Goal: Task Accomplishment & Management: Manage account settings

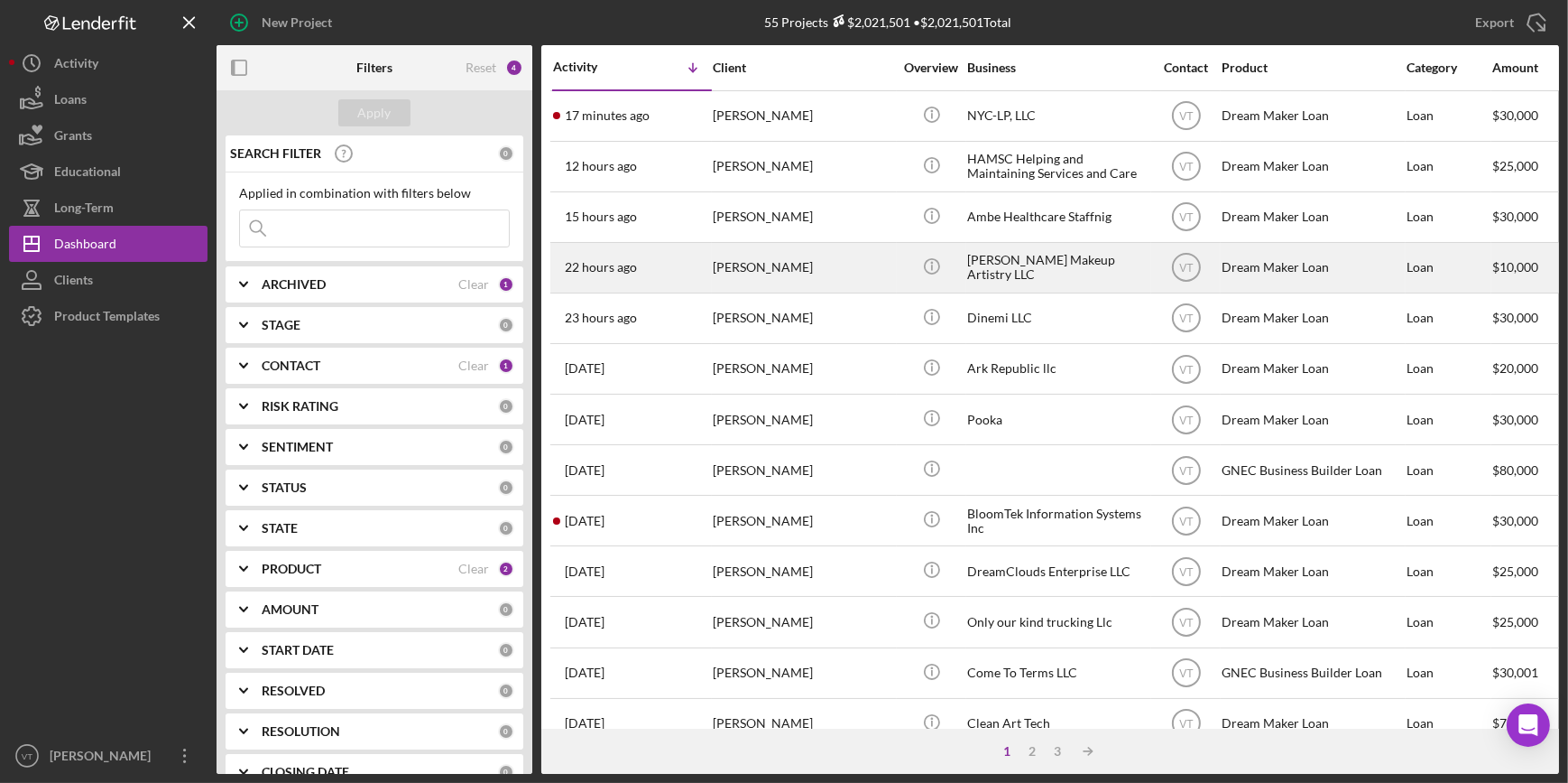
click at [658, 252] on div "22 hours ago [PERSON_NAME]" at bounding box center [632, 267] width 158 height 47
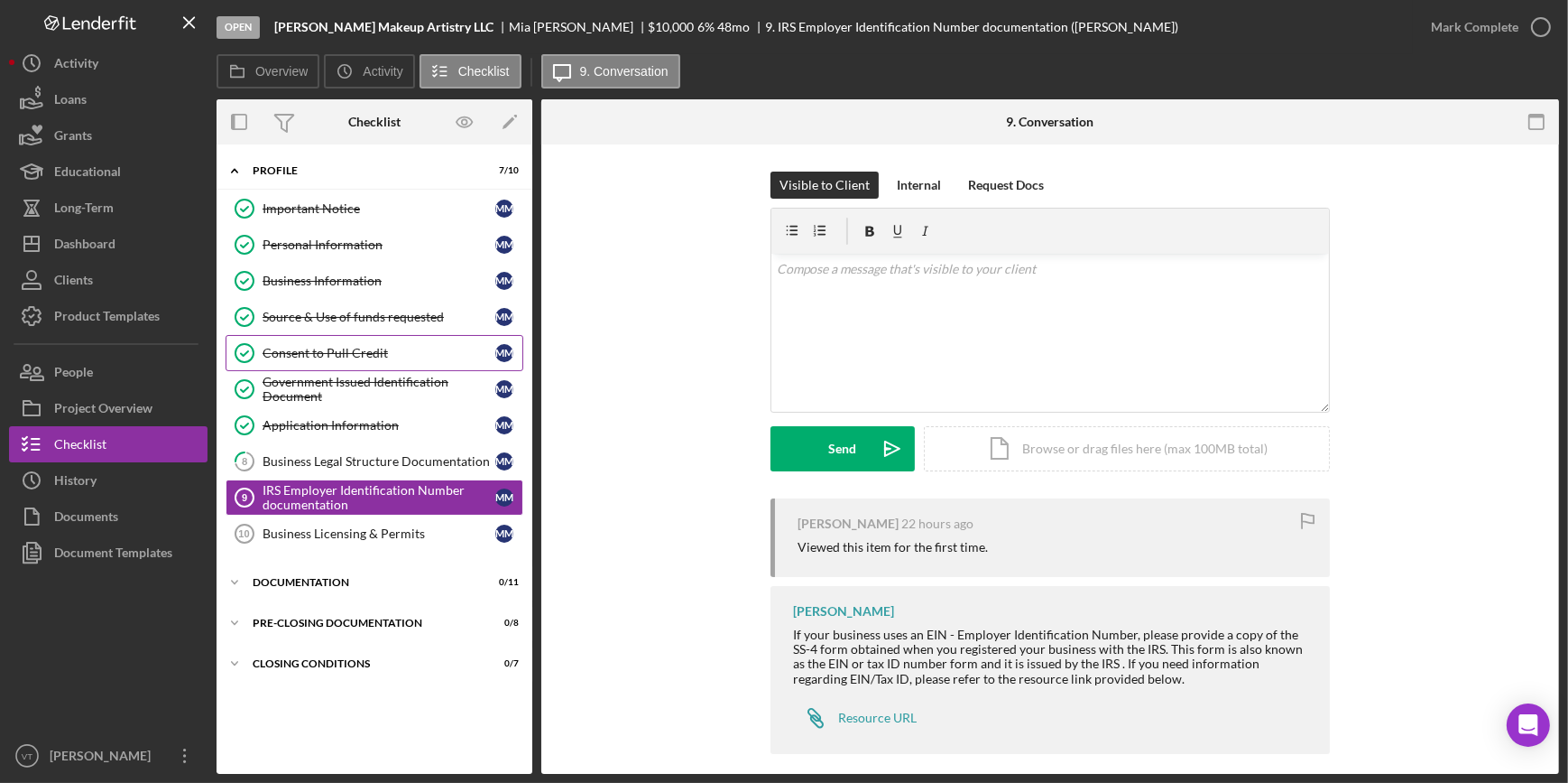
drag, startPoint x: 440, startPoint y: 351, endPoint x: 440, endPoint y: 369, distance: 18.0
click at [440, 369] on link "Consent to Pull Credit Consent to Pull Credit M M" at bounding box center [374, 353] width 298 height 36
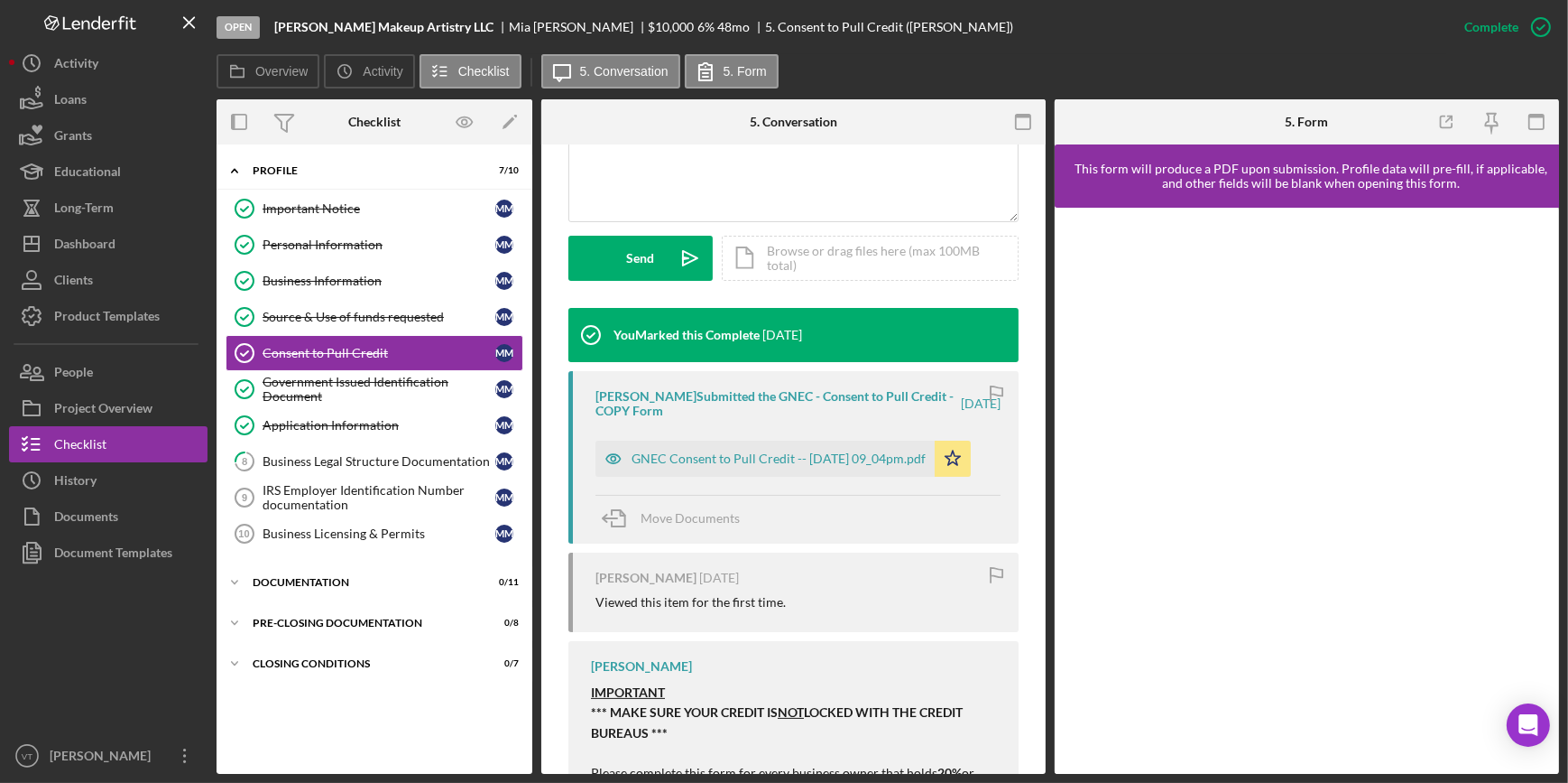
scroll to position [492, 0]
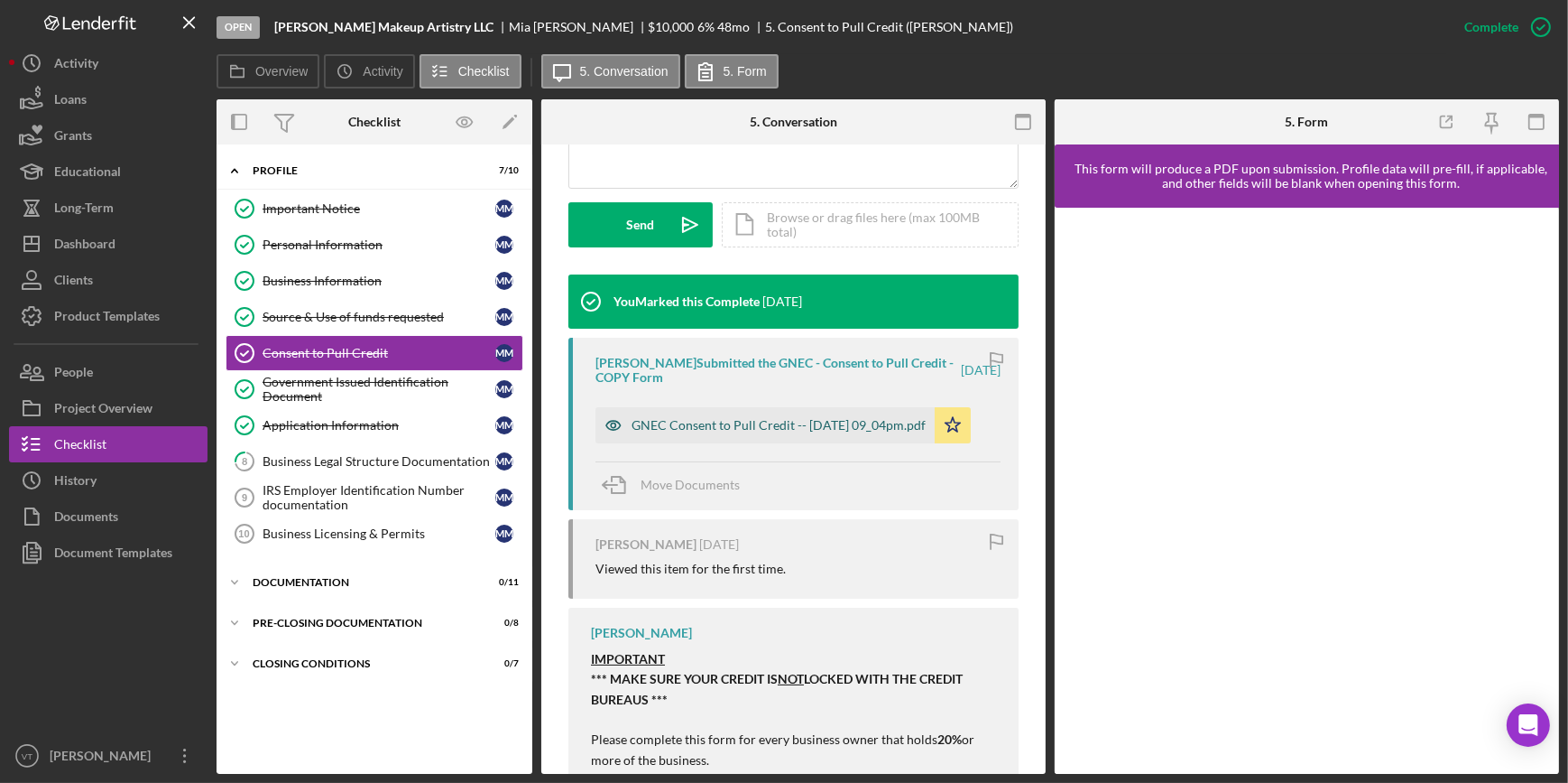
click at [836, 418] on div "GNEC Consent to Pull Credit -- [DATE] 09_04pm.pdf" at bounding box center [779, 425] width 294 height 15
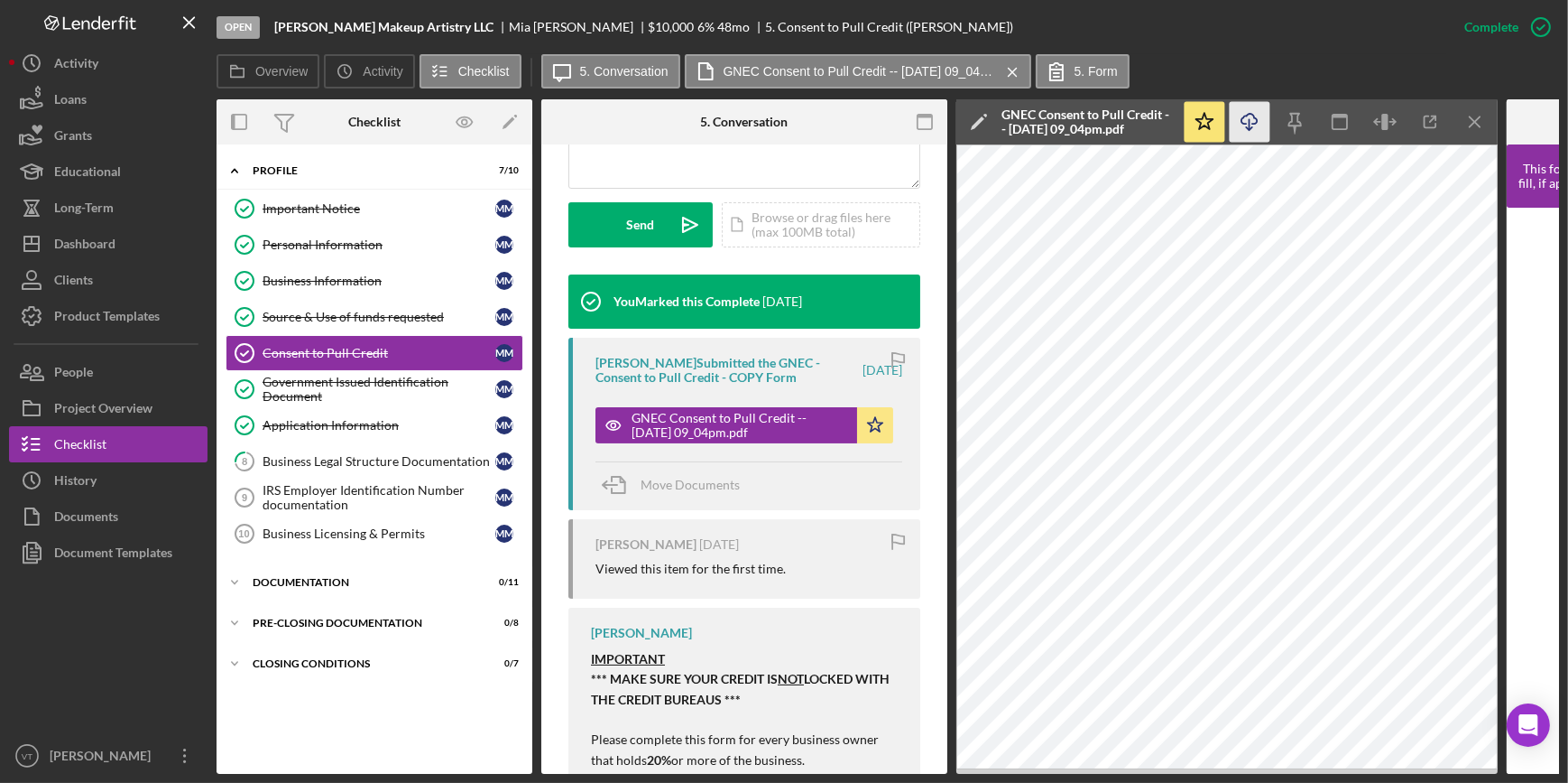
click at [1236, 126] on icon "Icon/Download" at bounding box center [1251, 123] width 41 height 41
click at [285, 397] on div "Government Issued Identification Document" at bounding box center [379, 388] width 233 height 29
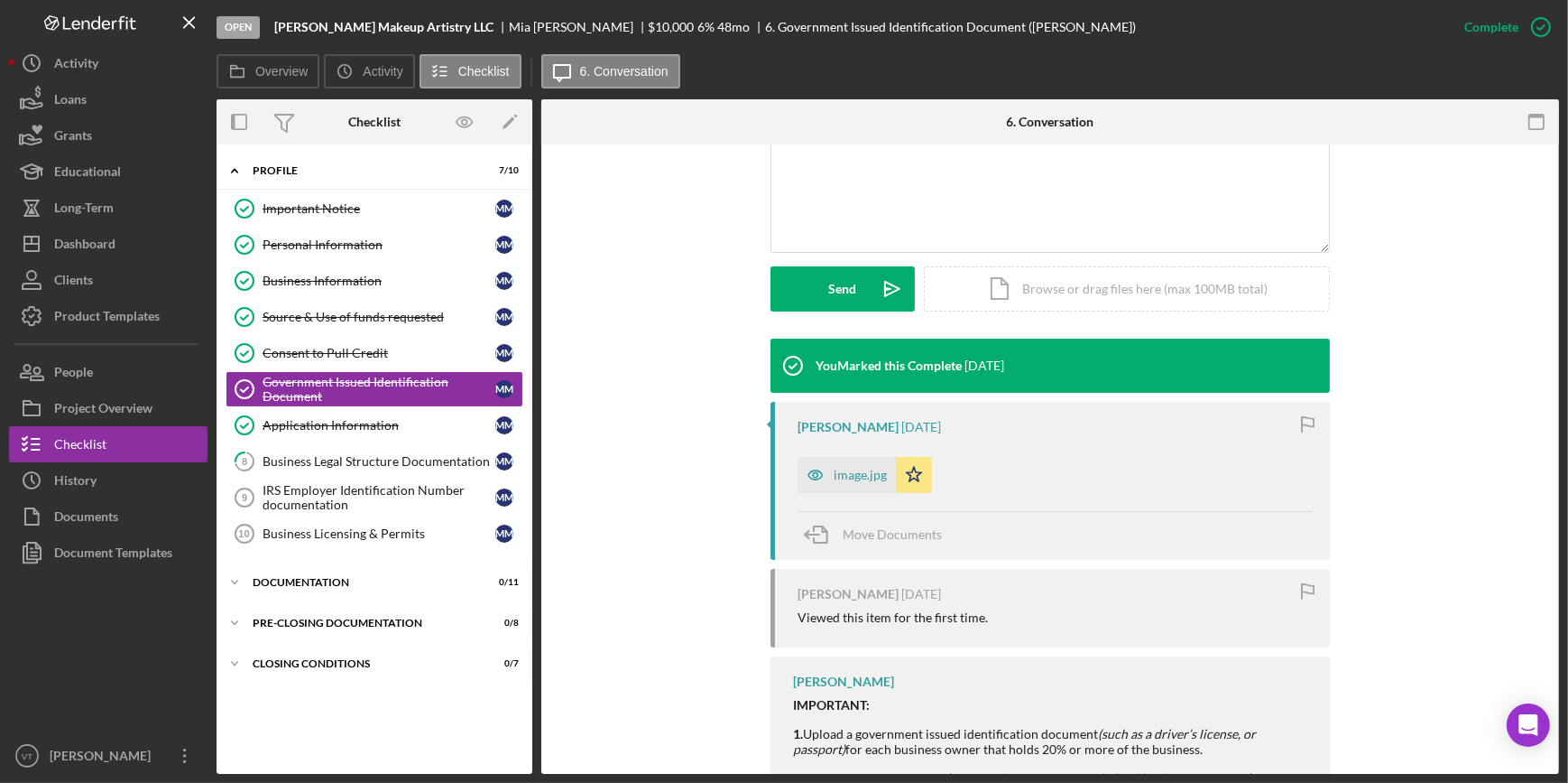
scroll to position [410, 0]
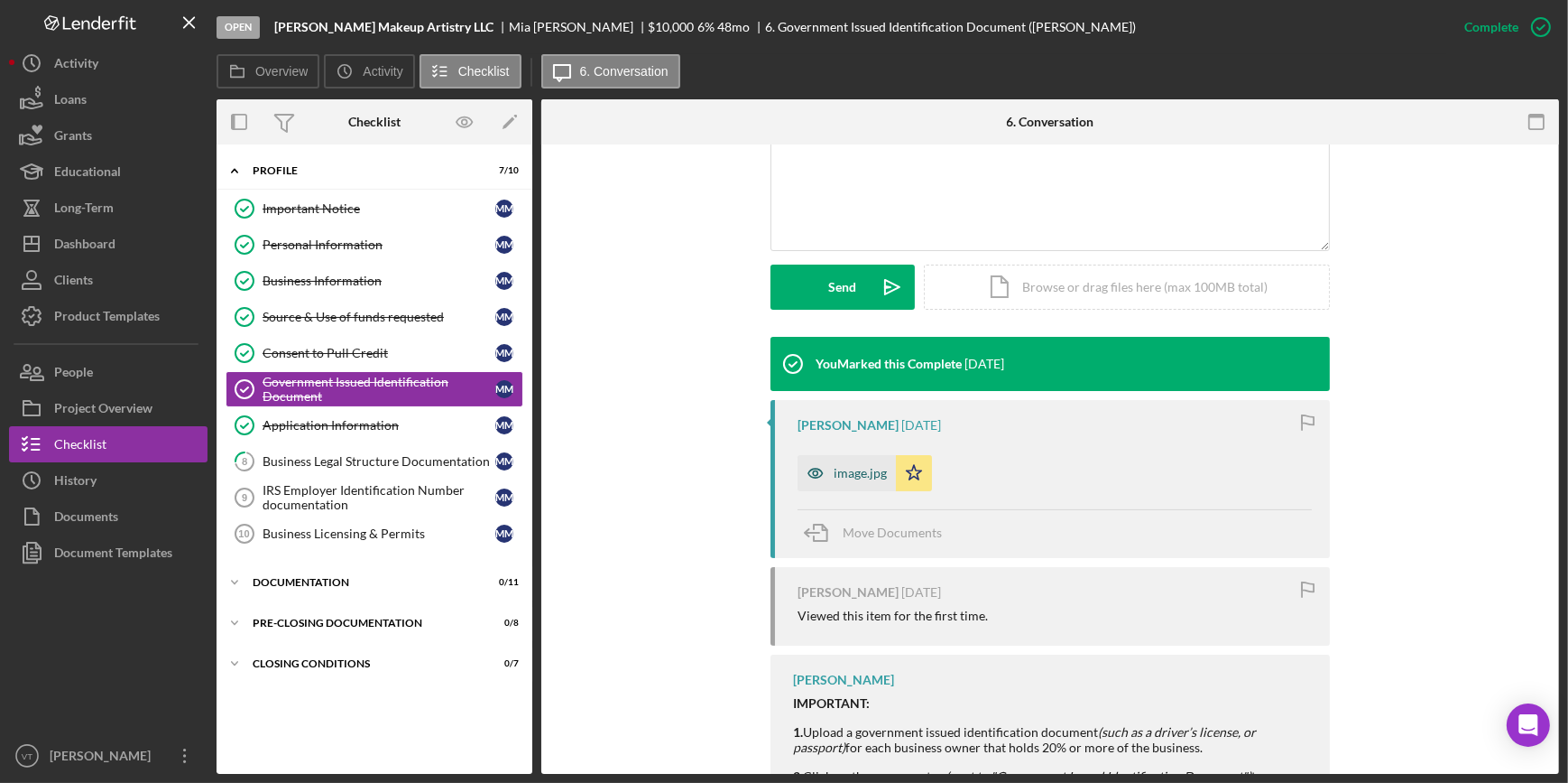
click at [836, 471] on div "image.jpg" at bounding box center [860, 473] width 53 height 15
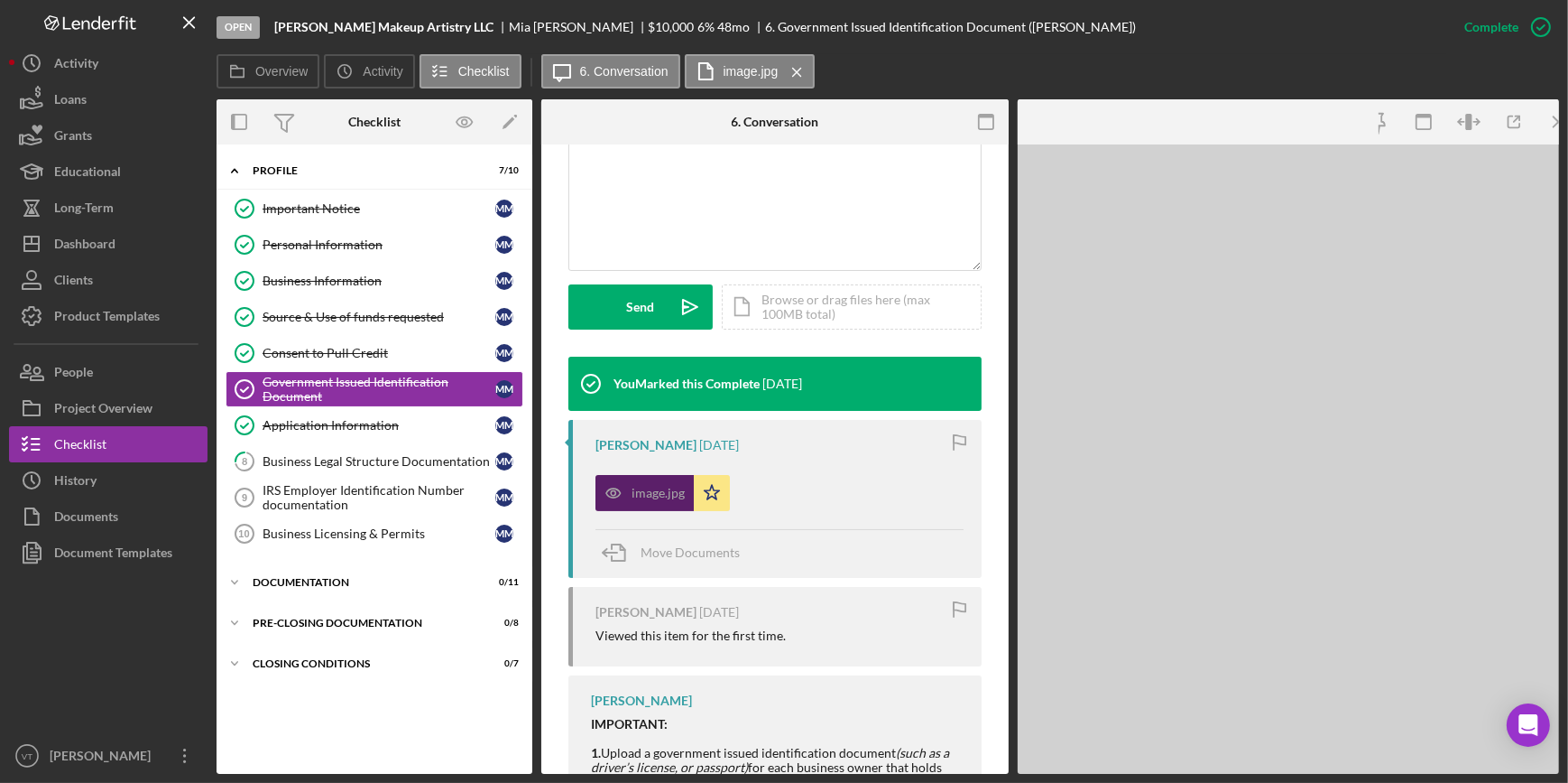
scroll to position [430, 0]
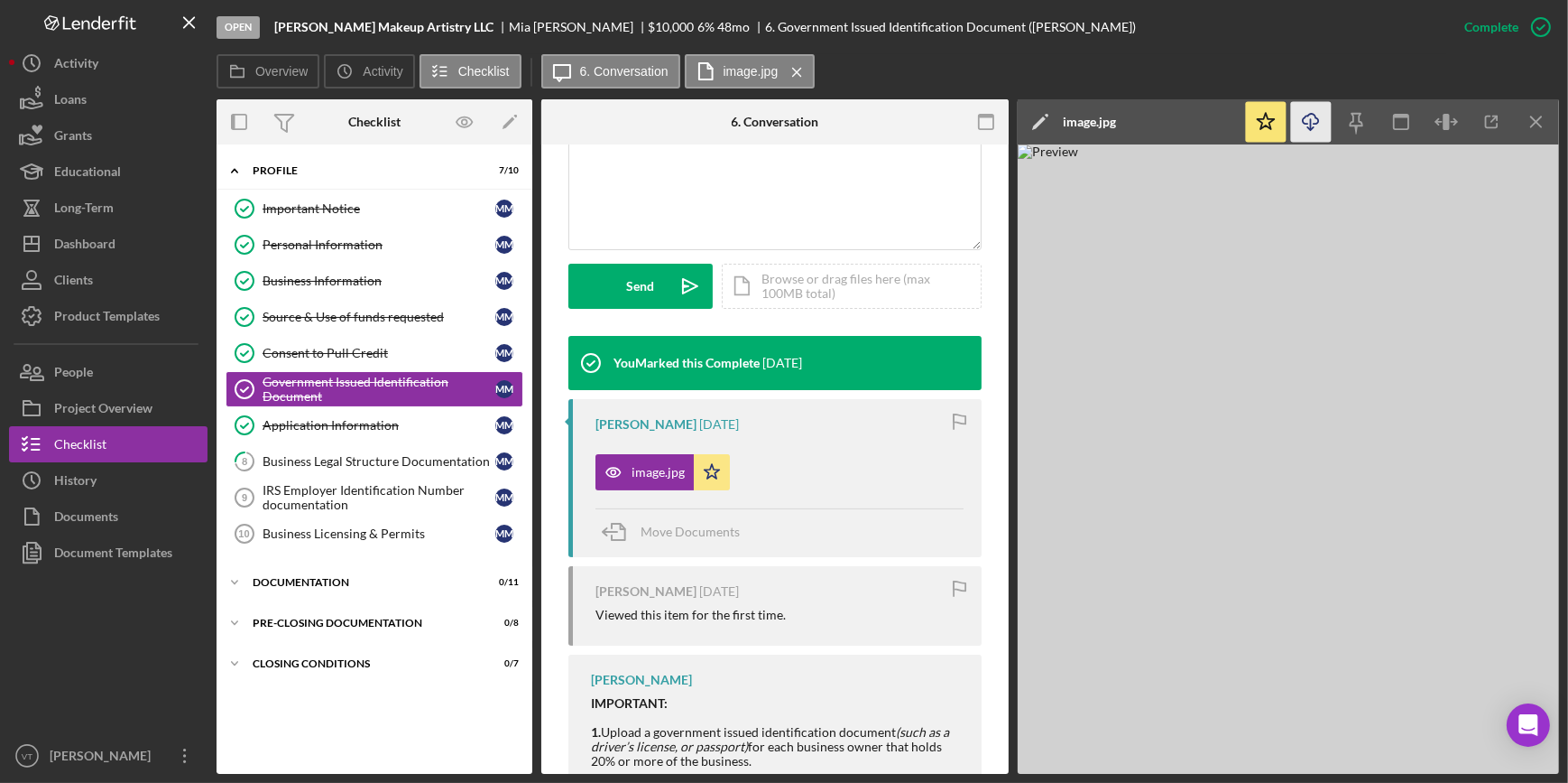
click at [1301, 120] on icon "Icon/Download" at bounding box center [1311, 123] width 41 height 41
click at [52, 235] on icon "Icon/Dashboard" at bounding box center [32, 244] width 45 height 45
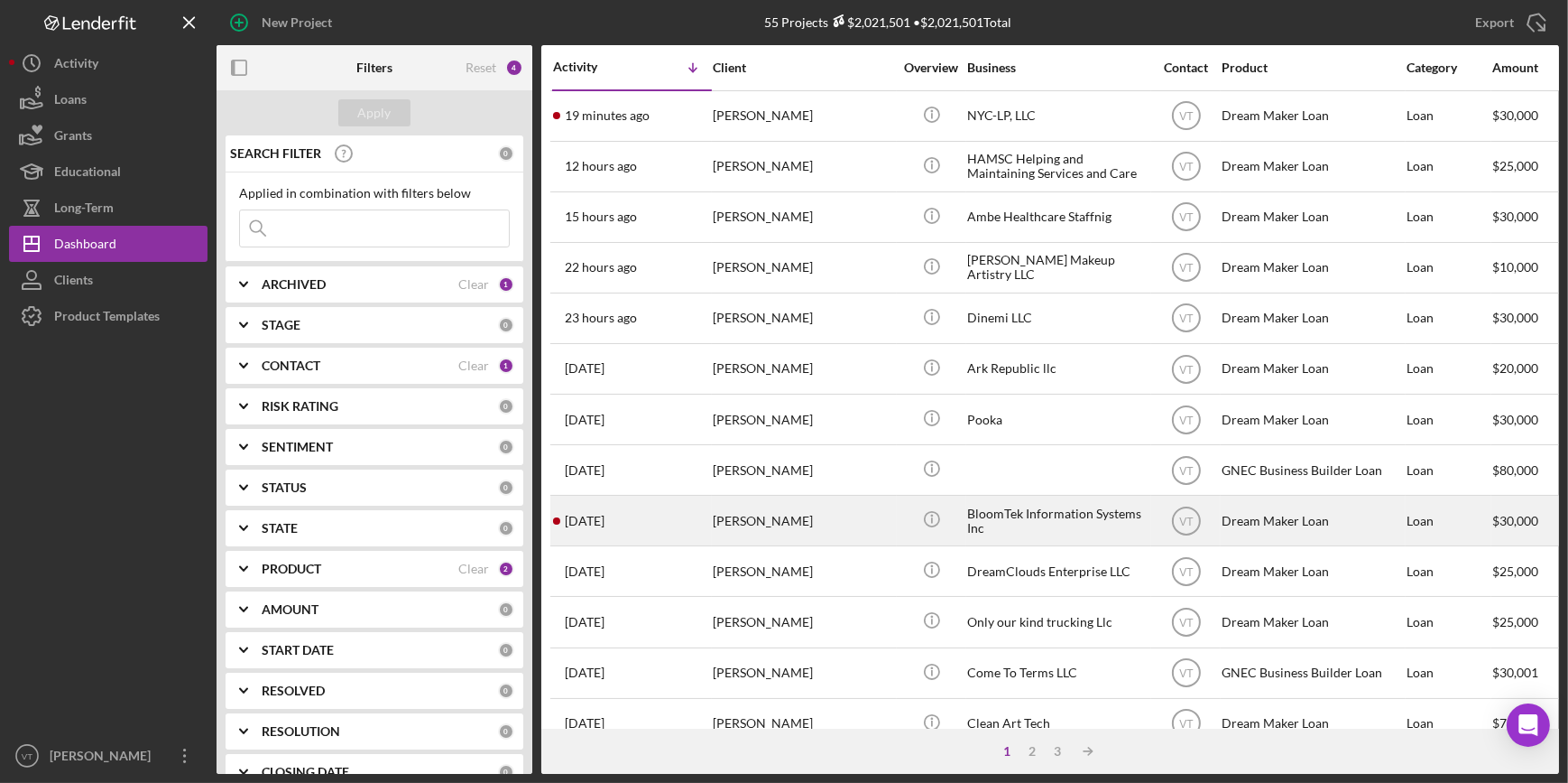
click at [683, 520] on div "1 day ago shamsudheen amanulla" at bounding box center [632, 520] width 158 height 47
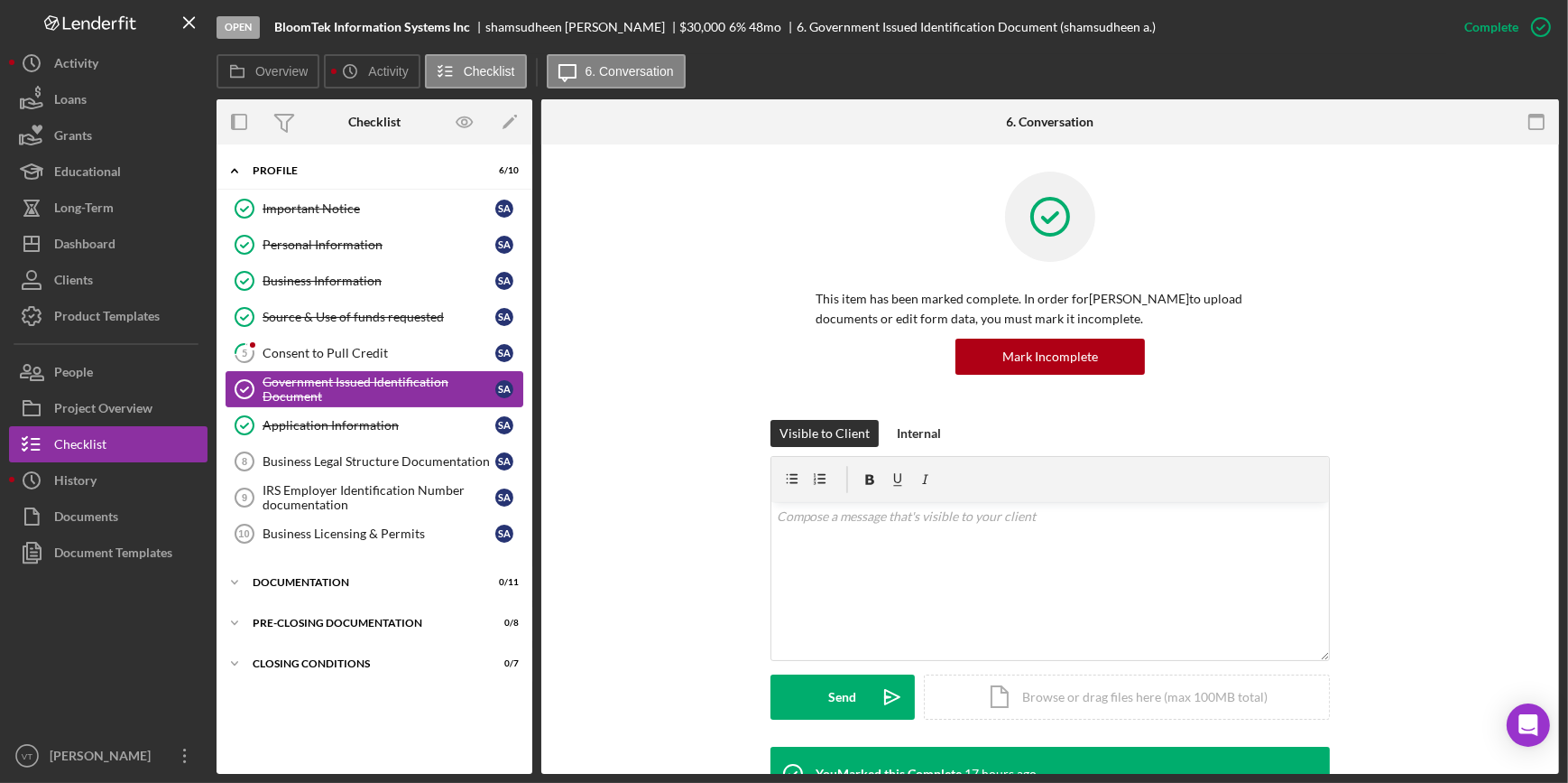
click at [379, 388] on div "Government Issued Identification Document" at bounding box center [379, 388] width 233 height 29
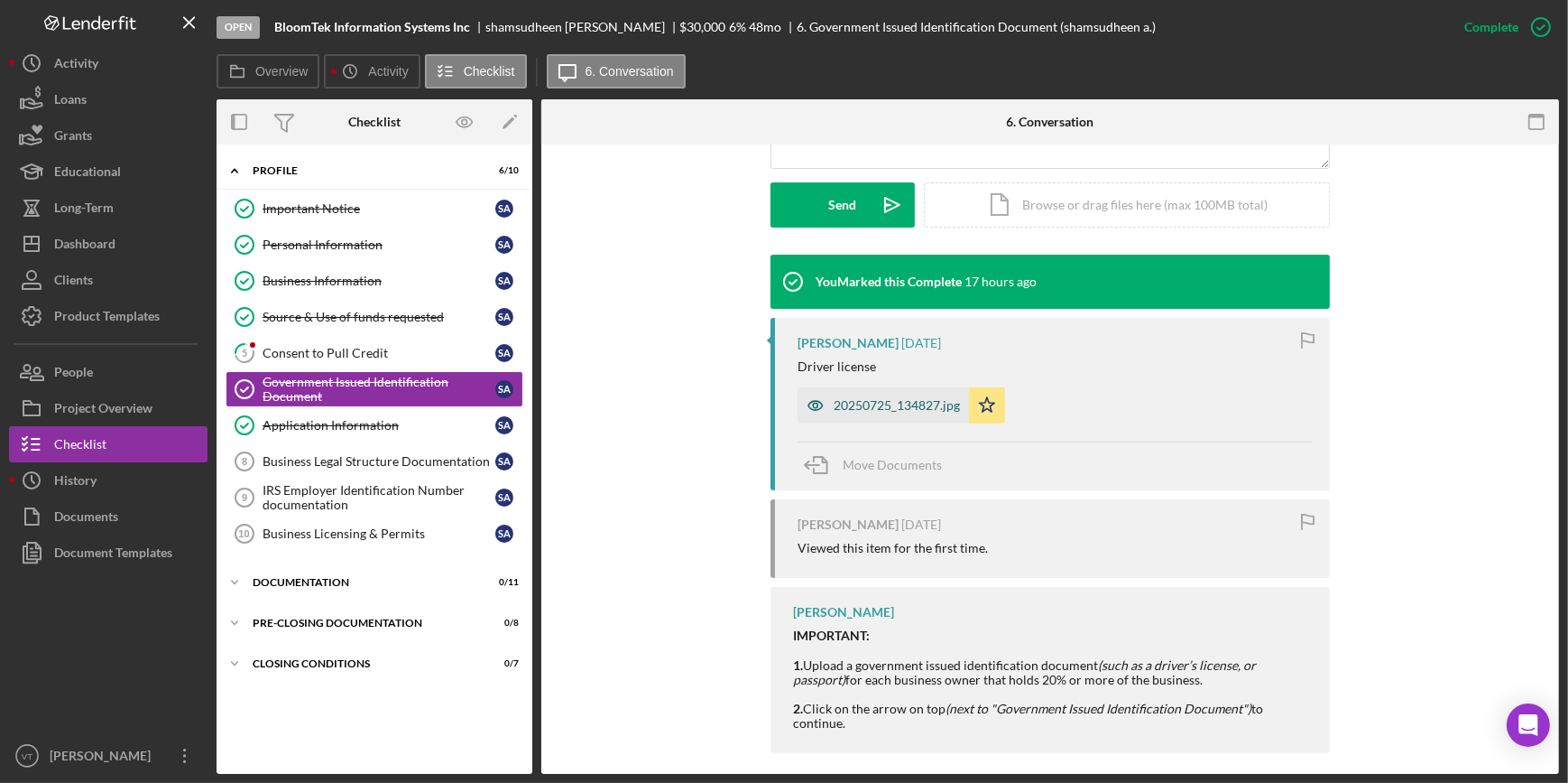
click at [830, 387] on div "20250725_134827.jpg" at bounding box center [883, 405] width 171 height 36
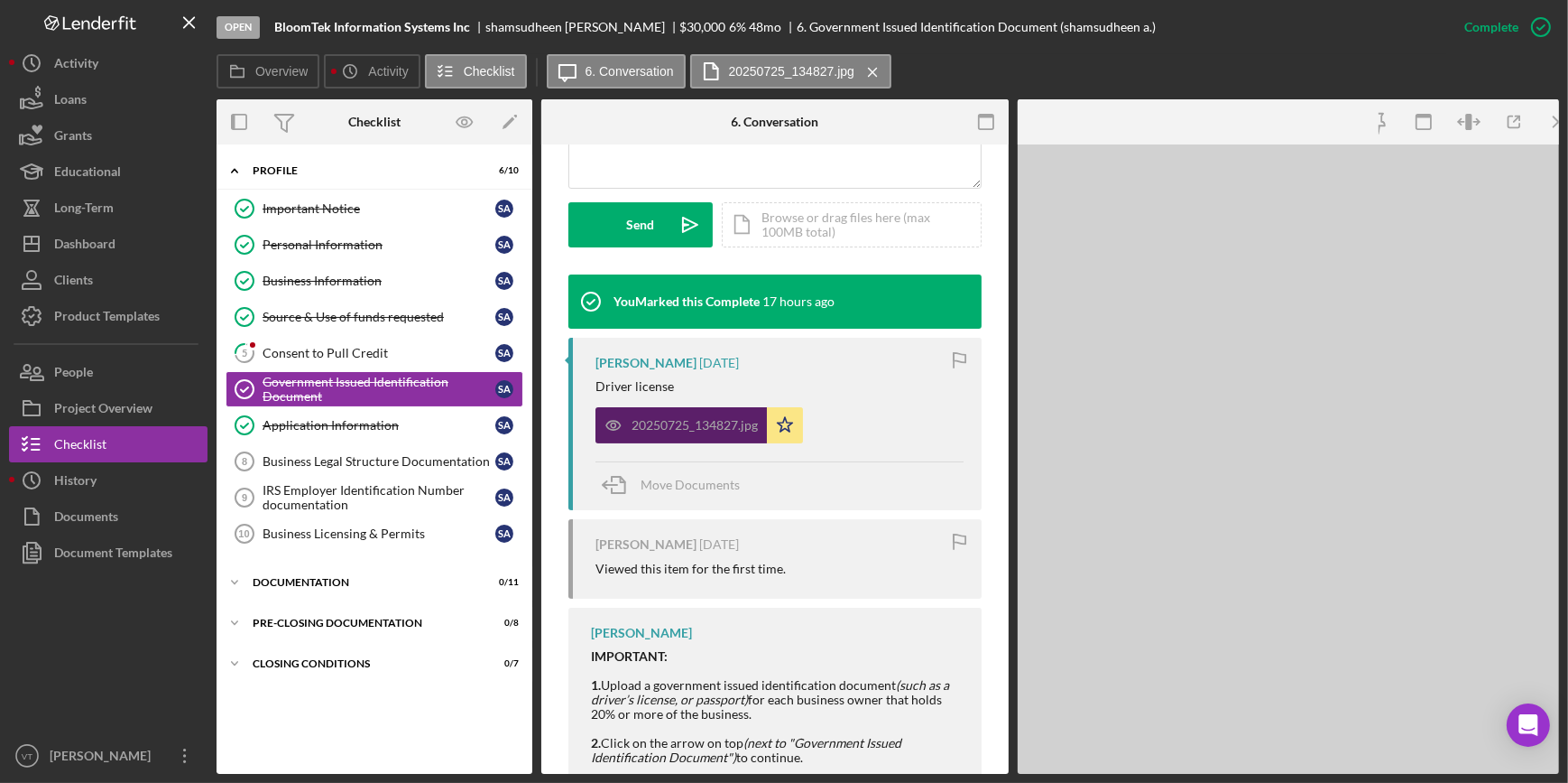
scroll to position [513, 0]
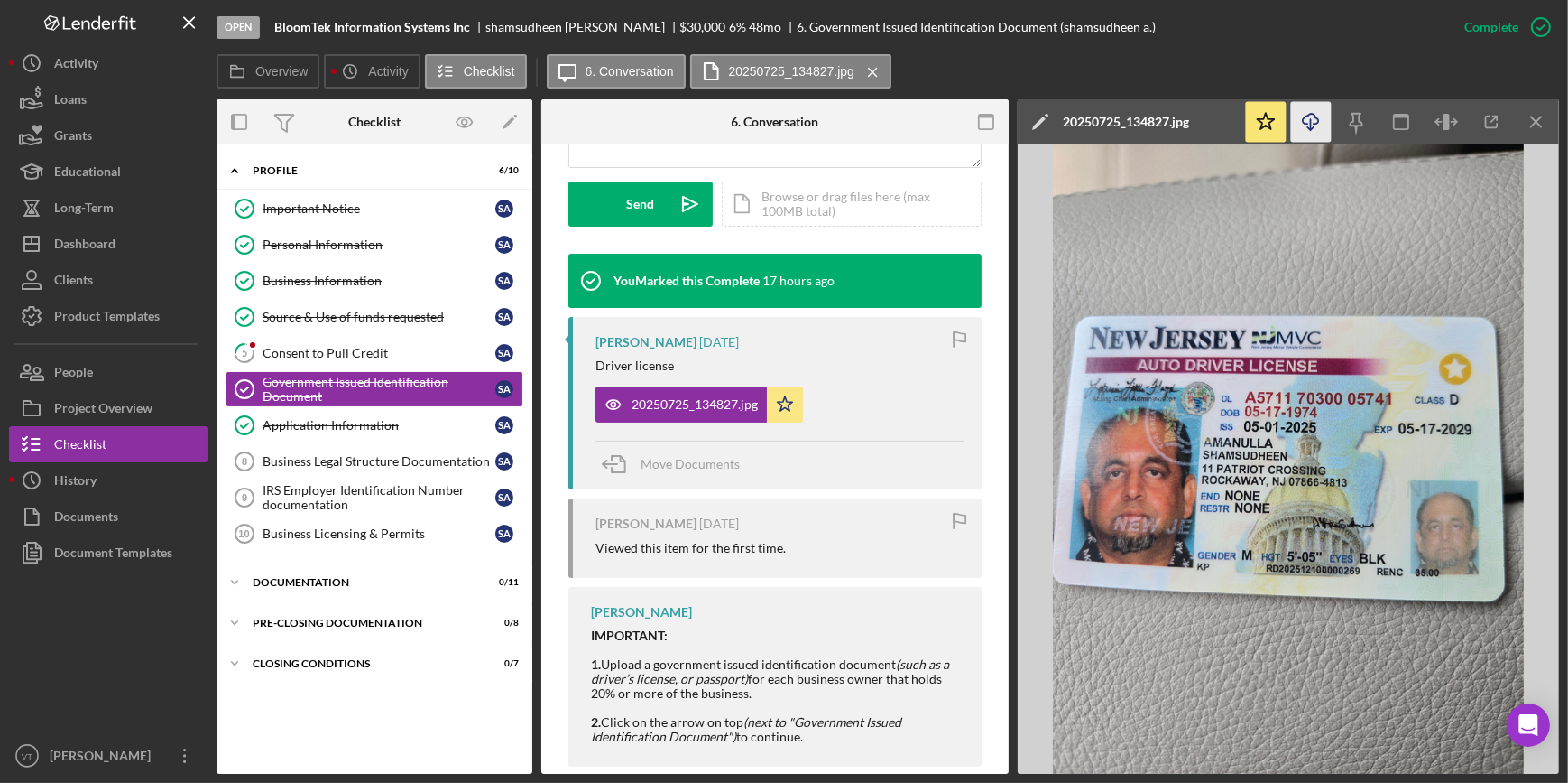
click at [1299, 120] on icon "Icon/Download" at bounding box center [1311, 123] width 41 height 41
click at [905, 69] on div "Overview Icon/History Activity Checklist Icon/Message 6. Conversation 20250725_…" at bounding box center [888, 72] width 1343 height 36
click at [287, 357] on div "Consent to Pull Credit" at bounding box center [379, 353] width 233 height 15
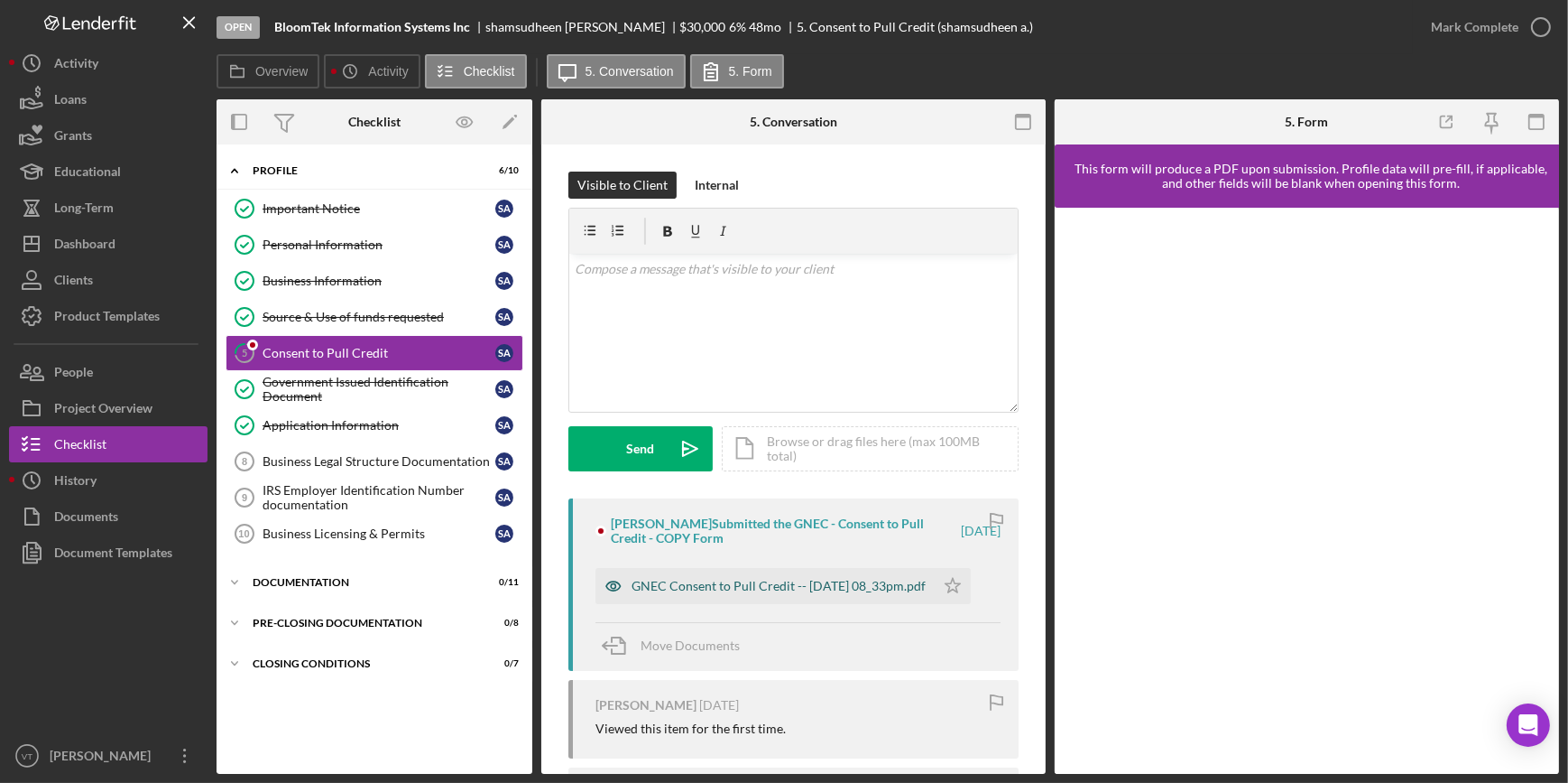
click at [674, 593] on div "GNEC Consent to Pull Credit -- 2025-09-16 08_33pm.pdf" at bounding box center [779, 586] width 294 height 15
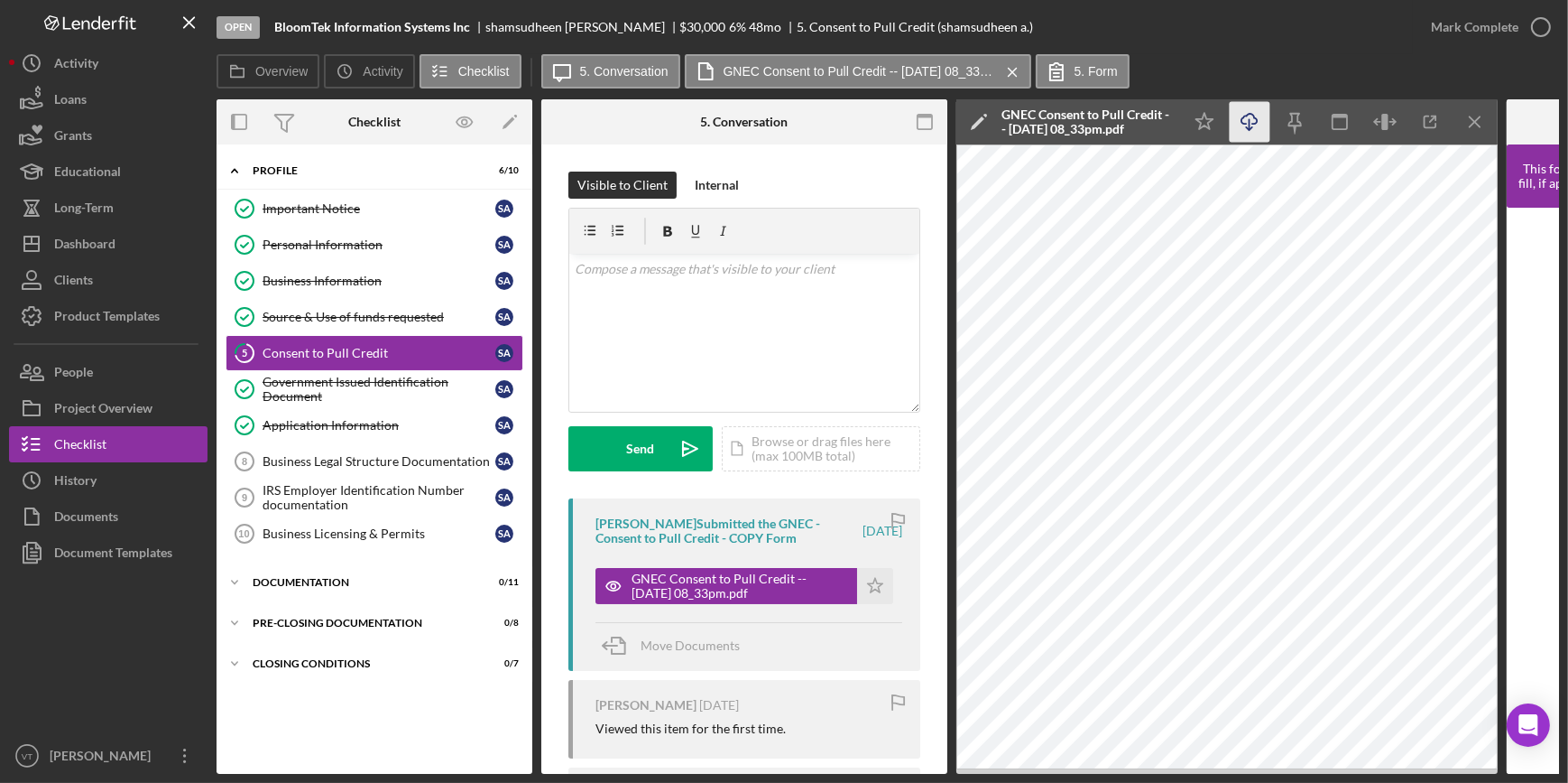
click at [1258, 115] on icon "Icon/Download" at bounding box center [1251, 123] width 41 height 41
click at [1480, 15] on div "Mark Complete" at bounding box center [1475, 27] width 87 height 36
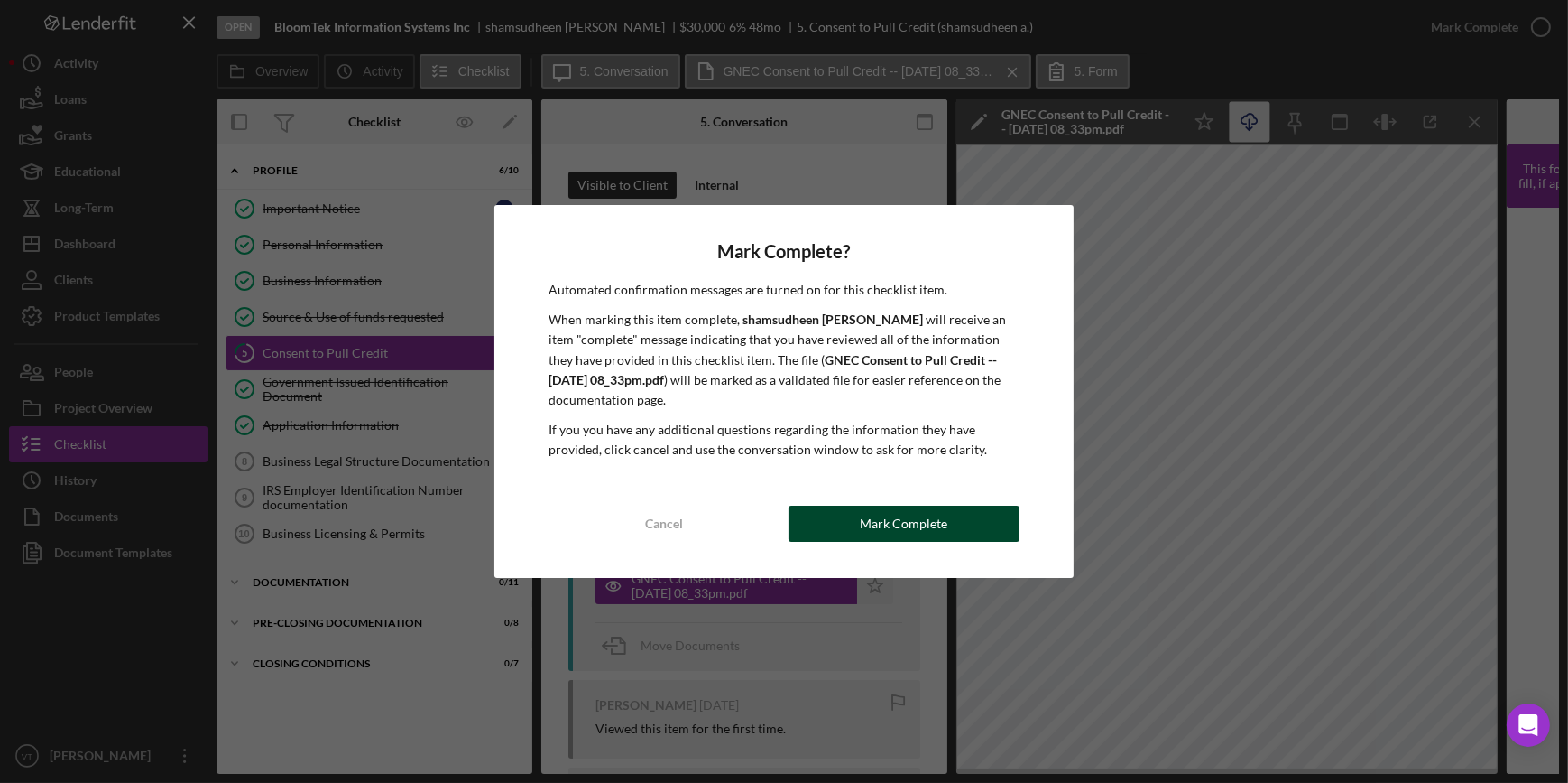
click at [897, 530] on div "Mark Complete" at bounding box center [904, 523] width 87 height 36
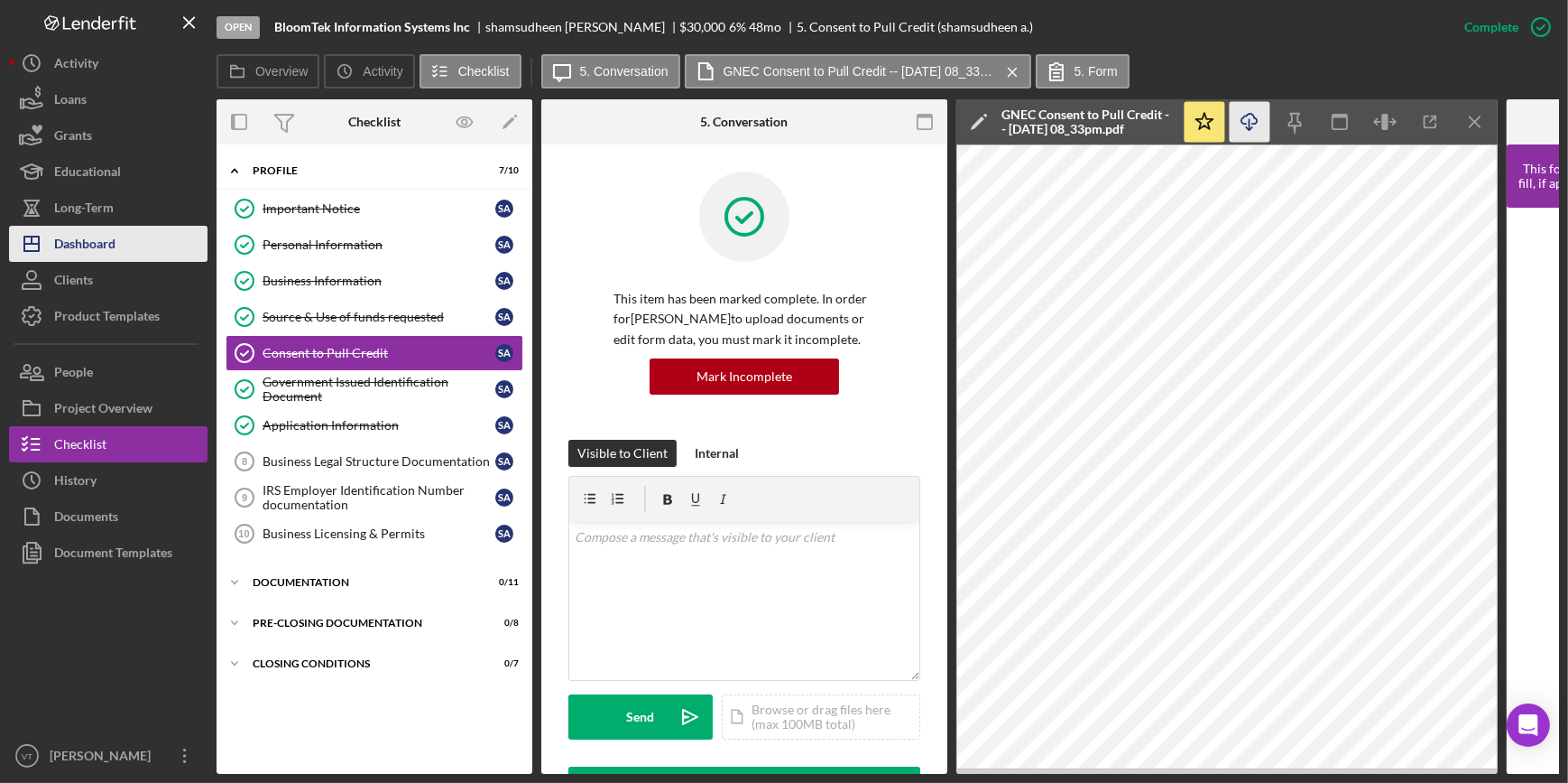
click at [151, 245] on button "Icon/Dashboard Dashboard" at bounding box center [108, 243] width 198 height 36
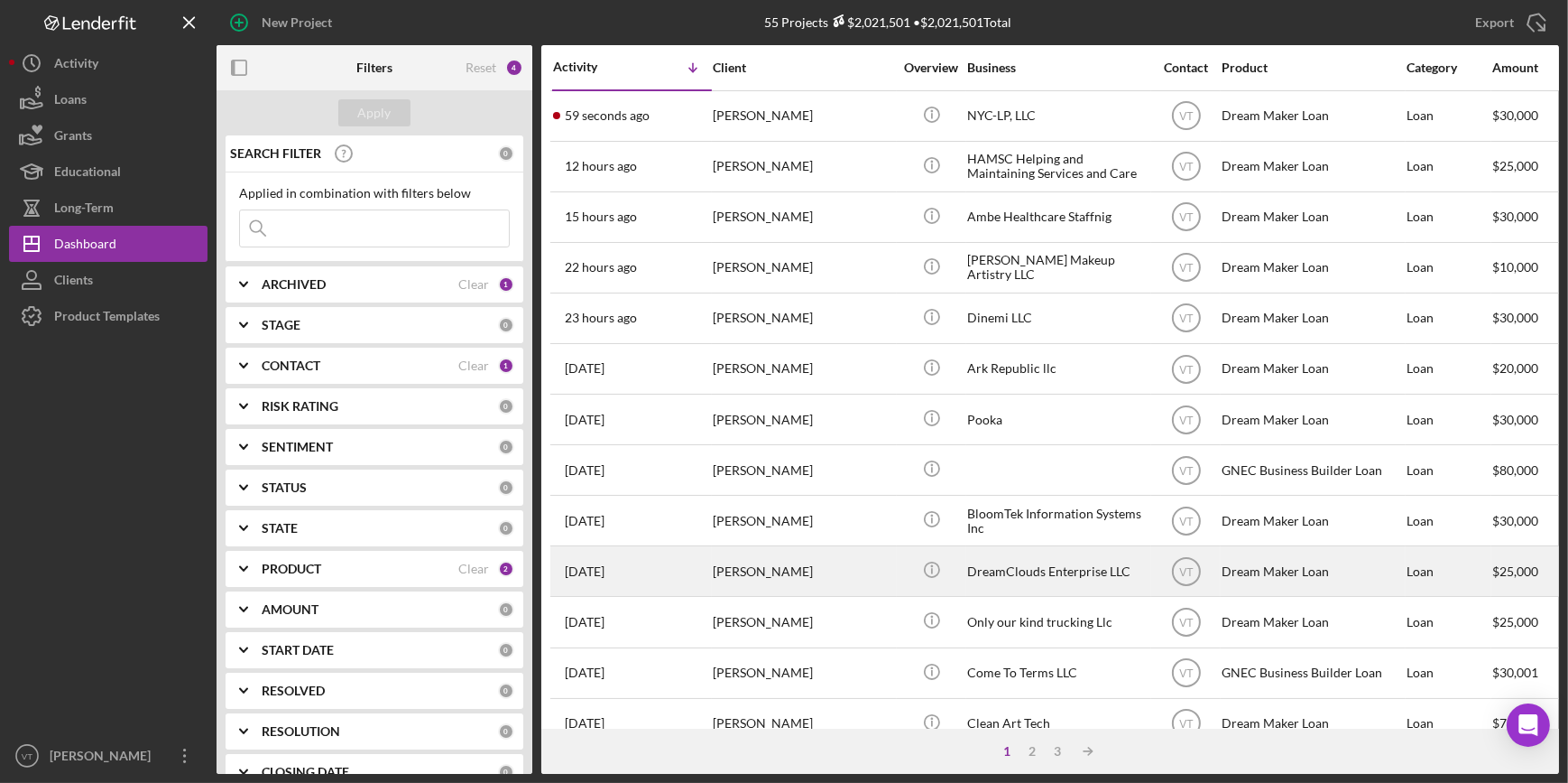
click at [693, 567] on div "2 days ago Janell Suttle" at bounding box center [632, 571] width 158 height 47
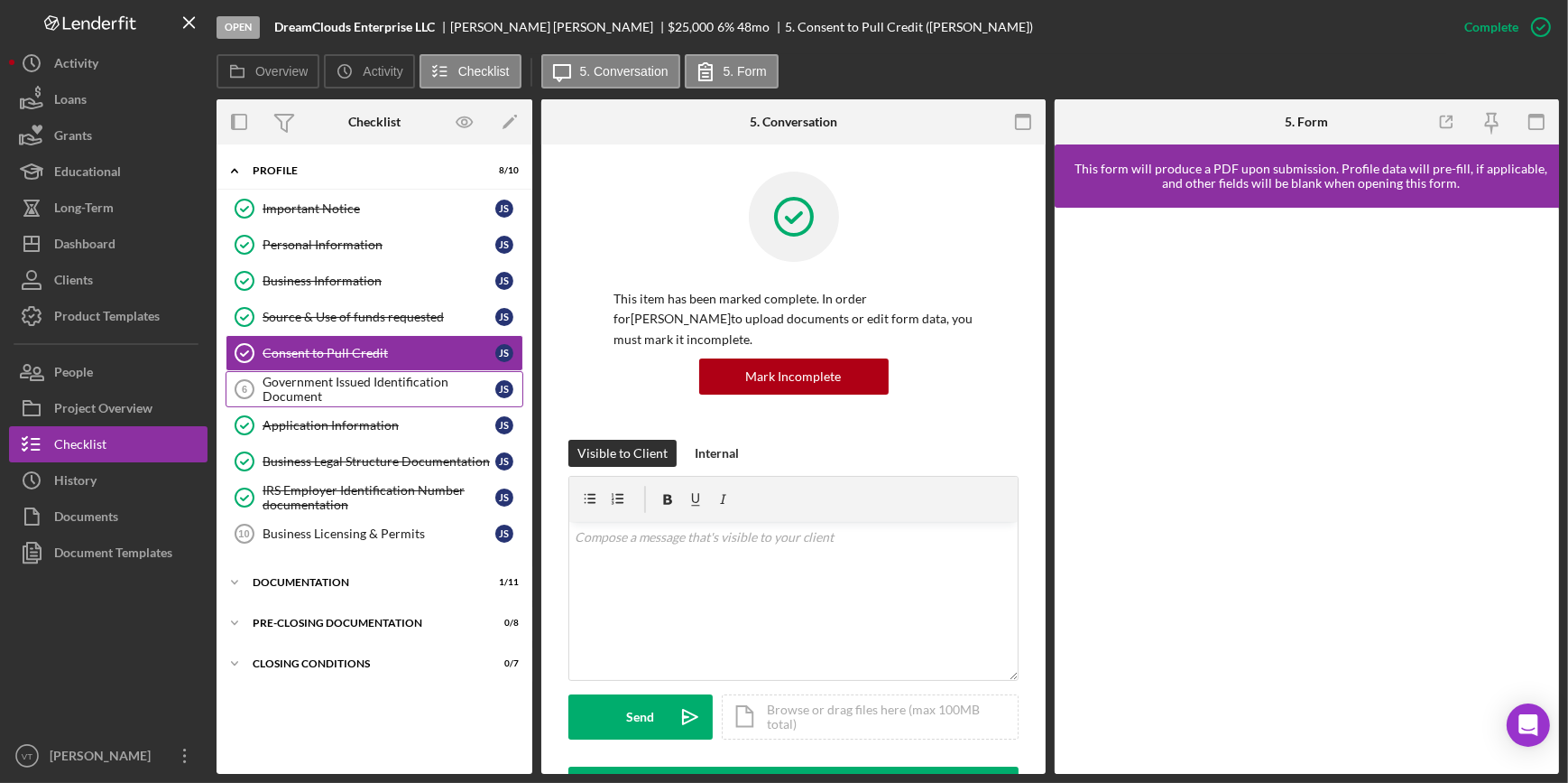
click at [390, 396] on div "Government Issued Identification Document" at bounding box center [379, 388] width 233 height 29
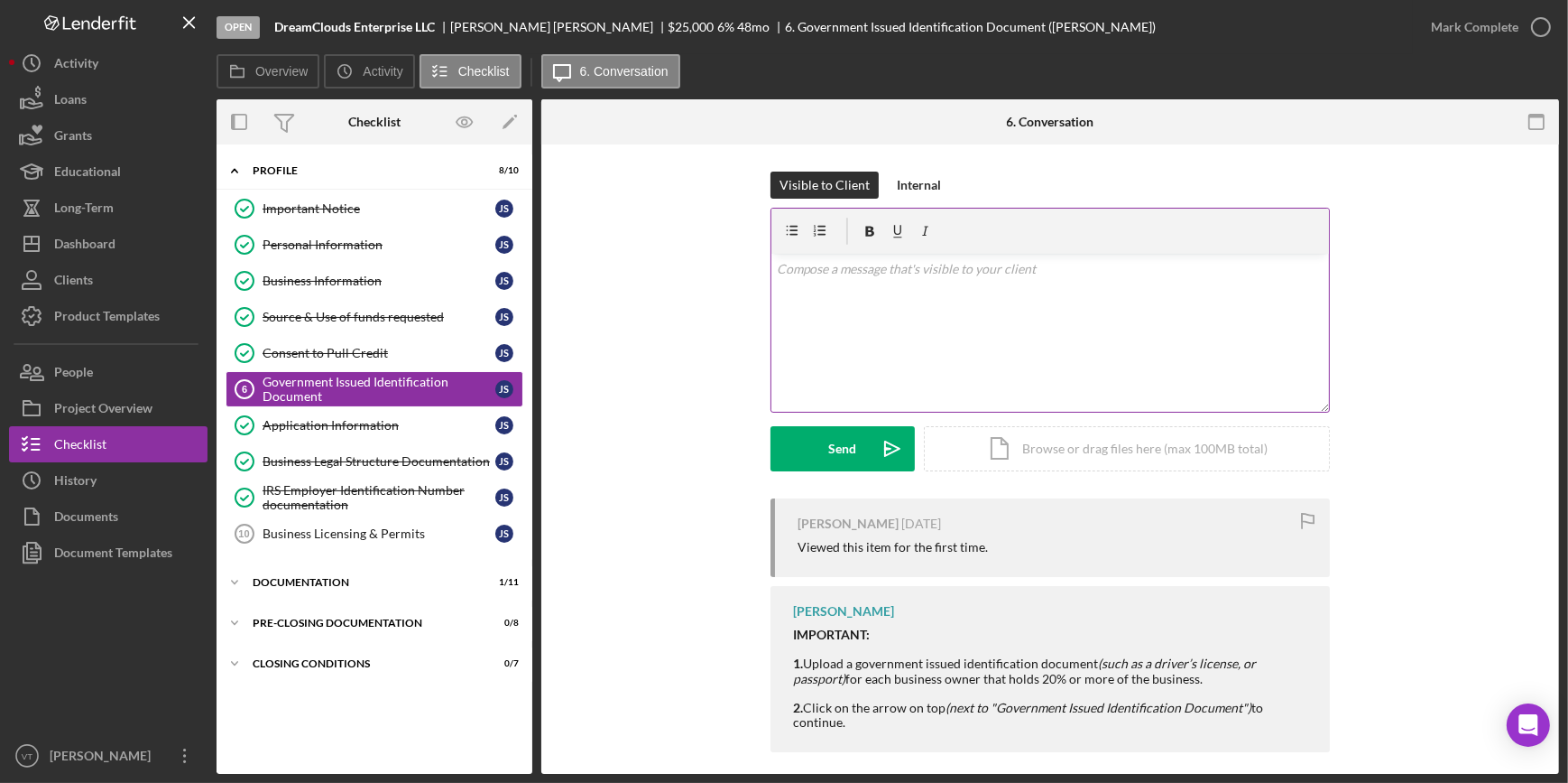
click at [877, 273] on p at bounding box center [1051, 268] width 548 height 20
click at [795, 458] on button "Send Icon/icon-invite-send" at bounding box center [842, 449] width 144 height 45
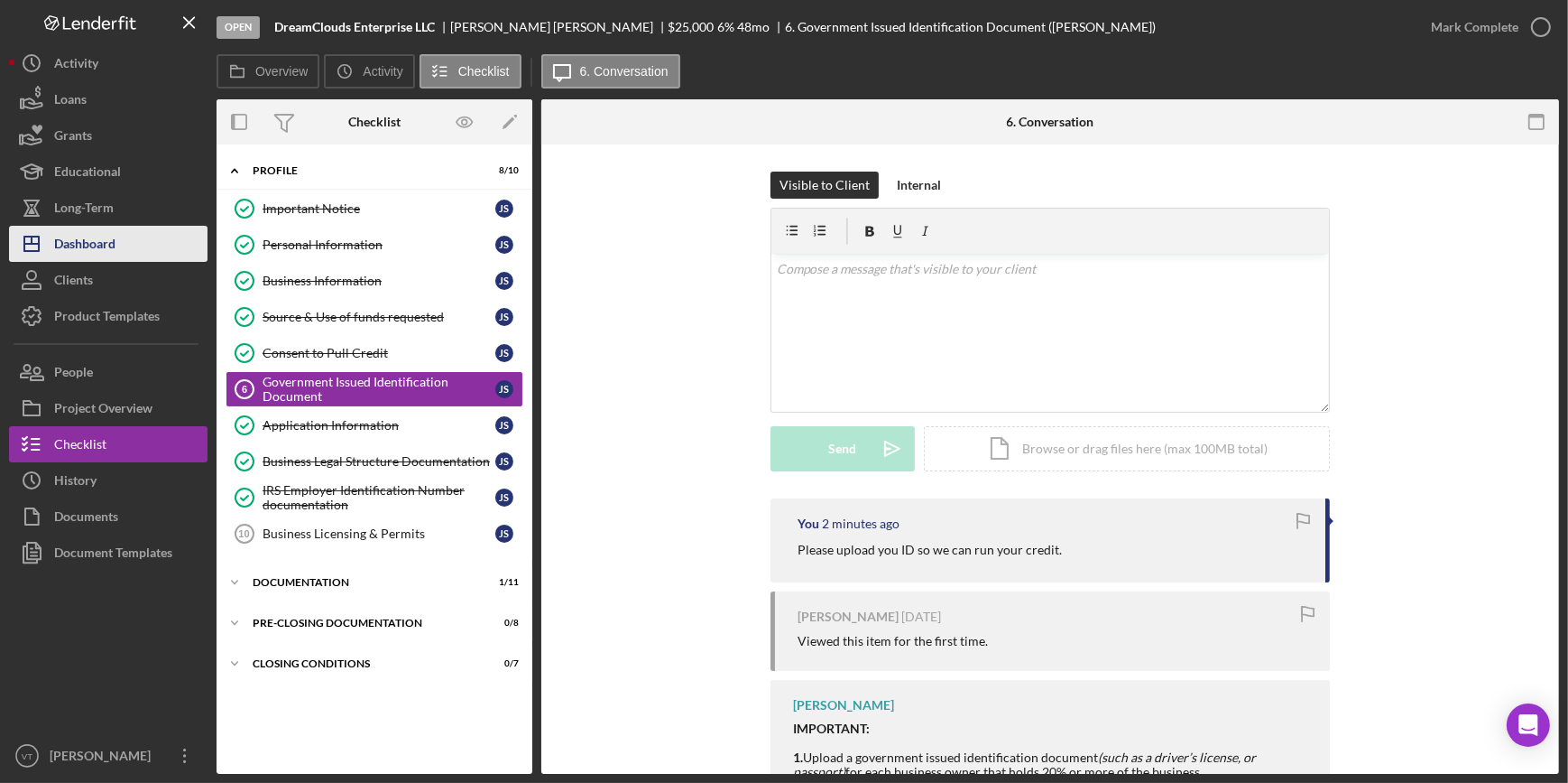
click at [167, 253] on button "Icon/Dashboard Dashboard" at bounding box center [108, 243] width 198 height 36
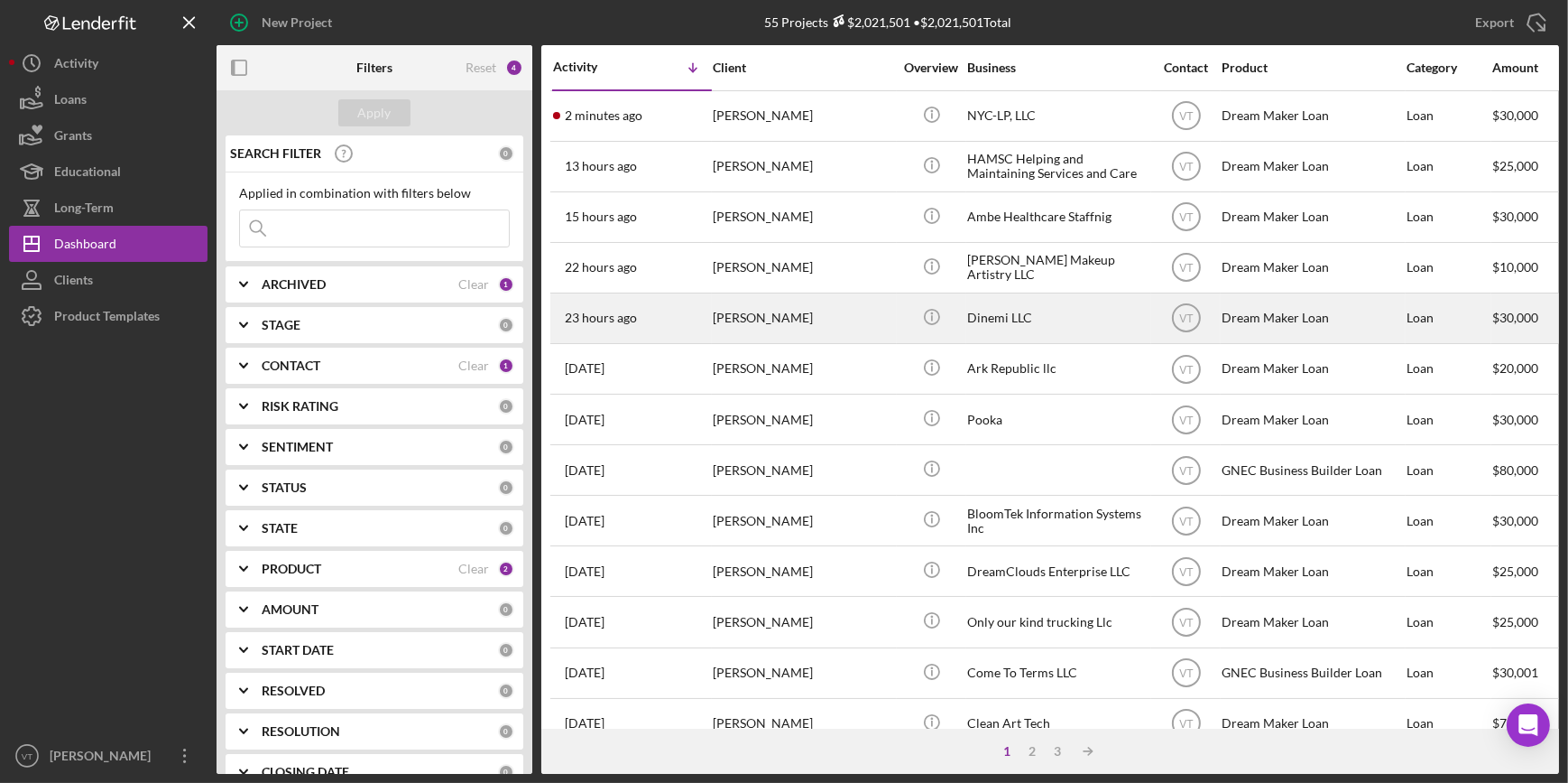
click at [668, 319] on div "23 hours ago Demetra Tampasis" at bounding box center [632, 317] width 158 height 47
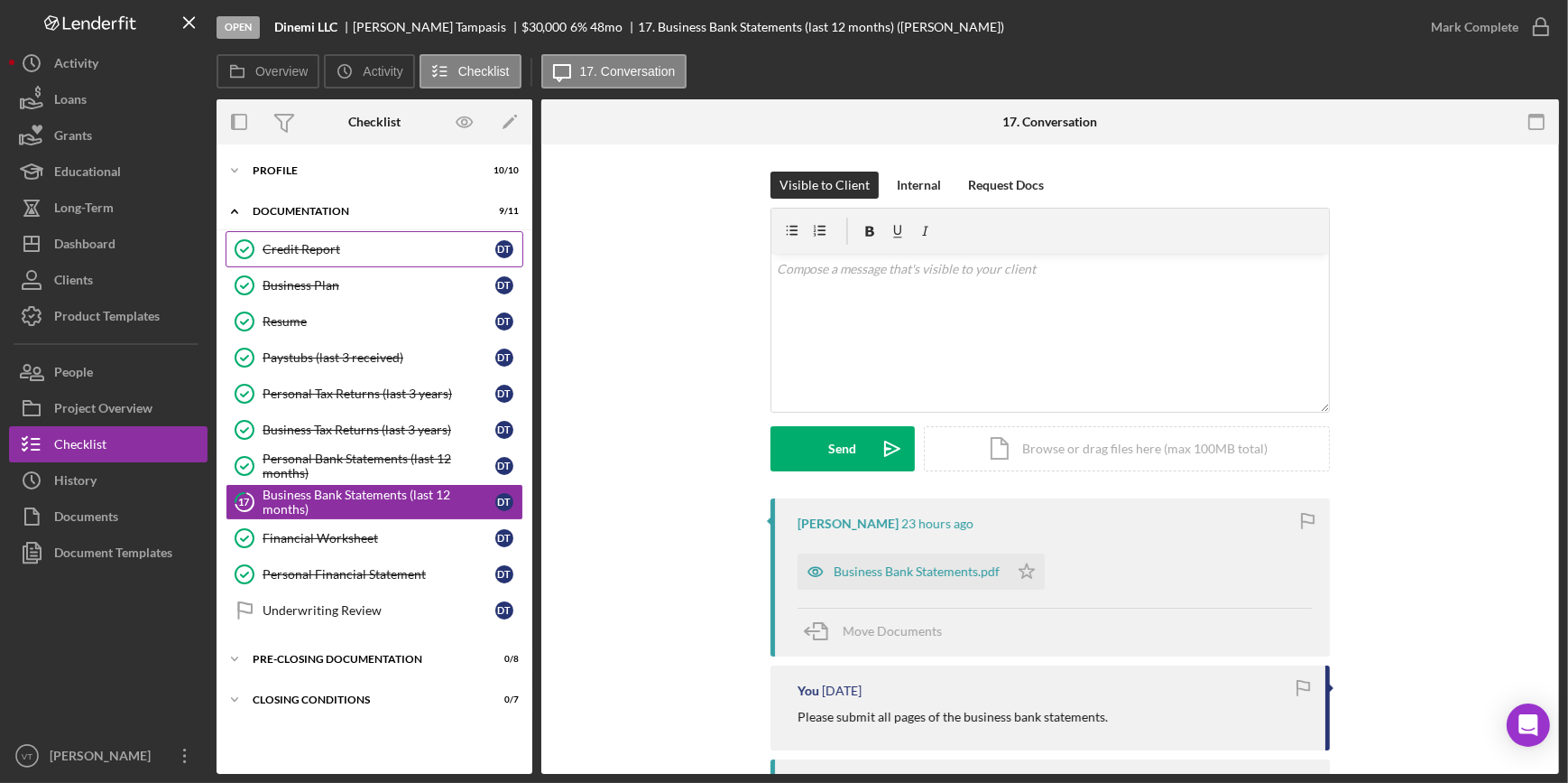
click at [285, 244] on div "Credit Report" at bounding box center [379, 250] width 233 height 15
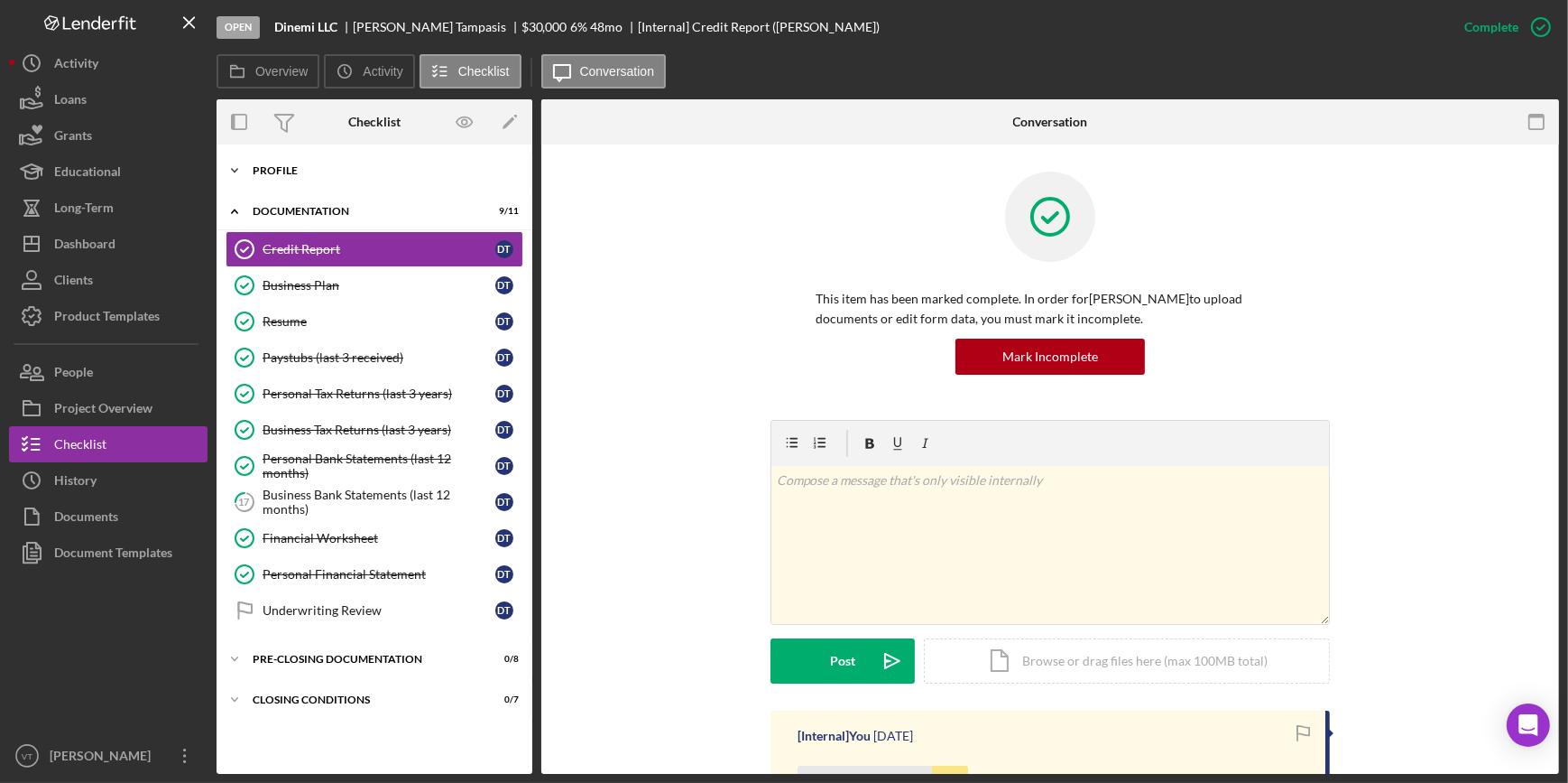
click at [243, 169] on icon "Icon/Expander" at bounding box center [235, 170] width 36 height 36
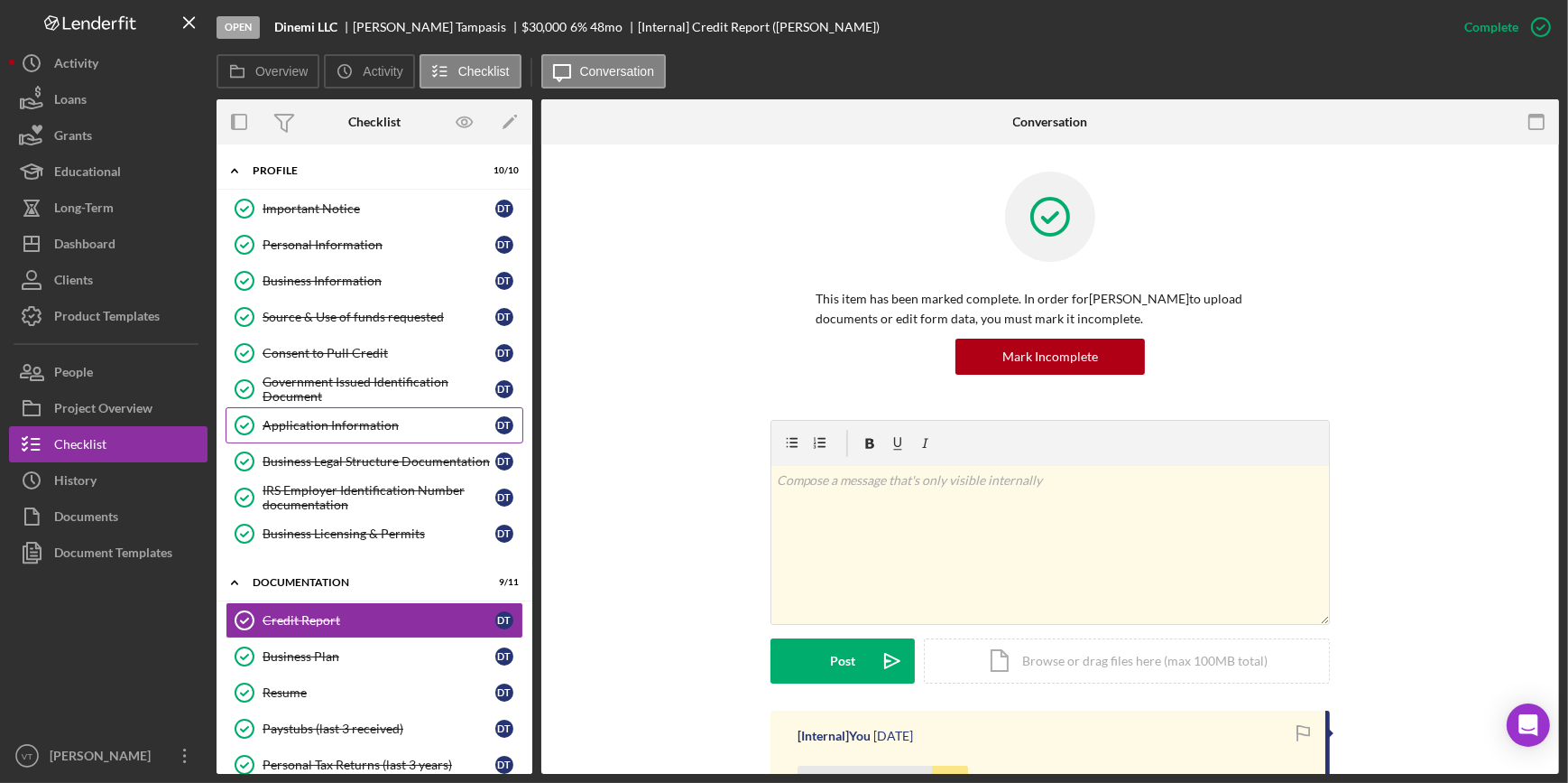
click at [292, 412] on link "Application Information Application Information D T" at bounding box center [374, 425] width 298 height 36
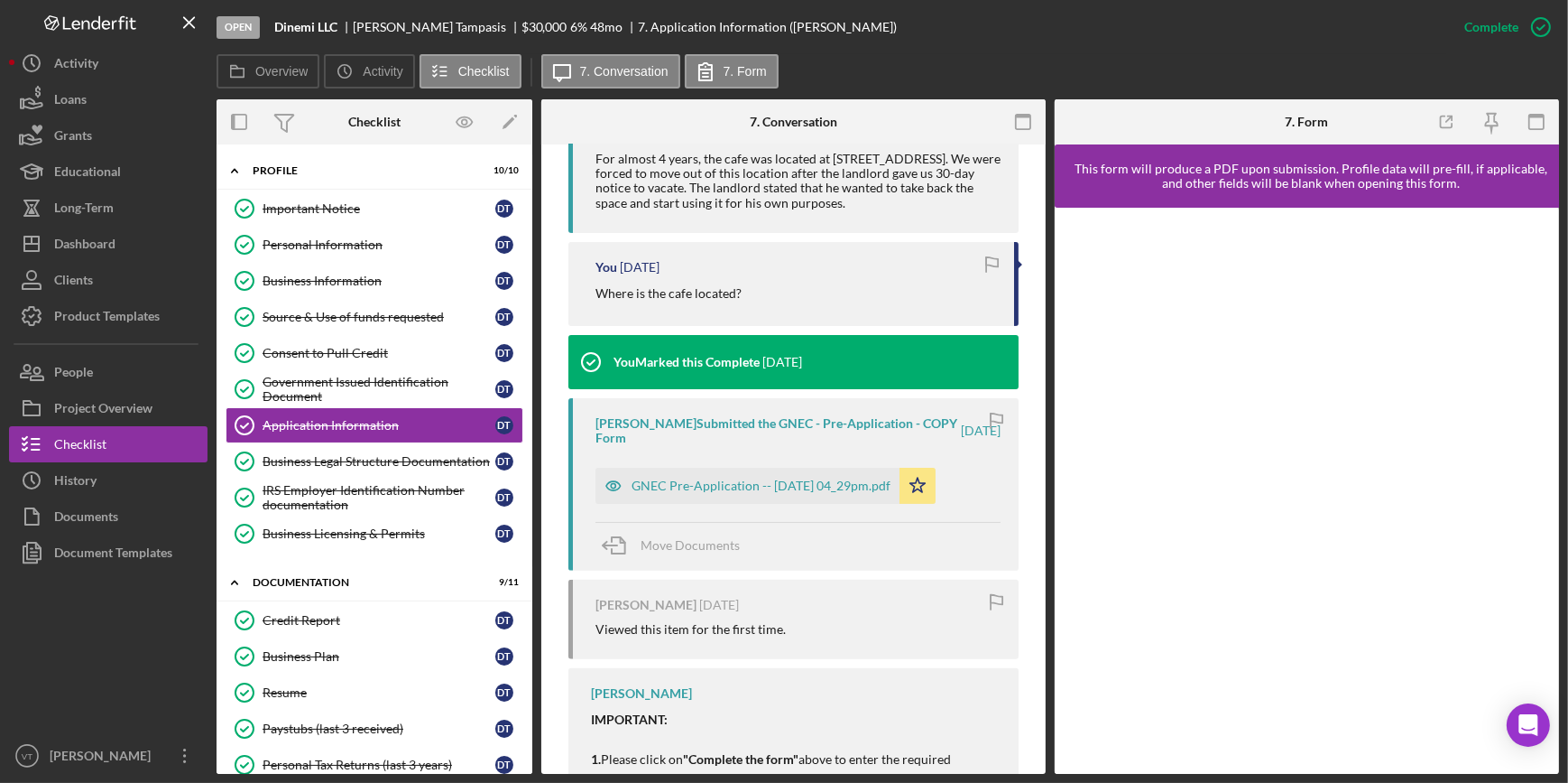
scroll to position [574, 0]
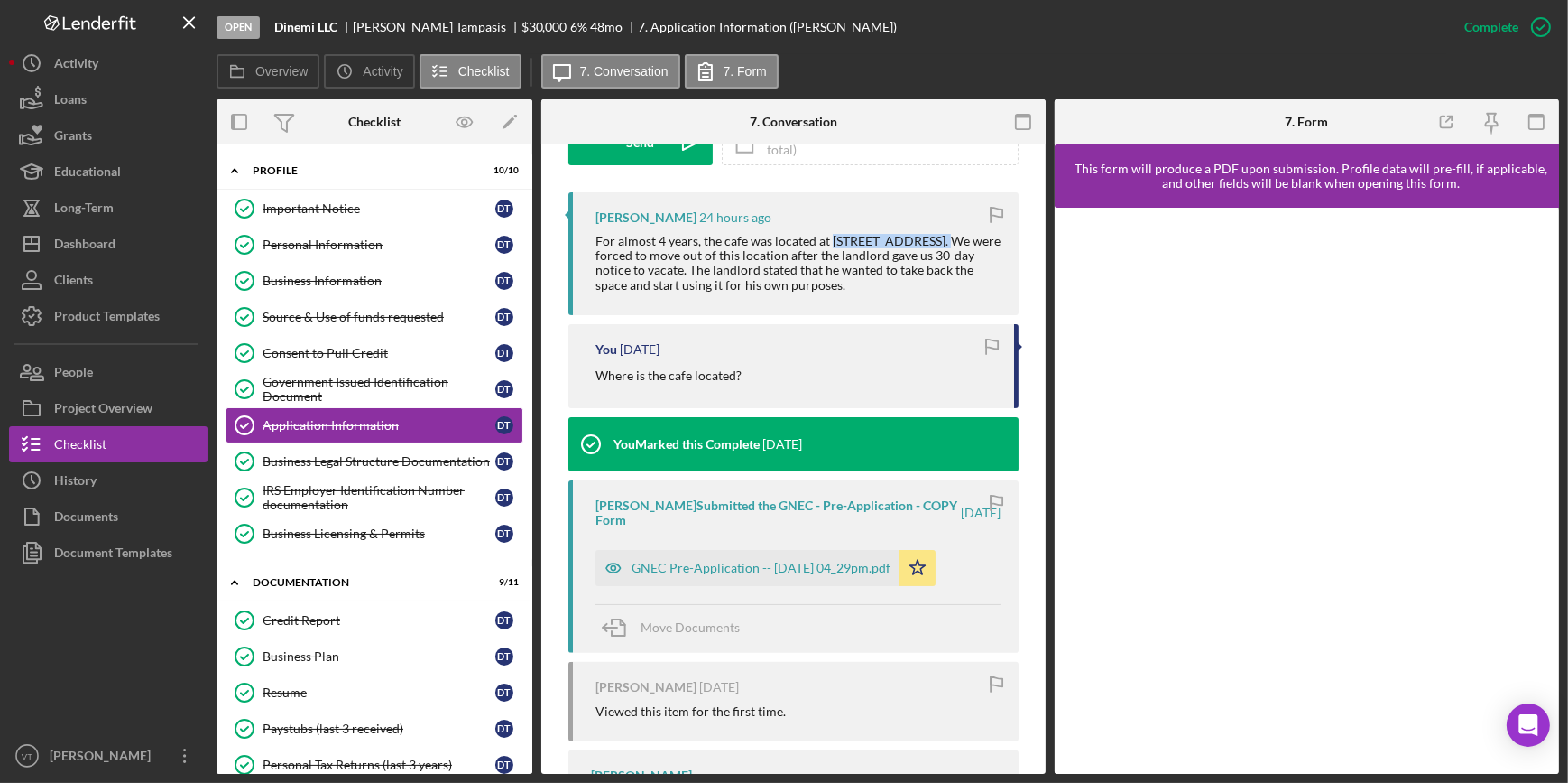
drag, startPoint x: 829, startPoint y: 236, endPoint x: 933, endPoint y: 244, distance: 104.3
click at [933, 244] on div "For almost 4 years, the cafe was located at [STREET_ADDRESS]. We were forced to…" at bounding box center [797, 263] width 405 height 58
copy div "270 Orange Street"
click at [346, 454] on div "Business Legal Structure Documentation" at bounding box center [379, 462] width 233 height 15
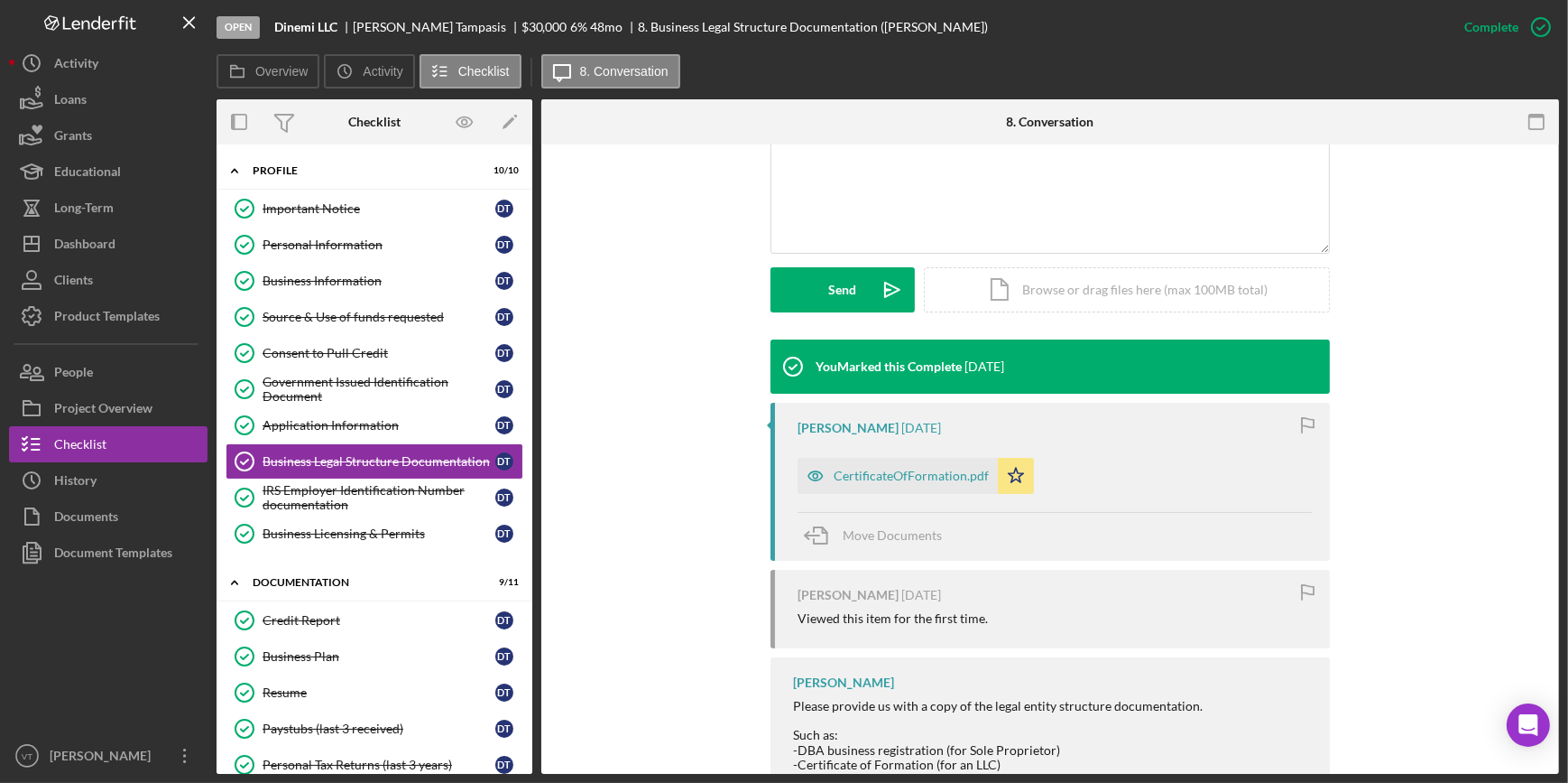
scroll to position [410, 0]
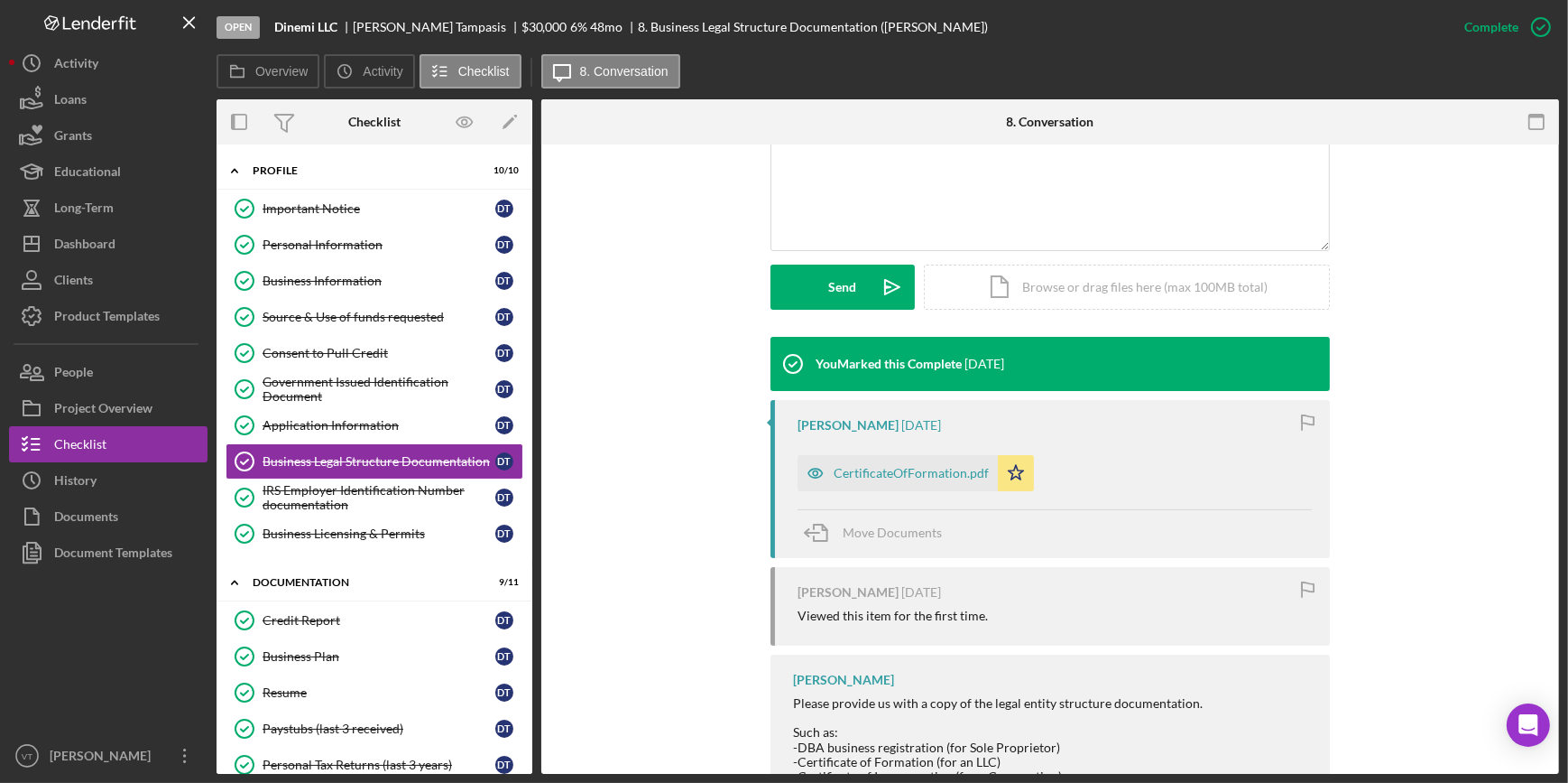
click at [876, 468] on div "CertificateOfFormation.pdf" at bounding box center [911, 473] width 155 height 15
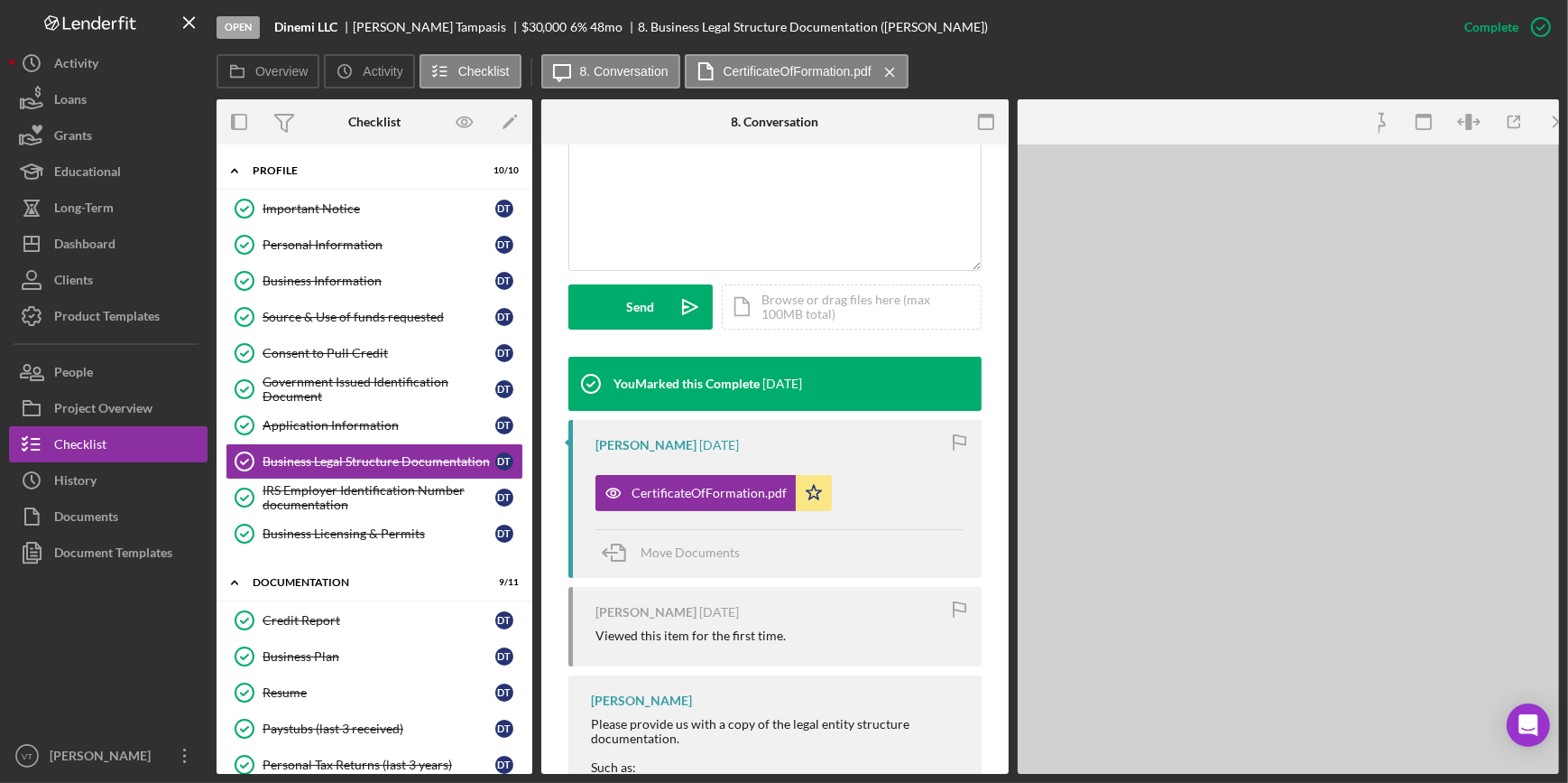
scroll to position [430, 0]
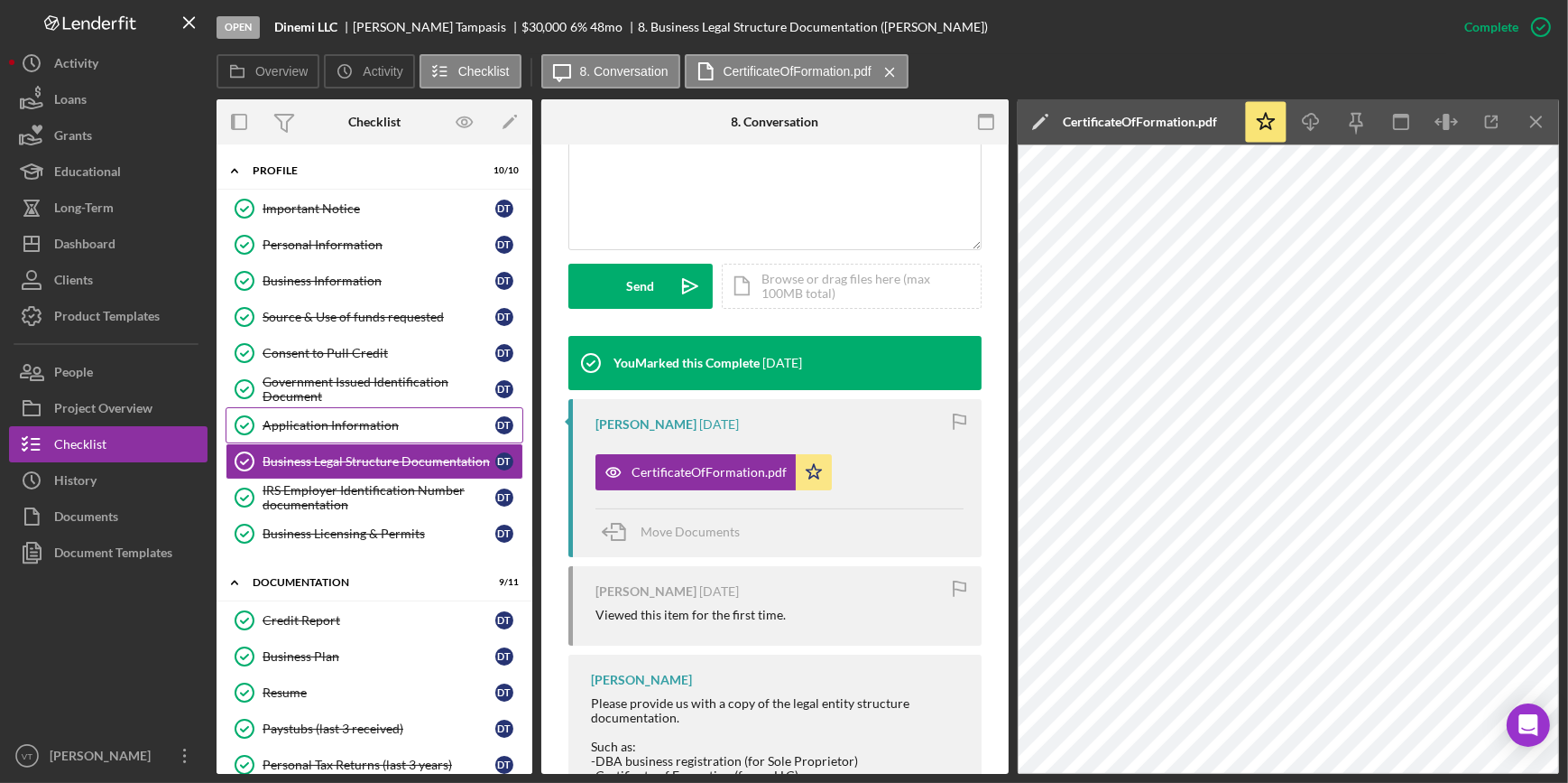
click at [310, 422] on div "Application Information" at bounding box center [379, 425] width 233 height 15
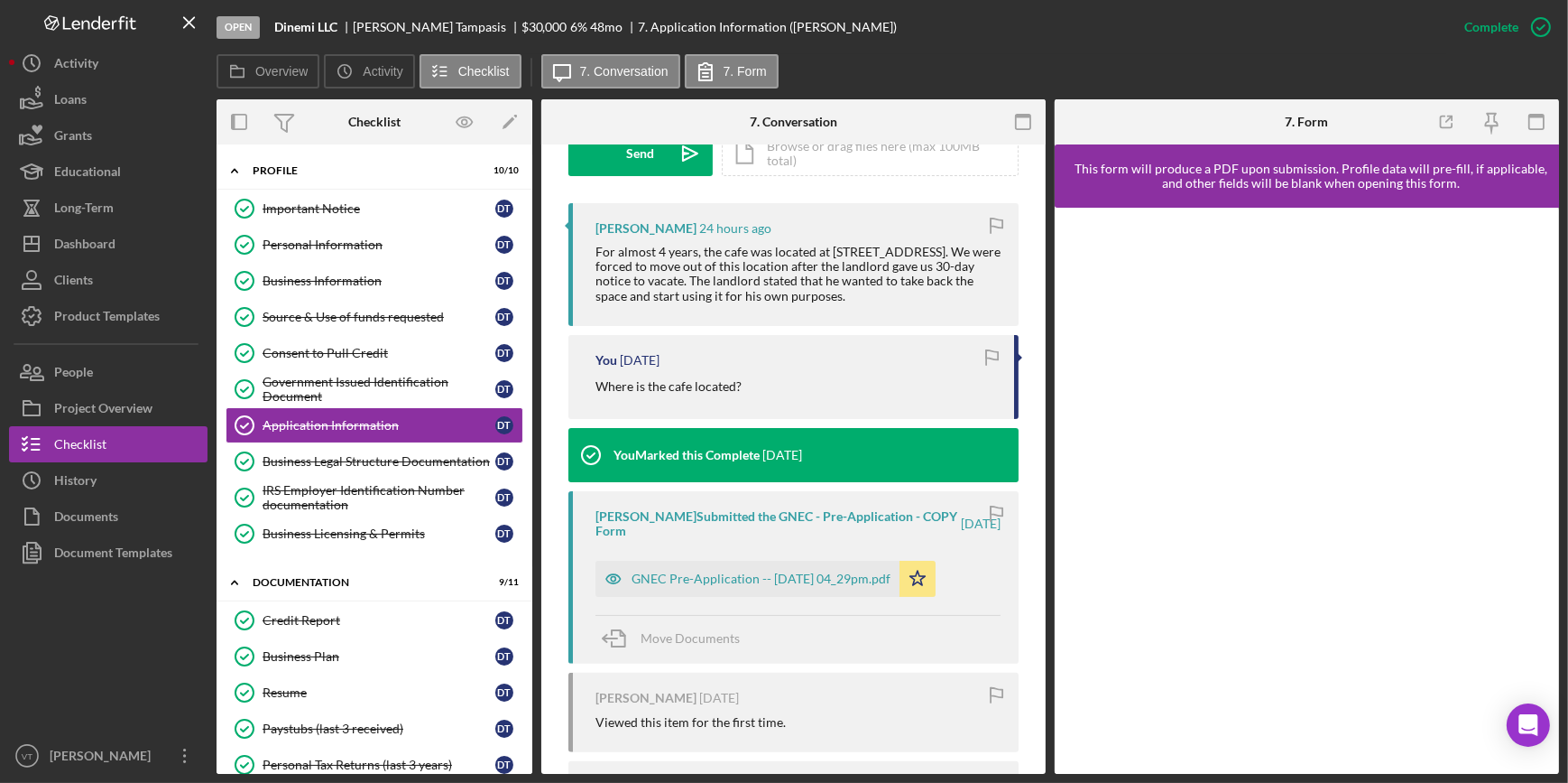
scroll to position [574, 0]
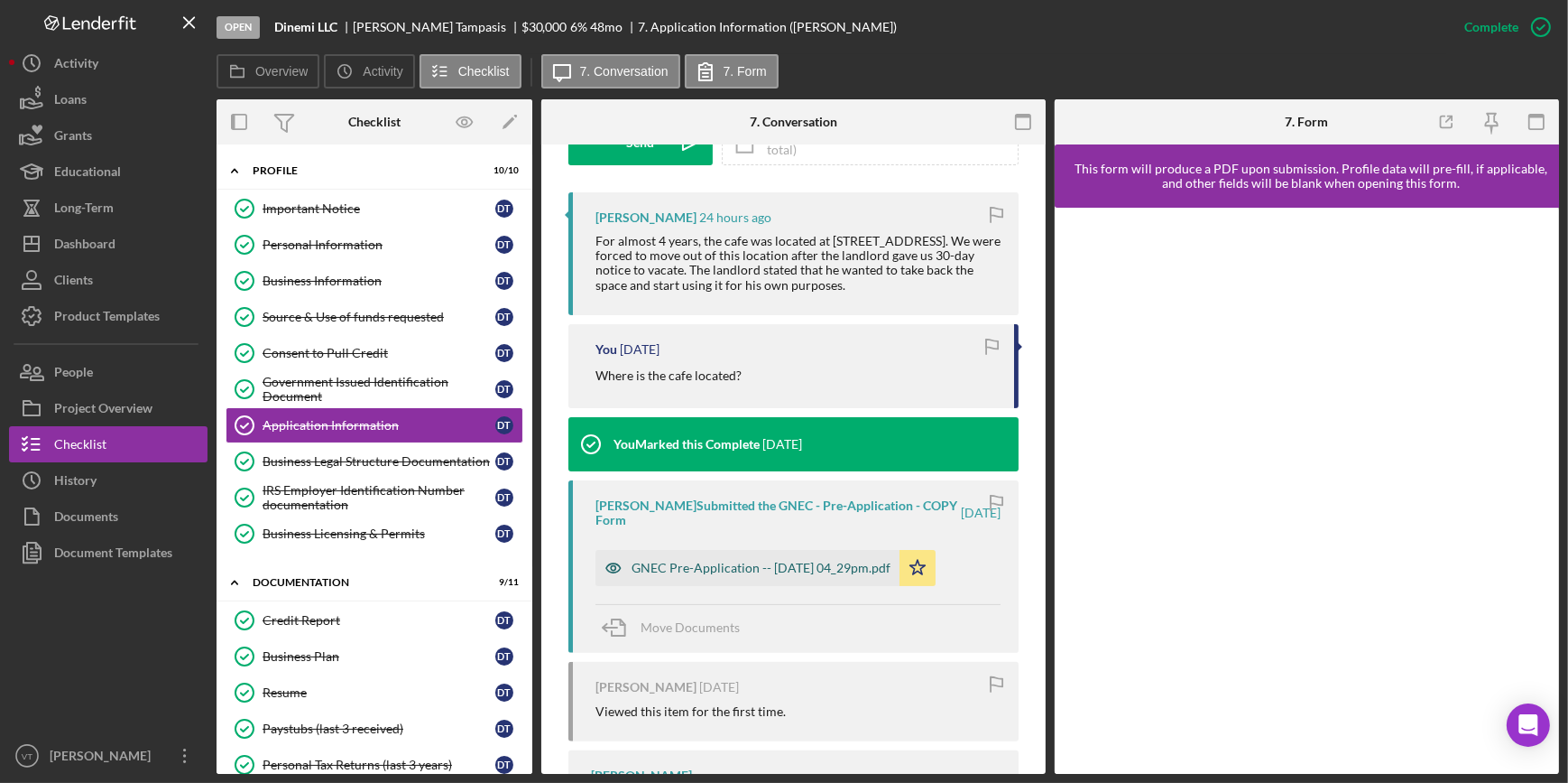
click at [714, 556] on div "GNEC Pre-Application -- [DATE] 04_29pm.pdf" at bounding box center [747, 567] width 304 height 36
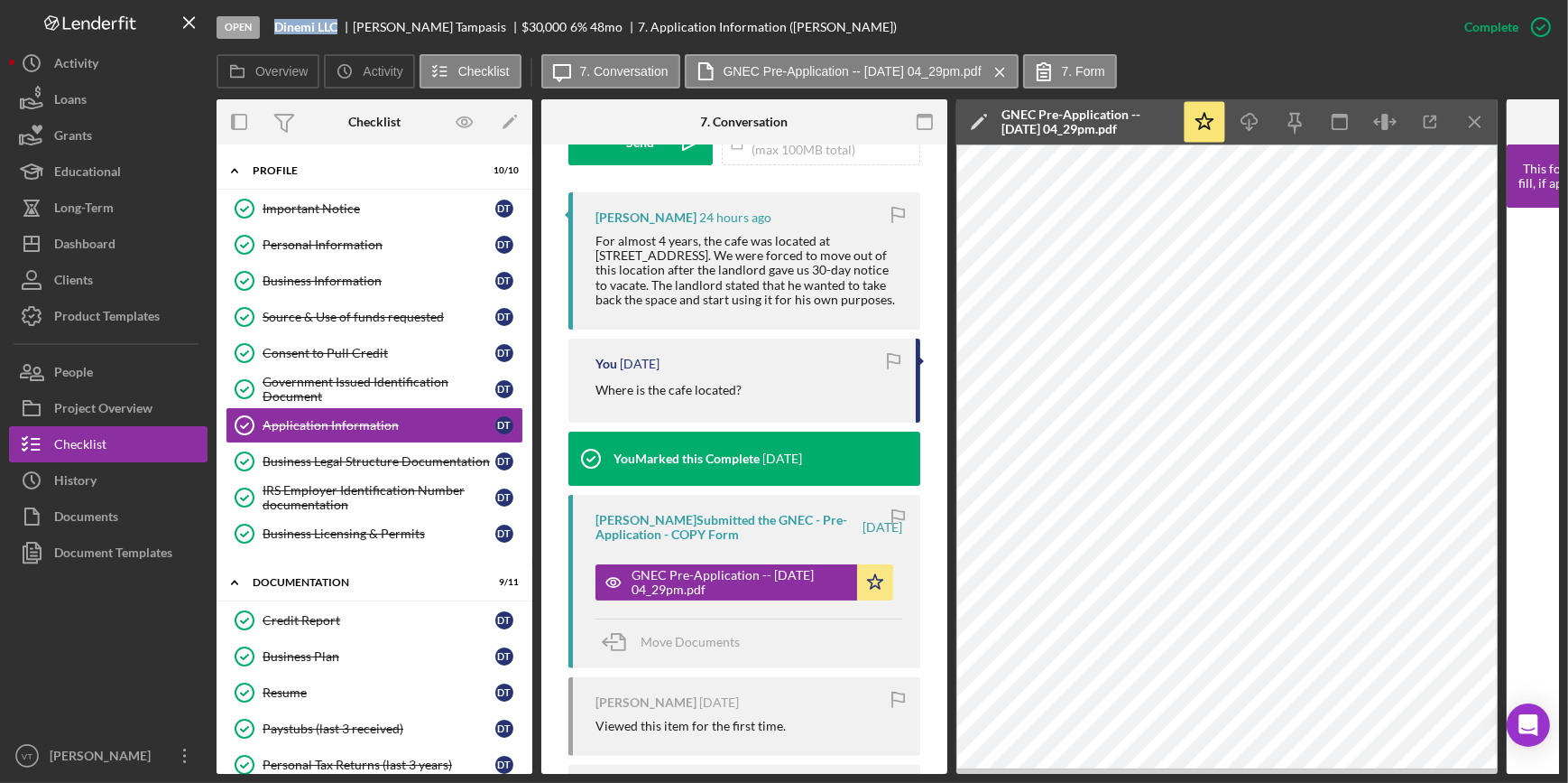
drag, startPoint x: 342, startPoint y: 23, endPoint x: 269, endPoint y: 28, distance: 73.2
click at [269, 28] on div "Open Dinemi LLC Demetra Tampasis $30,000 $30,000 6 % 48 mo 7. Application Infor…" at bounding box center [832, 27] width 1230 height 54
copy b "Dinemi LLC"
click at [335, 505] on div "IRS Employer Identification Number documentation" at bounding box center [379, 497] width 233 height 29
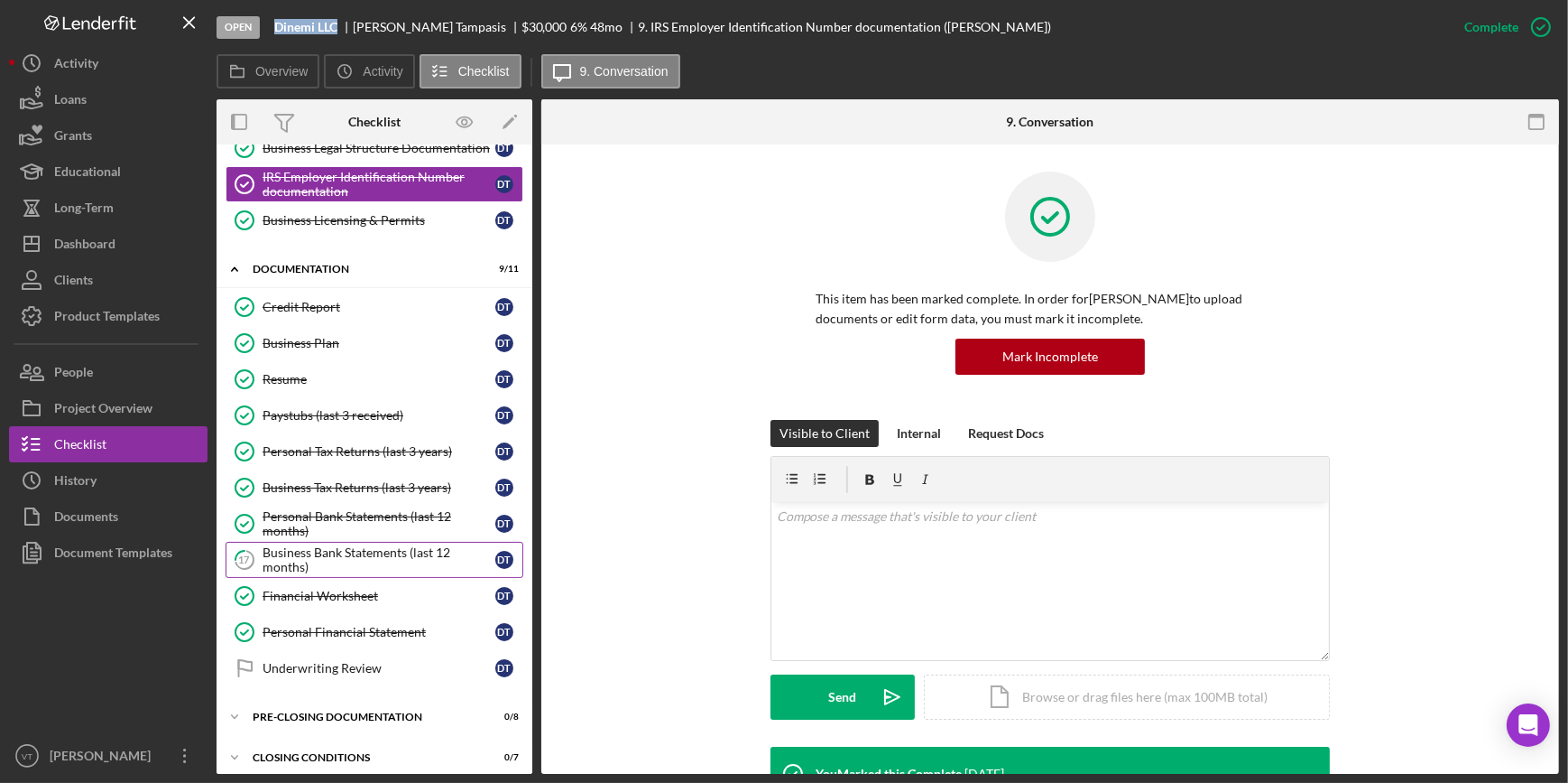
scroll to position [320, 0]
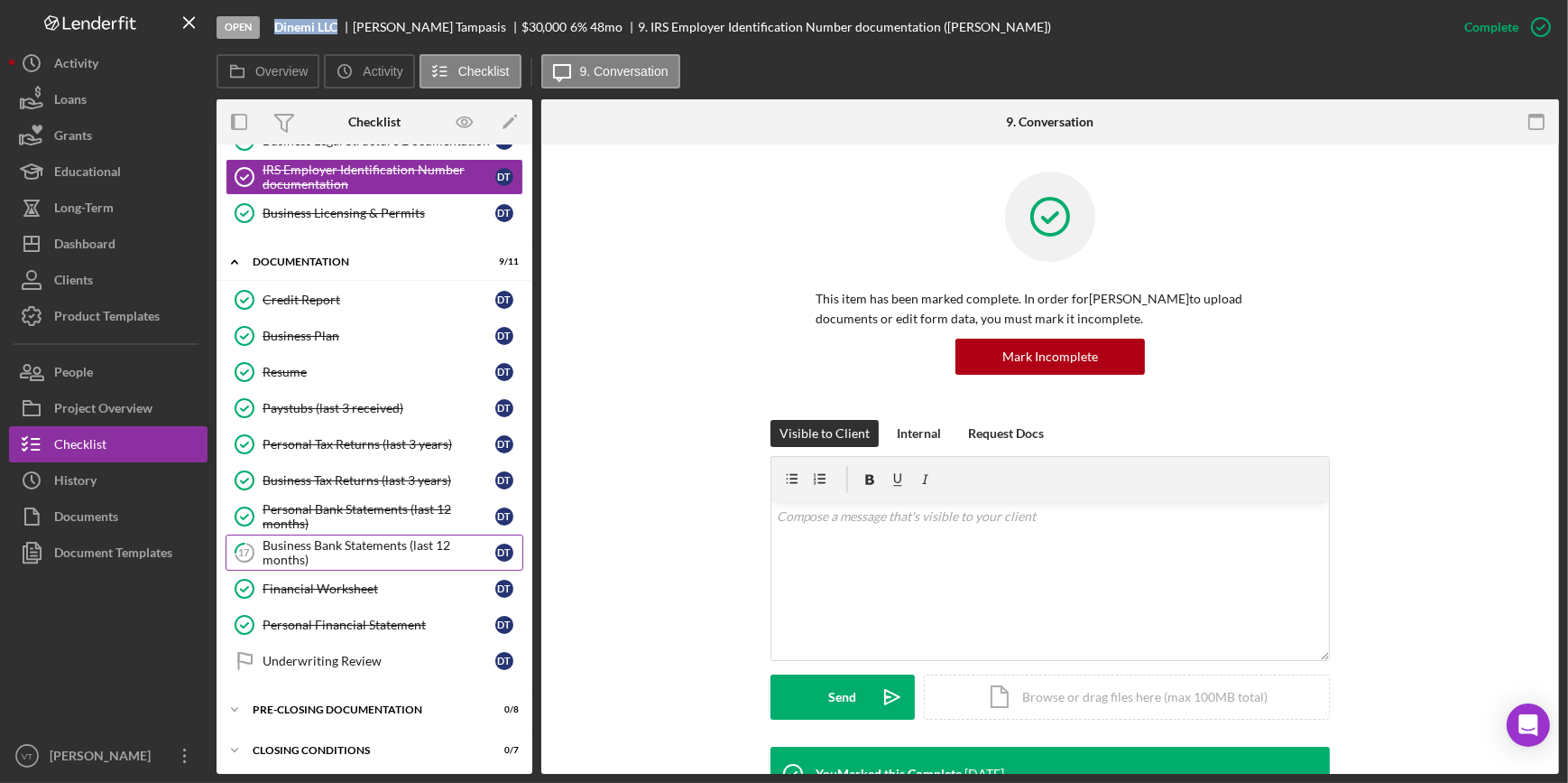
click at [334, 542] on div "Business Bank Statements (last 12 months)" at bounding box center [379, 552] width 233 height 29
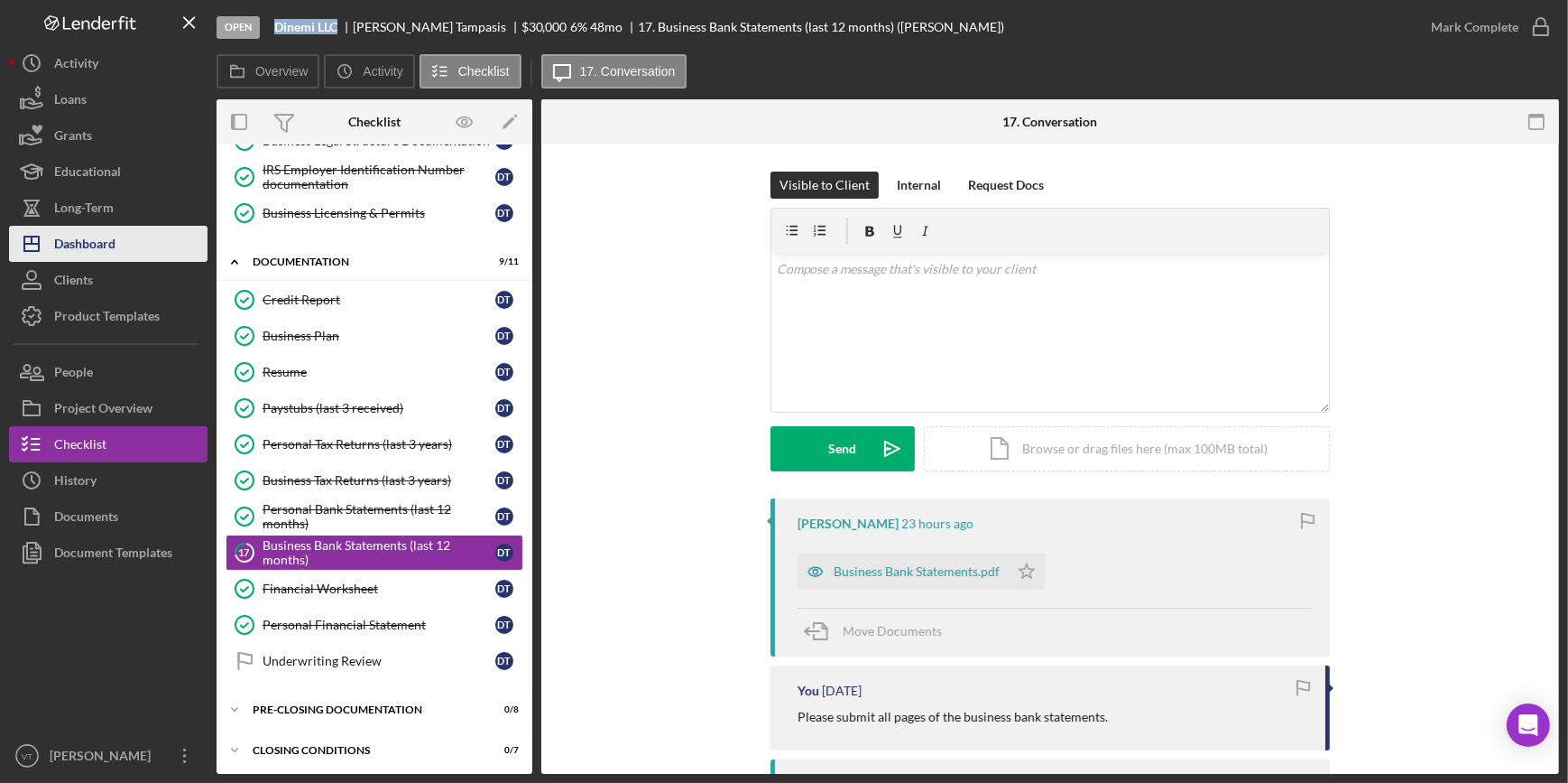
click at [149, 236] on button "Icon/Dashboard Dashboard" at bounding box center [108, 243] width 198 height 36
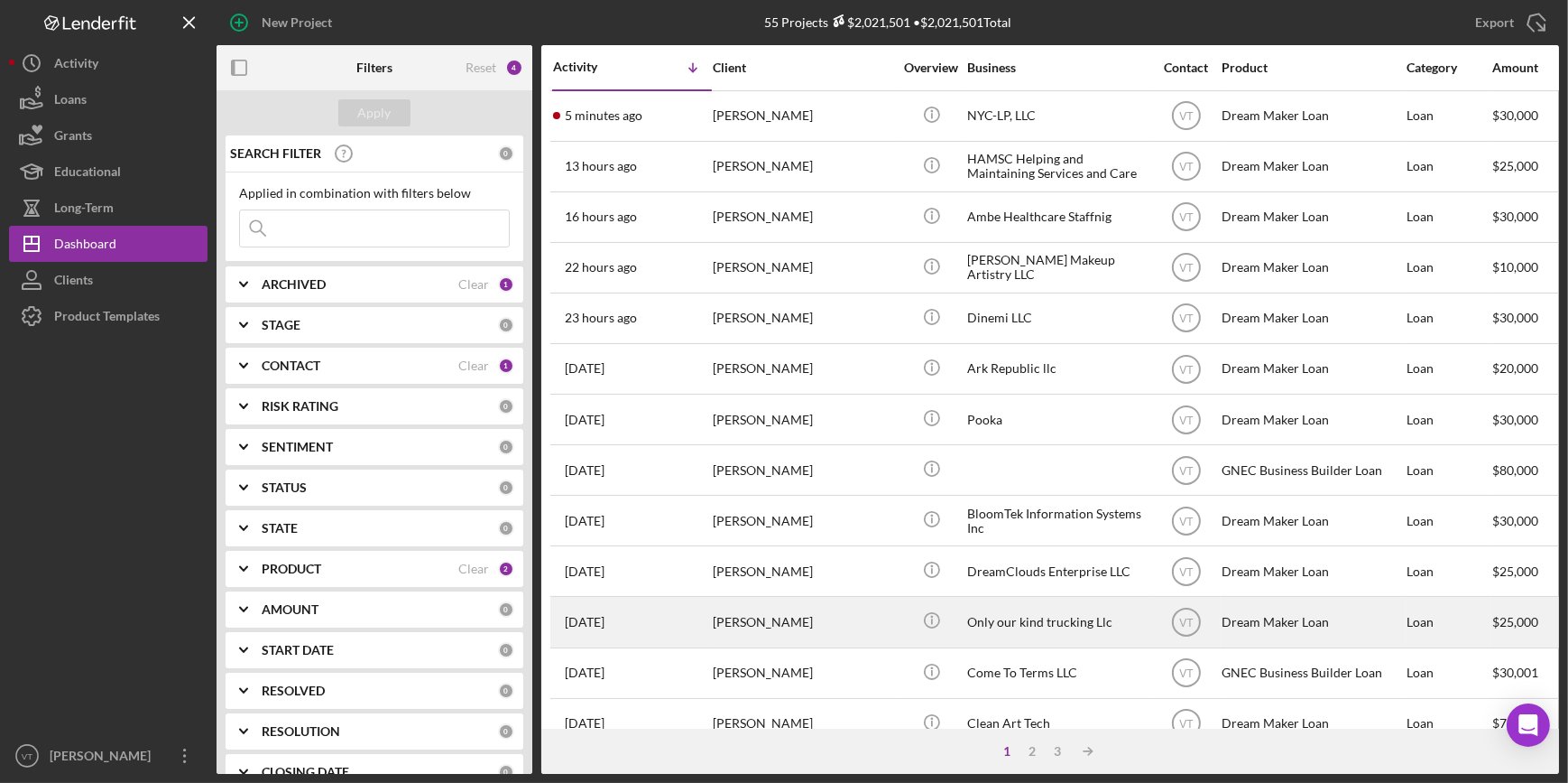
click at [801, 616] on div "[PERSON_NAME]" at bounding box center [803, 621] width 181 height 47
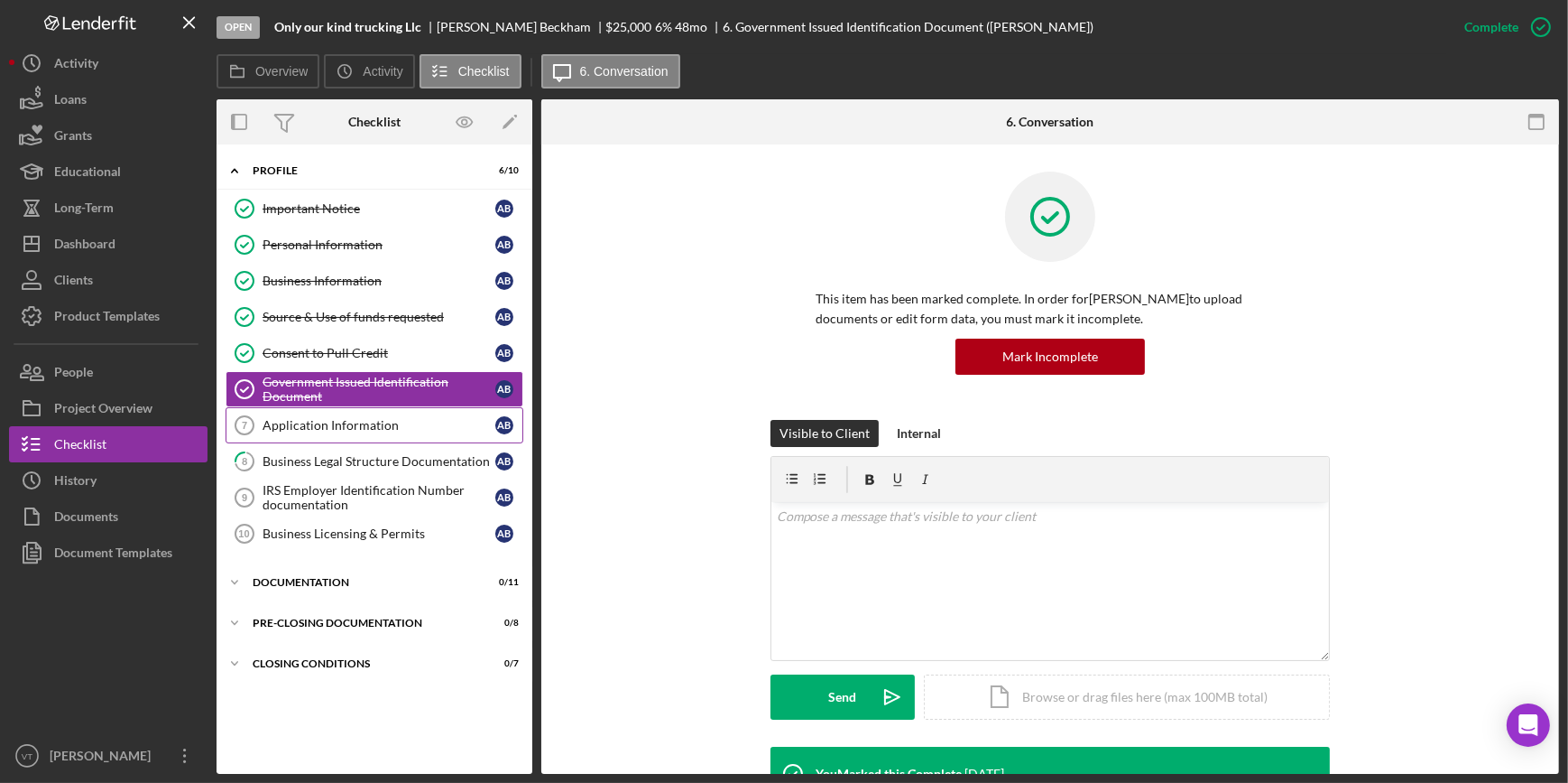
click at [428, 423] on div "Application Information" at bounding box center [379, 425] width 233 height 15
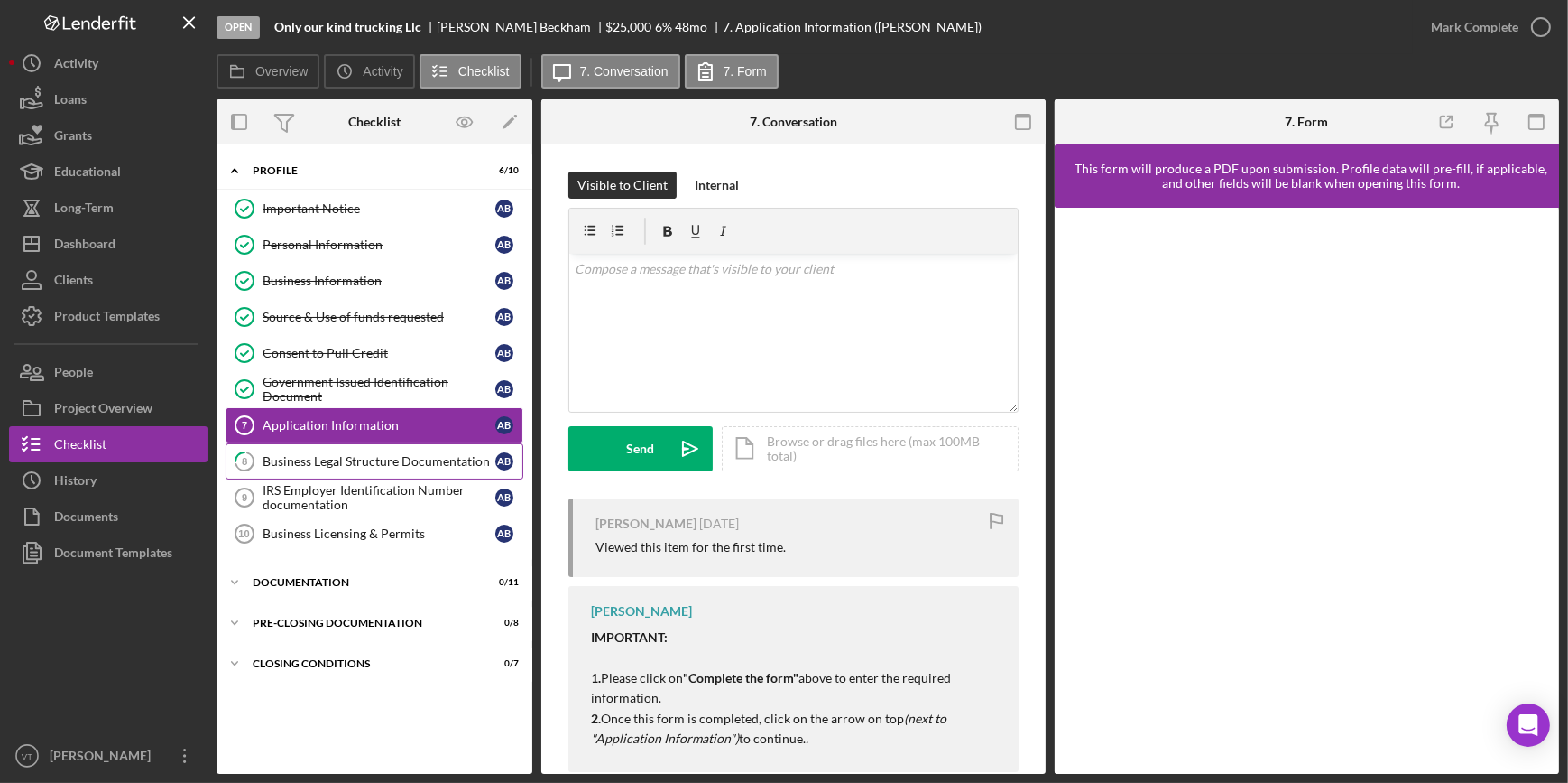
click at [336, 460] on div "Business Legal Structure Documentation" at bounding box center [379, 462] width 233 height 15
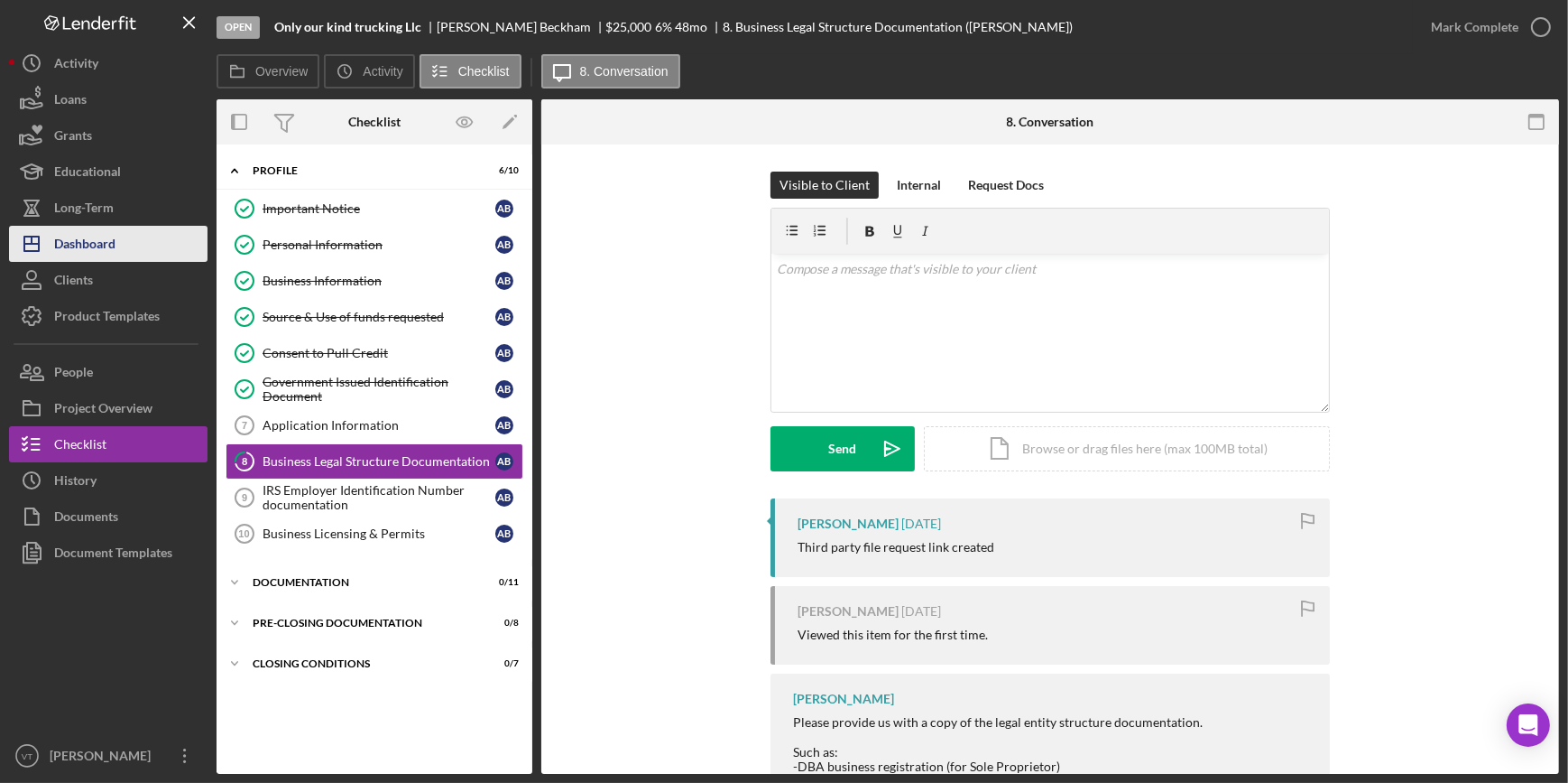
click at [109, 249] on div "Dashboard" at bounding box center [85, 246] width 61 height 41
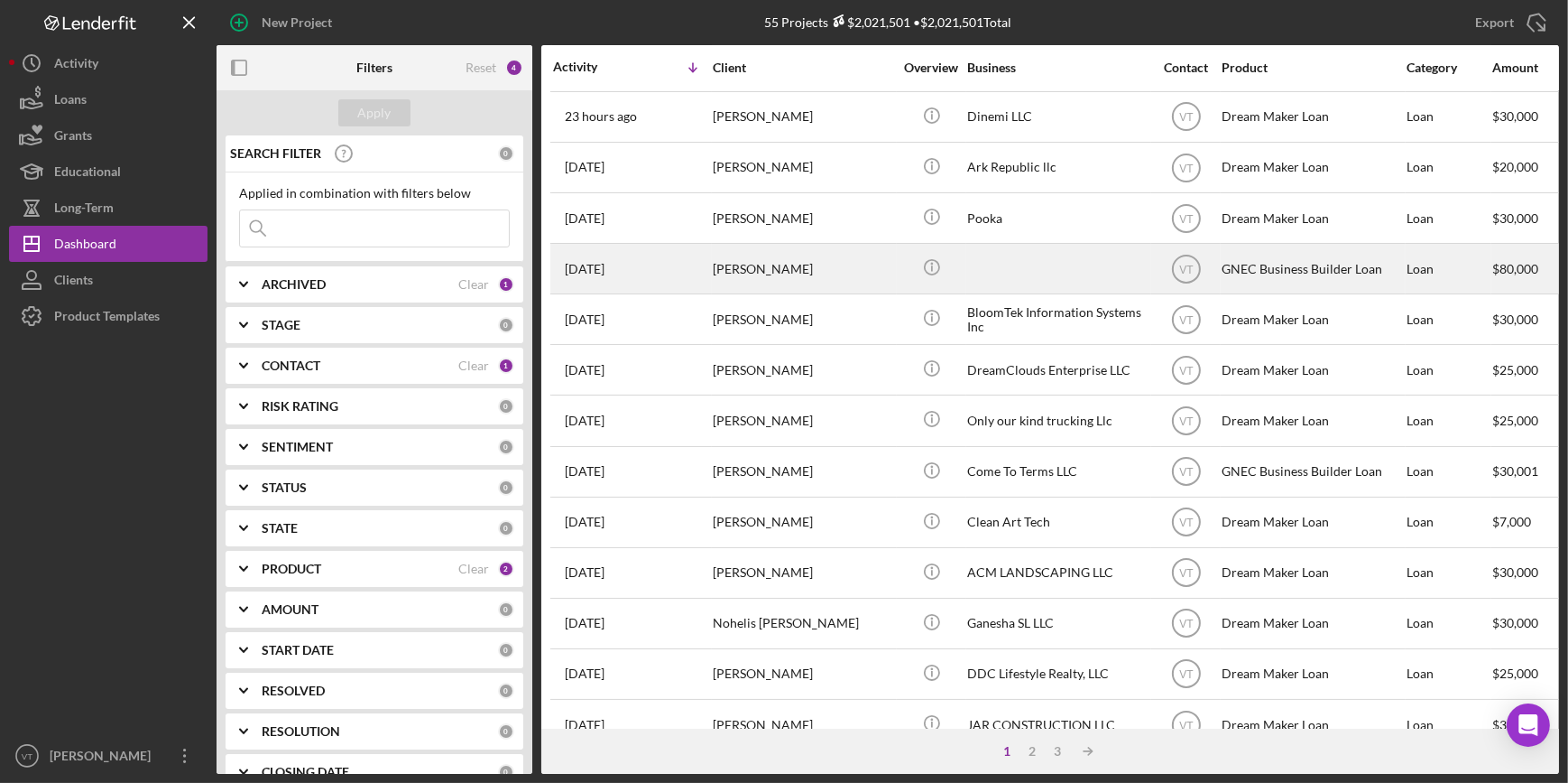
scroll to position [246, 0]
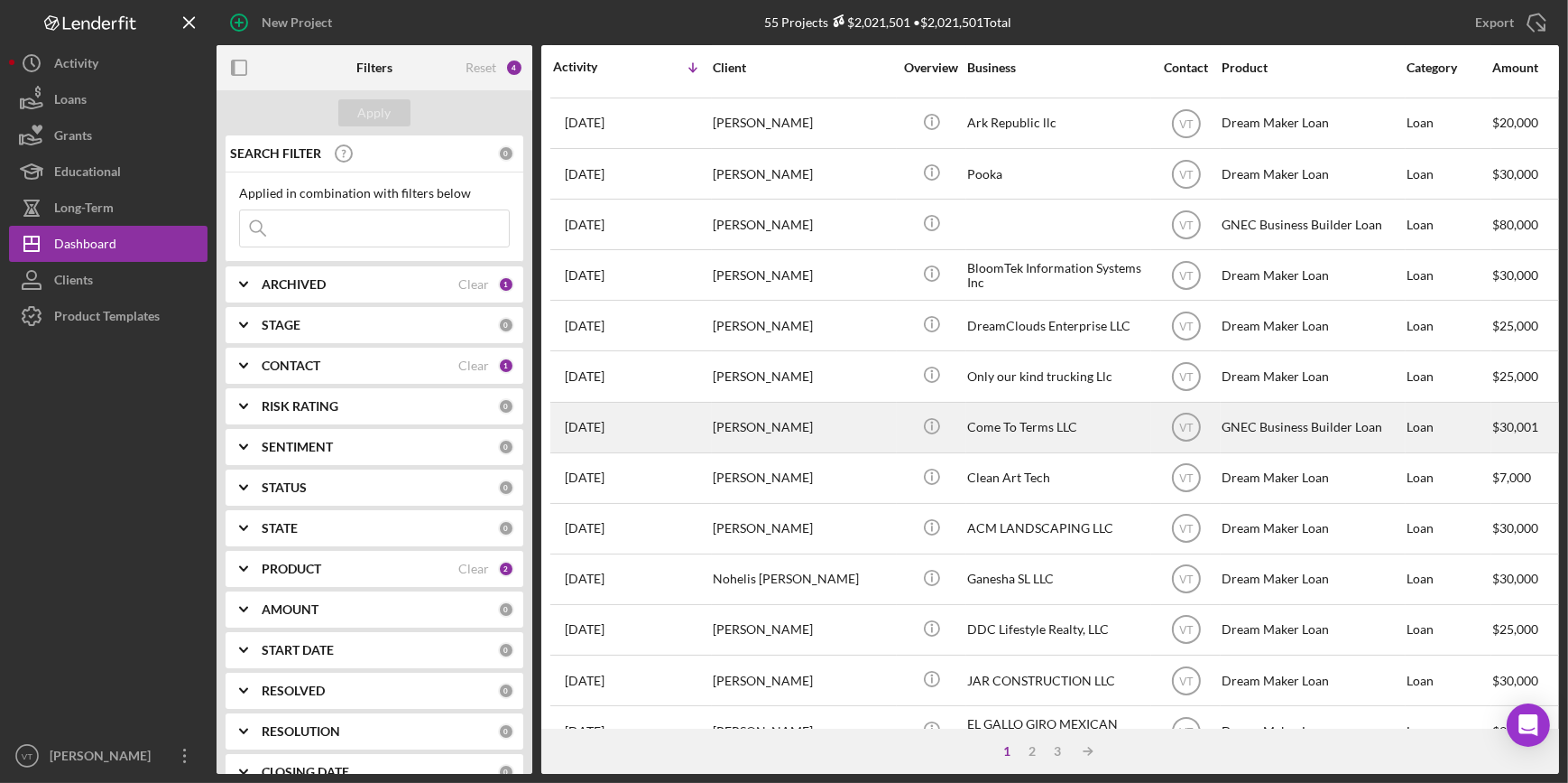
click at [708, 436] on div "2 days ago Osnald Calizaire Jr" at bounding box center [632, 426] width 158 height 47
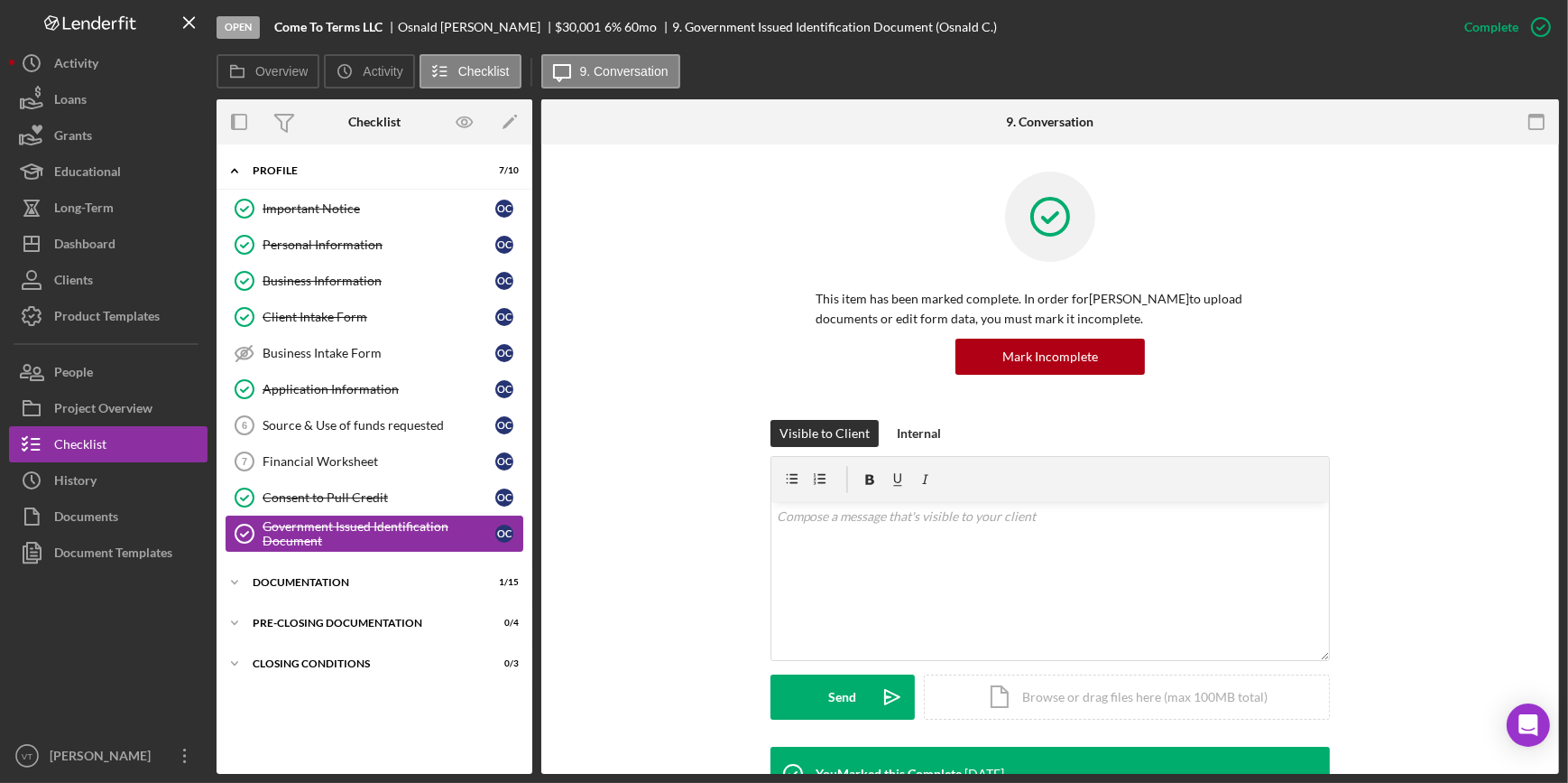
click at [288, 527] on div "Government Issued Identification Document" at bounding box center [379, 533] width 233 height 29
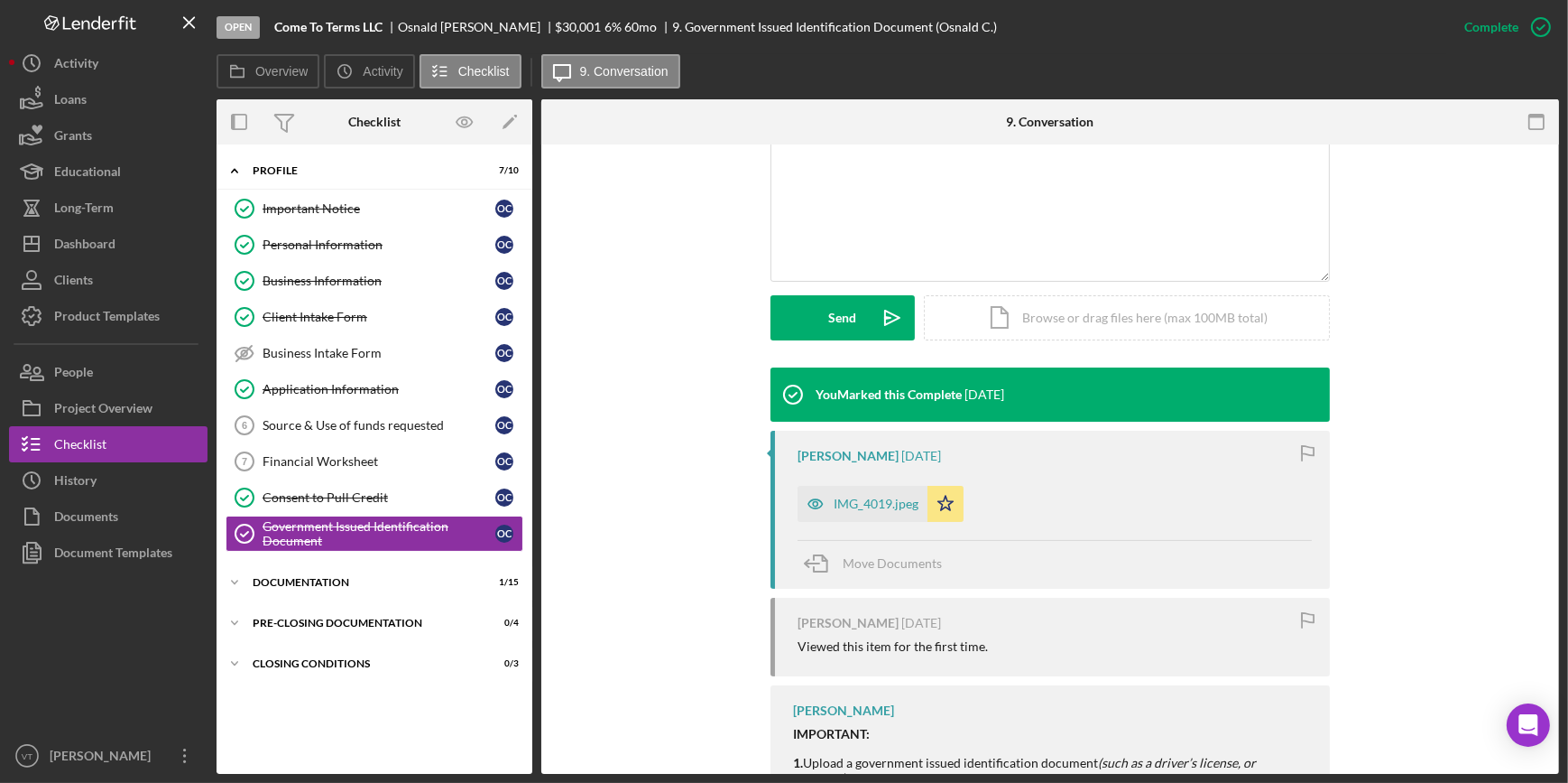
scroll to position [410, 0]
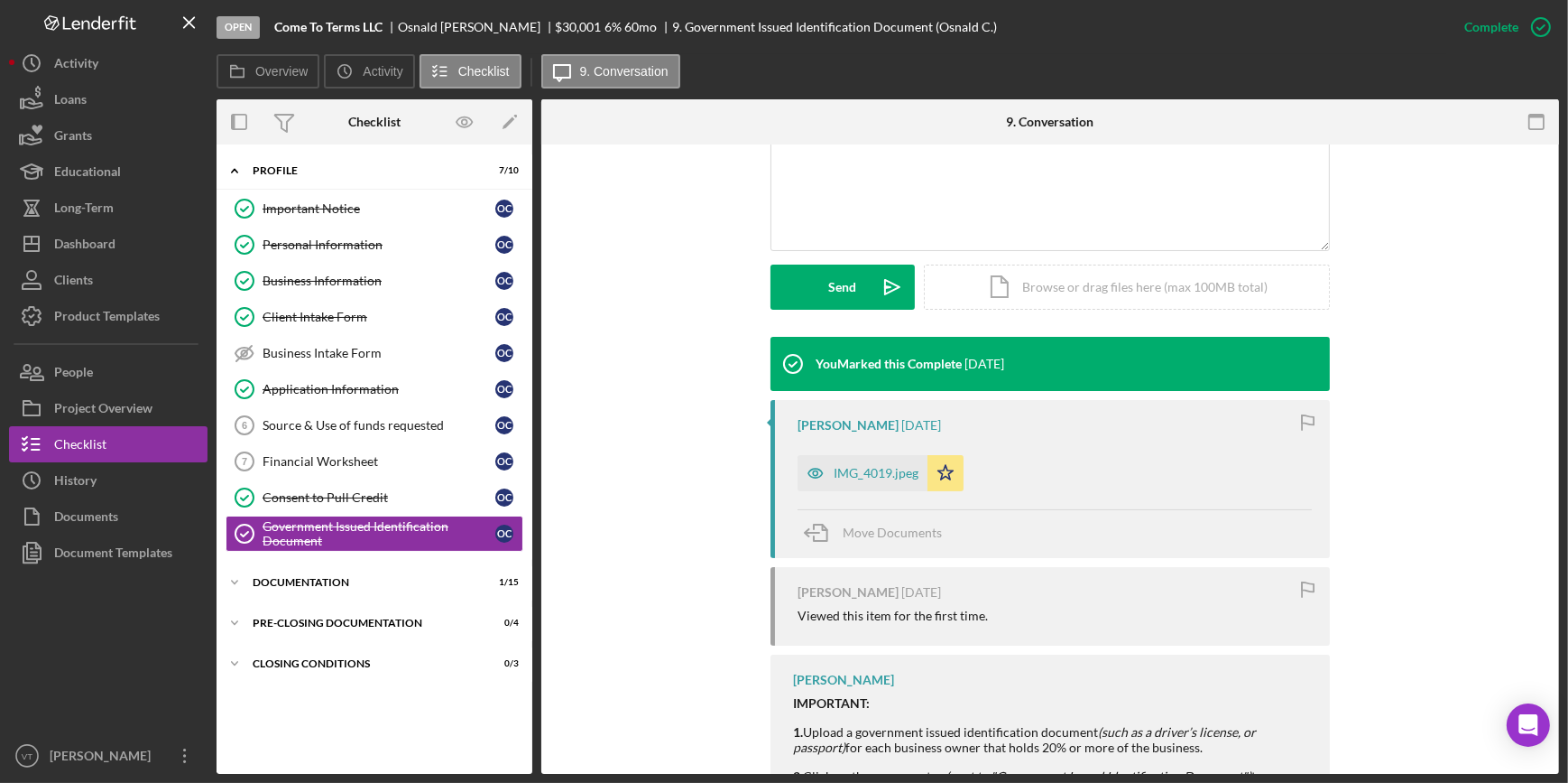
click at [828, 468] on icon "button" at bounding box center [815, 473] width 36 height 36
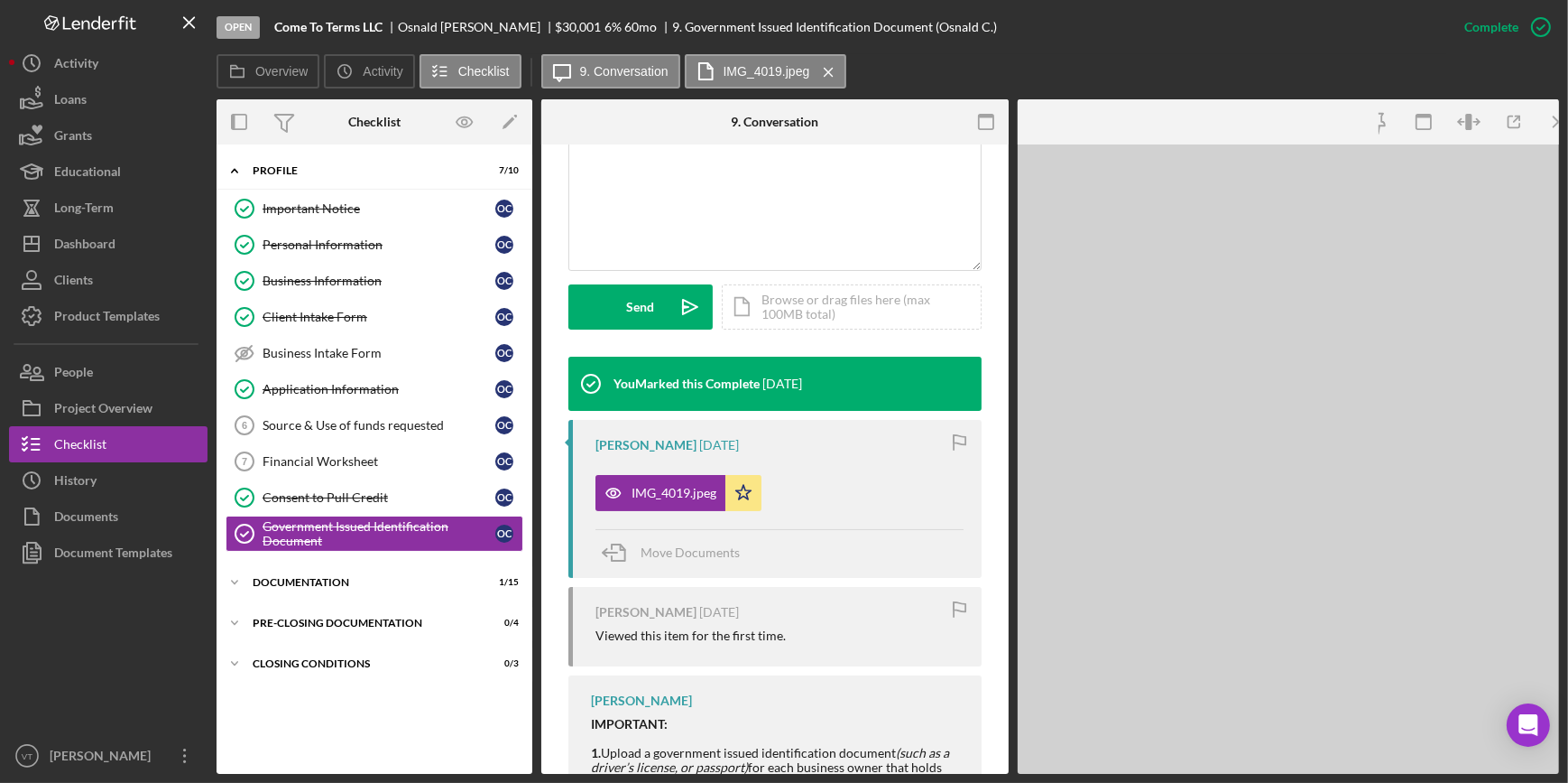
scroll to position [430, 0]
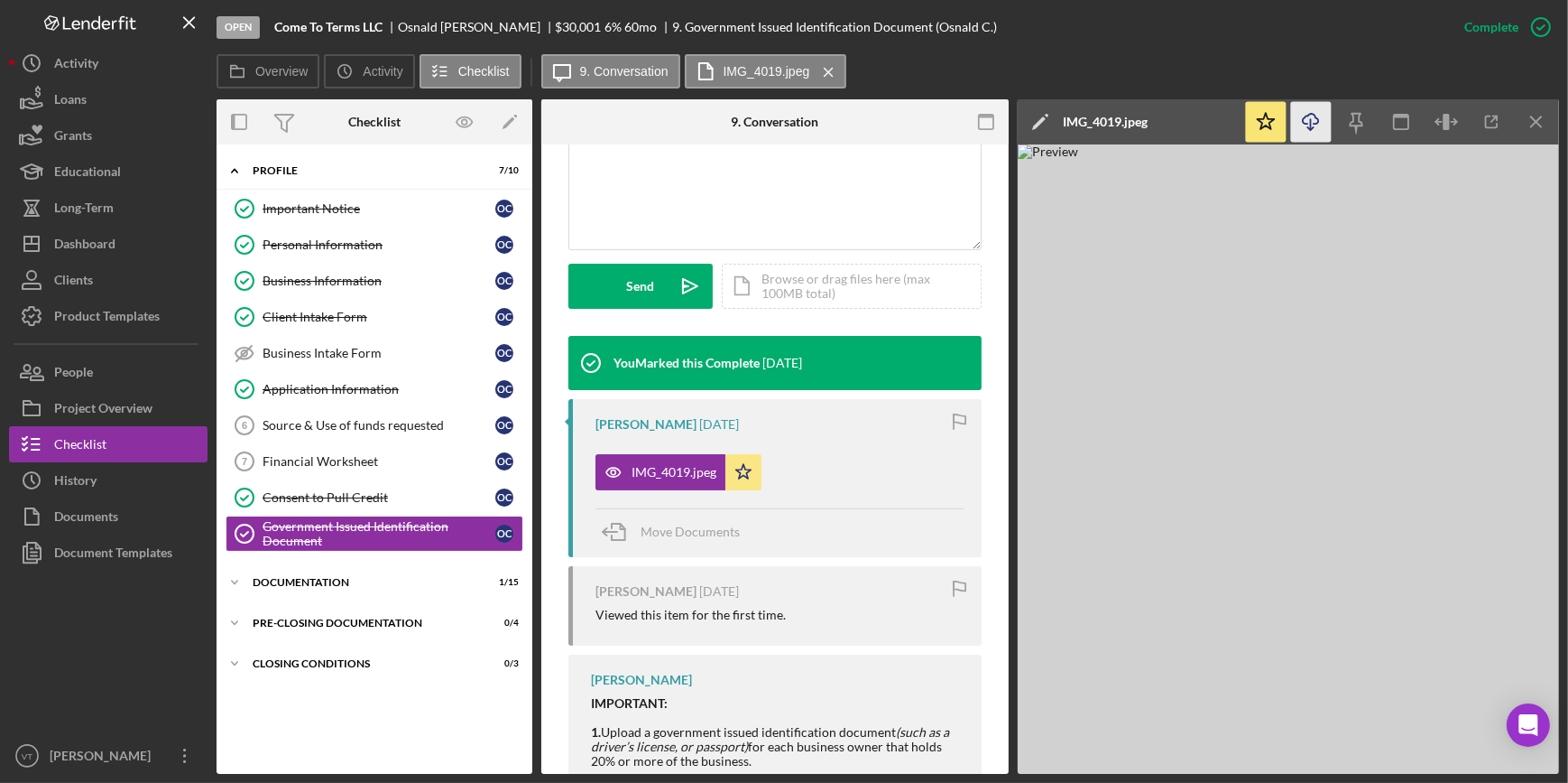
click at [1307, 117] on icon "Icon/Download" at bounding box center [1311, 123] width 41 height 41
click at [1050, 49] on div "Open Come To Terms LLC Osnald Calizaire Jr $30,001 $30,001 6 % 60 mo 9. Governm…" at bounding box center [832, 27] width 1230 height 54
click at [389, 499] on div "Consent to Pull Credit" at bounding box center [379, 497] width 233 height 15
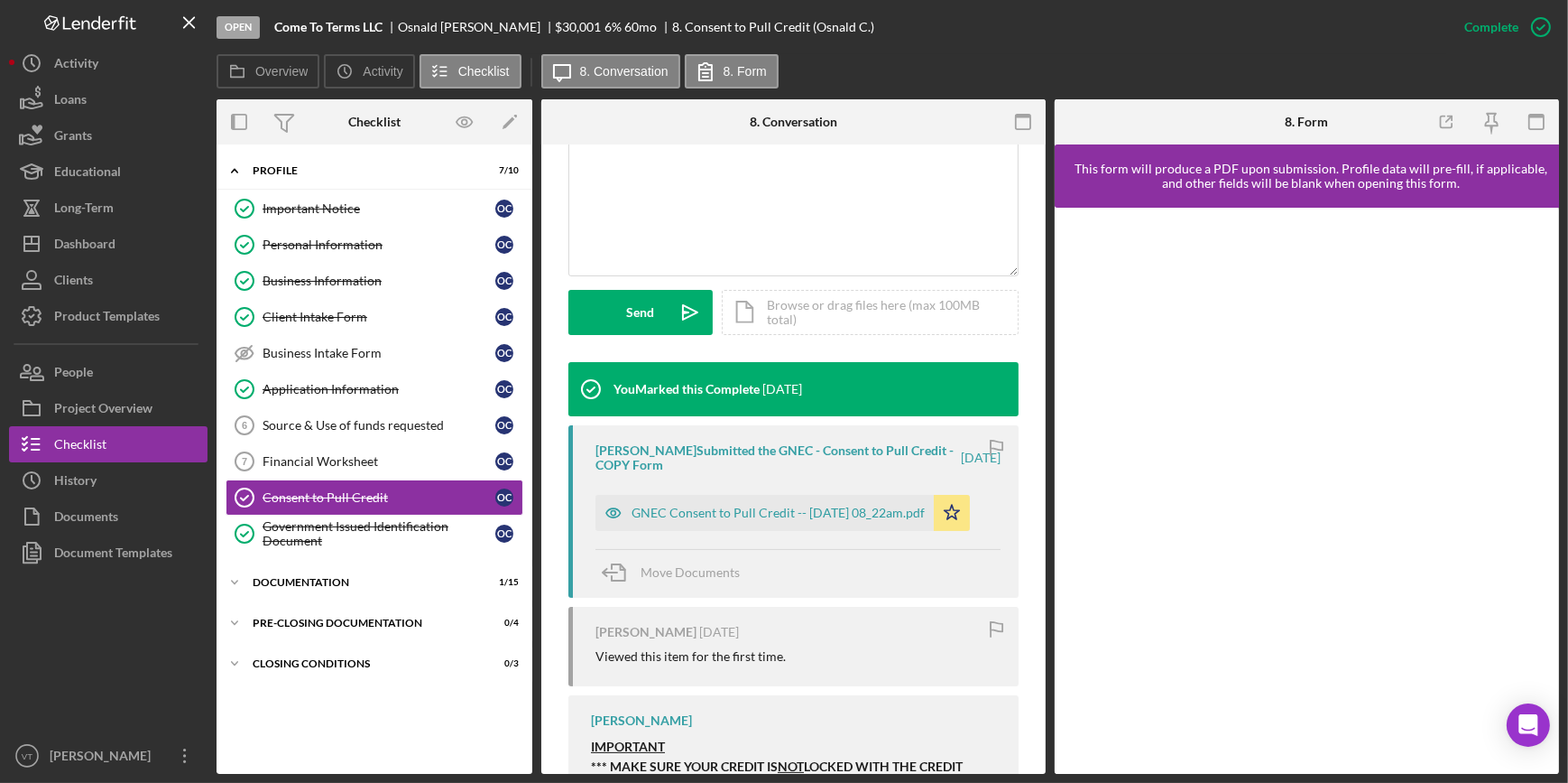
scroll to position [410, 0]
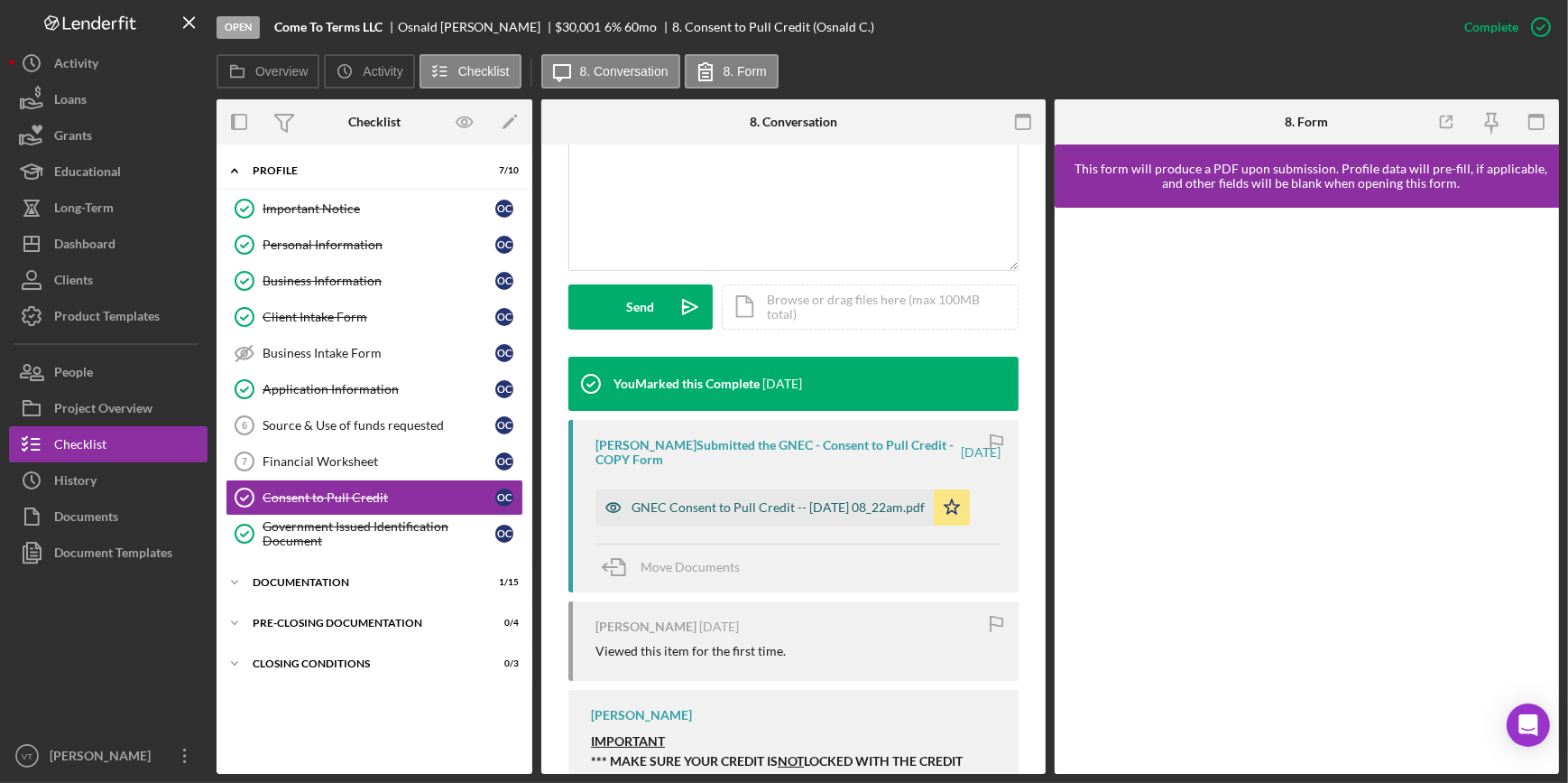
click at [711, 510] on div "GNEC Consent to Pull Credit -- 2025-09-15 08_22am.pdf" at bounding box center [778, 507] width 293 height 15
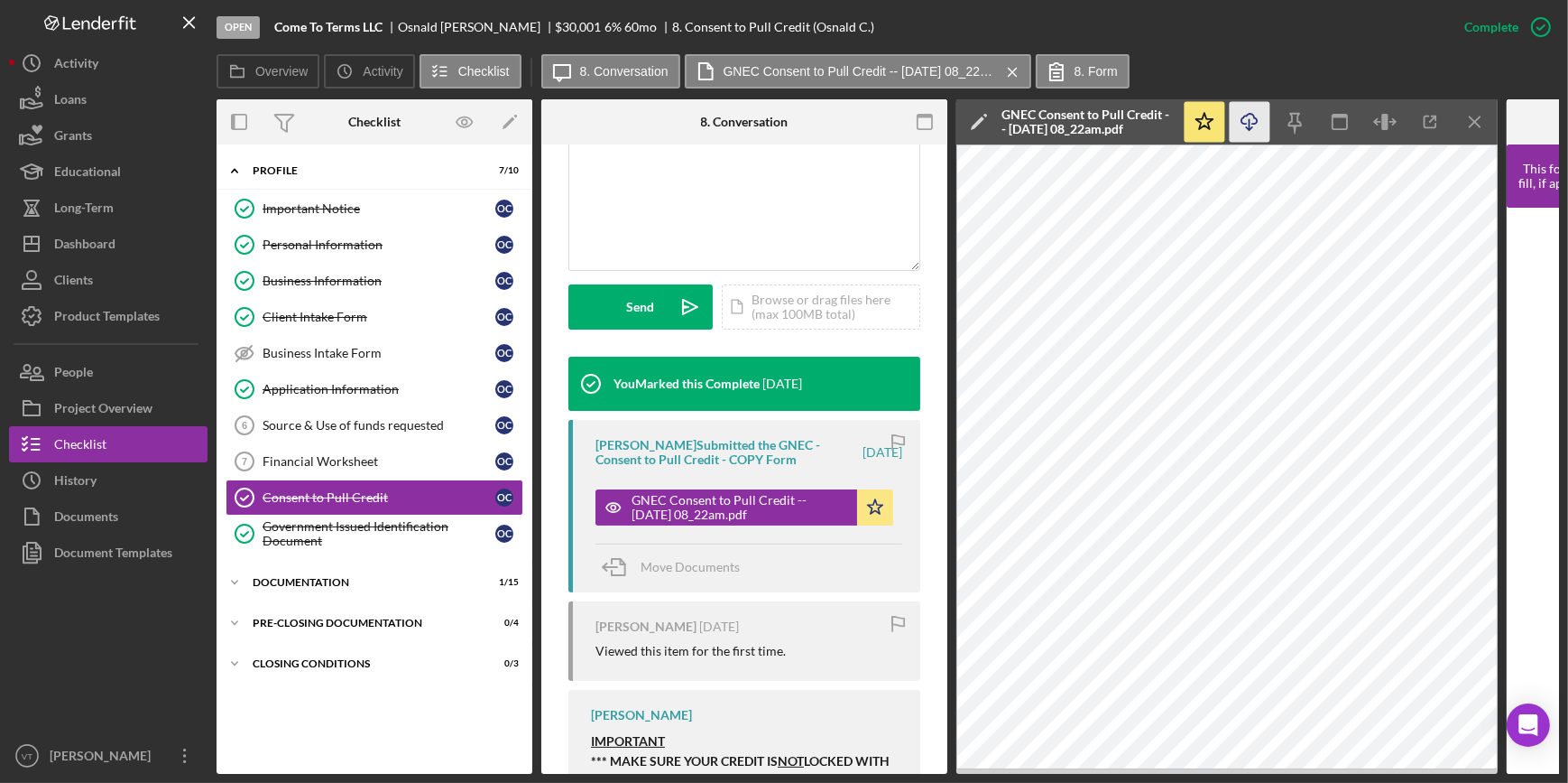
click at [1253, 106] on icon "Icon/Download" at bounding box center [1251, 123] width 41 height 41
click at [139, 250] on button "Icon/Dashboard Dashboard" at bounding box center [108, 243] width 198 height 36
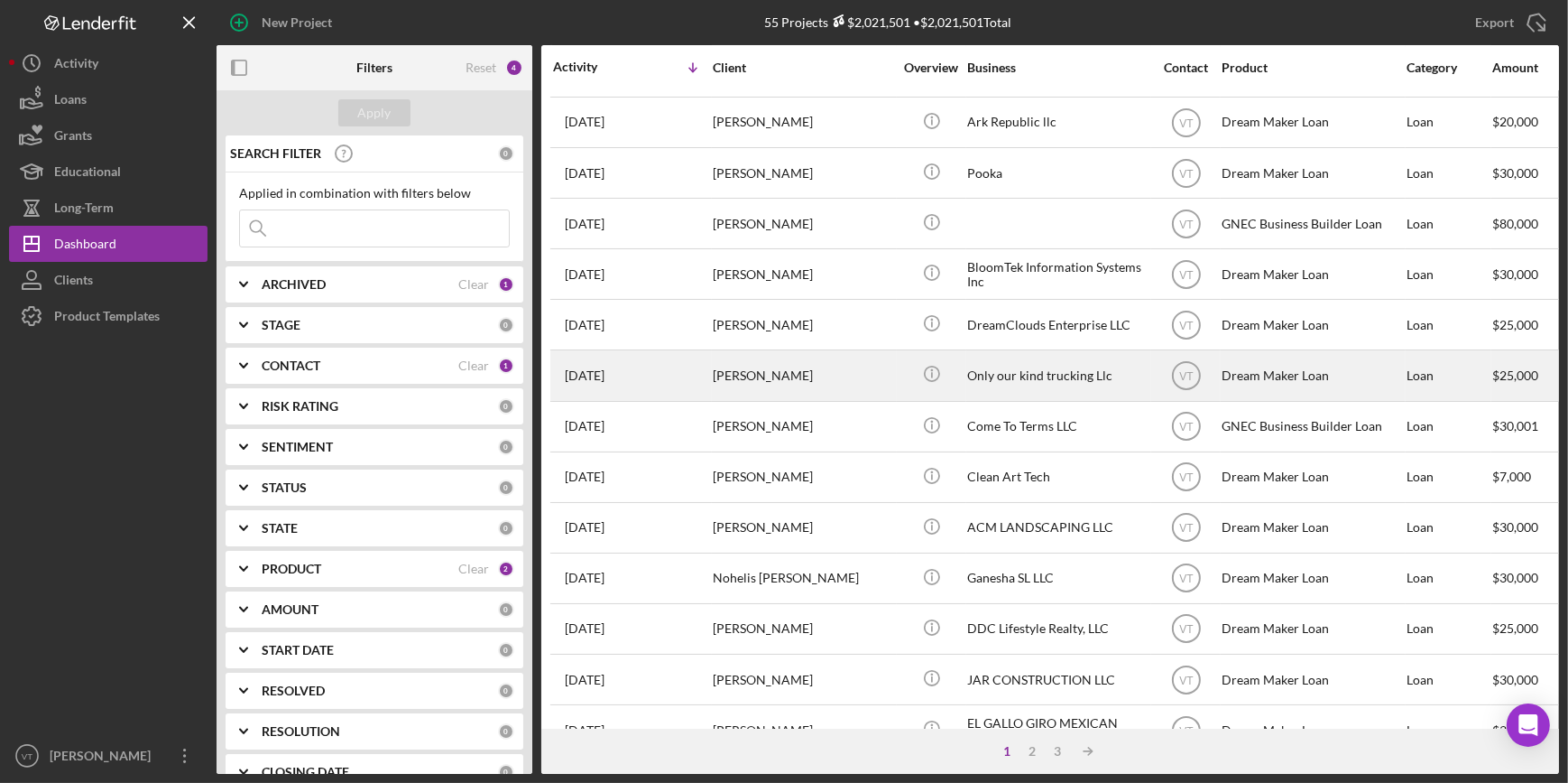
scroll to position [328, 0]
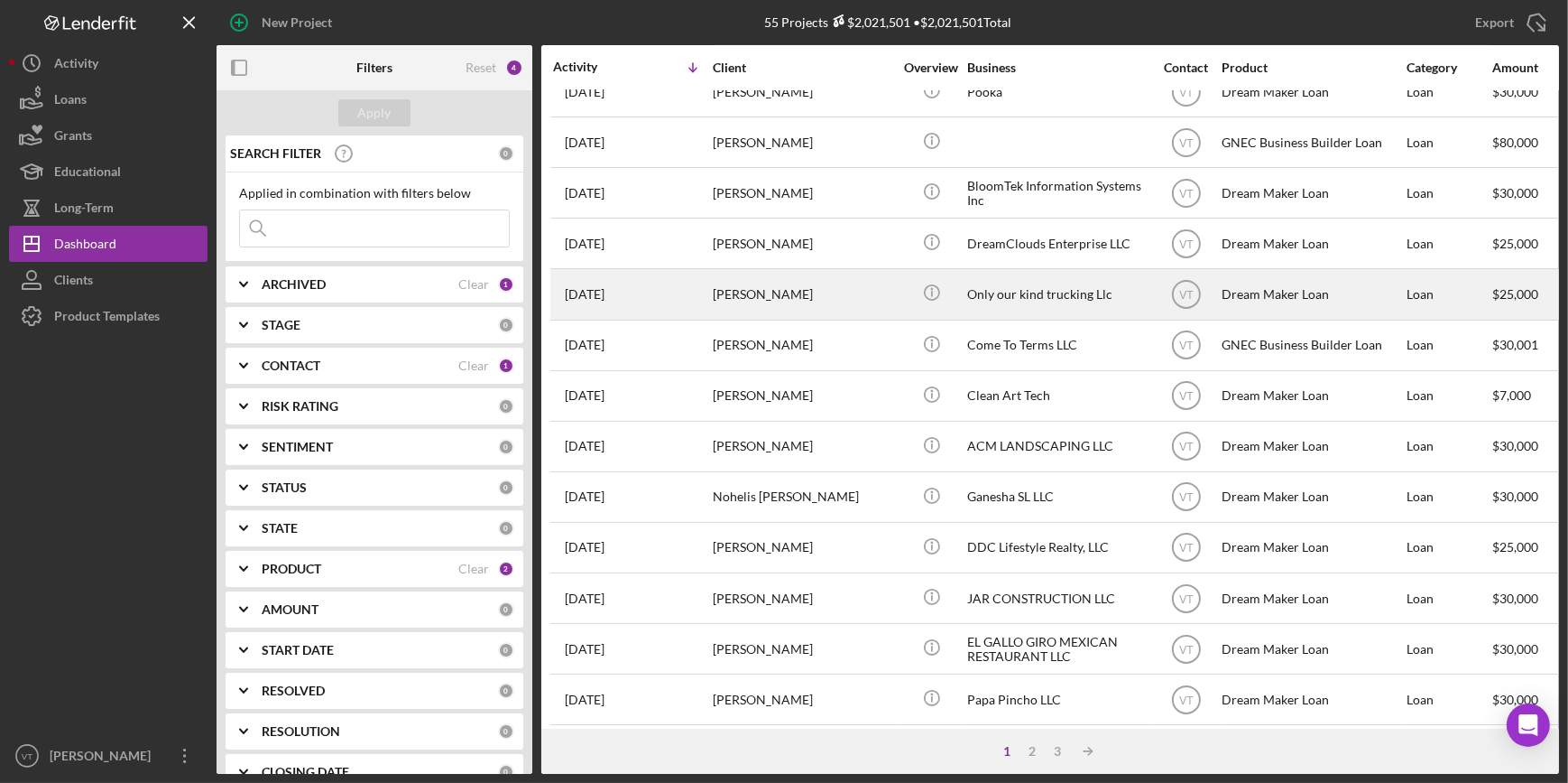
click at [788, 298] on div "[PERSON_NAME]" at bounding box center [803, 293] width 181 height 47
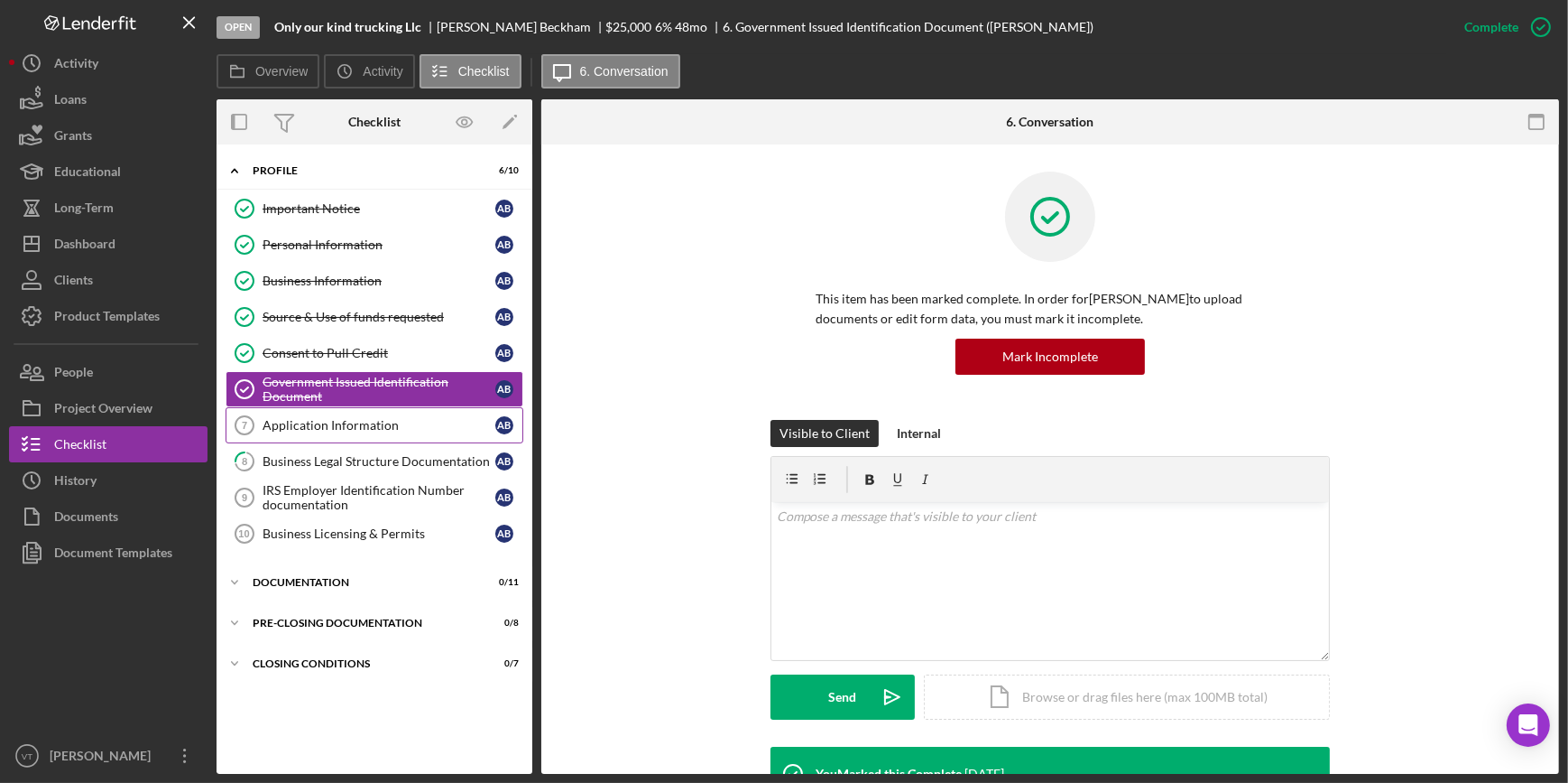
click at [341, 418] on div "Application Information" at bounding box center [379, 425] width 233 height 15
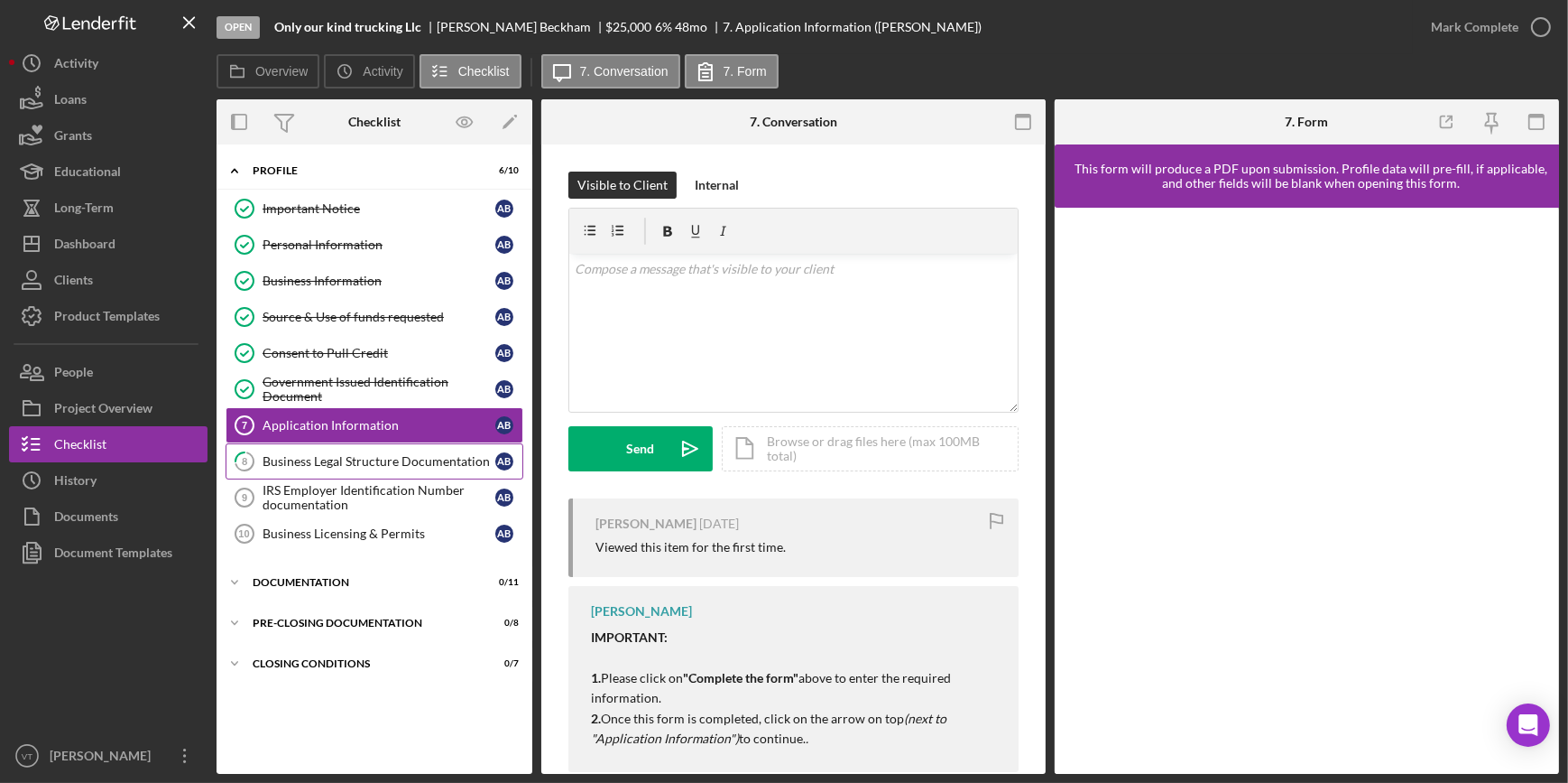
click at [325, 451] on link "8 Business Legal Structure Documentation A B" at bounding box center [374, 461] width 298 height 36
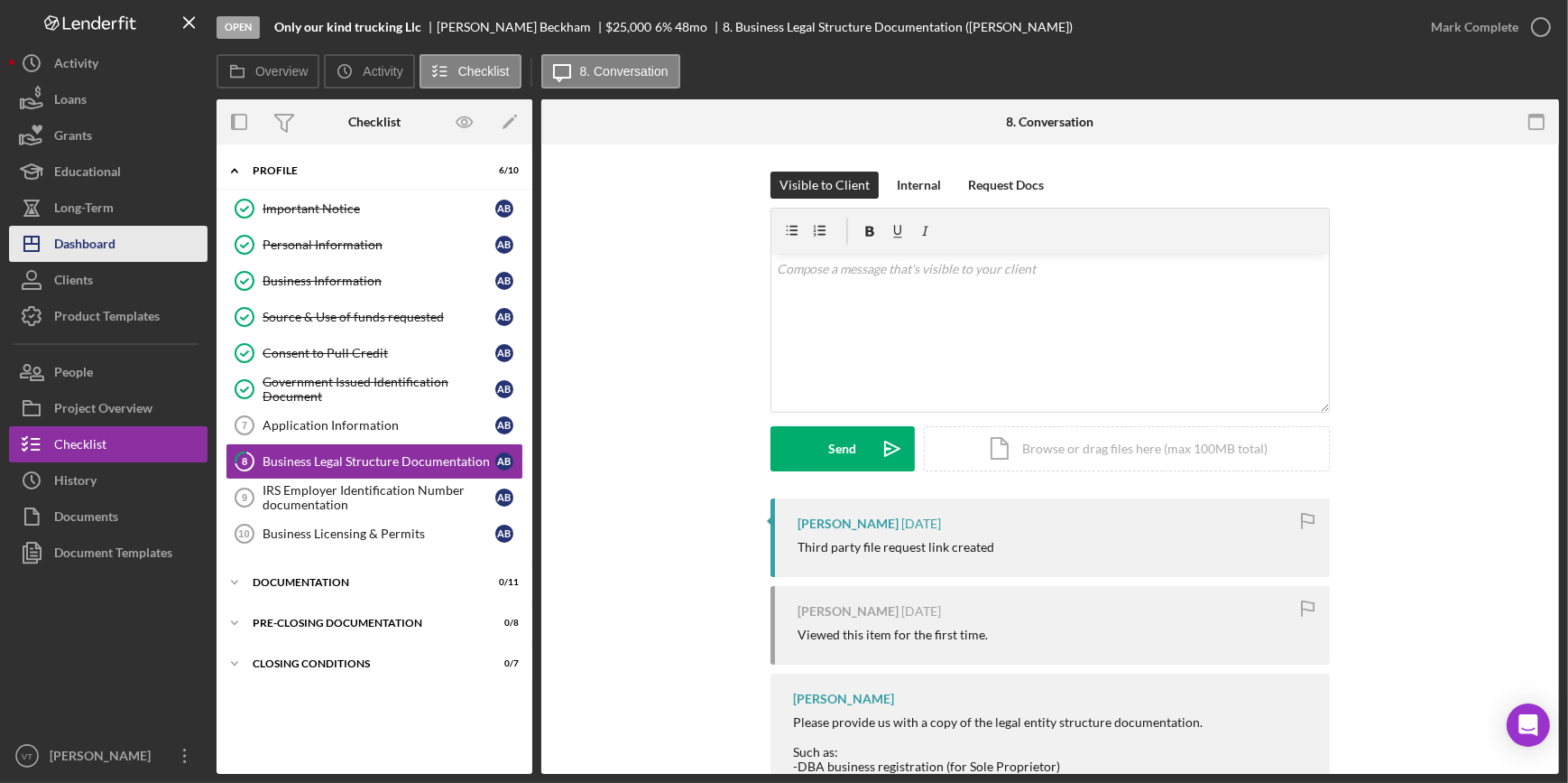
click at [133, 239] on button "Icon/Dashboard Dashboard" at bounding box center [108, 243] width 198 height 36
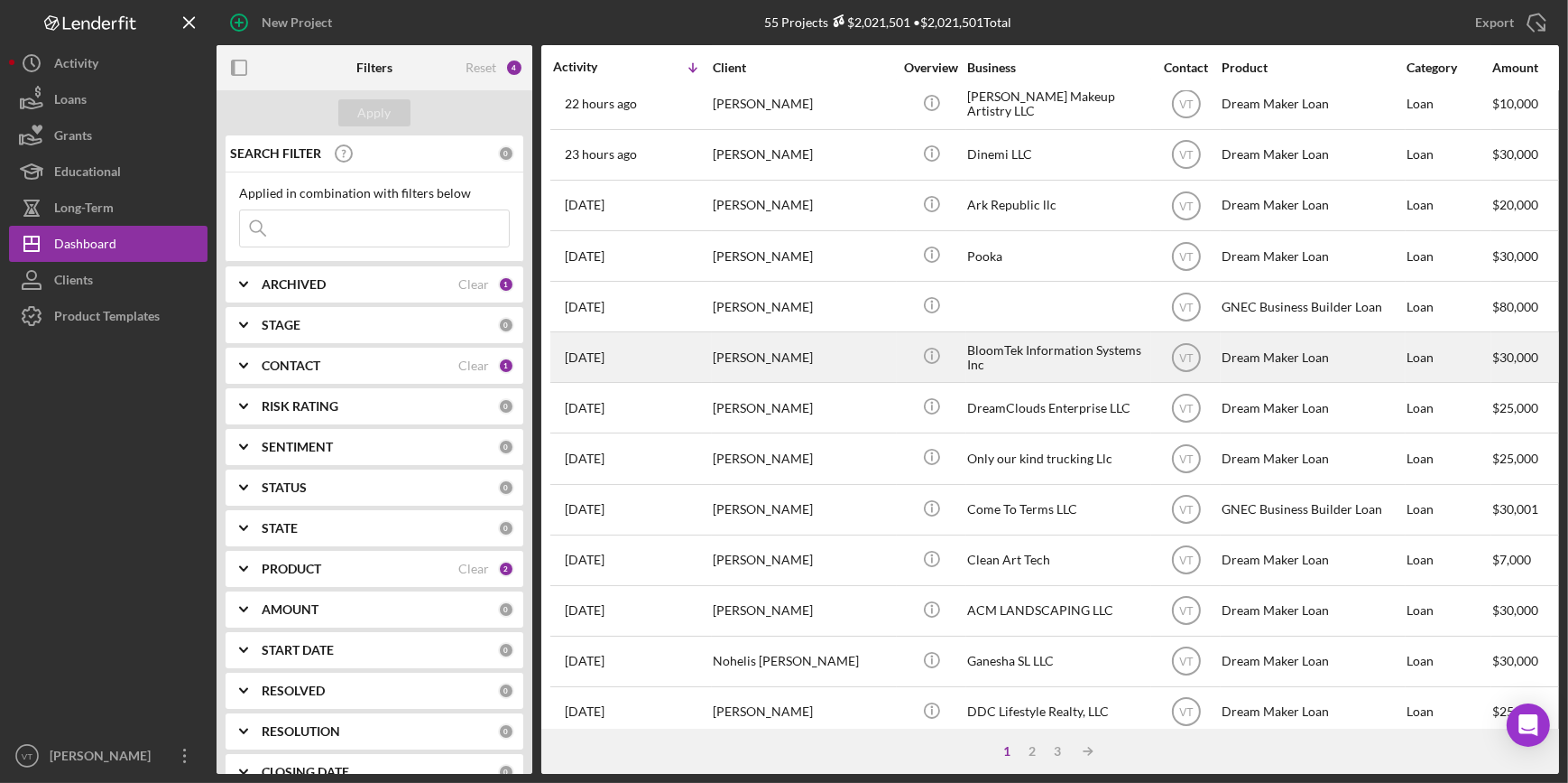
scroll to position [246, 0]
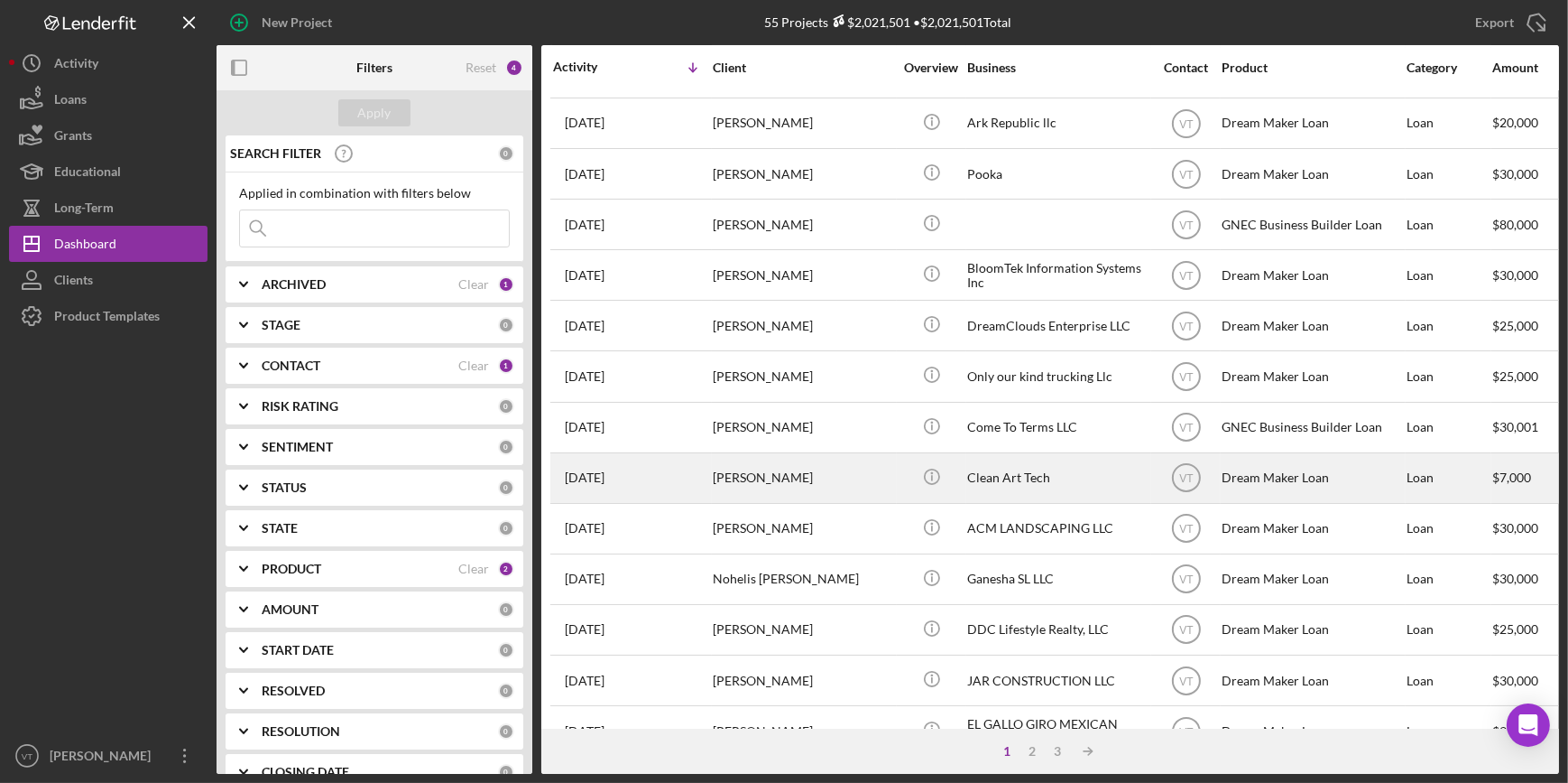
click at [815, 477] on div "[PERSON_NAME]" at bounding box center [803, 478] width 181 height 47
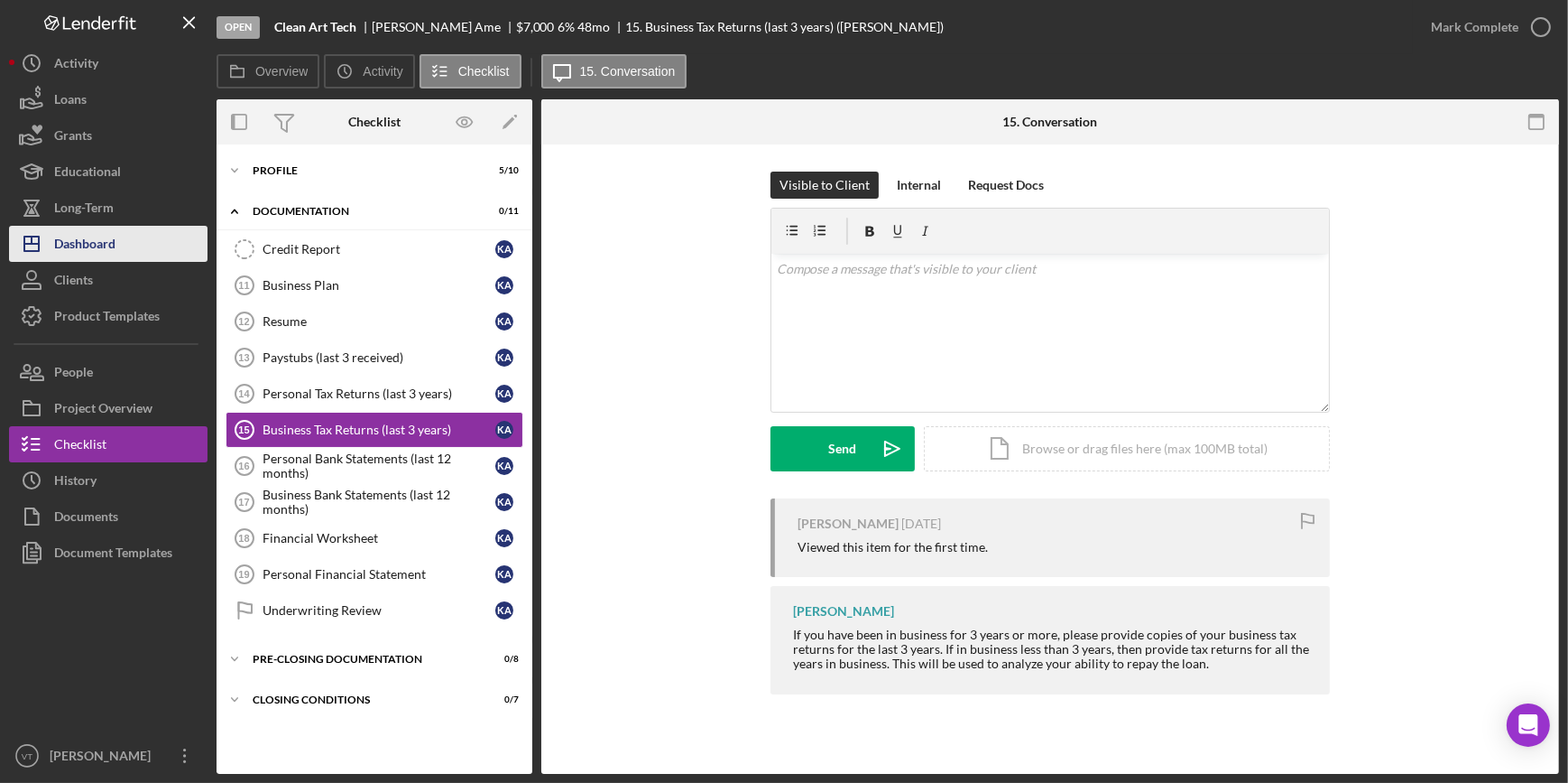
click at [133, 248] on button "Icon/Dashboard Dashboard" at bounding box center [108, 243] width 198 height 36
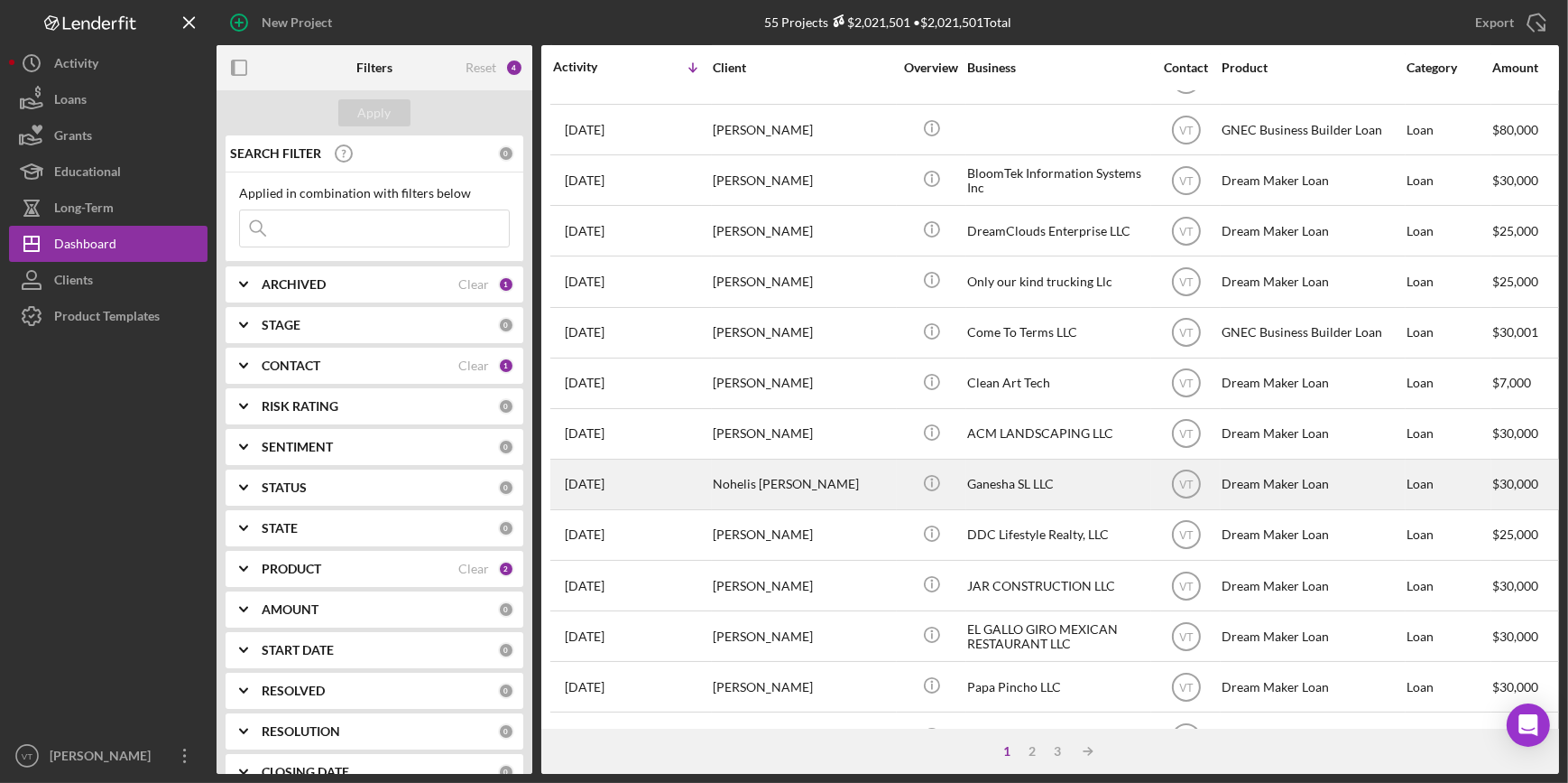
scroll to position [410, 0]
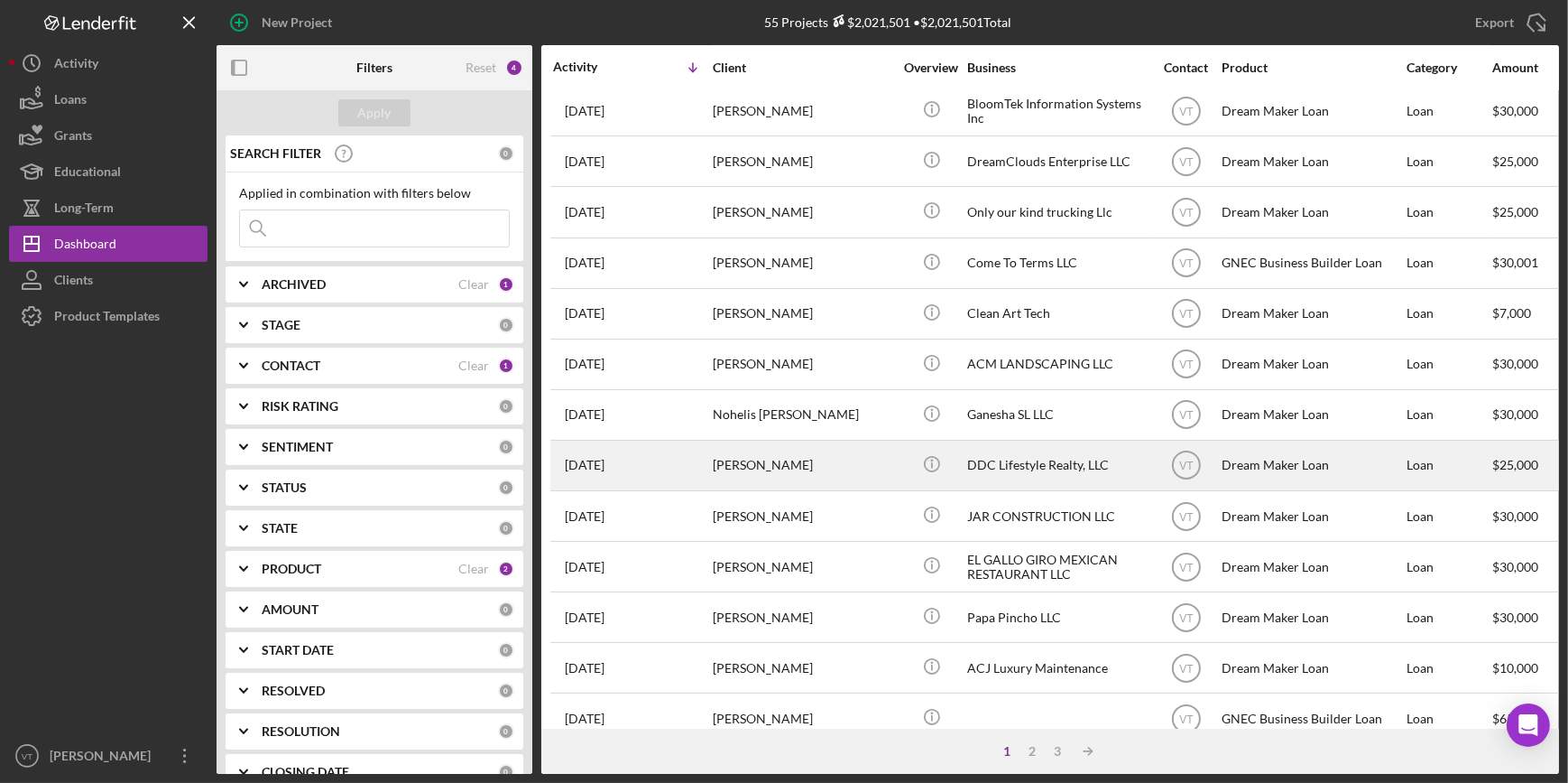
click at [780, 466] on div "[PERSON_NAME]" at bounding box center [803, 465] width 181 height 47
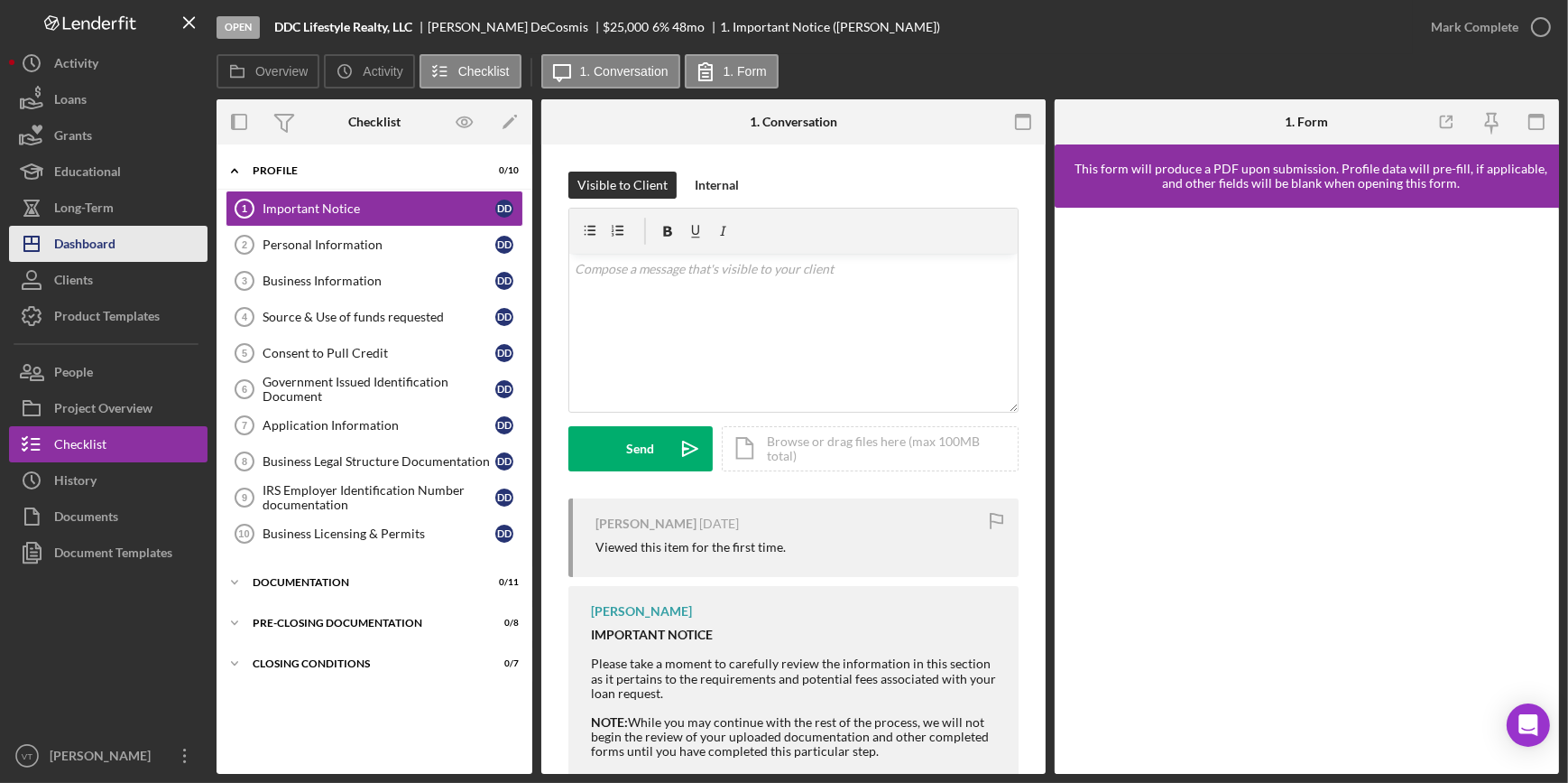
click at [128, 250] on button "Icon/Dashboard Dashboard" at bounding box center [108, 243] width 198 height 36
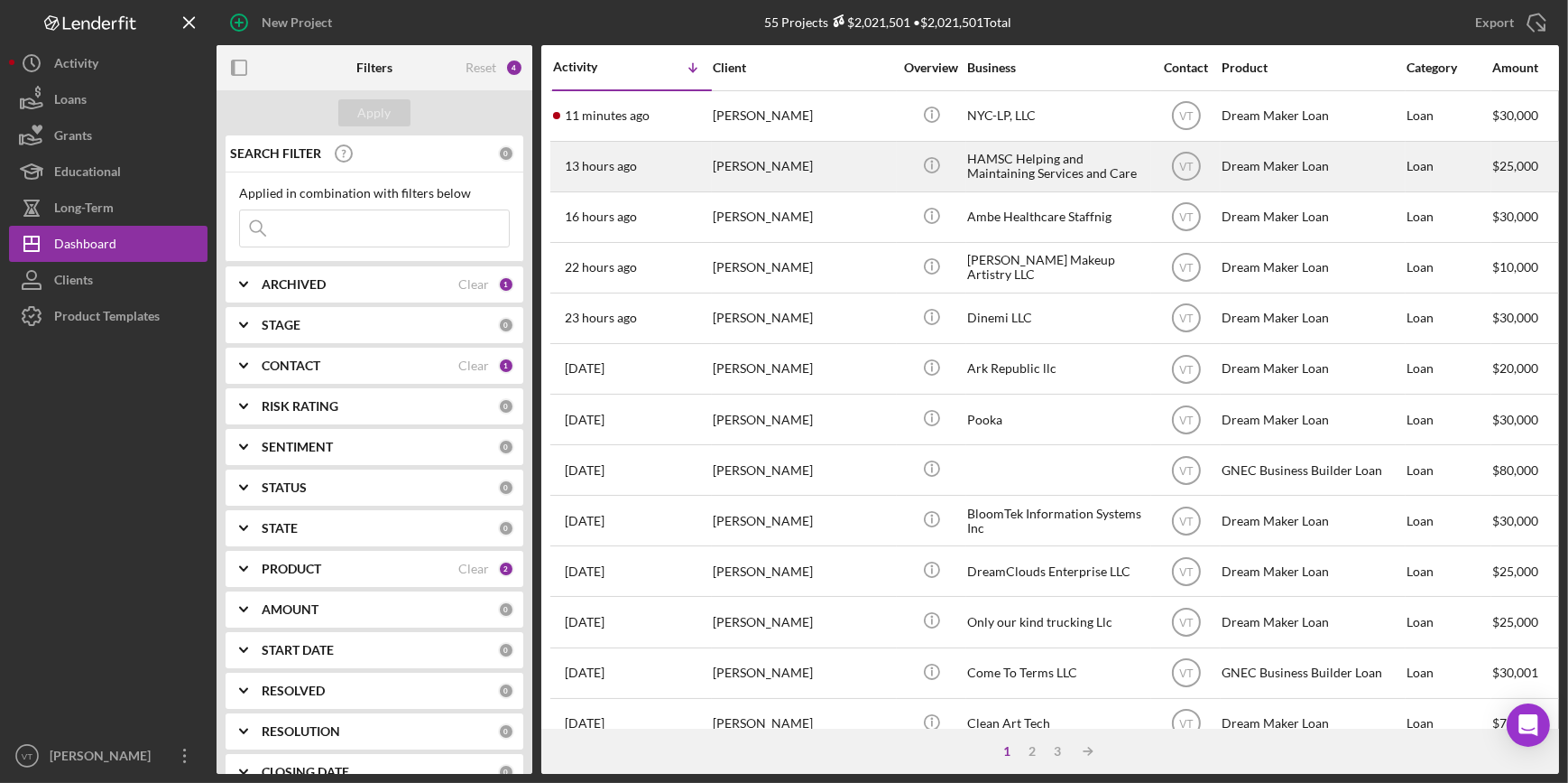
click at [884, 164] on div "[PERSON_NAME]" at bounding box center [803, 166] width 181 height 47
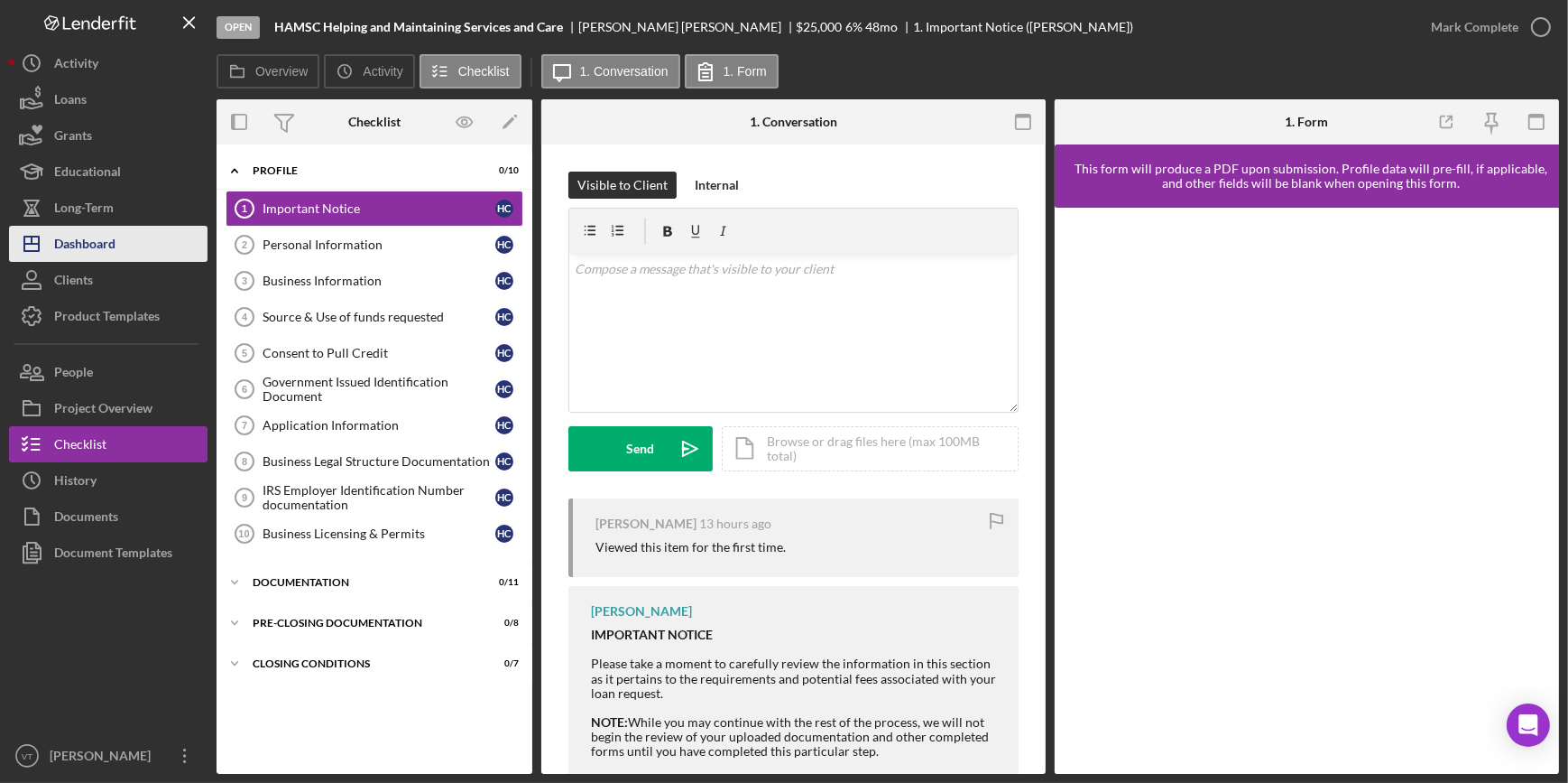
click at [133, 252] on button "Icon/Dashboard Dashboard" at bounding box center [108, 243] width 198 height 36
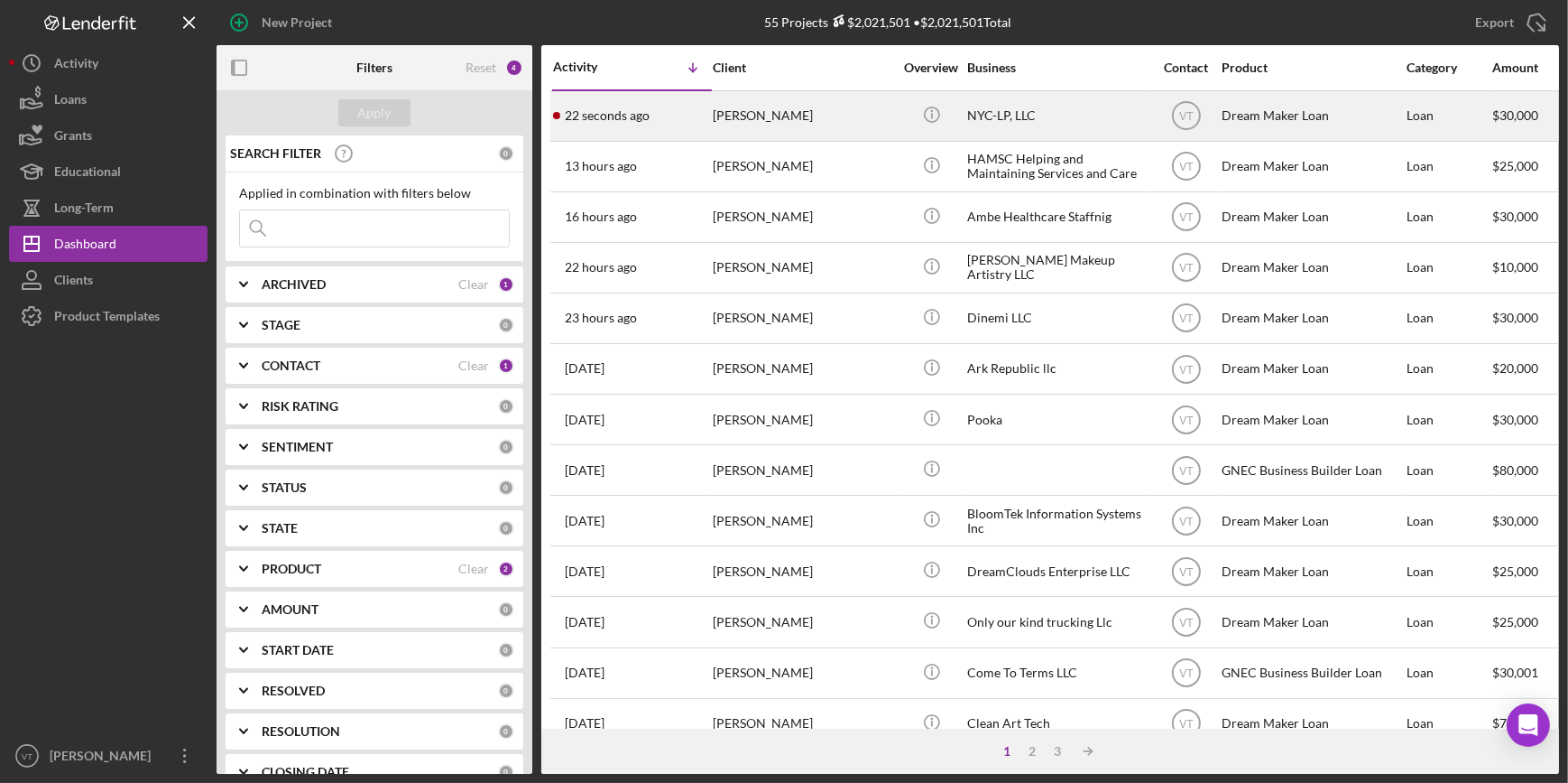
click at [849, 115] on div "[PERSON_NAME]" at bounding box center [803, 115] width 181 height 47
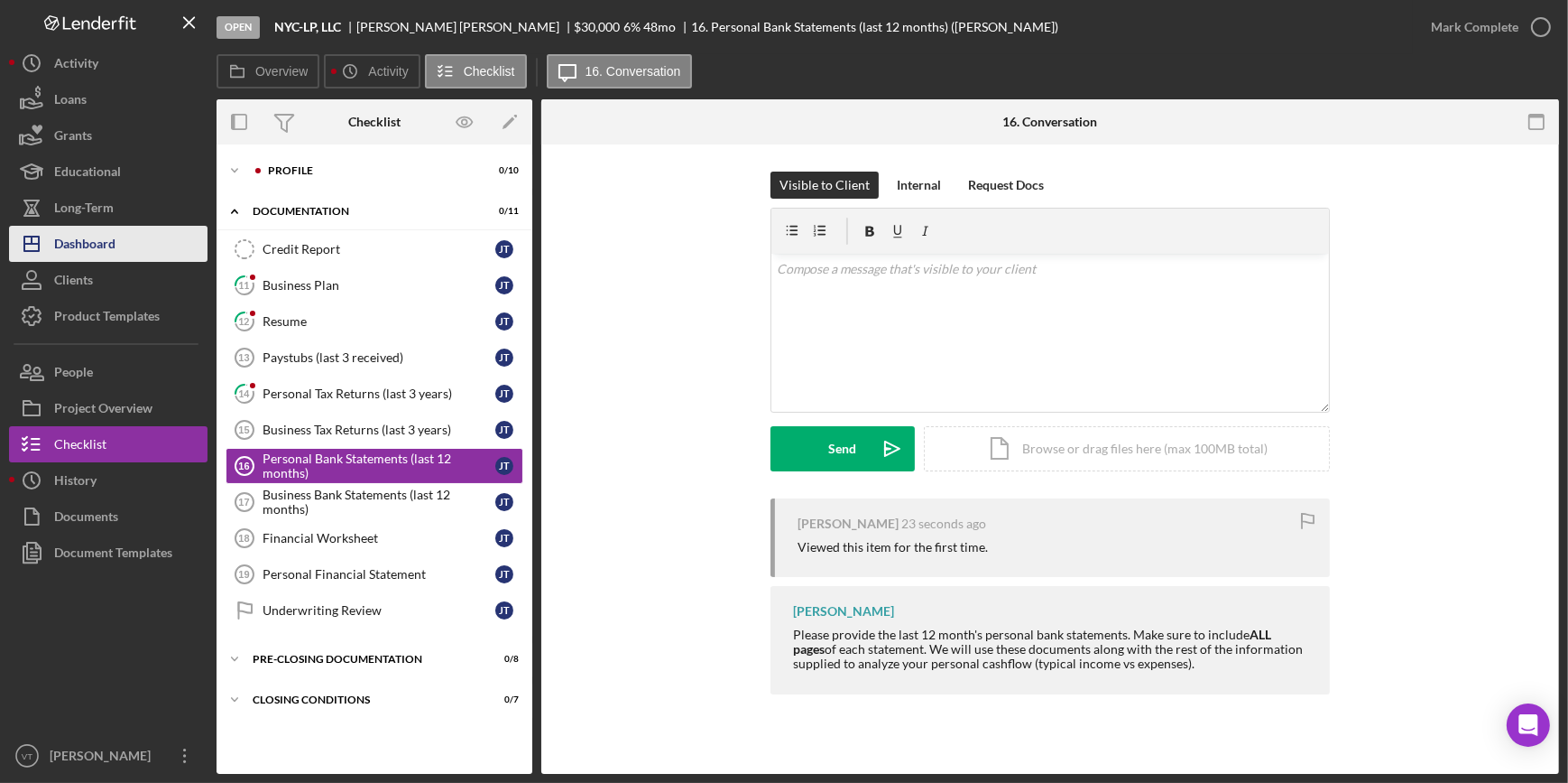
click at [110, 244] on div "Dashboard" at bounding box center [85, 246] width 61 height 41
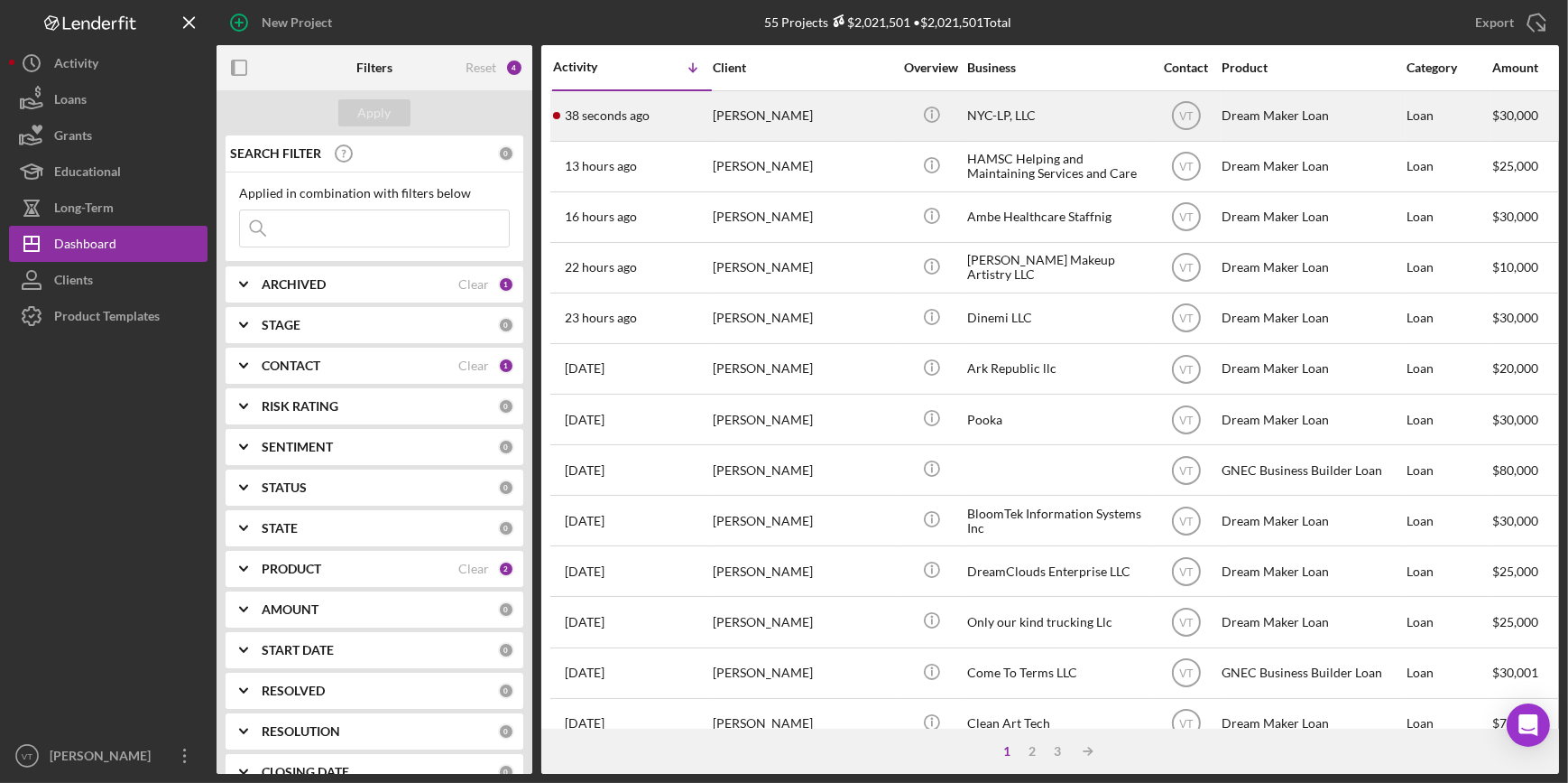
click at [666, 128] on div "38 seconds ago Janice Tupper" at bounding box center [632, 115] width 158 height 47
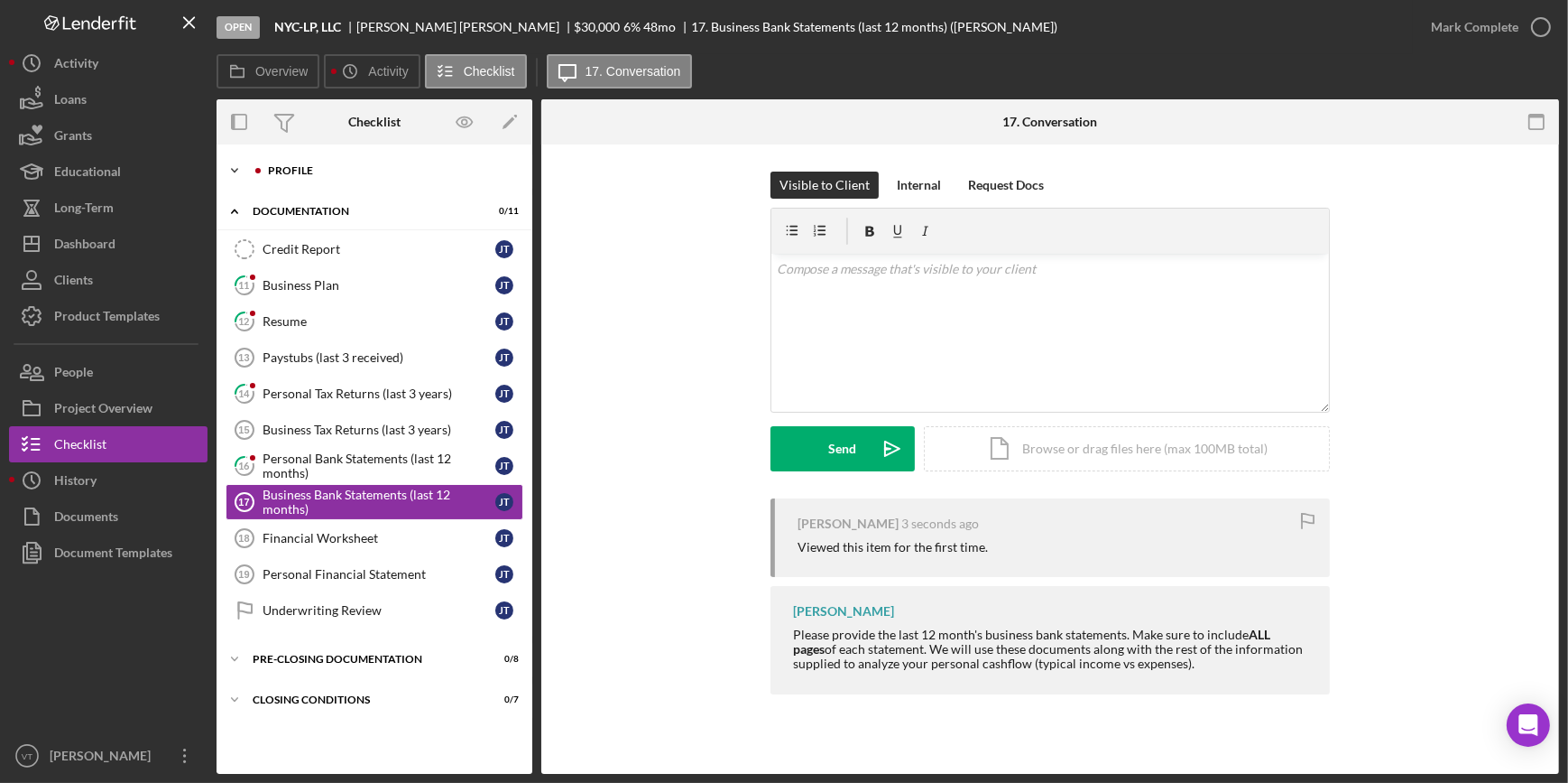
click at [244, 169] on icon "Icon/Expander" at bounding box center [235, 170] width 36 height 36
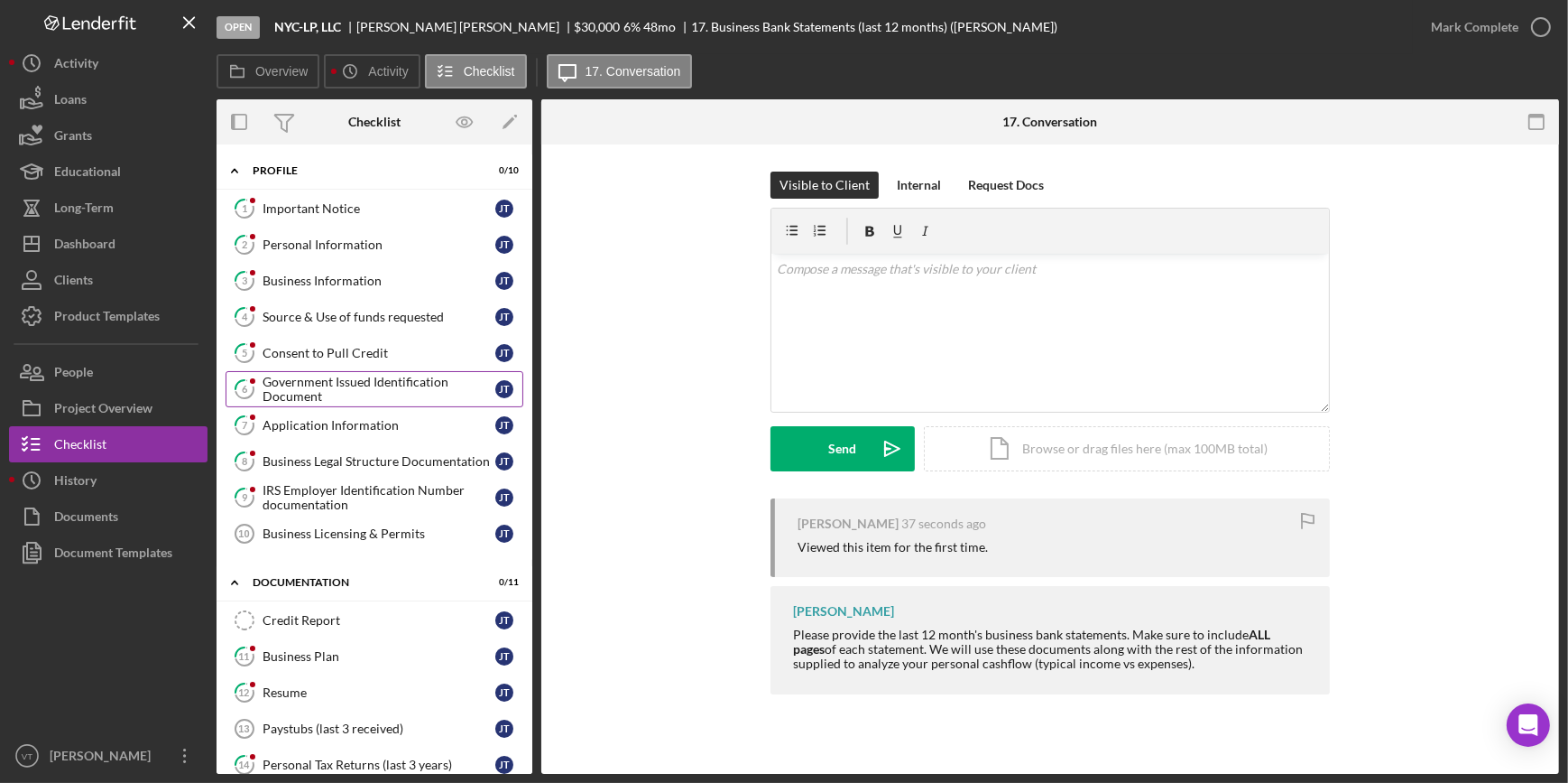
click at [298, 386] on div "Government Issued Identification Document" at bounding box center [379, 388] width 233 height 29
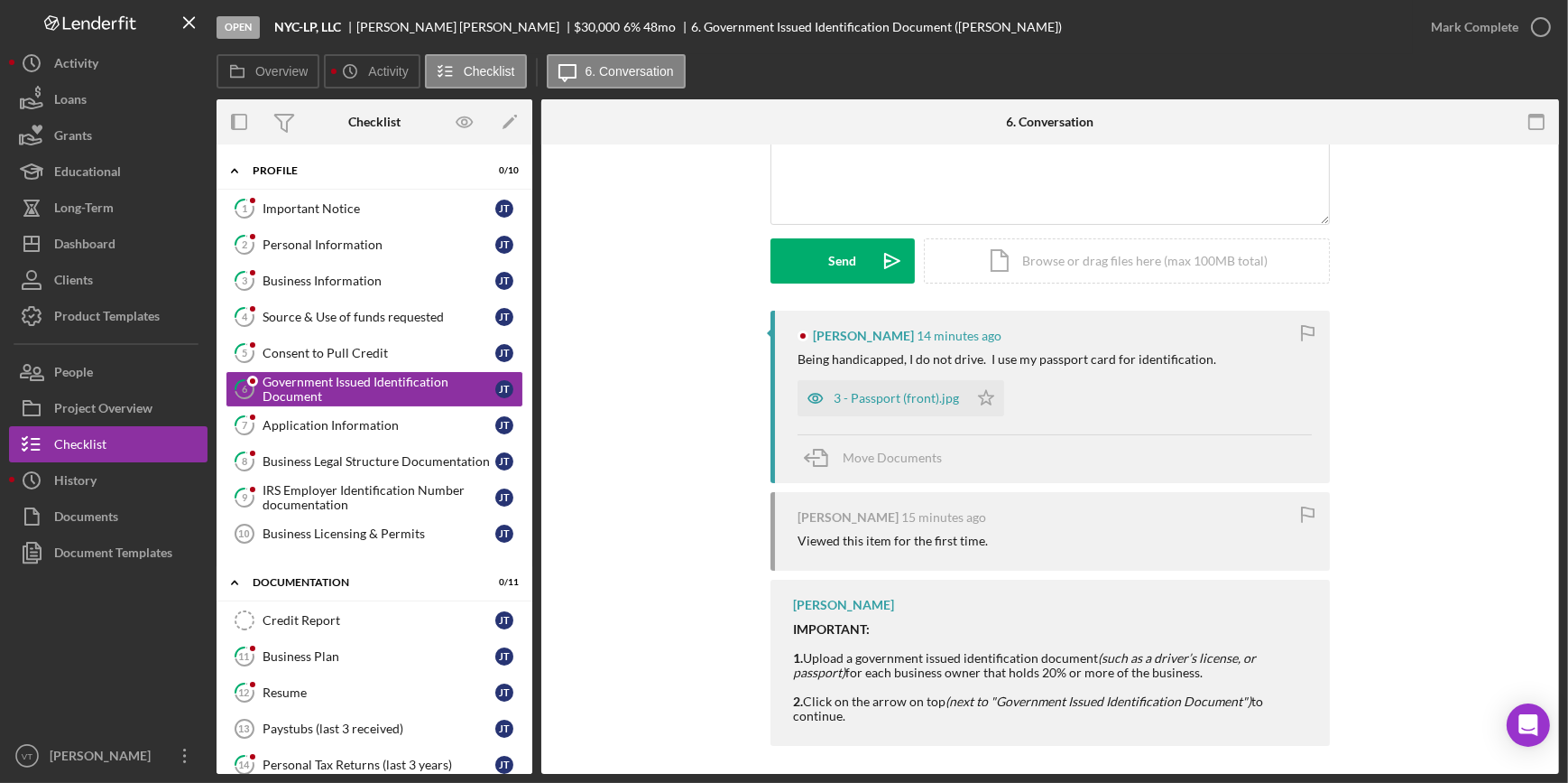
scroll to position [196, 0]
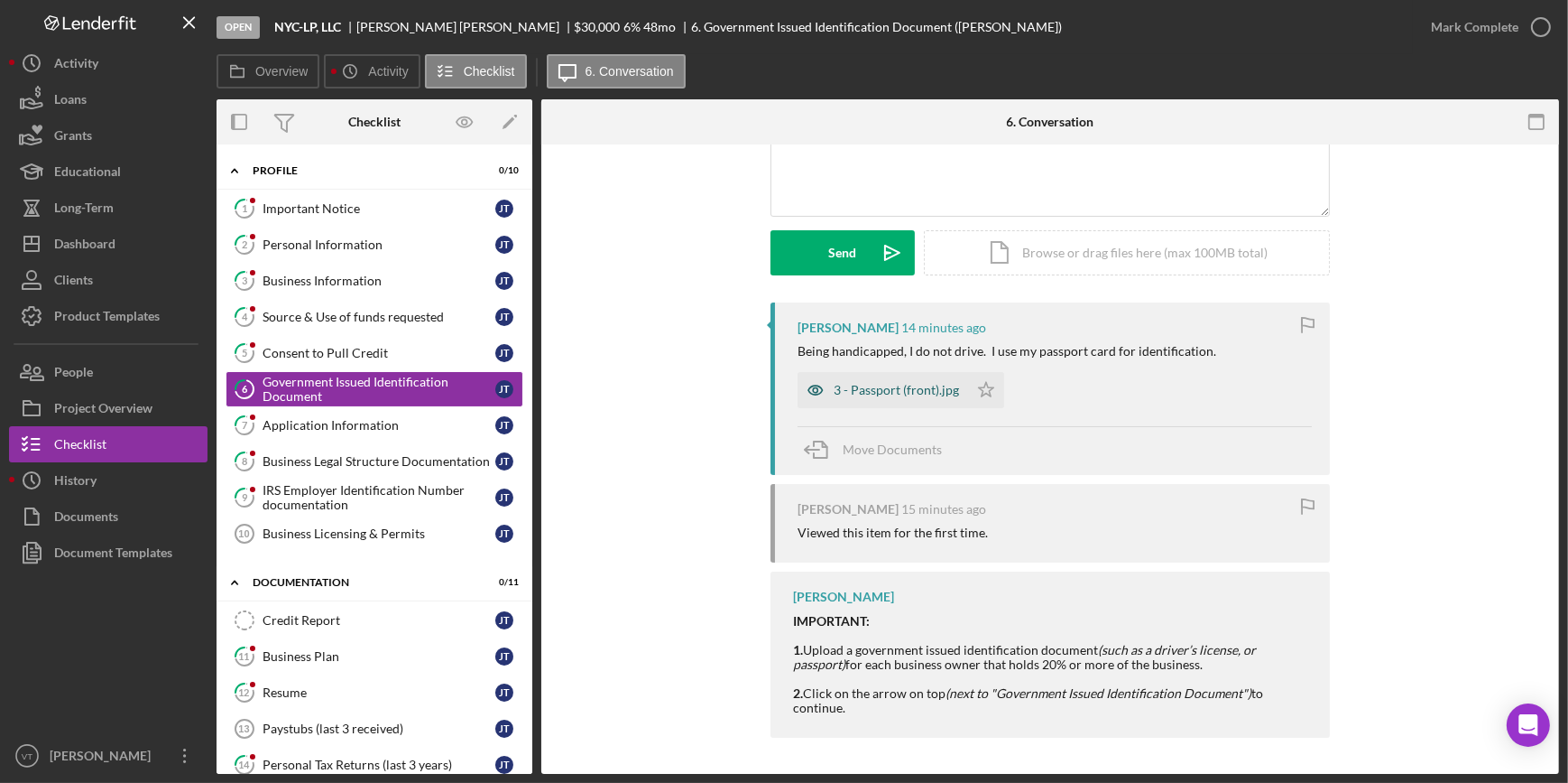
click at [842, 397] on div "3 - Passport (front).jpg" at bounding box center [882, 389] width 170 height 36
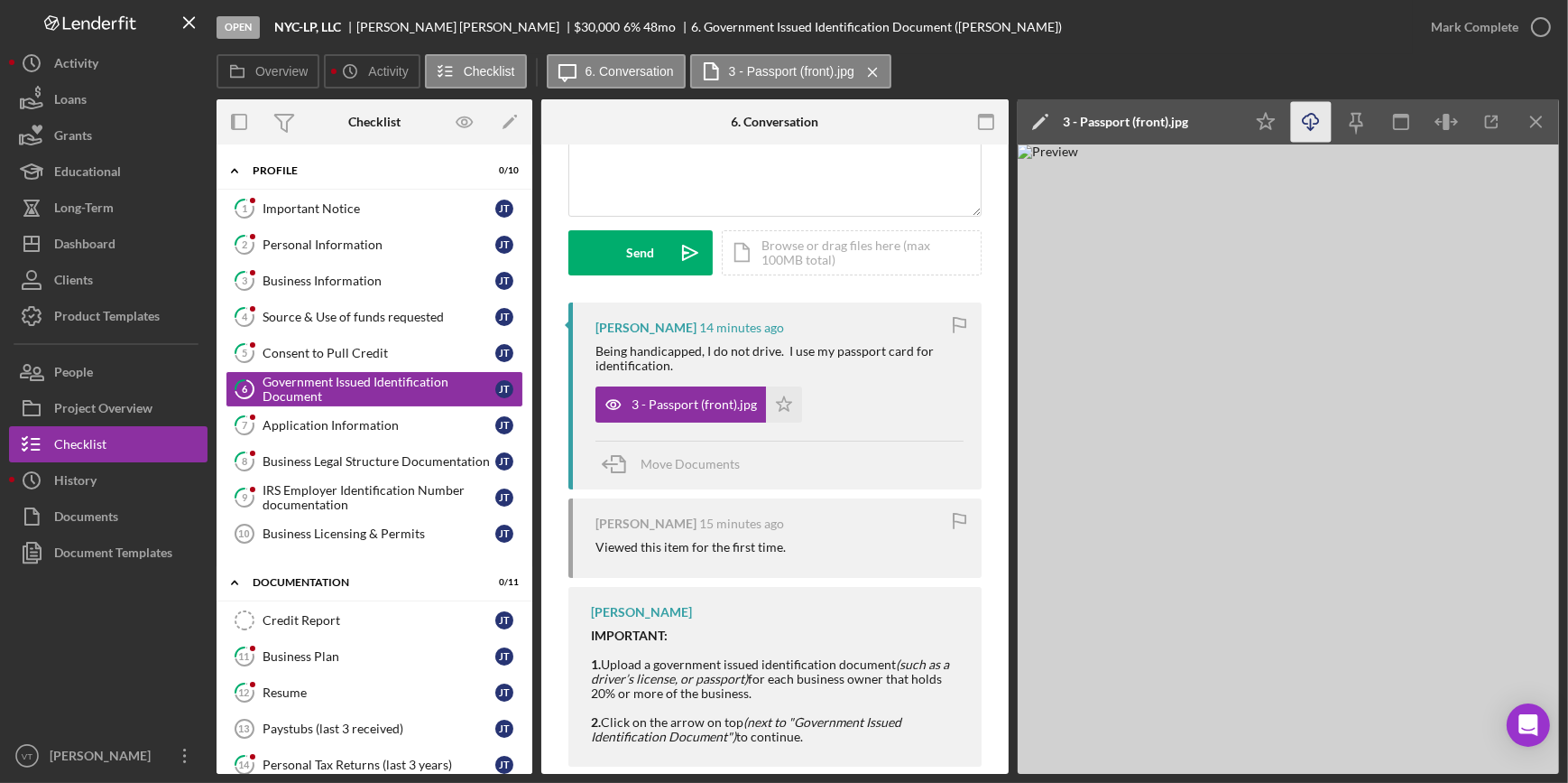
click at [1299, 117] on icon "Icon/Download" at bounding box center [1311, 123] width 41 height 41
click at [1106, 55] on div "Overview Icon/History Activity Checklist Icon/Message 6. Conversation 3 - Passp…" at bounding box center [888, 72] width 1343 height 36
click at [1425, 23] on button "Mark Complete" at bounding box center [1485, 27] width 146 height 36
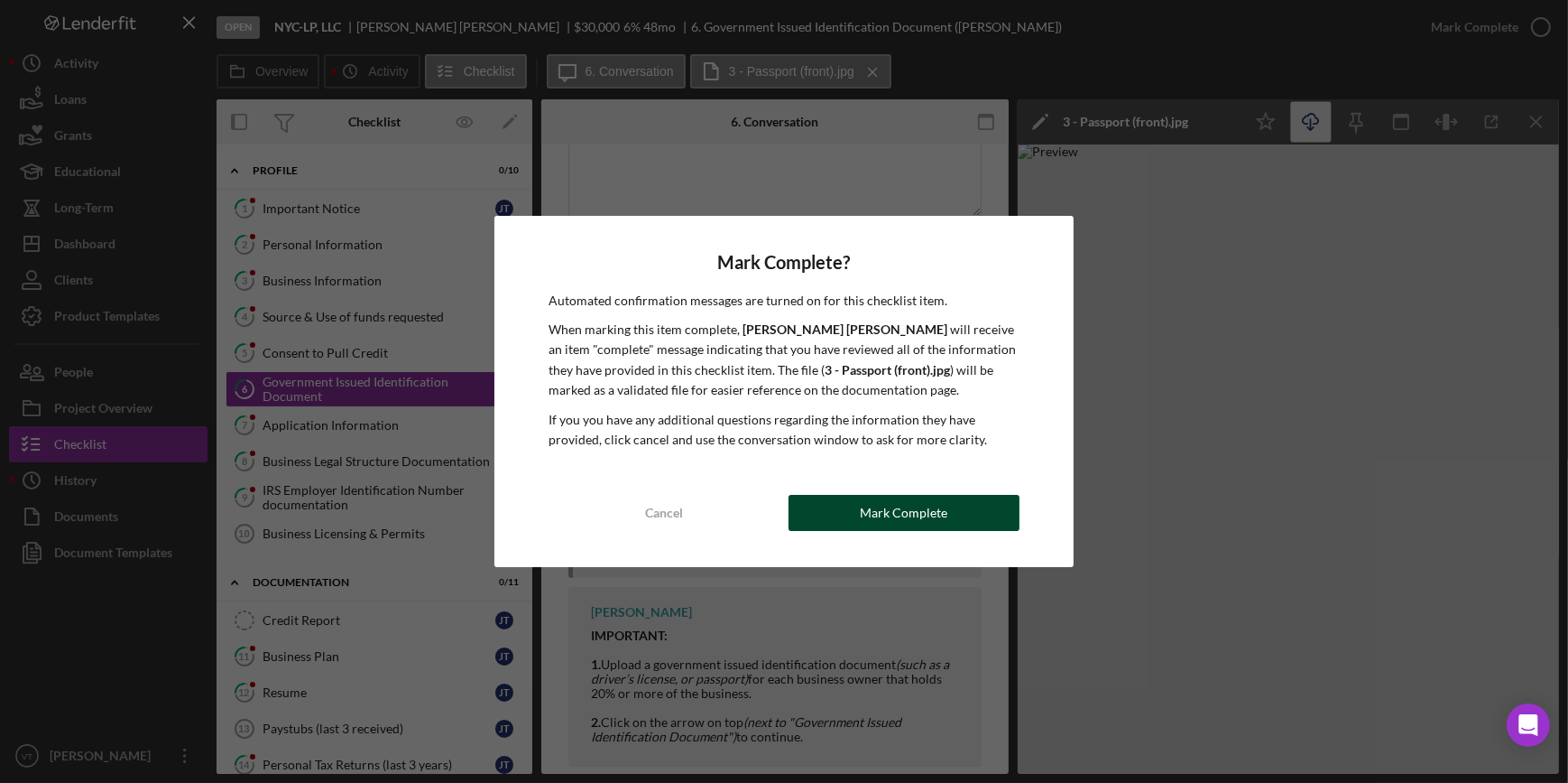
click at [919, 517] on div "Mark Complete" at bounding box center [904, 512] width 87 height 36
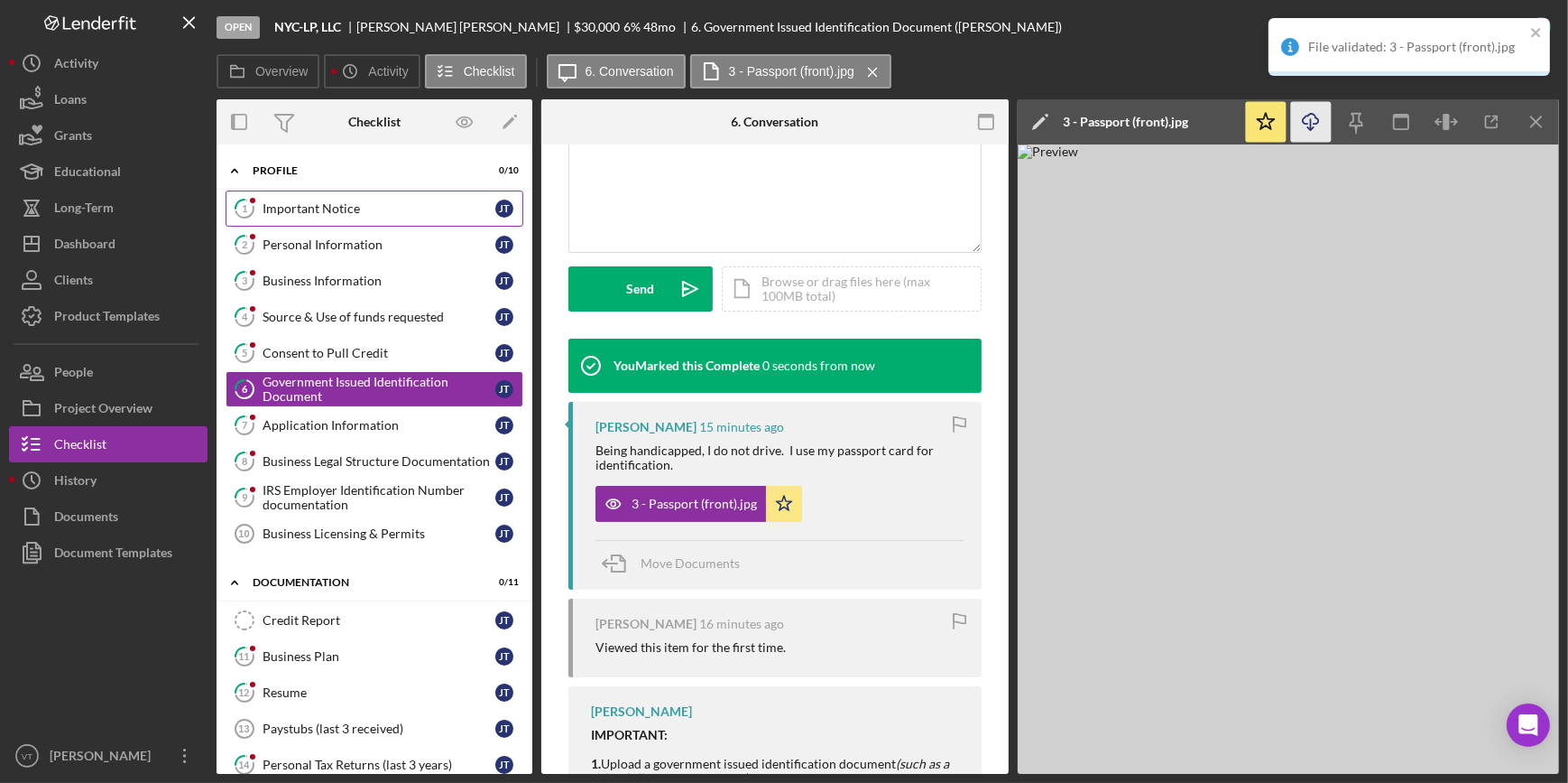
scroll to position [464, 0]
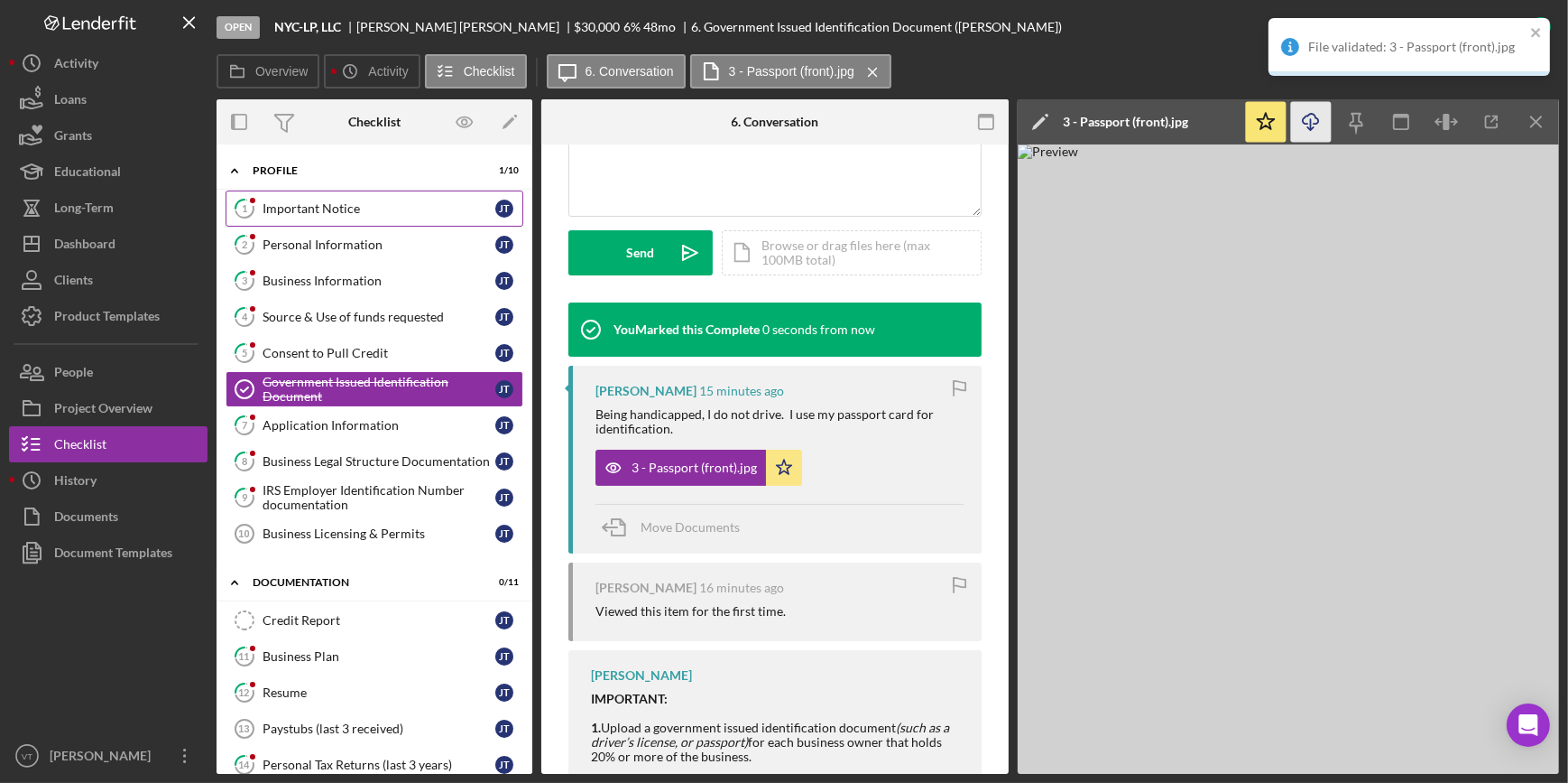
click at [366, 206] on div "Important Notice" at bounding box center [379, 209] width 233 height 15
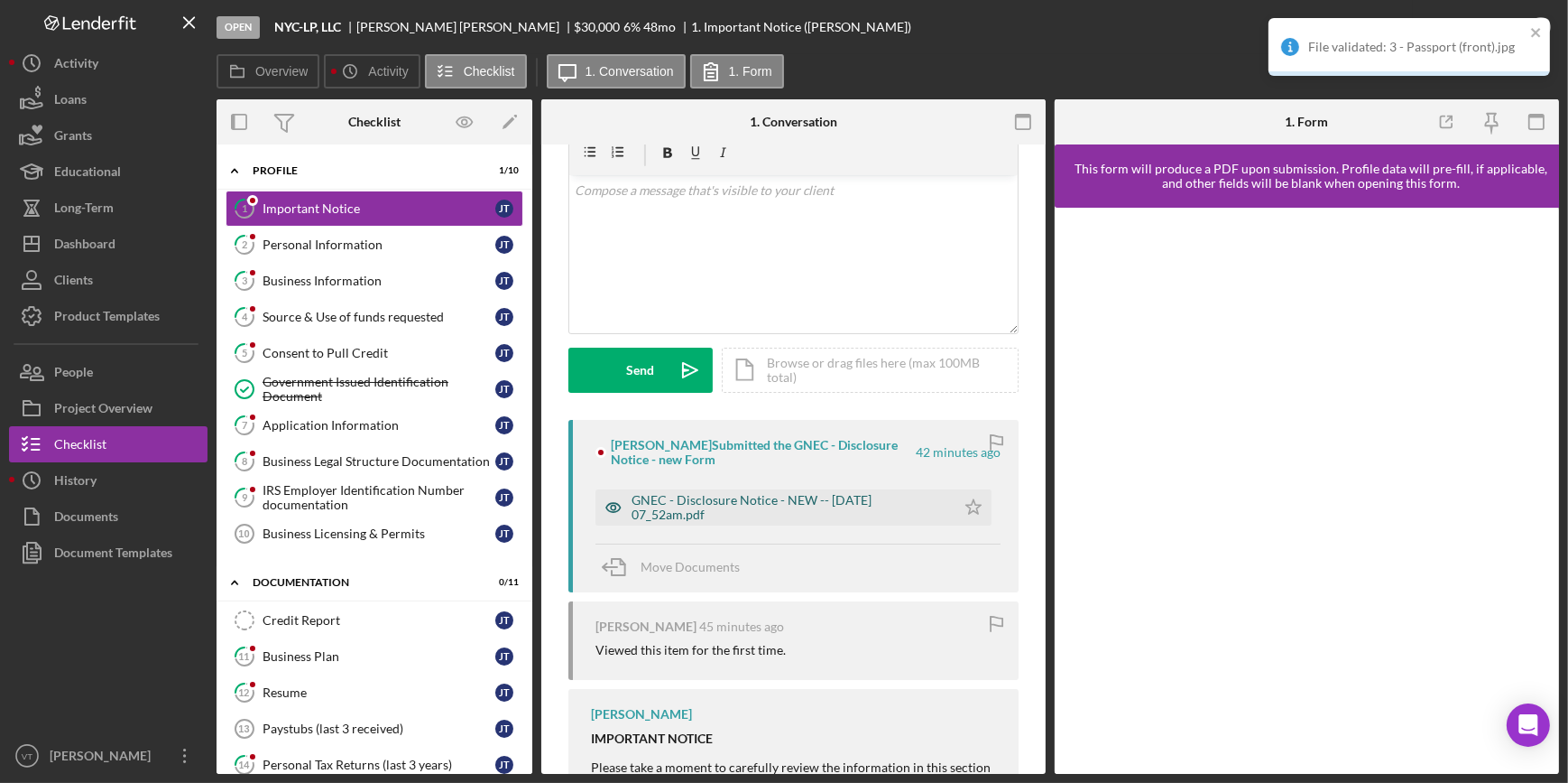
scroll to position [328, 0]
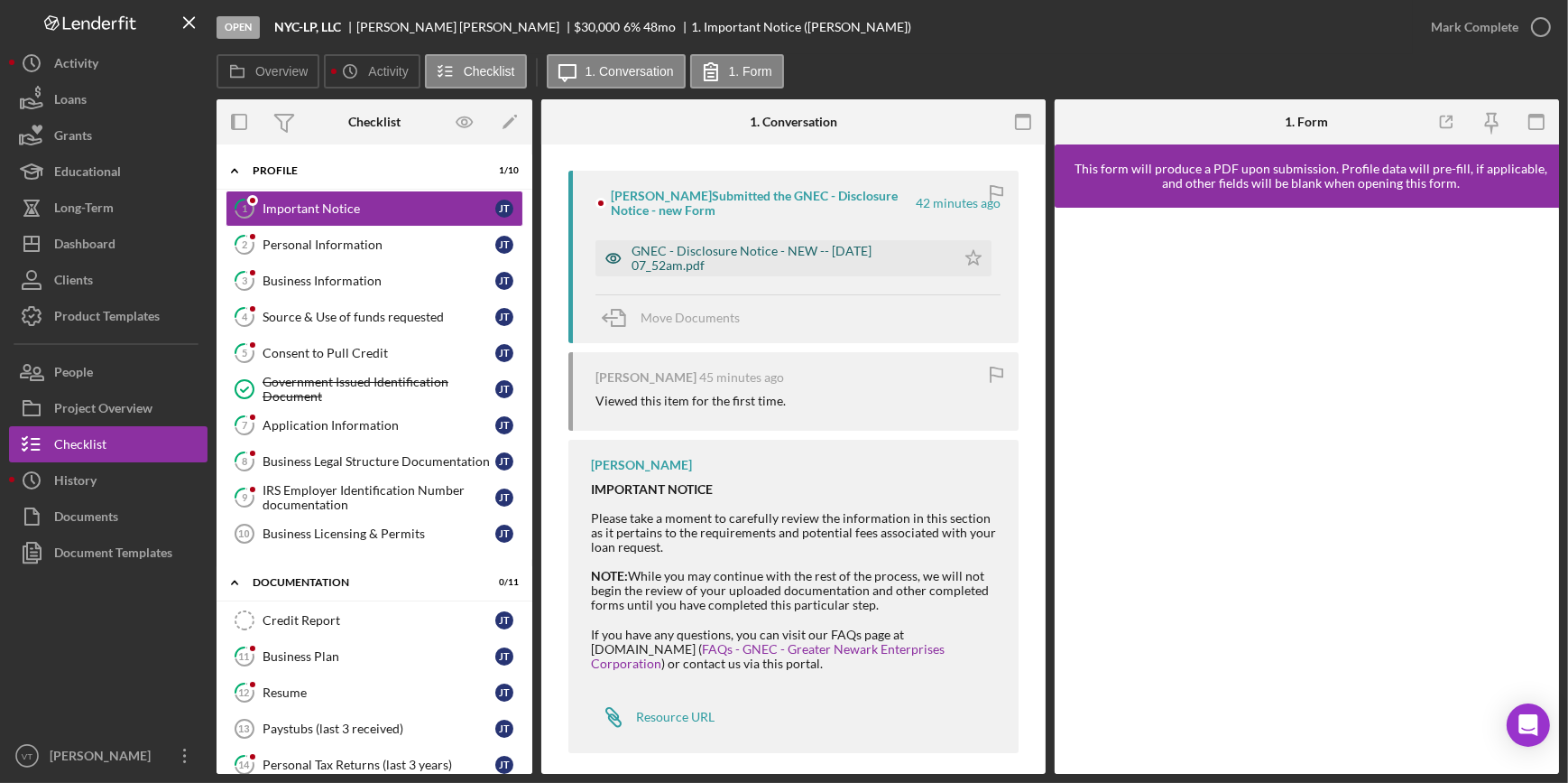
click at [701, 252] on div "GNEC - Disclosure Notice - NEW -- 2025-09-18 07_52am.pdf" at bounding box center [789, 258] width 315 height 29
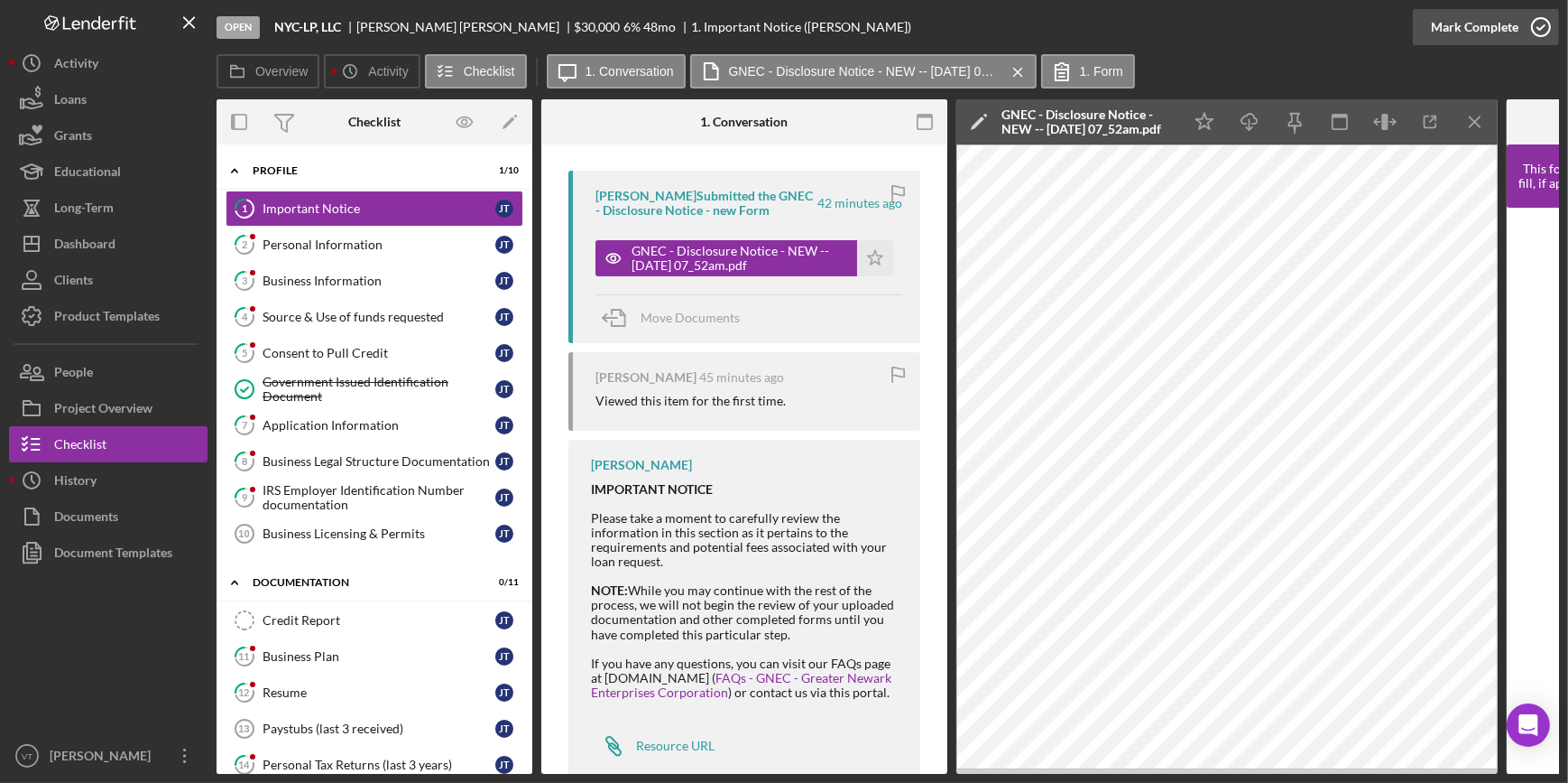
click at [1424, 19] on button "Mark Complete" at bounding box center [1485, 27] width 146 height 36
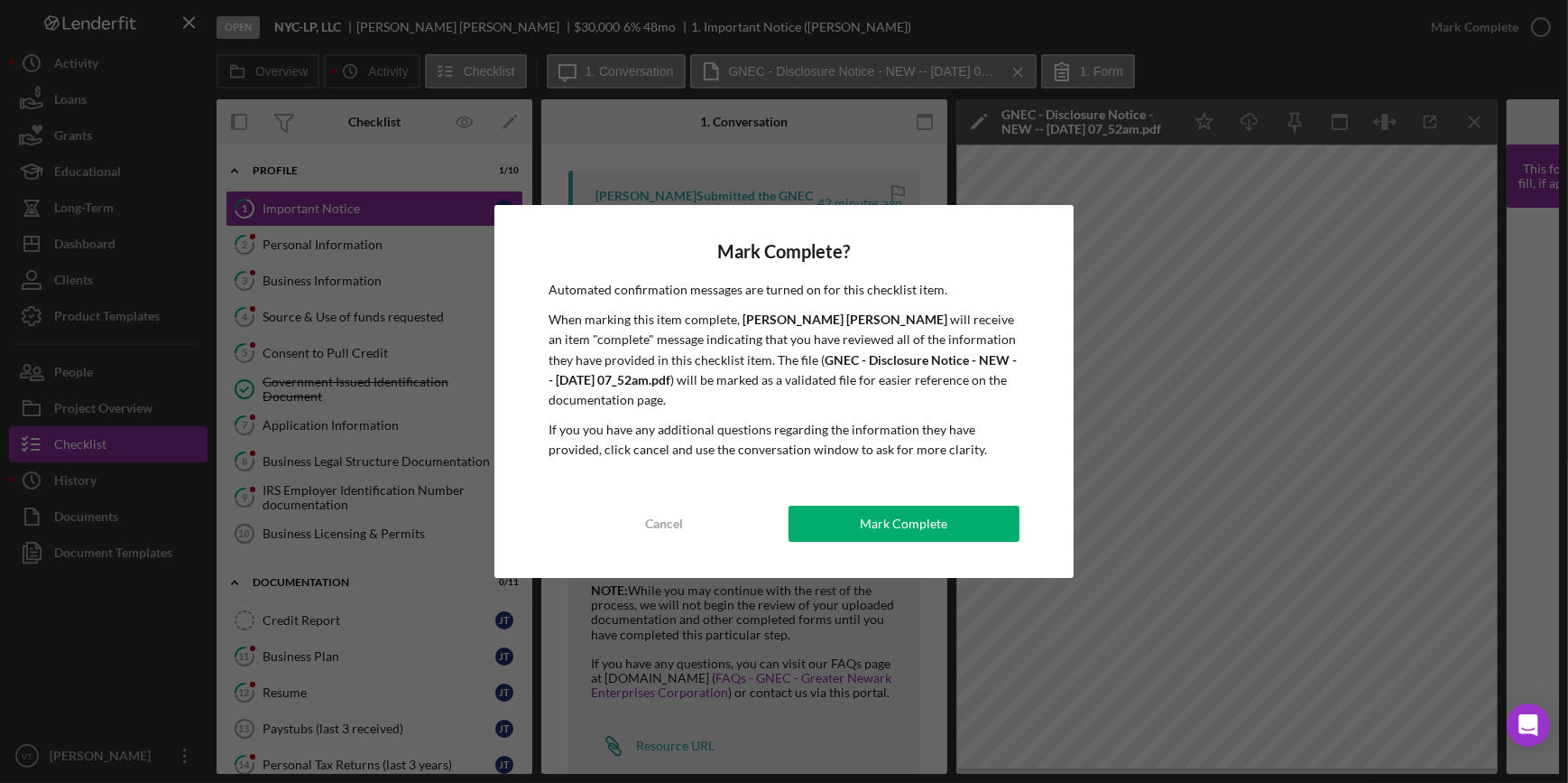
drag, startPoint x: 910, startPoint y: 521, endPoint x: 885, endPoint y: 524, distance: 25.2
click at [906, 523] on div "Mark Complete" at bounding box center [904, 523] width 87 height 36
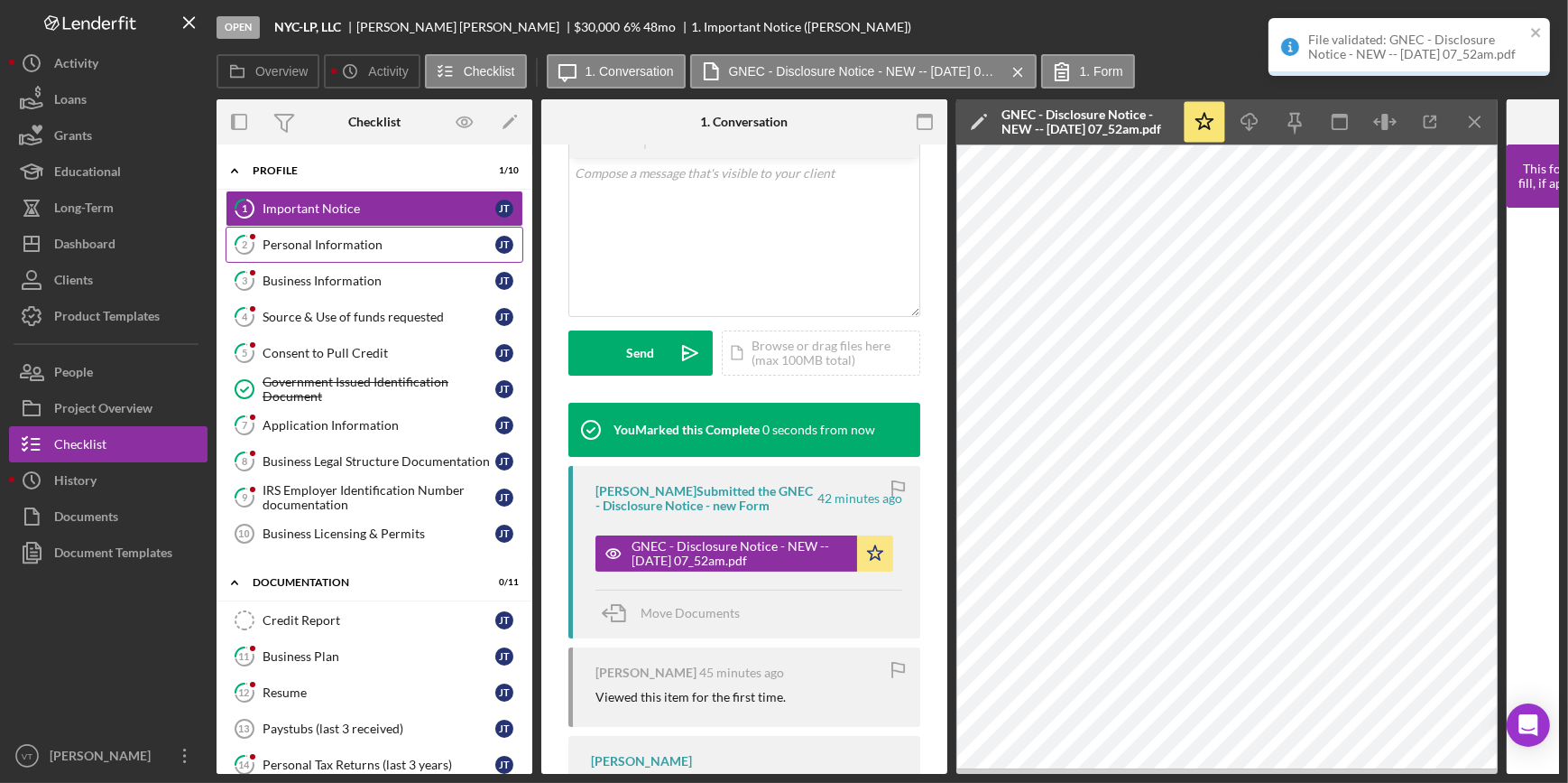
scroll to position [596, 0]
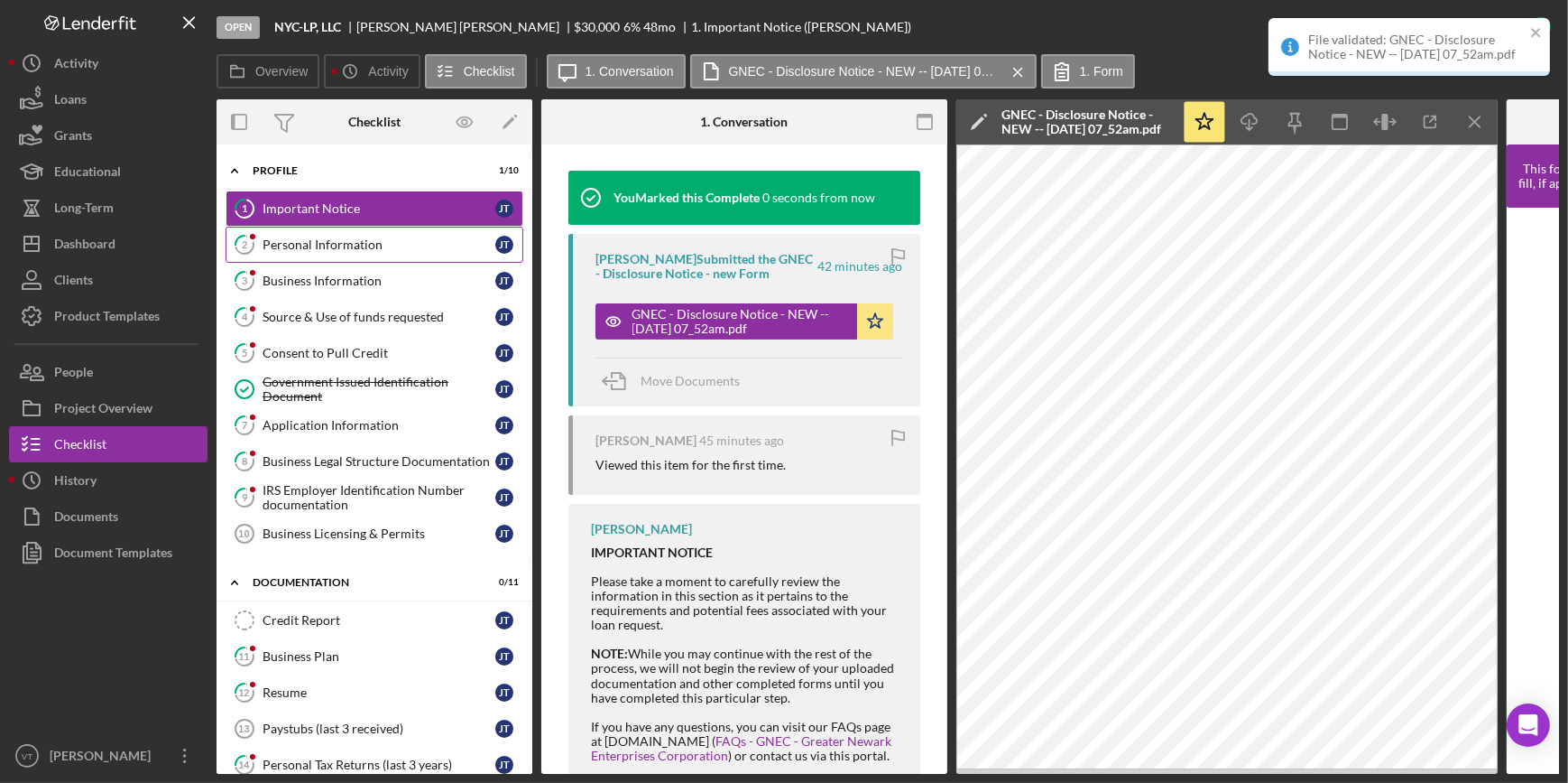
click at [328, 251] on div "Personal Information" at bounding box center [379, 245] width 233 height 15
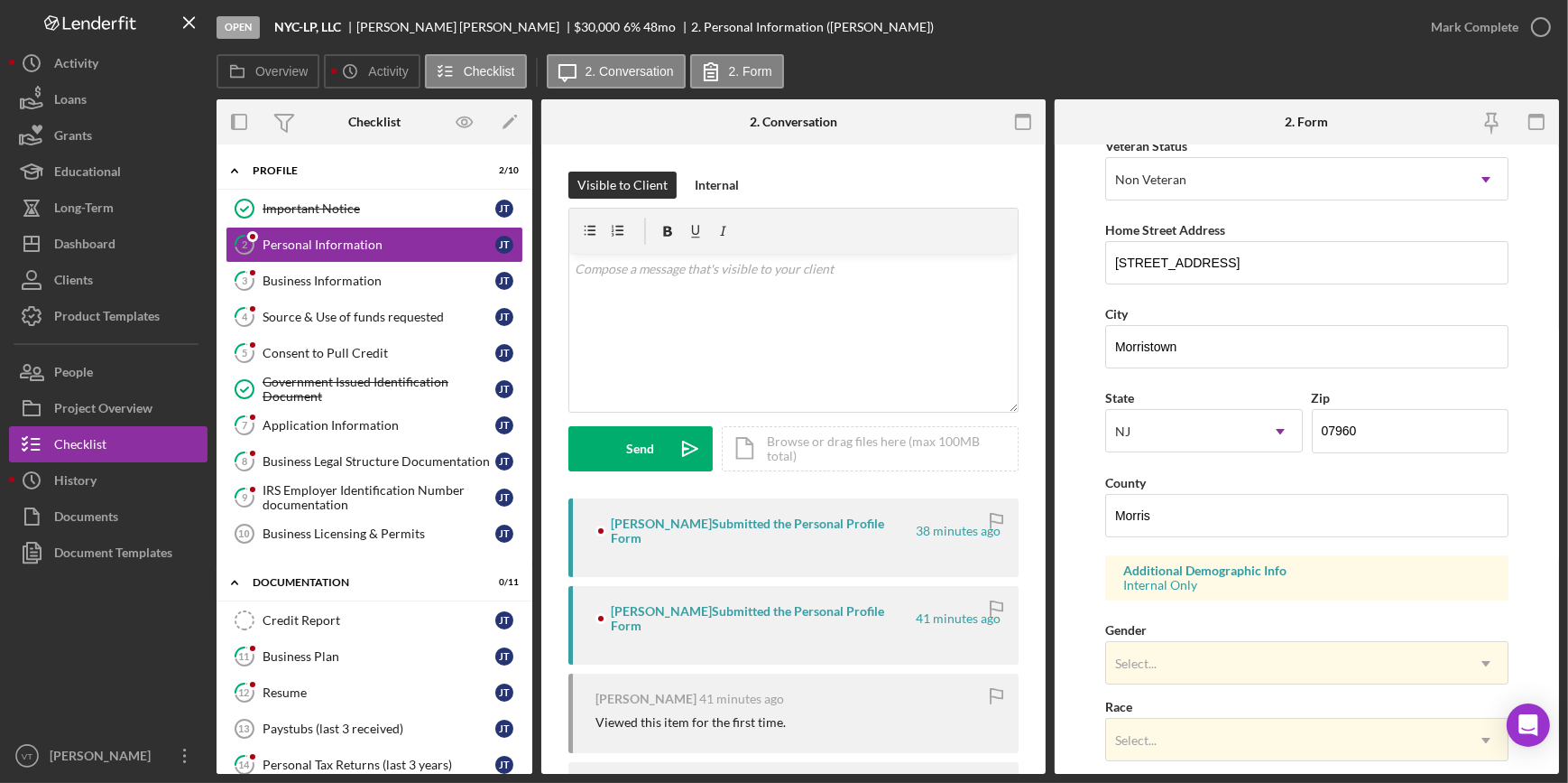
scroll to position [328, 0]
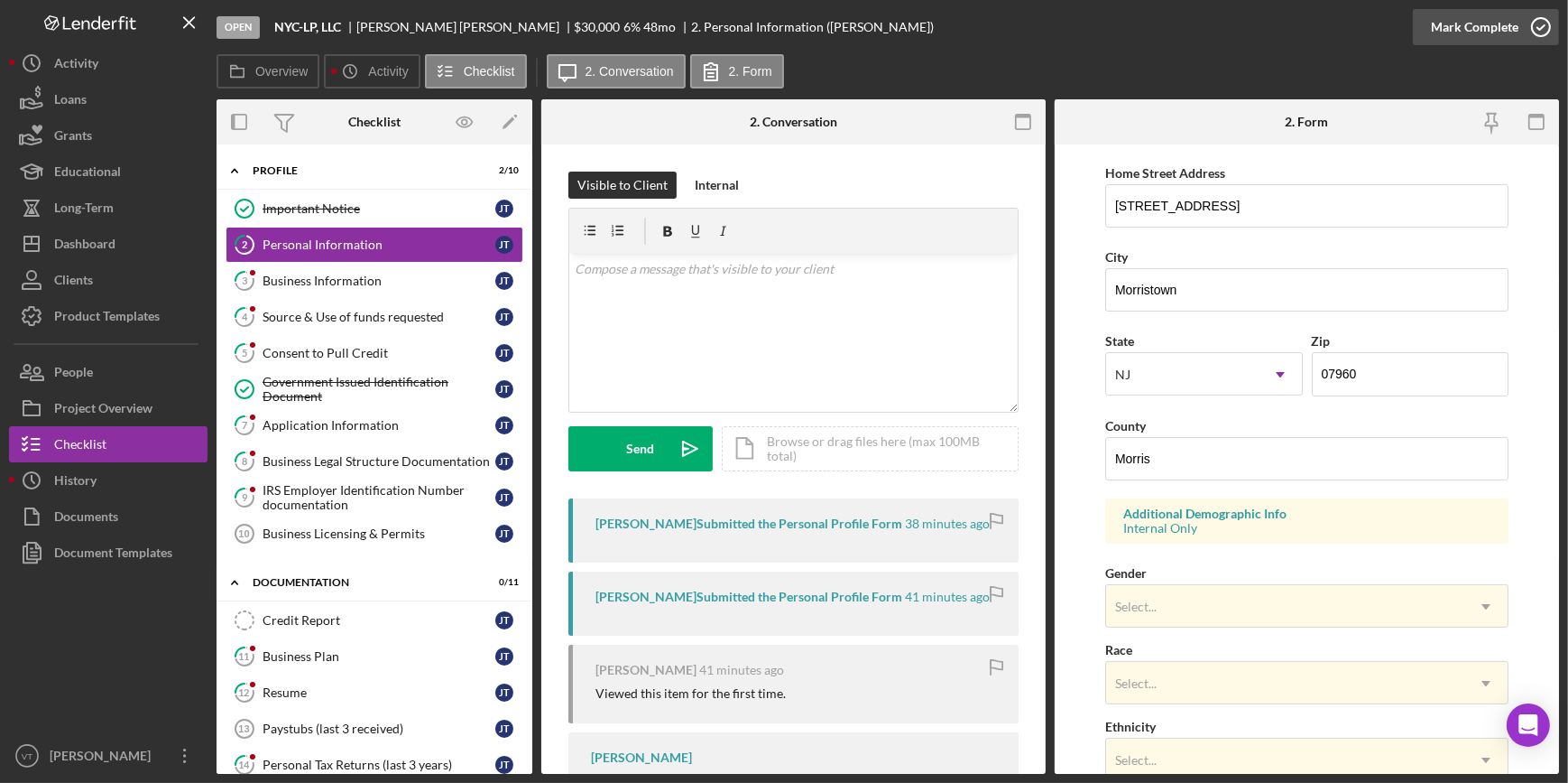
click at [1442, 32] on div "Mark Complete" at bounding box center [1475, 27] width 87 height 36
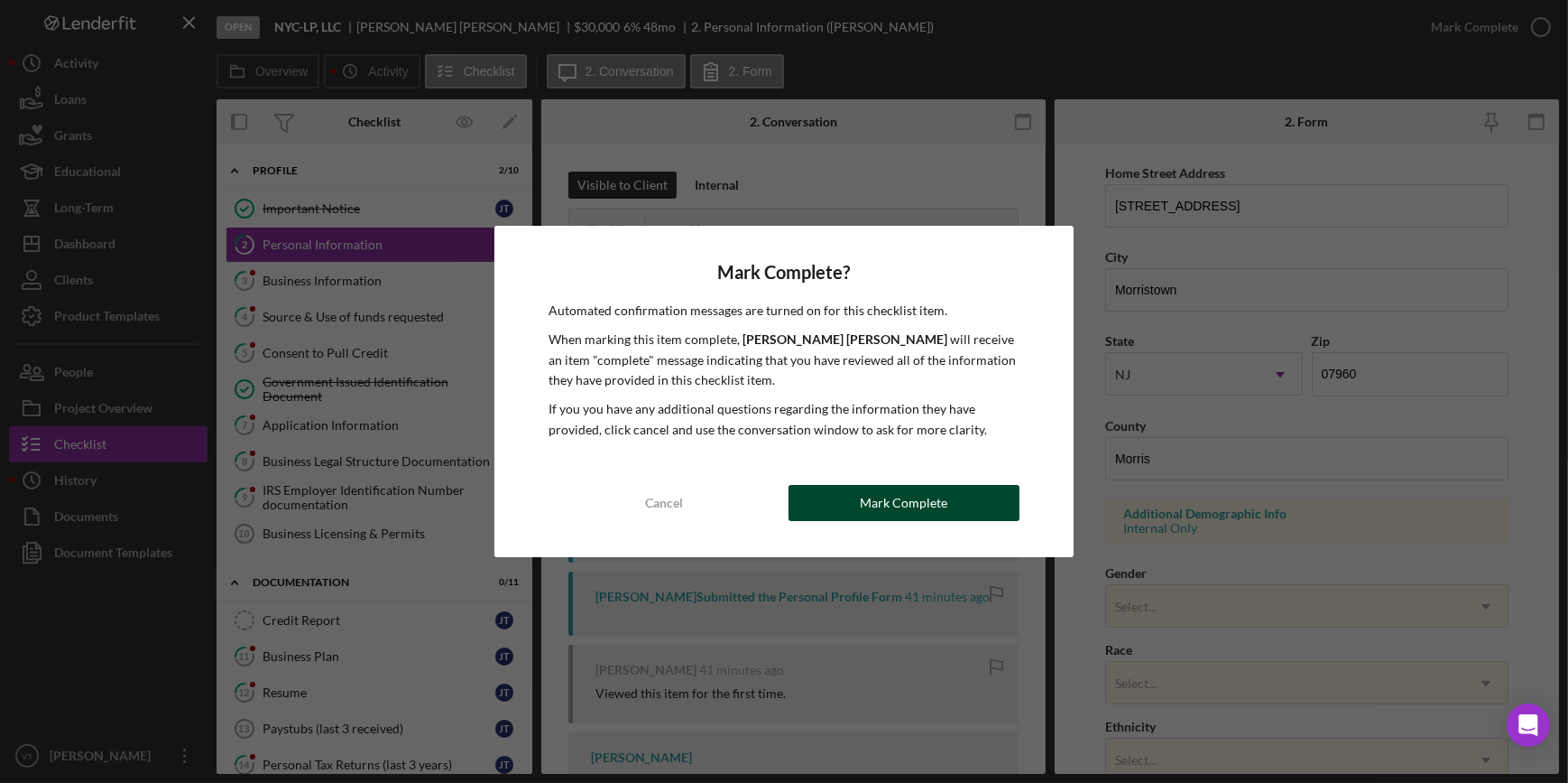
click at [908, 506] on div "Mark Complete" at bounding box center [904, 503] width 87 height 36
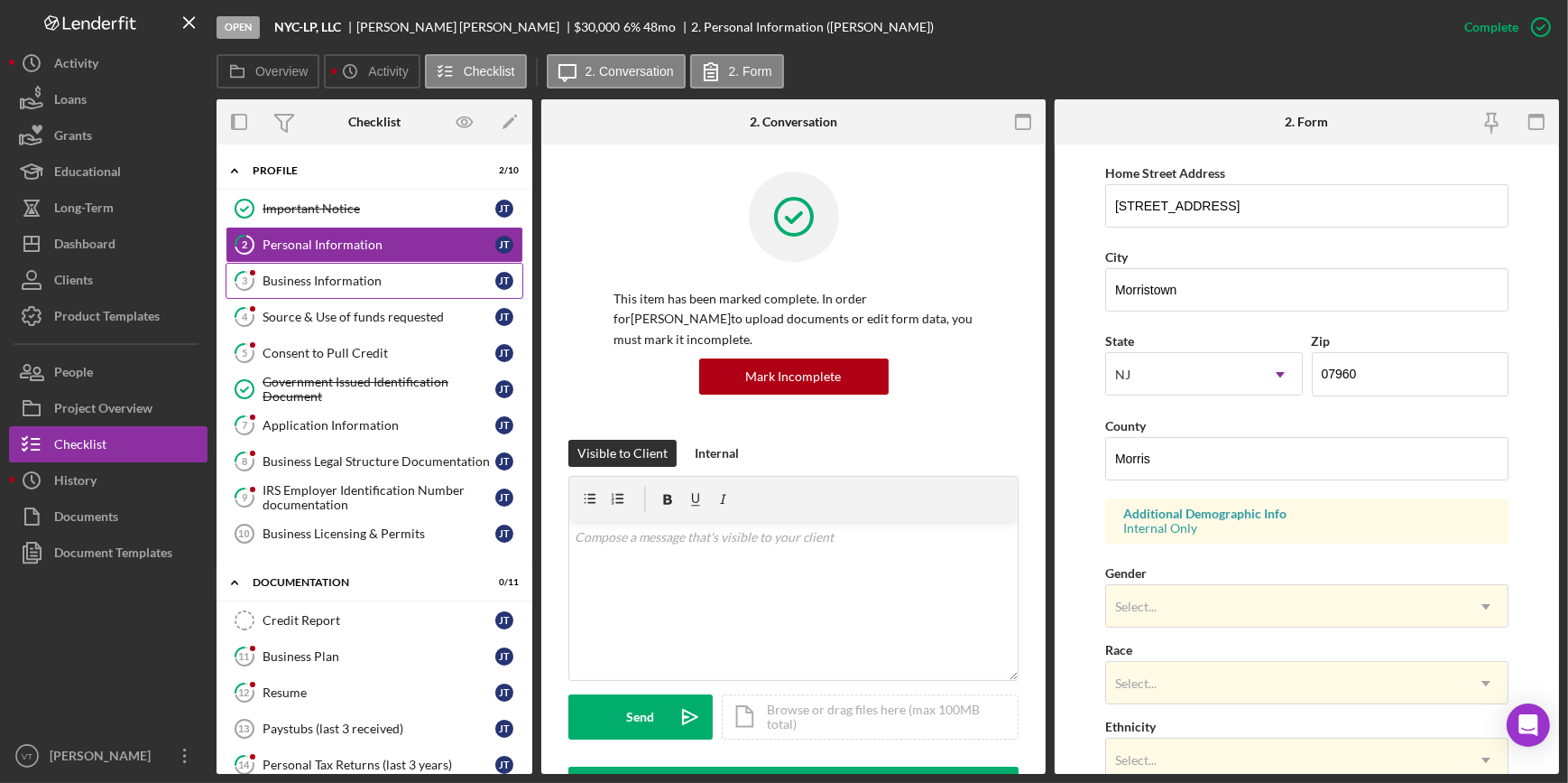
scroll to position [213, 0]
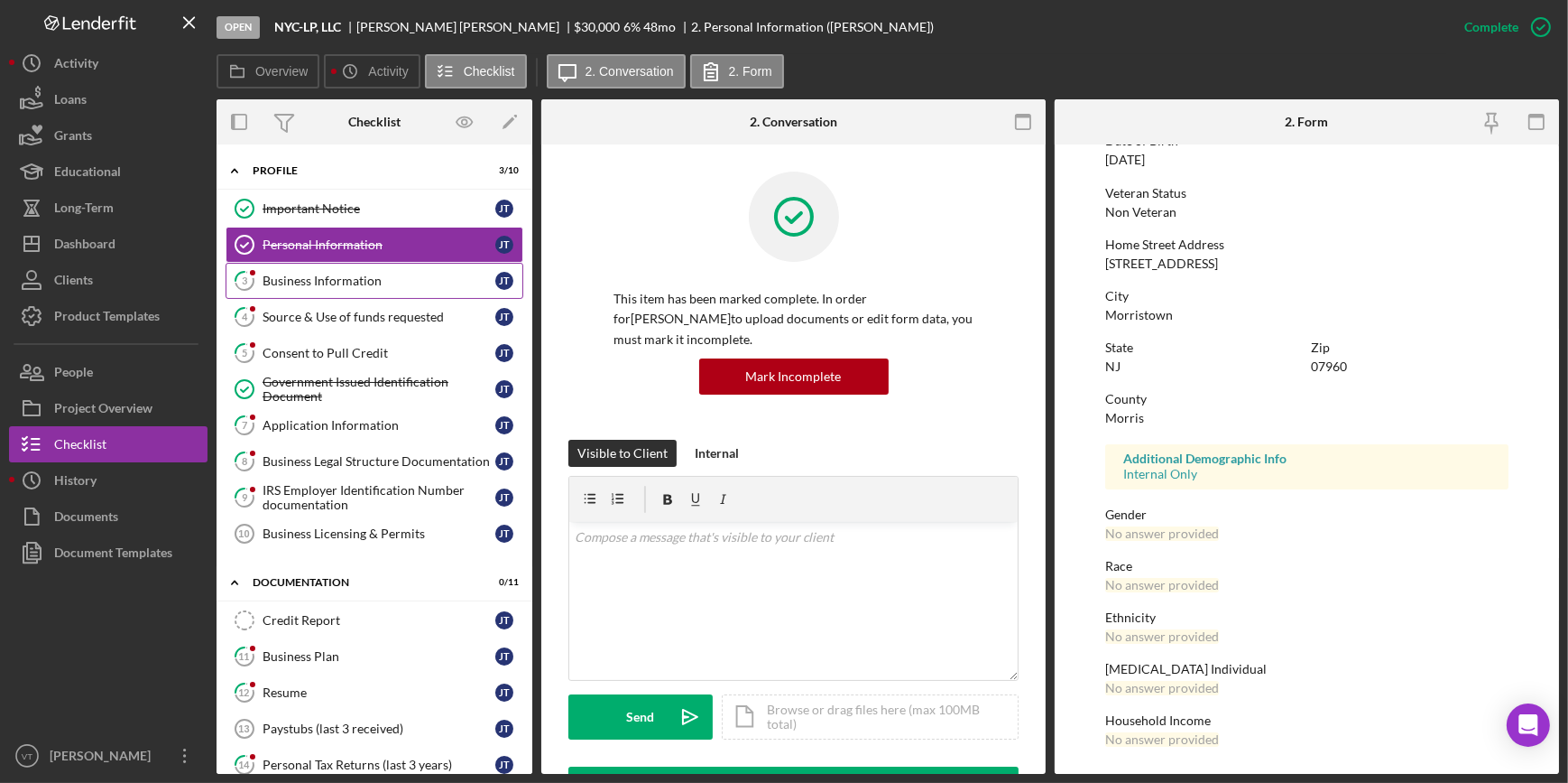
click at [350, 279] on div "Business Information" at bounding box center [379, 281] width 233 height 15
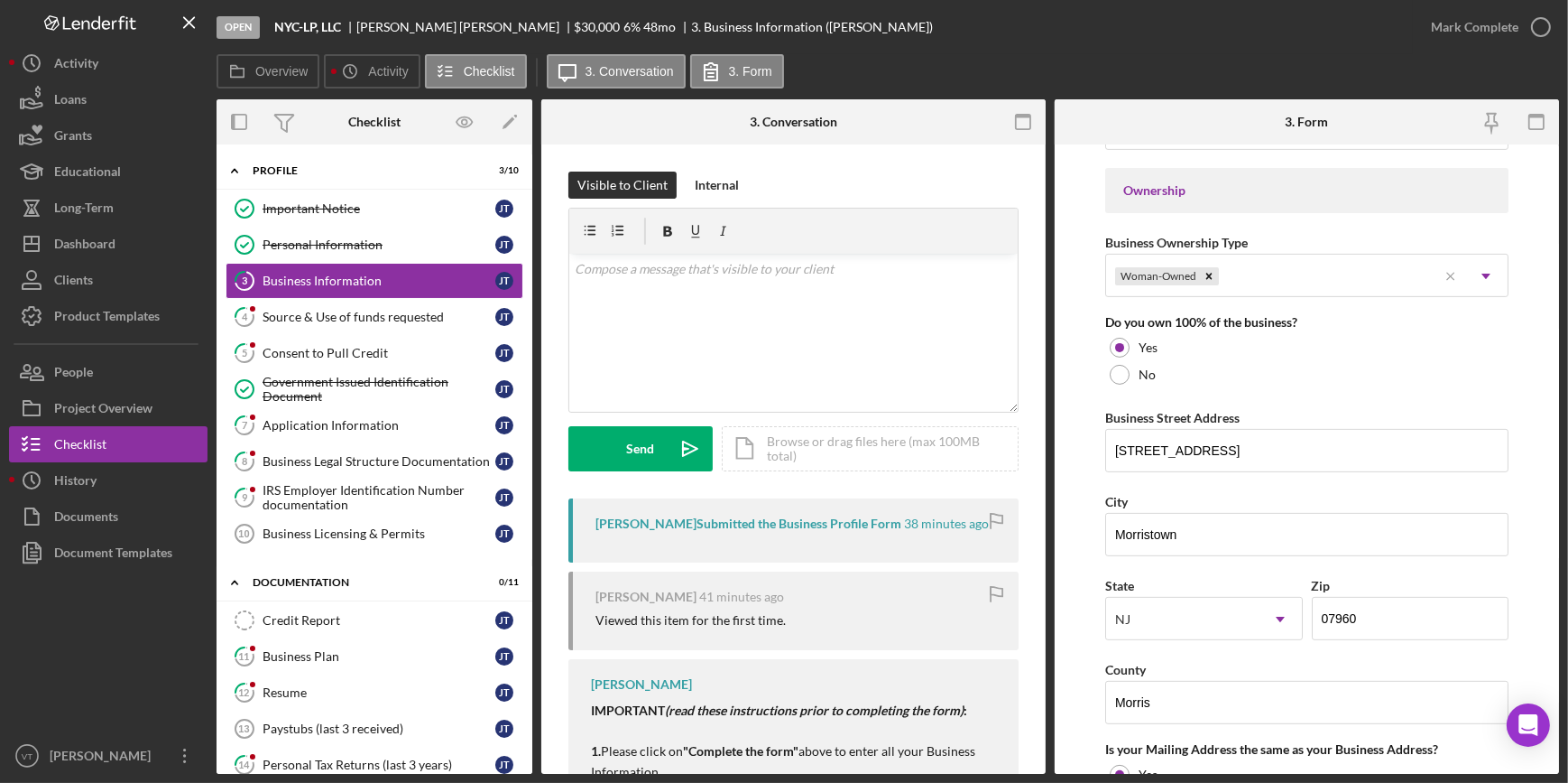
scroll to position [820, 0]
click at [1462, 25] on div "Mark Complete" at bounding box center [1475, 27] width 87 height 36
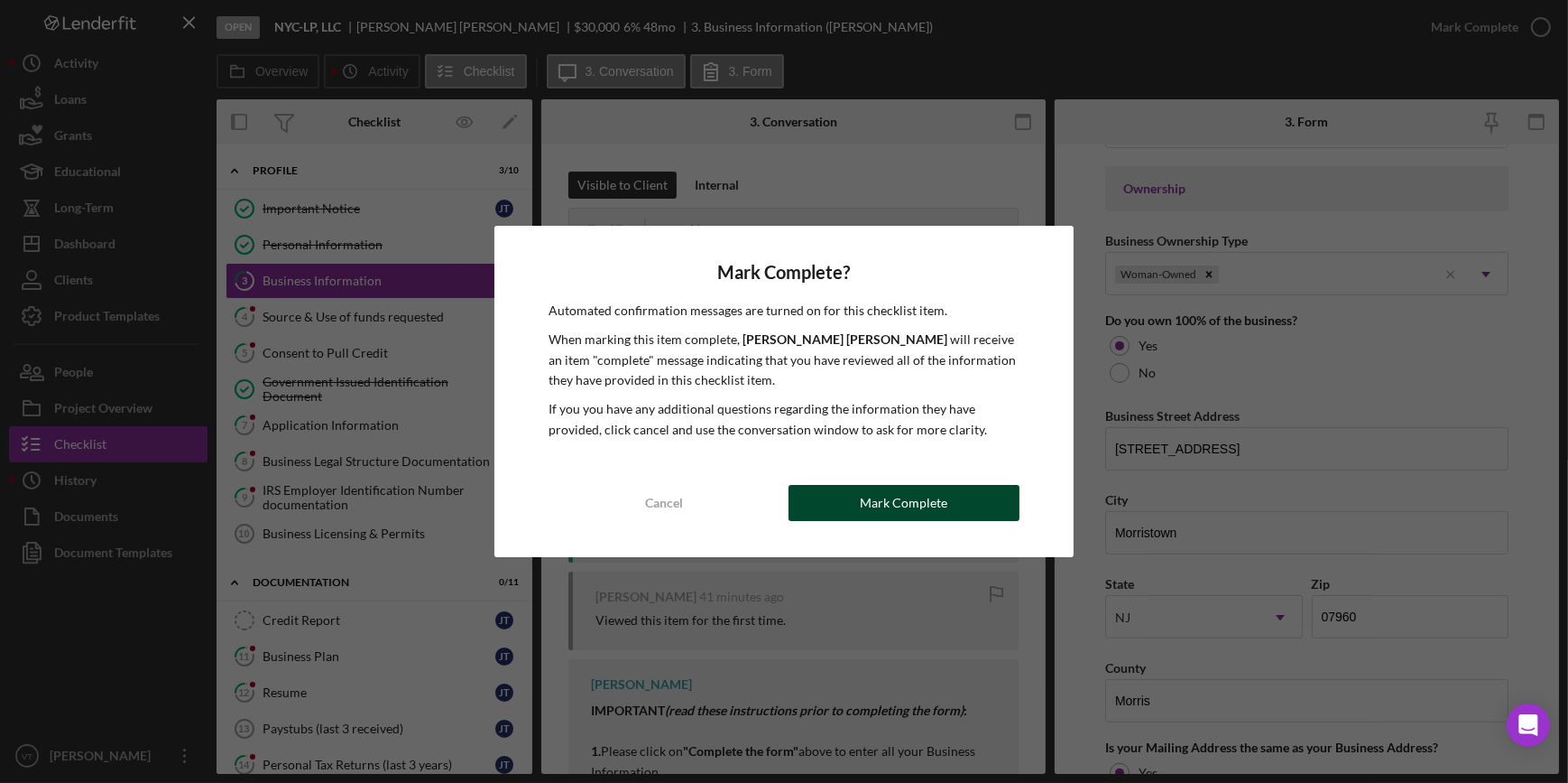
click at [935, 502] on div "Mark Complete" at bounding box center [904, 503] width 87 height 36
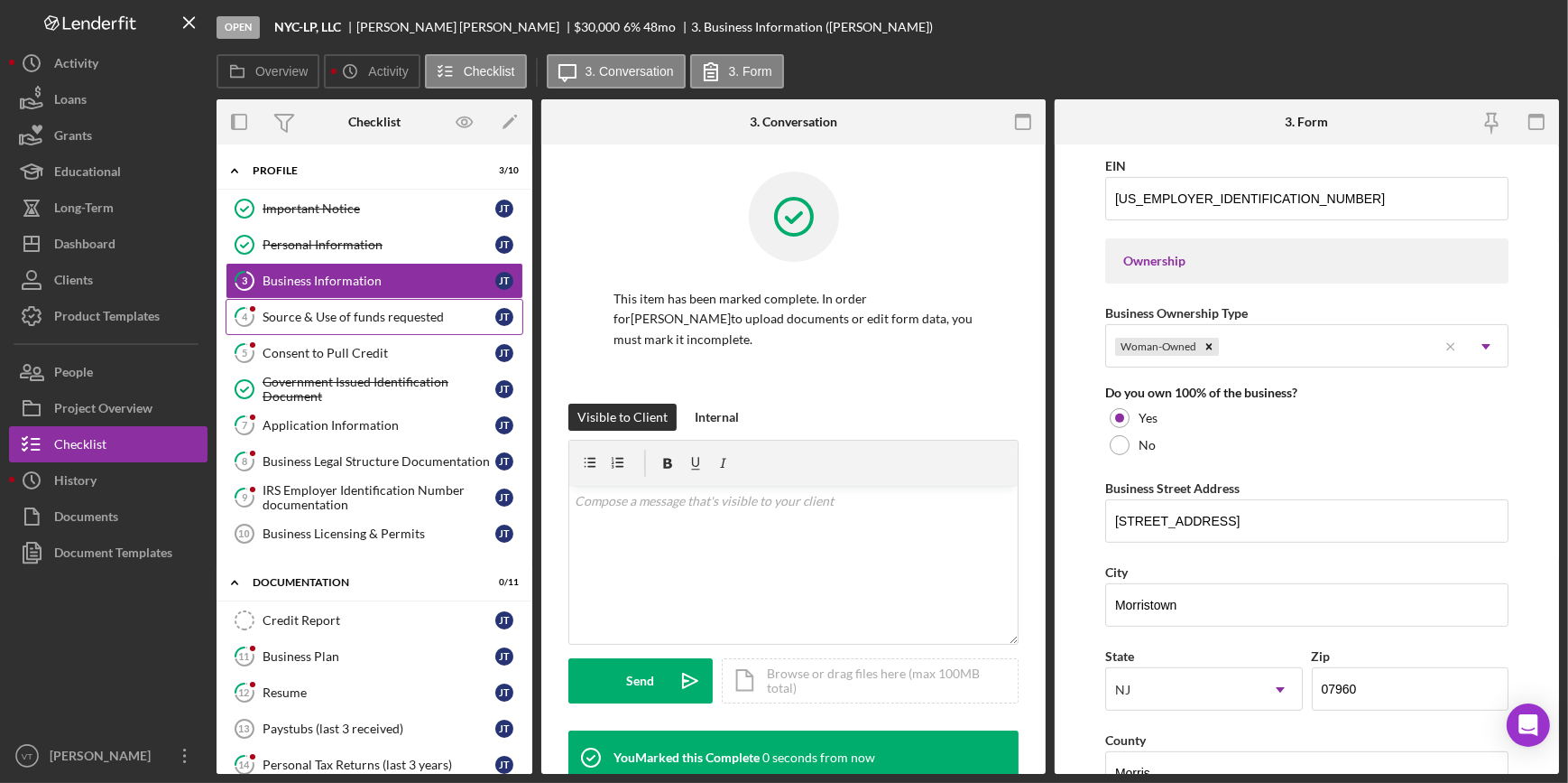
scroll to position [893, 0]
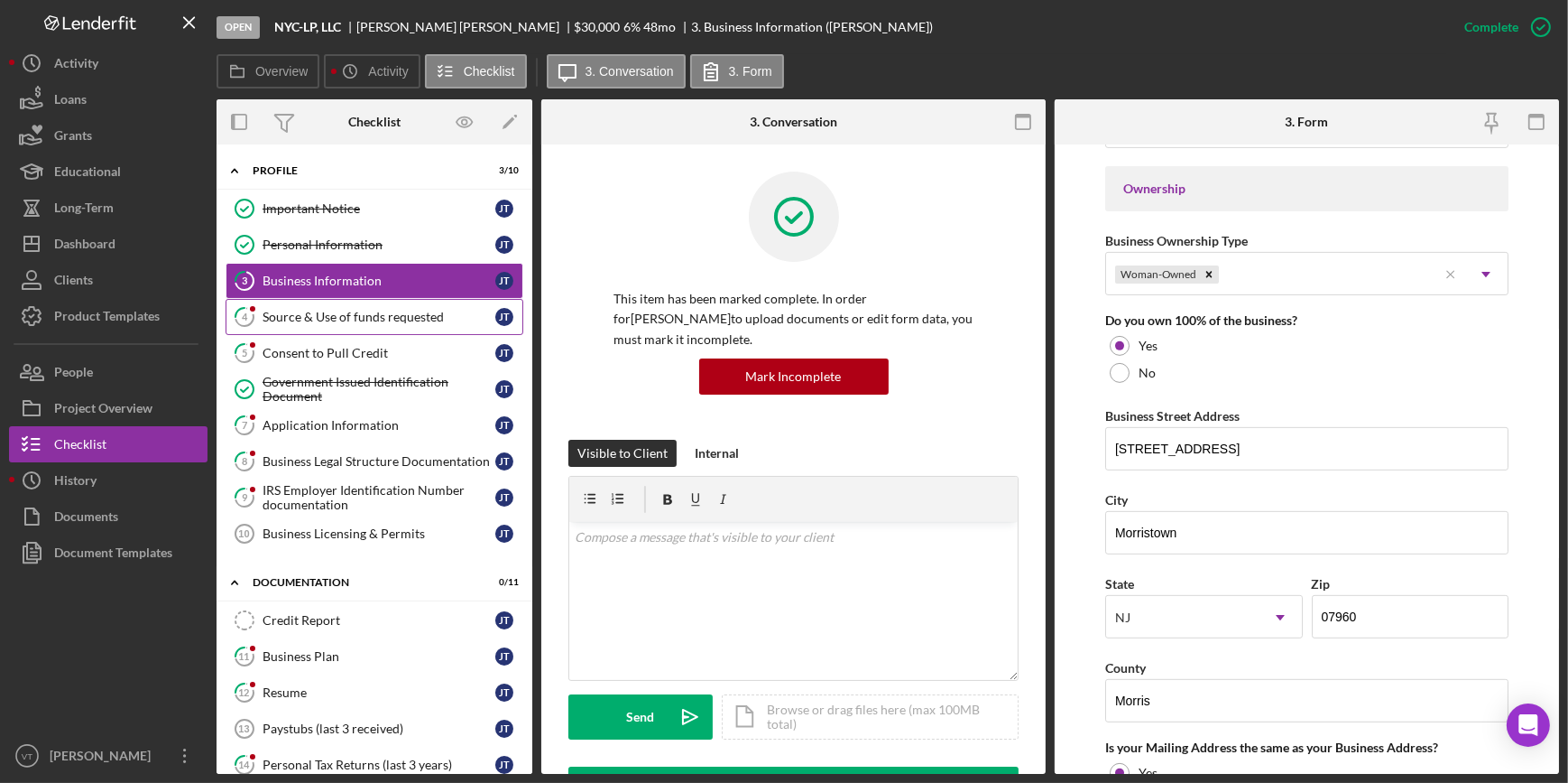
click at [396, 306] on link "4 Source & Use of funds requested J T" at bounding box center [374, 317] width 298 height 36
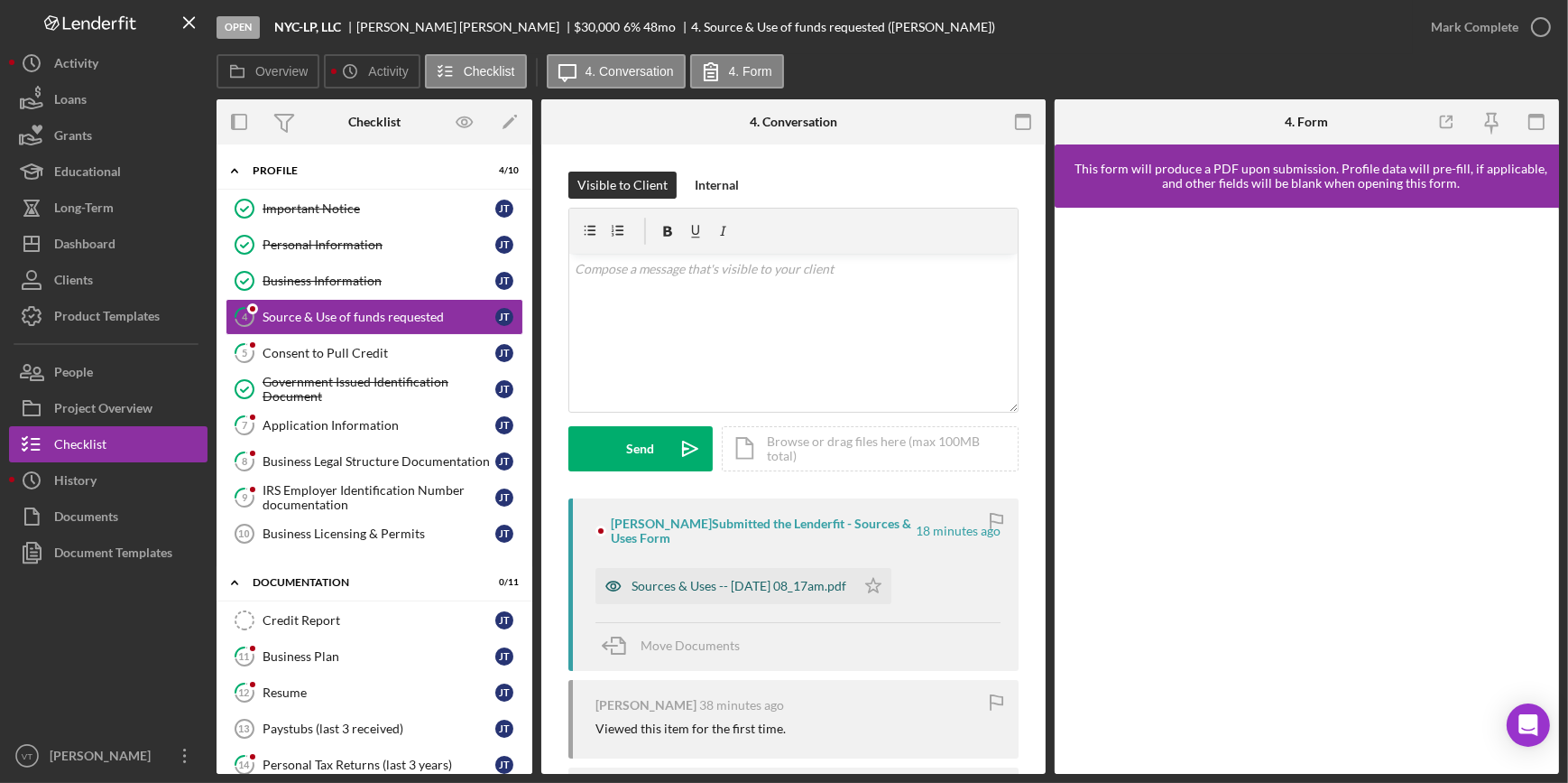
click at [712, 587] on div "Sources & Uses -- 2025-09-18 08_17am.pdf" at bounding box center [739, 586] width 215 height 15
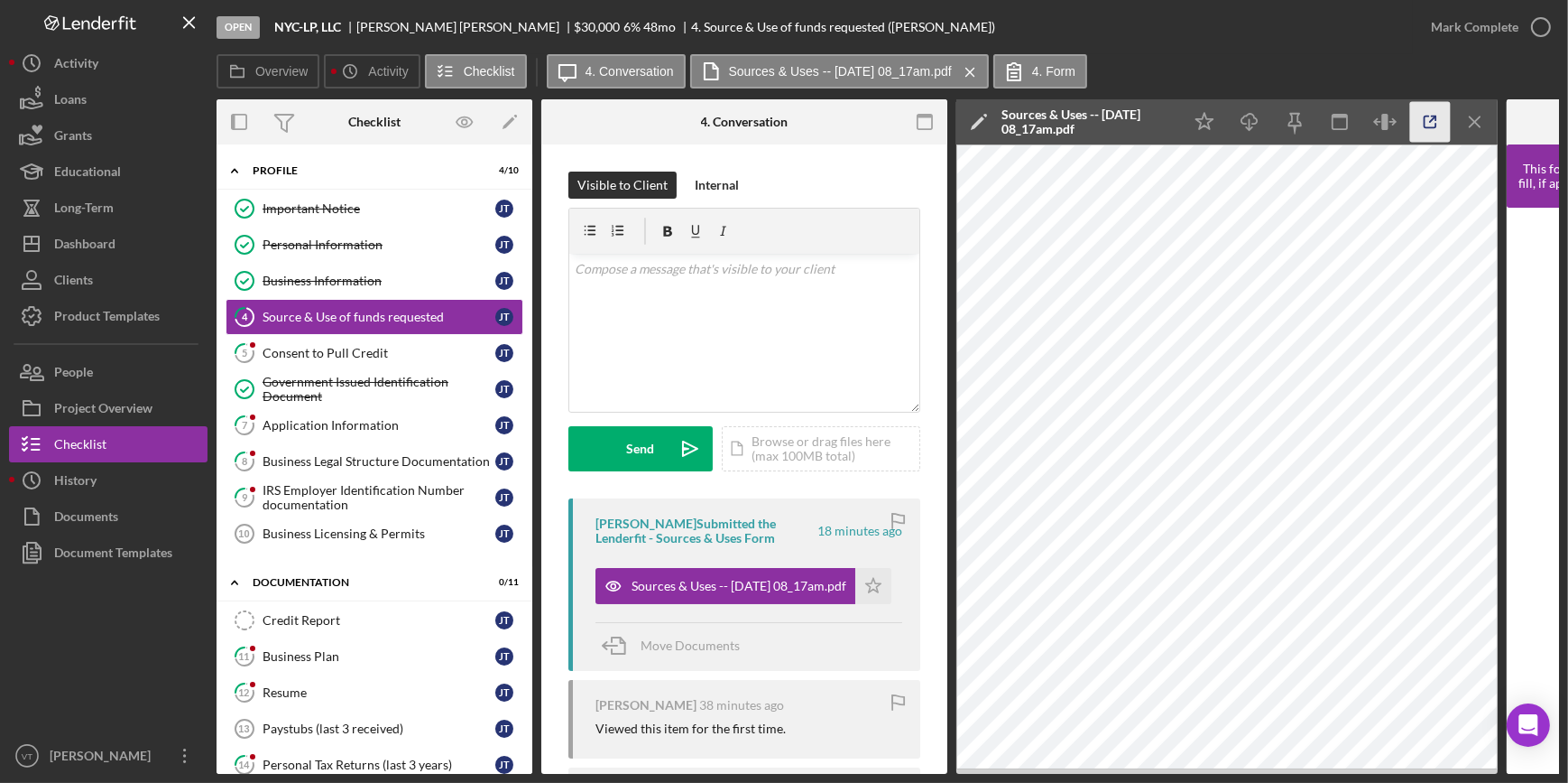
click at [1436, 122] on icon "button" at bounding box center [1430, 123] width 41 height 41
click at [1498, 18] on div "Mark Complete" at bounding box center [1475, 27] width 87 height 36
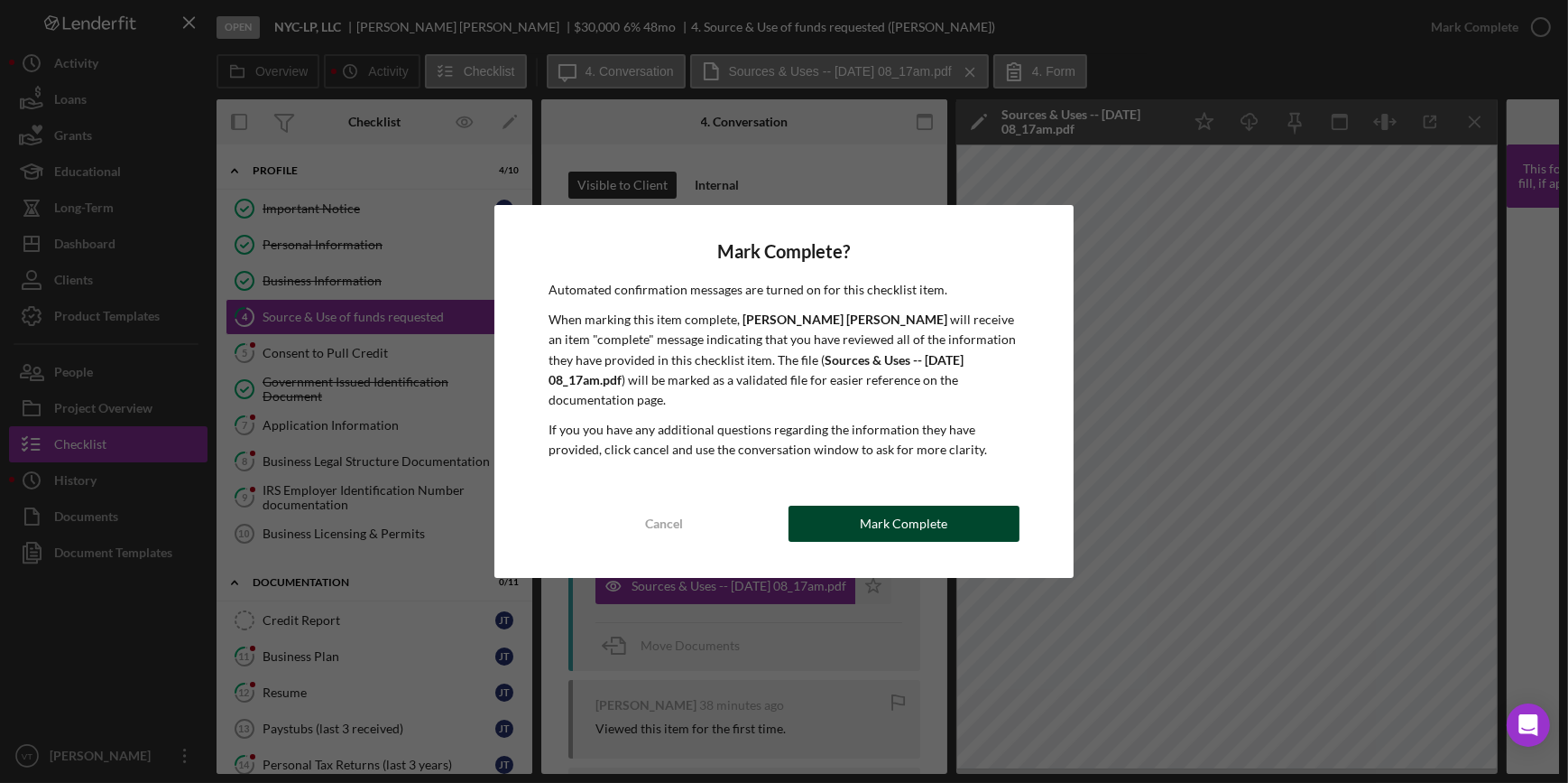
click at [926, 506] on div "Mark Complete" at bounding box center [904, 523] width 87 height 36
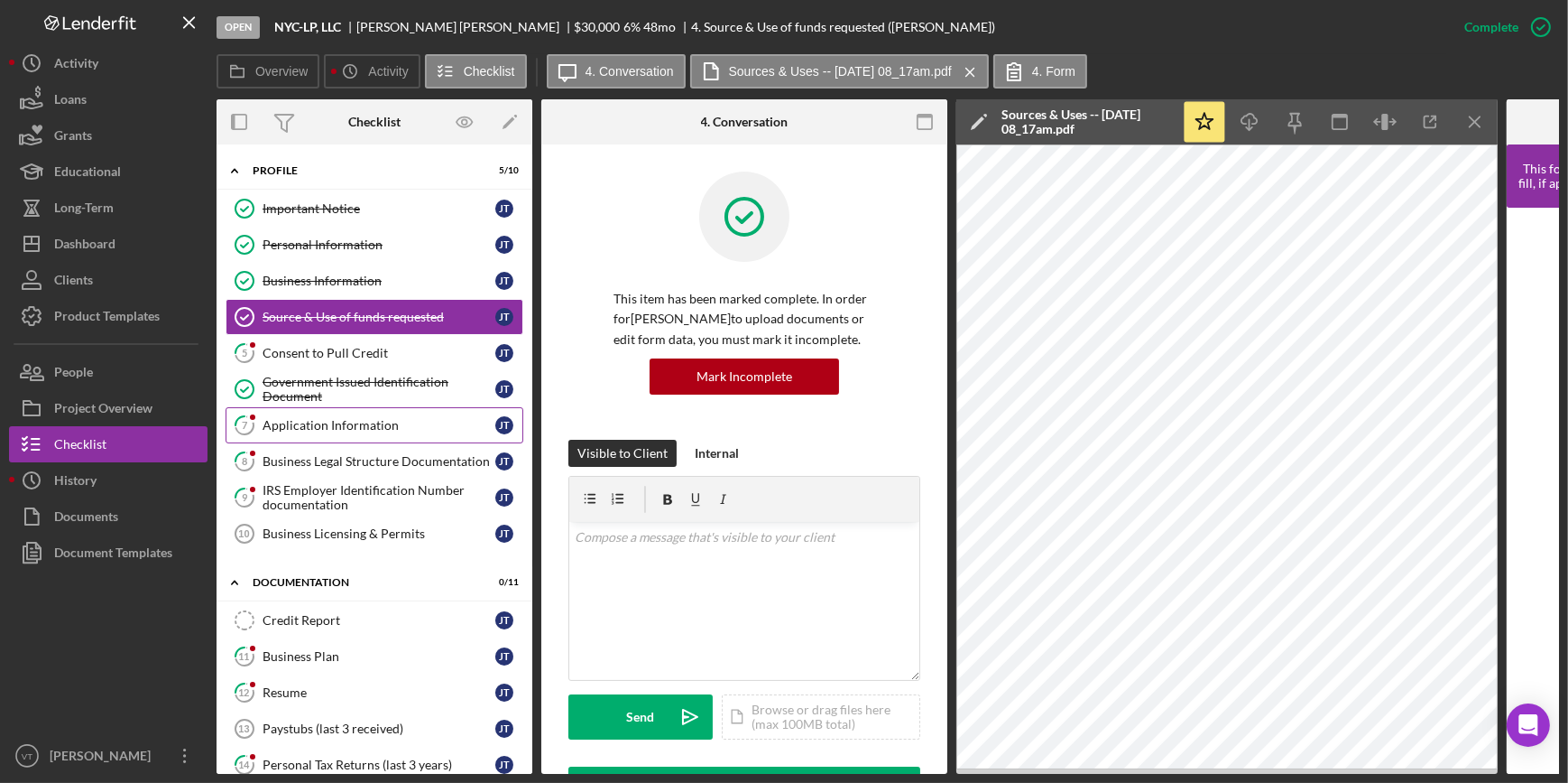
click at [302, 422] on div "Application Information" at bounding box center [379, 425] width 233 height 15
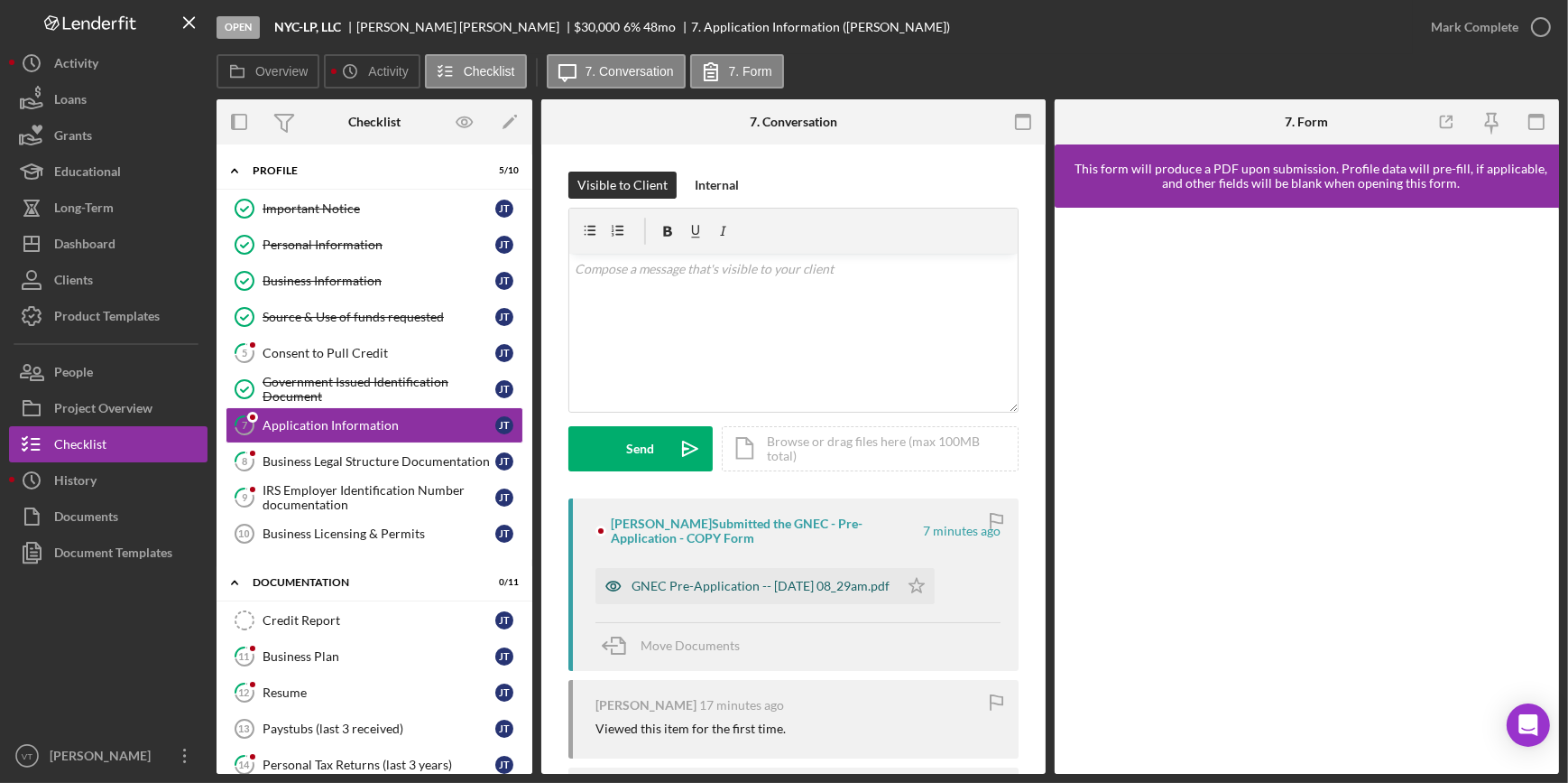
click at [658, 577] on div "GNEC Pre-Application -- 2025-09-18 08_29am.pdf" at bounding box center [747, 586] width 303 height 36
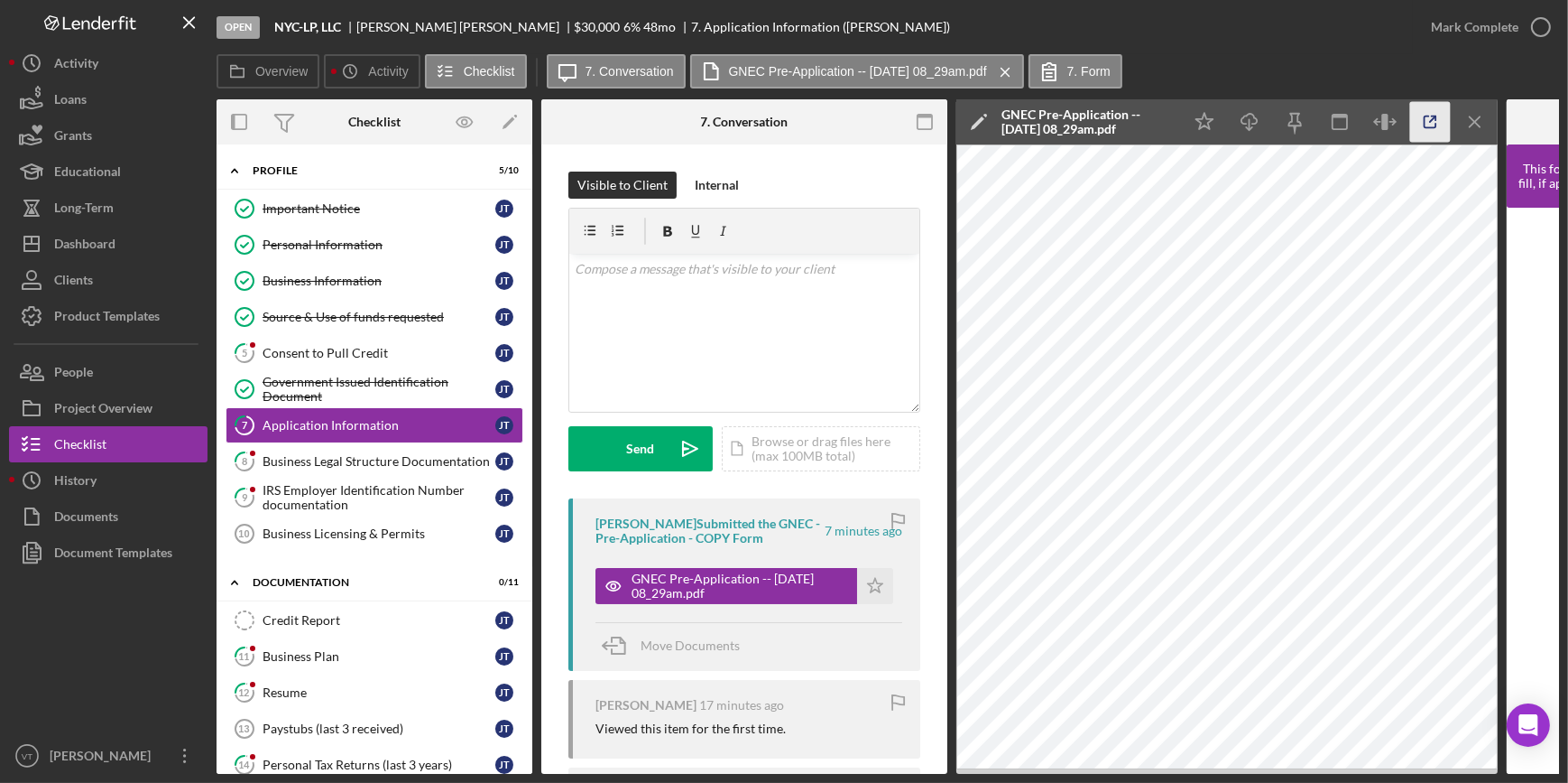
click at [1440, 119] on icon "button" at bounding box center [1430, 123] width 41 height 41
click at [1429, 26] on button "Mark Complete" at bounding box center [1485, 27] width 146 height 36
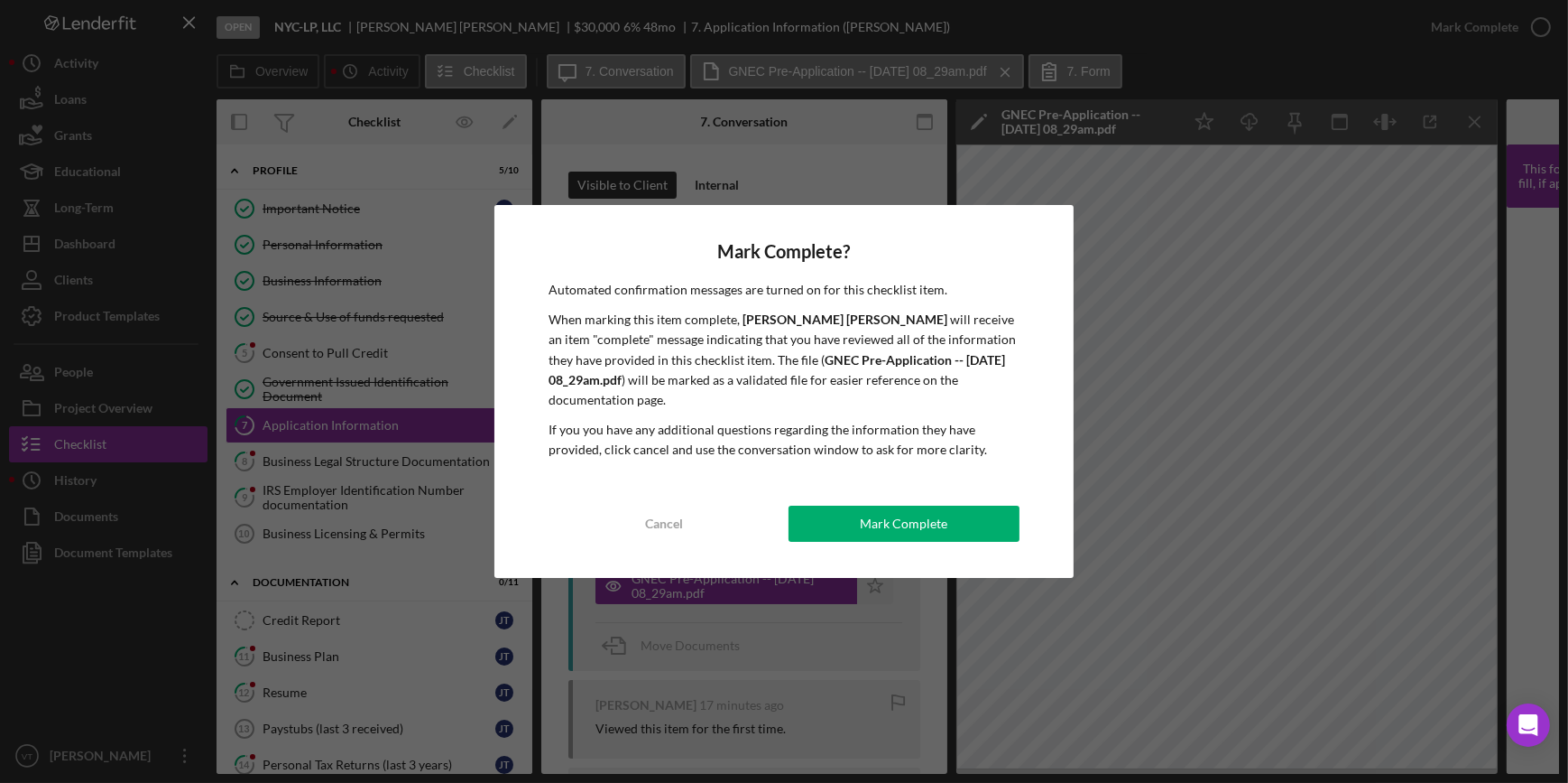
click at [878, 506] on div "Mark Complete" at bounding box center [904, 523] width 87 height 36
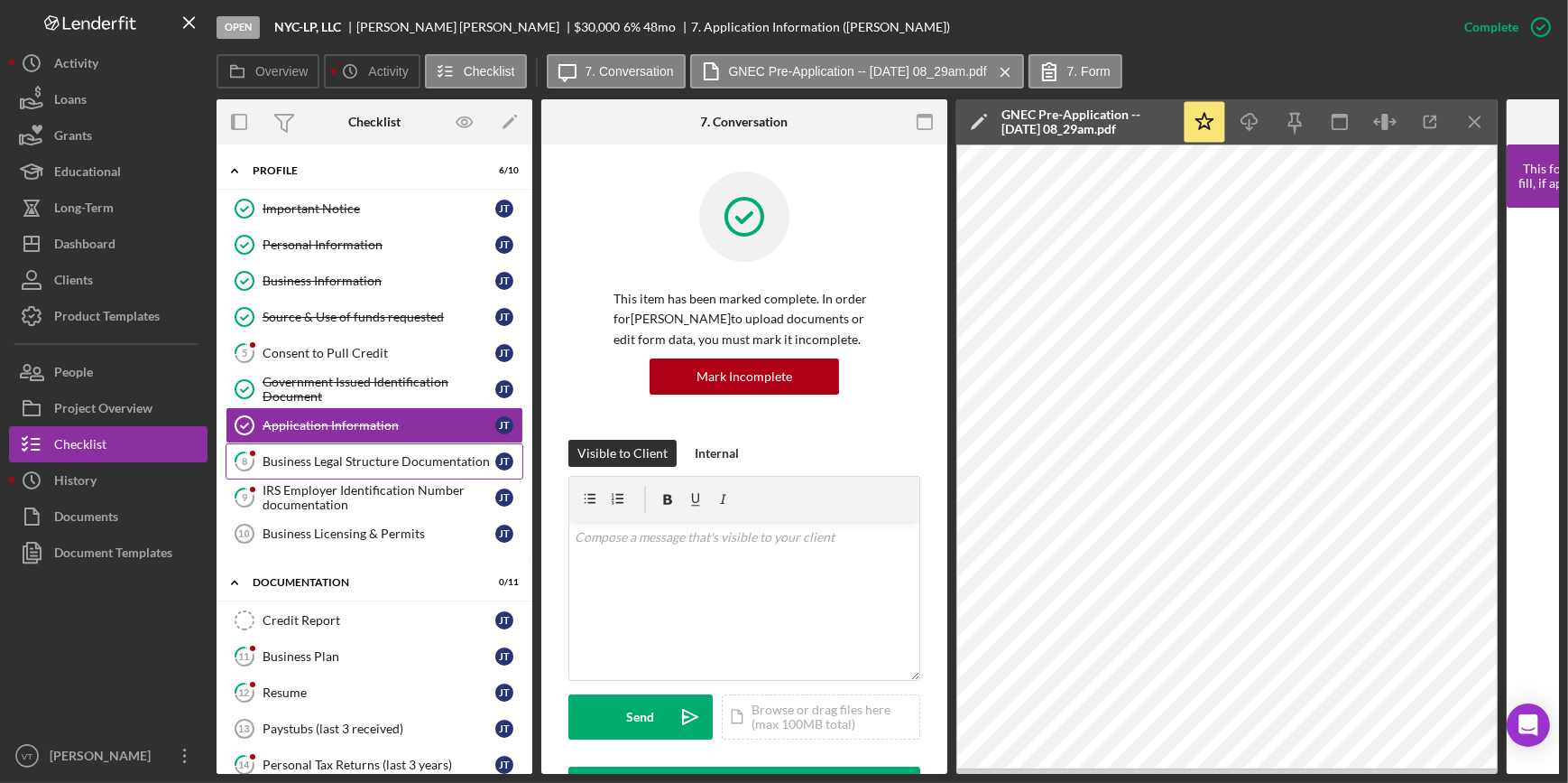
click at [307, 460] on div "Business Legal Structure Documentation" at bounding box center [379, 462] width 233 height 15
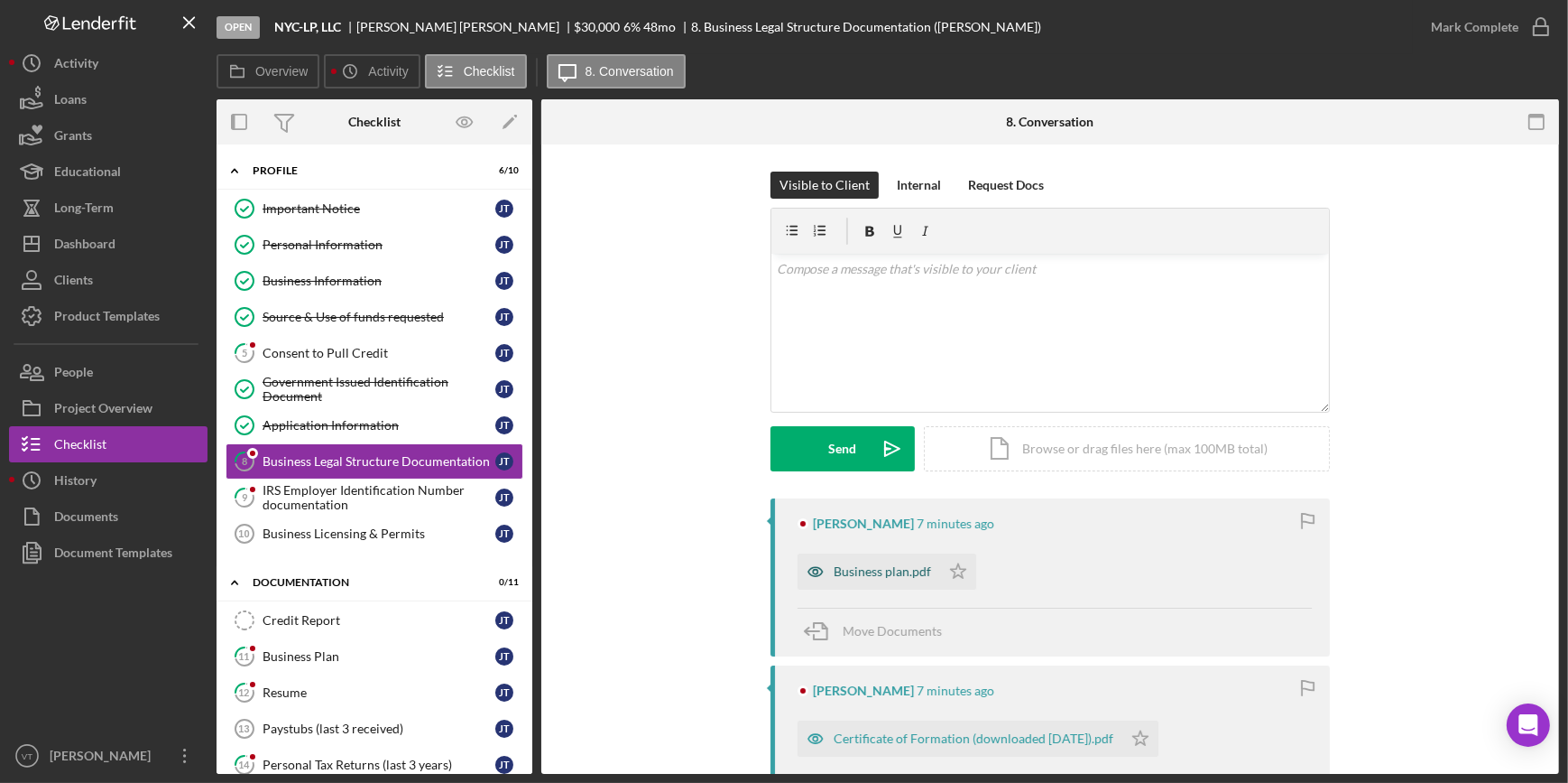
click at [874, 565] on div "Business plan.pdf" at bounding box center [882, 572] width 98 height 15
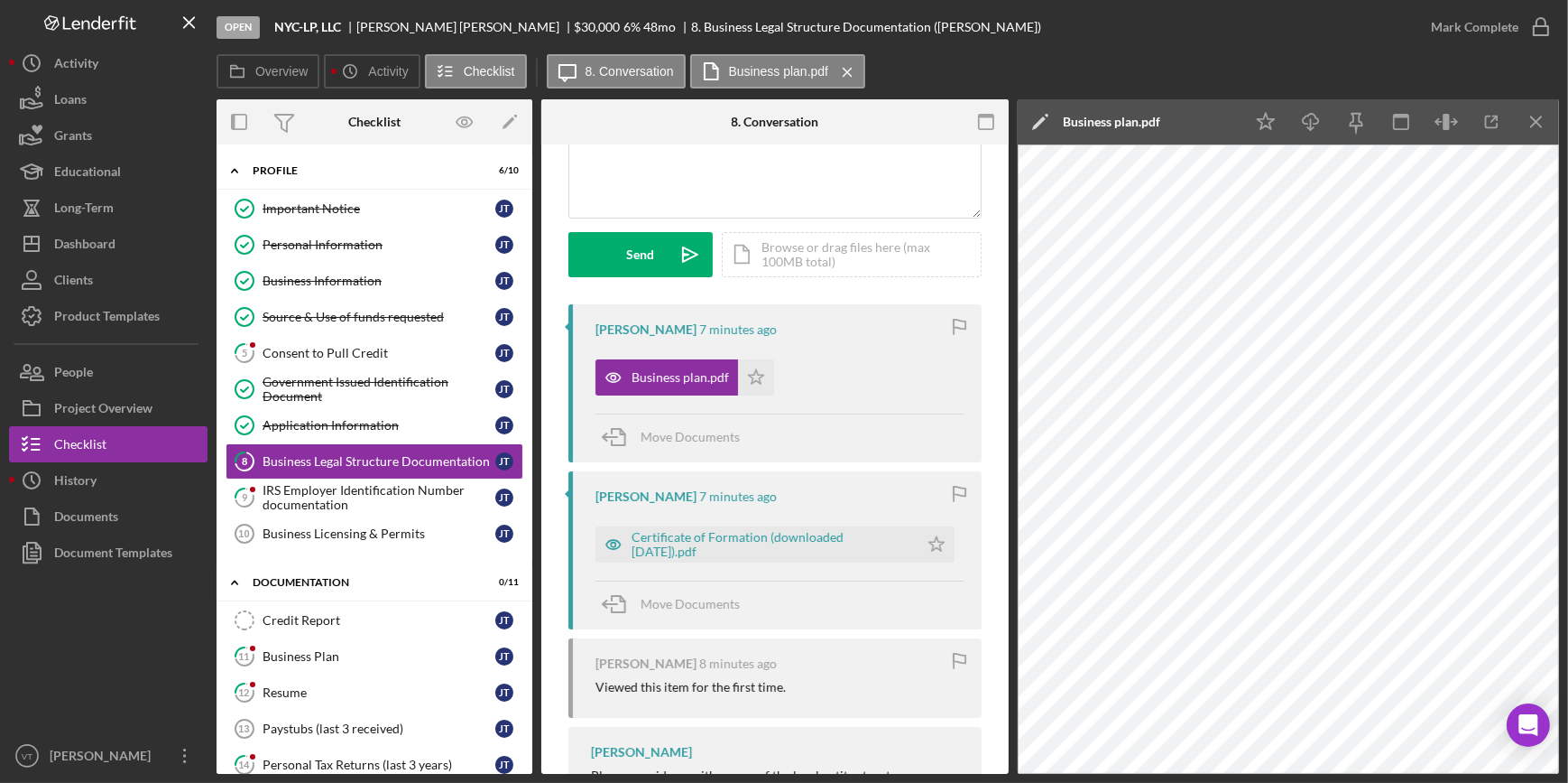
scroll to position [246, 0]
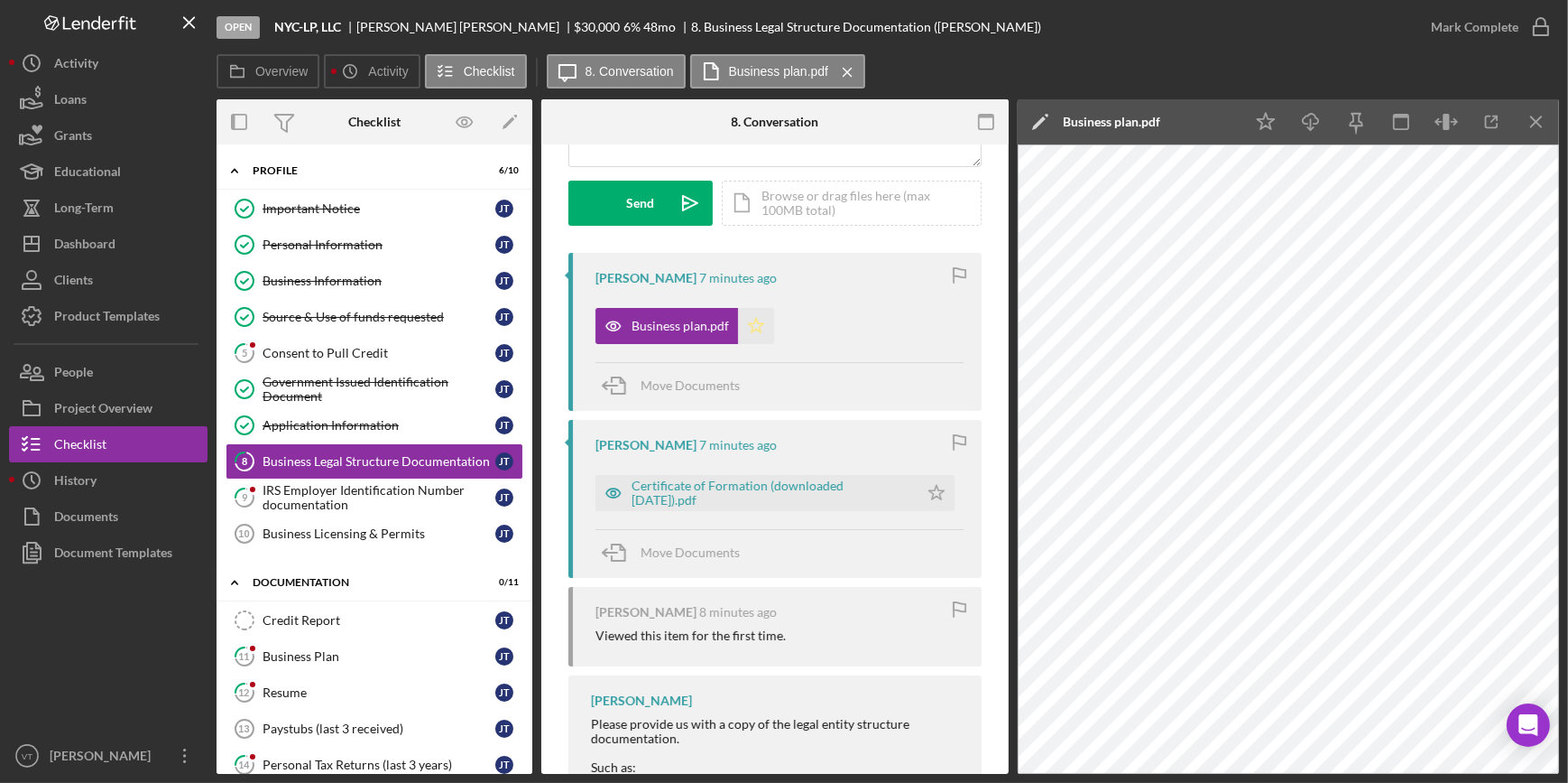
click at [757, 325] on icon "Icon/Star" at bounding box center [756, 326] width 36 height 36
click at [760, 479] on div "Certificate of Formation (downloaded 08-18-2023).pdf" at bounding box center [771, 493] width 278 height 29
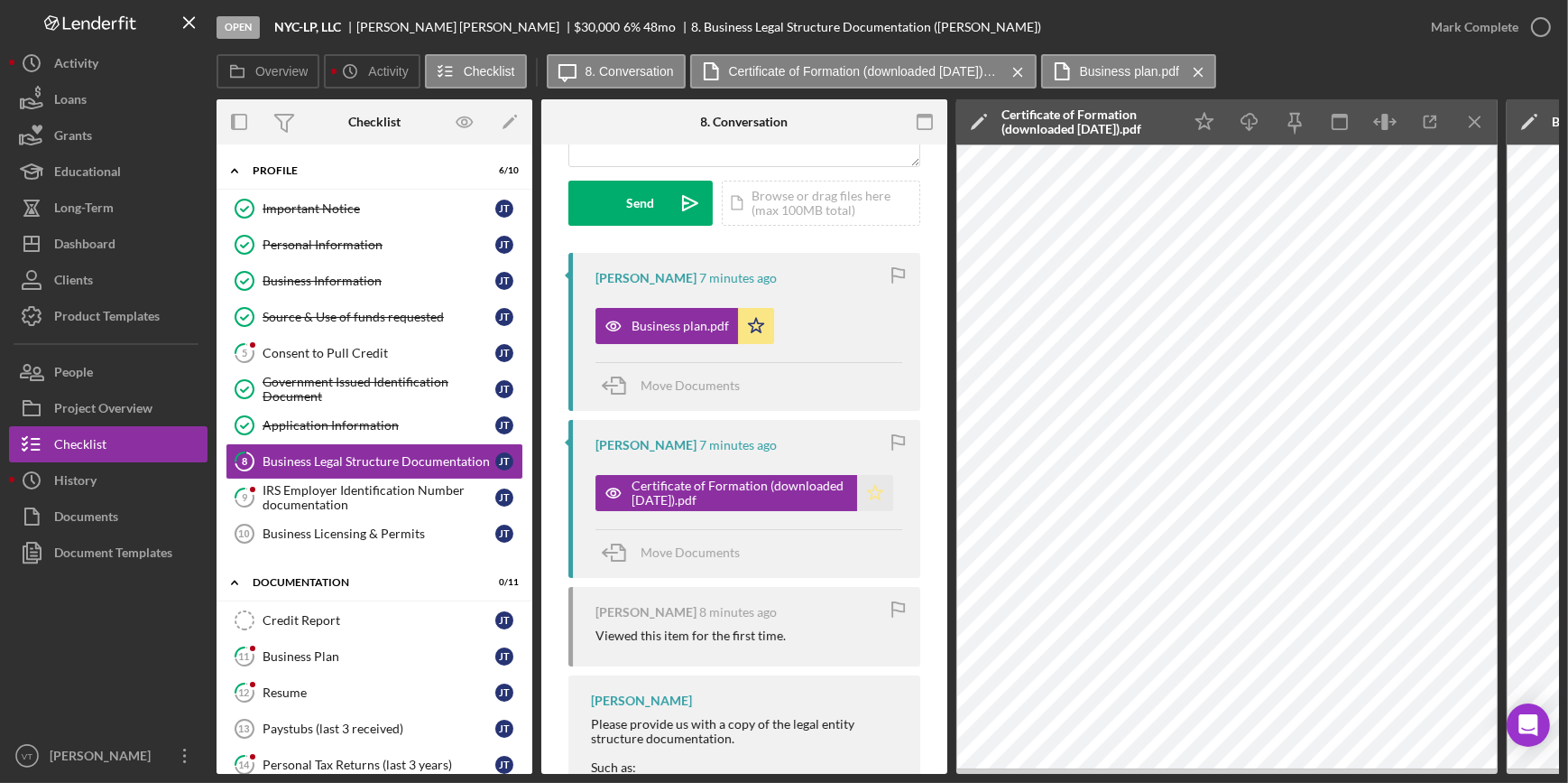
click at [863, 488] on icon "Icon/Star" at bounding box center [875, 493] width 36 height 36
click at [1418, 23] on button "Mark Complete" at bounding box center [1485, 27] width 146 height 36
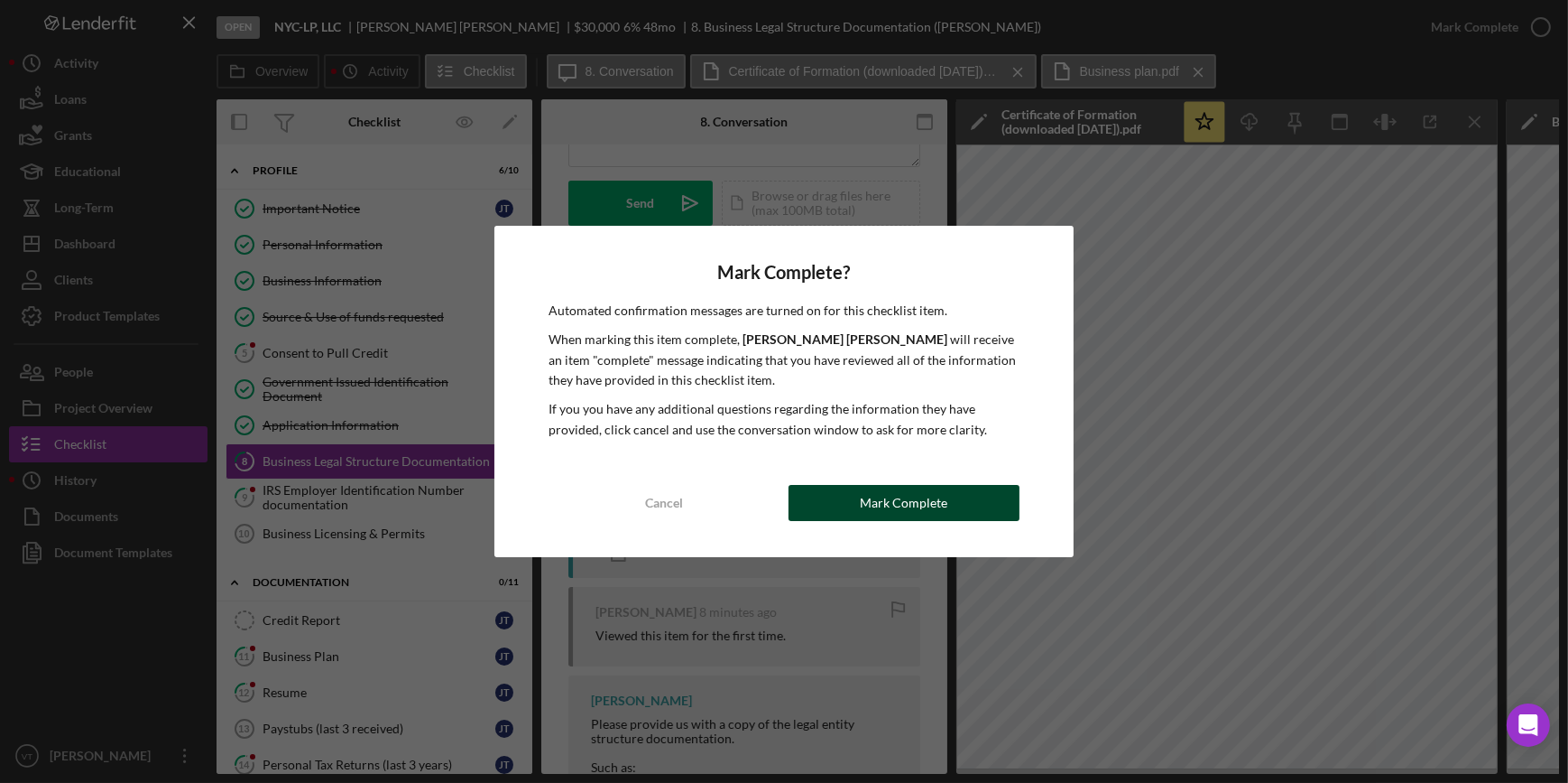
click at [901, 505] on div "Mark Complete" at bounding box center [904, 503] width 87 height 36
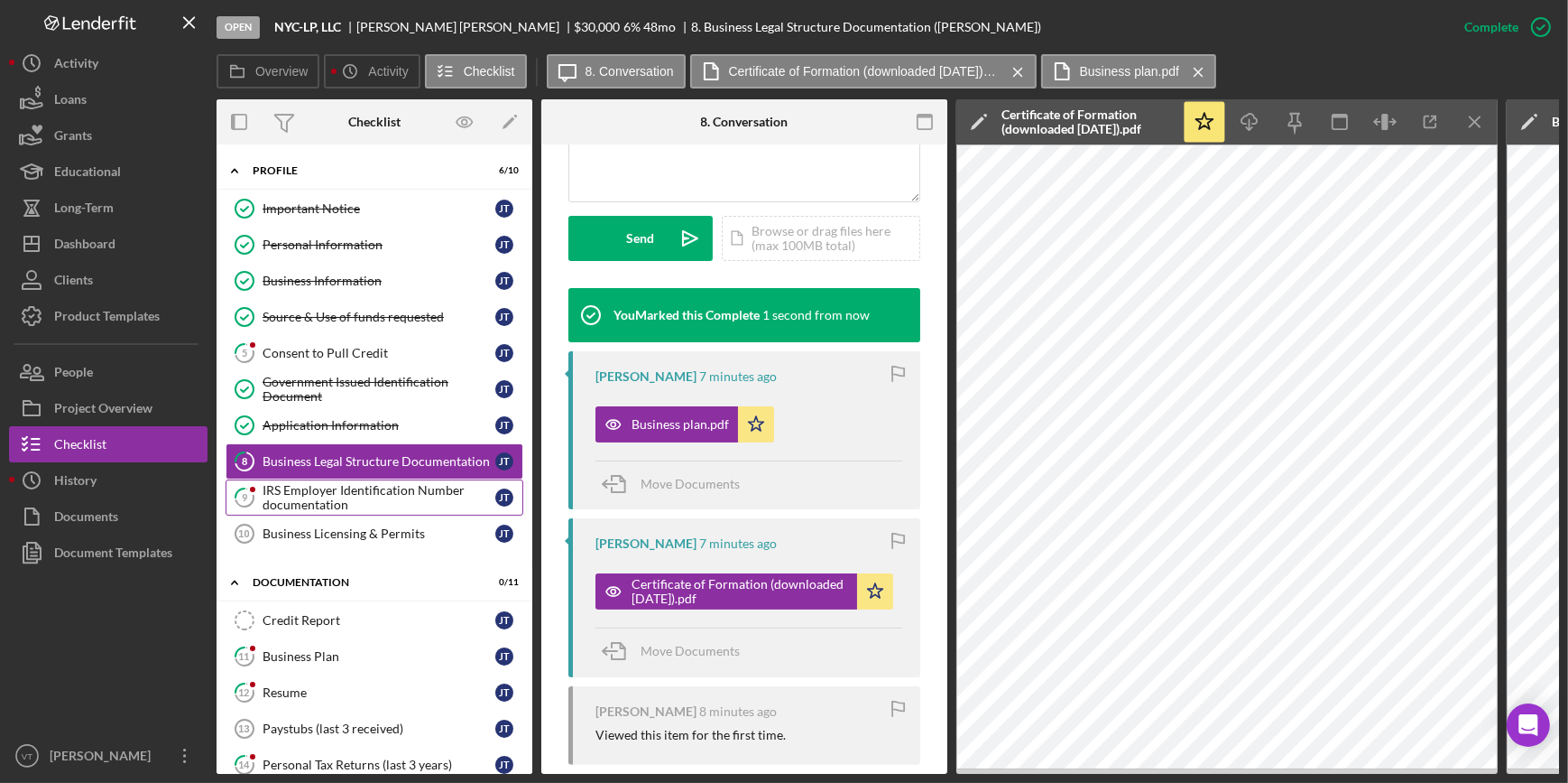
scroll to position [515, 0]
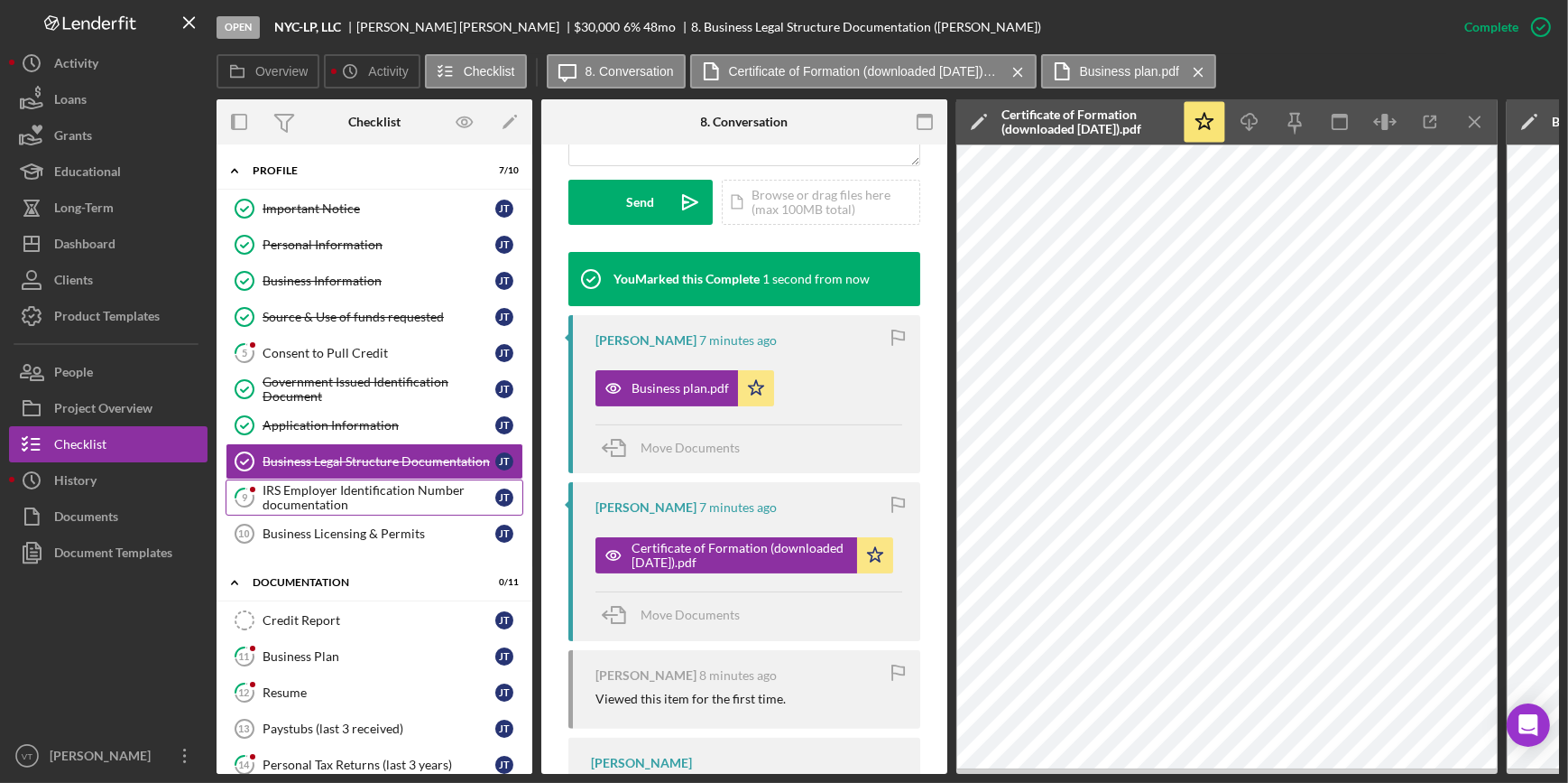
click at [422, 490] on div "IRS Employer Identification Number documentation" at bounding box center [379, 497] width 233 height 29
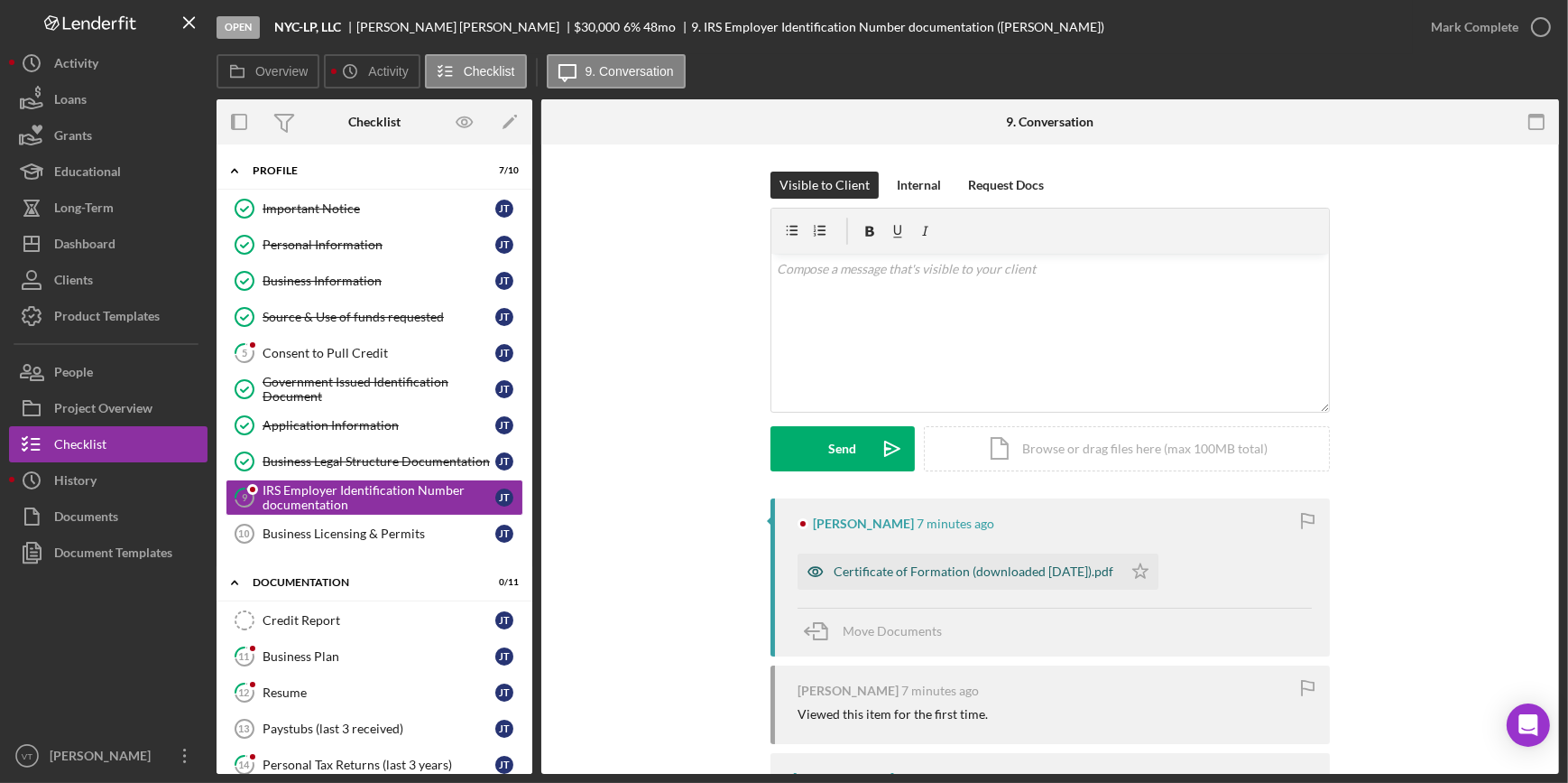
click at [961, 569] on div "Certificate of Formation (downloaded 08-18-2023).pdf" at bounding box center [973, 572] width 280 height 15
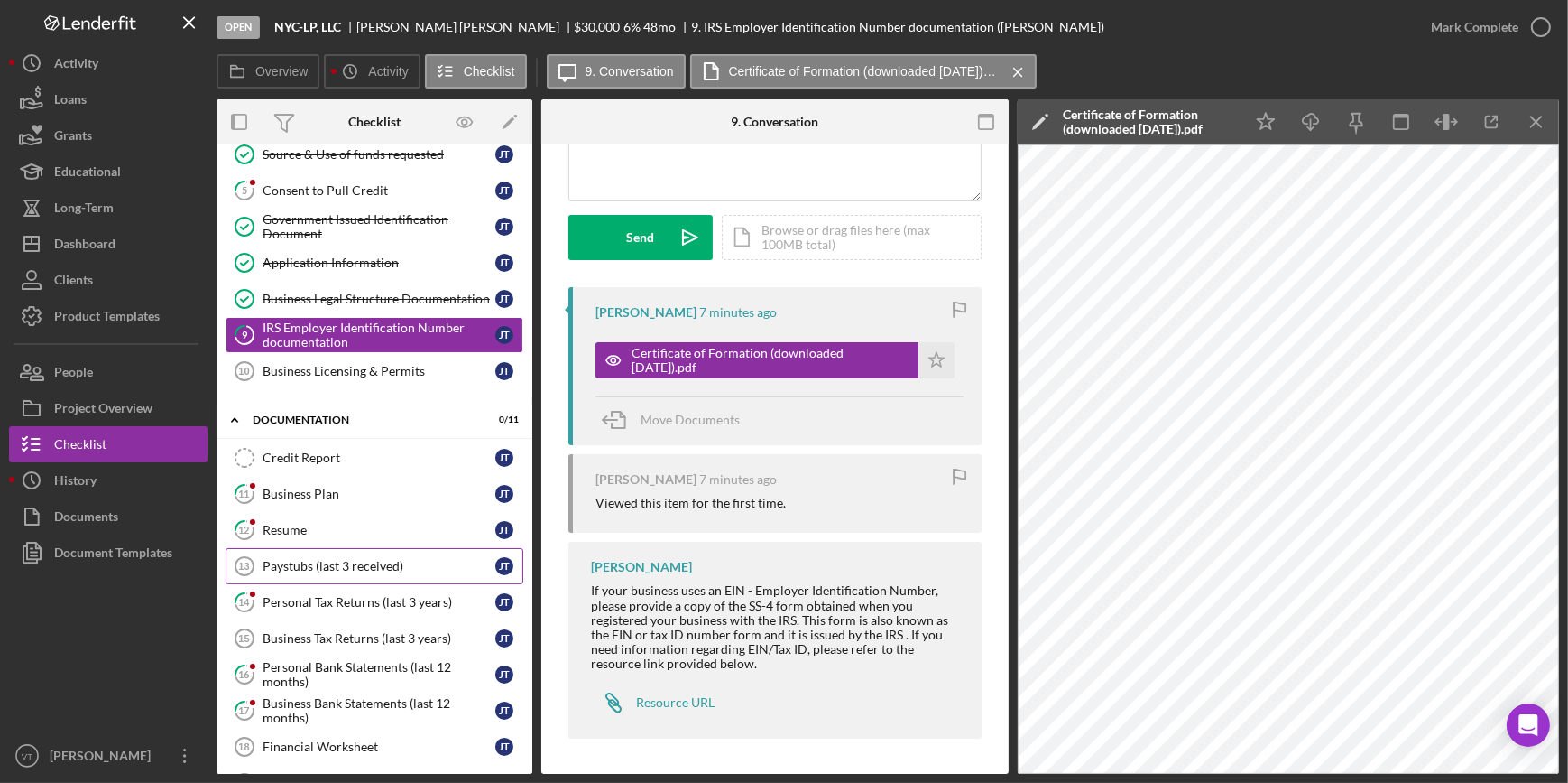
scroll to position [163, 0]
click at [333, 493] on div "Business Plan" at bounding box center [379, 493] width 233 height 15
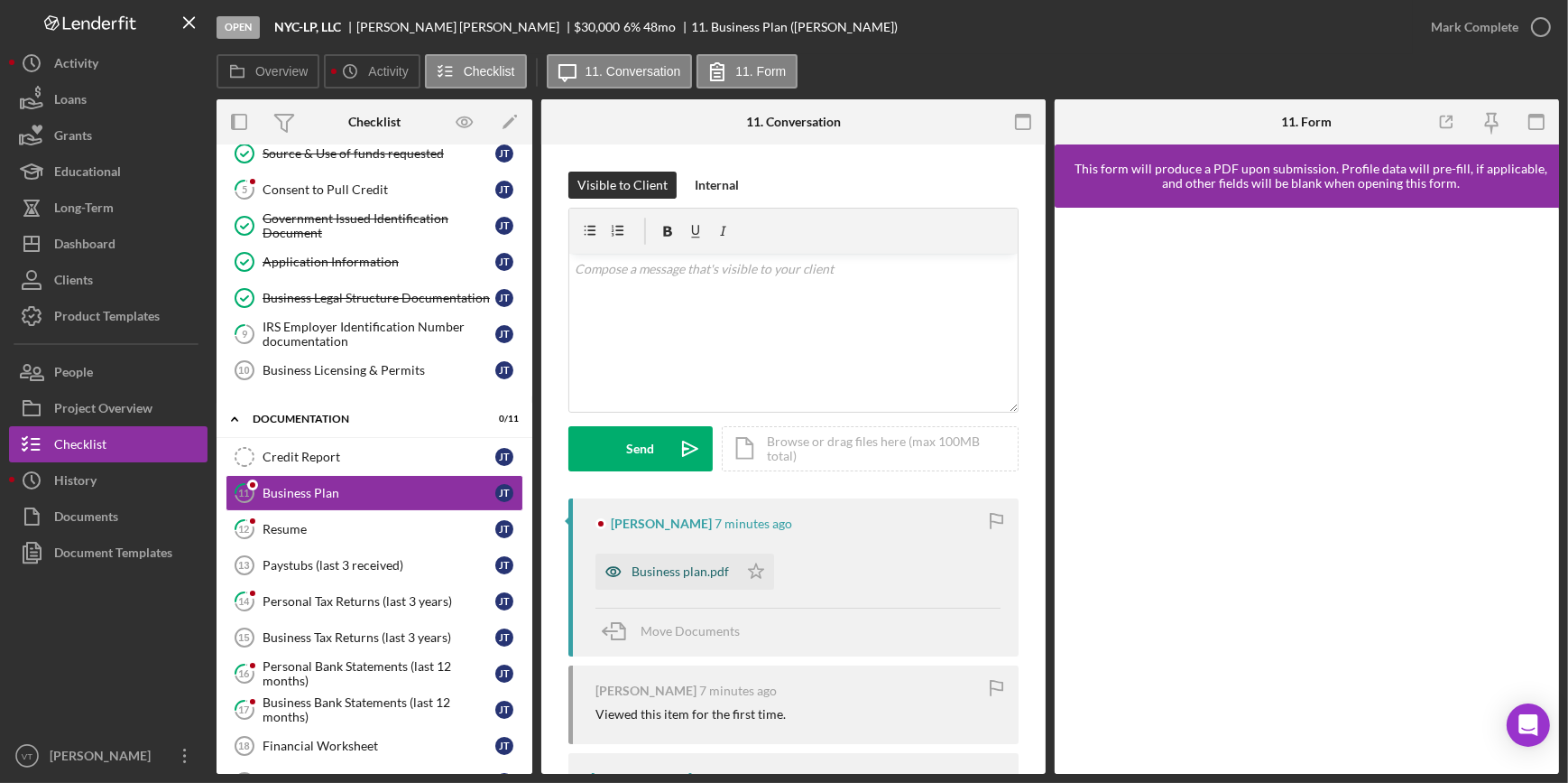
click at [689, 578] on div "Business plan.pdf" at bounding box center [680, 572] width 98 height 15
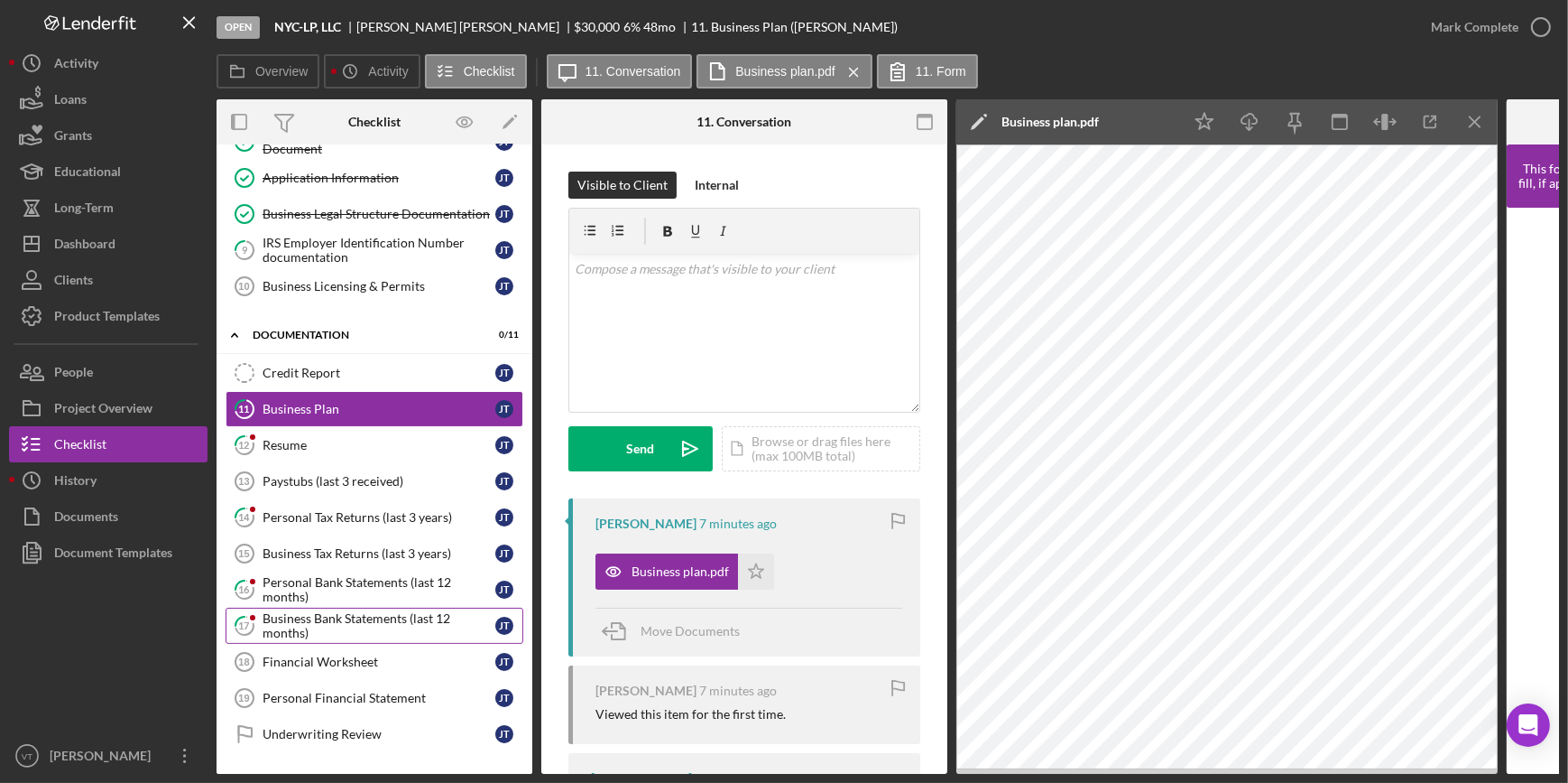
scroll to position [325, 0]
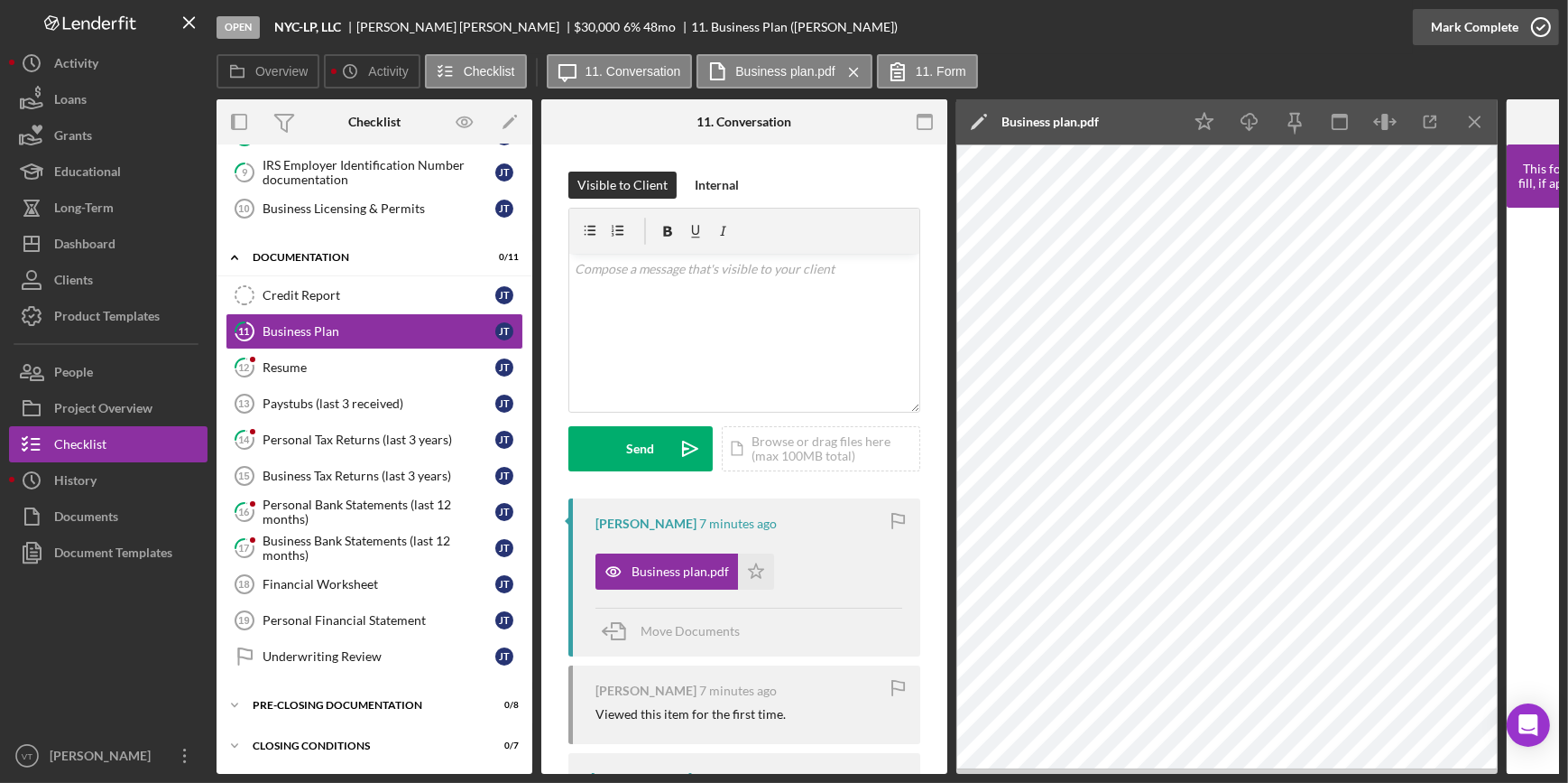
click at [1444, 23] on div "Mark Complete" at bounding box center [1475, 27] width 87 height 36
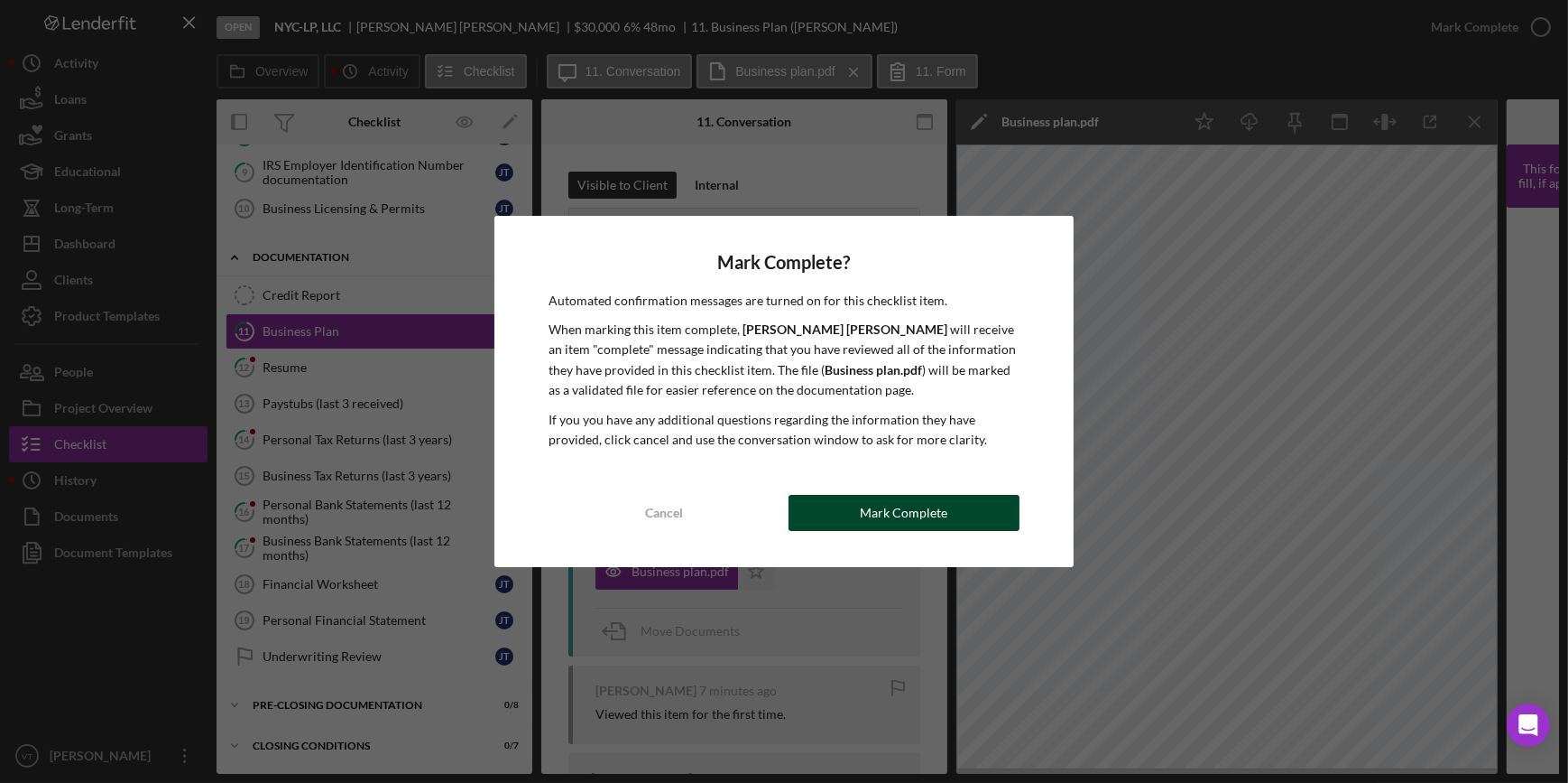
click at [938, 519] on div "Mark Complete" at bounding box center [904, 512] width 87 height 36
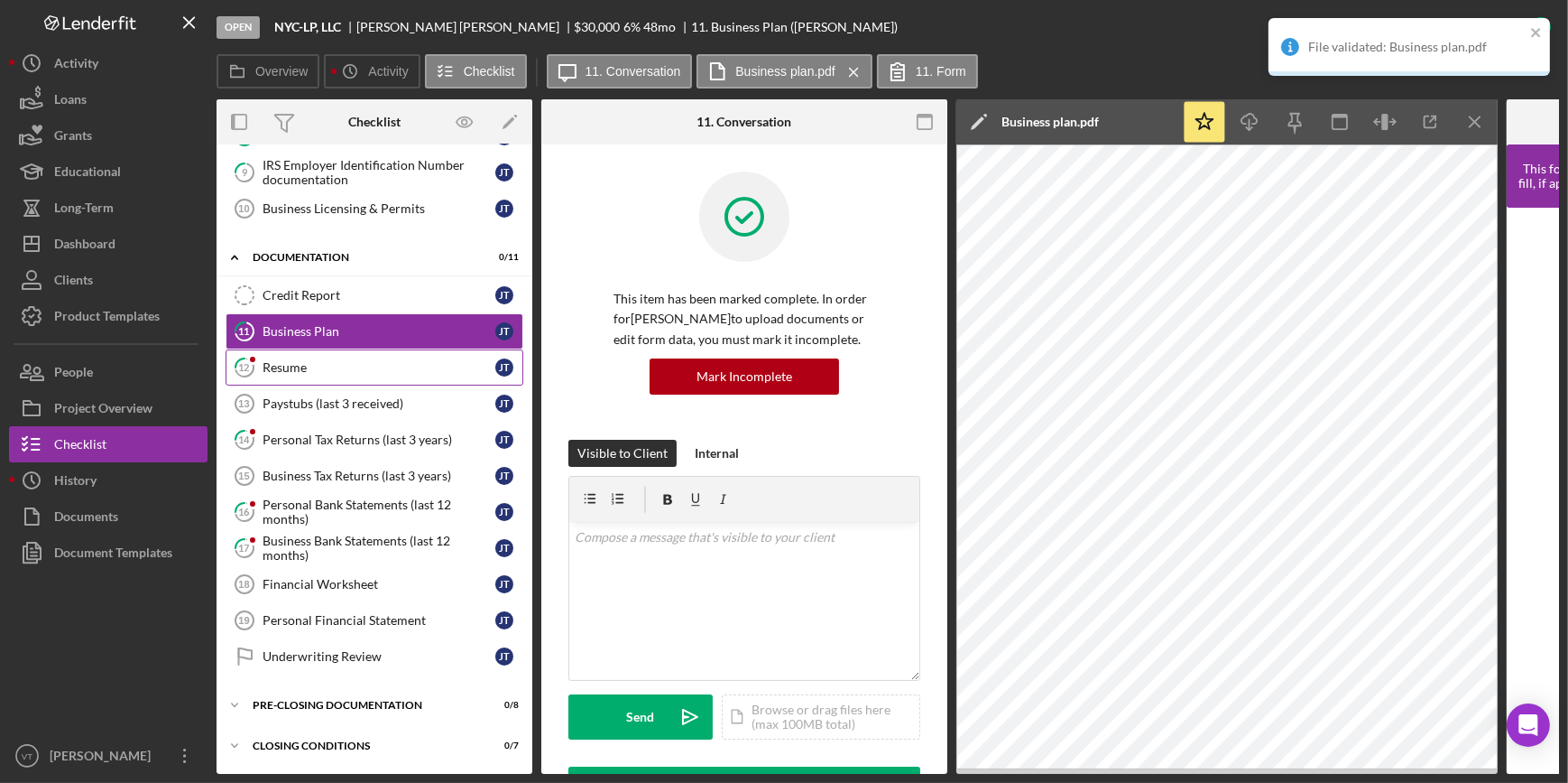
click at [372, 353] on link "12 Resume J T" at bounding box center [374, 367] width 298 height 36
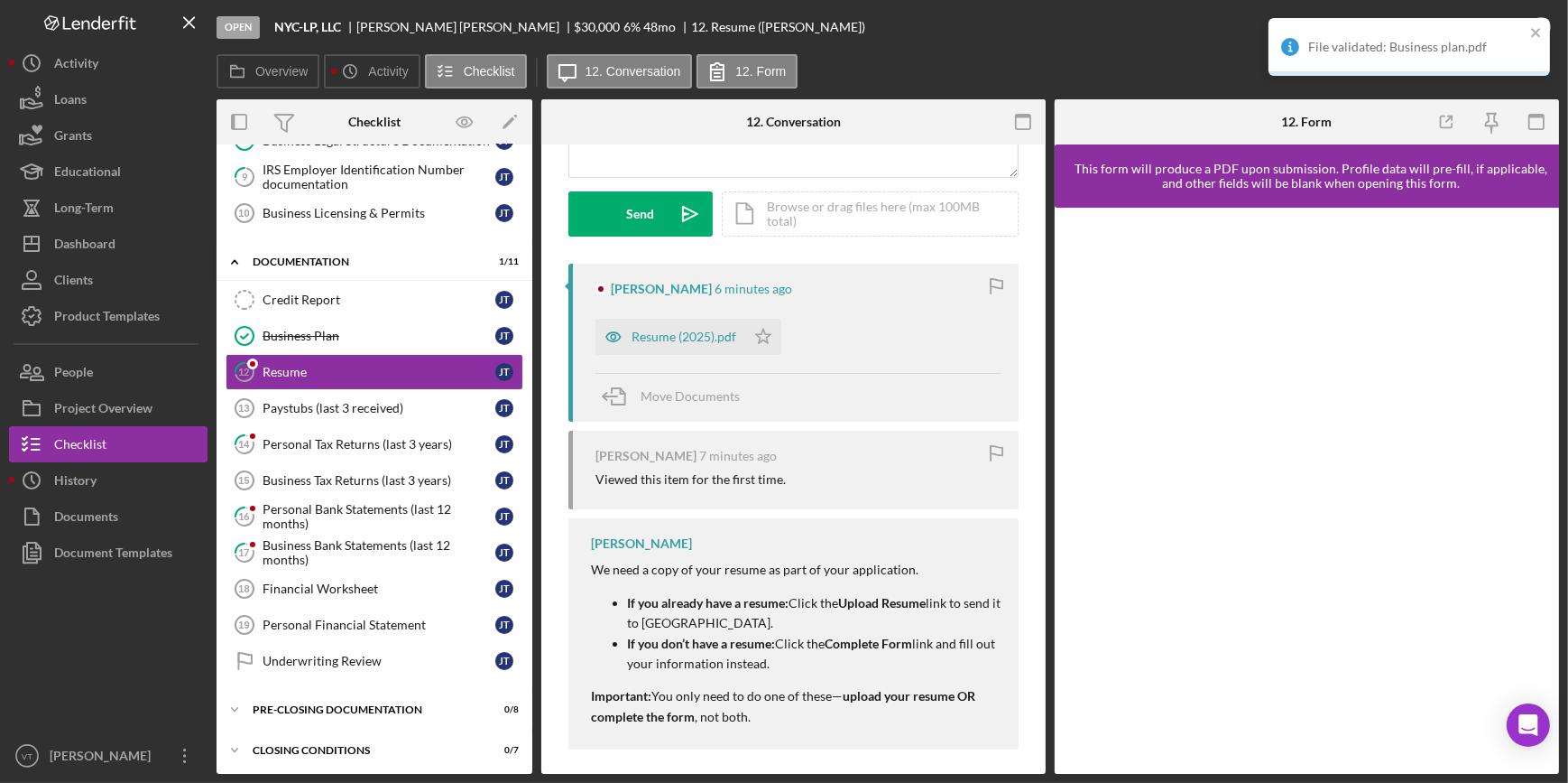
scroll to position [246, 0]
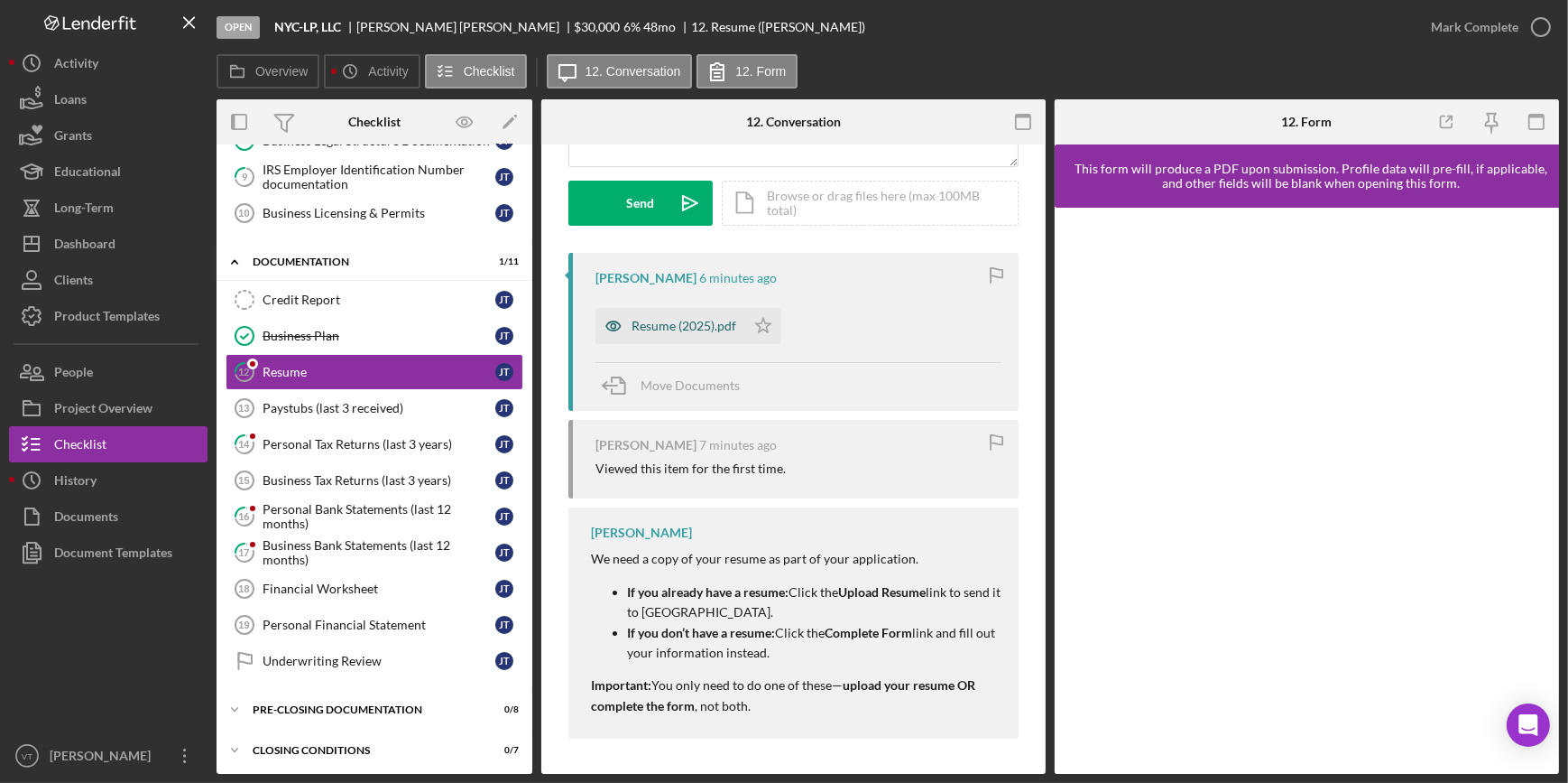
click at [688, 320] on div "Resume (2025).pdf" at bounding box center [684, 326] width 104 height 15
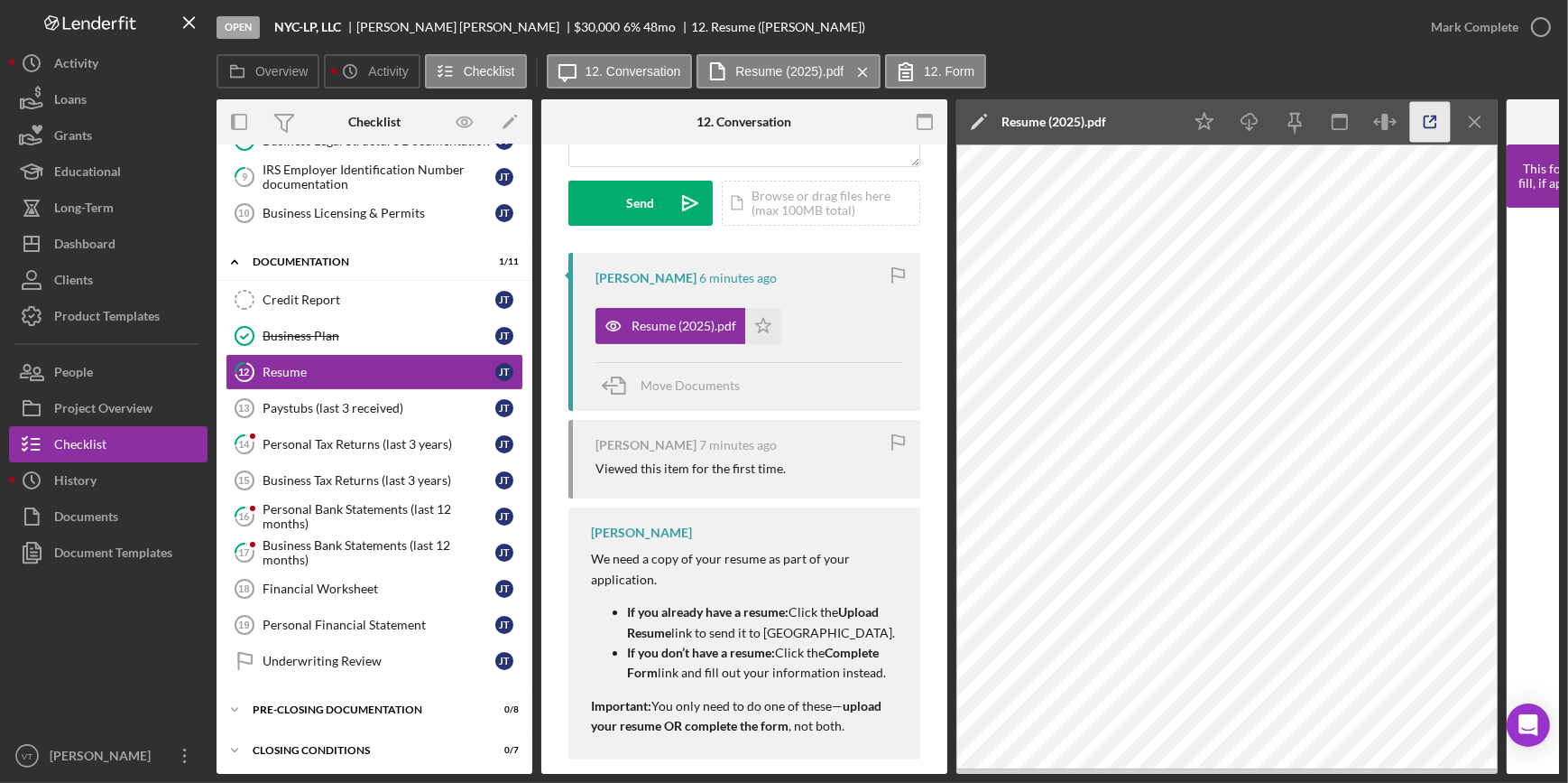
click at [1419, 117] on icon "button" at bounding box center [1430, 123] width 41 height 41
click at [1497, 34] on div "Mark Complete" at bounding box center [1475, 27] width 87 height 36
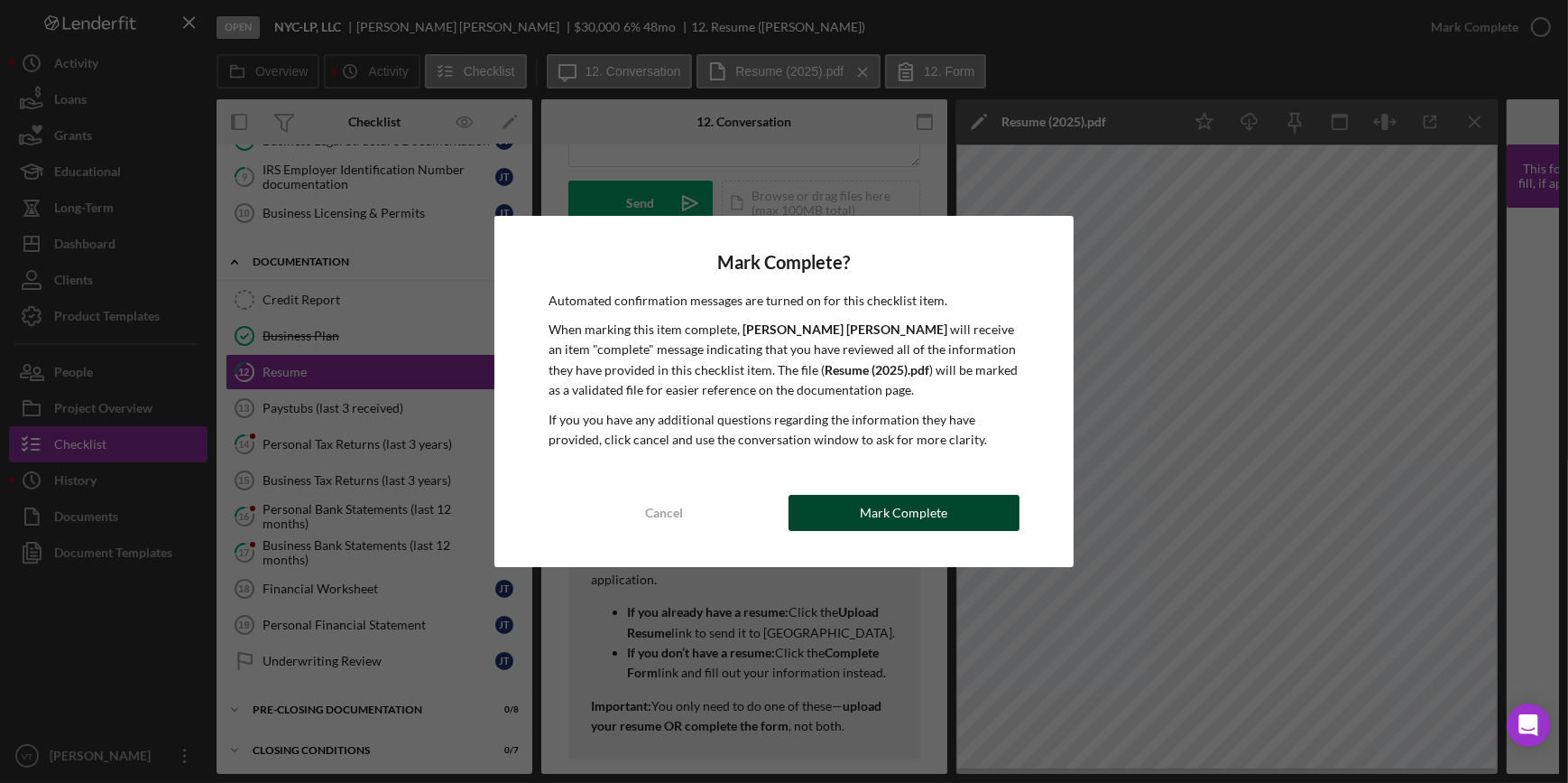
click at [896, 503] on div "Mark Complete" at bounding box center [904, 512] width 87 height 36
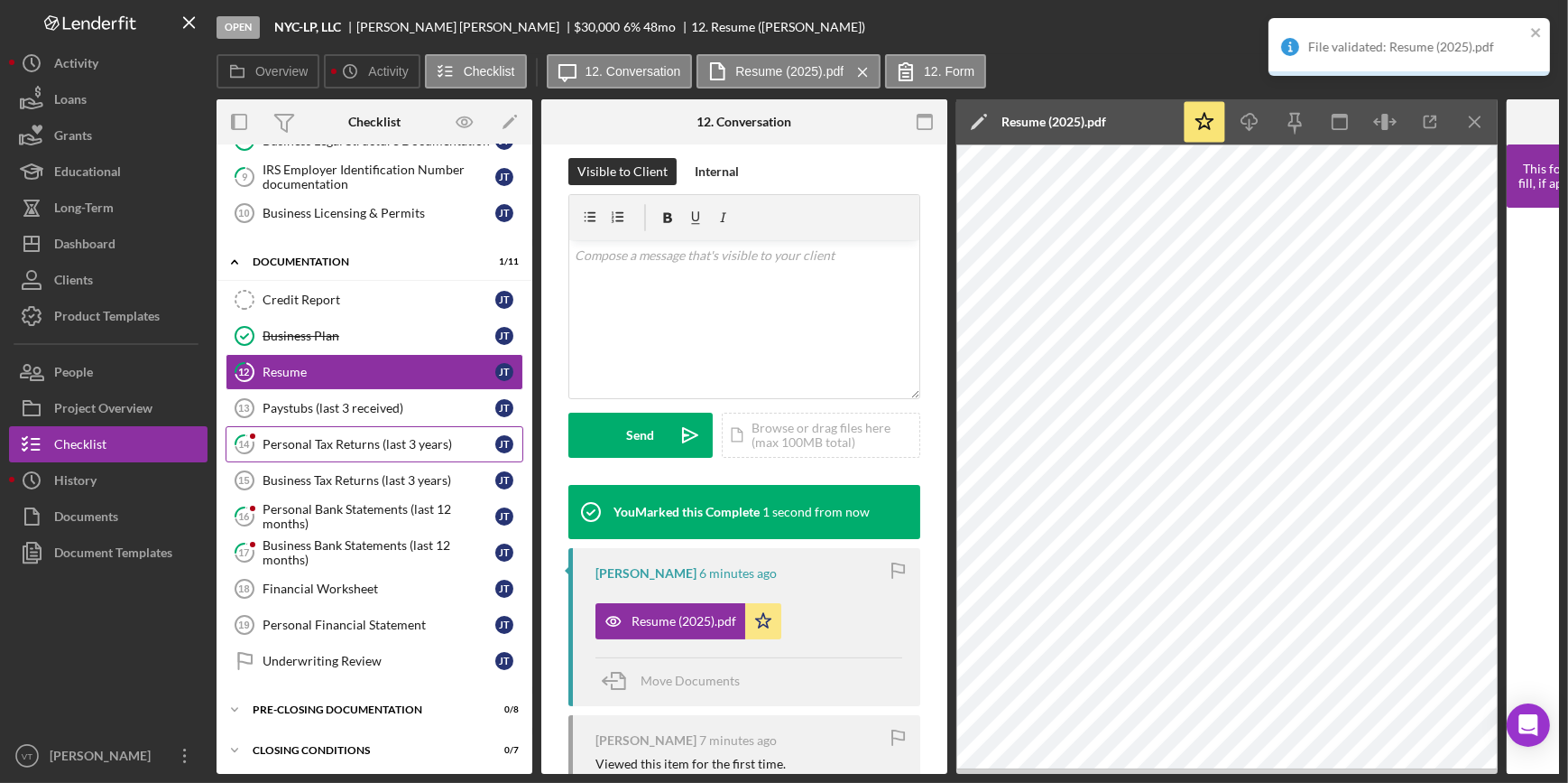
scroll to position [479, 0]
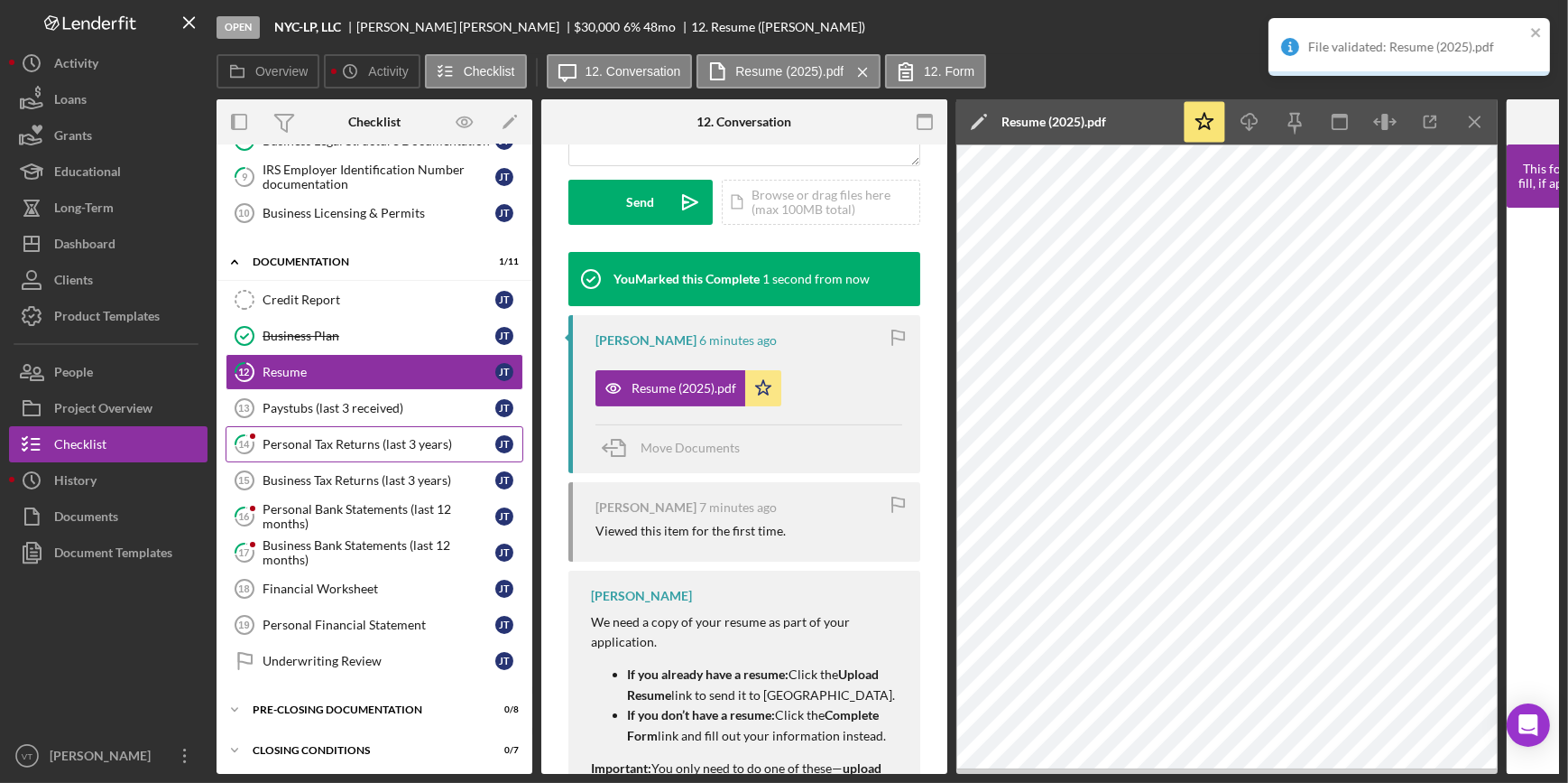
click at [414, 443] on div "Personal Tax Returns (last 3 years)" at bounding box center [379, 444] width 233 height 15
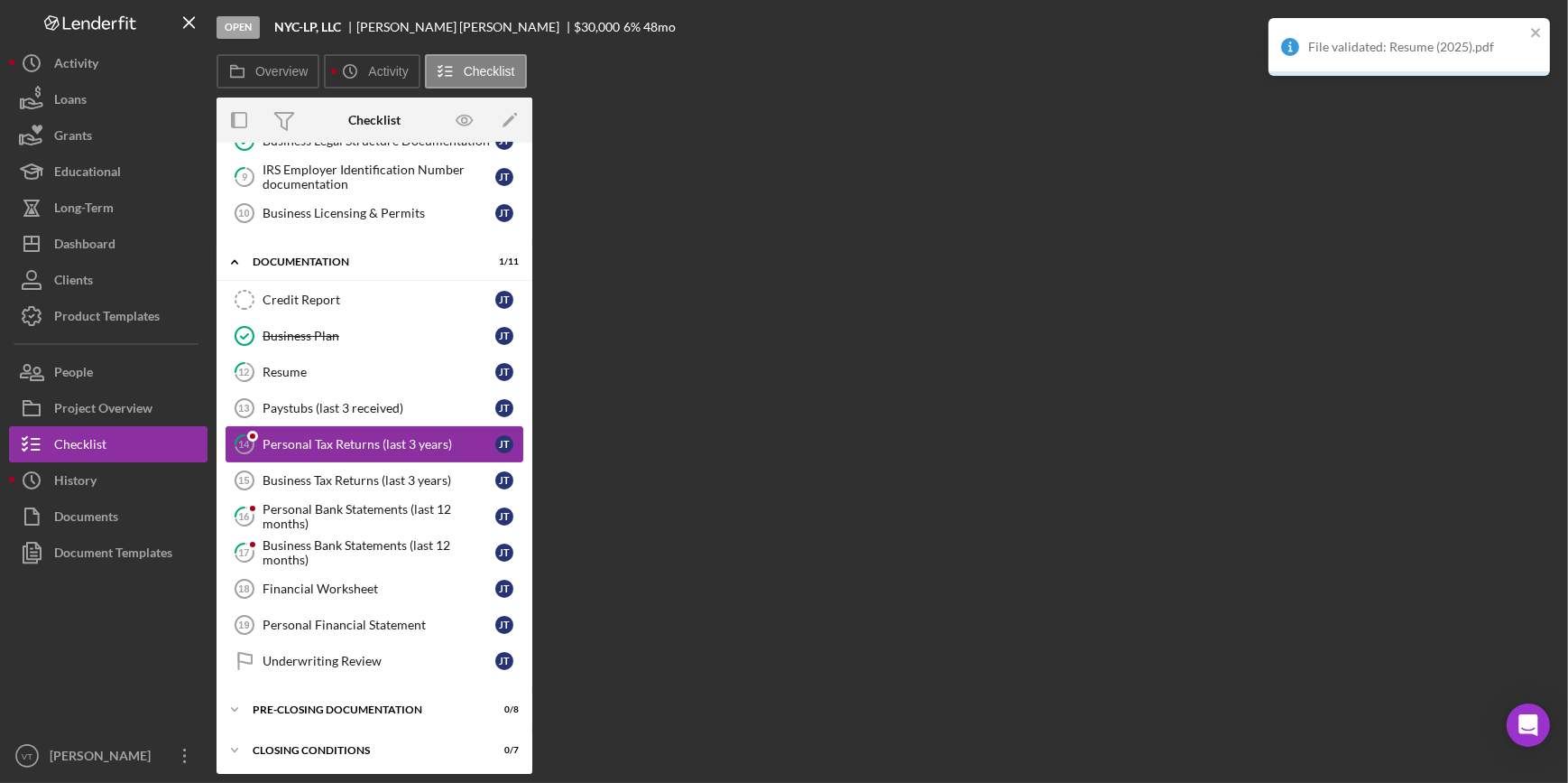
scroll to position [320, 0]
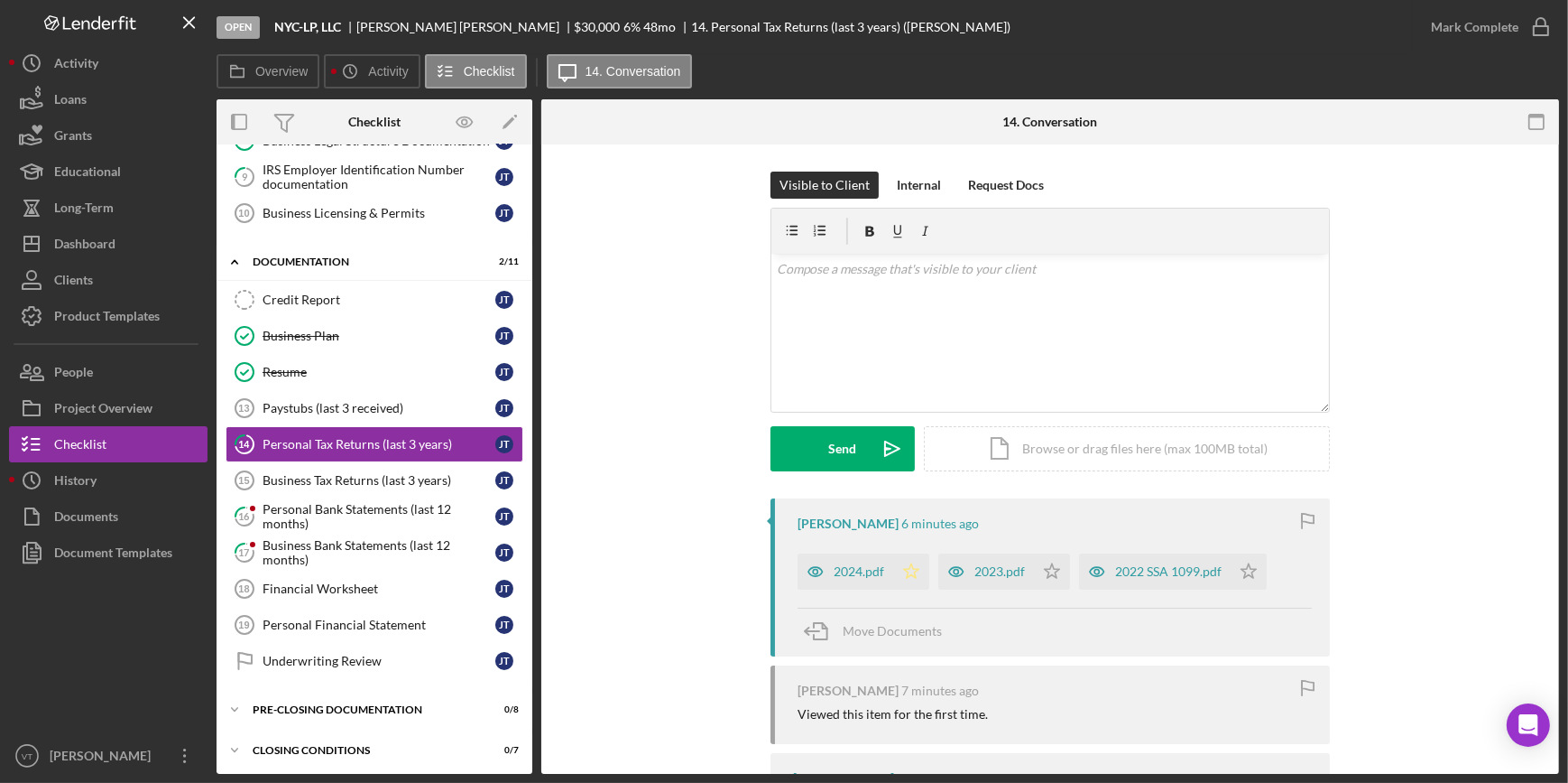
click at [909, 576] on polygon "button" at bounding box center [911, 571] width 15 height 15
drag, startPoint x: 1045, startPoint y: 570, endPoint x: 1053, endPoint y: 571, distance: 8.1
click at [1052, 571] on icon "Icon/Star" at bounding box center [1052, 571] width 36 height 36
click at [1250, 570] on polygon "button" at bounding box center [1249, 571] width 15 height 15
click at [834, 572] on div "2024.pdf" at bounding box center [859, 572] width 50 height 15
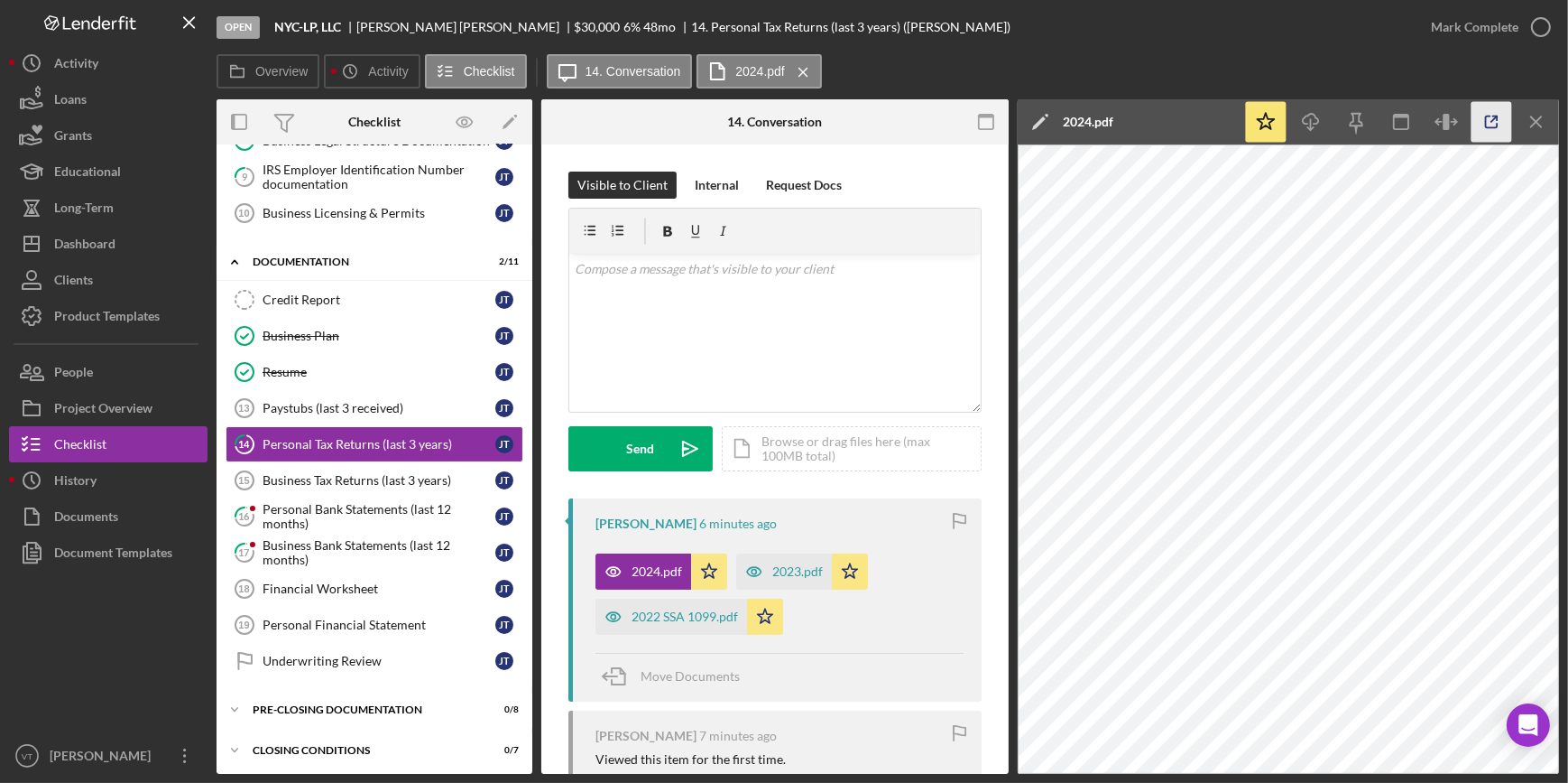
click at [1497, 121] on icon "button" at bounding box center [1492, 123] width 41 height 41
click at [300, 514] on div "Personal Bank Statements (last 12 months)" at bounding box center [379, 516] width 233 height 29
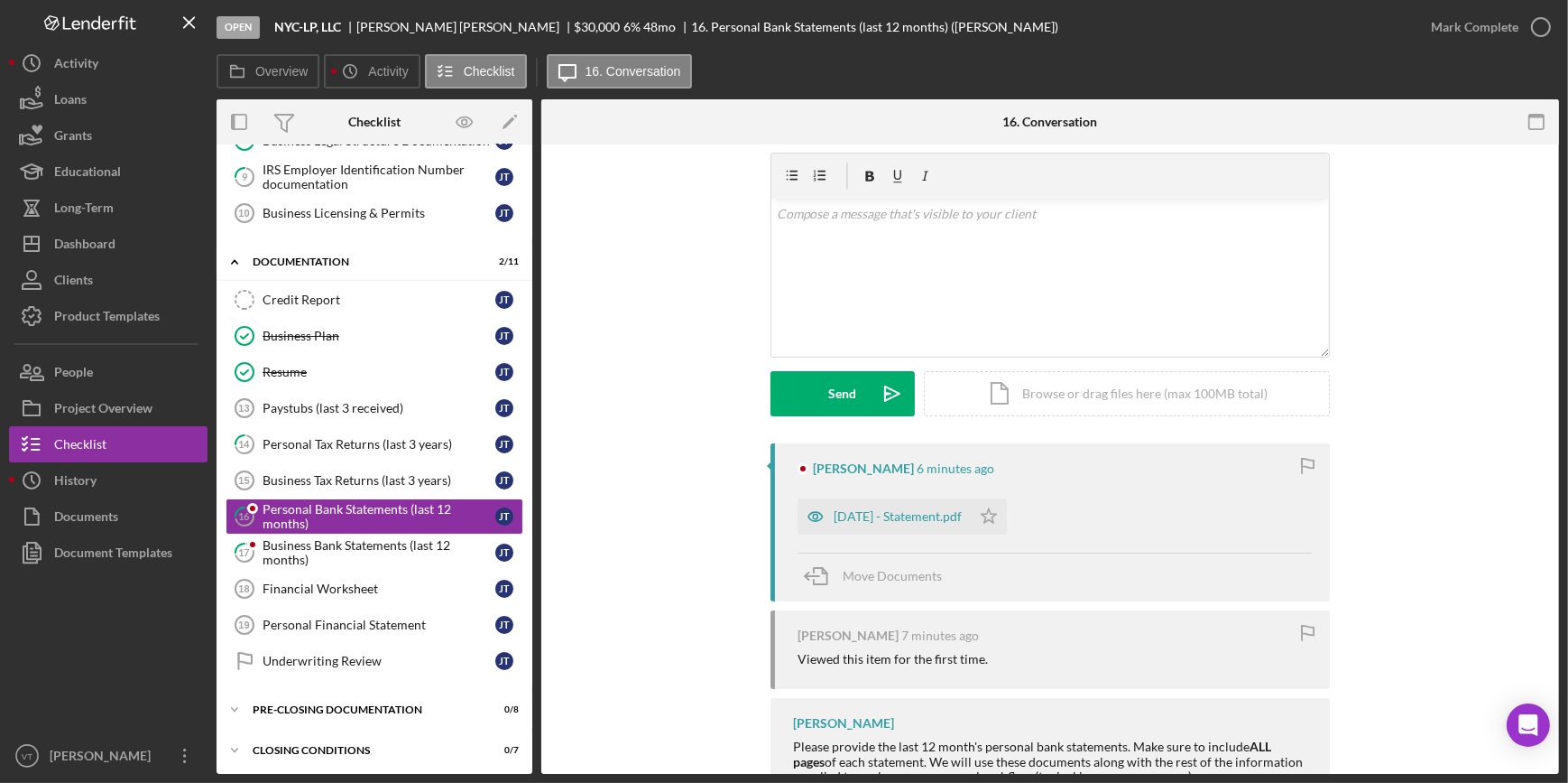
scroll to position [123, 0]
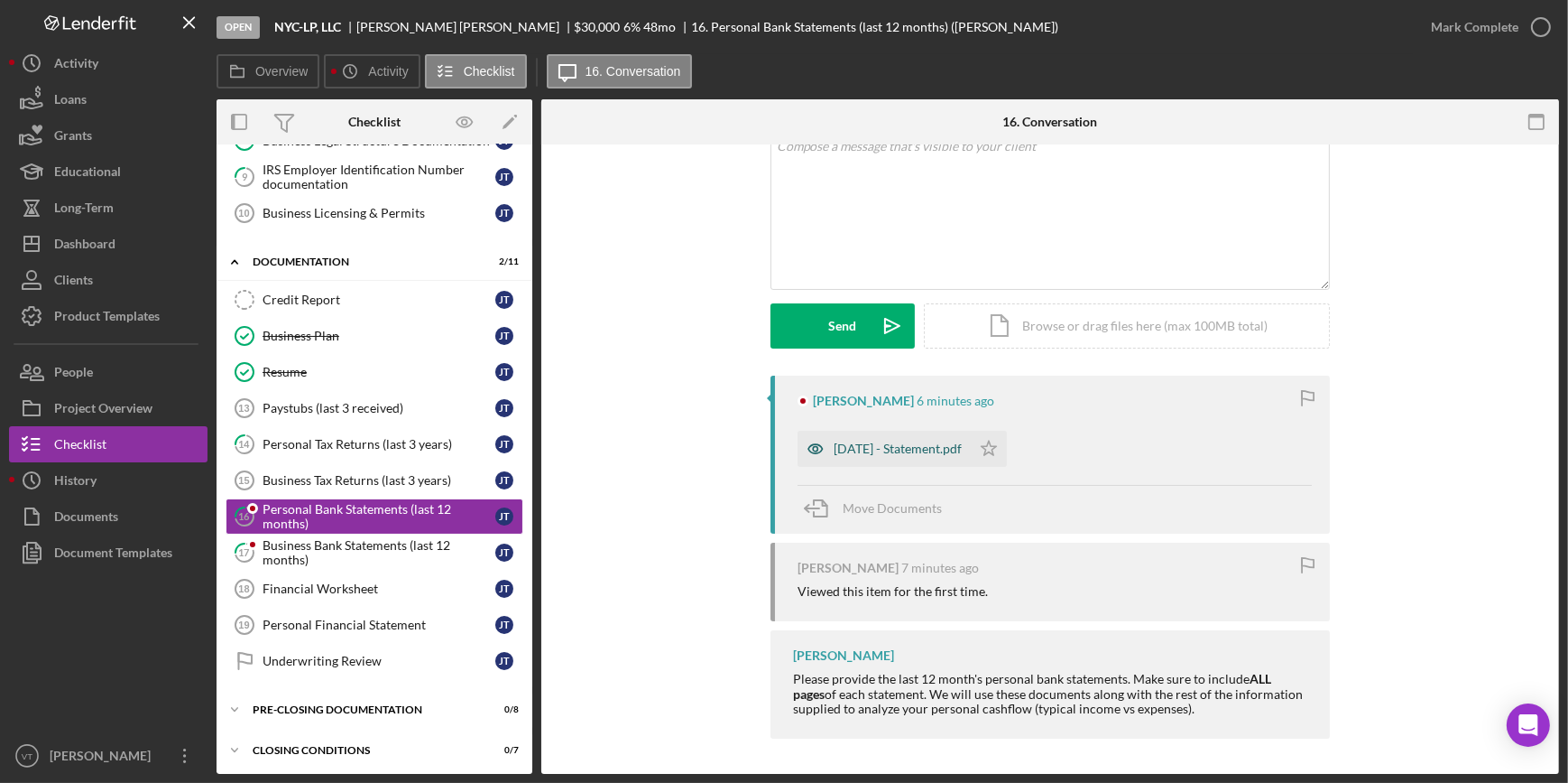
click at [889, 450] on div "2025-06-24 - Statement.pdf" at bounding box center [898, 449] width 128 height 15
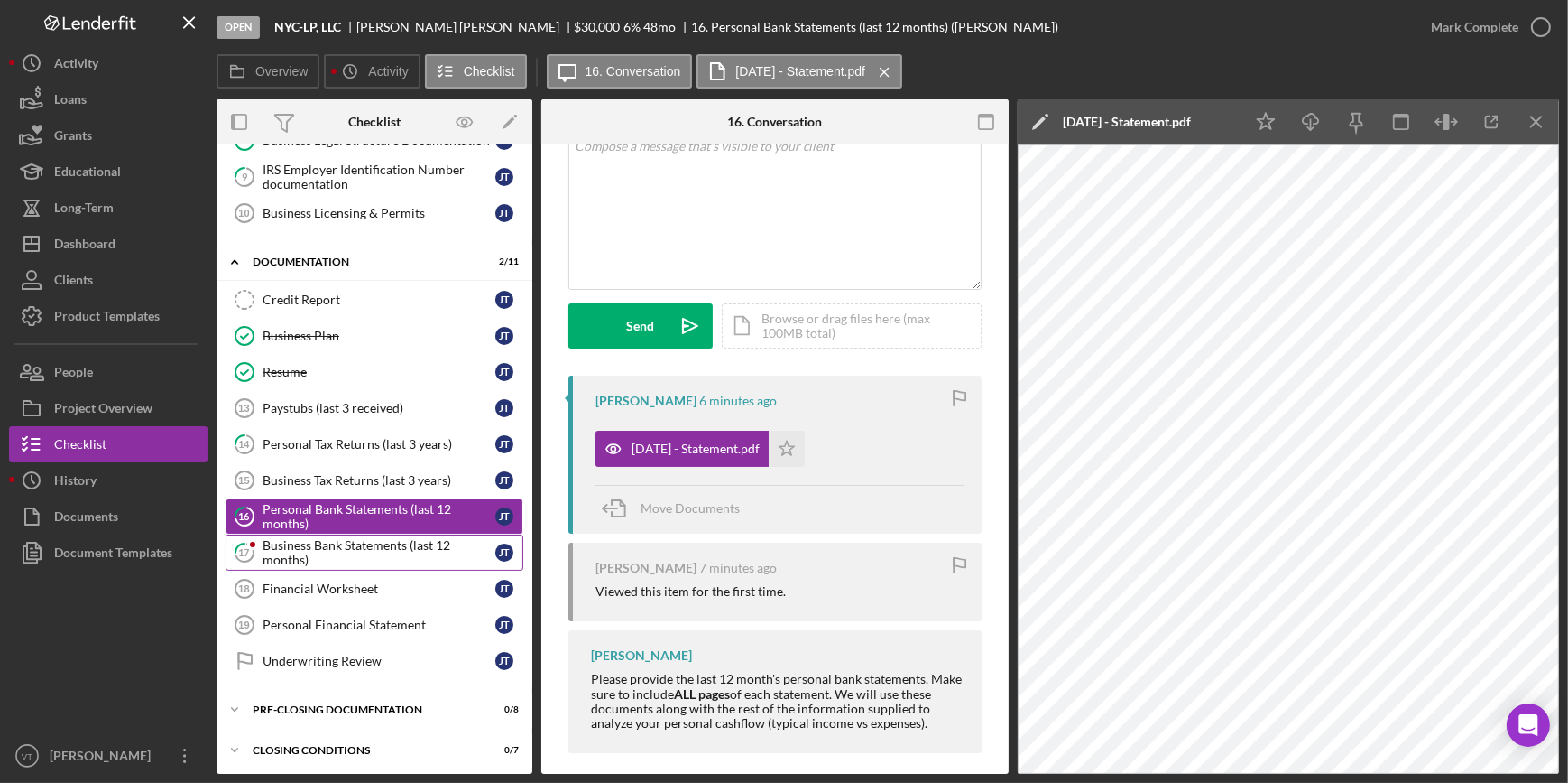
click at [403, 539] on div "Business Bank Statements (last 12 months)" at bounding box center [379, 552] width 233 height 29
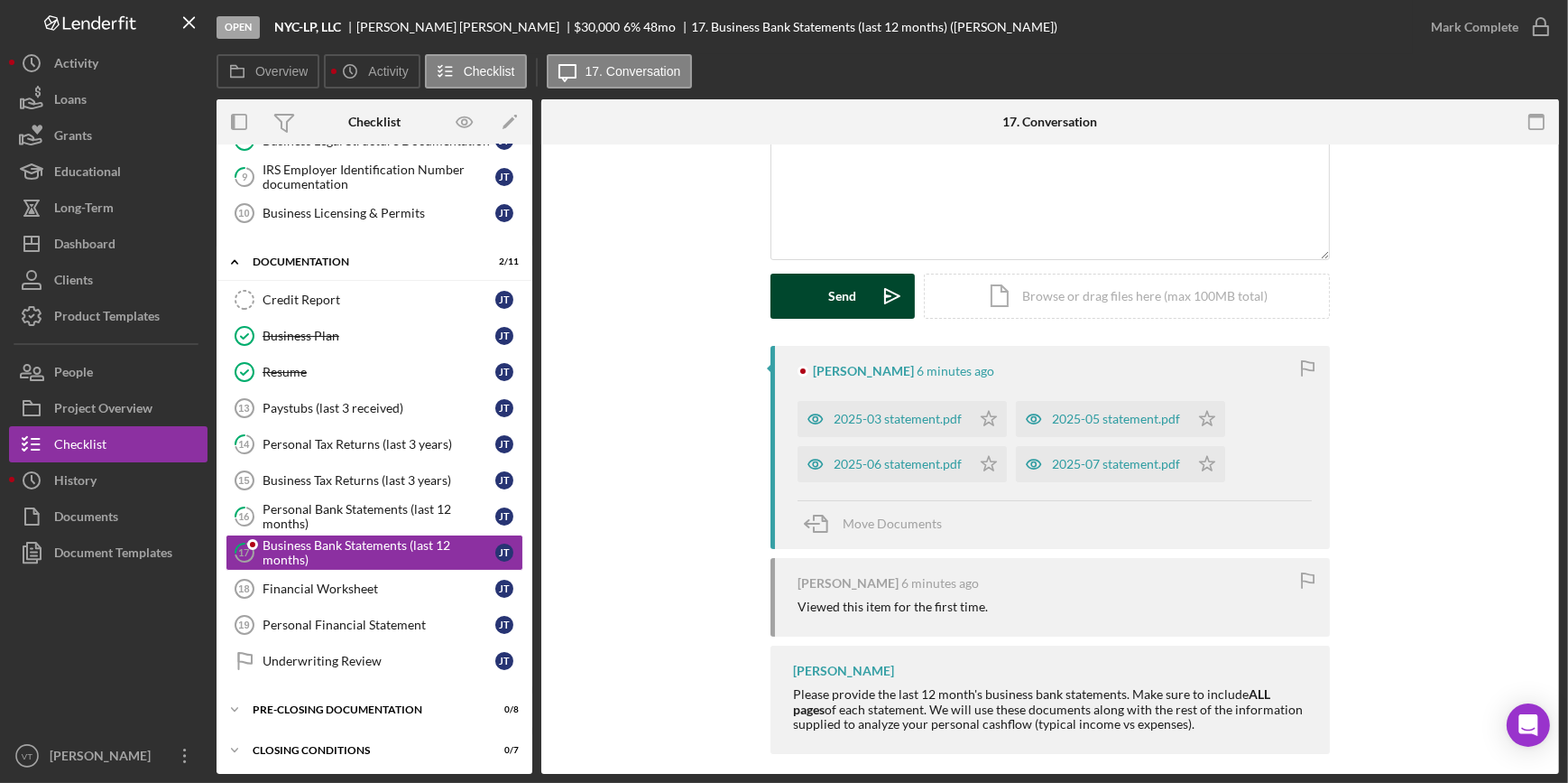
scroll to position [168, 0]
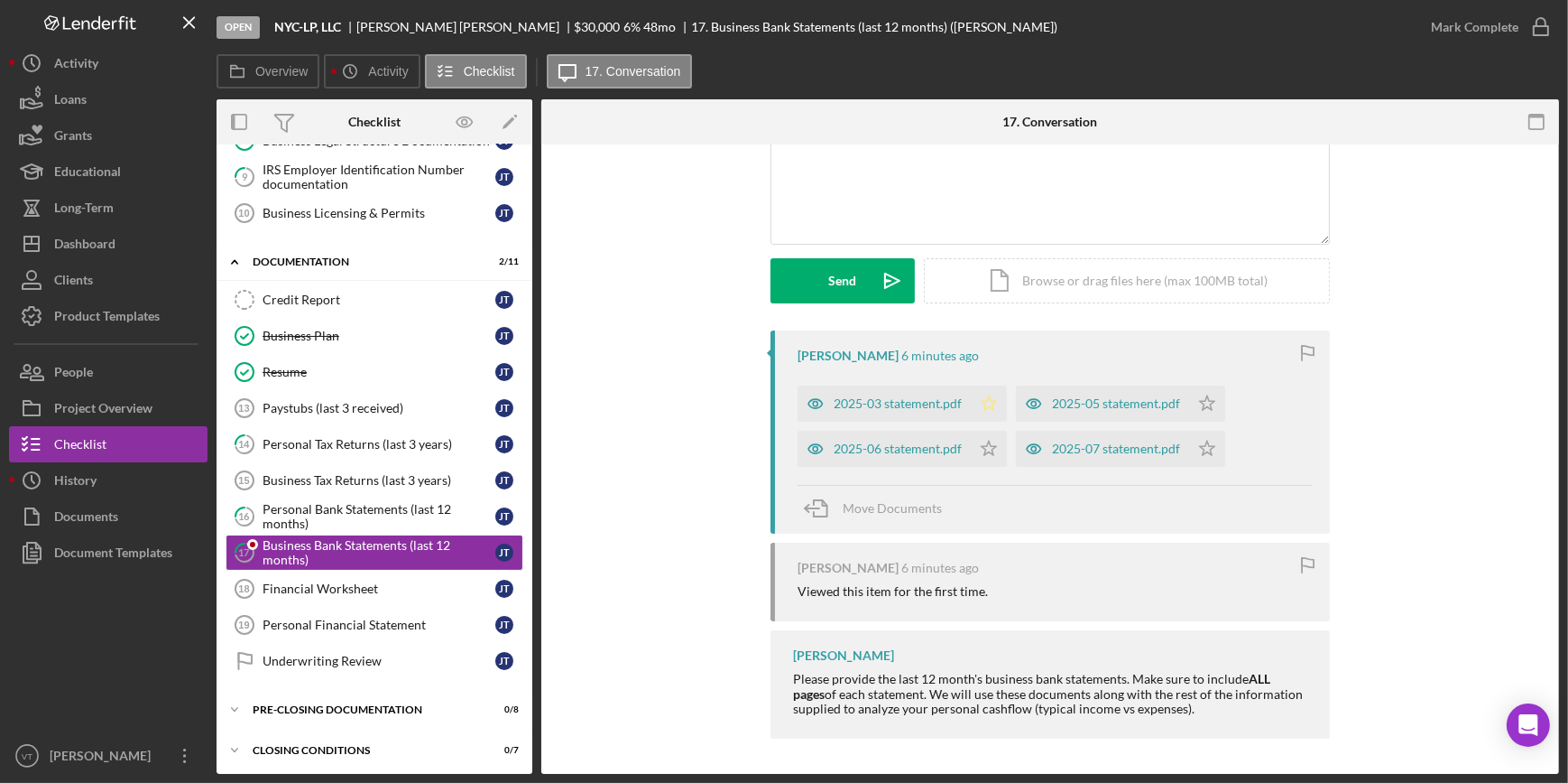
click at [982, 401] on polygon "button" at bounding box center [989, 403] width 15 height 15
click at [984, 447] on icon "Icon/Star" at bounding box center [988, 448] width 36 height 36
click at [1208, 398] on icon "Icon/Star" at bounding box center [1207, 403] width 36 height 36
click at [1209, 439] on icon "Icon/Star" at bounding box center [1207, 448] width 36 height 36
click at [1089, 441] on div "2025-07 statement.pdf" at bounding box center [1116, 449] width 128 height 15
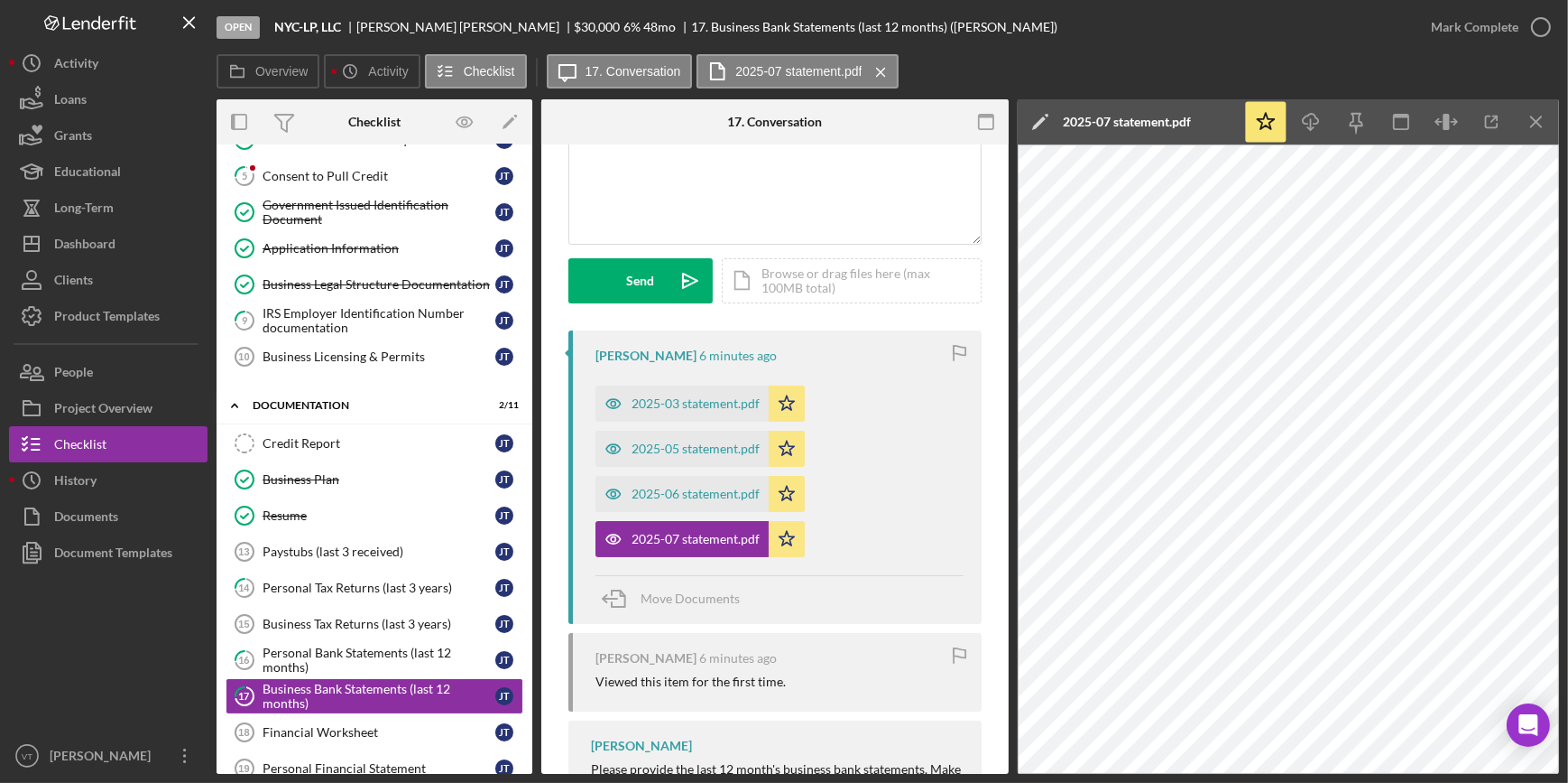
scroll to position [0, 0]
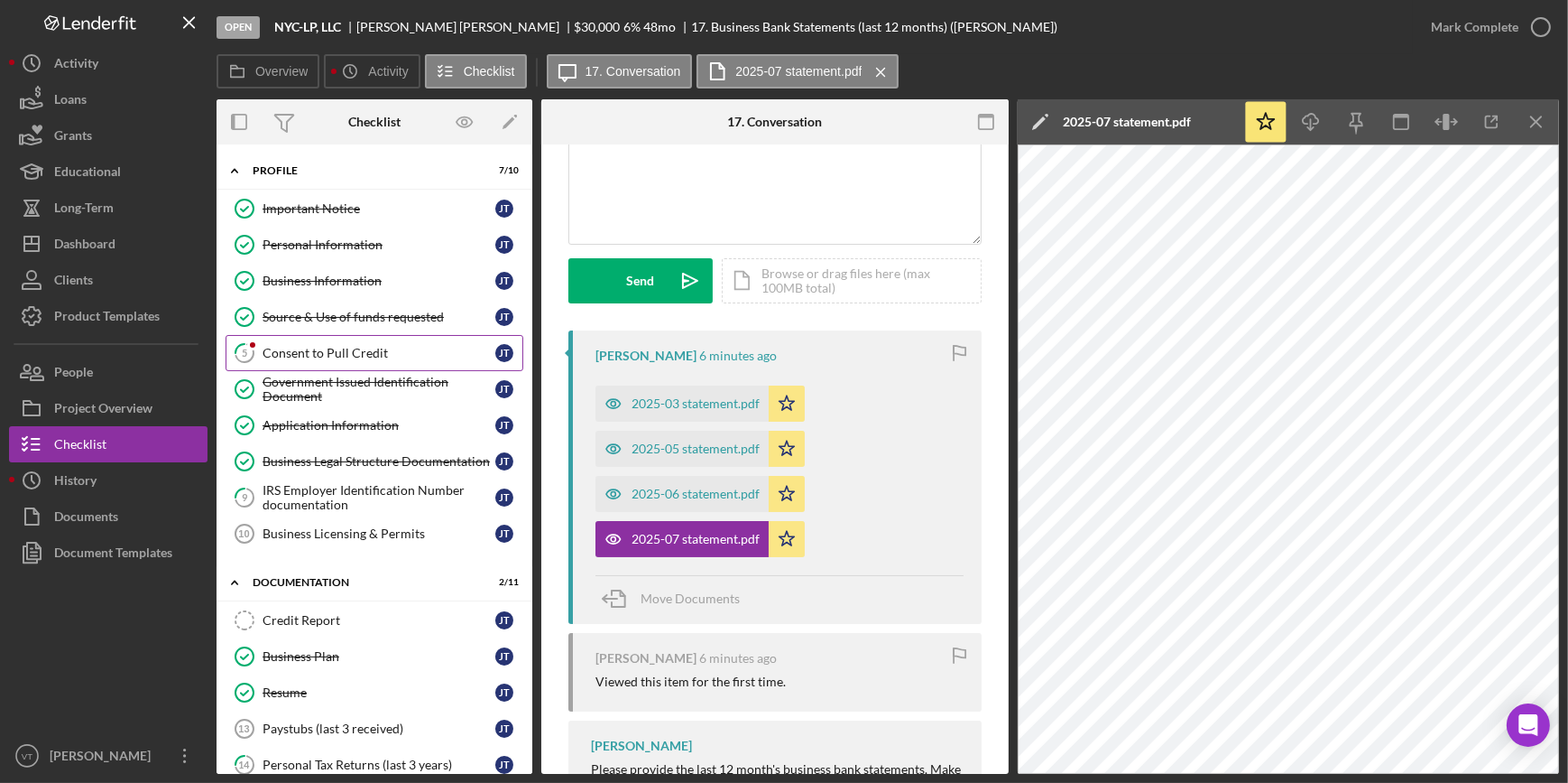
click at [315, 353] on div "Consent to Pull Credit" at bounding box center [379, 353] width 233 height 15
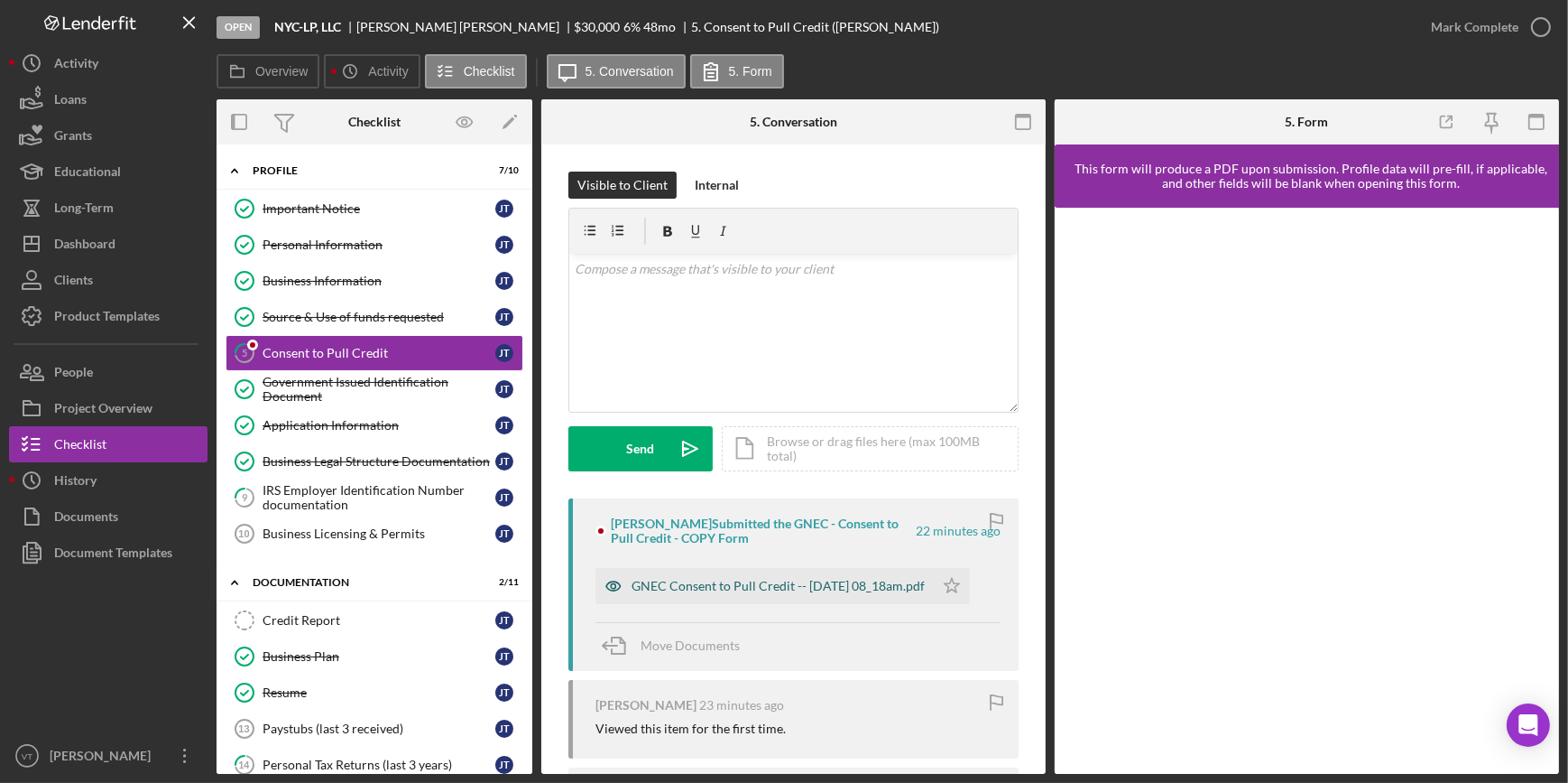
click at [734, 578] on div "GNEC Consent to Pull Credit -- 2025-09-18 08_18am.pdf" at bounding box center [778, 586] width 293 height 15
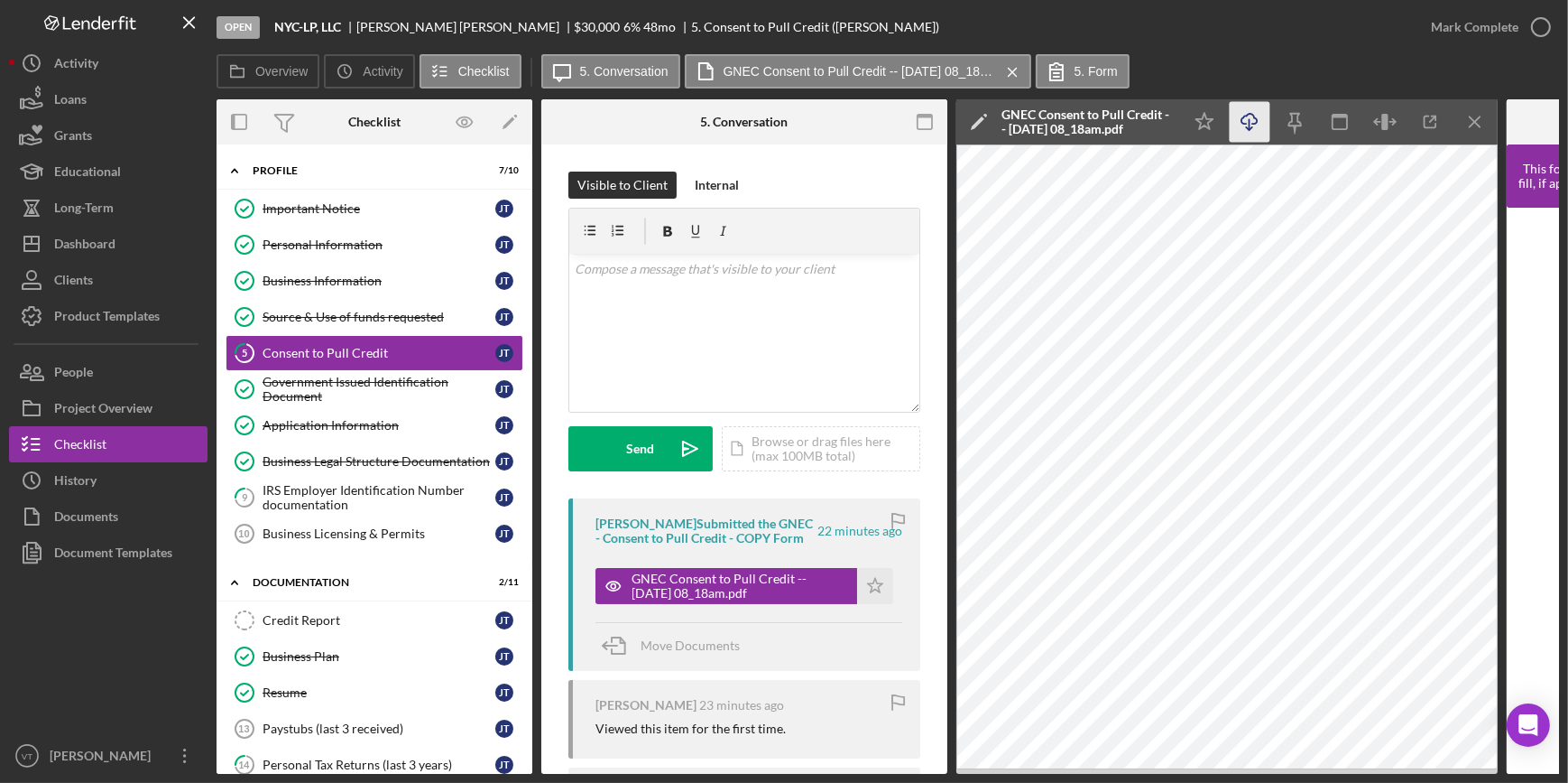
click at [1246, 120] on icon "Icon/Download" at bounding box center [1251, 123] width 41 height 41
click at [129, 256] on button "Icon/Dashboard Dashboard" at bounding box center [108, 243] width 198 height 36
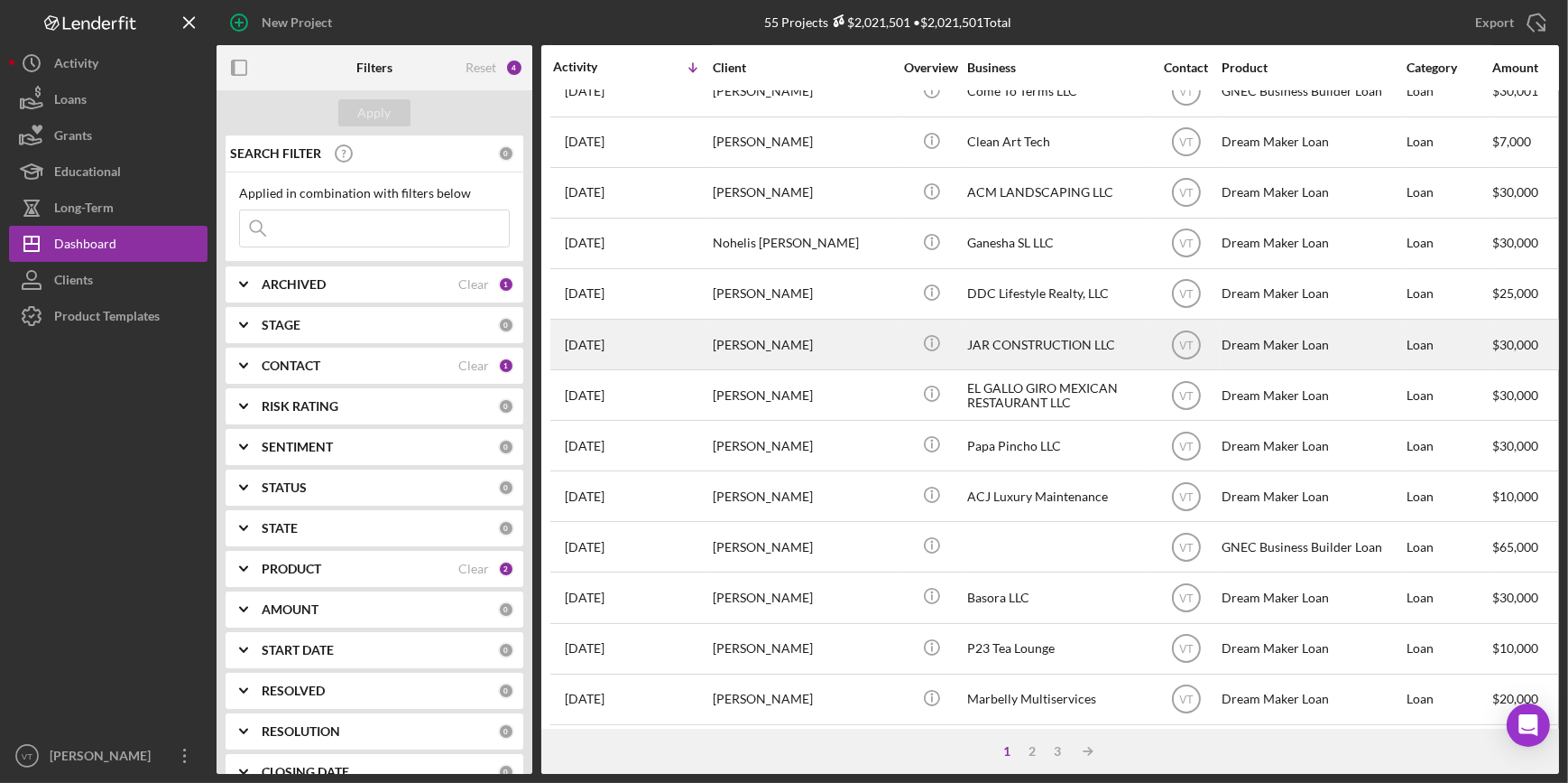
scroll to position [653, 0]
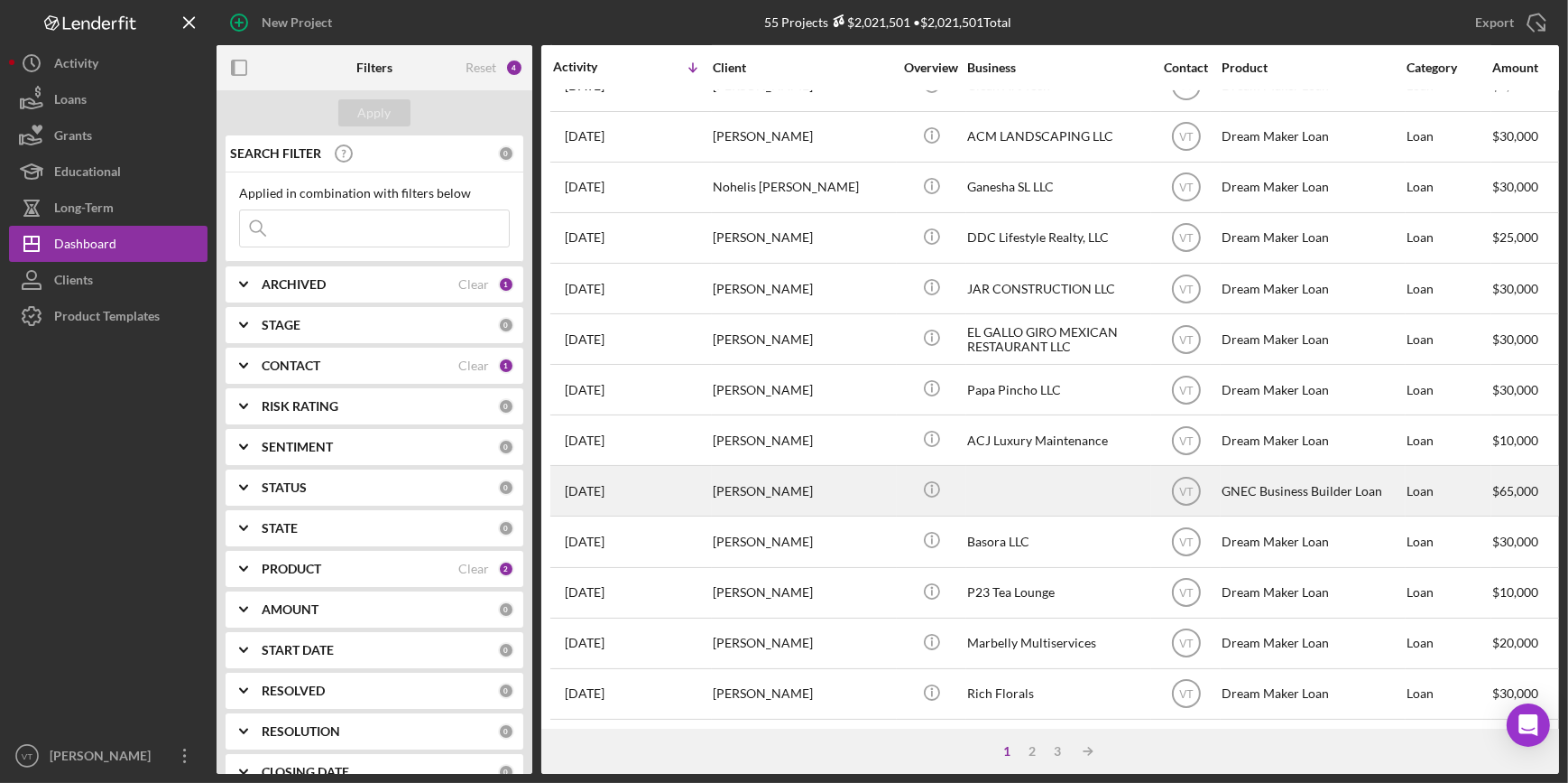
click at [814, 476] on div "[PERSON_NAME]" at bounding box center [803, 490] width 181 height 47
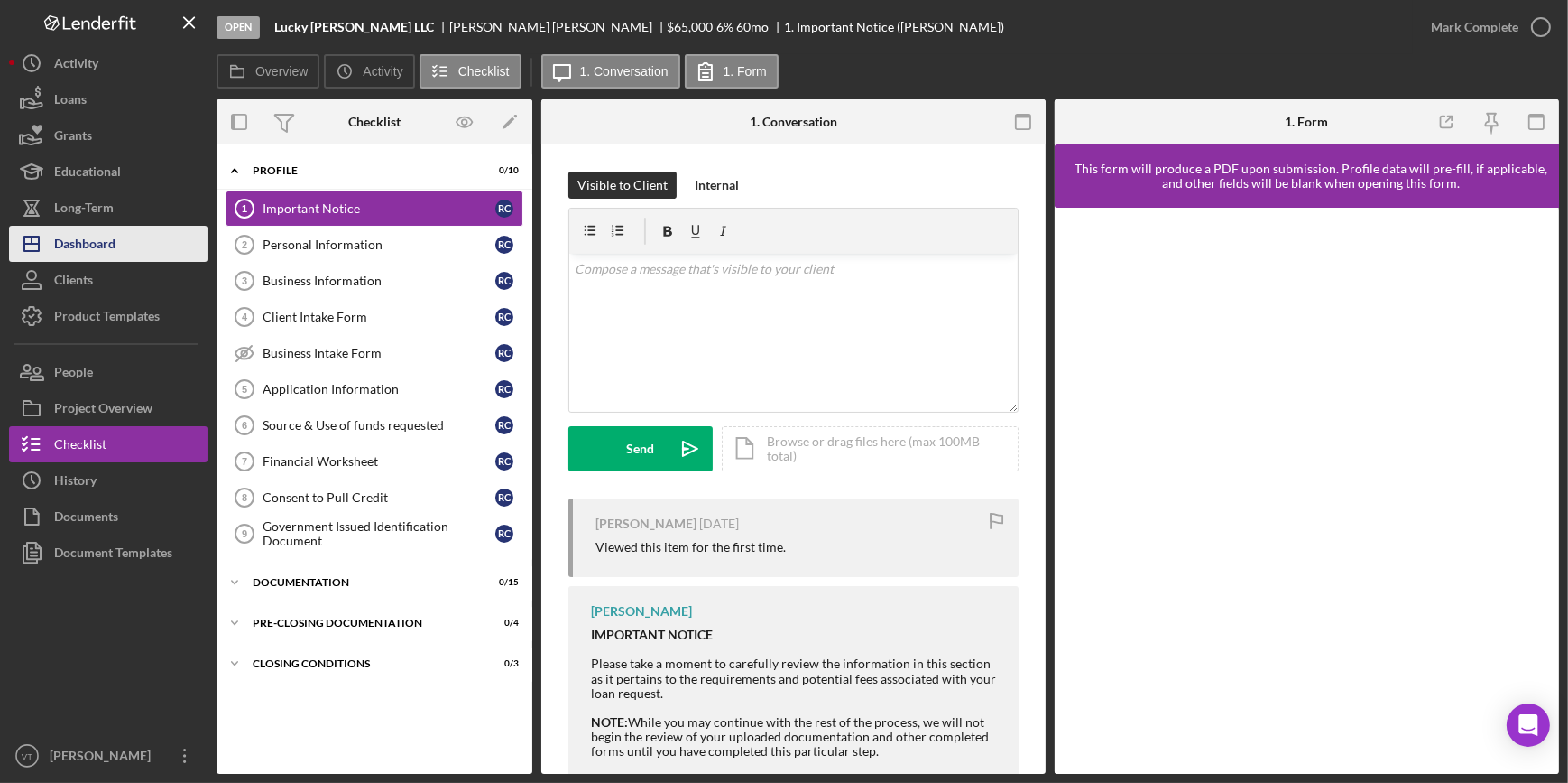
click at [98, 235] on div "Dashboard" at bounding box center [85, 246] width 61 height 41
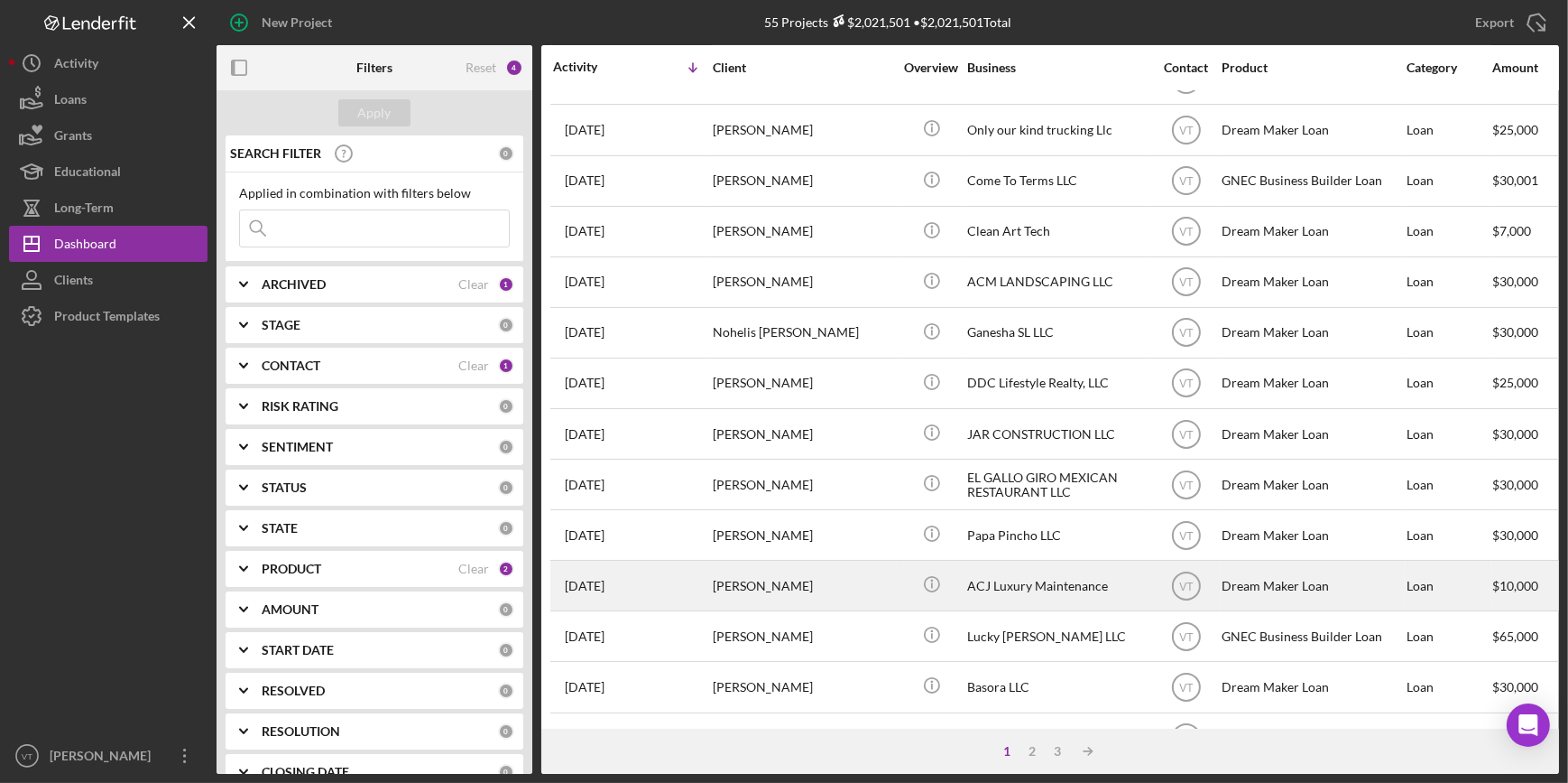
scroll to position [653, 0]
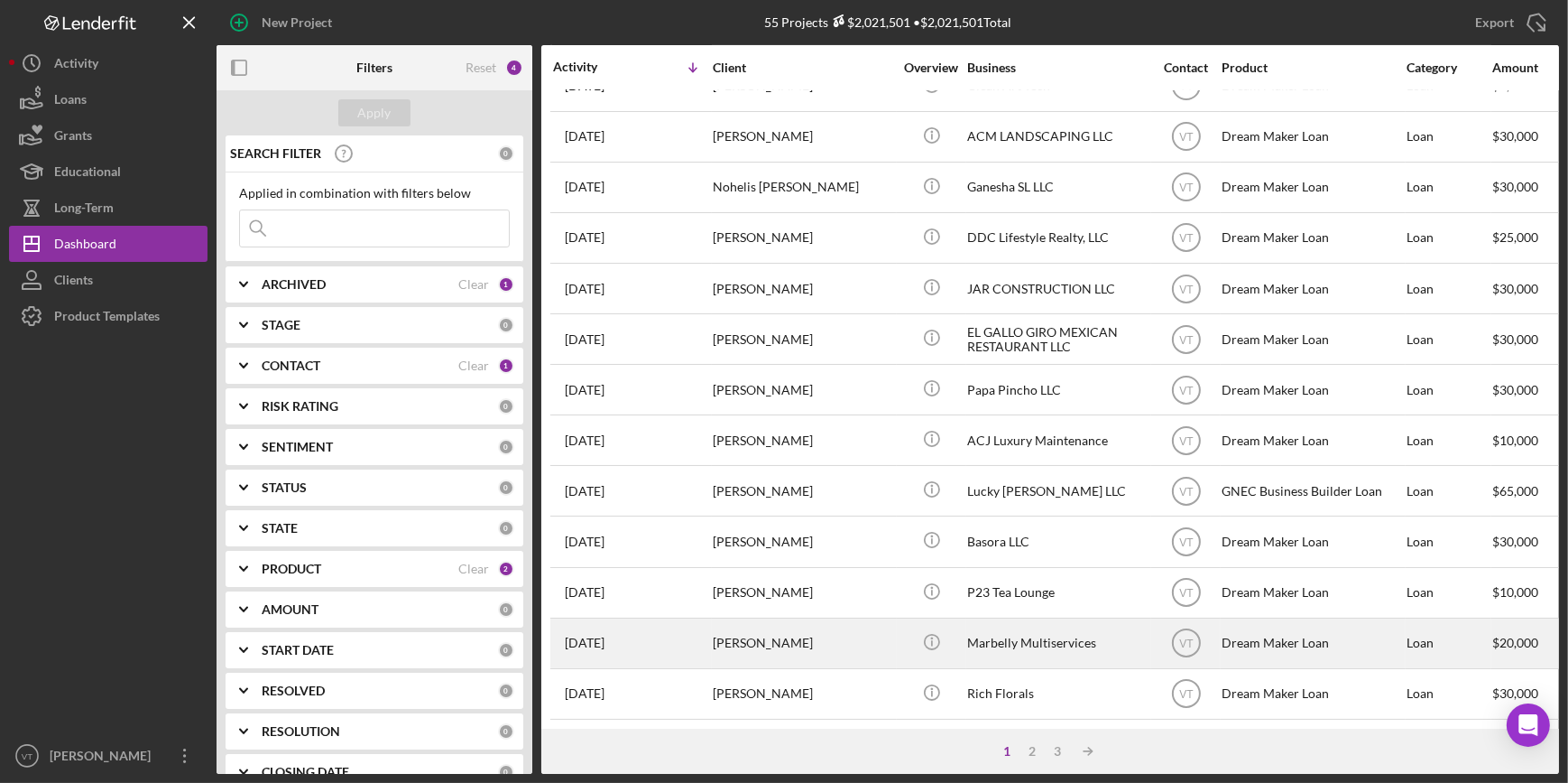
click at [812, 619] on div "[PERSON_NAME]" at bounding box center [803, 642] width 181 height 47
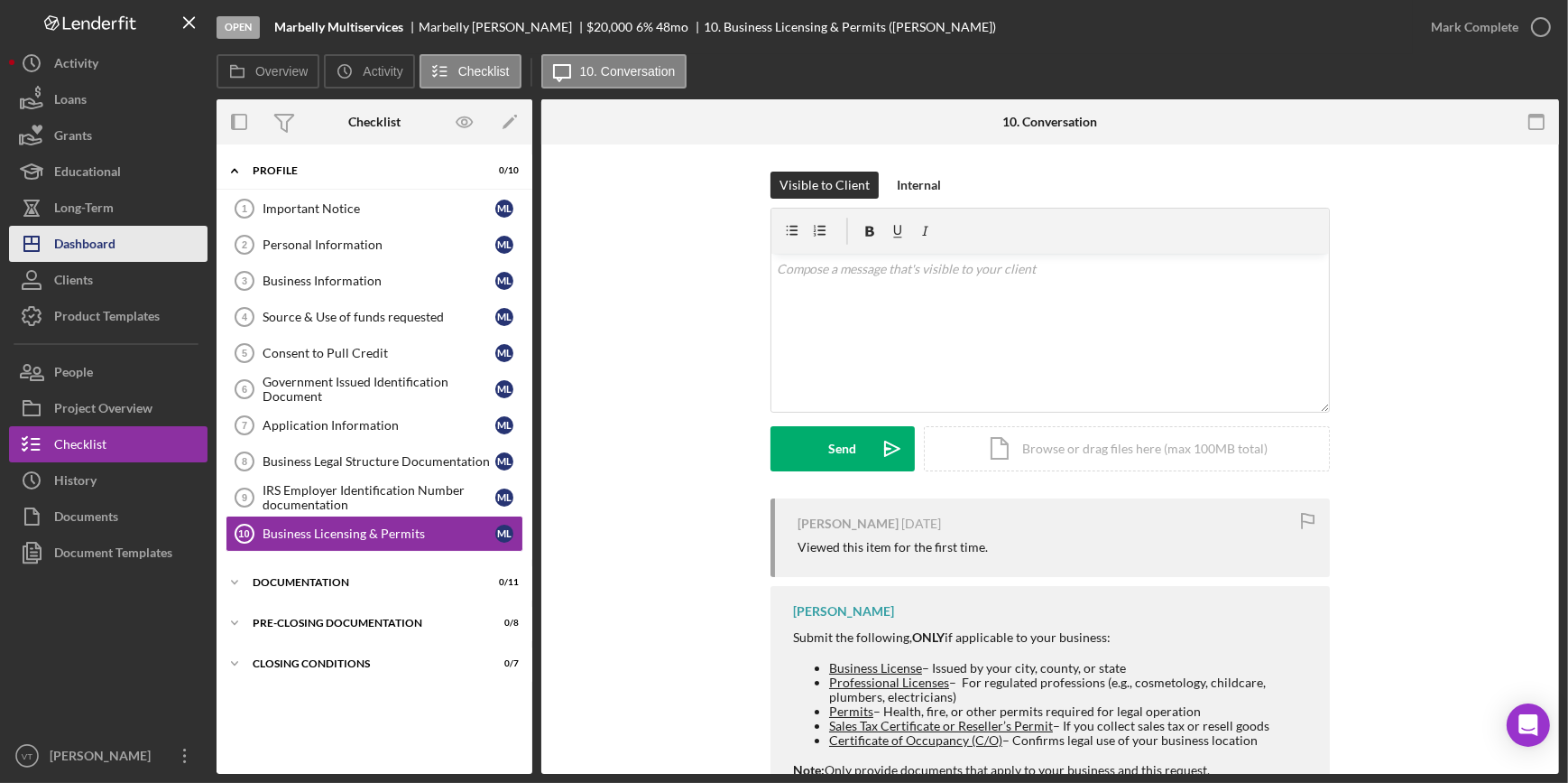
click at [129, 245] on button "Icon/Dashboard Dashboard" at bounding box center [108, 243] width 198 height 36
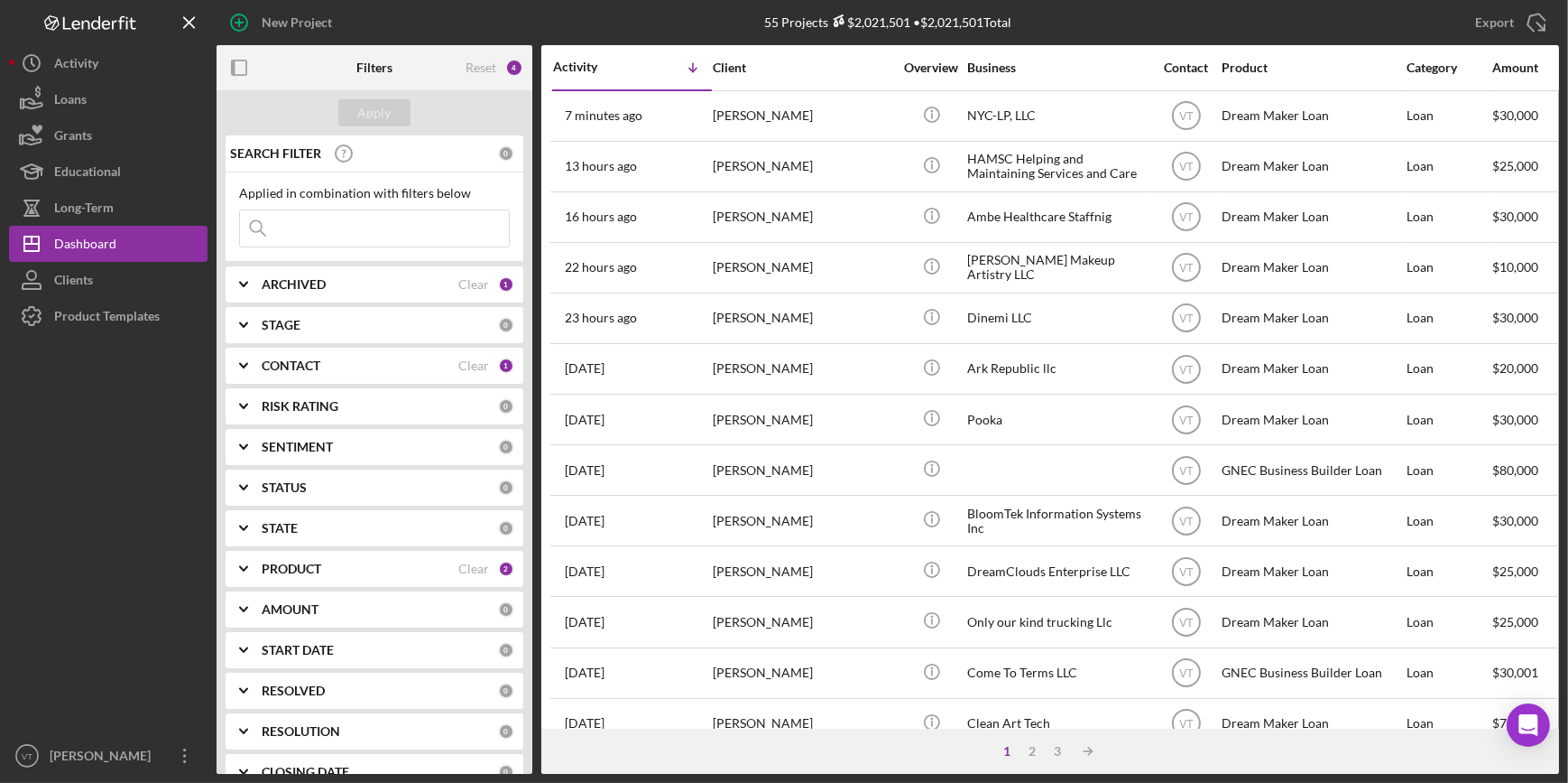
click at [1054, 758] on div "1 2 3 Icon/Table Sort Arrow" at bounding box center [1051, 750] width 1018 height 45
click at [1054, 751] on div "3" at bounding box center [1057, 751] width 25 height 15
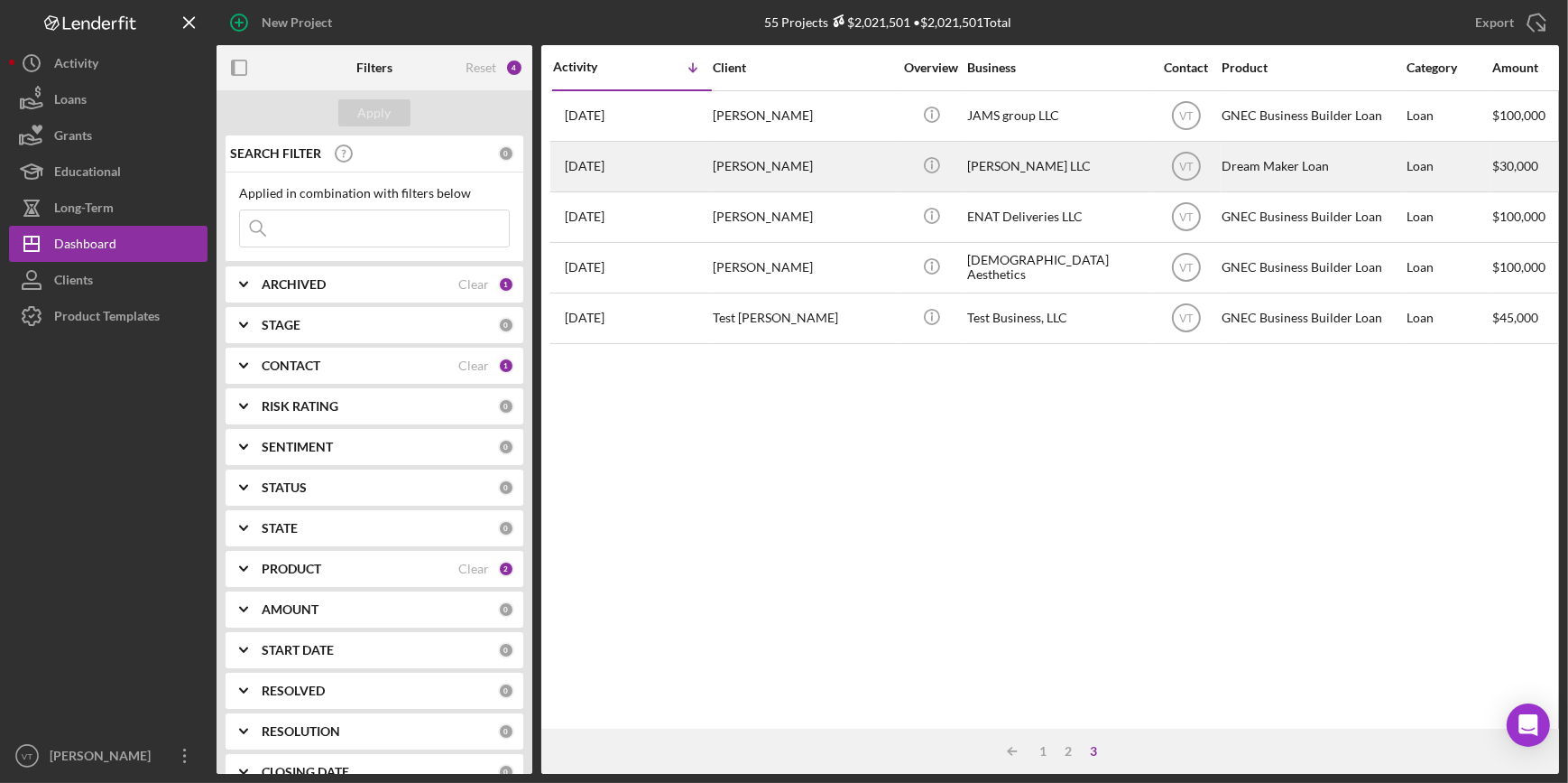
click at [832, 163] on div "Imani Green" at bounding box center [803, 166] width 181 height 47
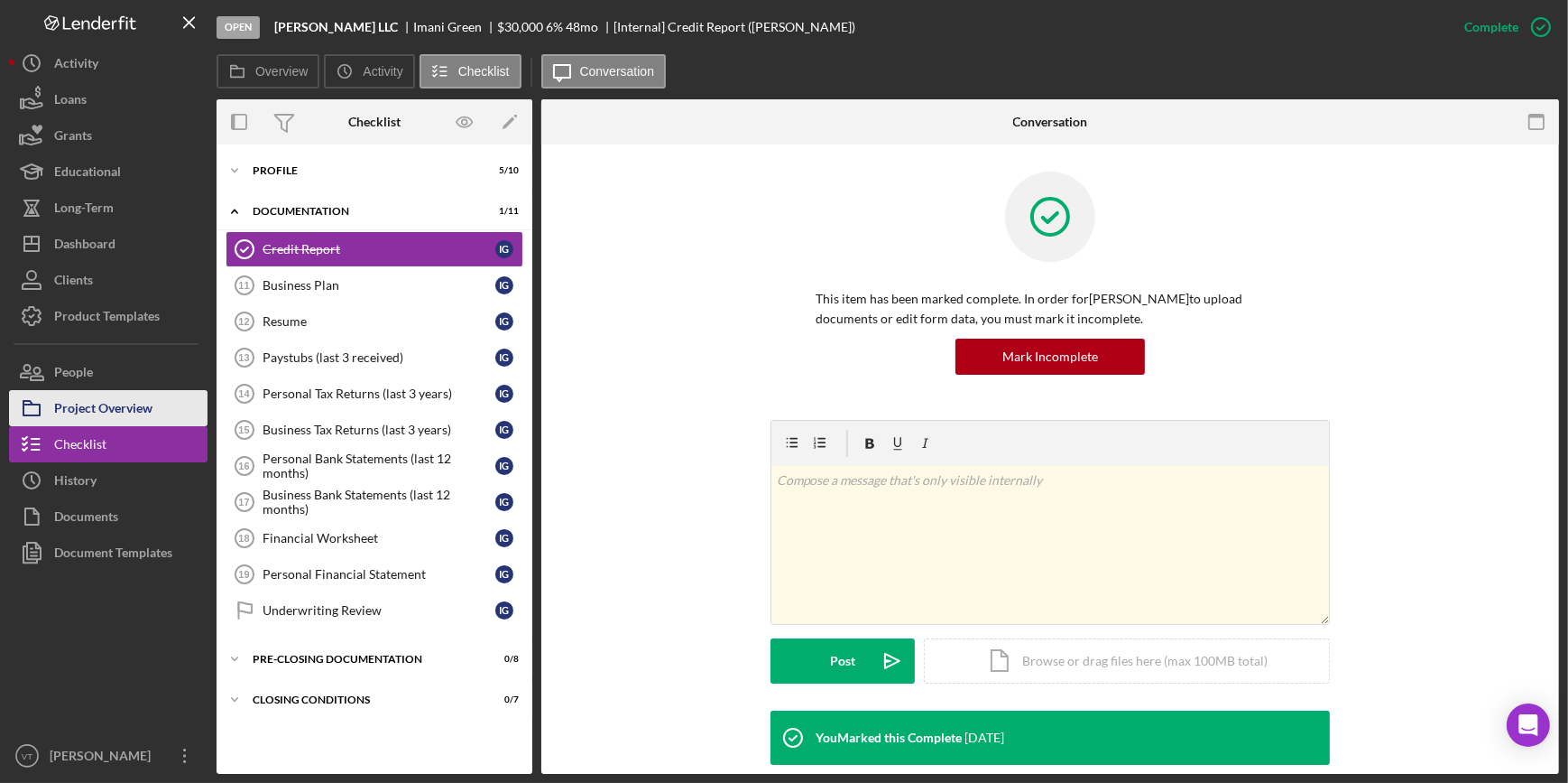
click at [118, 412] on div "Project Overview" at bounding box center [103, 411] width 99 height 41
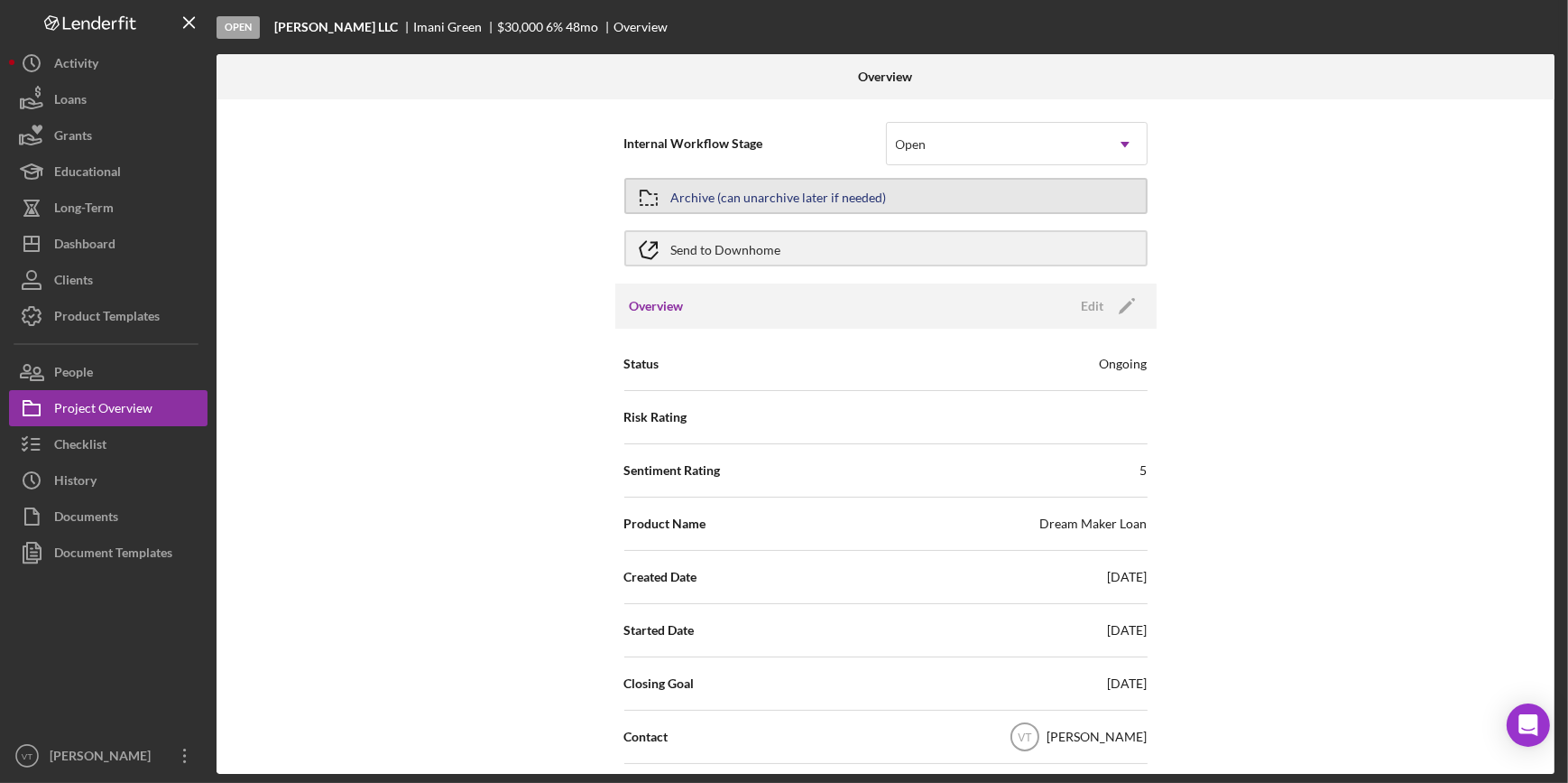
click at [902, 190] on button "Archive (can unarchive later if needed)" at bounding box center [886, 196] width 523 height 36
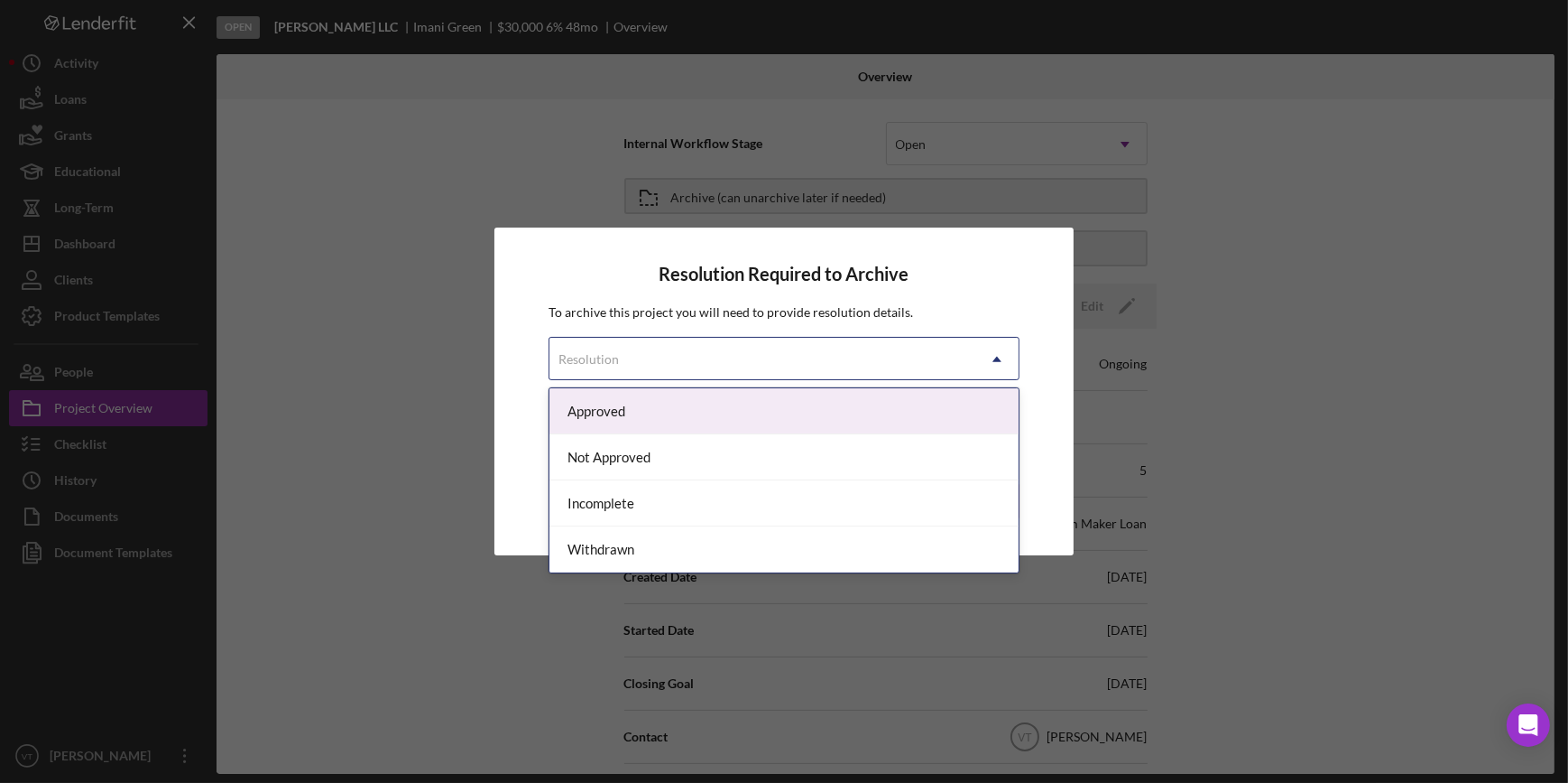
click at [927, 365] on div "Resolution" at bounding box center [761, 359] width 425 height 42
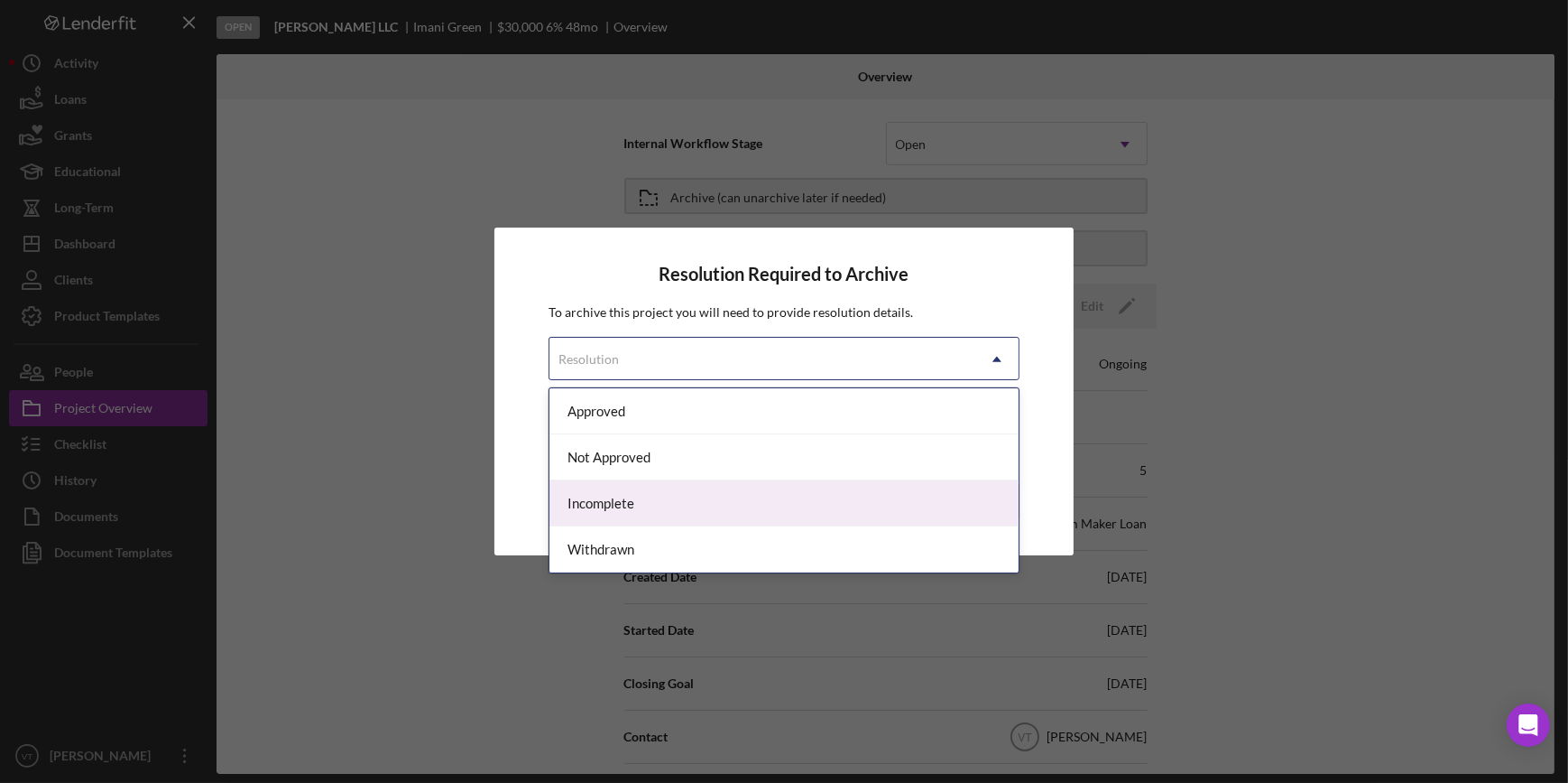
click at [787, 504] on div "Incomplete" at bounding box center [783, 503] width 468 height 46
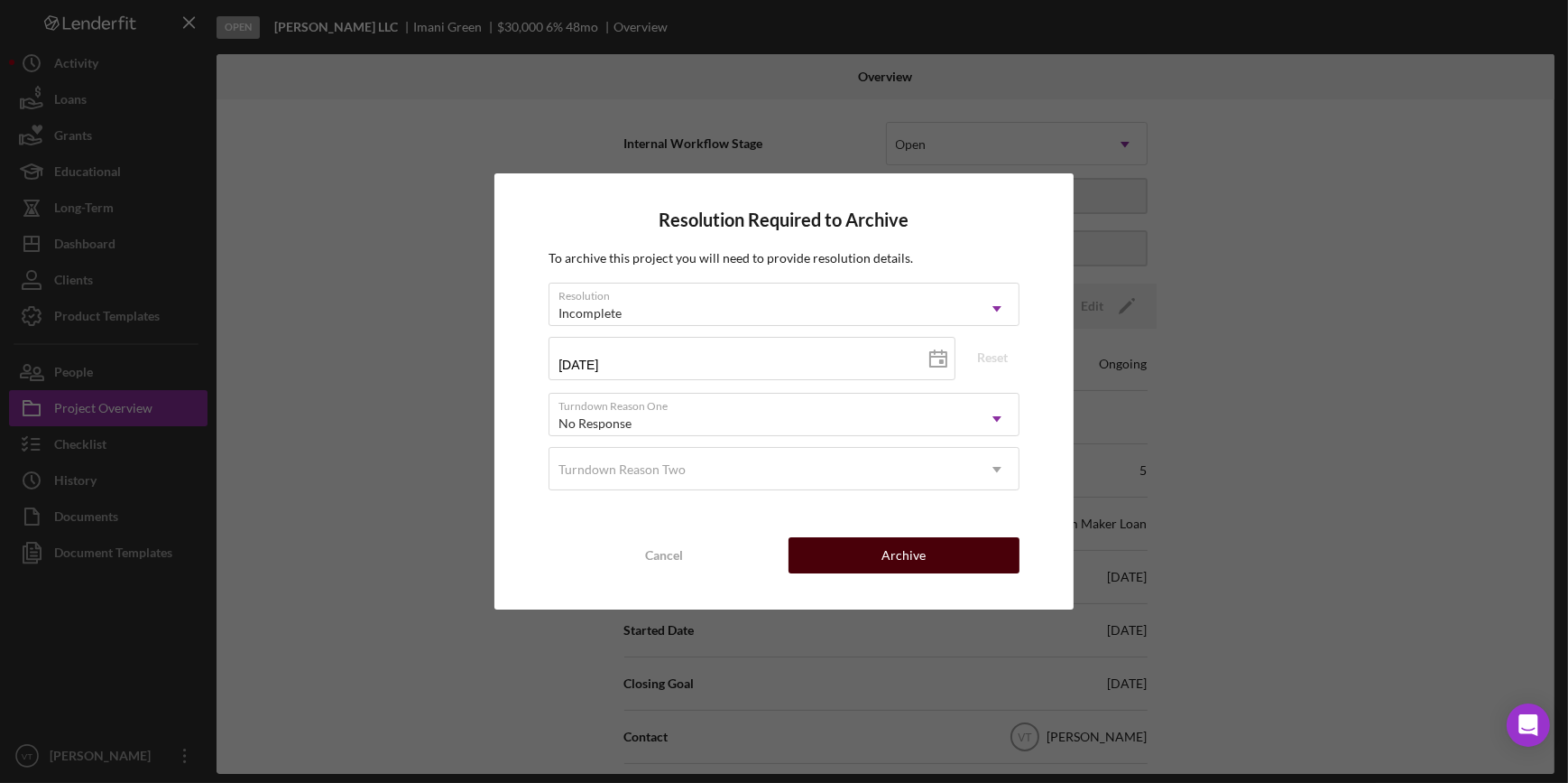
click at [879, 546] on button "Archive" at bounding box center [904, 555] width 231 height 36
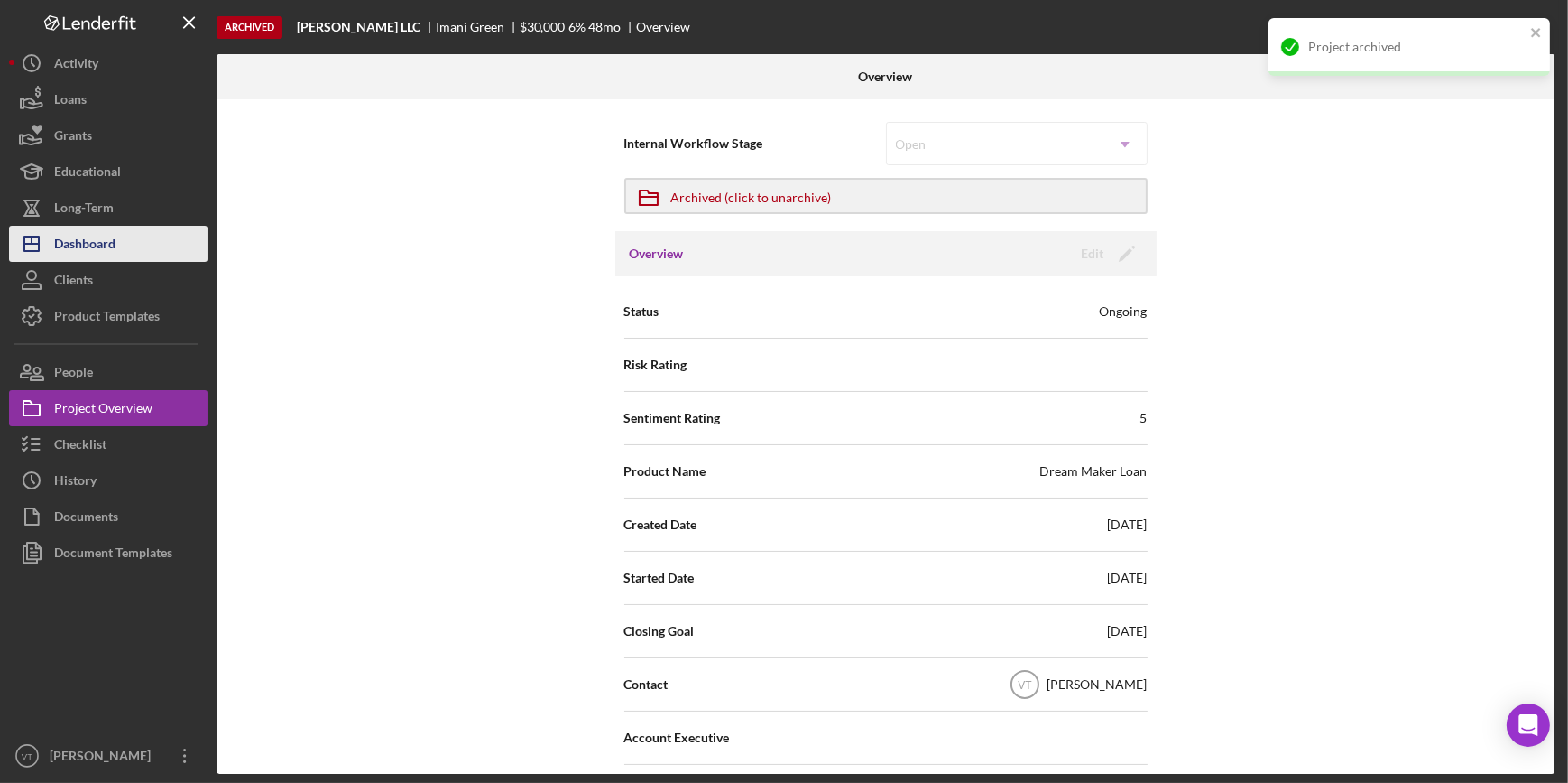
click at [141, 234] on button "Icon/Dashboard Dashboard" at bounding box center [108, 243] width 198 height 36
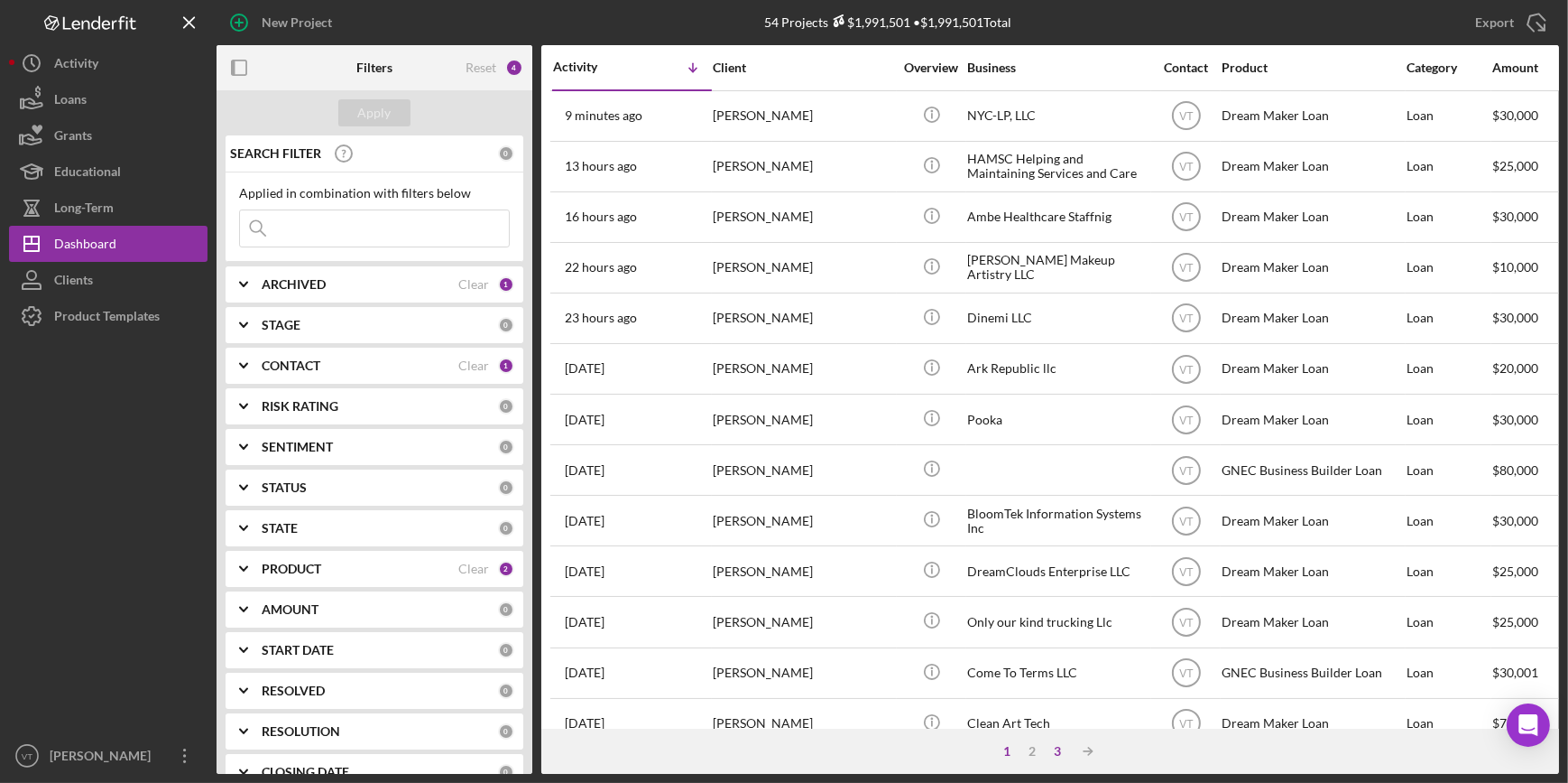
click at [1058, 747] on div "3" at bounding box center [1057, 751] width 25 height 15
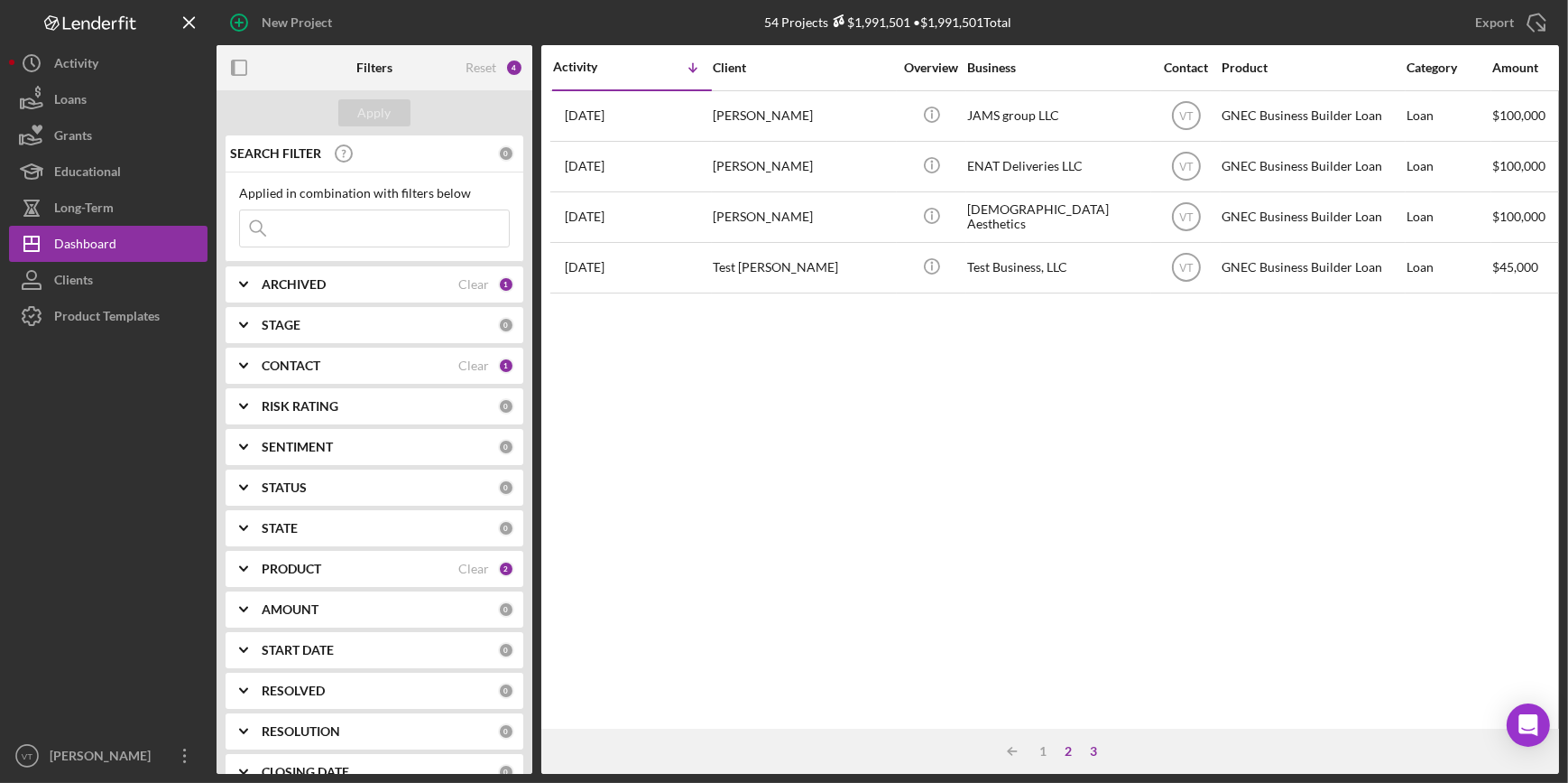
click at [1069, 750] on div "2" at bounding box center [1067, 751] width 25 height 15
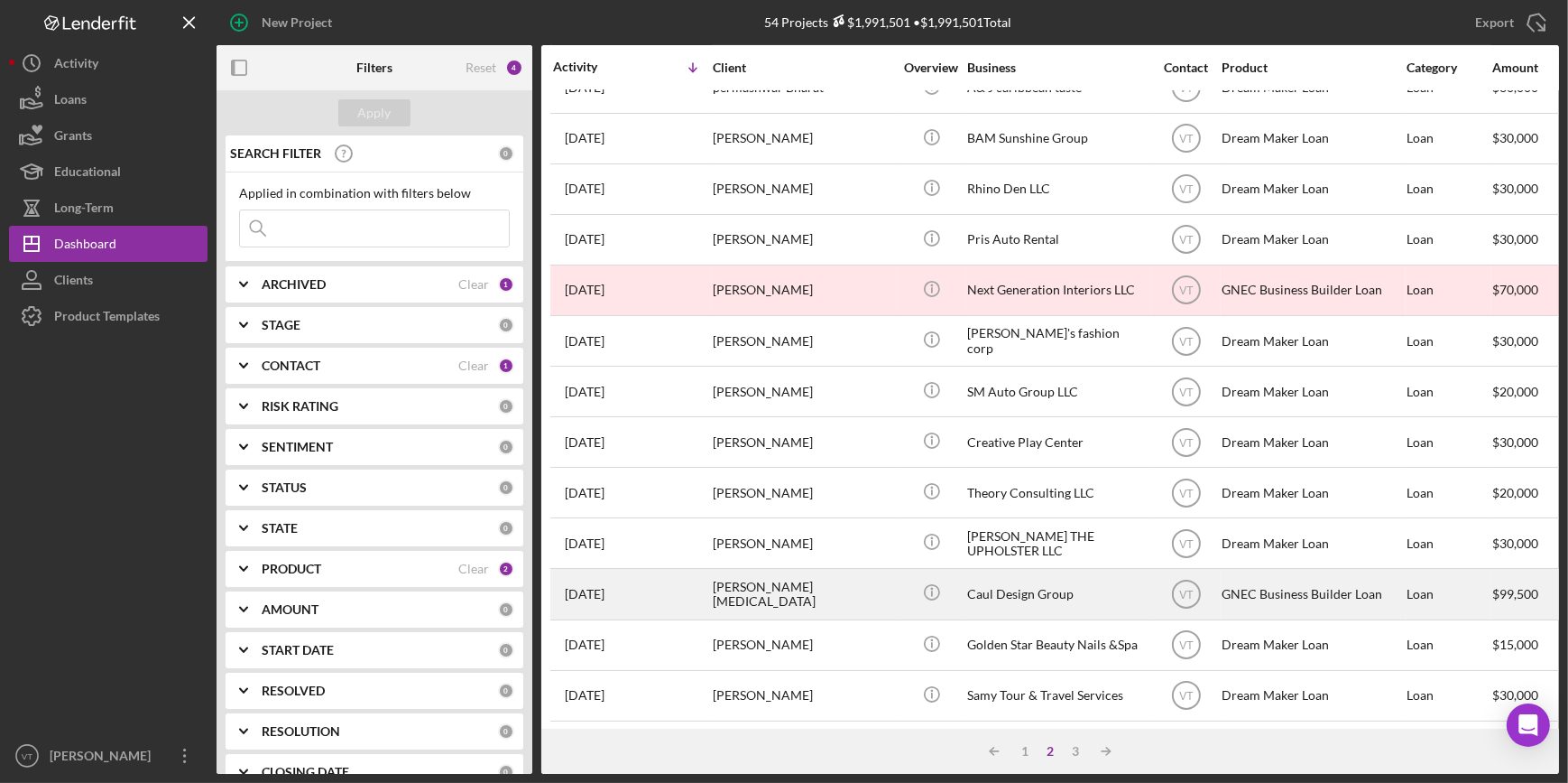
scroll to position [653, 0]
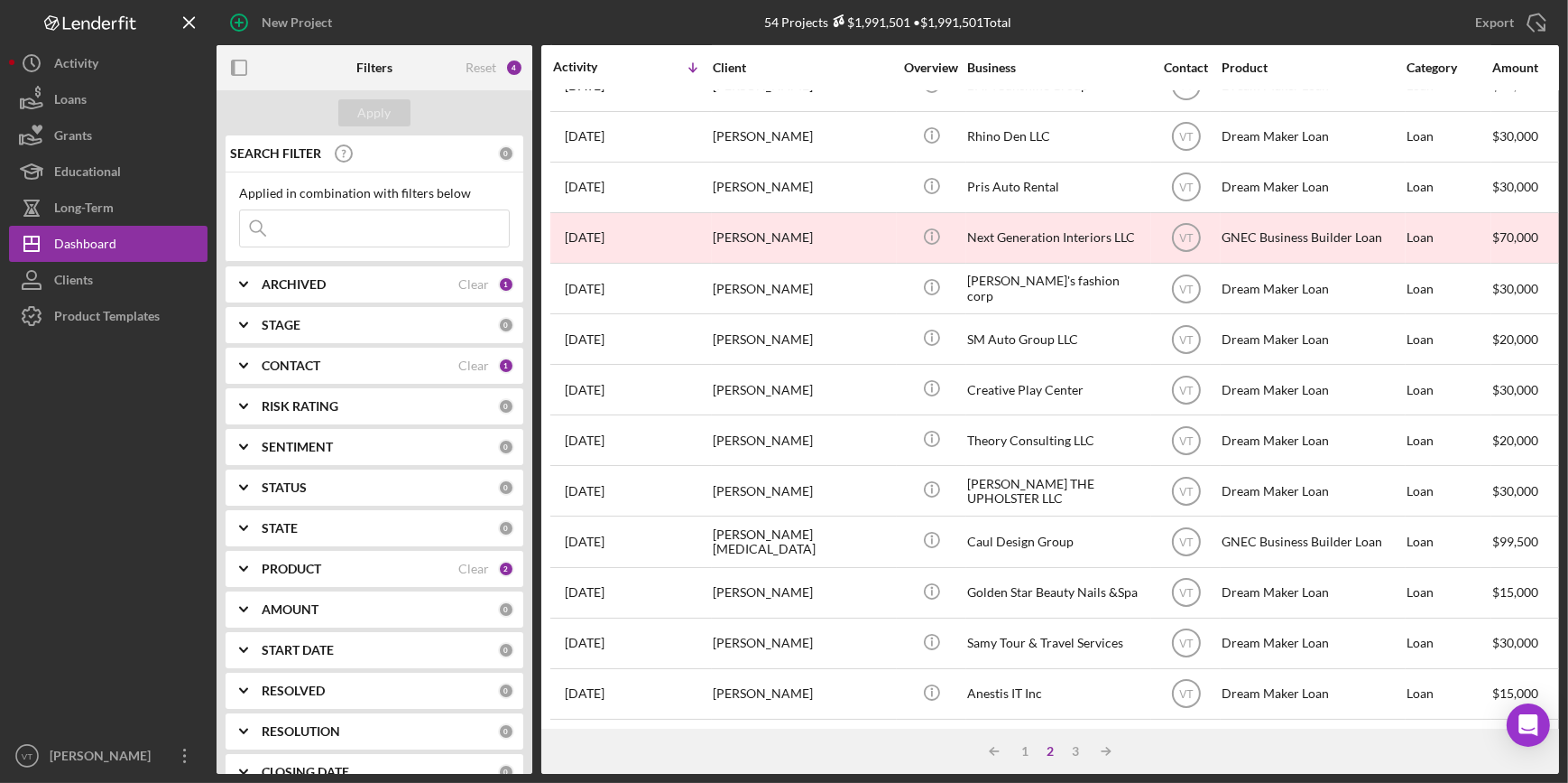
click at [301, 226] on input at bounding box center [374, 228] width 269 height 36
click at [380, 106] on div "Apply" at bounding box center [375, 113] width 34 height 27
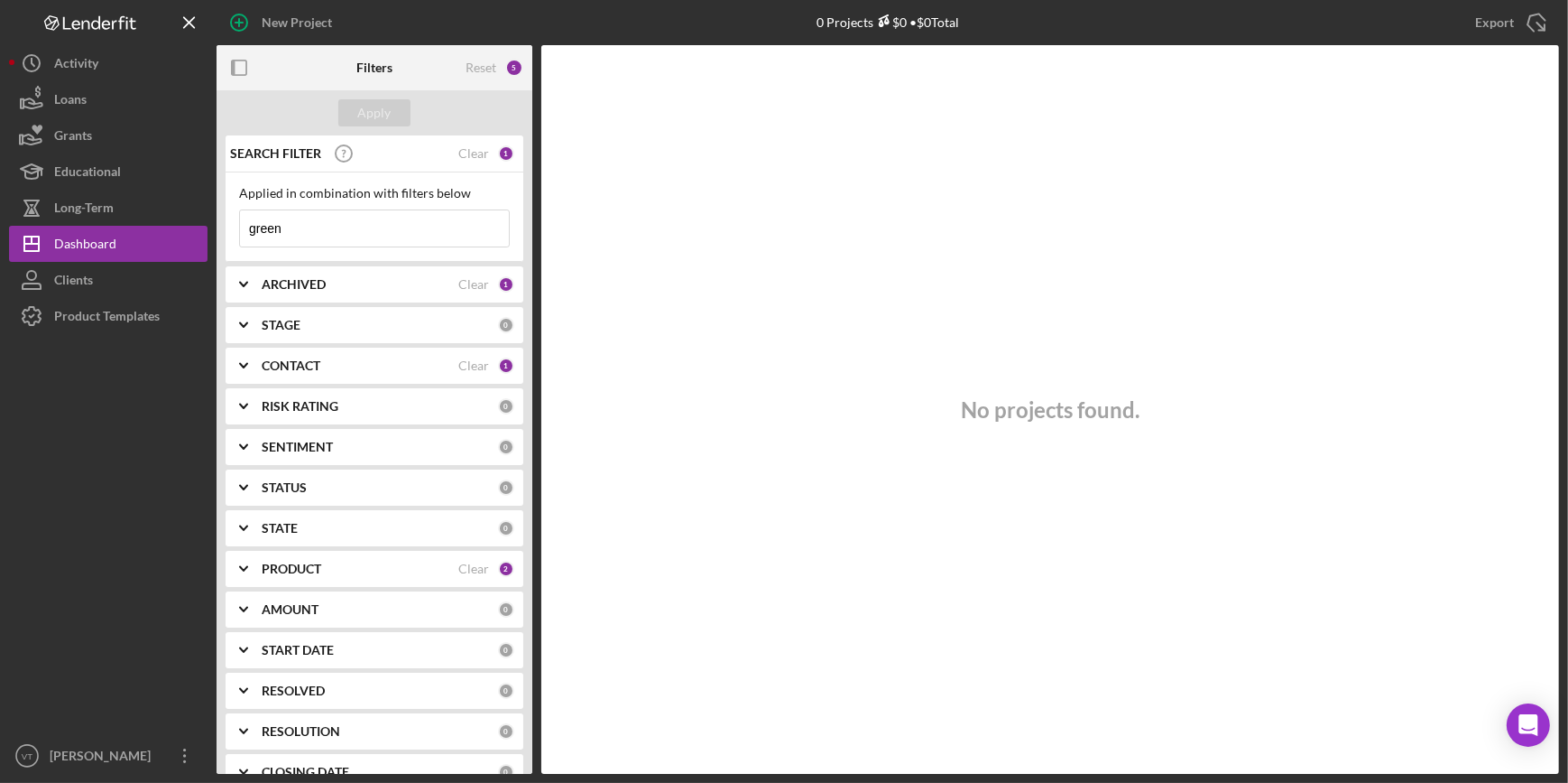
drag, startPoint x: 283, startPoint y: 225, endPoint x: 242, endPoint y: 235, distance: 42.2
click at [242, 235] on input "green" at bounding box center [374, 228] width 269 height 36
paste input "Pritom"
click at [361, 115] on div "Apply" at bounding box center [375, 113] width 34 height 27
click at [357, 232] on input "Pritom" at bounding box center [374, 228] width 269 height 36
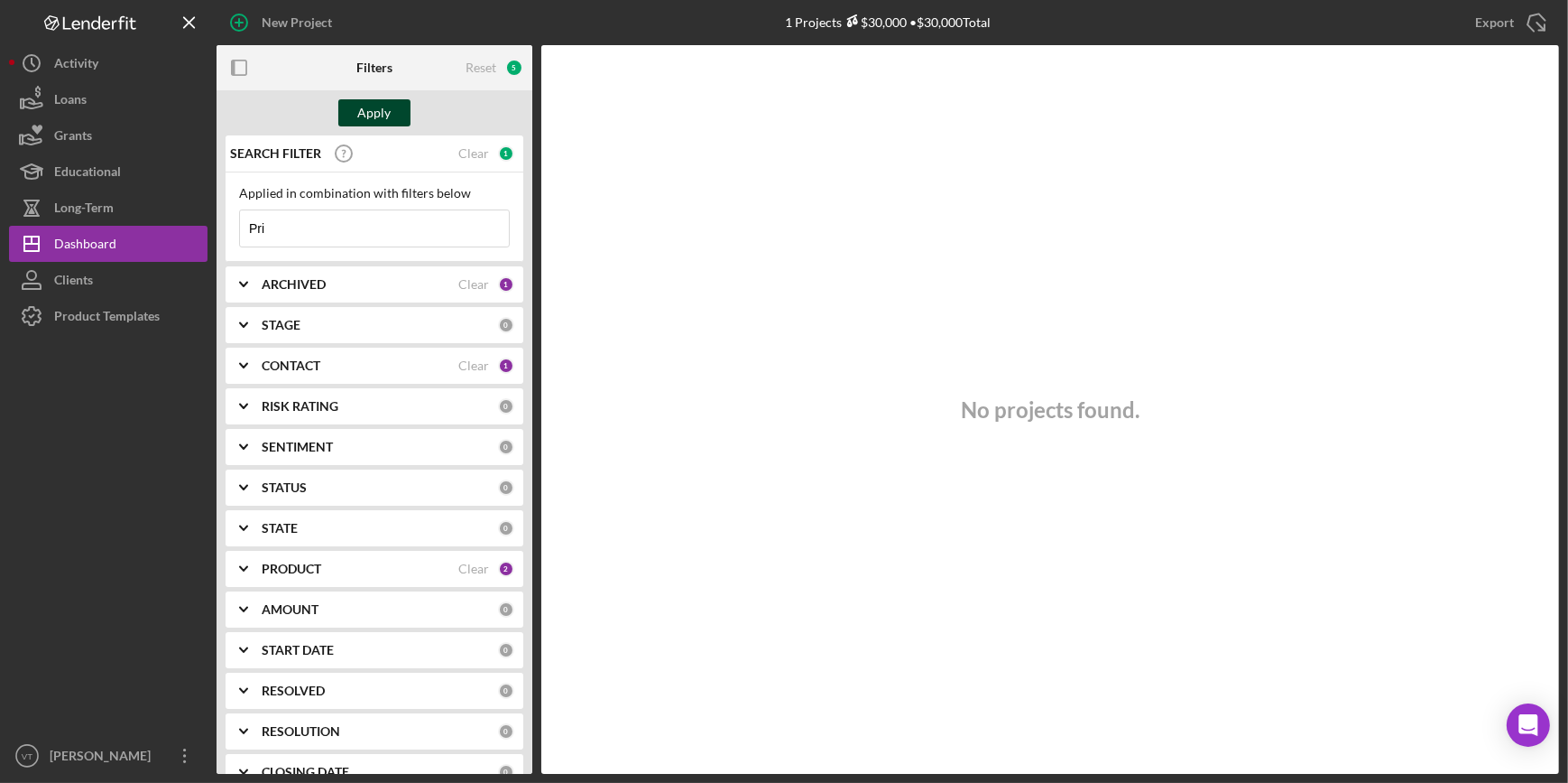
click at [369, 107] on div "Apply" at bounding box center [375, 113] width 34 height 27
click at [285, 227] on input "Pri" at bounding box center [374, 228] width 269 height 36
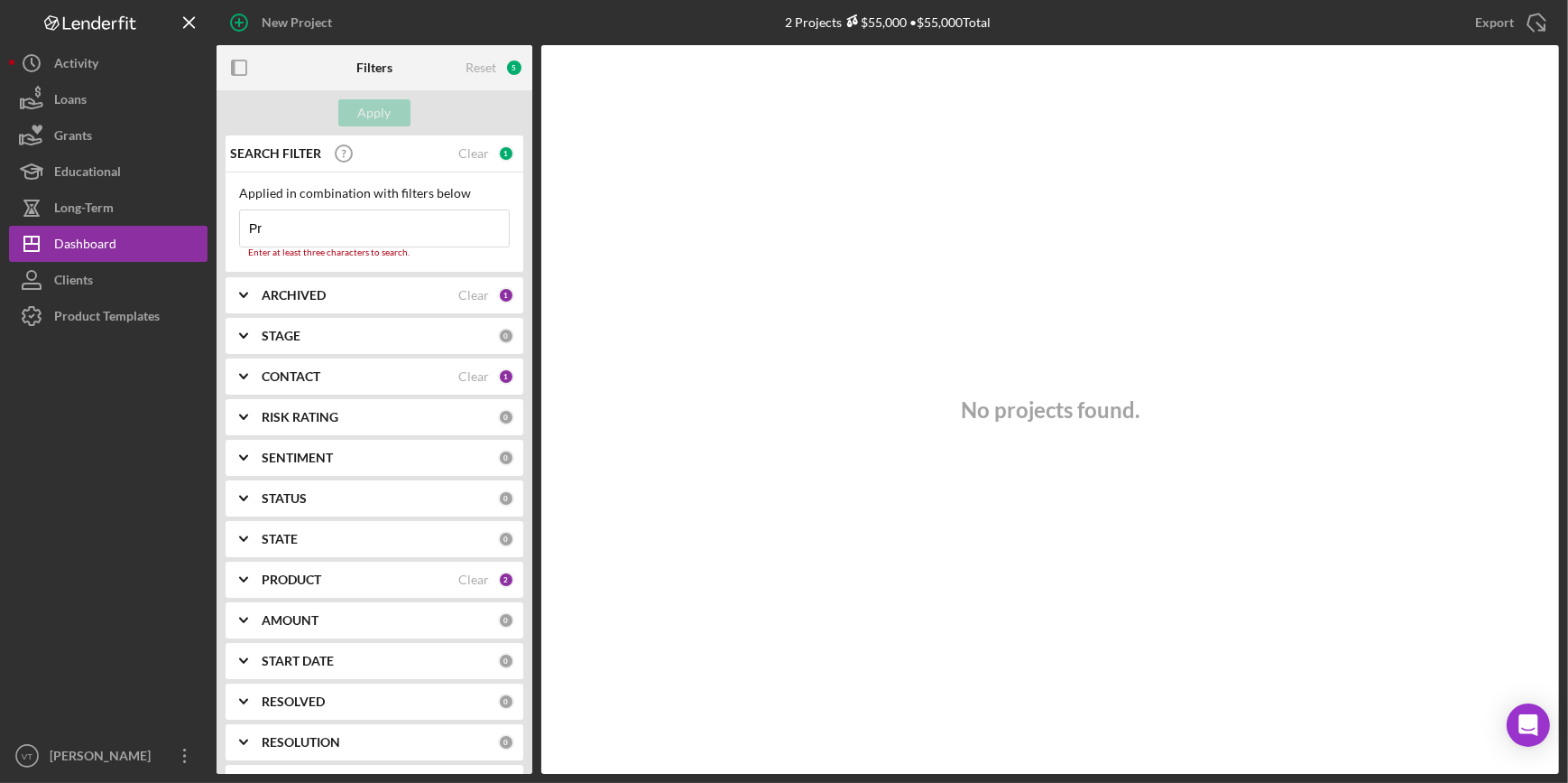
type input "P"
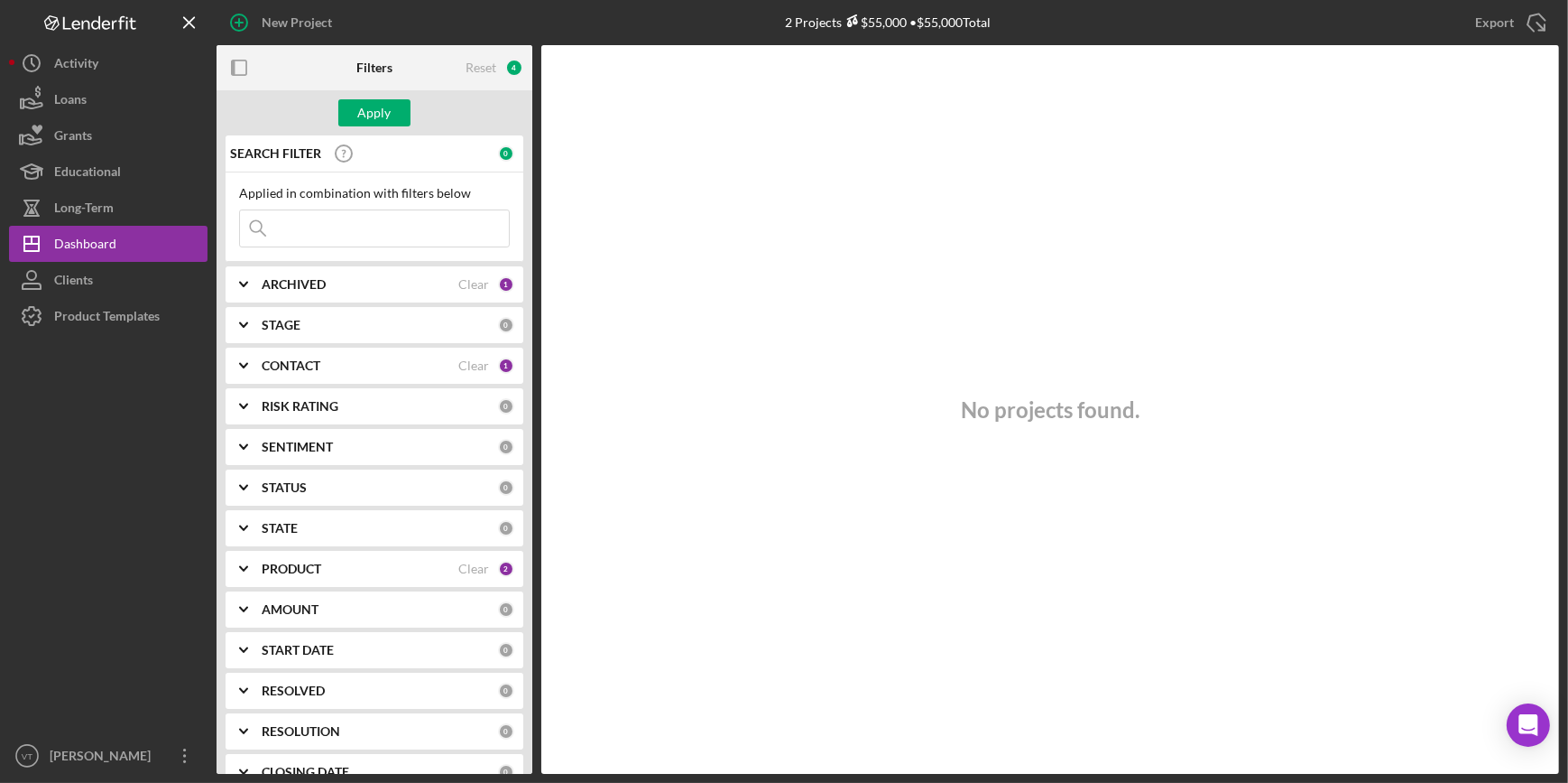
paste input "Barua"
click at [394, 104] on button "Apply" at bounding box center [375, 113] width 73 height 27
click at [359, 223] on input "Barua" at bounding box center [374, 228] width 269 height 36
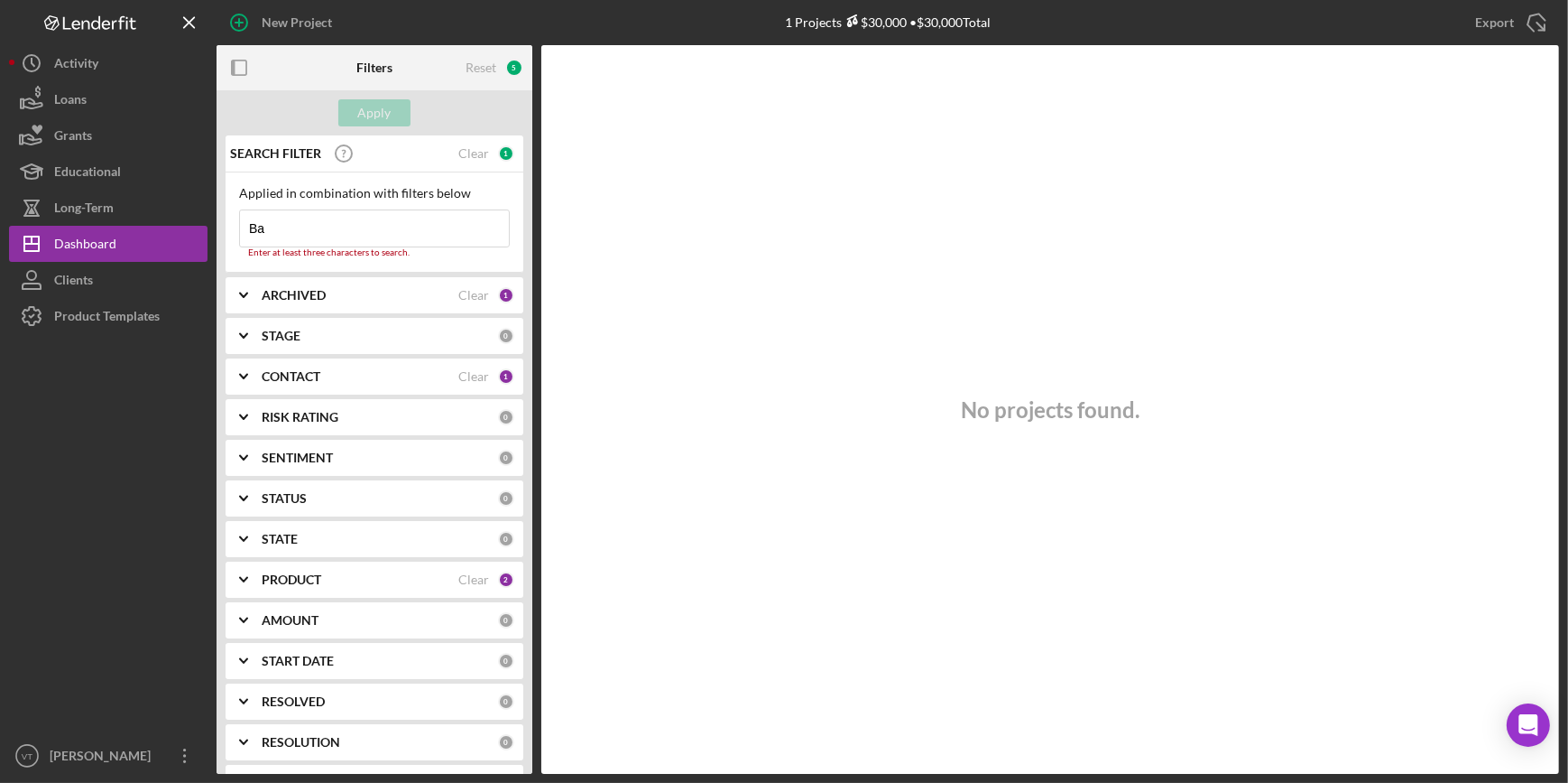
type input "B"
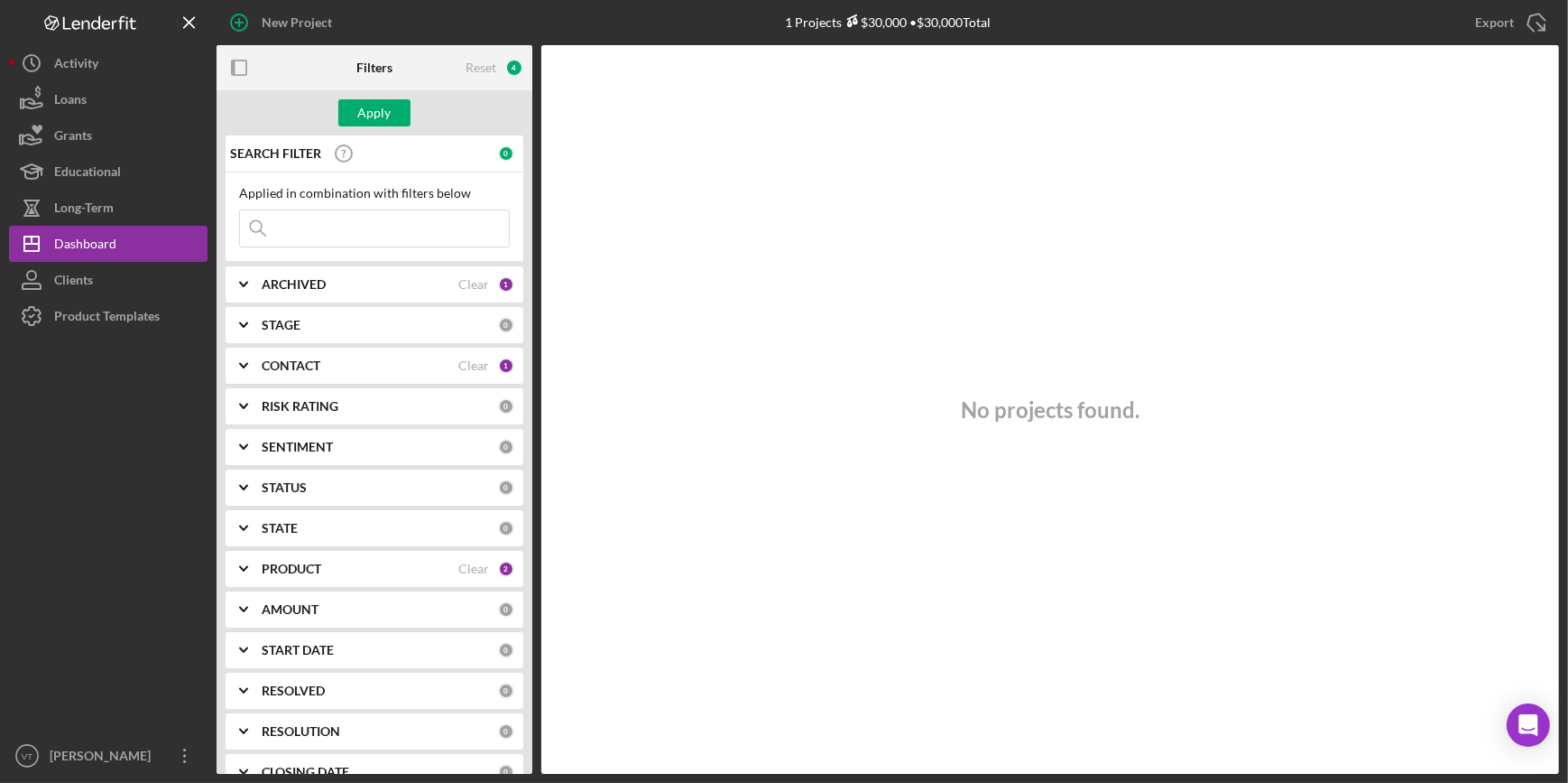
paste input "Pris Auto Rental"
type input "Pris Auto"
click at [380, 112] on div "Apply" at bounding box center [375, 113] width 34 height 27
click at [229, 289] on icon "Icon/Expander" at bounding box center [244, 284] width 45 height 45
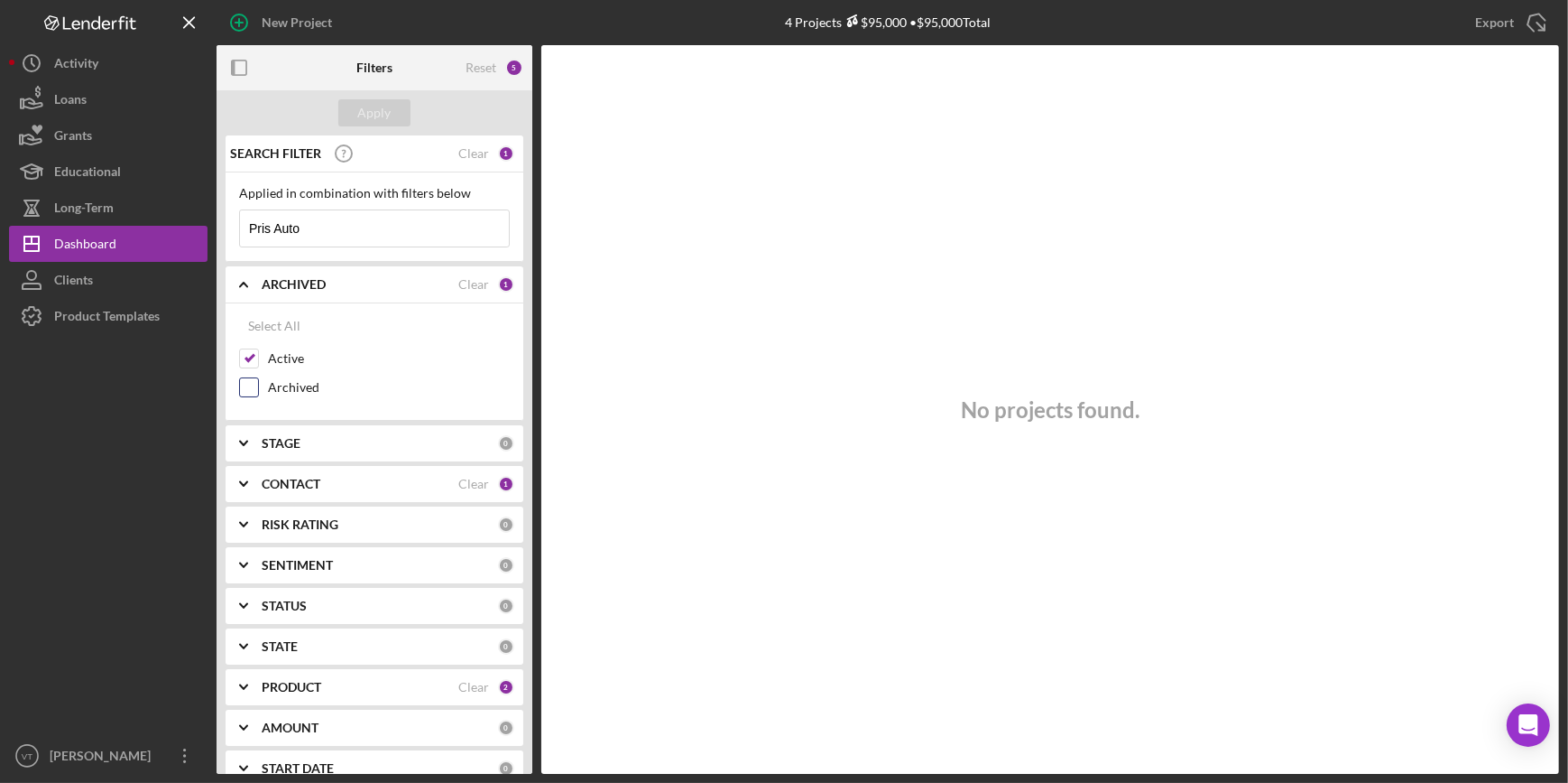
click at [248, 392] on input "Archived" at bounding box center [248, 386] width 18 height 18
checkbox input "true"
click at [369, 111] on div "Apply" at bounding box center [375, 113] width 34 height 27
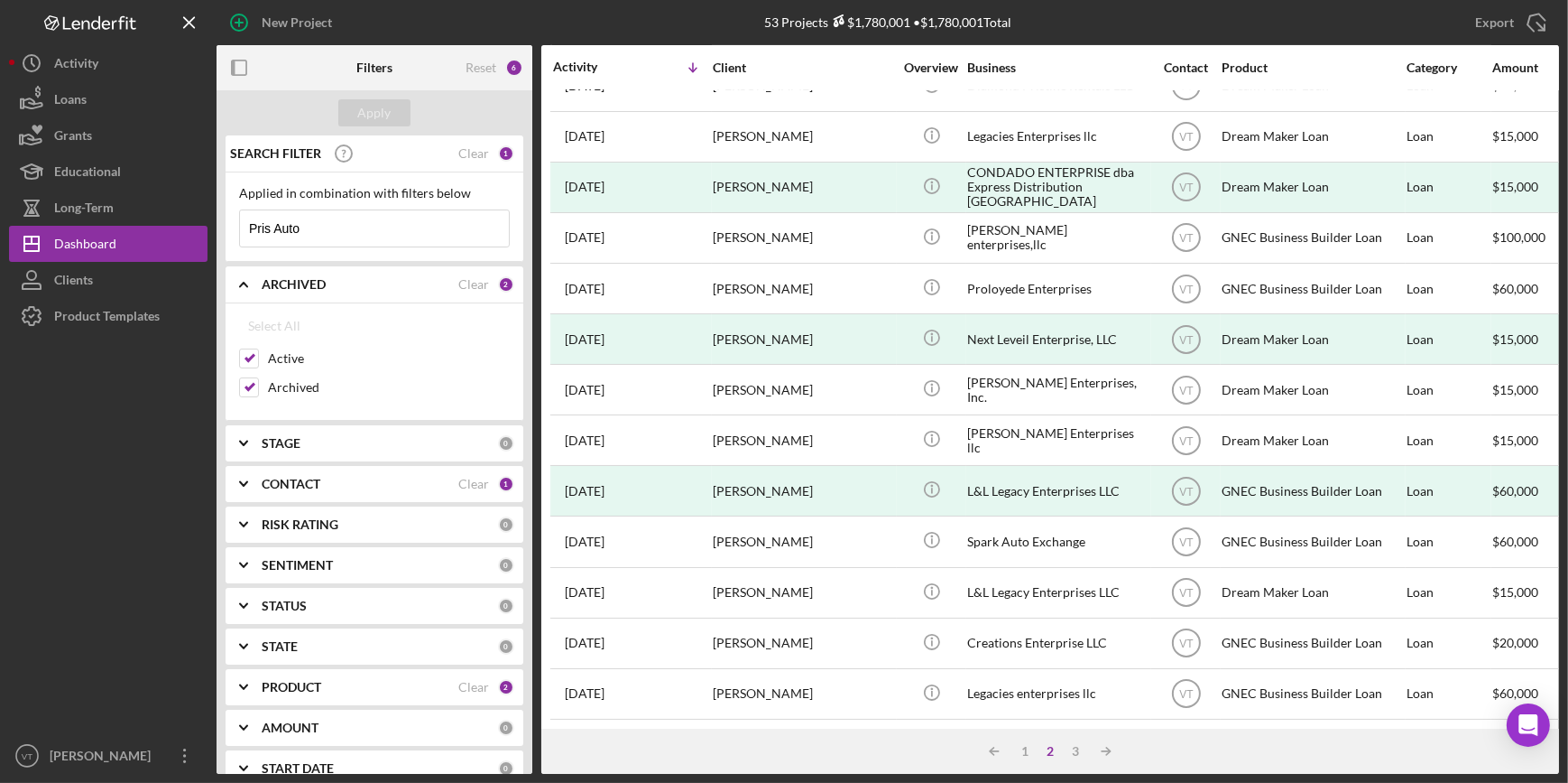
click at [353, 226] on input "Pris Auto" at bounding box center [374, 228] width 269 height 36
type input "P"
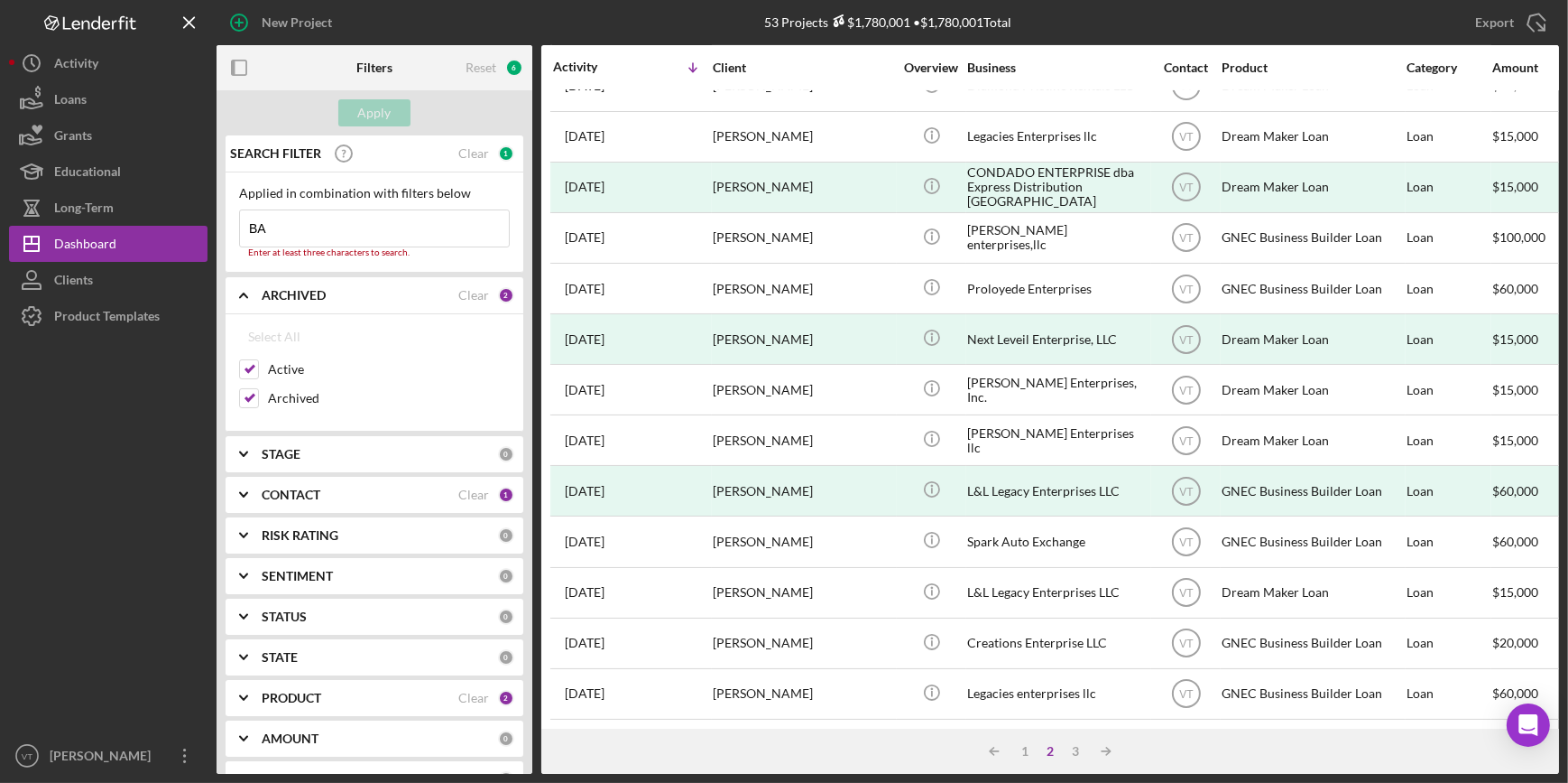
click at [314, 233] on input "BA" at bounding box center [374, 228] width 269 height 36
type input "B"
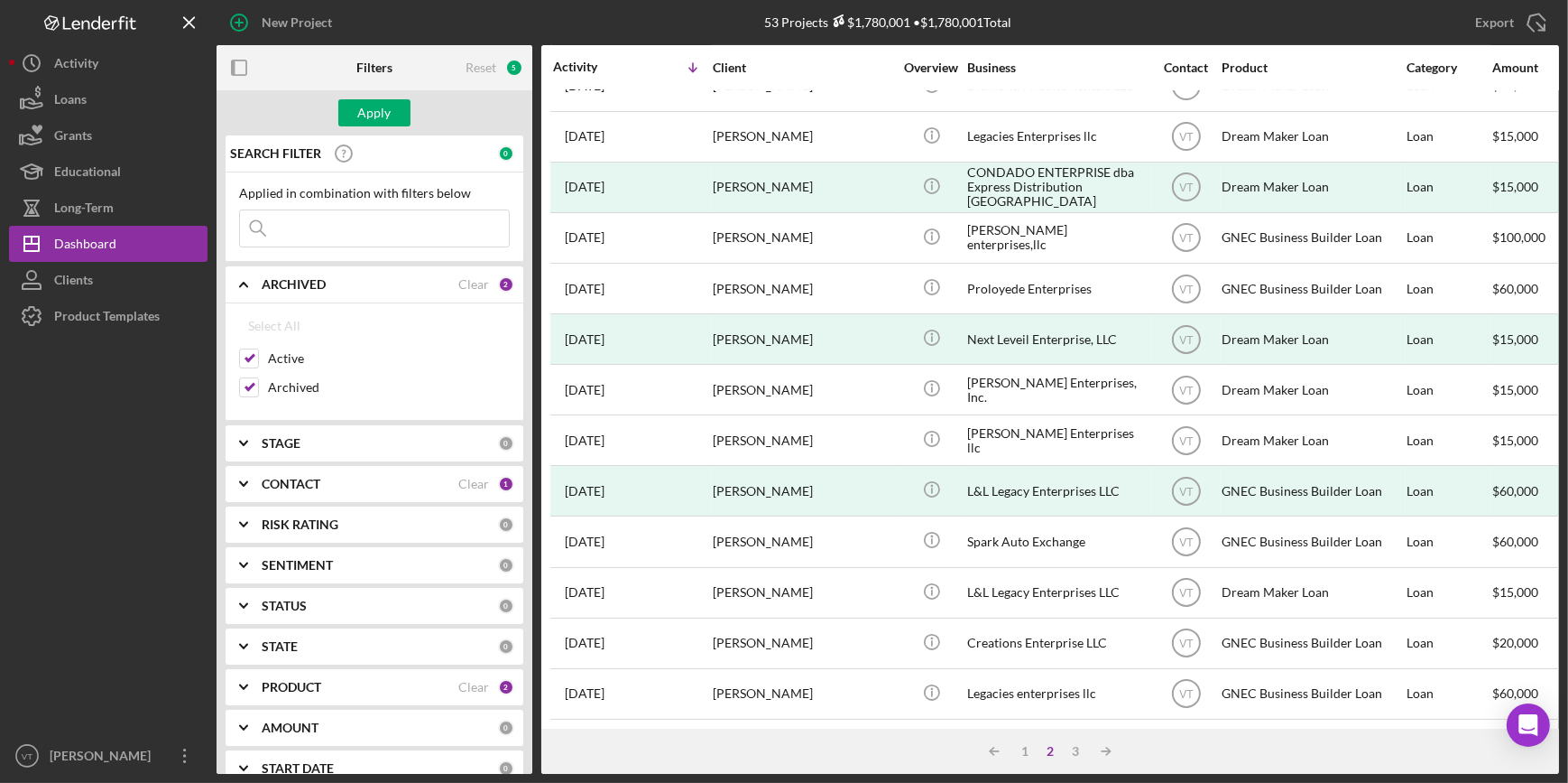
paste input "Barua"
type input "Barua"
click at [369, 119] on div "Apply" at bounding box center [375, 113] width 34 height 27
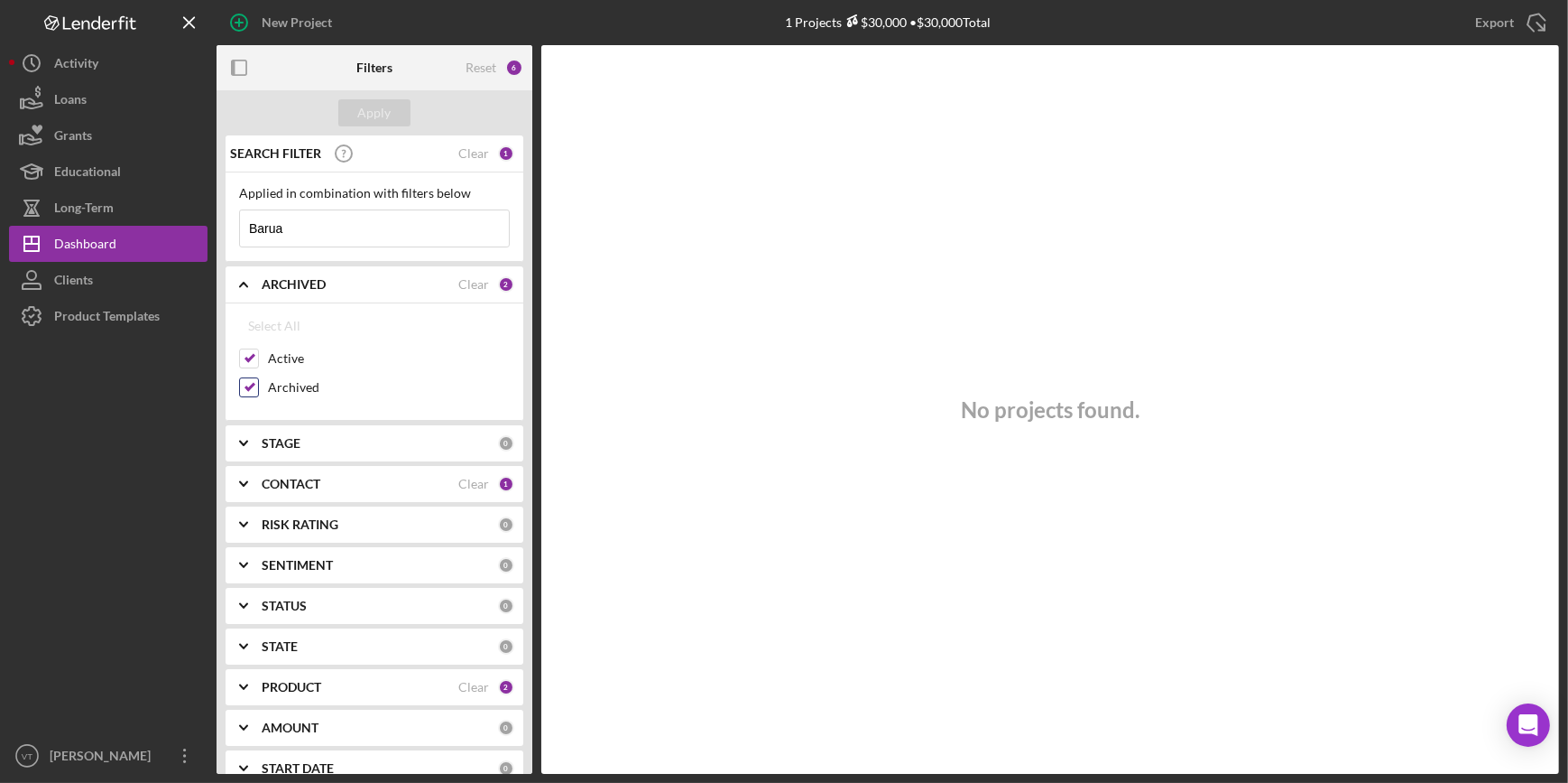
click at [250, 381] on input "Archived" at bounding box center [248, 386] width 18 height 18
checkbox input "false"
click at [243, 278] on icon "Icon/Expander" at bounding box center [244, 284] width 45 height 45
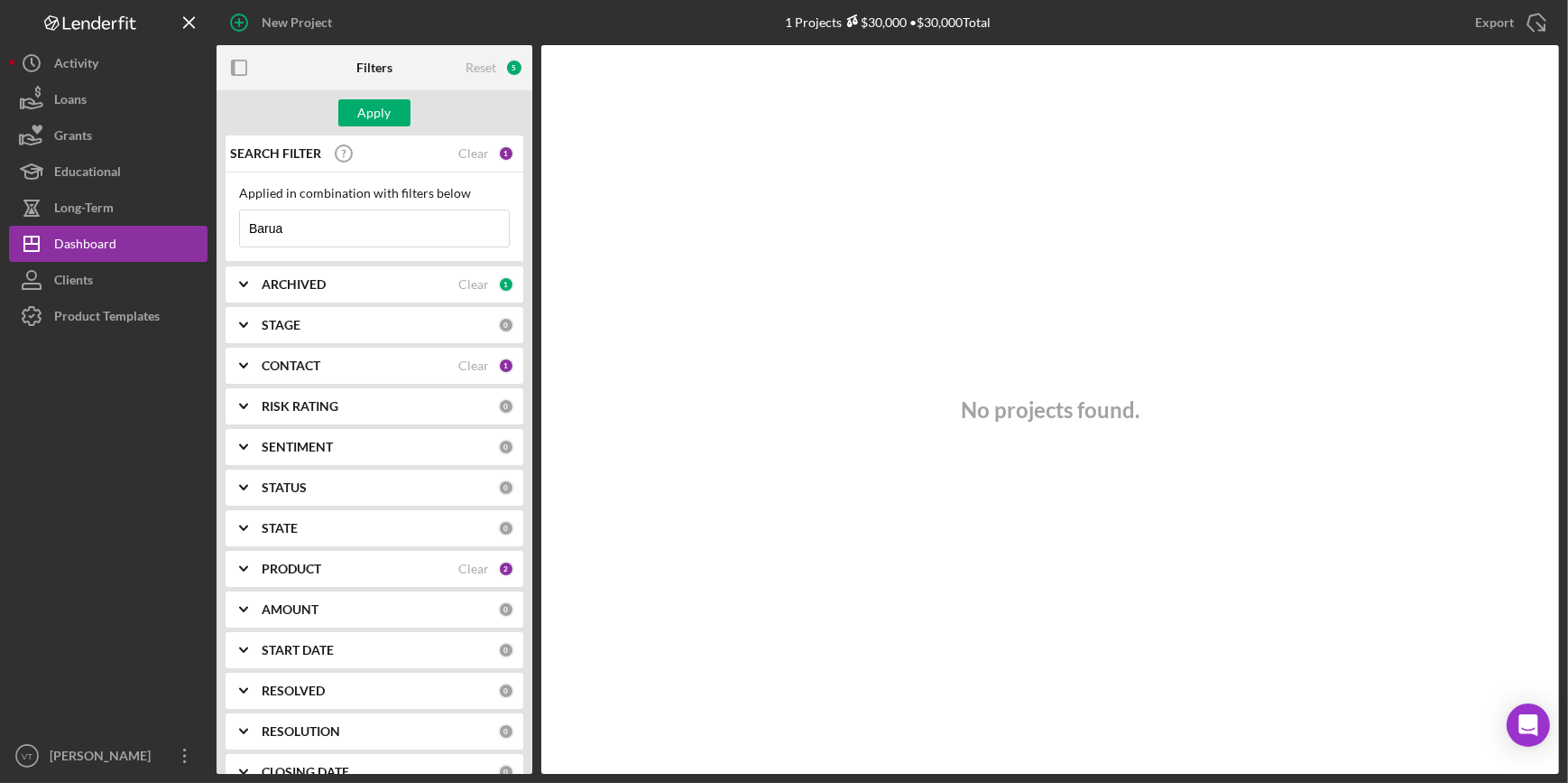
click at [292, 228] on input "Barua" at bounding box center [374, 228] width 269 height 36
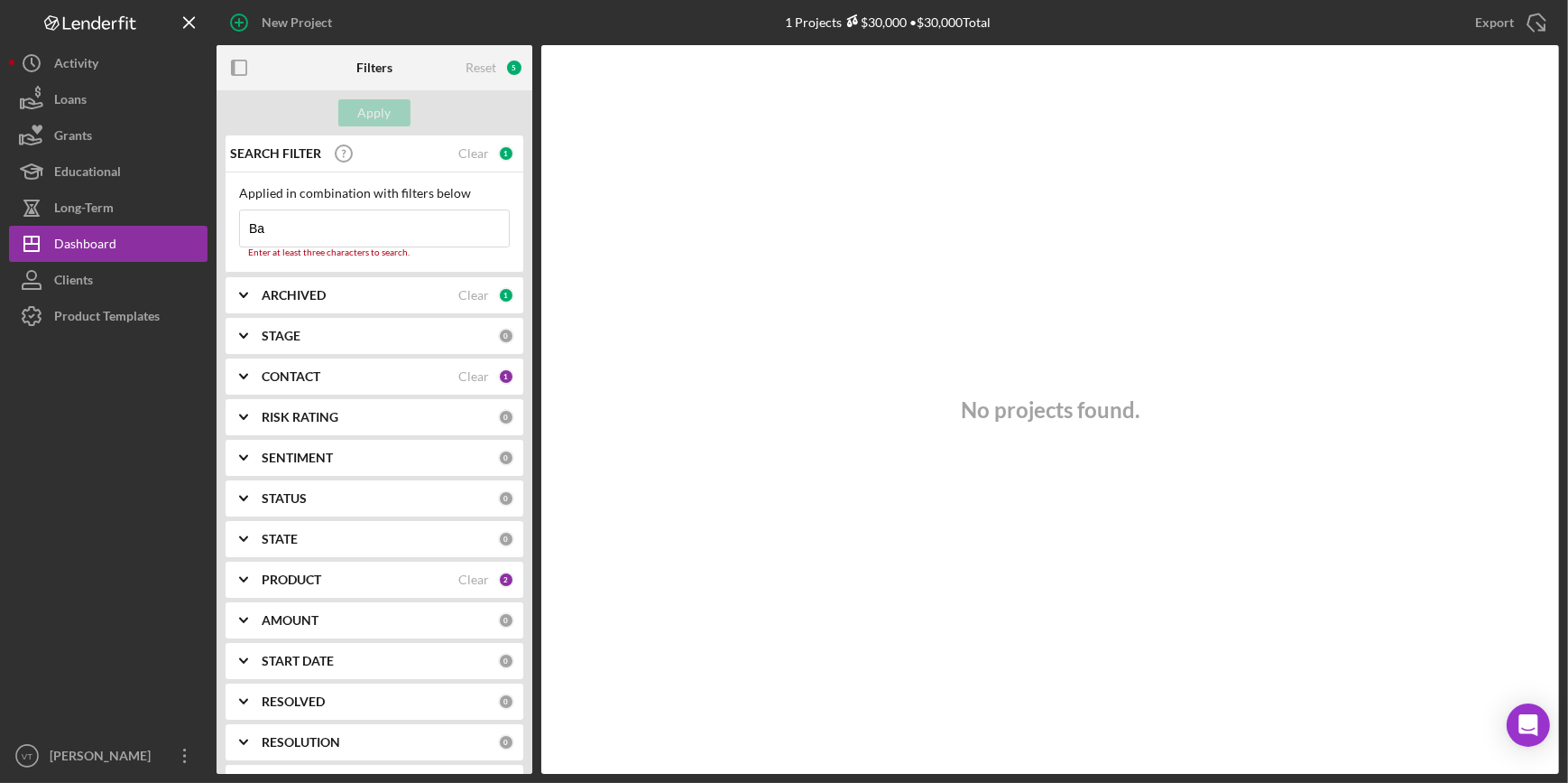
type input "B"
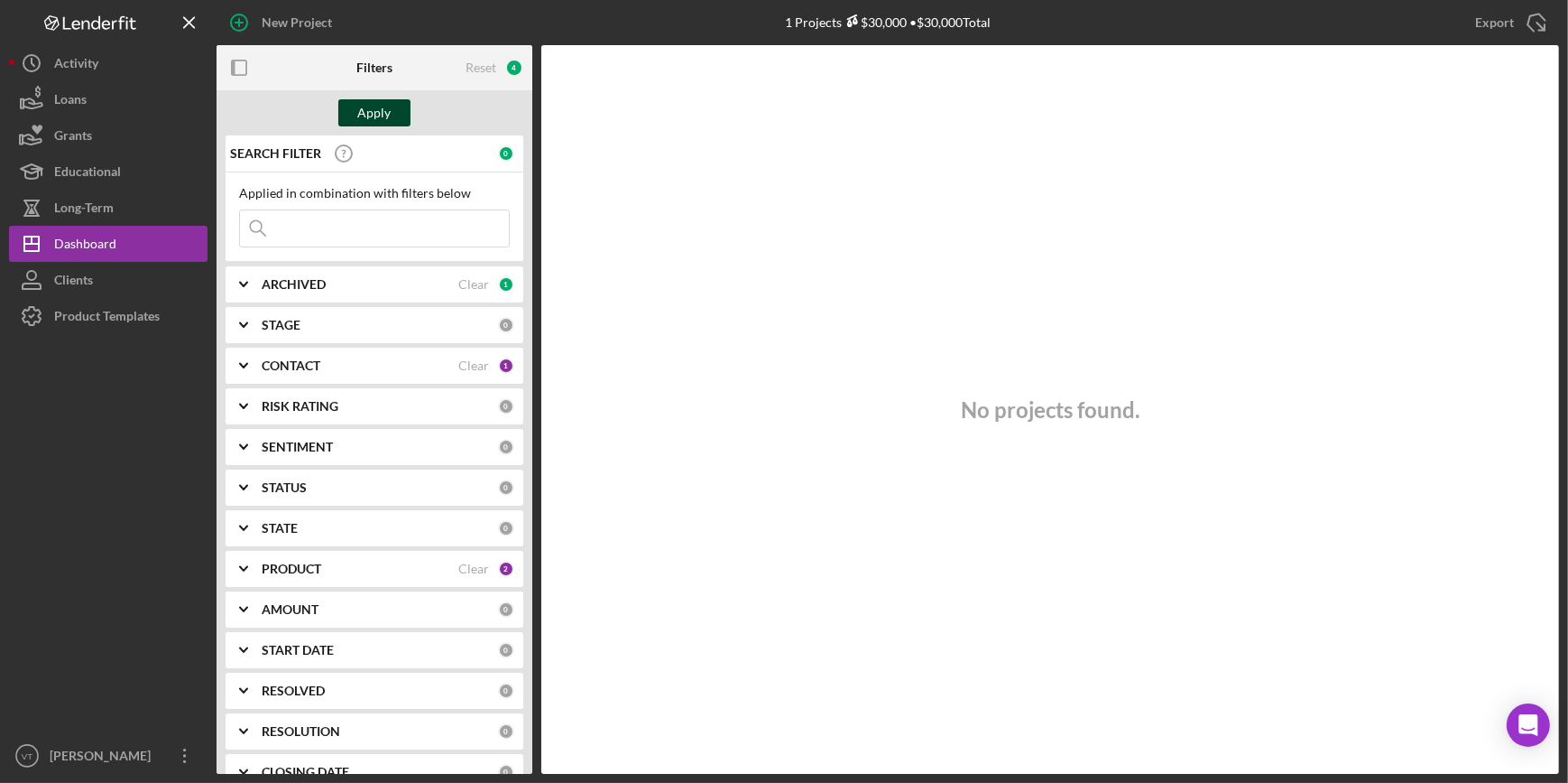
click at [363, 114] on div "Apply" at bounding box center [375, 113] width 34 height 27
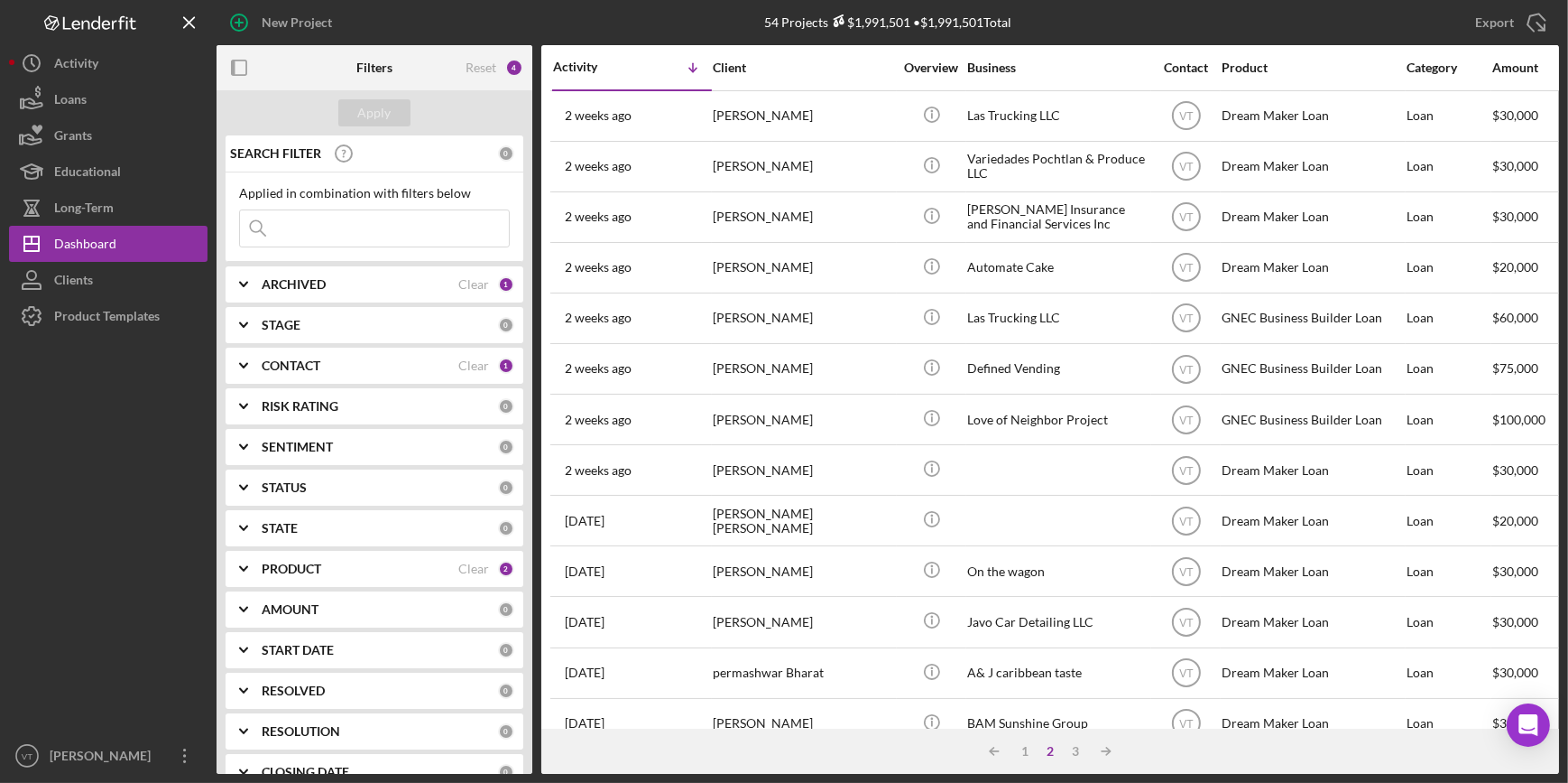
click at [314, 223] on input at bounding box center [374, 228] width 269 height 36
paste input "Susan"
type input "Susan"
click at [363, 118] on div "Apply" at bounding box center [375, 113] width 34 height 27
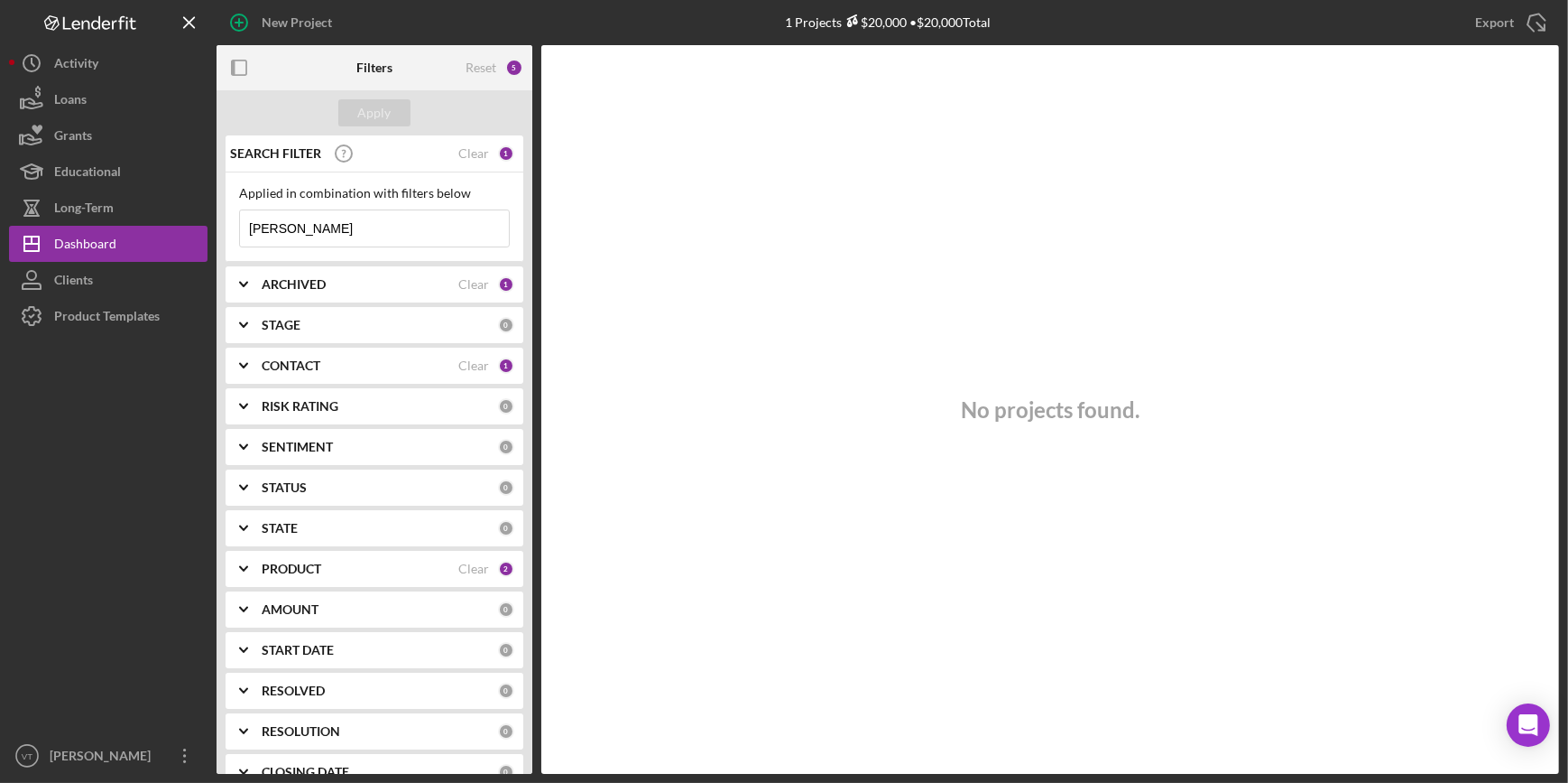
click at [235, 289] on icon "Icon/Expander" at bounding box center [244, 284] width 45 height 45
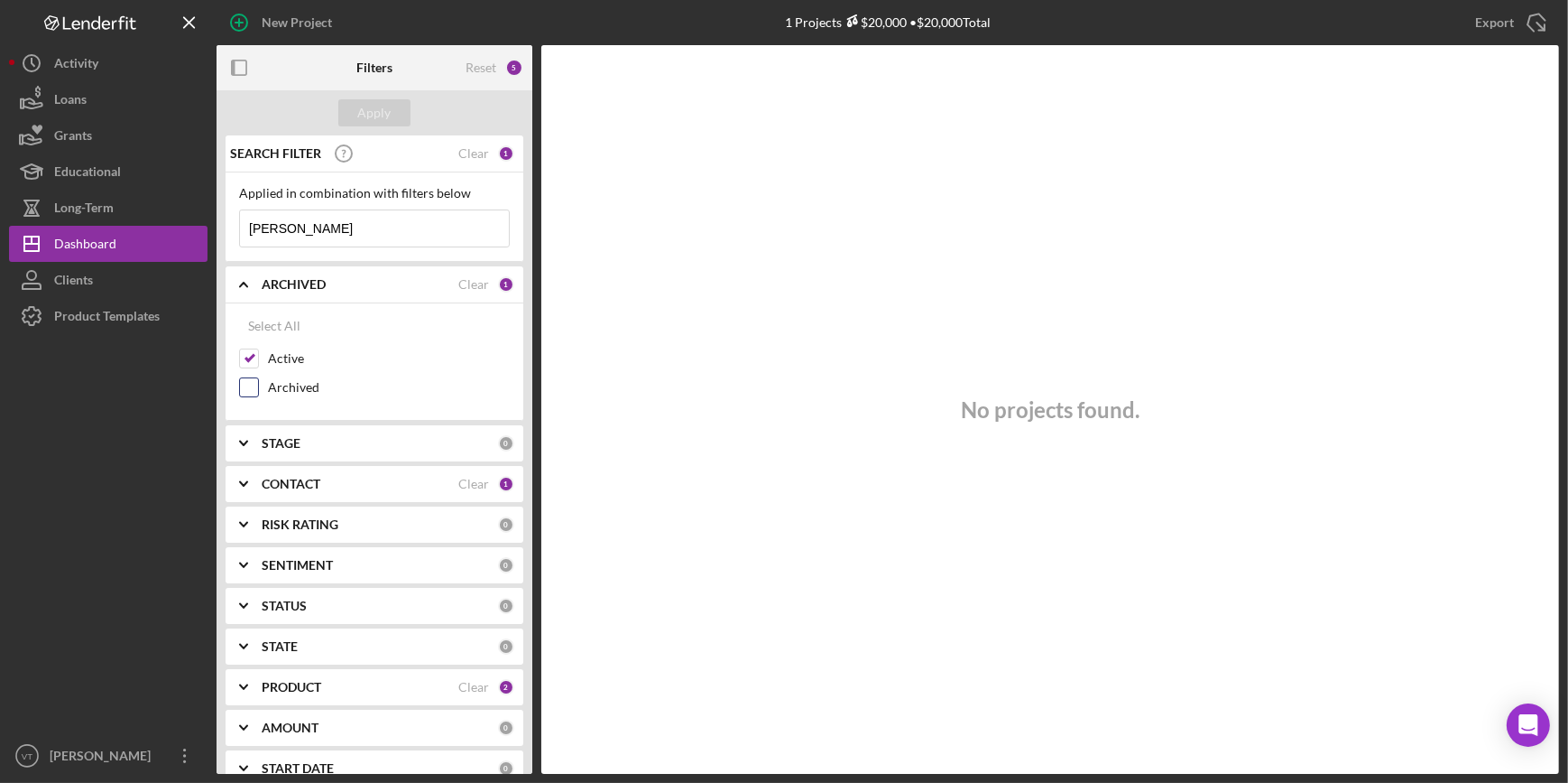
click at [246, 385] on input "Archived" at bounding box center [248, 386] width 18 height 18
checkbox input "true"
click at [379, 117] on div "Apply" at bounding box center [375, 113] width 34 height 27
click at [469, 154] on div "Clear" at bounding box center [474, 154] width 31 height 15
click at [364, 118] on div "Apply" at bounding box center [375, 113] width 34 height 27
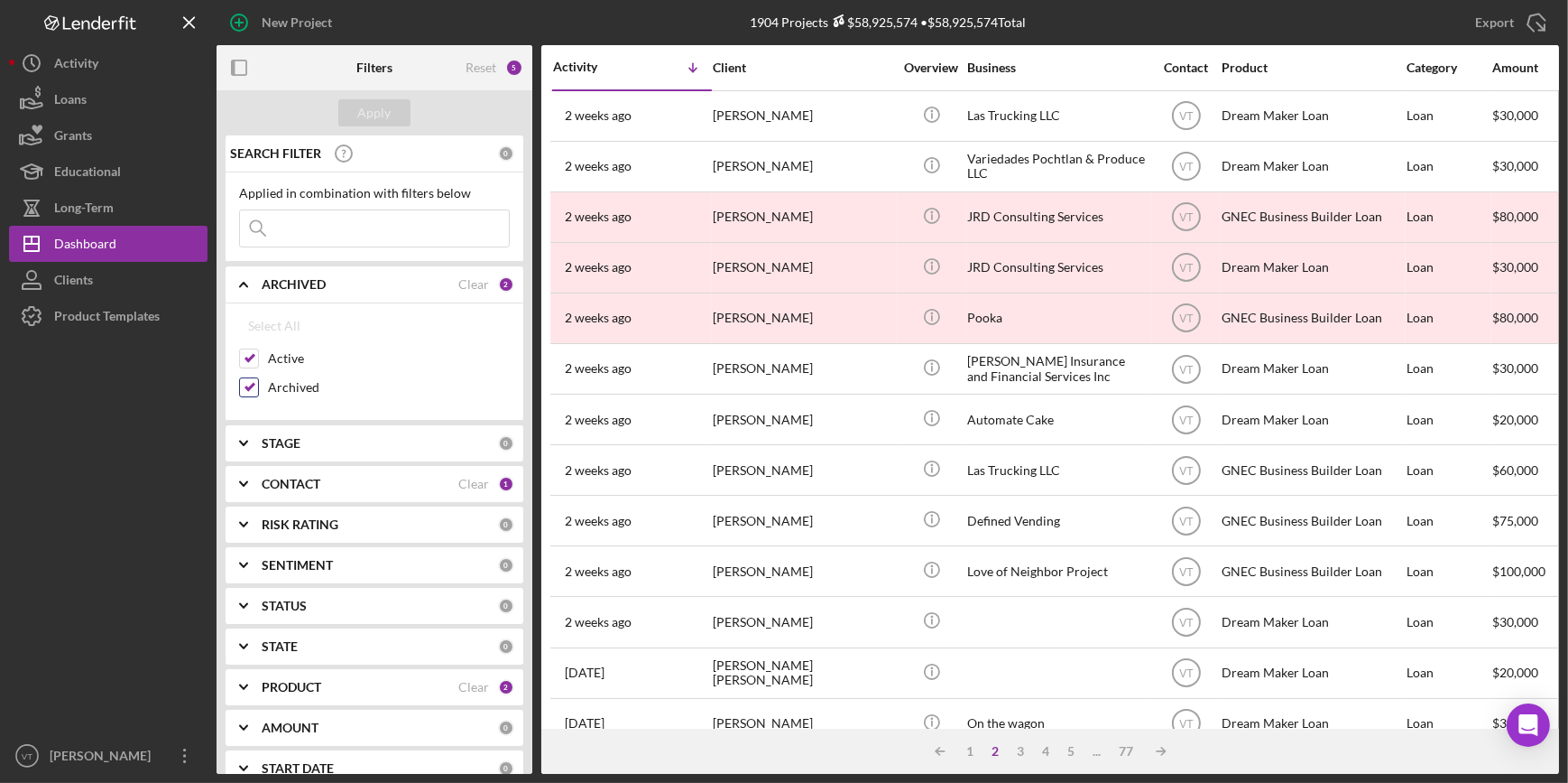
click at [249, 385] on input "Archived" at bounding box center [248, 386] width 18 height 18
checkbox input "false"
click at [245, 281] on icon "Icon/Expander" at bounding box center [244, 284] width 45 height 45
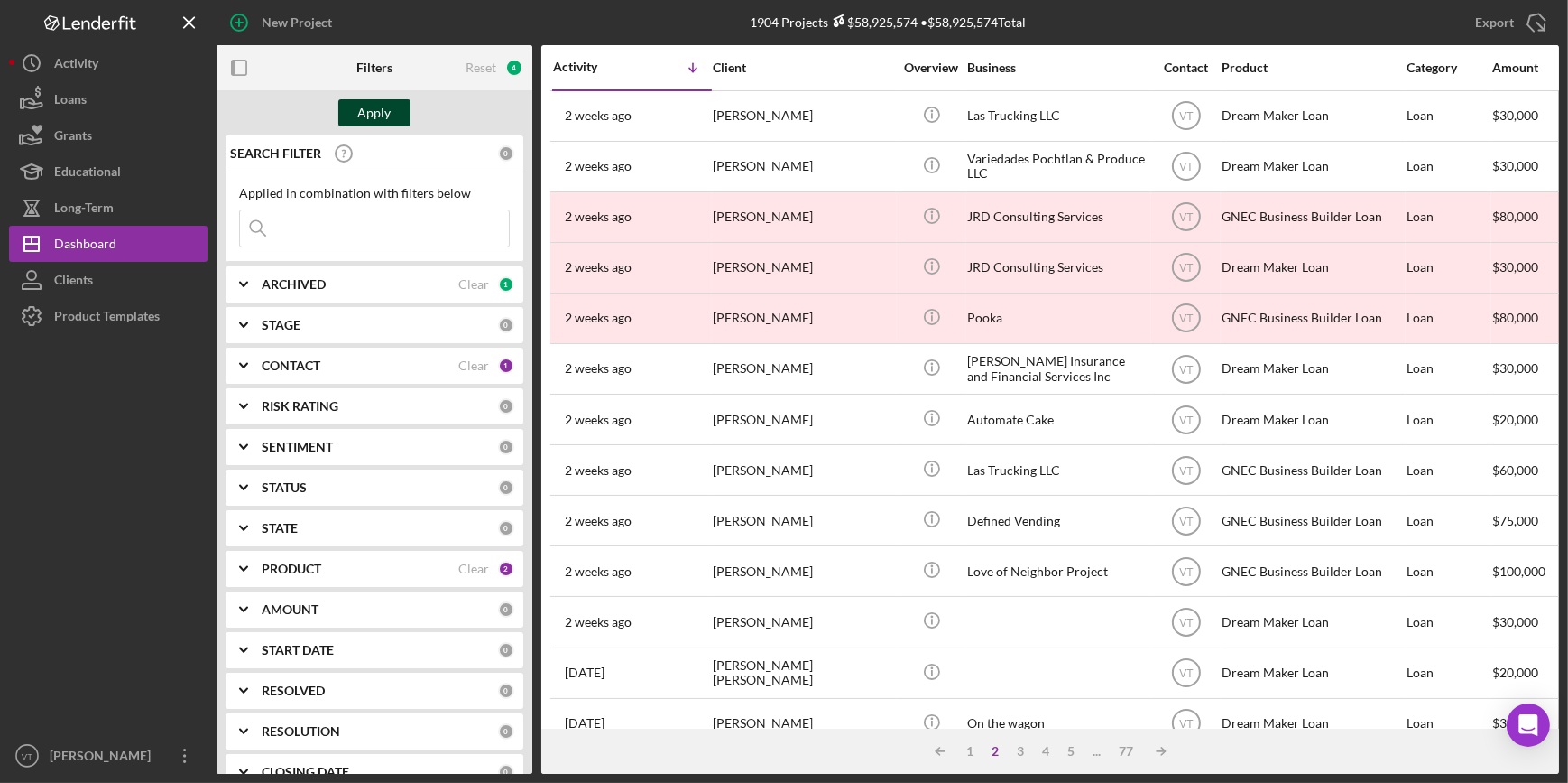
click at [372, 115] on div "Apply" at bounding box center [375, 113] width 34 height 27
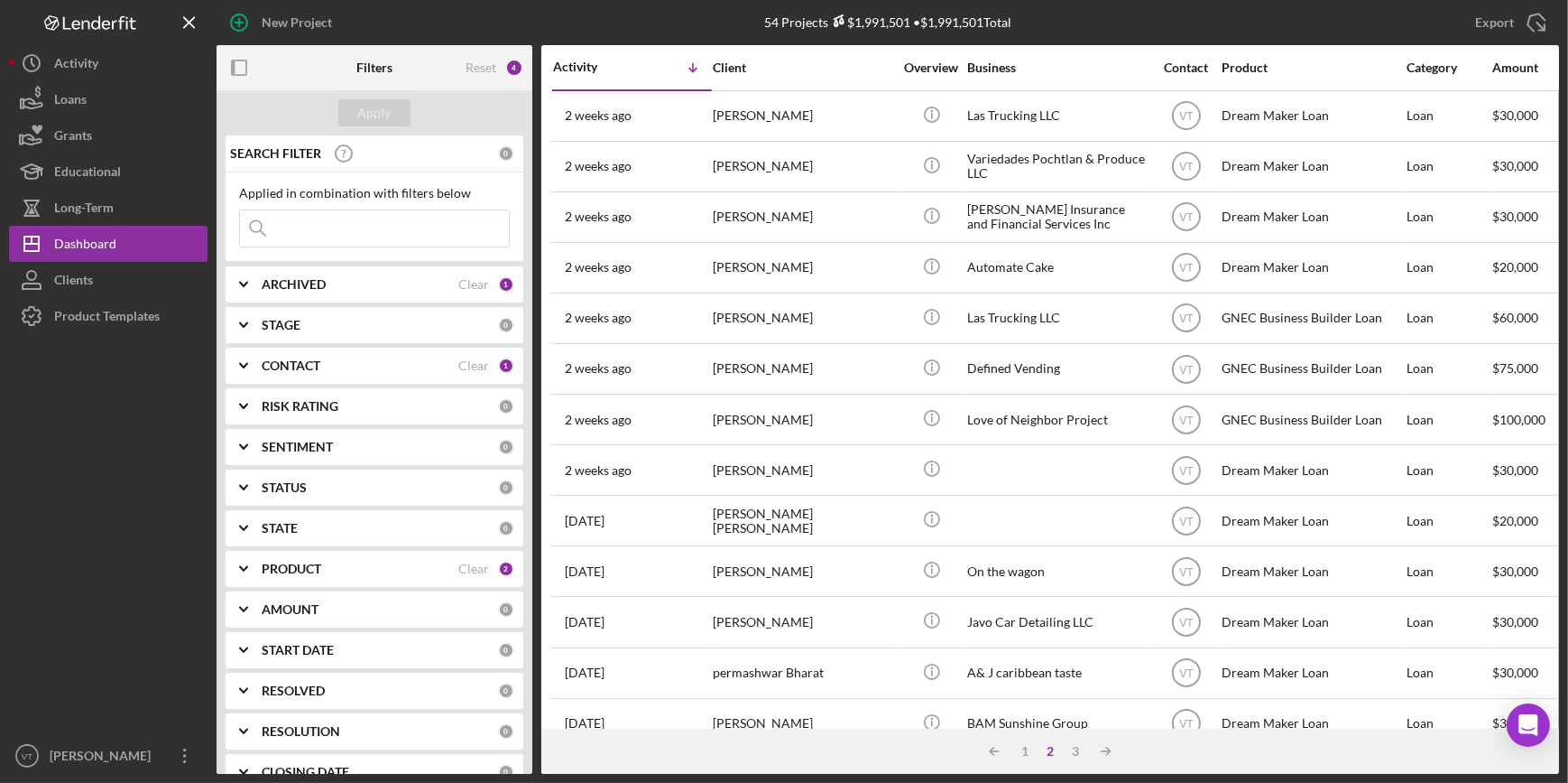
click at [319, 229] on input at bounding box center [374, 228] width 269 height 36
paste input "Barry"
type input "Barry"
click at [387, 115] on div "Apply" at bounding box center [375, 113] width 34 height 27
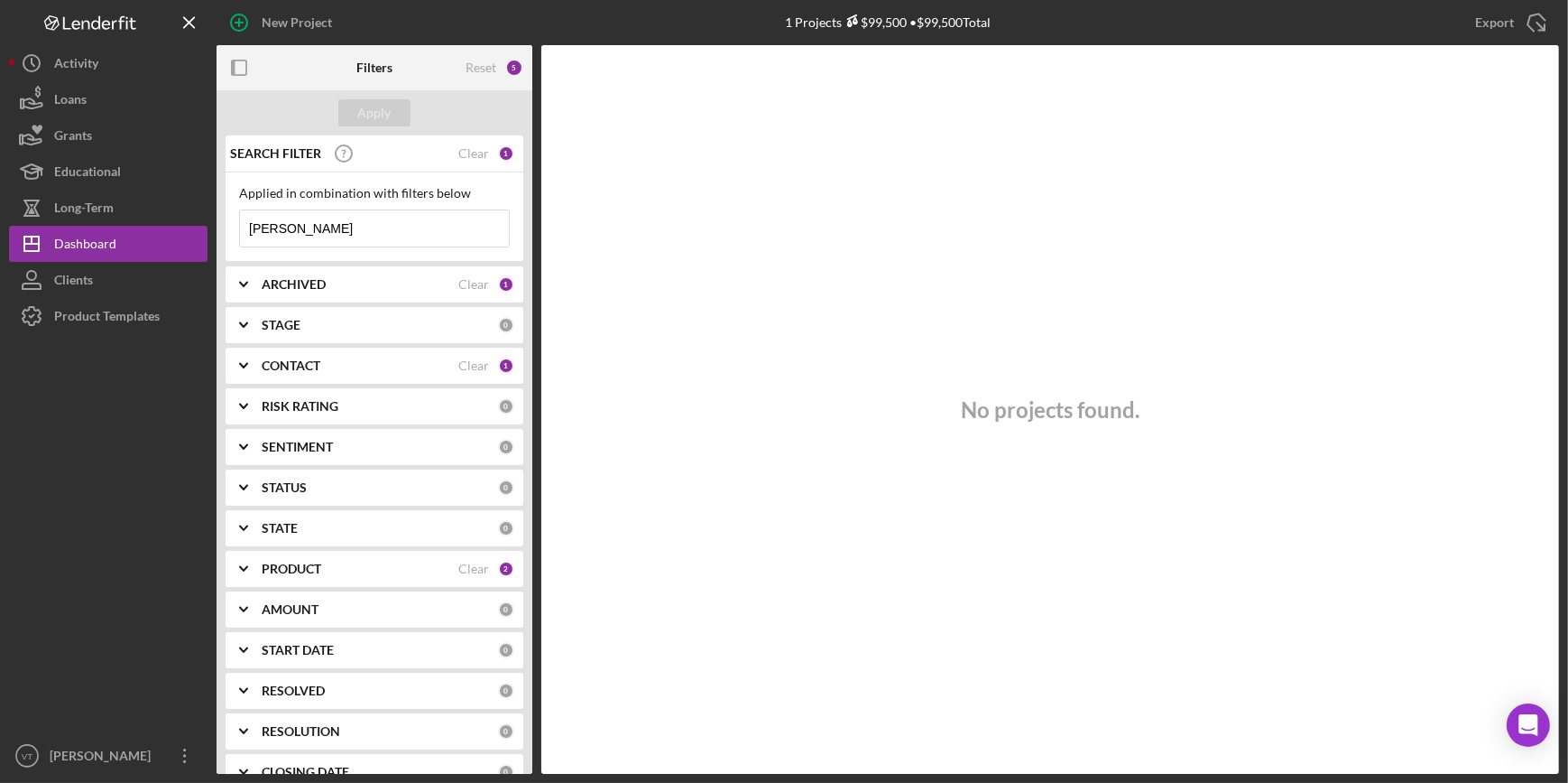
click at [252, 280] on icon "Icon/Expander" at bounding box center [244, 284] width 45 height 45
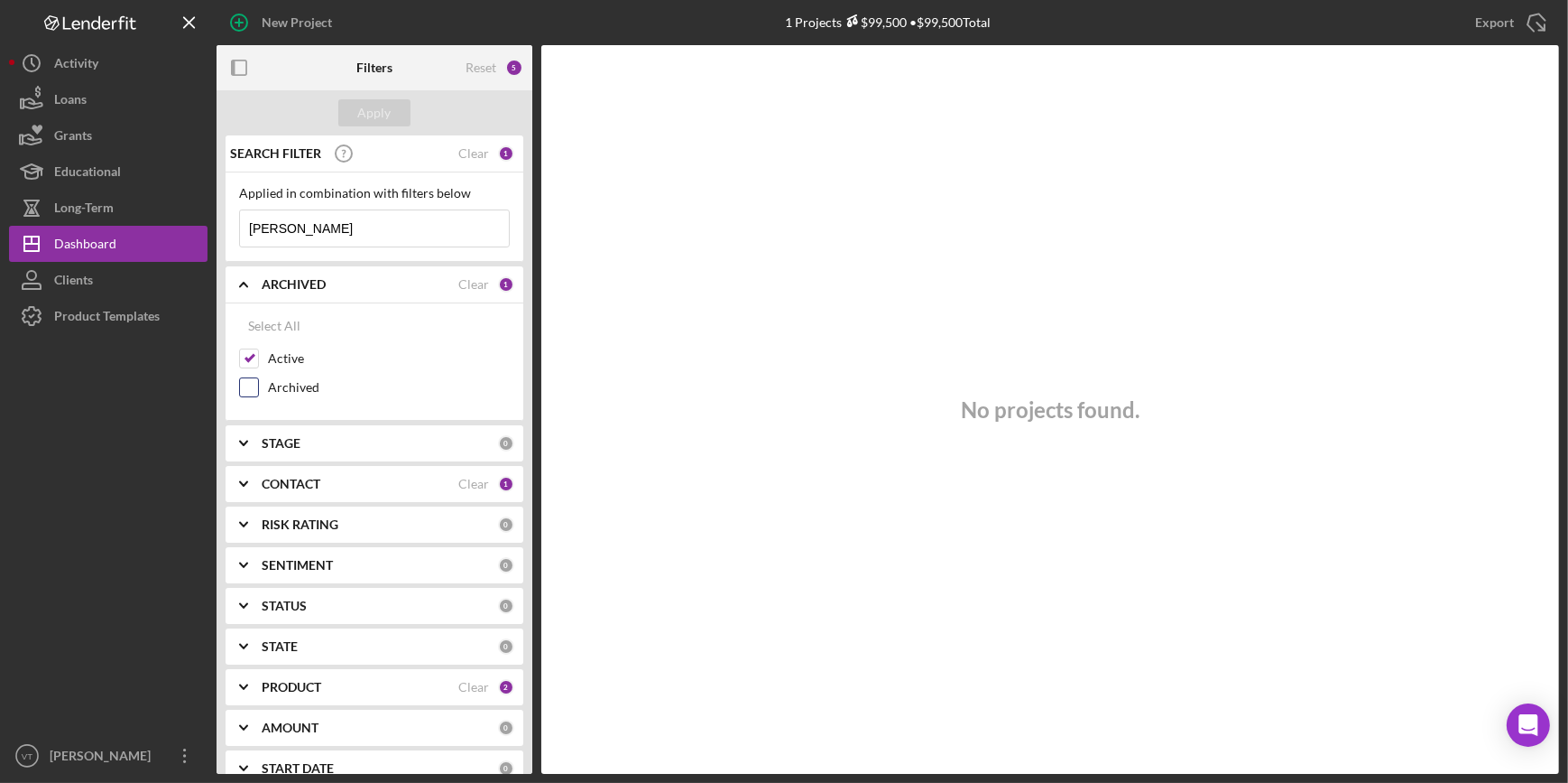
click at [251, 377] on div at bounding box center [248, 386] width 20 height 20
click at [244, 380] on input "Archived" at bounding box center [248, 386] width 18 height 18
checkbox input "true"
click at [384, 110] on div "Apply" at bounding box center [375, 113] width 34 height 27
click at [299, 225] on input "Barry" at bounding box center [374, 228] width 269 height 36
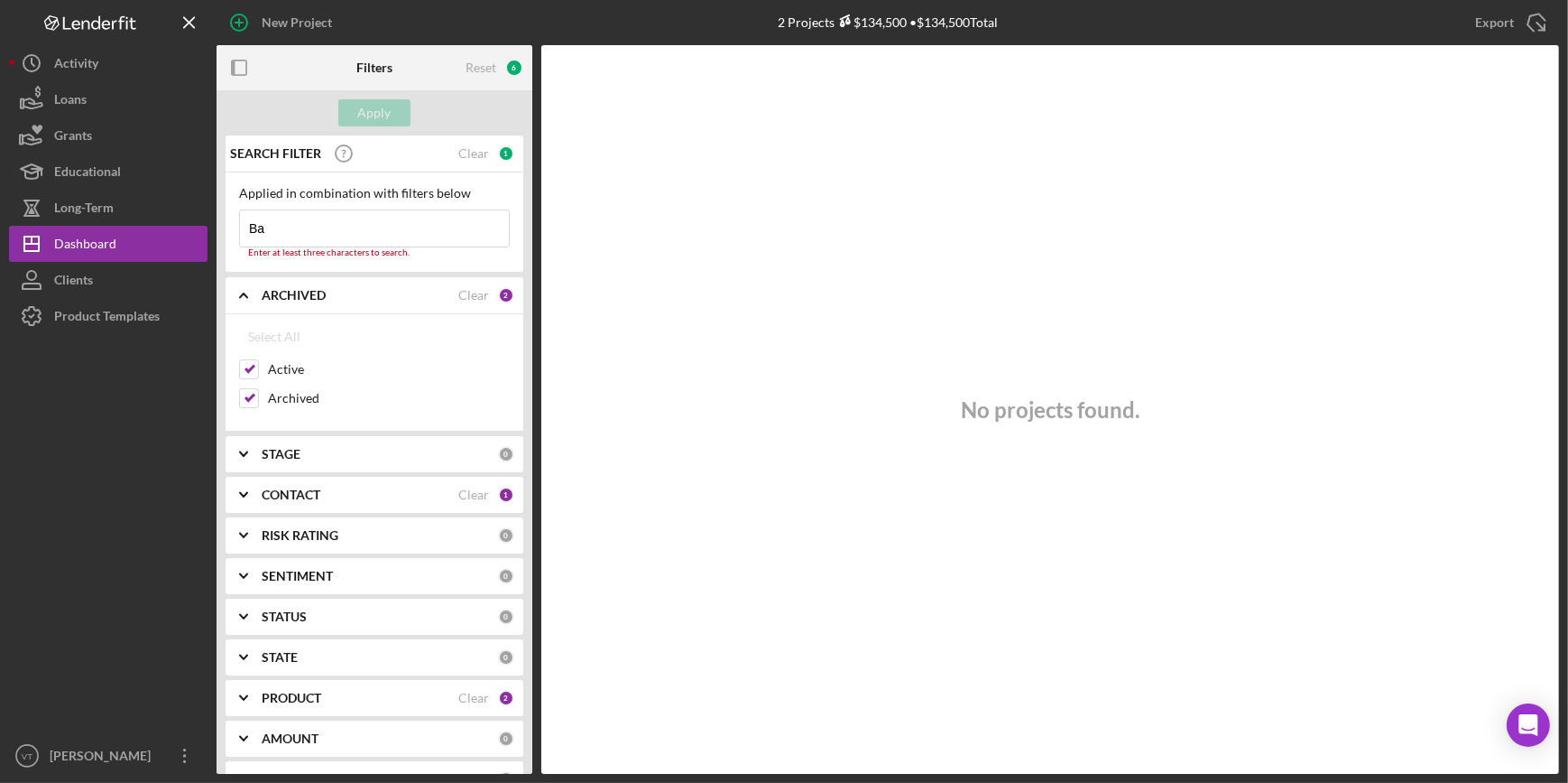
type input "B"
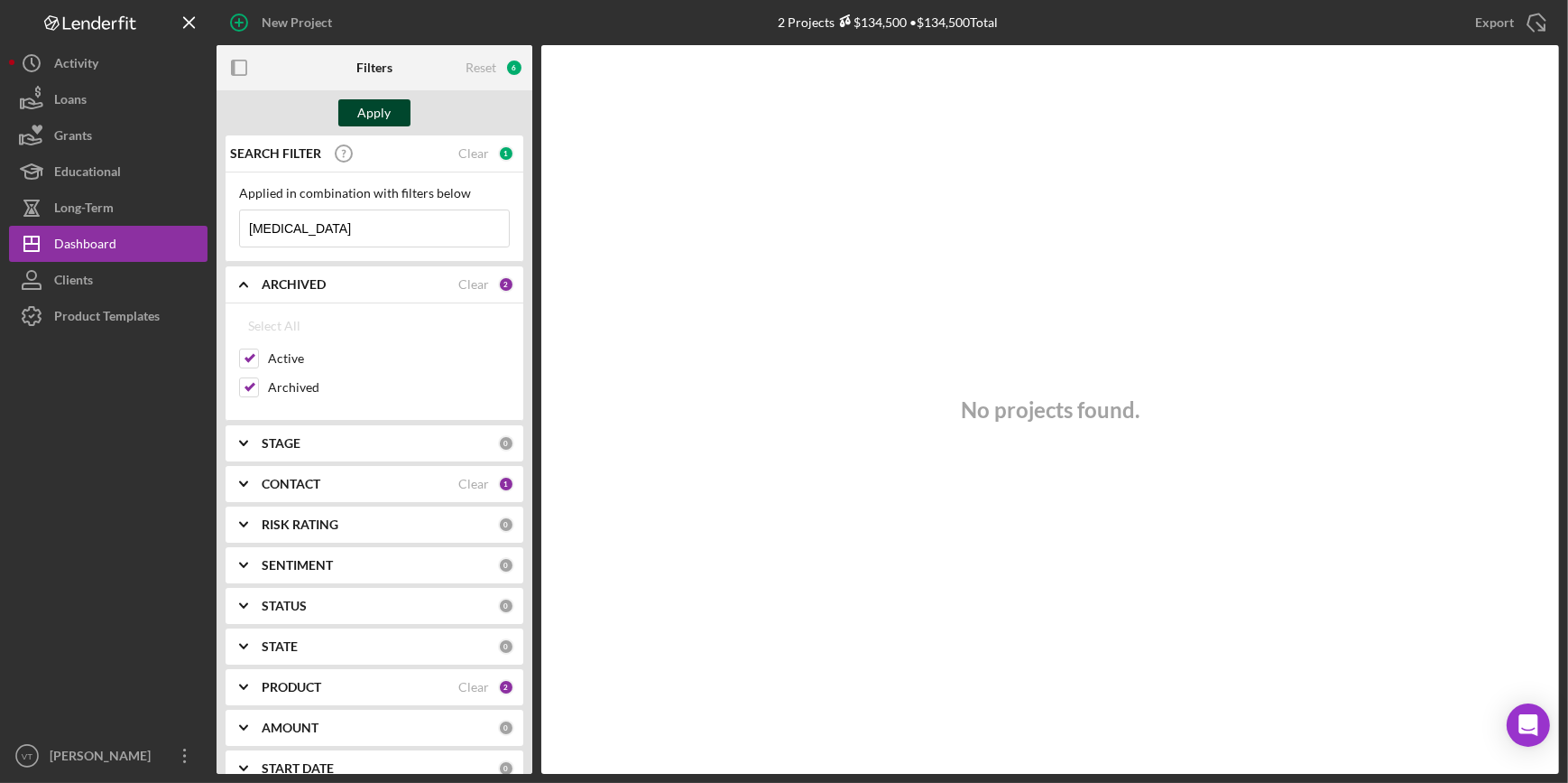
type input "caul"
click at [369, 115] on div "Apply" at bounding box center [375, 113] width 34 height 27
drag, startPoint x: 297, startPoint y: 226, endPoint x: 239, endPoint y: 233, distance: 58.4
click at [240, 233] on input "caul" at bounding box center [374, 228] width 269 height 36
click at [248, 387] on input "Archived" at bounding box center [248, 386] width 18 height 18
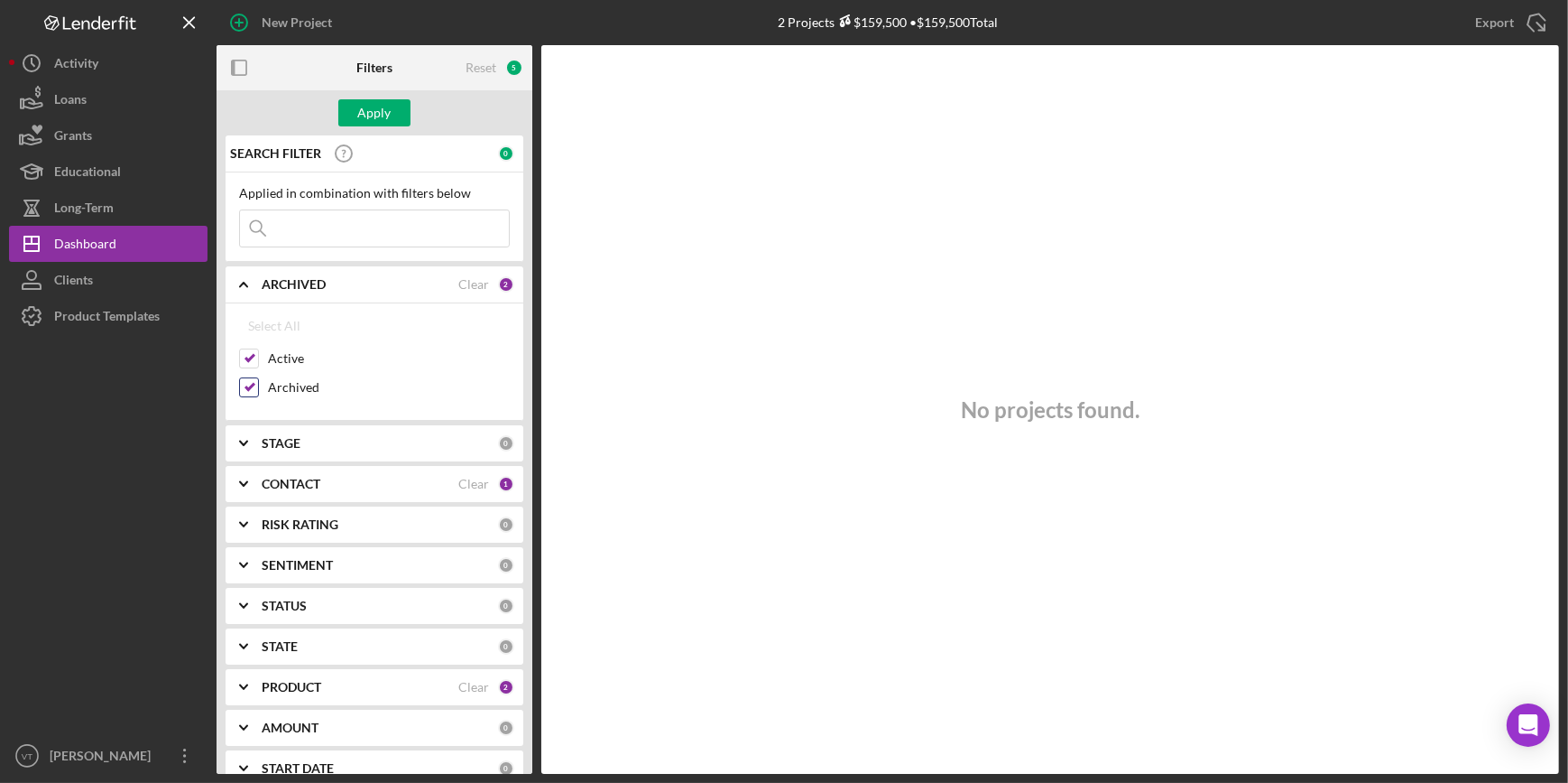
checkbox input "false"
click at [395, 103] on button "Apply" at bounding box center [375, 113] width 73 height 27
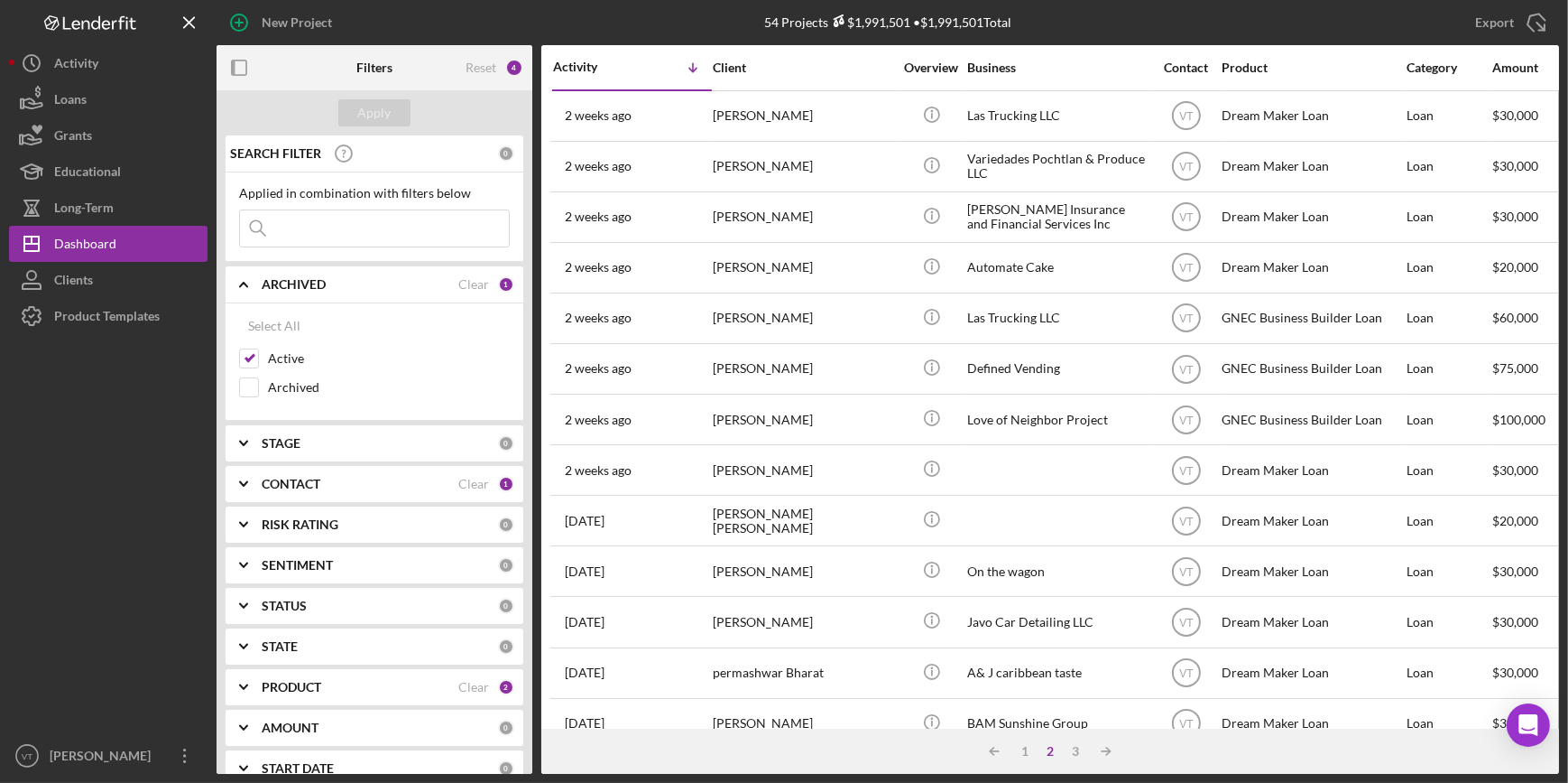
click at [244, 290] on icon "Icon/Expander" at bounding box center [244, 284] width 45 height 45
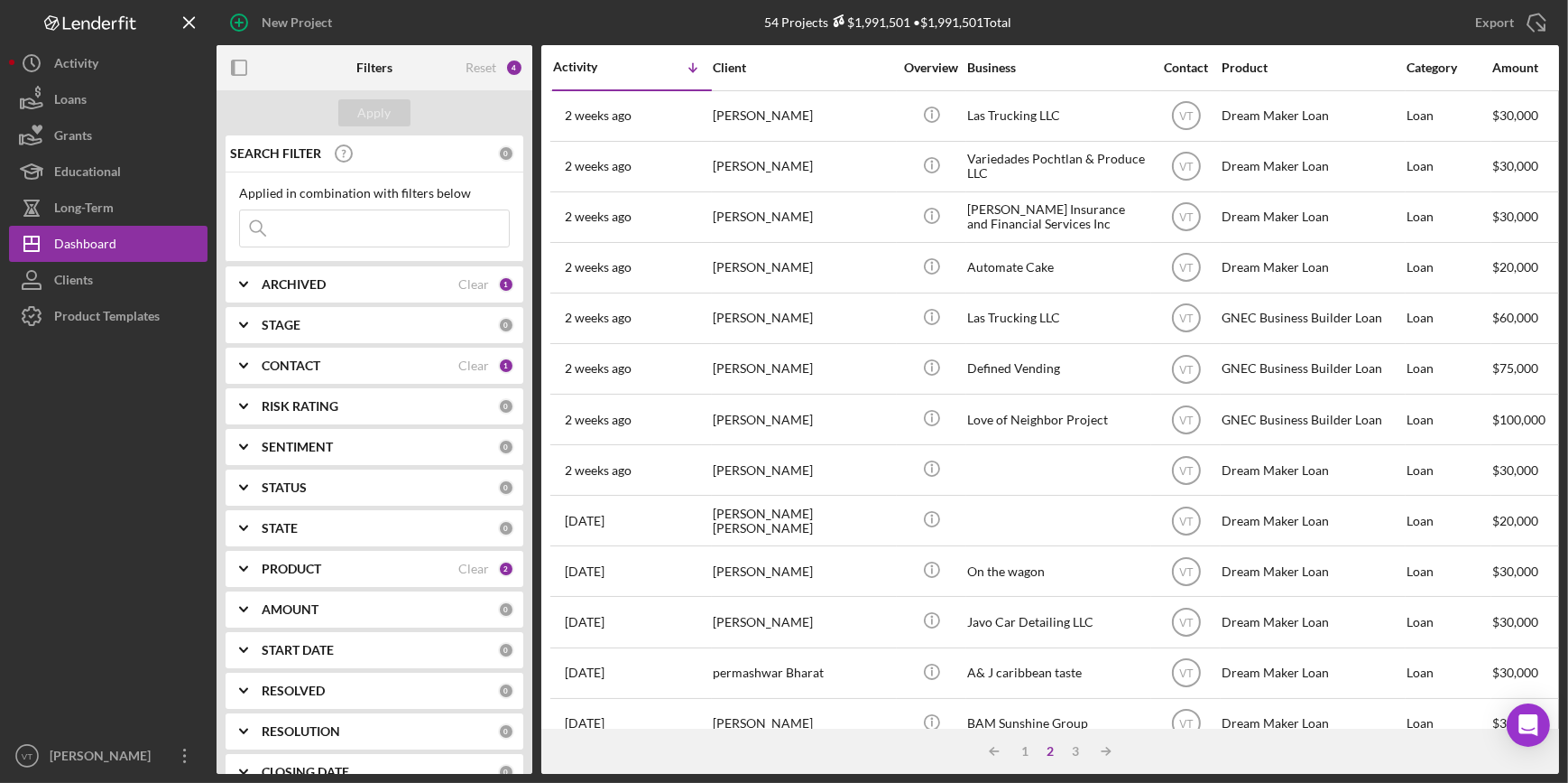
click at [473, 285] on div "Clear" at bounding box center [474, 285] width 31 height 15
click at [390, 108] on div "Apply" at bounding box center [375, 113] width 34 height 27
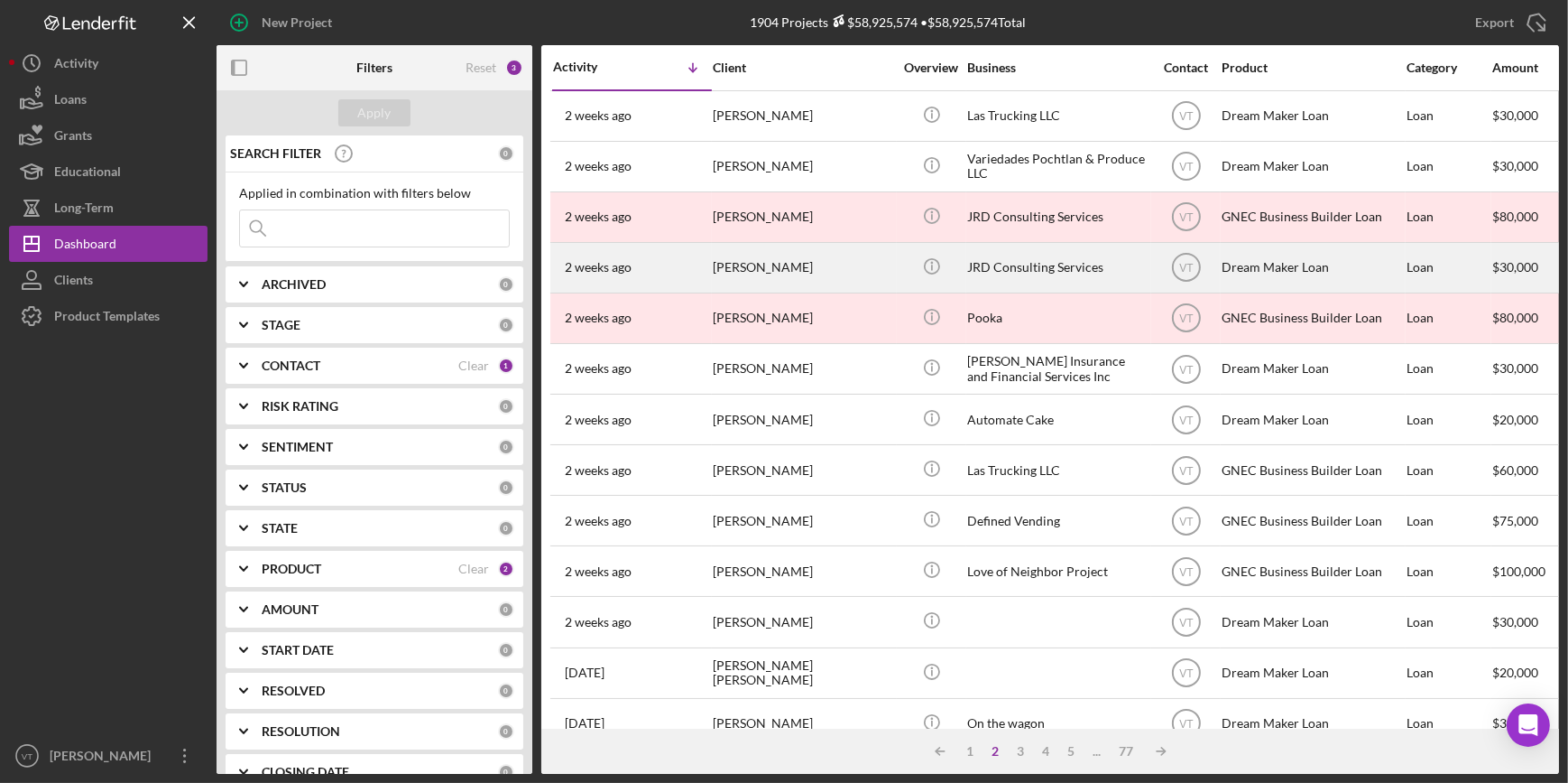
click at [883, 264] on div "Jarred DeWees" at bounding box center [803, 267] width 181 height 47
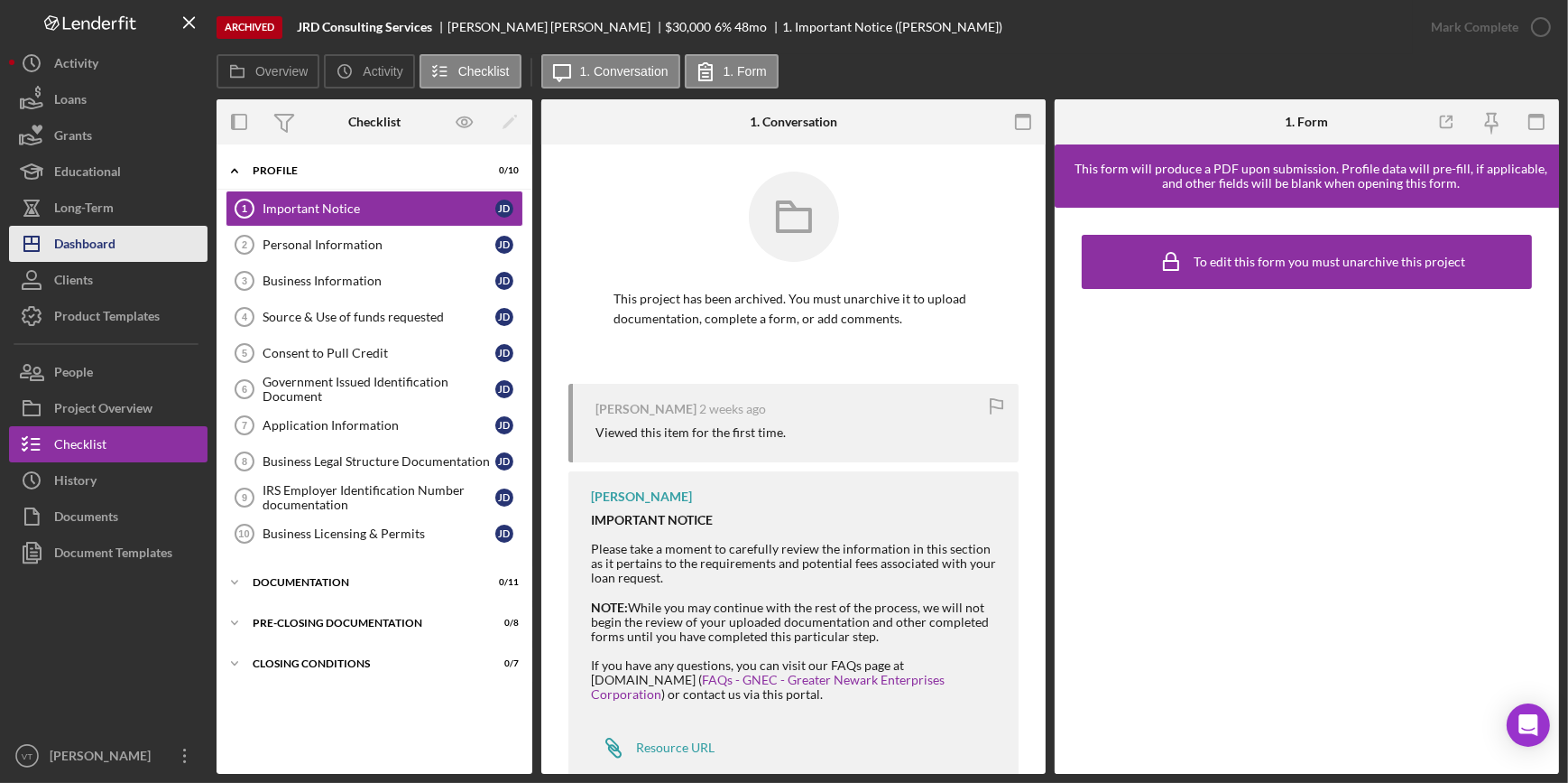
click at [126, 243] on button "Icon/Dashboard Dashboard" at bounding box center [108, 243] width 198 height 36
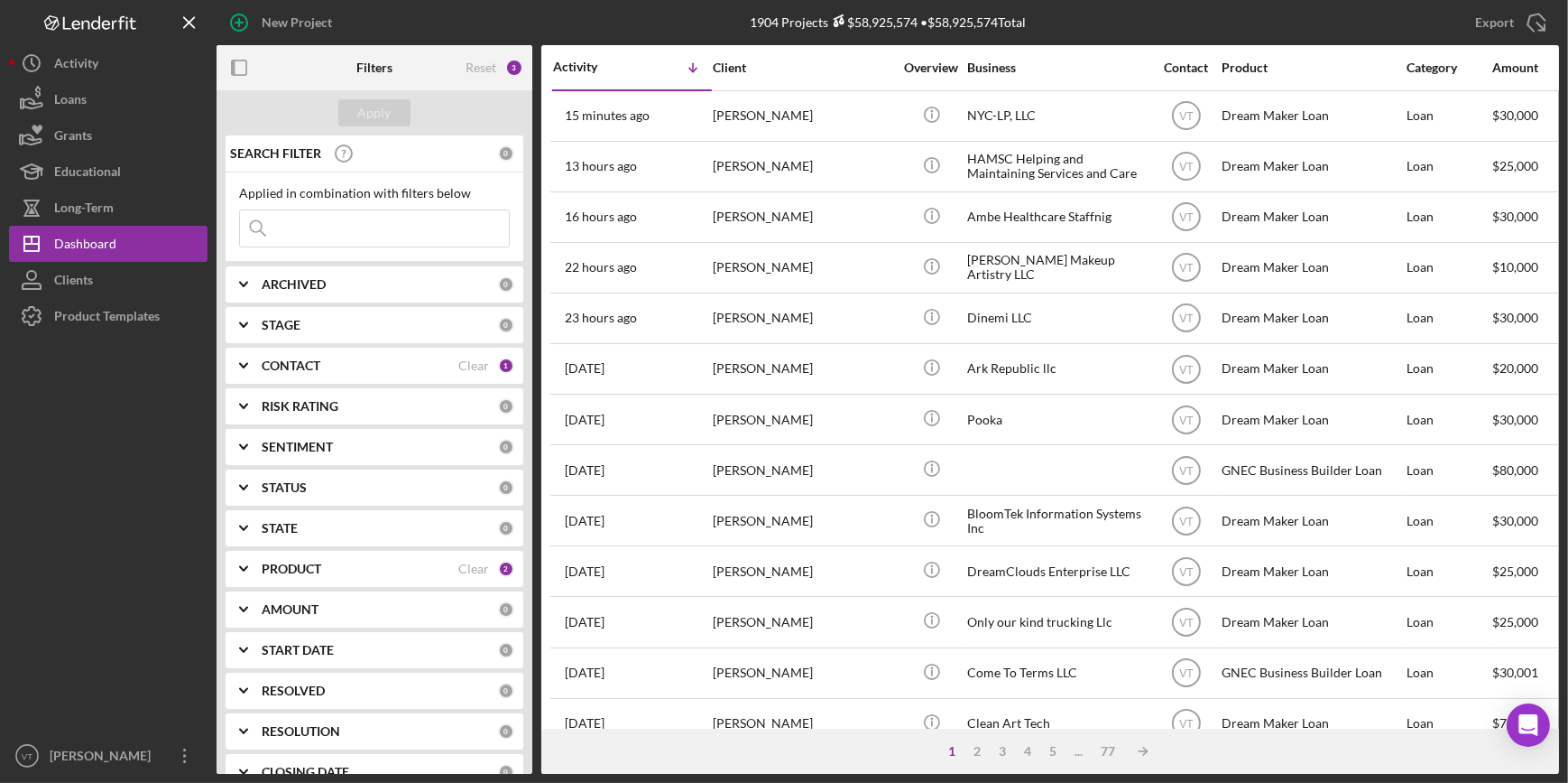
click at [248, 282] on polyline at bounding box center [244, 284] width 7 height 4
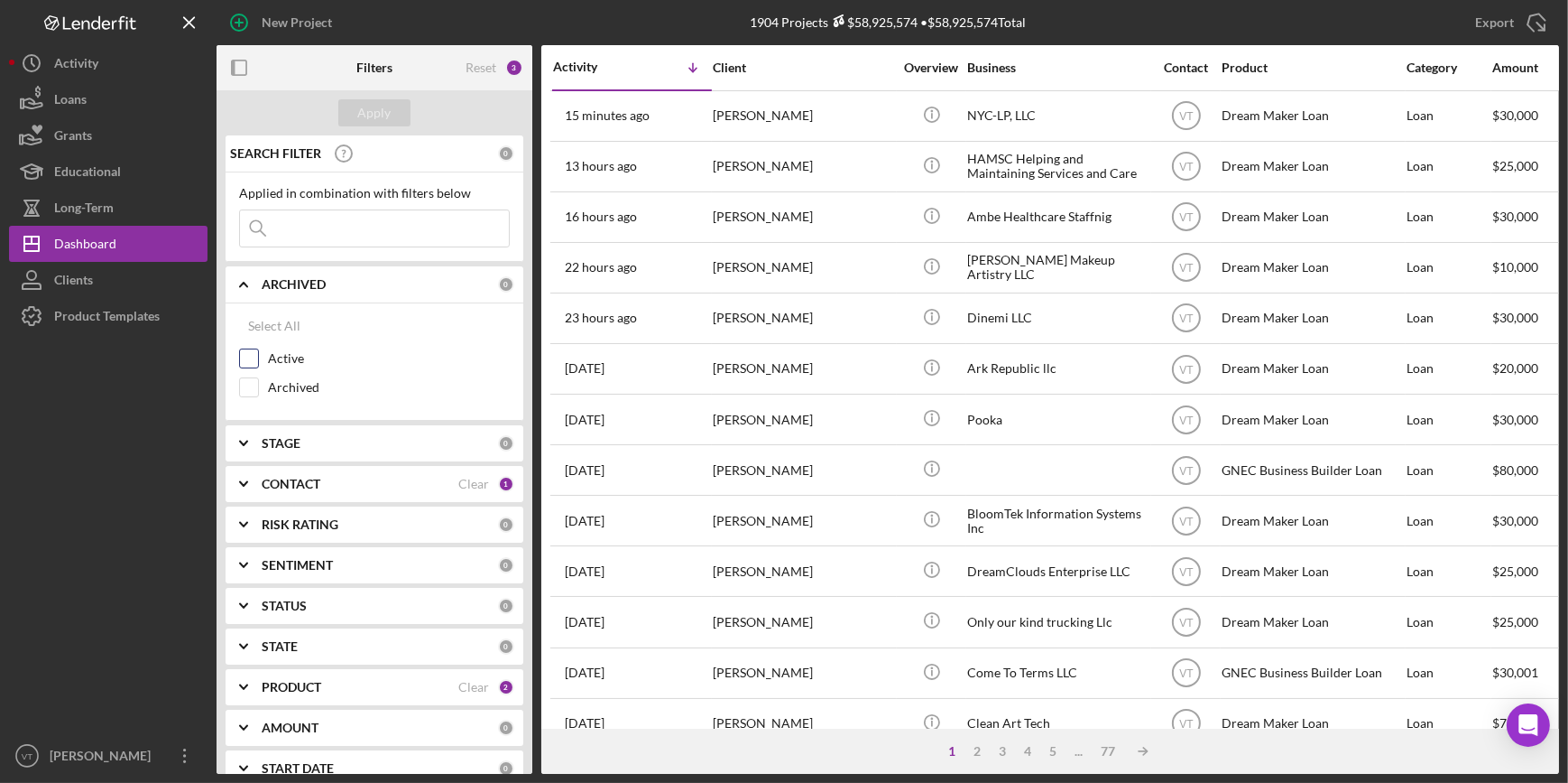
click at [248, 356] on input "Active" at bounding box center [248, 358] width 18 height 18
checkbox input "true"
click at [382, 107] on div "Apply" at bounding box center [375, 113] width 34 height 27
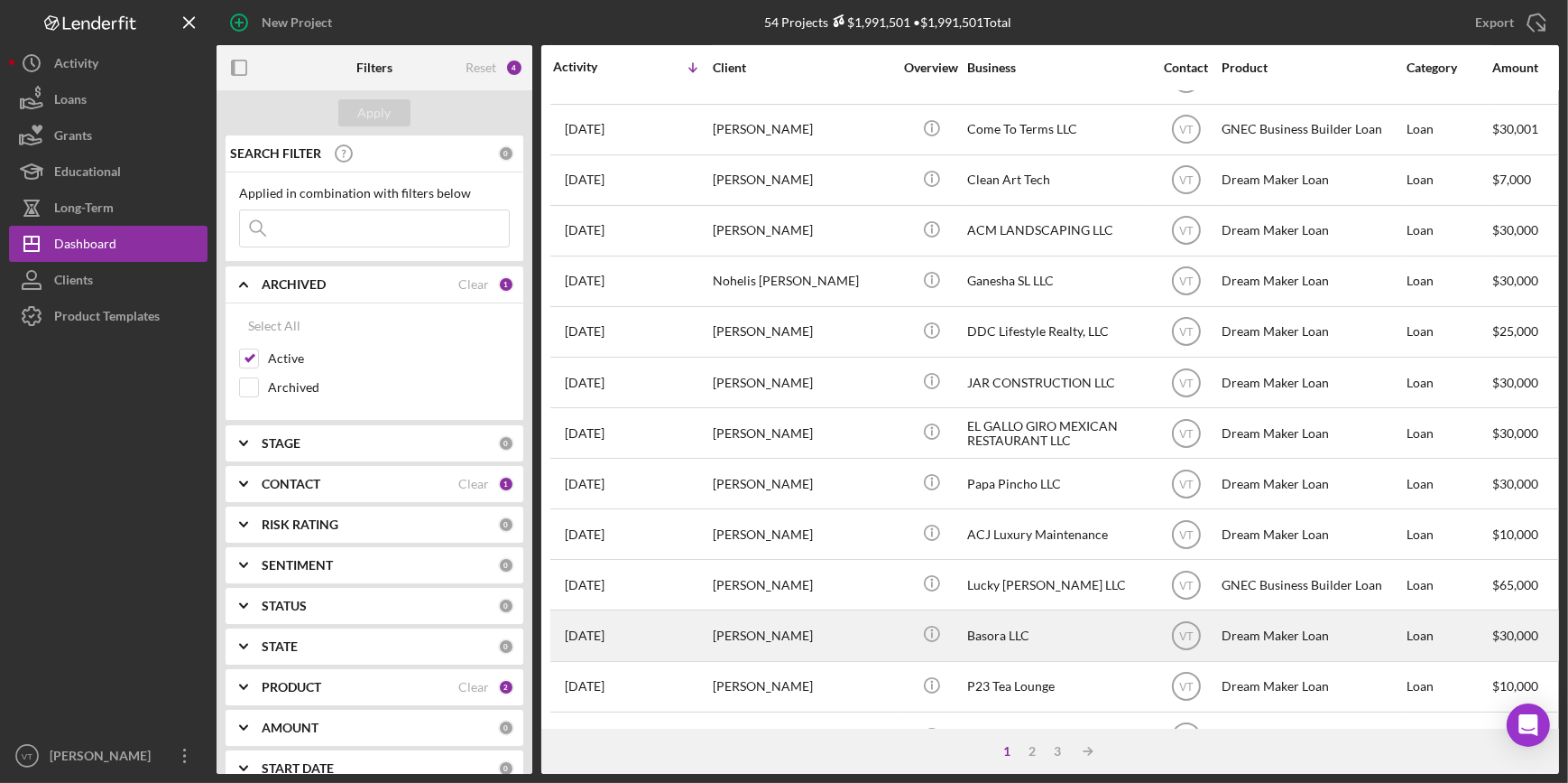
scroll to position [653, 0]
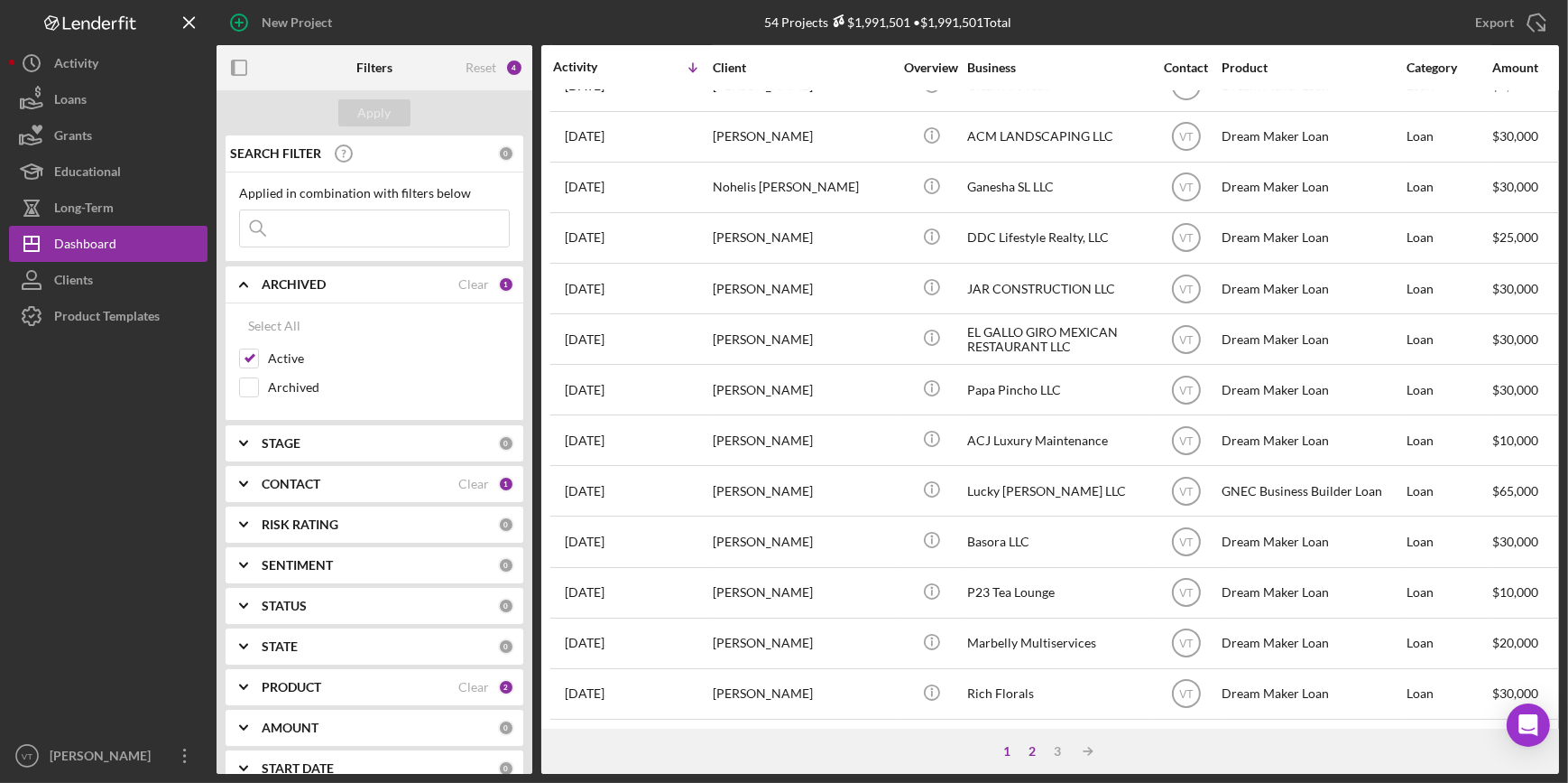
click at [1028, 748] on div "2" at bounding box center [1032, 751] width 25 height 15
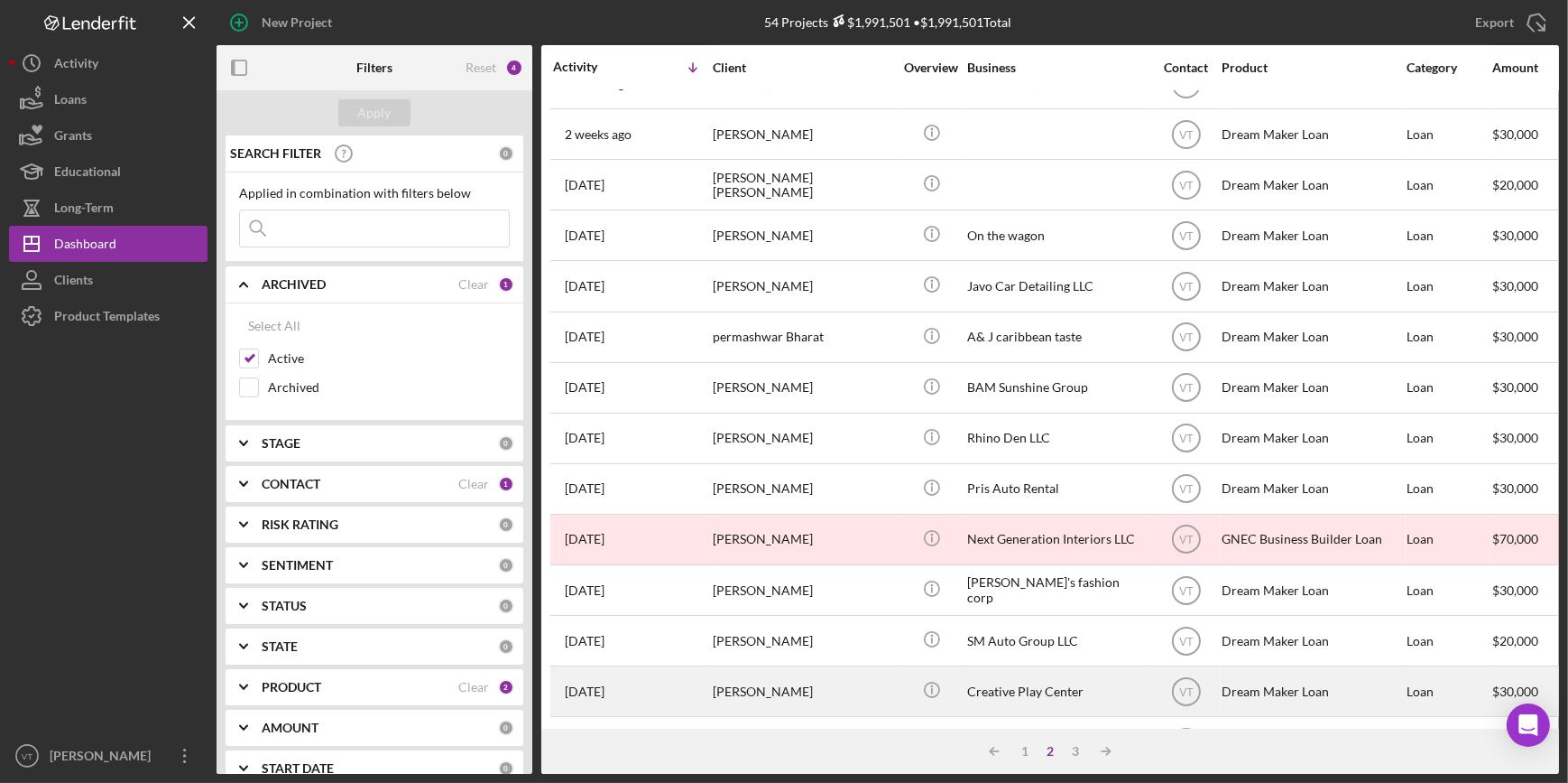
scroll to position [325, 0]
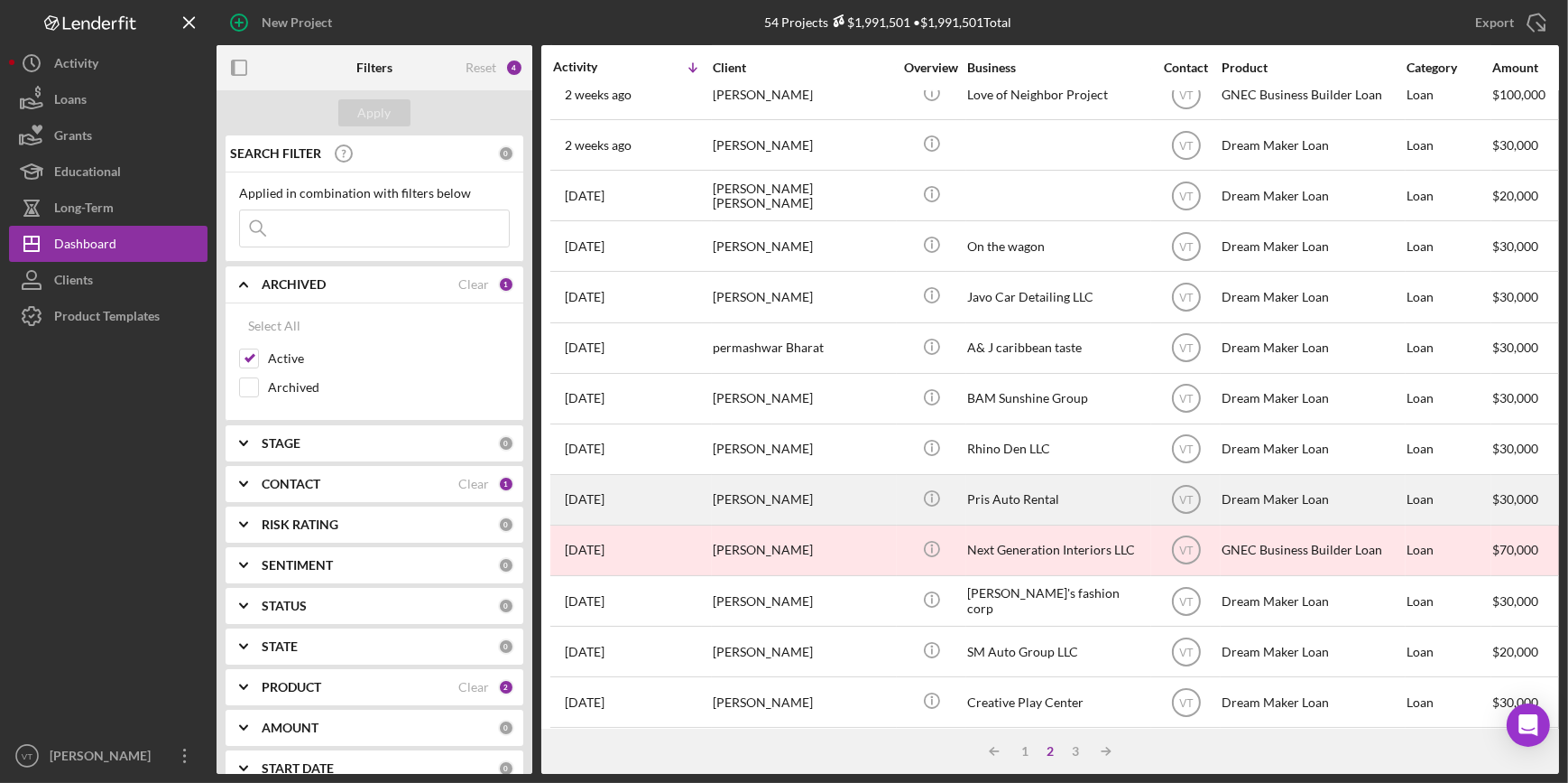
click at [821, 495] on div "Pritom Barua" at bounding box center [803, 499] width 181 height 47
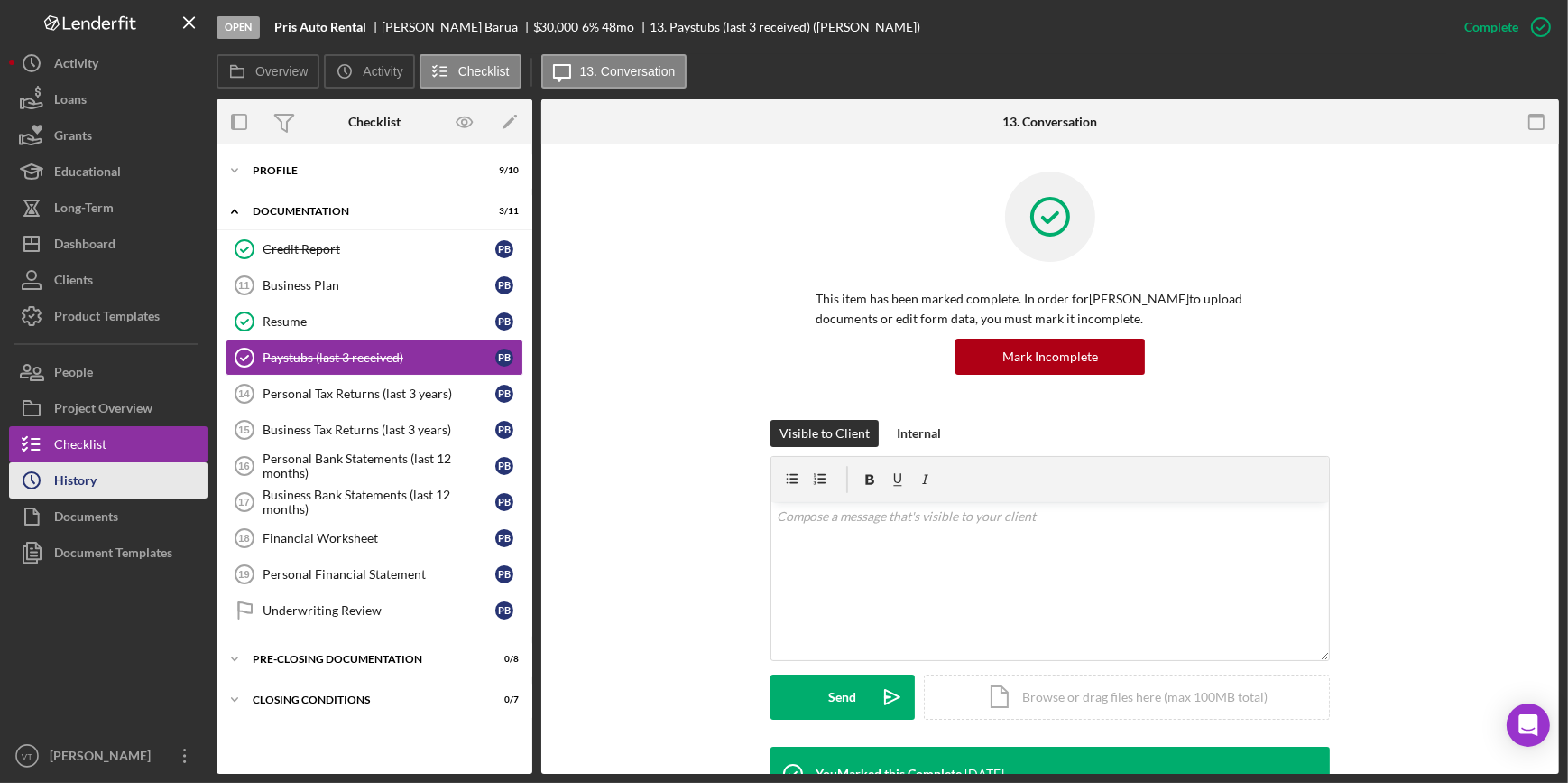
click at [104, 478] on button "Icon/History History" at bounding box center [108, 479] width 198 height 36
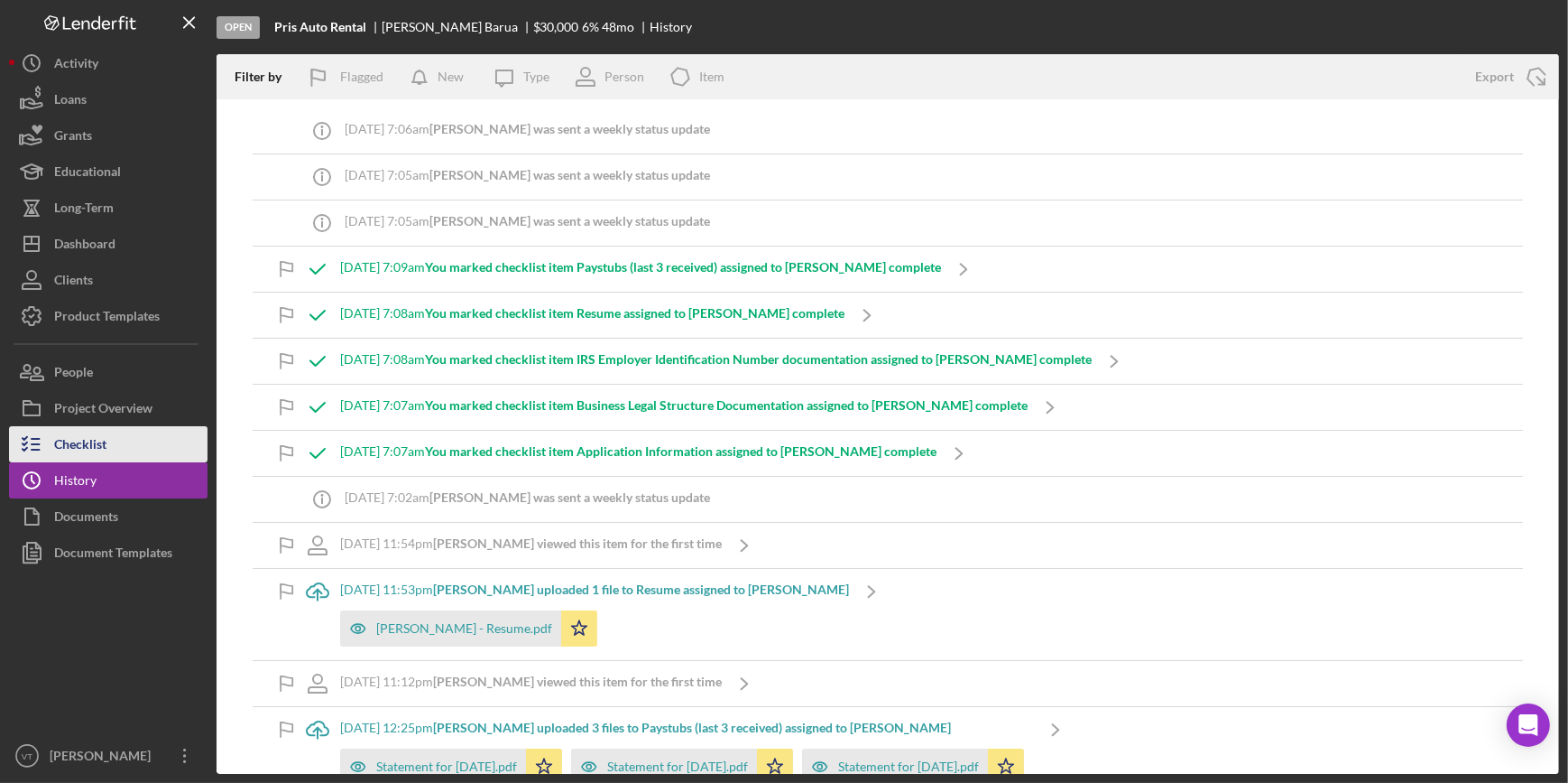
click at [105, 446] on div "Checklist" at bounding box center [80, 447] width 52 height 41
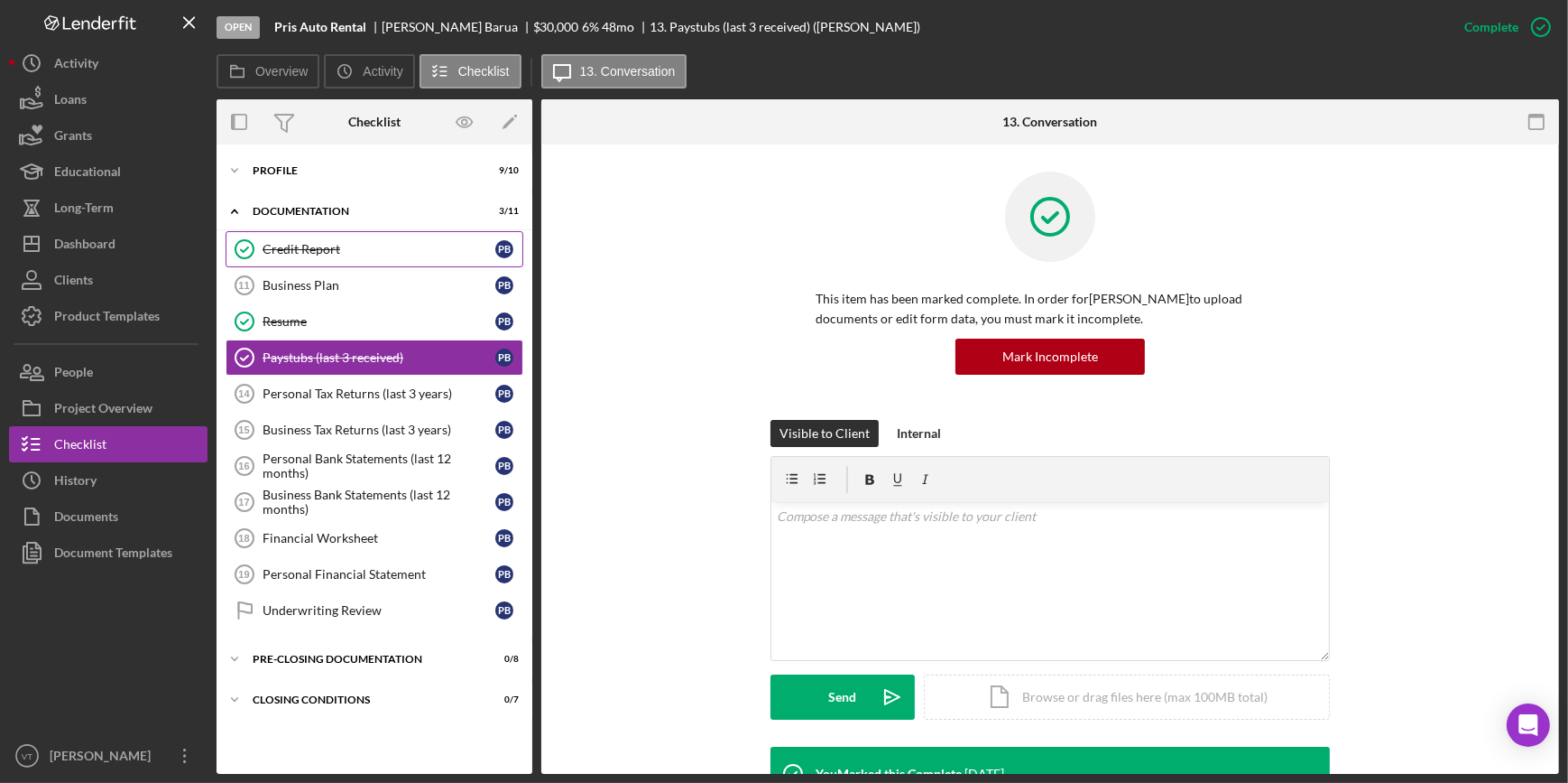
click at [274, 244] on div "Credit Report" at bounding box center [379, 250] width 233 height 15
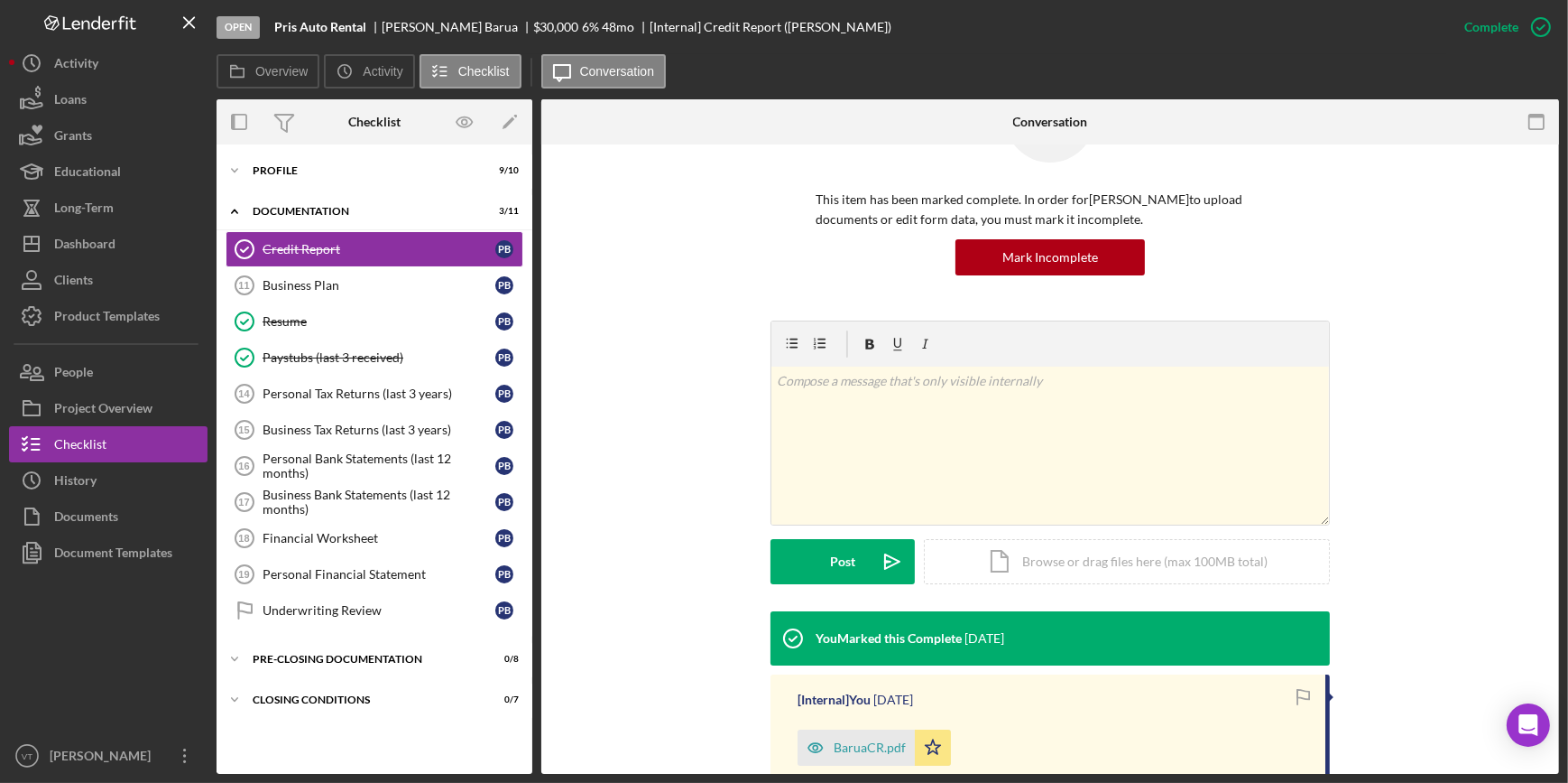
scroll to position [292, 0]
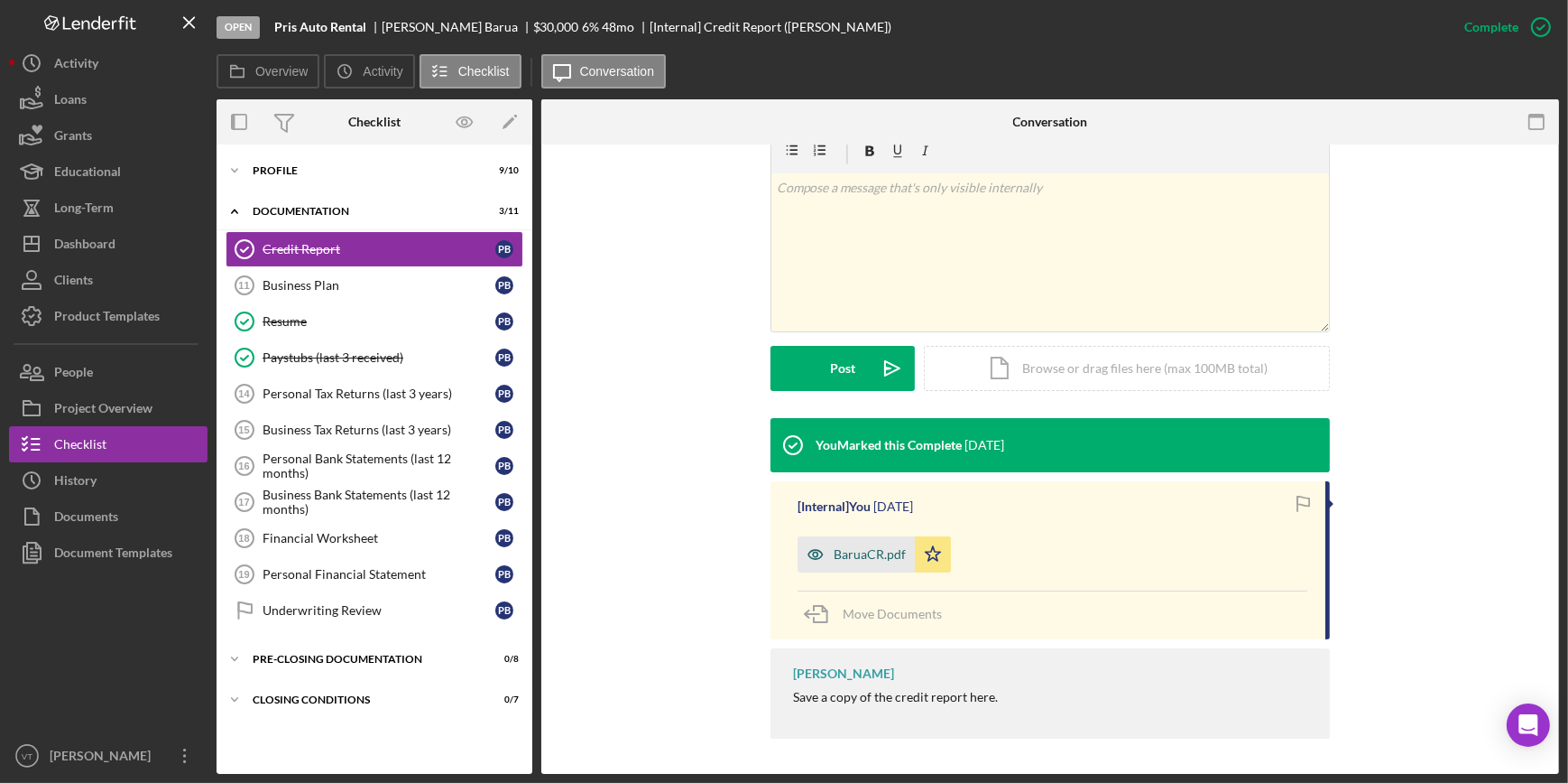
click at [857, 544] on div "BaruaCR.pdf" at bounding box center [856, 554] width 117 height 36
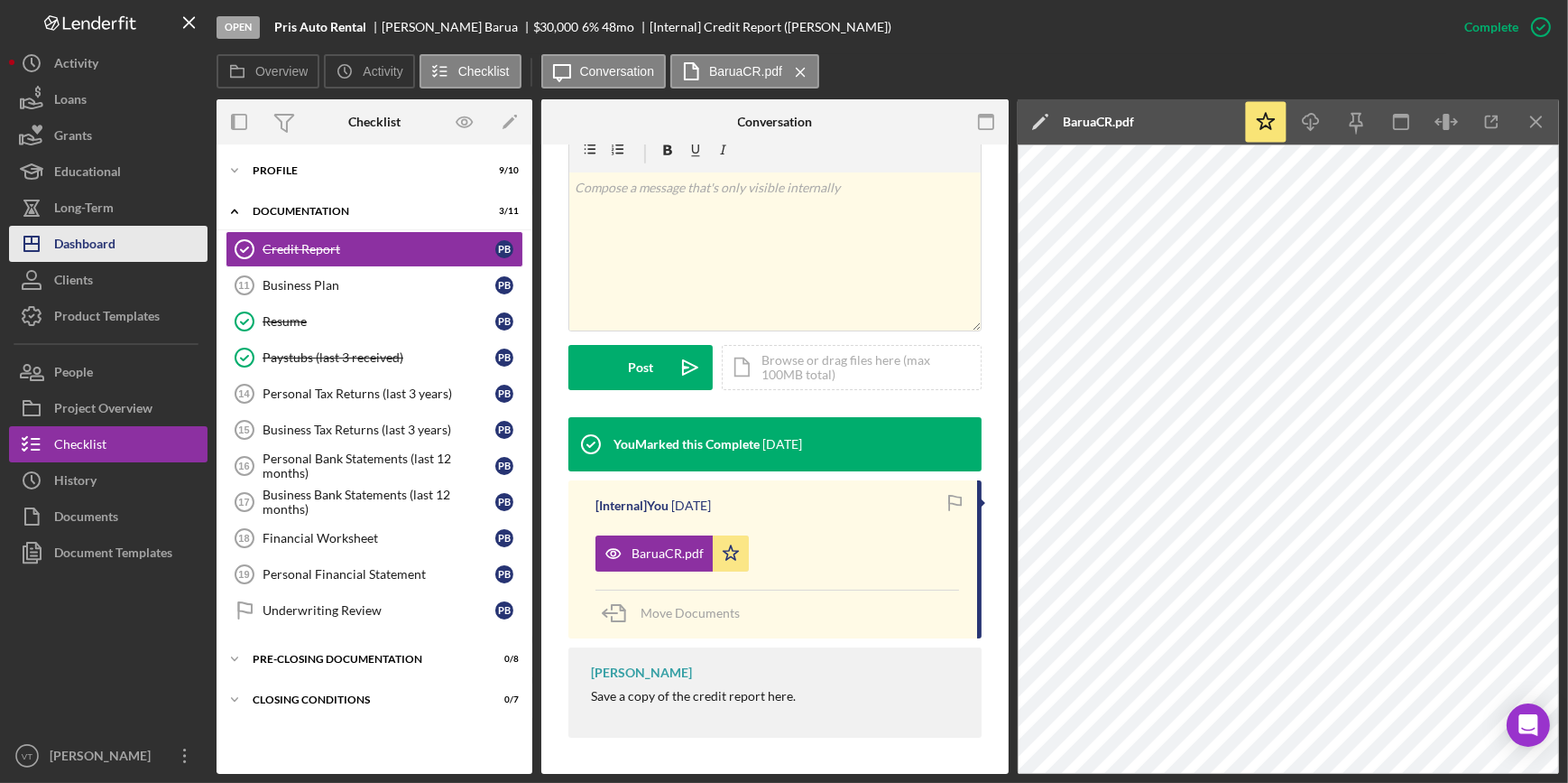
click at [118, 250] on button "Icon/Dashboard Dashboard" at bounding box center [108, 243] width 198 height 36
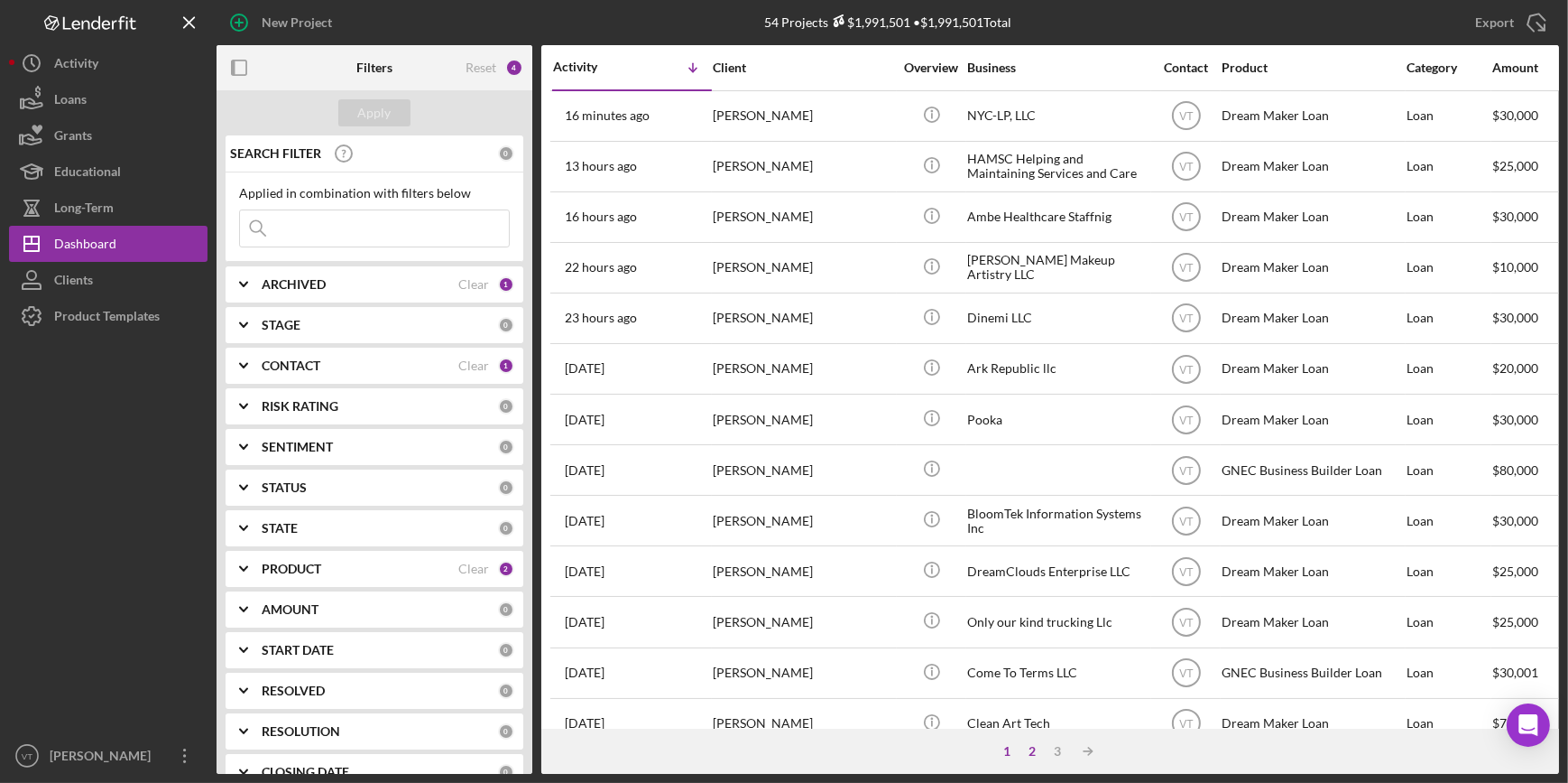
click at [1028, 749] on div "2" at bounding box center [1032, 751] width 25 height 15
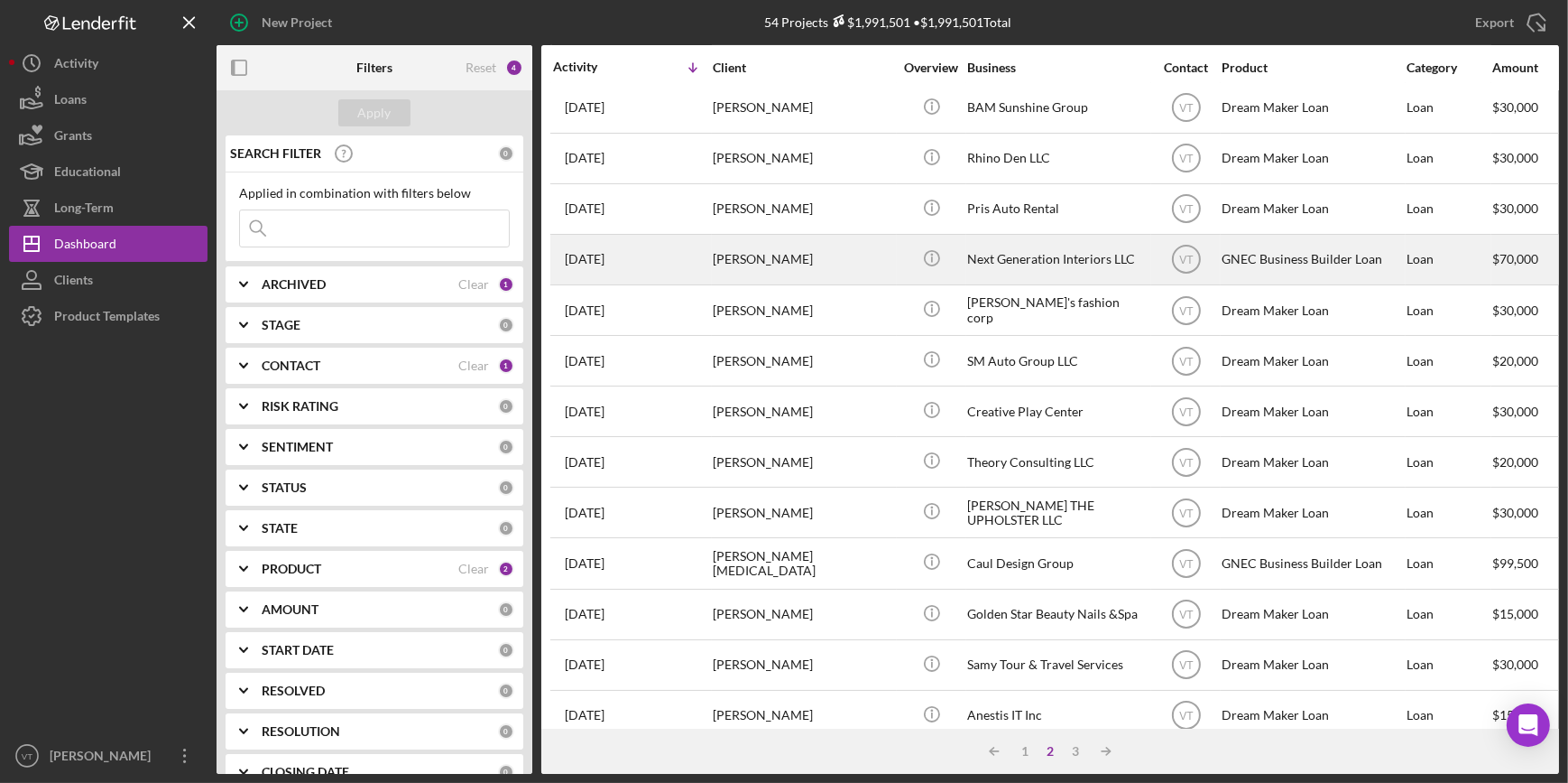
scroll to position [653, 0]
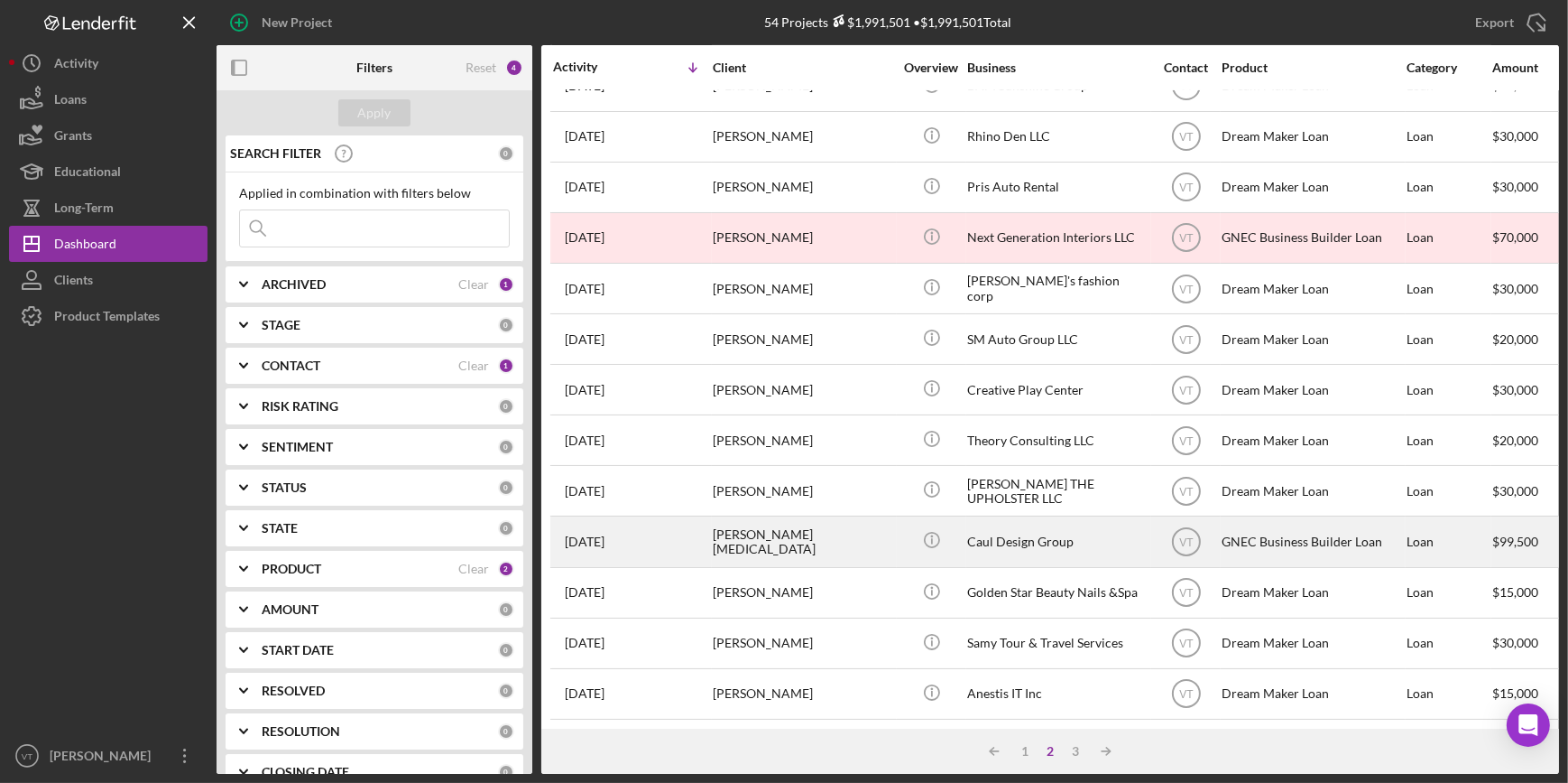
click at [856, 530] on div "Barry Caul" at bounding box center [803, 541] width 181 height 47
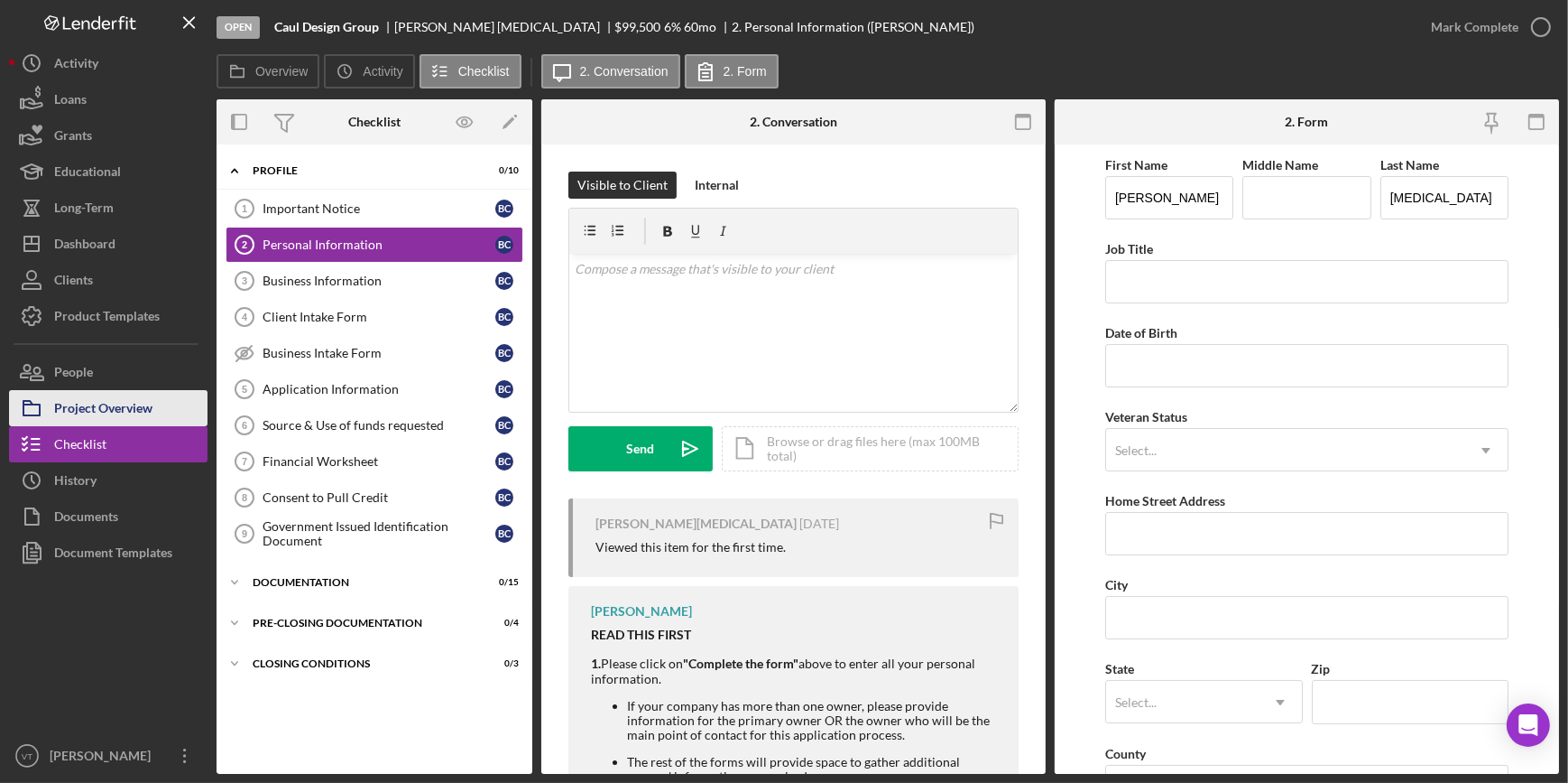
click at [127, 407] on div "Project Overview" at bounding box center [103, 411] width 99 height 41
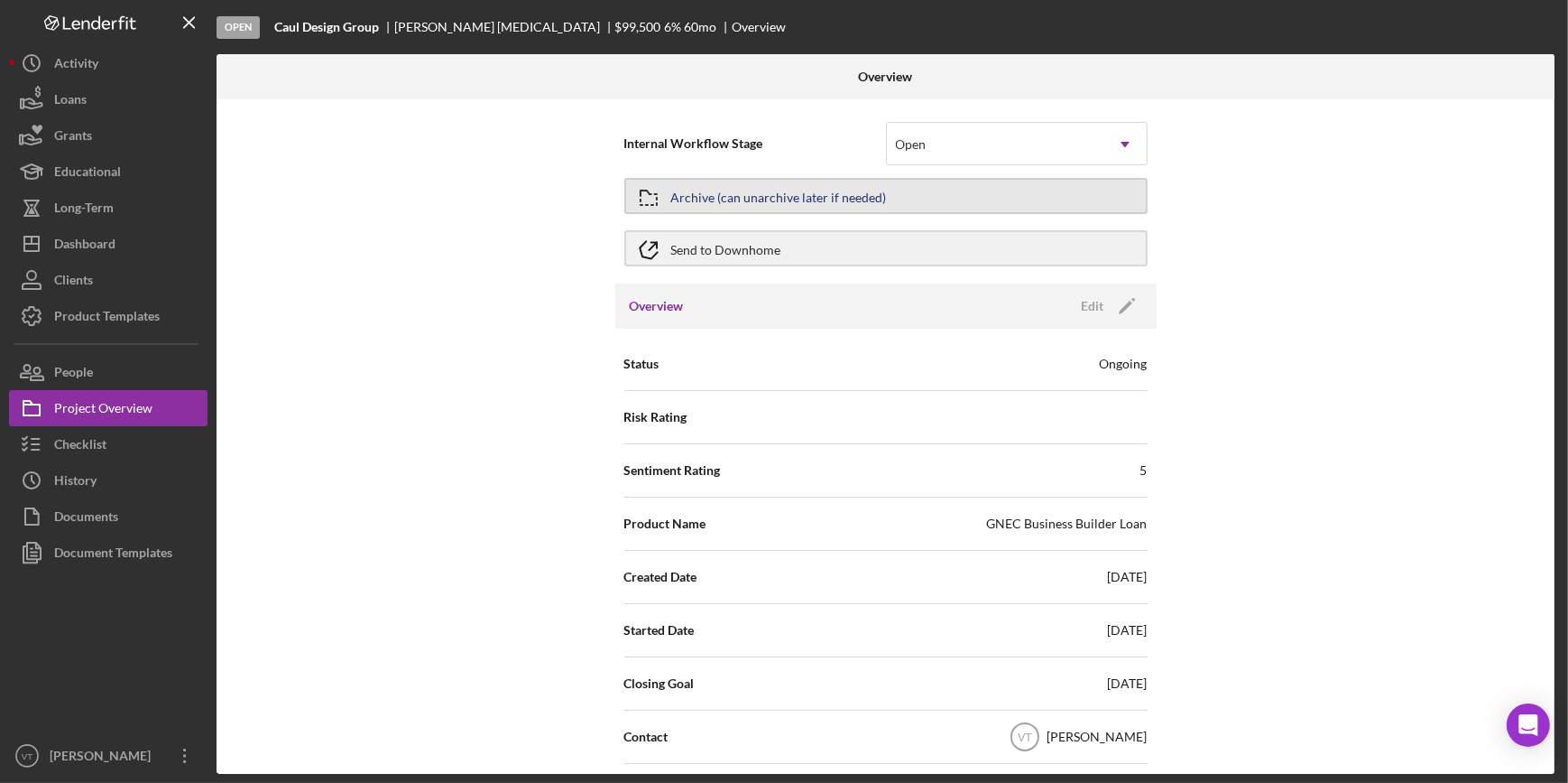
click at [852, 206] on div "Archive (can unarchive later if needed)" at bounding box center [779, 196] width 216 height 33
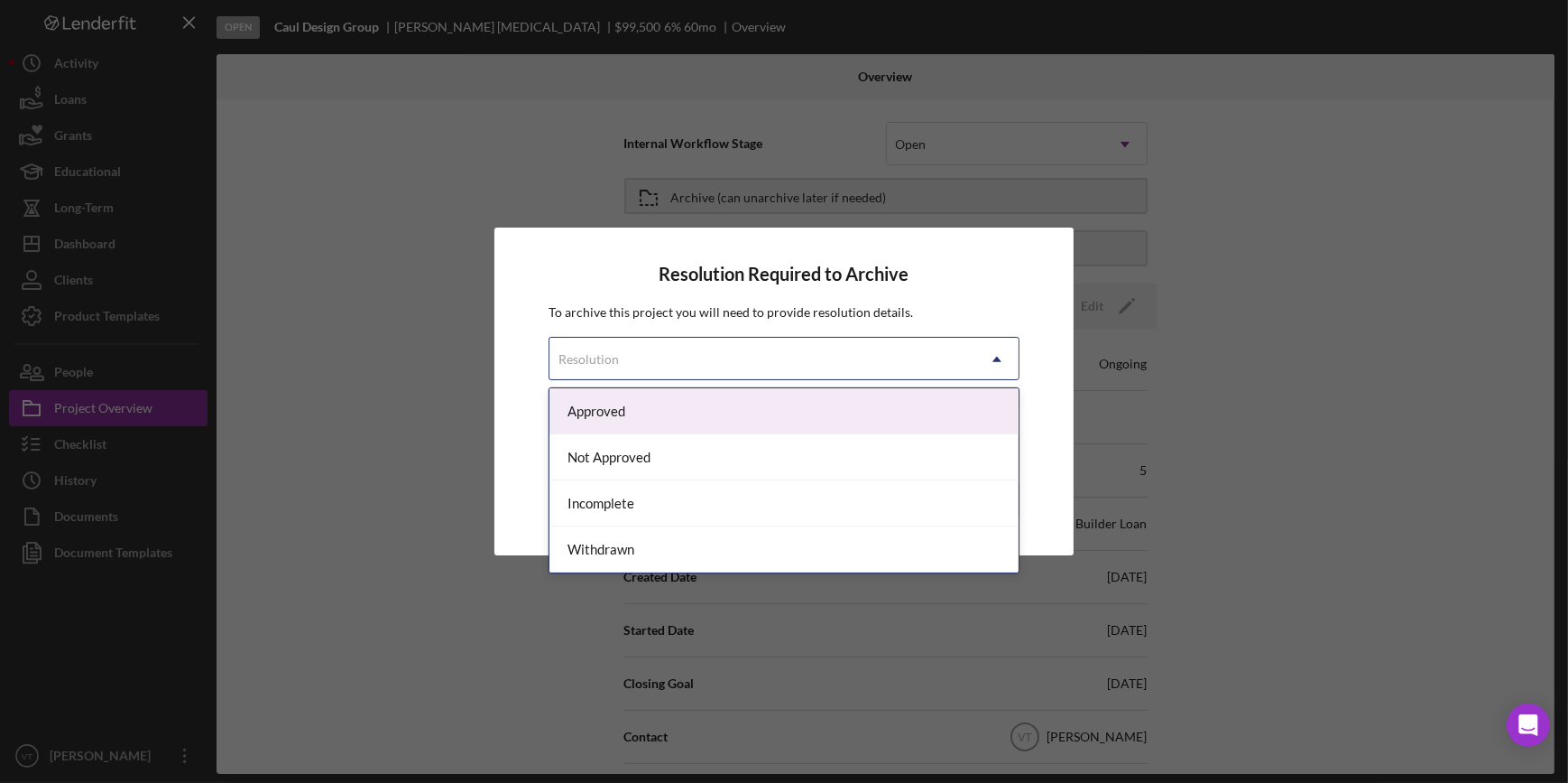
click at [870, 355] on div "Resolution" at bounding box center [761, 359] width 425 height 42
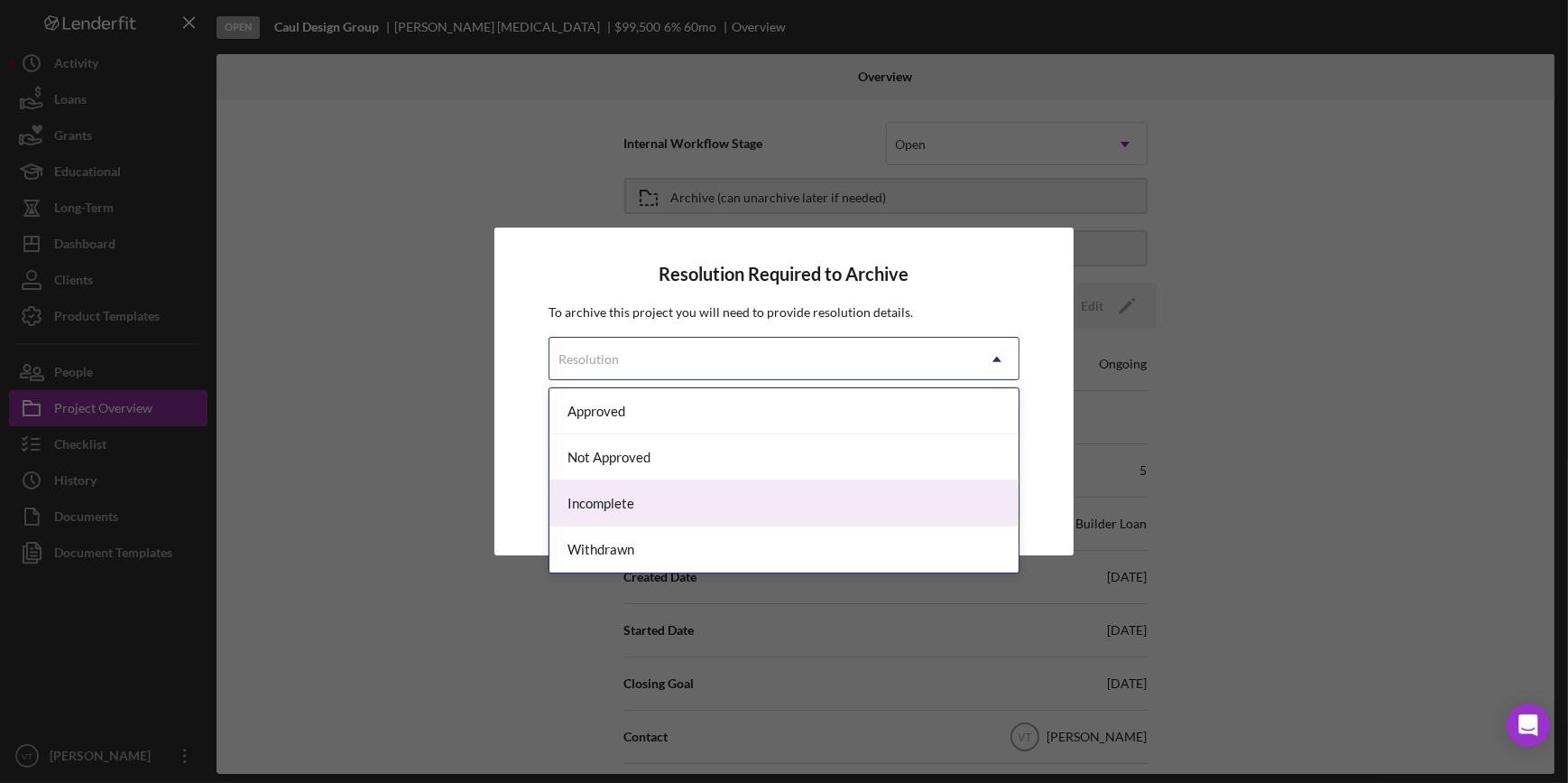
click at [793, 507] on div "Incomplete" at bounding box center [783, 503] width 468 height 46
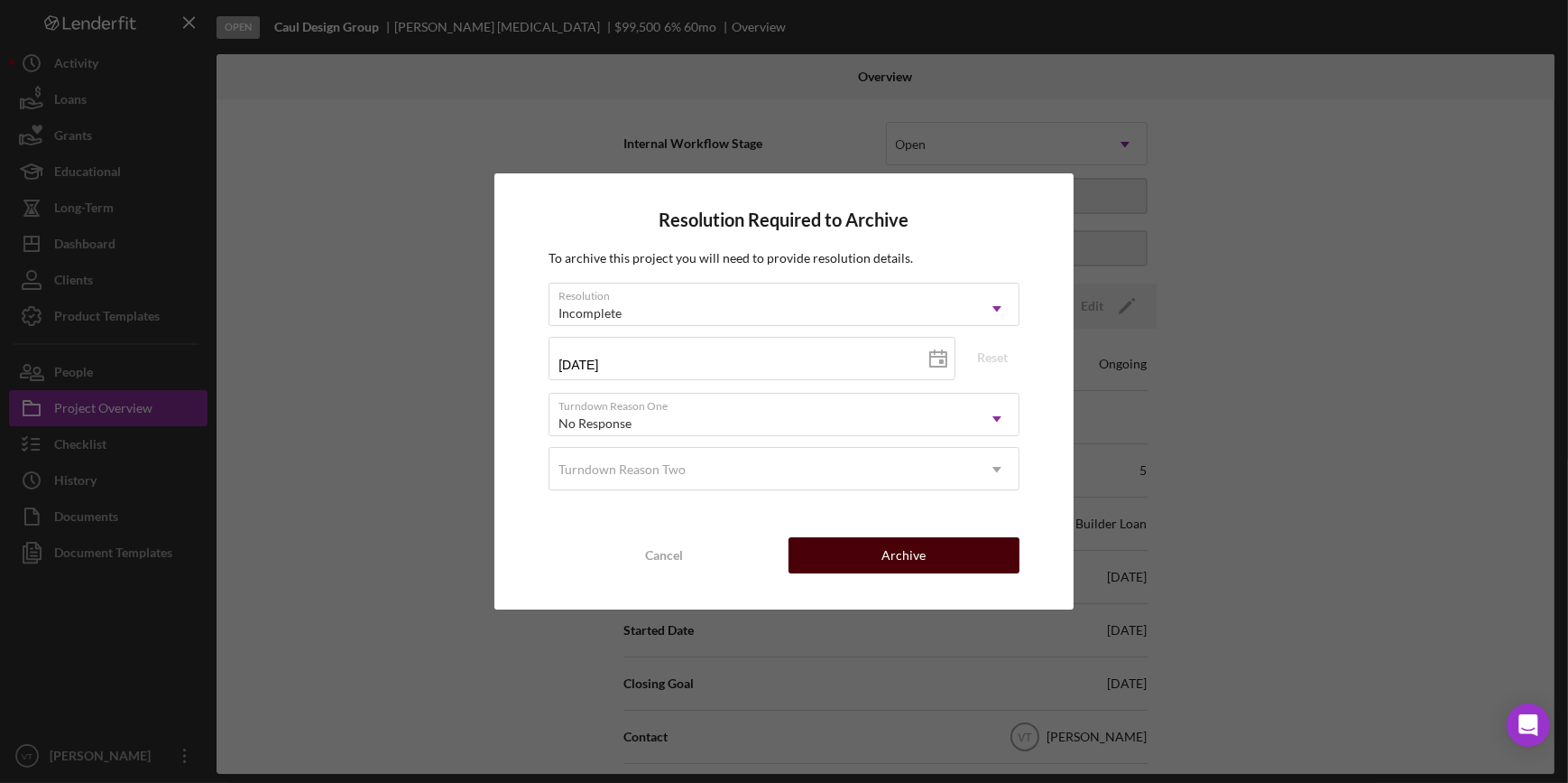
click at [904, 566] on div "Archive" at bounding box center [904, 555] width 45 height 36
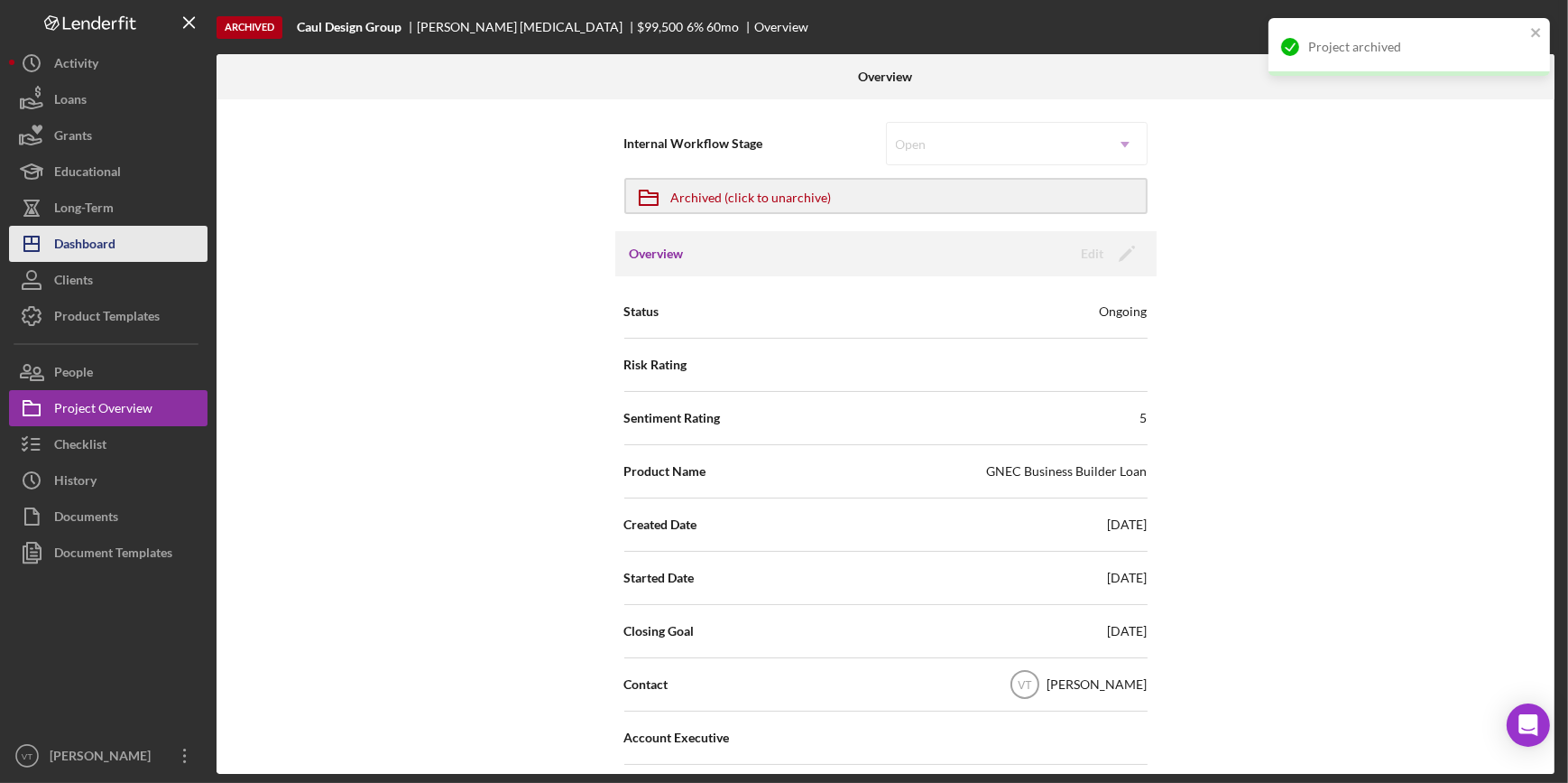
click at [140, 255] on button "Icon/Dashboard Dashboard" at bounding box center [108, 243] width 198 height 36
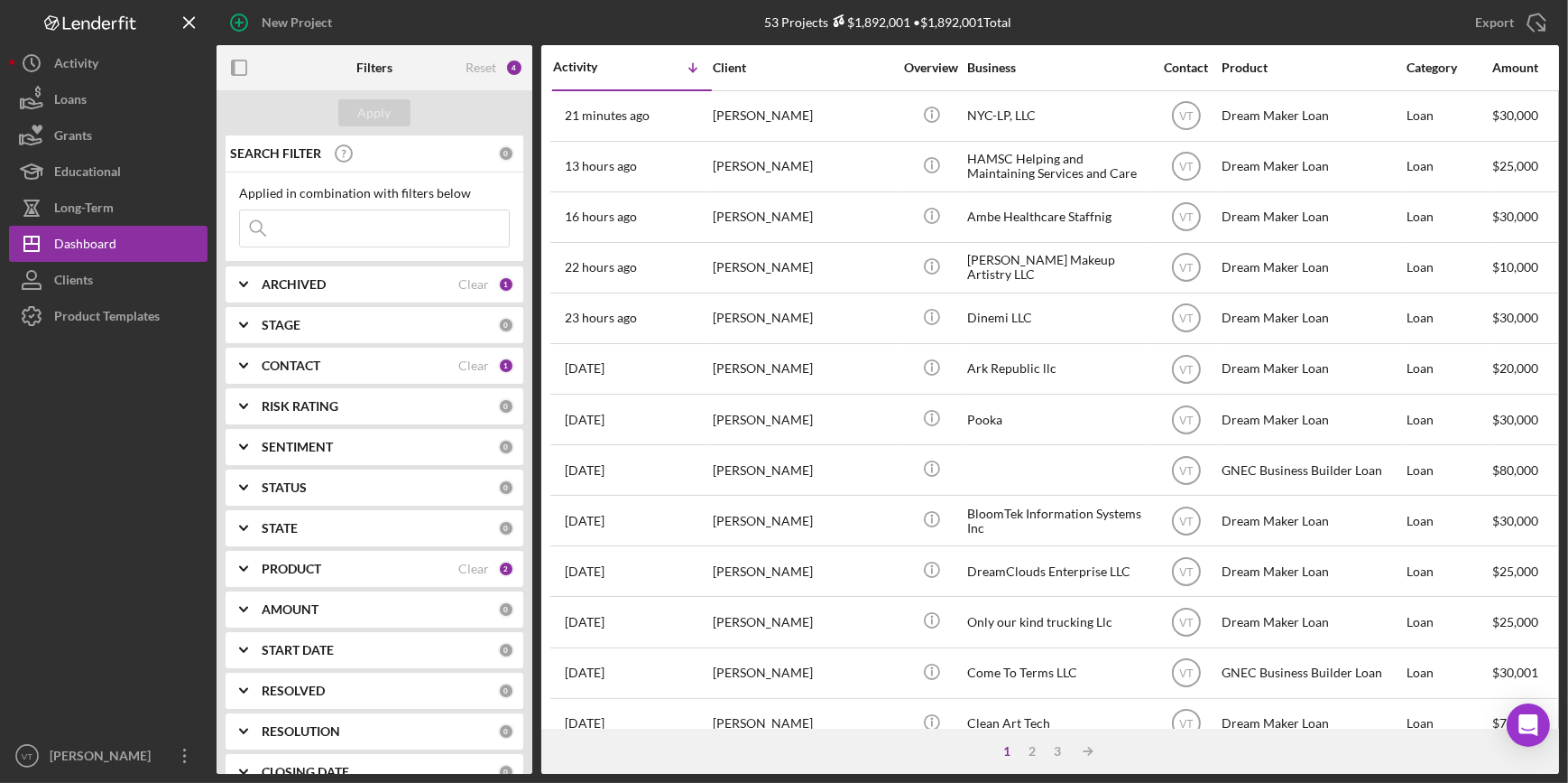
click at [342, 230] on input at bounding box center [374, 228] width 269 height 36
paste input "Arelis"
type input "Arelis"
click at [377, 112] on div "Apply" at bounding box center [375, 113] width 34 height 27
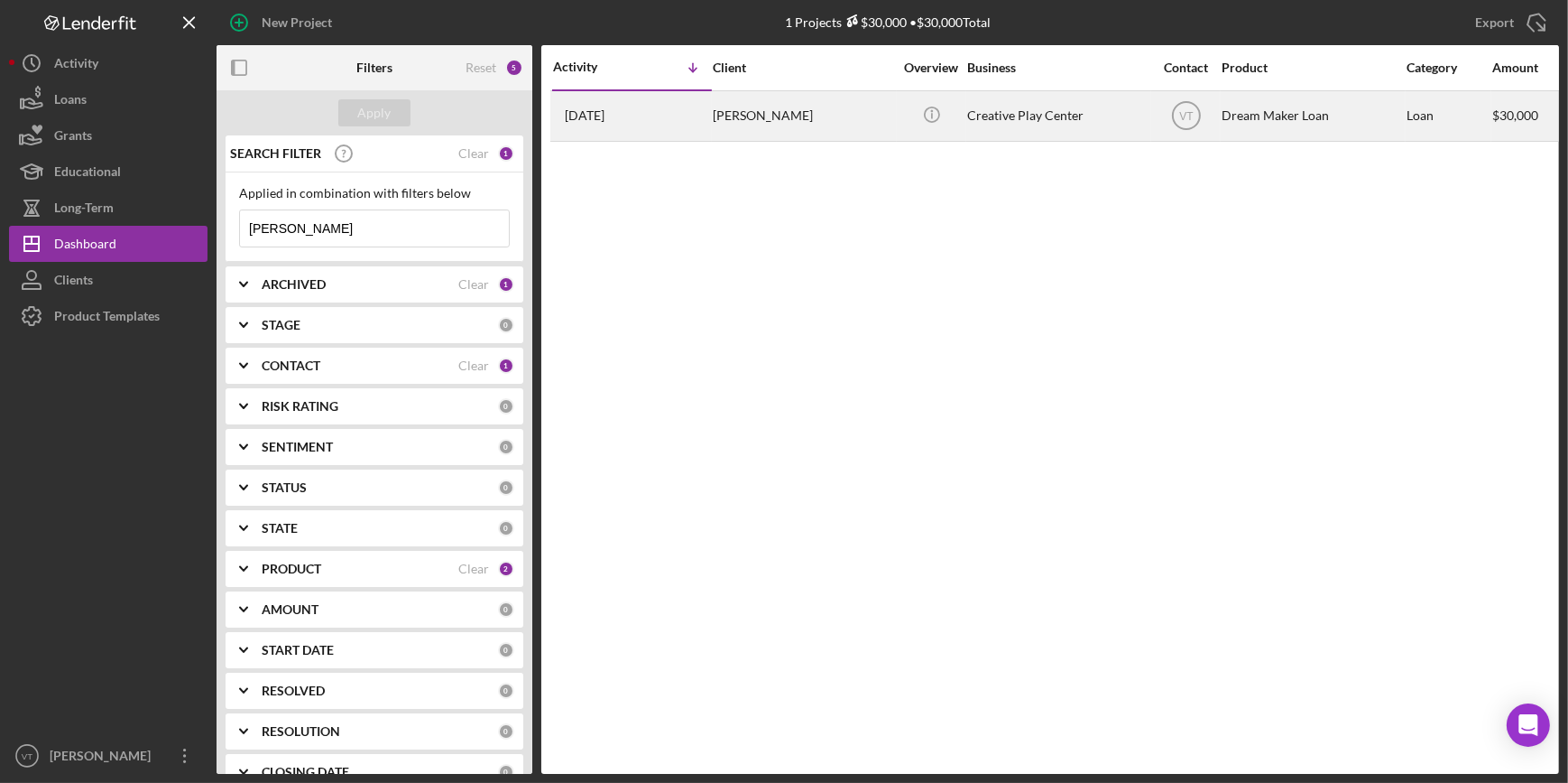
click at [784, 122] on div "Arelis Castro" at bounding box center [803, 115] width 181 height 47
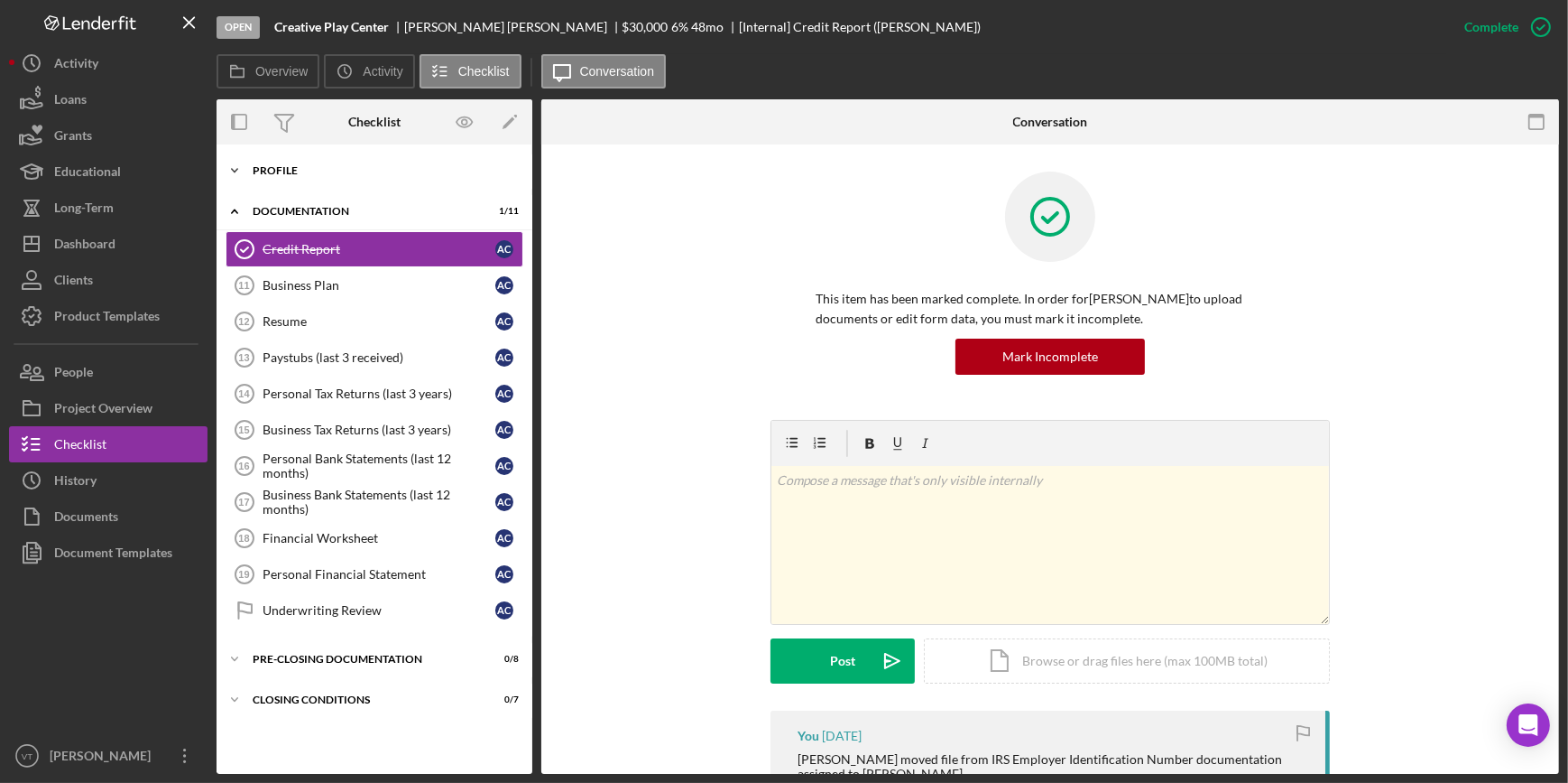
click at [235, 169] on icon "Icon/Expander" at bounding box center [235, 170] width 36 height 36
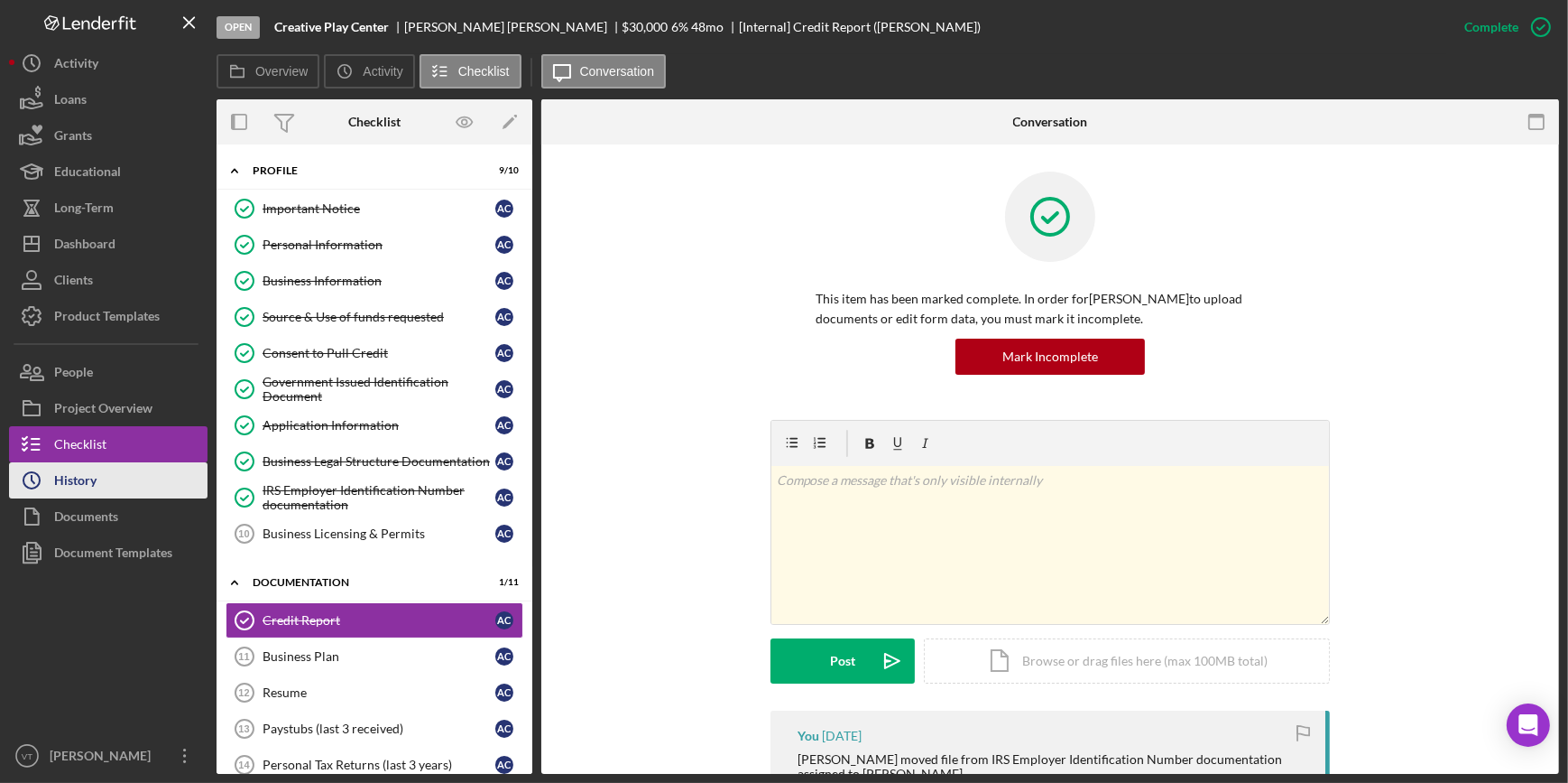
click at [87, 479] on div "History" at bounding box center [75, 482] width 43 height 41
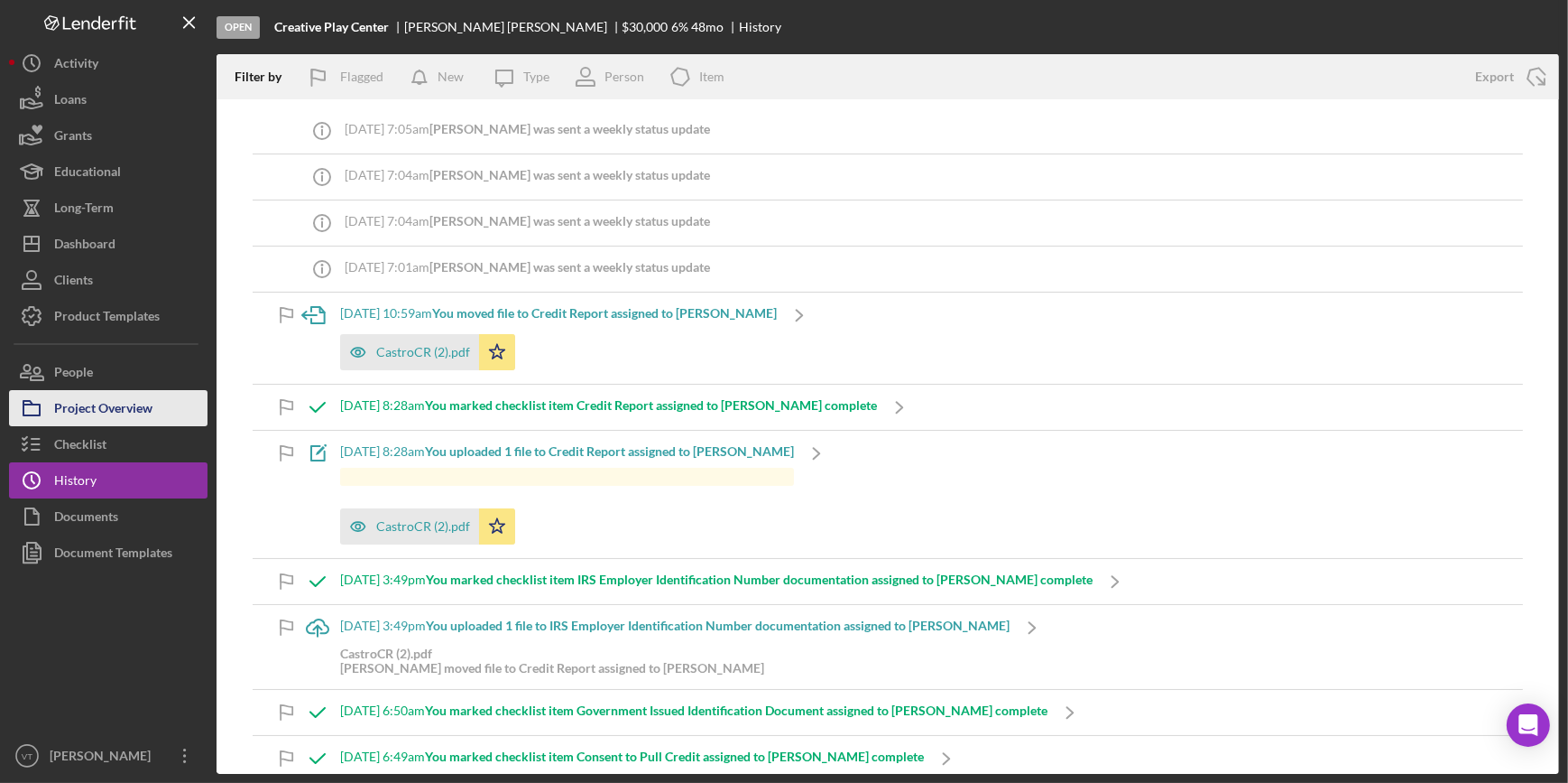
click at [133, 407] on div "Project Overview" at bounding box center [103, 411] width 99 height 41
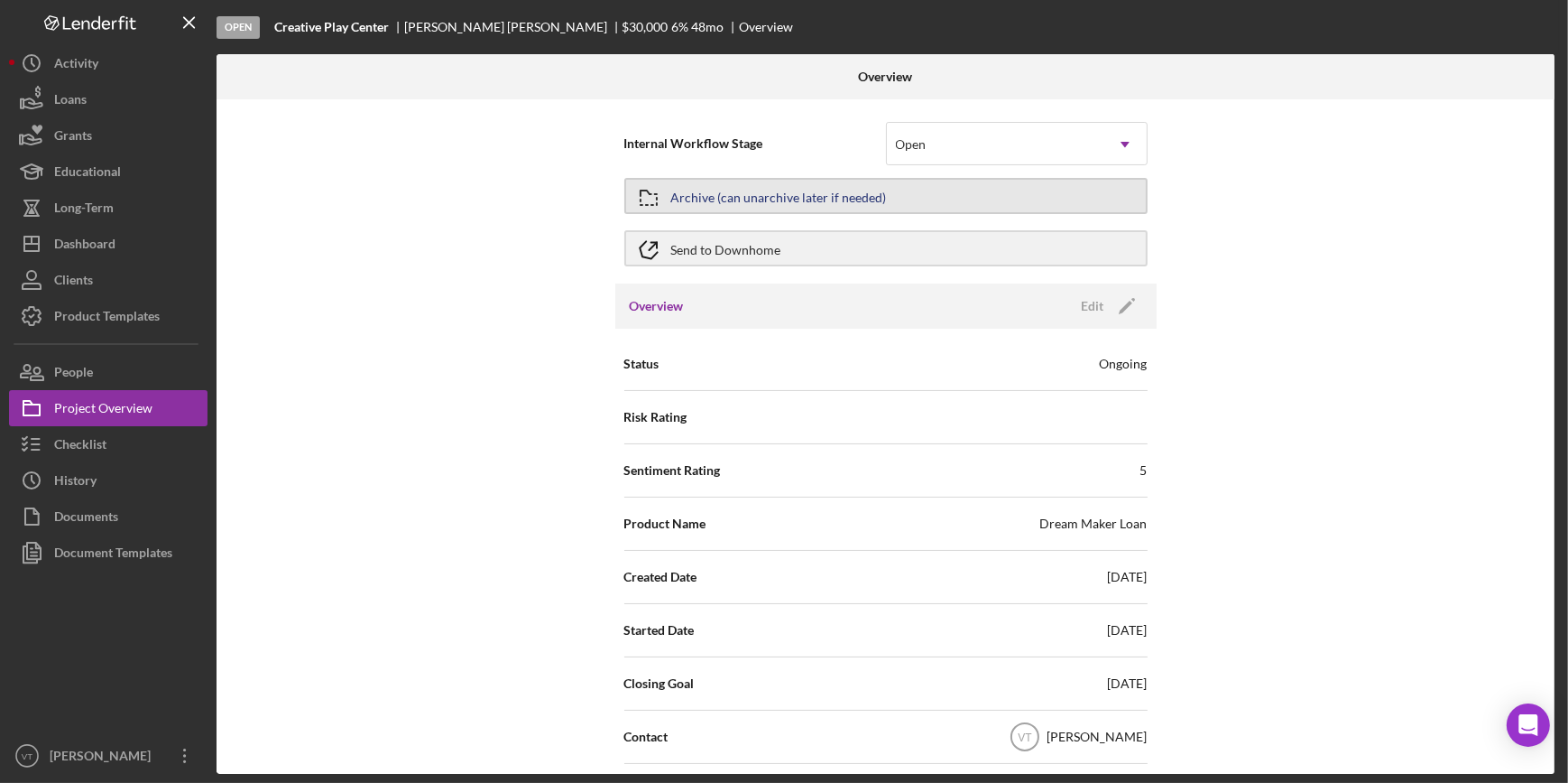
click at [729, 191] on div "Archive (can unarchive later if needed)" at bounding box center [779, 196] width 216 height 33
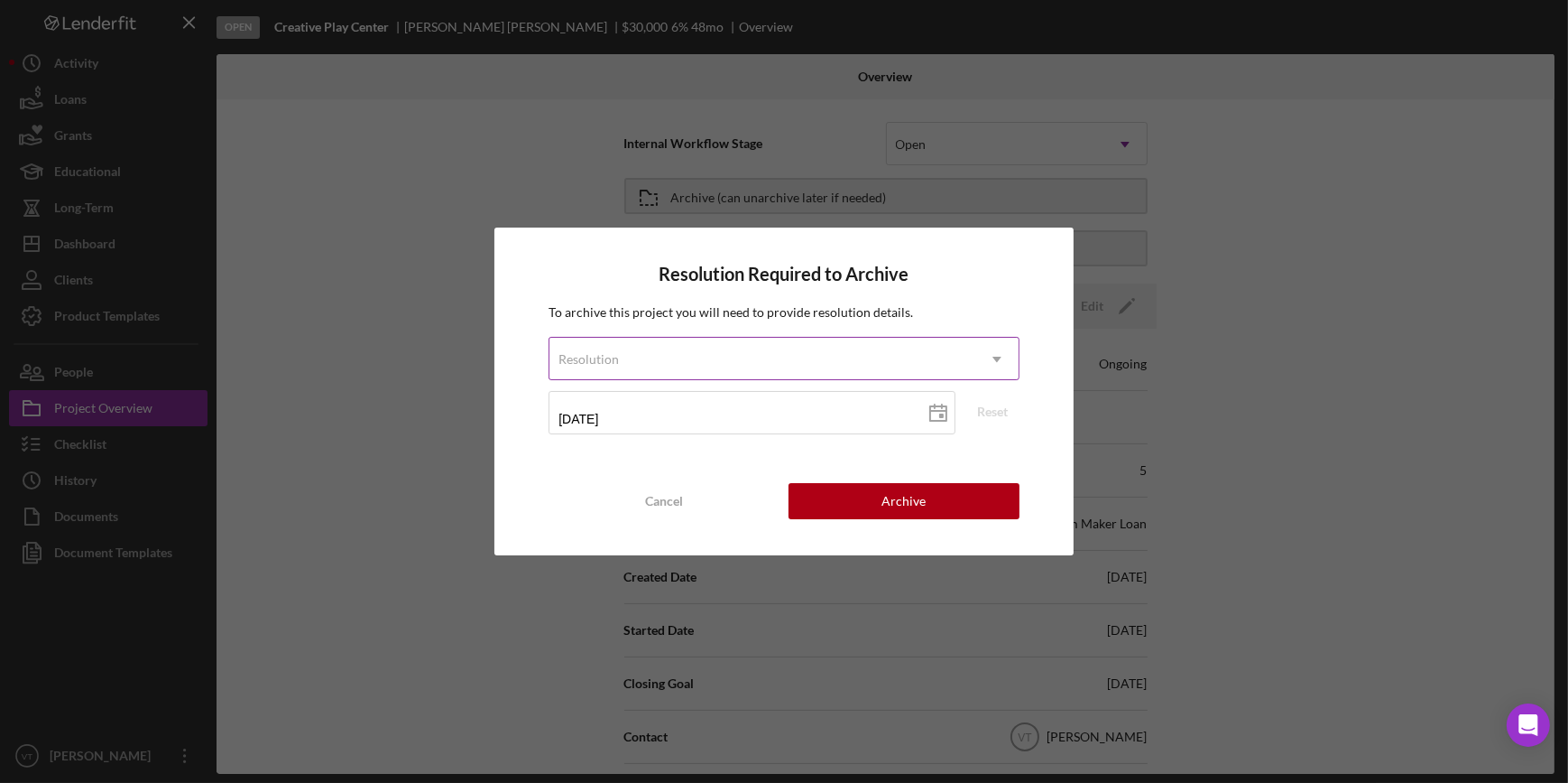
click at [836, 357] on div "Resolution" at bounding box center [761, 359] width 425 height 42
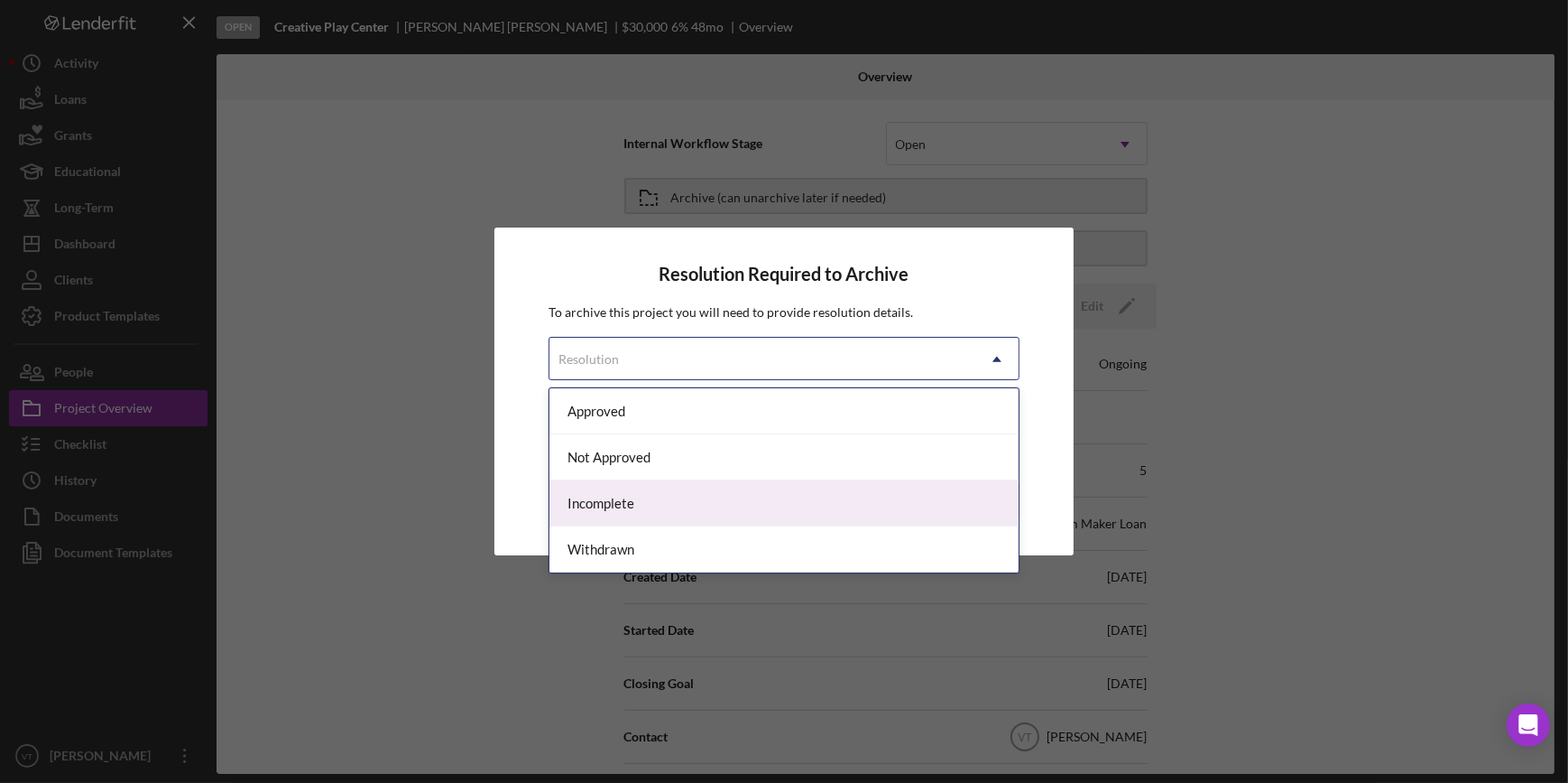
click at [748, 496] on div "Incomplete" at bounding box center [783, 503] width 468 height 46
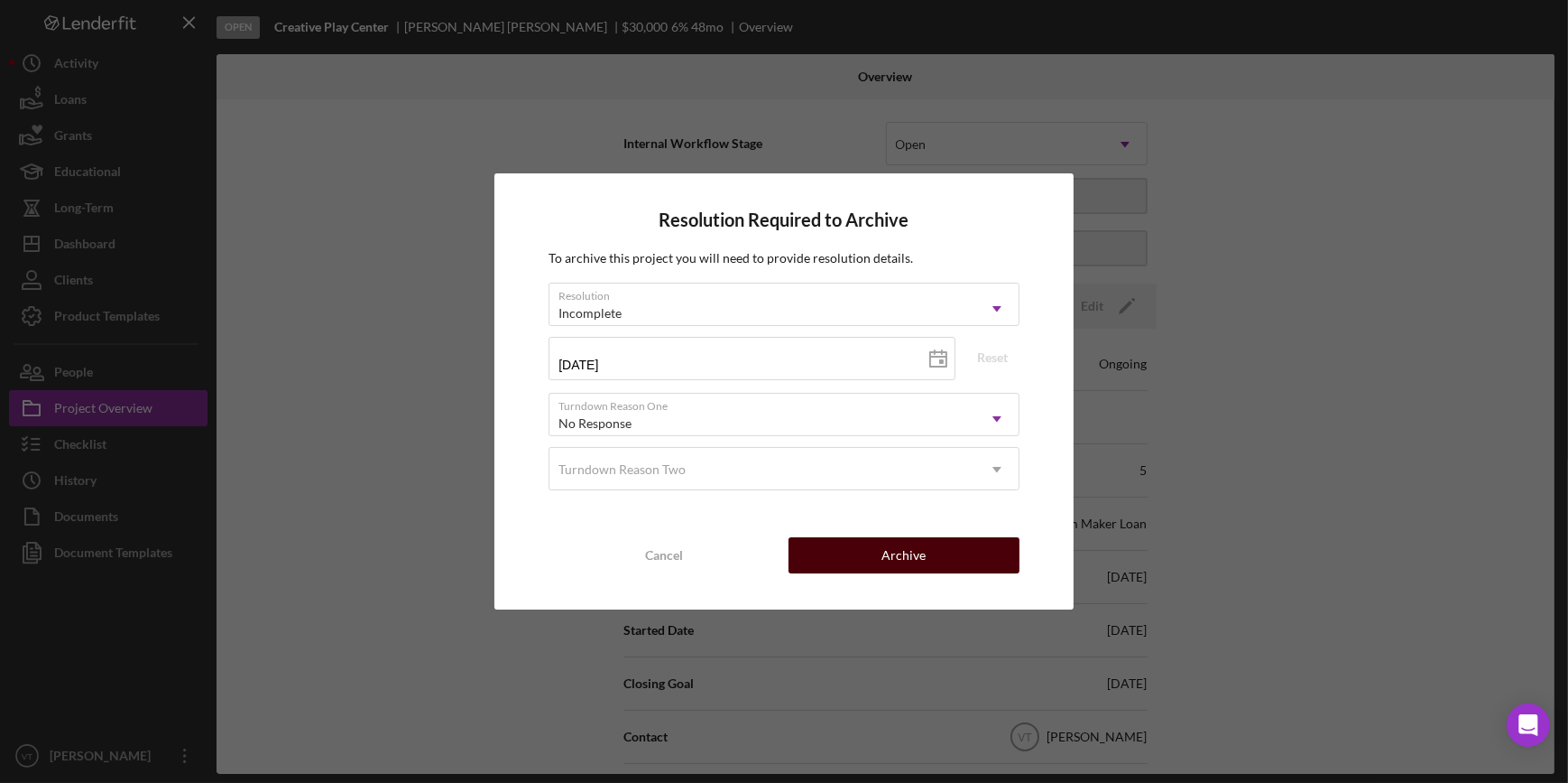
click at [865, 558] on button "Archive" at bounding box center [904, 555] width 231 height 36
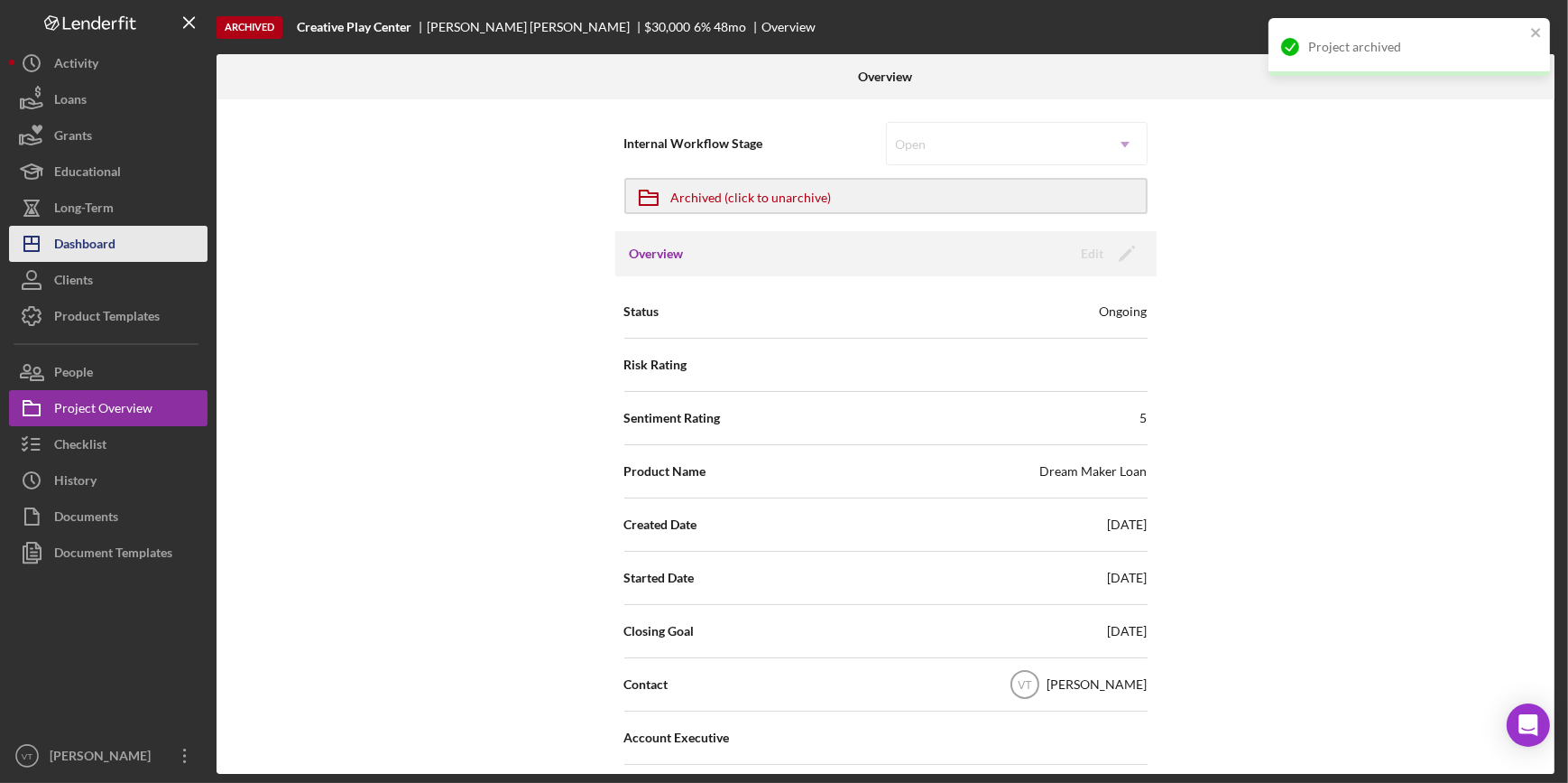
click at [139, 248] on button "Icon/Dashboard Dashboard" at bounding box center [108, 243] width 198 height 36
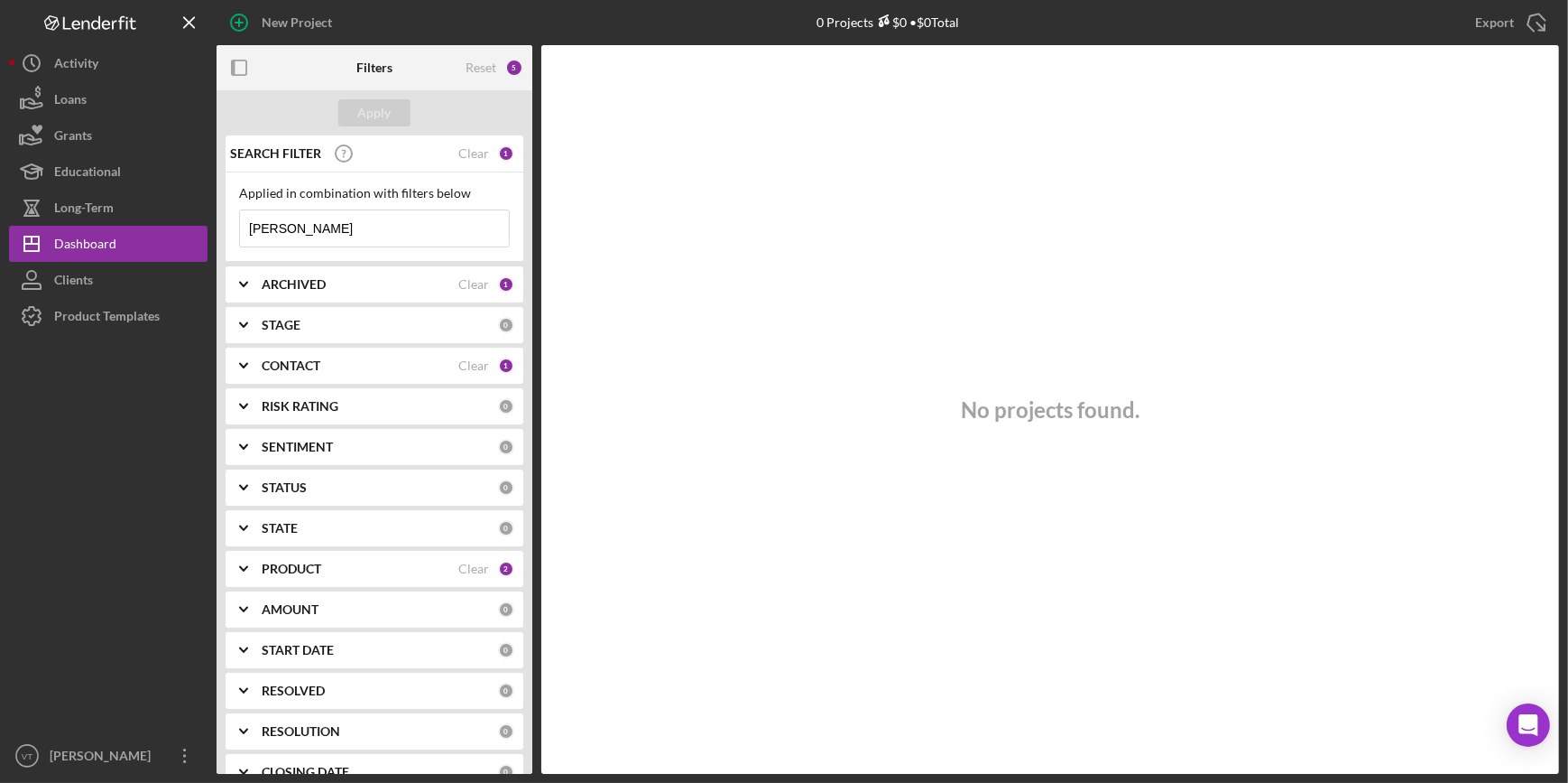
drag, startPoint x: 326, startPoint y: 232, endPoint x: 214, endPoint y: 229, distance: 112.0
click at [221, 224] on div "SEARCH FILTER Clear 1 Applied in combination with filters below Arelis Icon/Men…" at bounding box center [374, 453] width 315 height 638
paste input "Bharat"
type input "Bharat"
click at [371, 112] on div "Apply" at bounding box center [375, 113] width 34 height 27
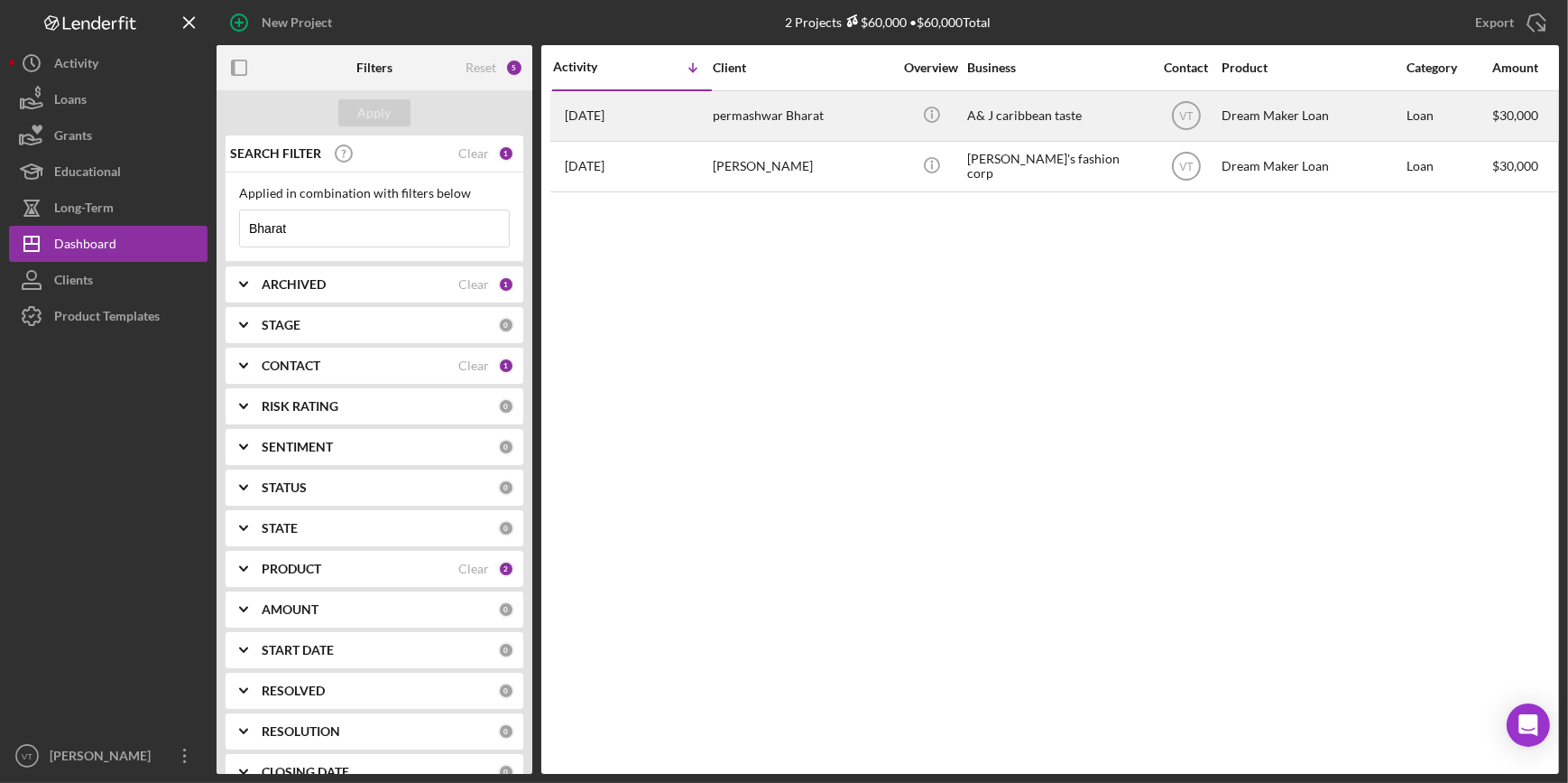
click at [838, 107] on div "permashwar Bharat" at bounding box center [803, 115] width 181 height 47
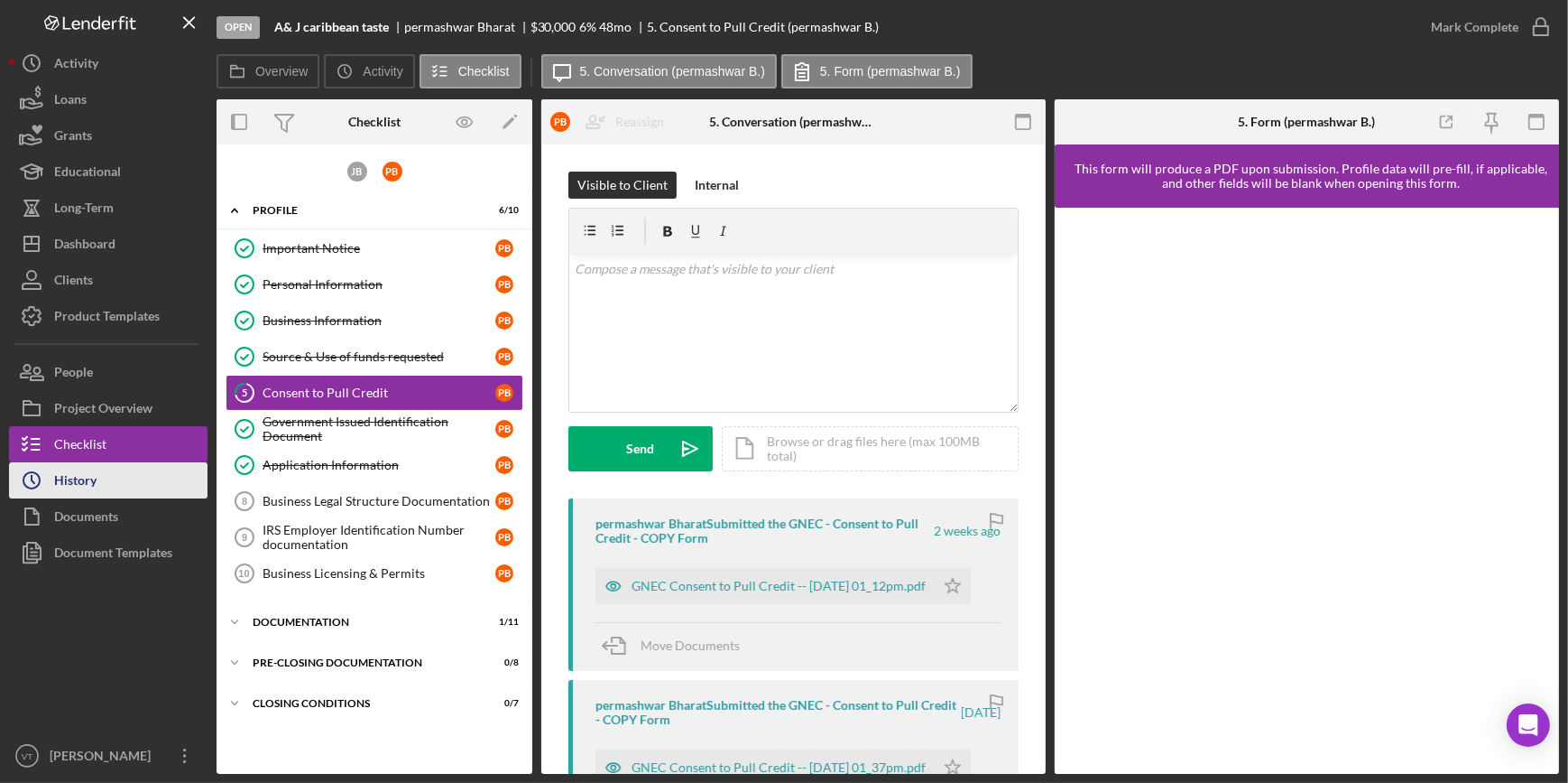
click at [100, 487] on button "Icon/History History" at bounding box center [108, 479] width 198 height 36
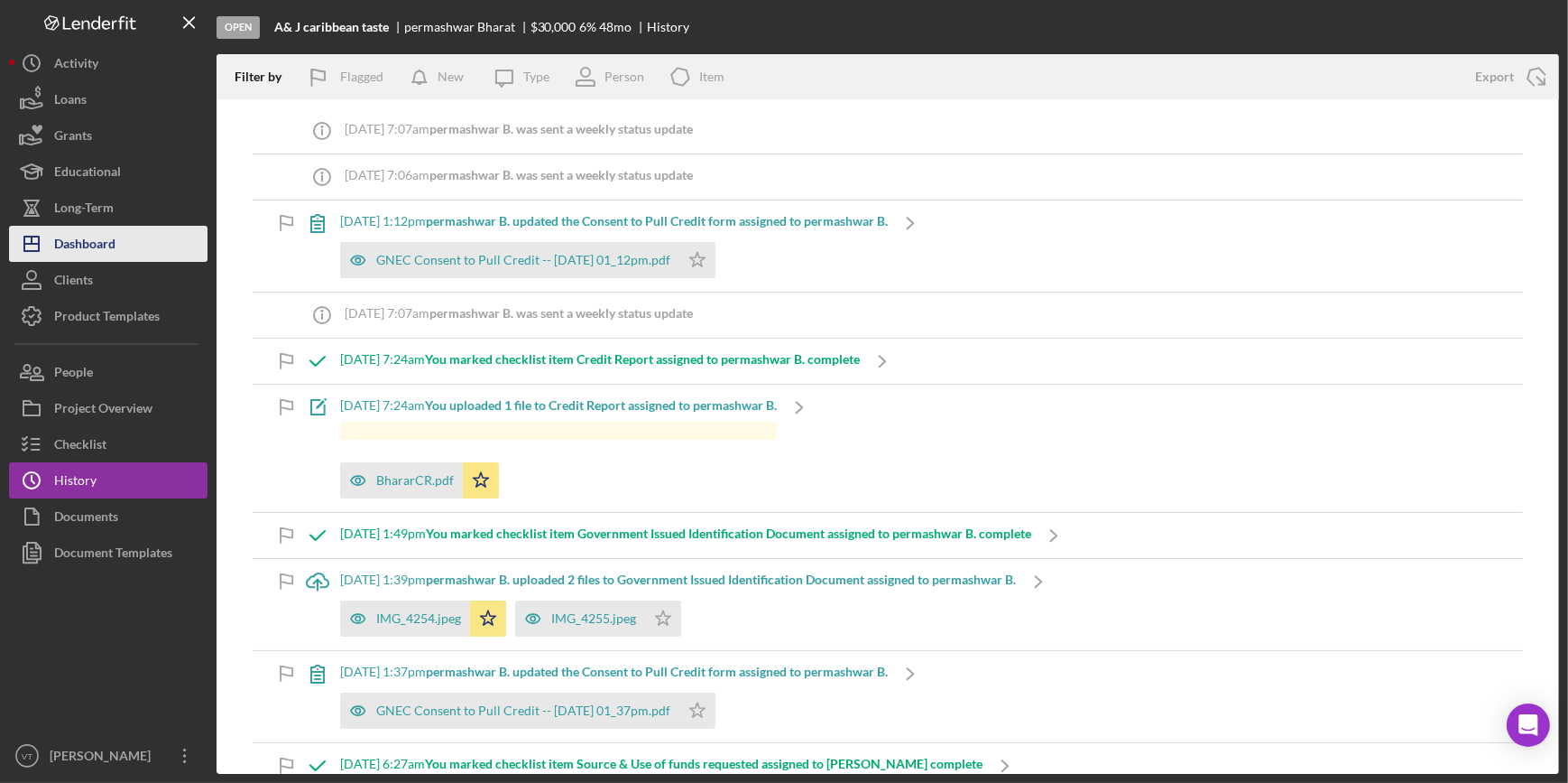
click at [135, 245] on button "Icon/Dashboard Dashboard" at bounding box center [108, 243] width 198 height 36
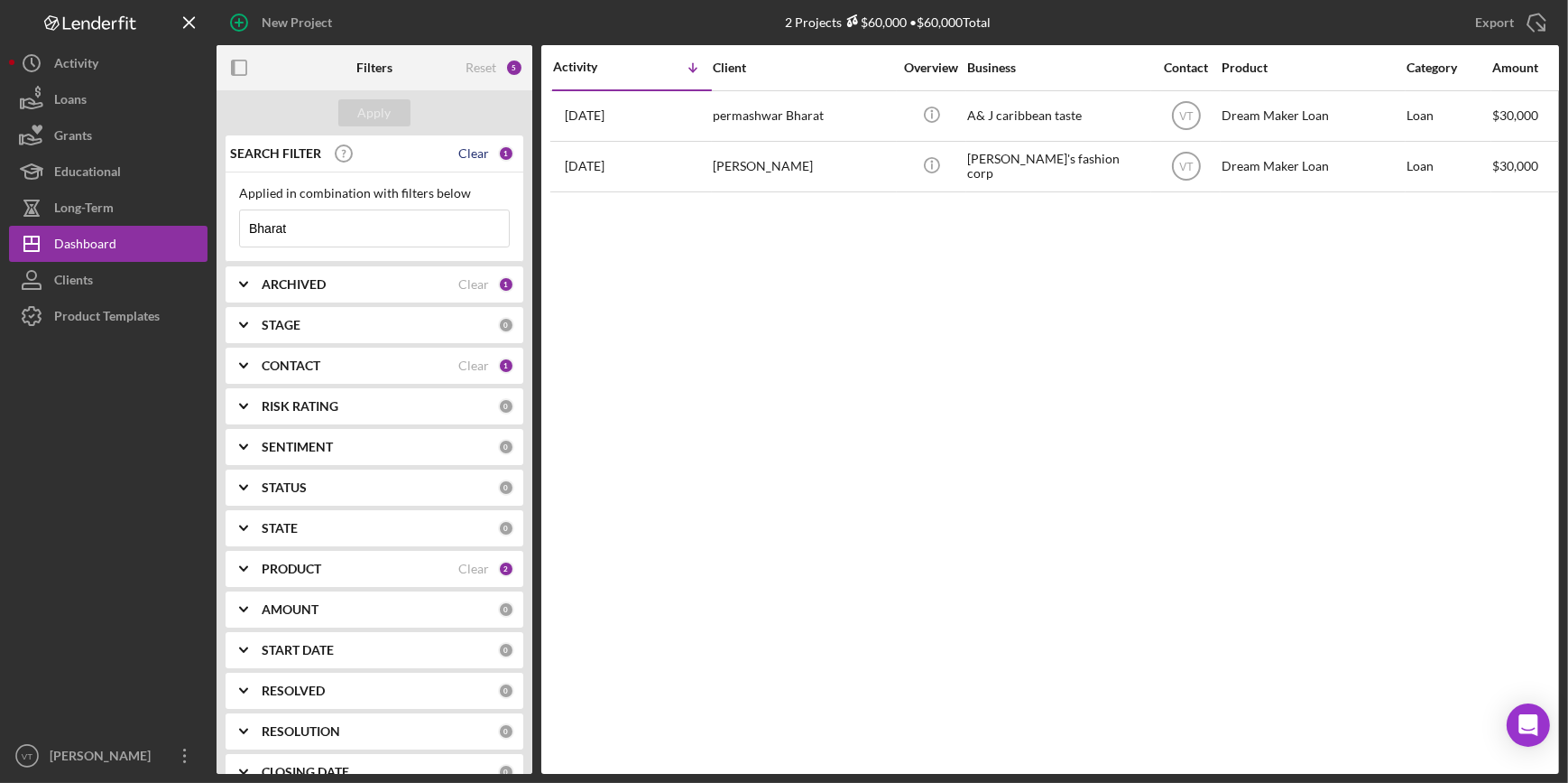
click at [466, 151] on div "Clear" at bounding box center [474, 154] width 31 height 15
click at [372, 108] on div "Apply" at bounding box center [375, 113] width 34 height 27
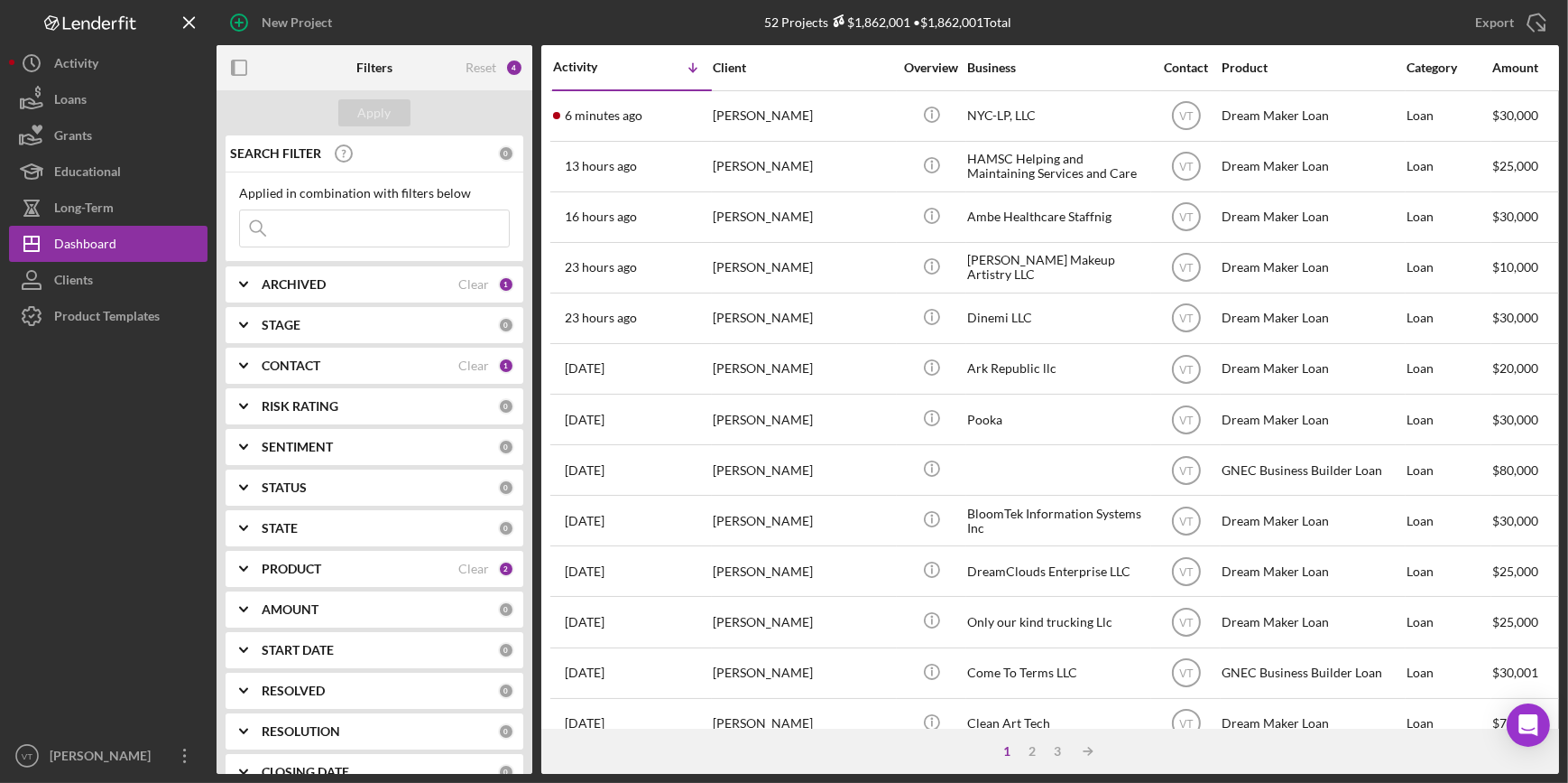
click at [300, 218] on input at bounding box center [374, 228] width 269 height 36
paste input "Joachim"
type input "Joachim"
click at [360, 115] on div "Apply" at bounding box center [375, 113] width 34 height 27
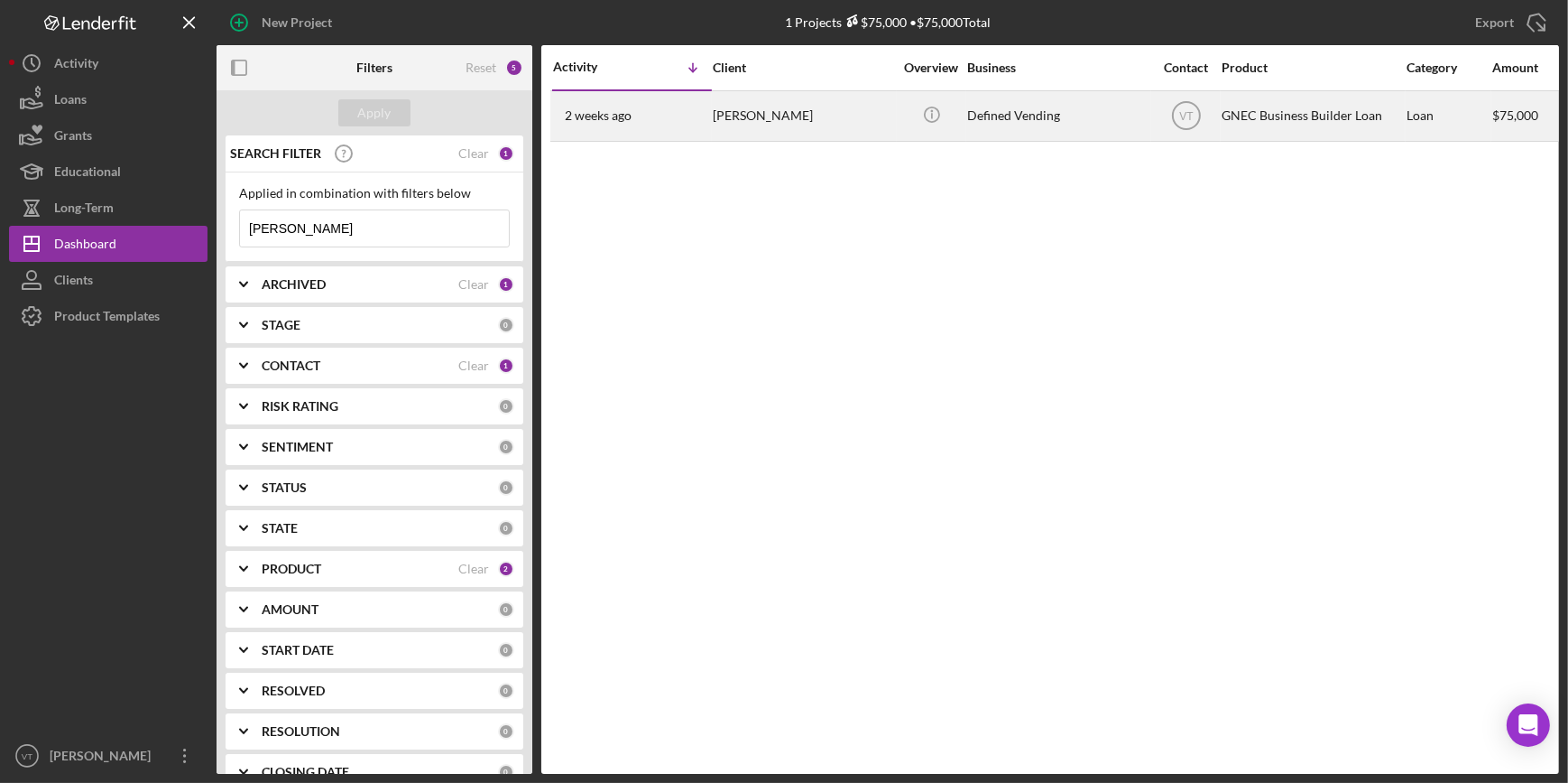
click at [832, 106] on div "Denise Joachim" at bounding box center [803, 115] width 181 height 47
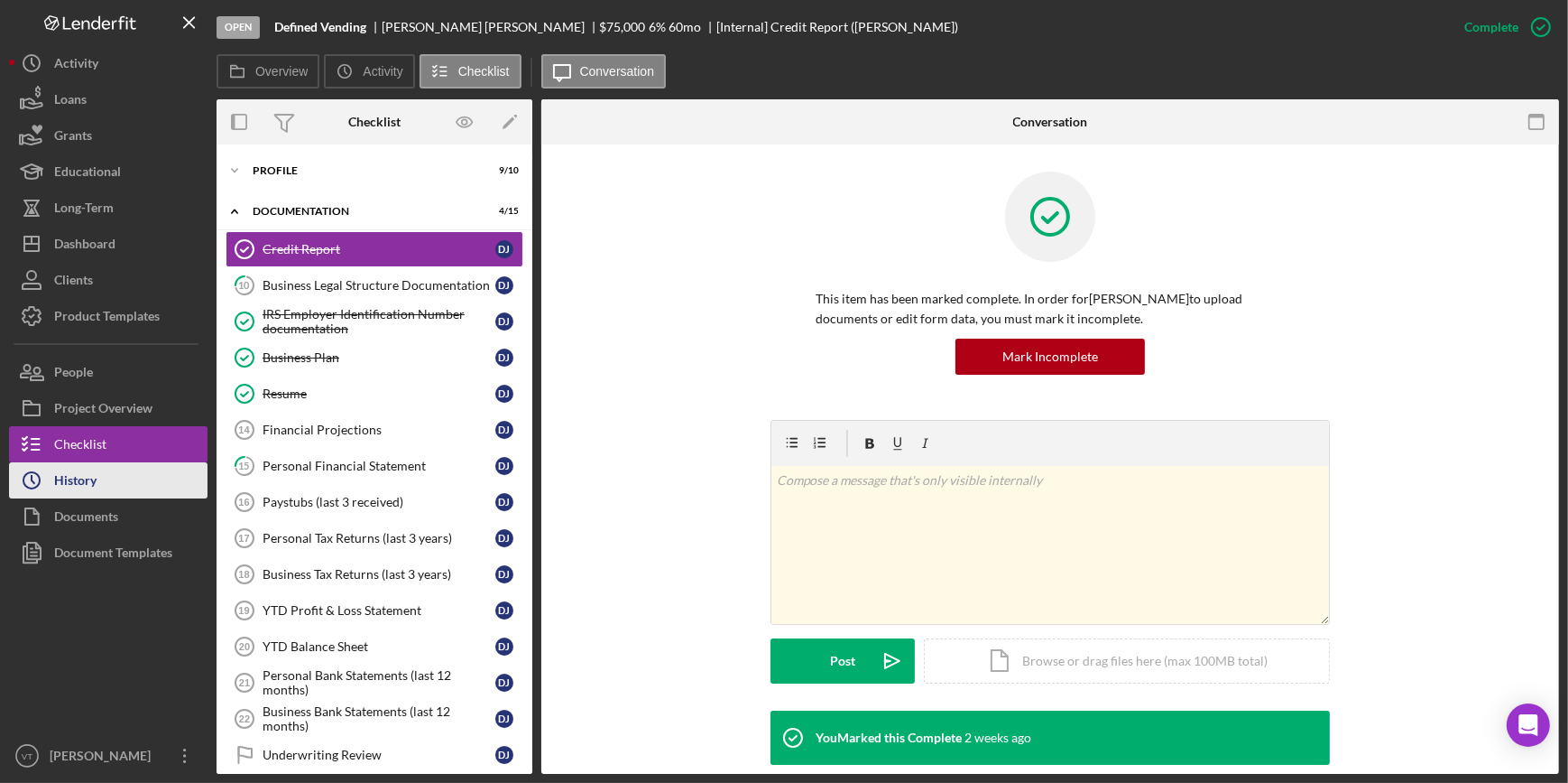
click at [99, 489] on button "Icon/History History" at bounding box center [108, 479] width 198 height 36
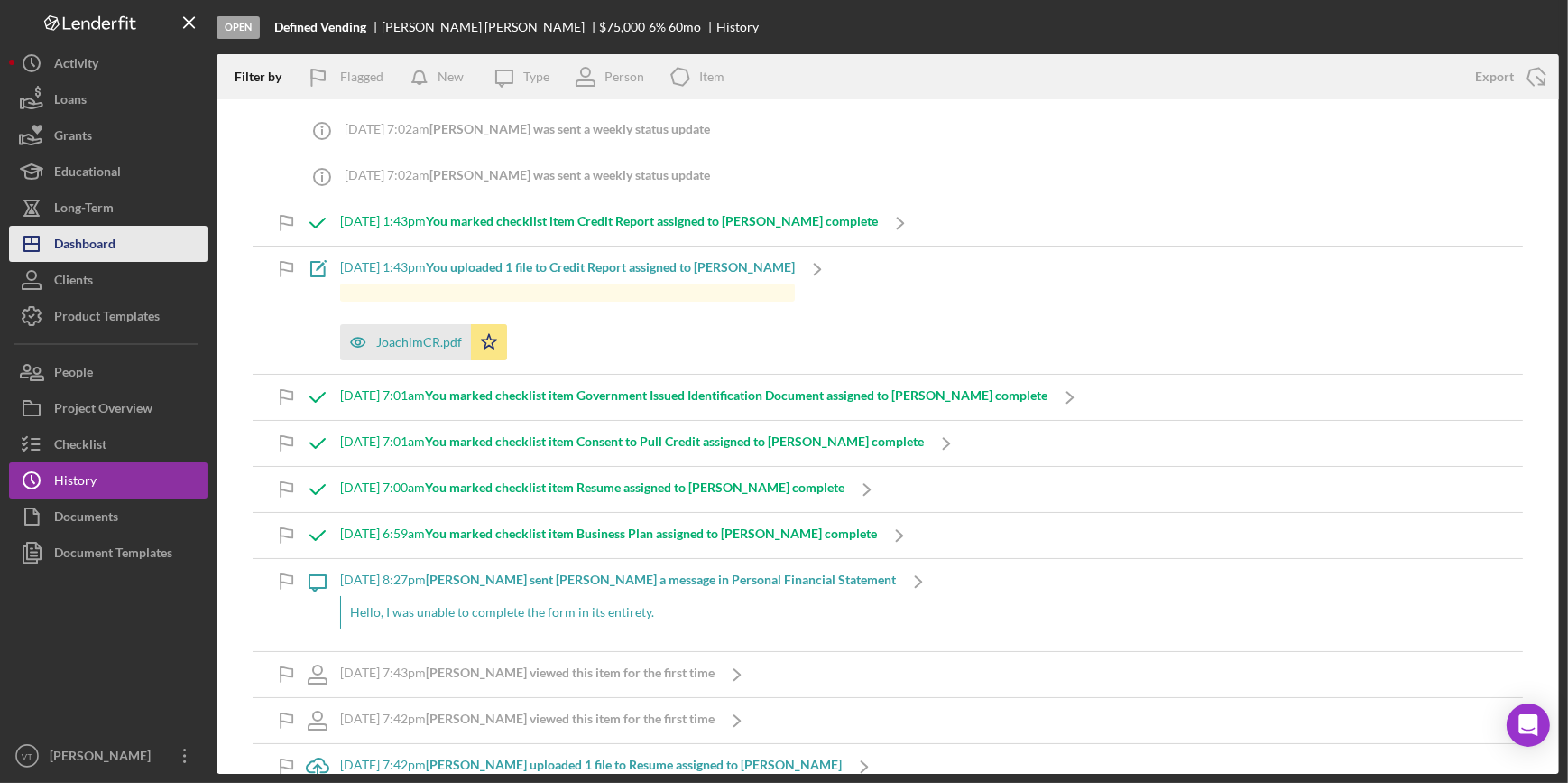
click at [136, 247] on button "Icon/Dashboard Dashboard" at bounding box center [108, 243] width 198 height 36
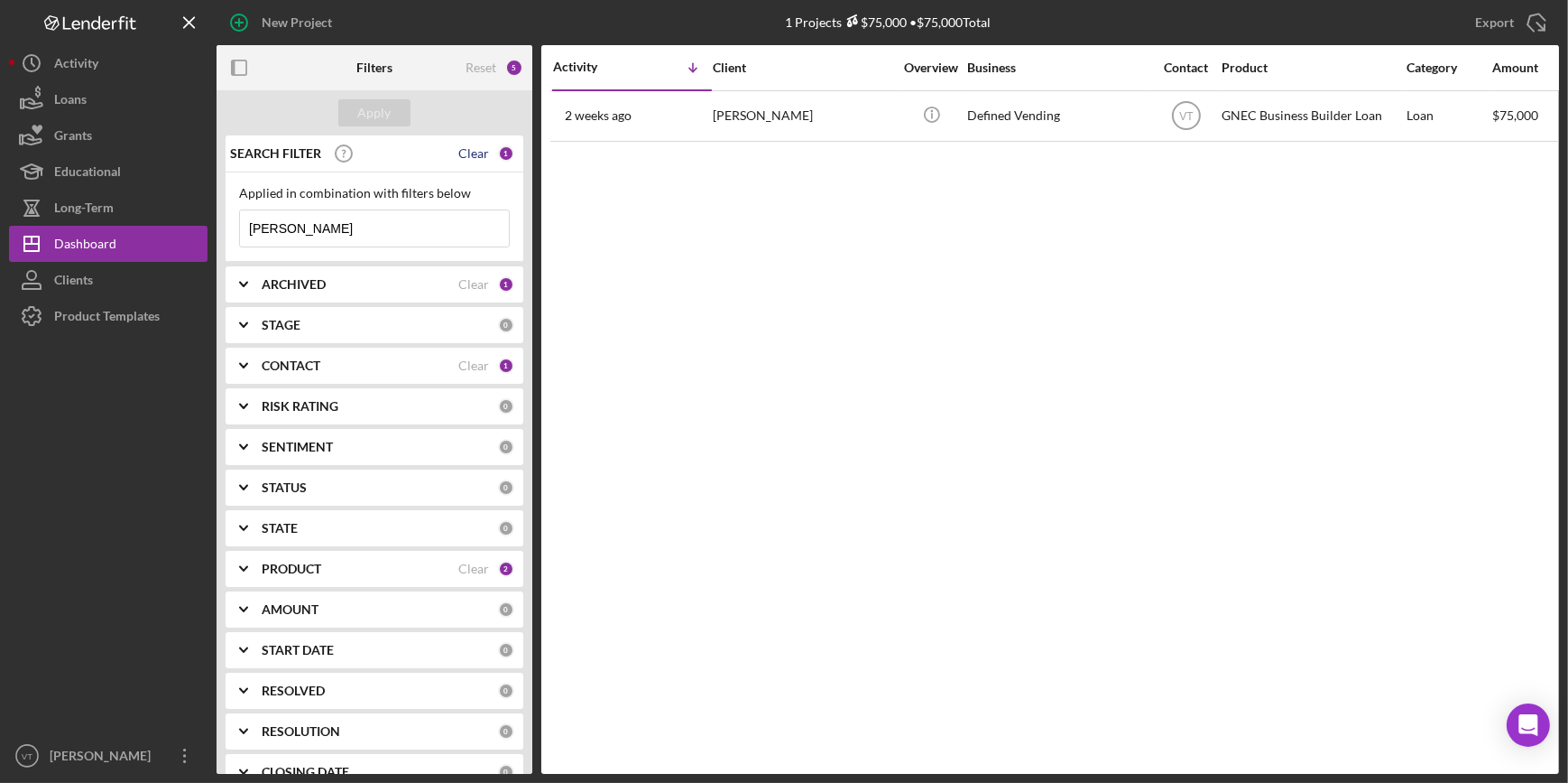
click at [462, 157] on div "Clear" at bounding box center [474, 154] width 31 height 15
click at [376, 107] on div "Apply" at bounding box center [375, 113] width 34 height 27
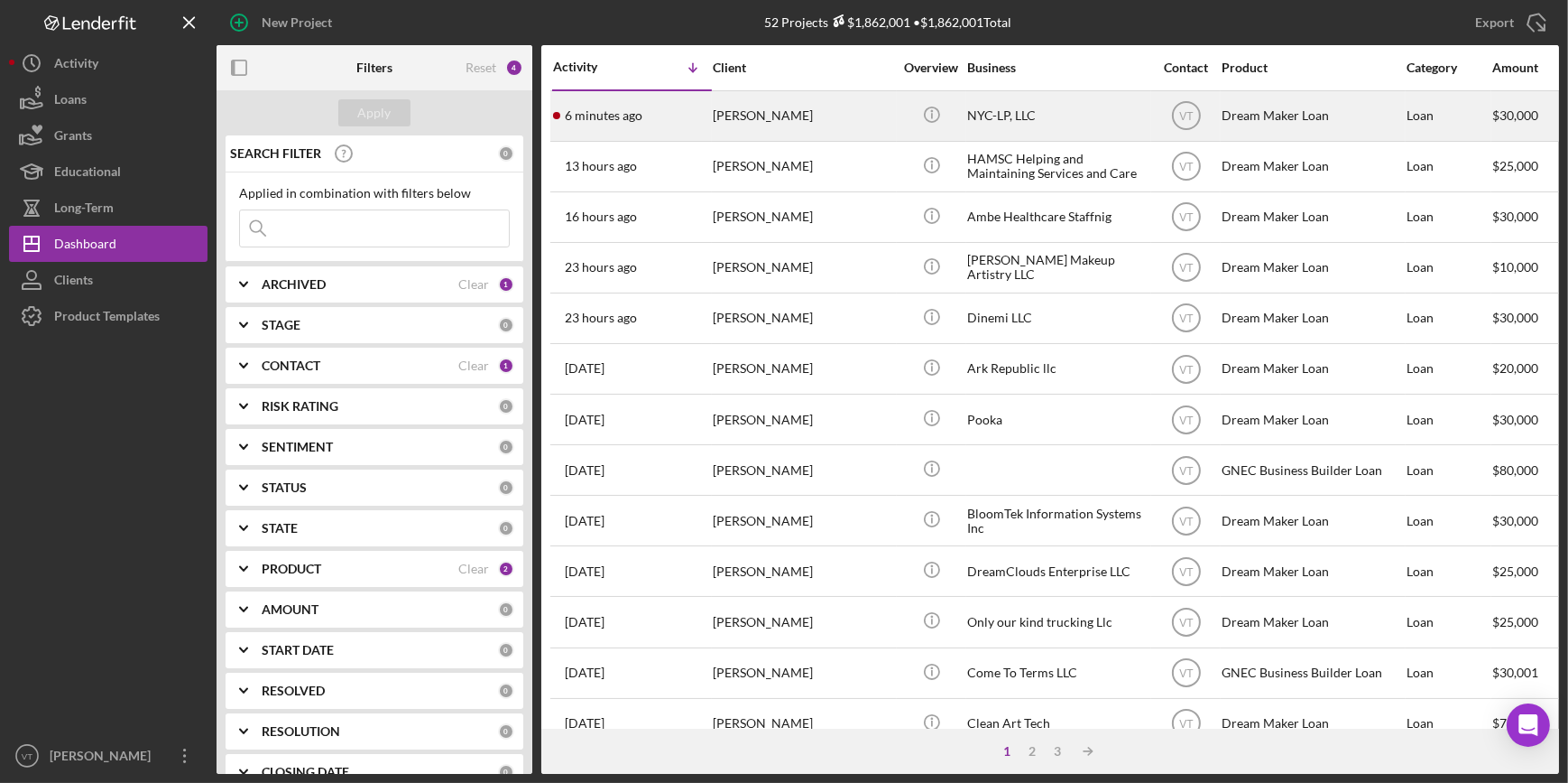
click at [661, 114] on div "6 minutes ago Janice Tupper" at bounding box center [632, 115] width 158 height 47
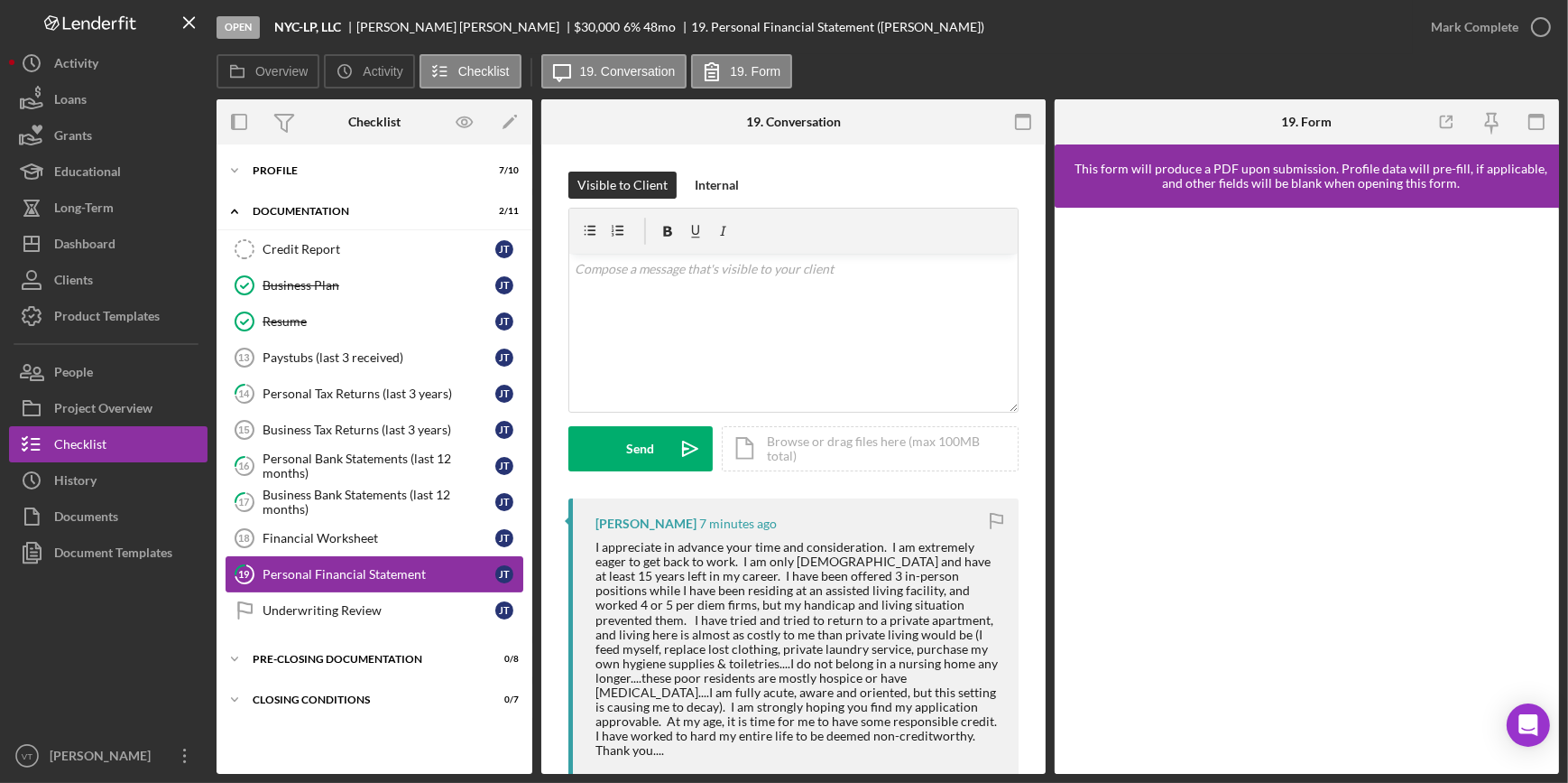
click at [306, 571] on div "Personal Financial Statement" at bounding box center [379, 574] width 233 height 15
click at [155, 248] on button "Icon/Dashboard Dashboard" at bounding box center [108, 243] width 198 height 36
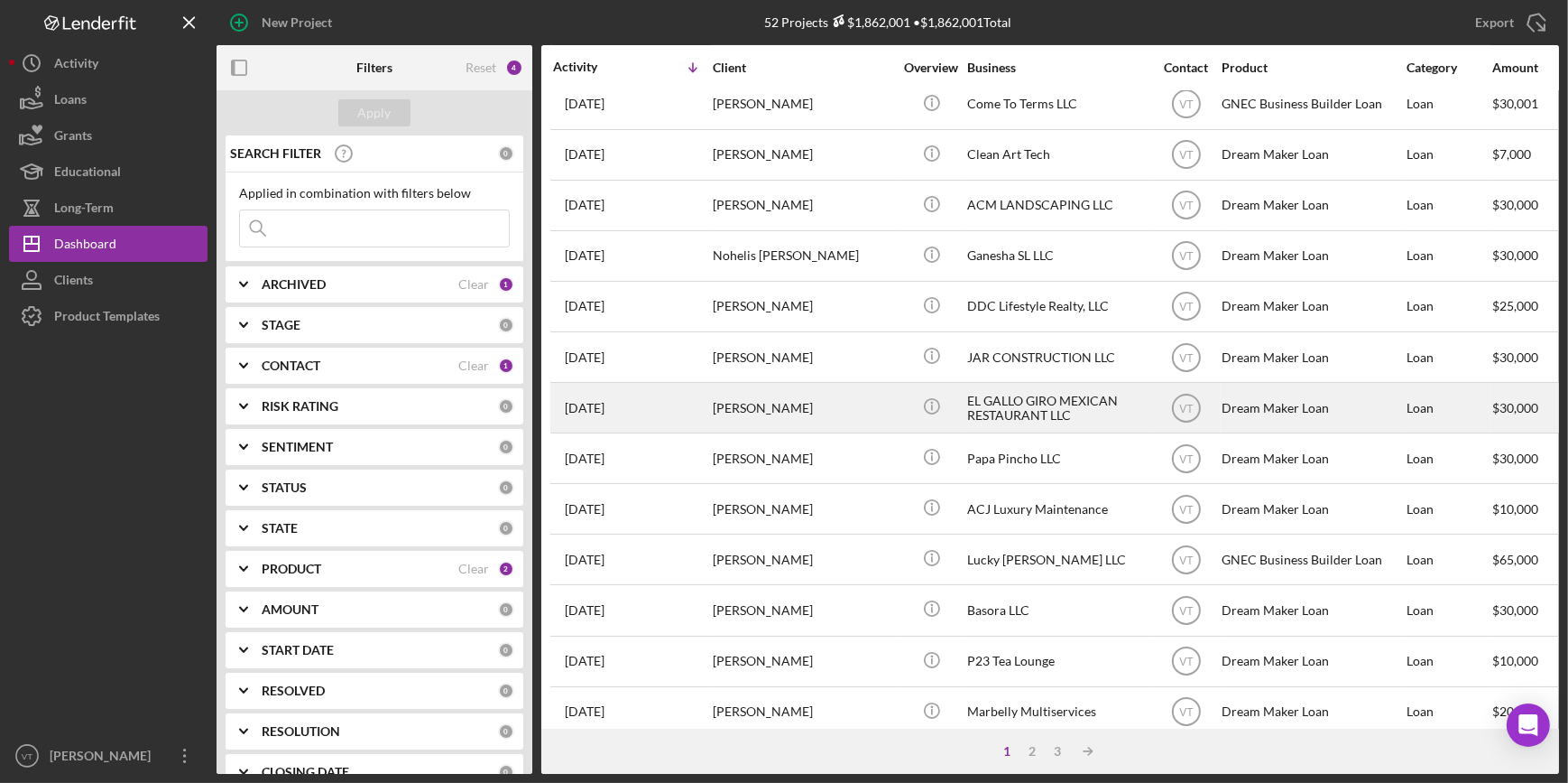
scroll to position [653, 0]
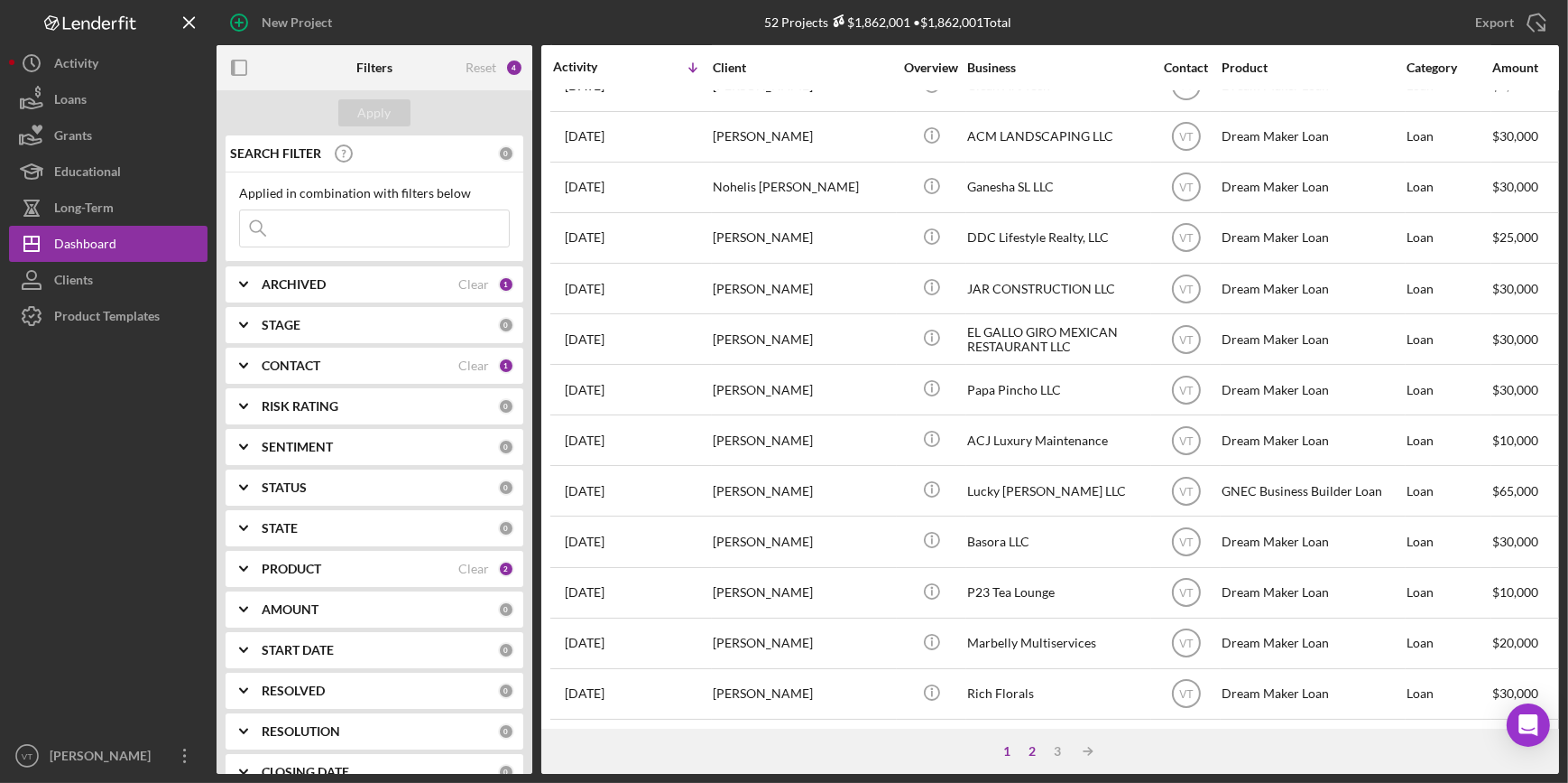
click at [1035, 749] on div "2" at bounding box center [1032, 751] width 25 height 15
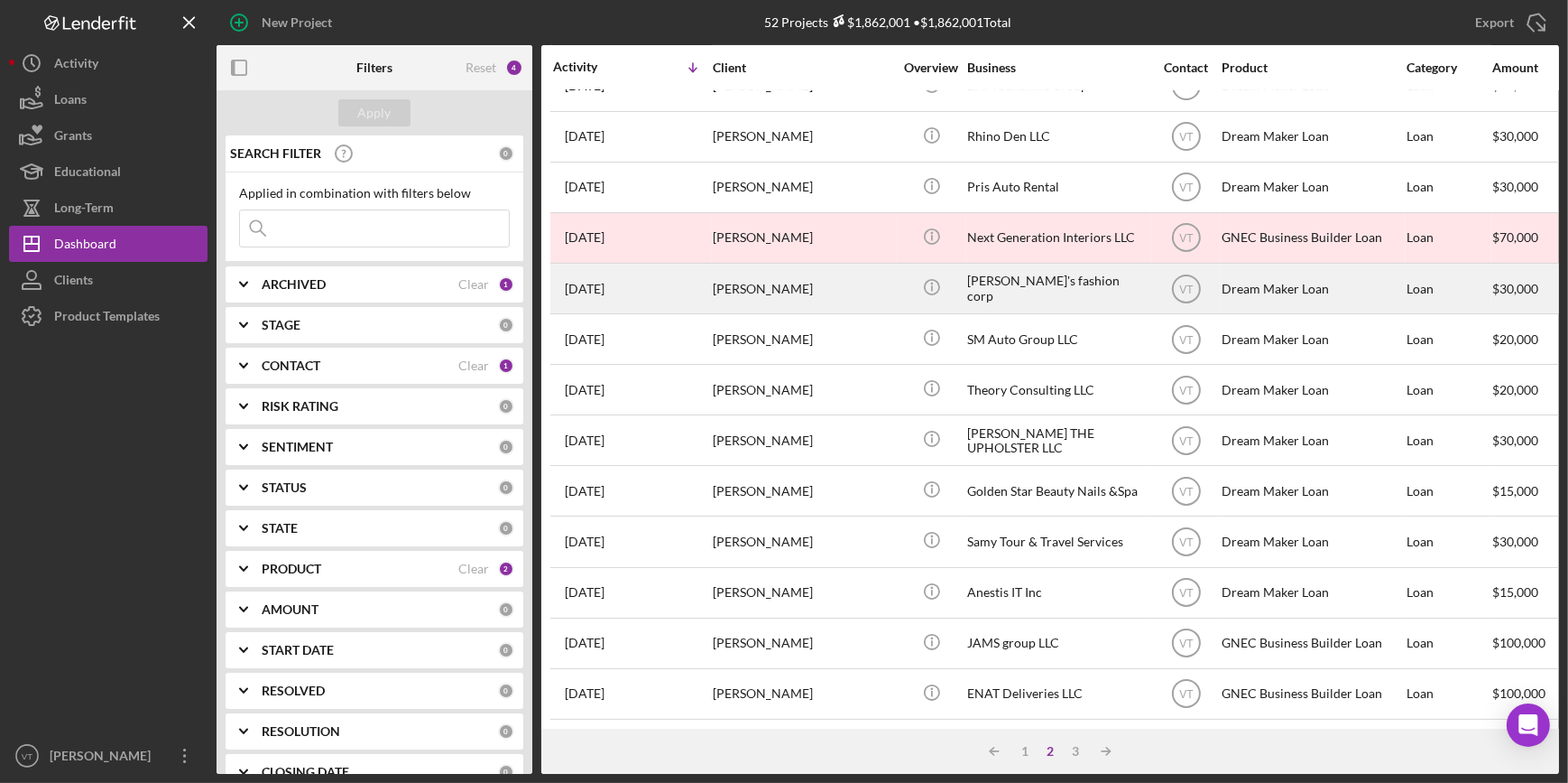
click at [864, 264] on div "Jaikaran Bharat" at bounding box center [803, 288] width 181 height 47
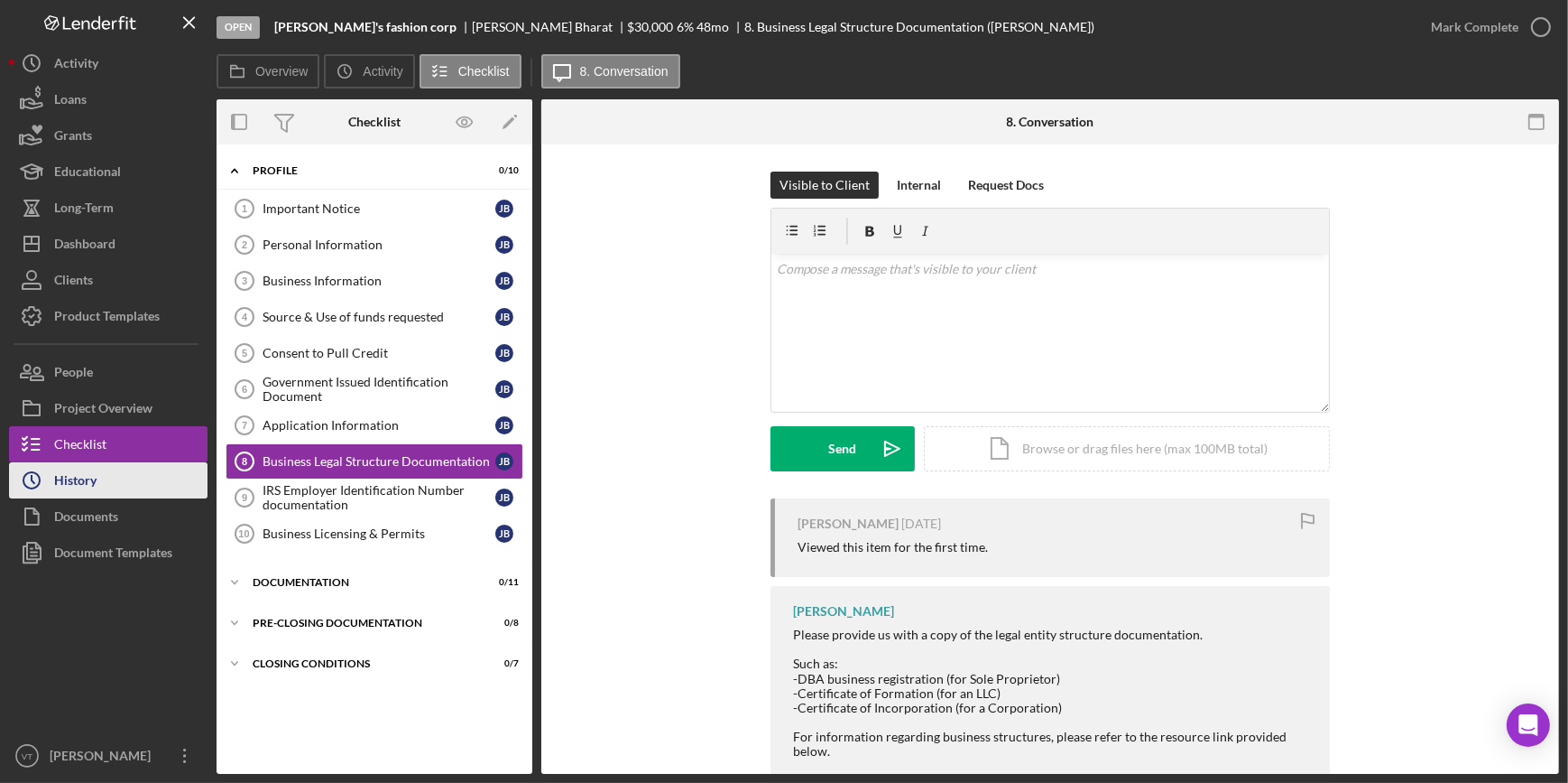
click at [54, 486] on div "History" at bounding box center [75, 482] width 43 height 41
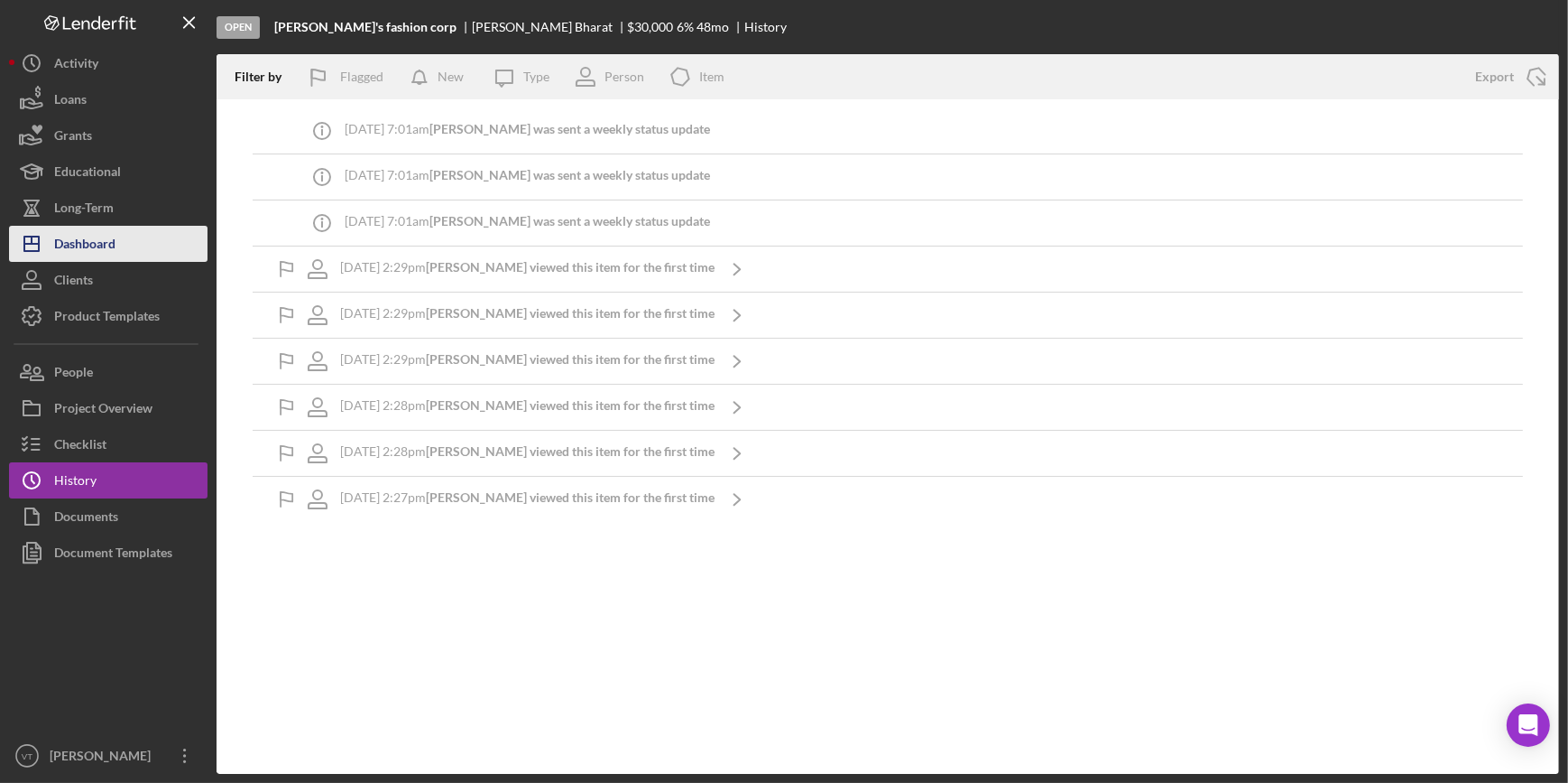
click at [122, 245] on button "Icon/Dashboard Dashboard" at bounding box center [108, 243] width 198 height 36
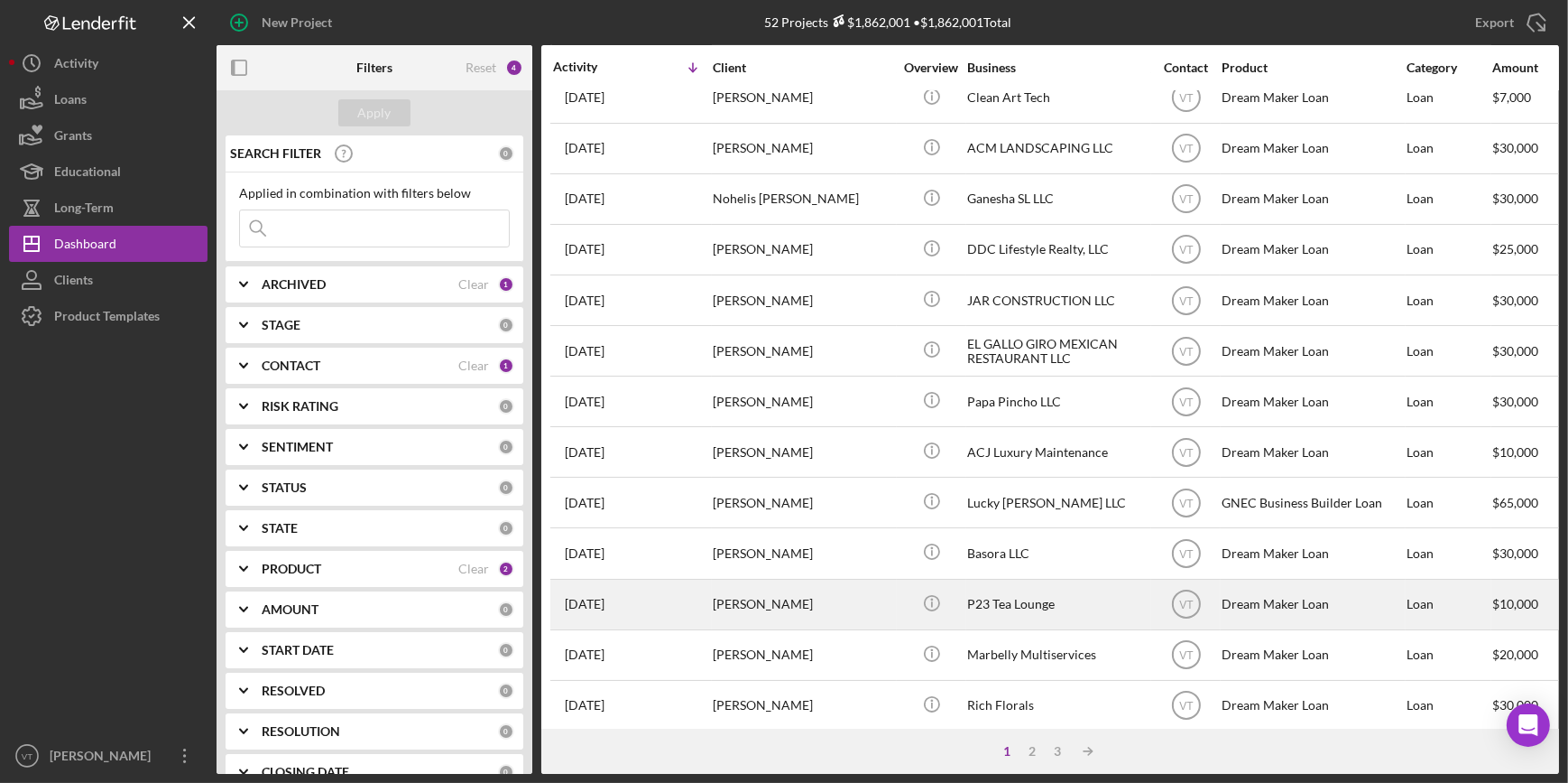
scroll to position [653, 0]
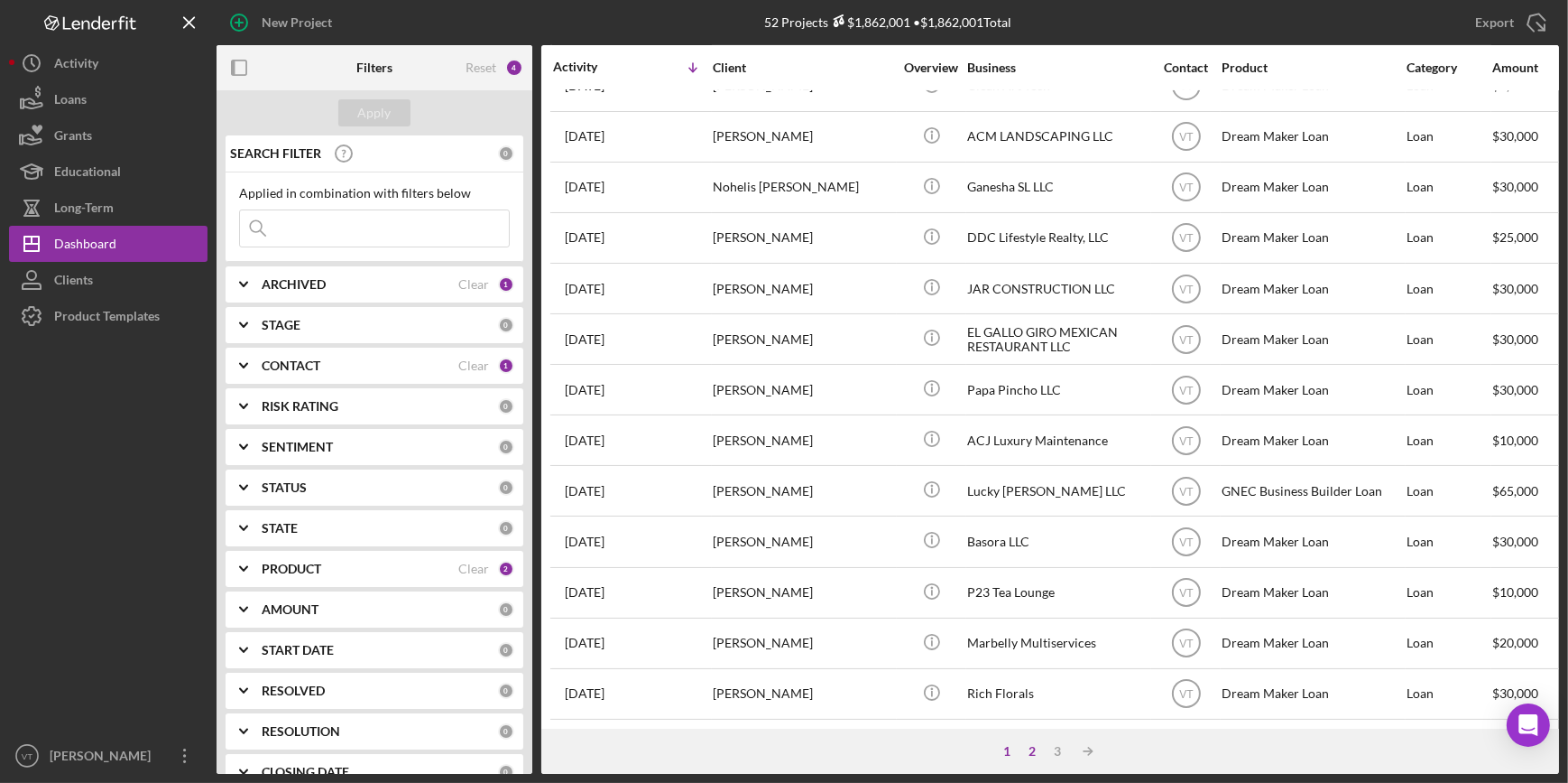
click at [1035, 747] on div "2" at bounding box center [1032, 751] width 25 height 15
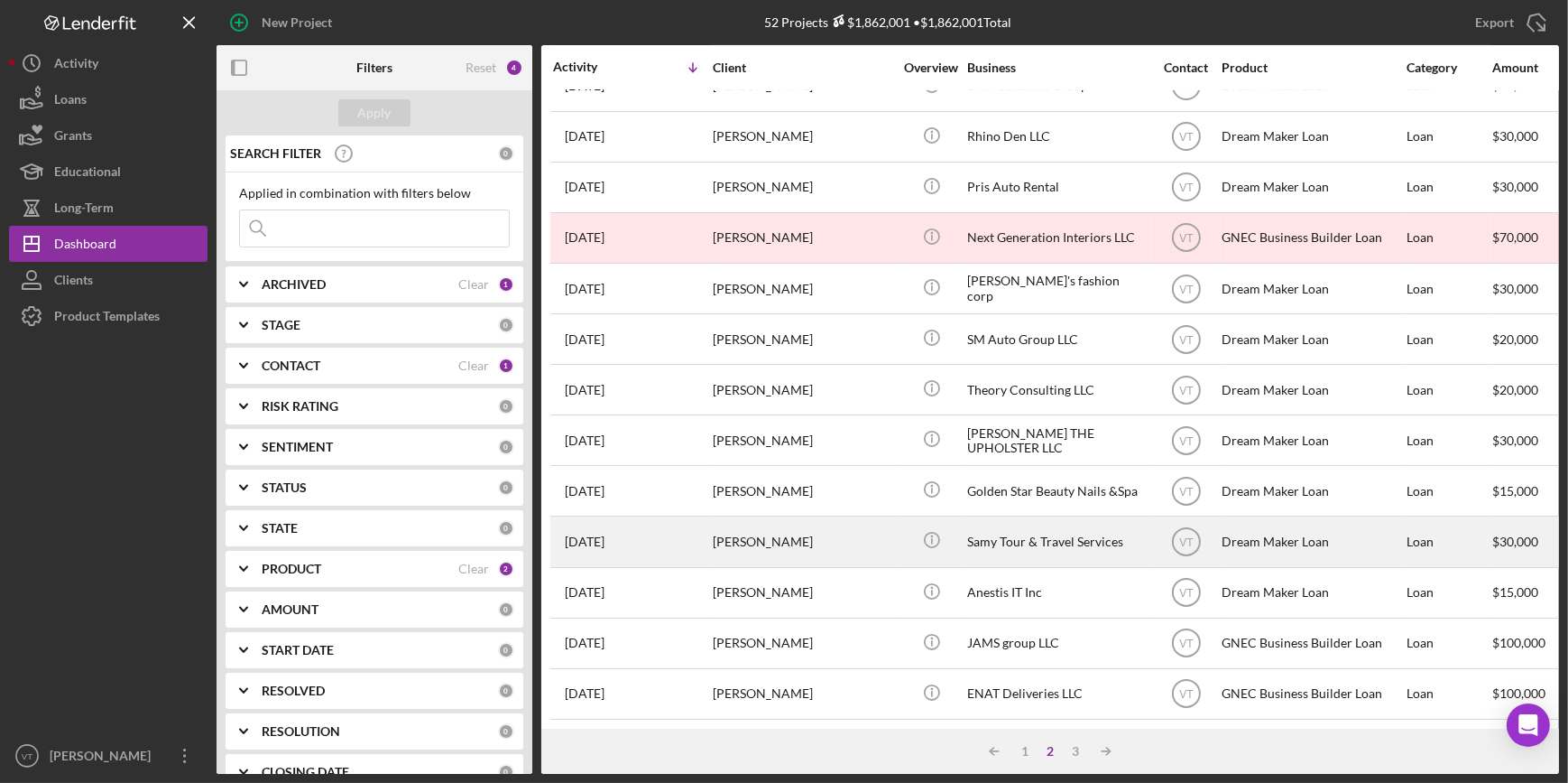
click at [873, 529] on div "Samantha Cartwright" at bounding box center [803, 541] width 181 height 47
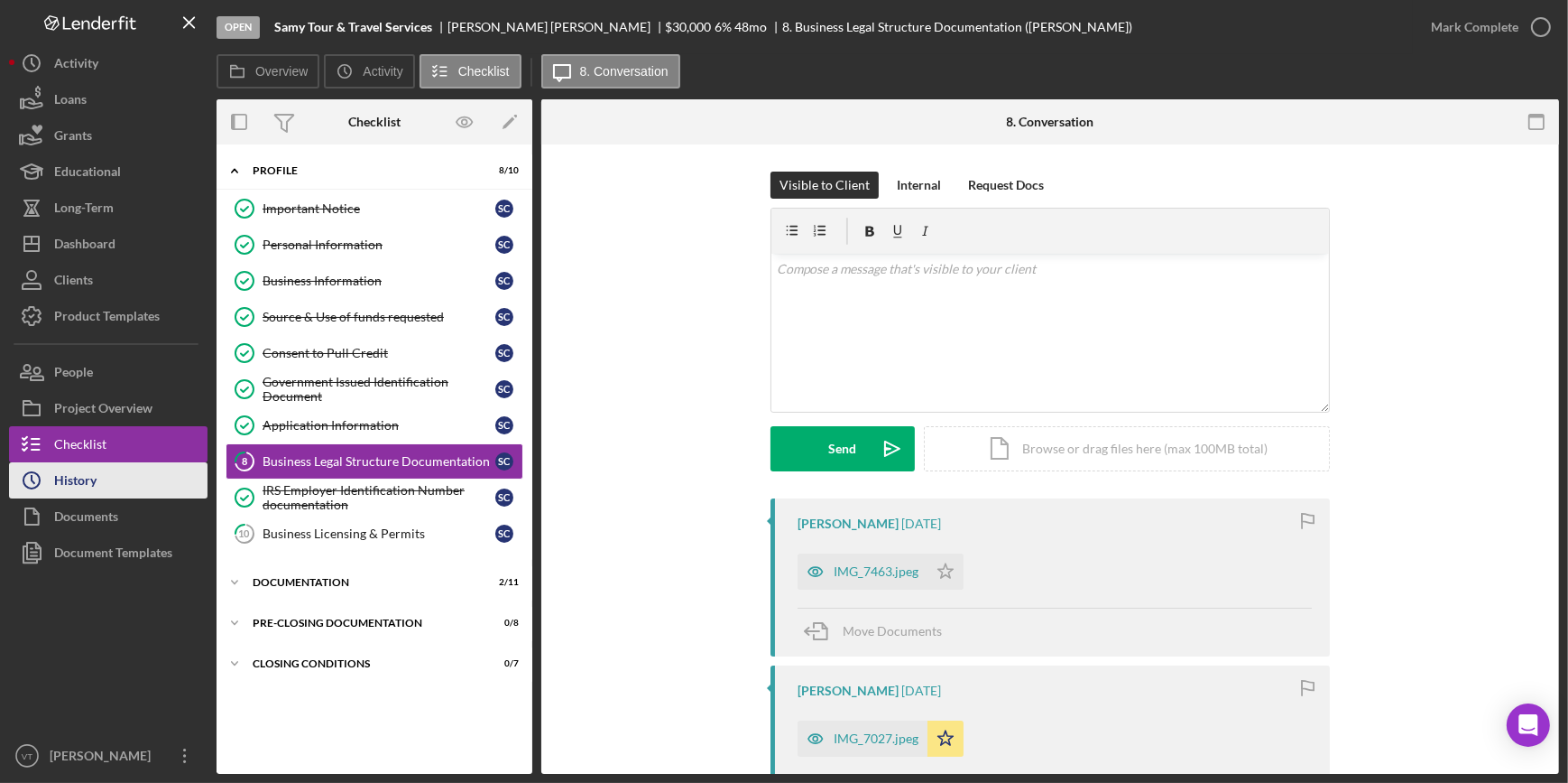
click at [103, 479] on button "Icon/History History" at bounding box center [108, 479] width 198 height 36
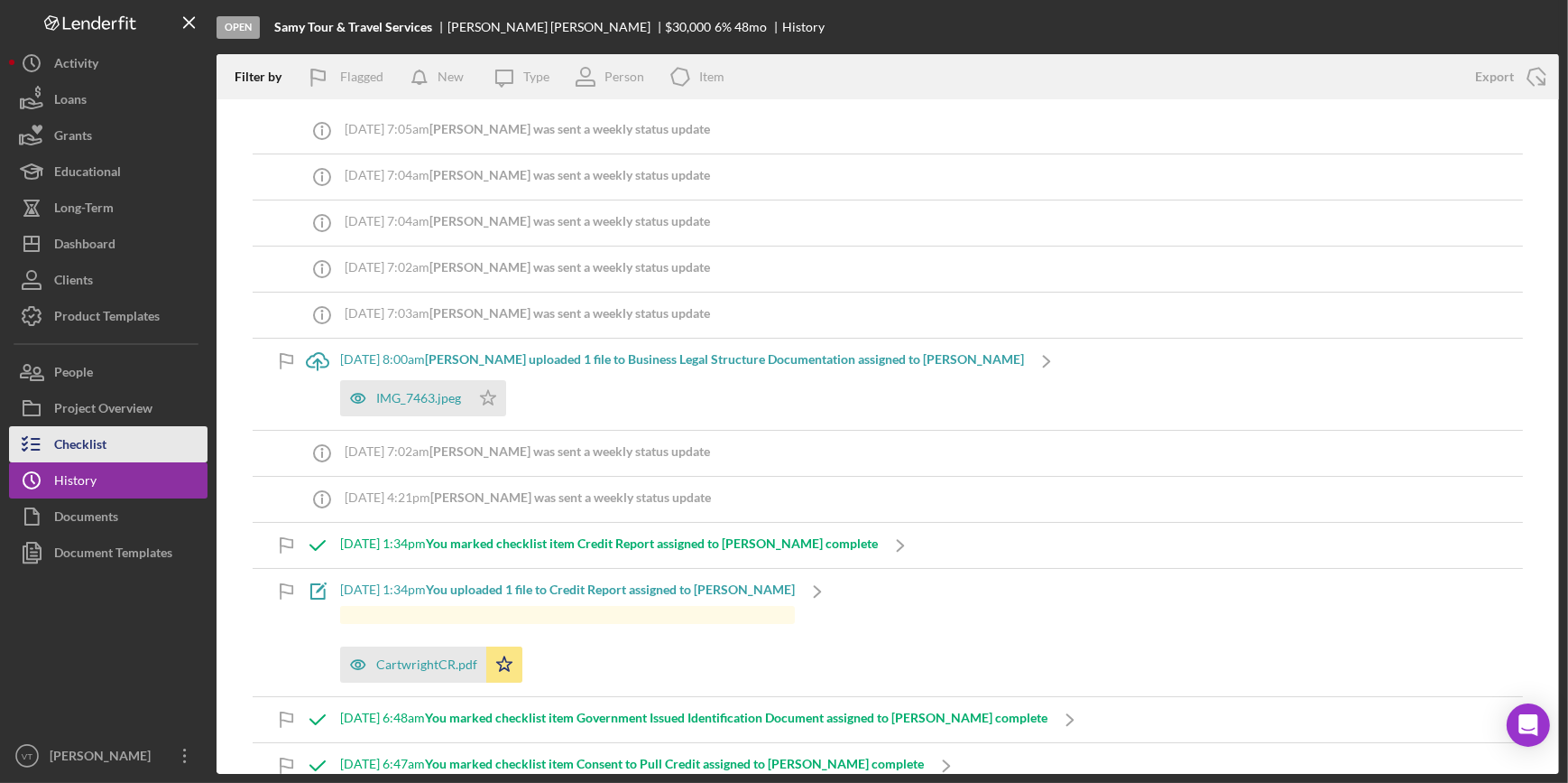
click at [144, 438] on button "Checklist" at bounding box center [108, 444] width 198 height 36
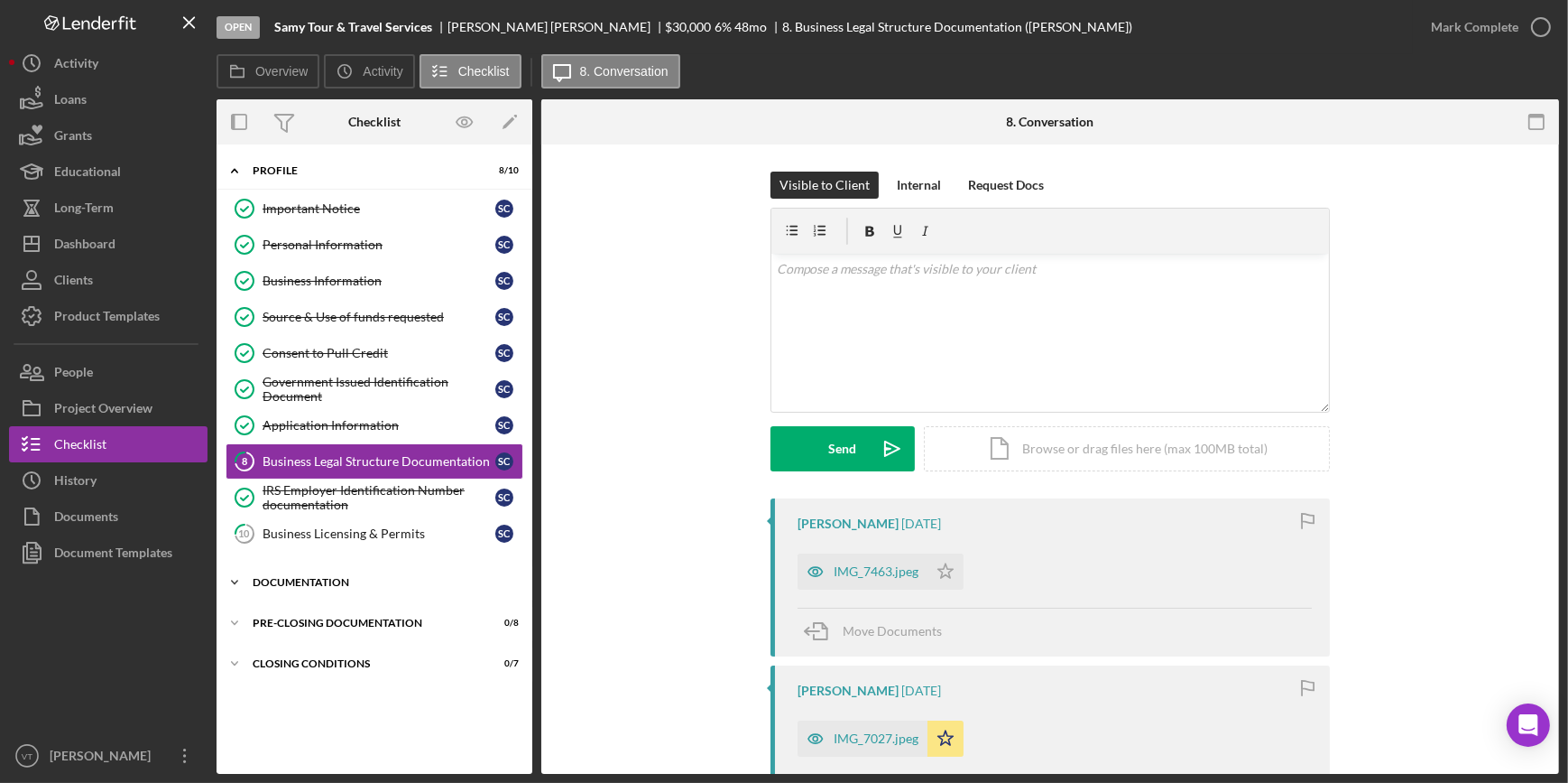
click at [228, 574] on icon "Icon/Expander" at bounding box center [235, 582] width 36 height 36
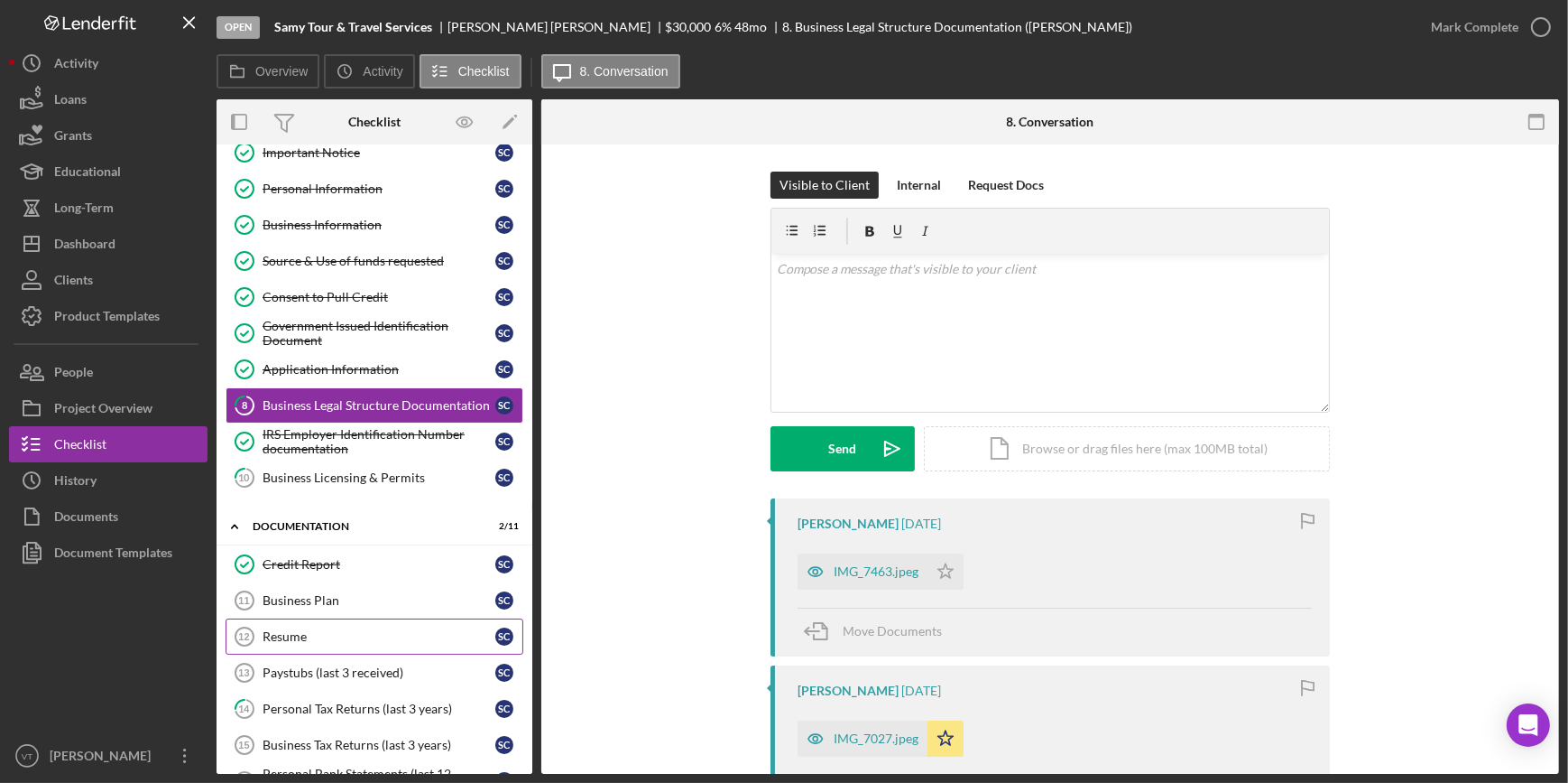
scroll to position [163, 0]
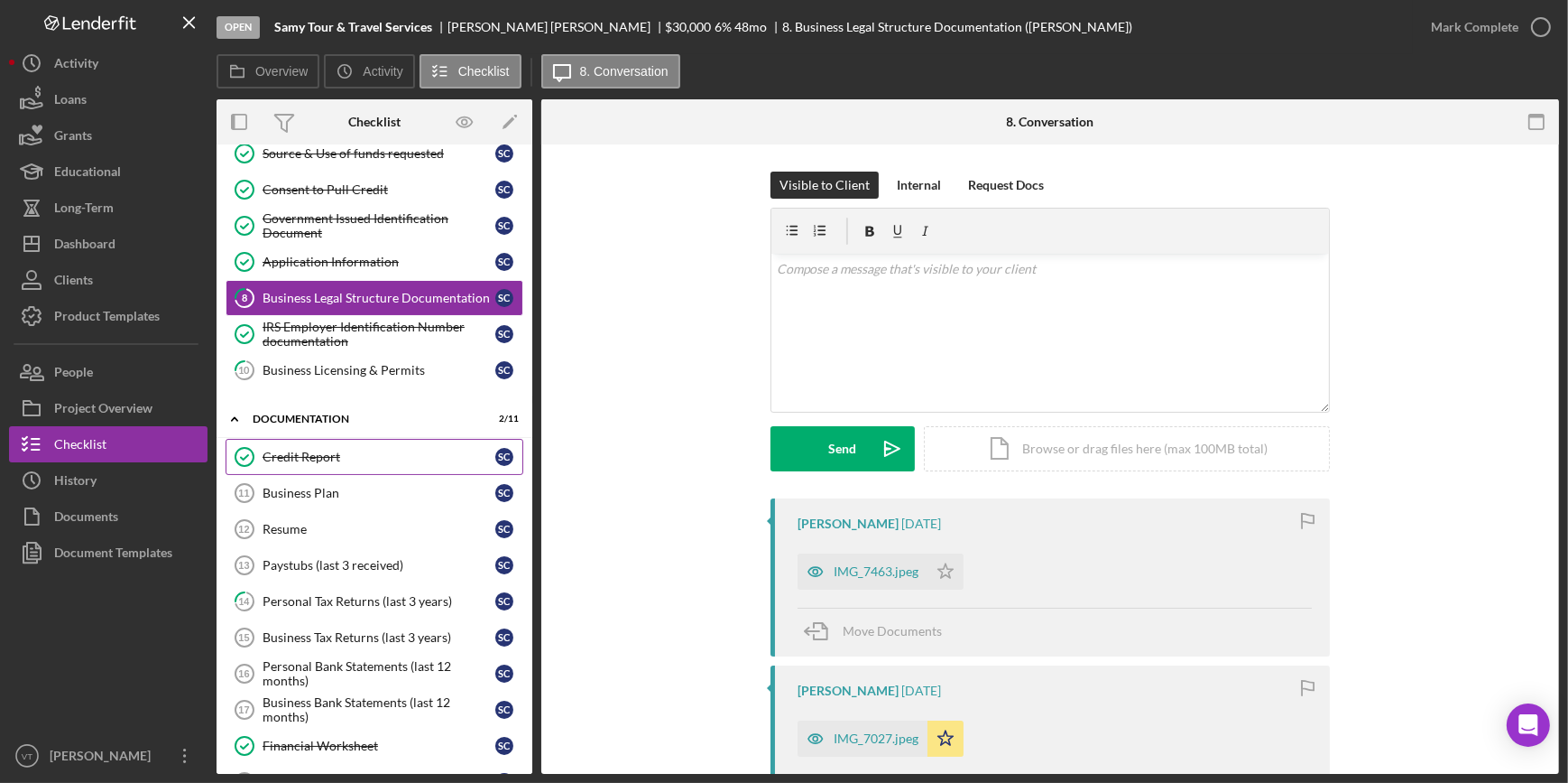
click at [339, 455] on div "Credit Report" at bounding box center [379, 457] width 233 height 15
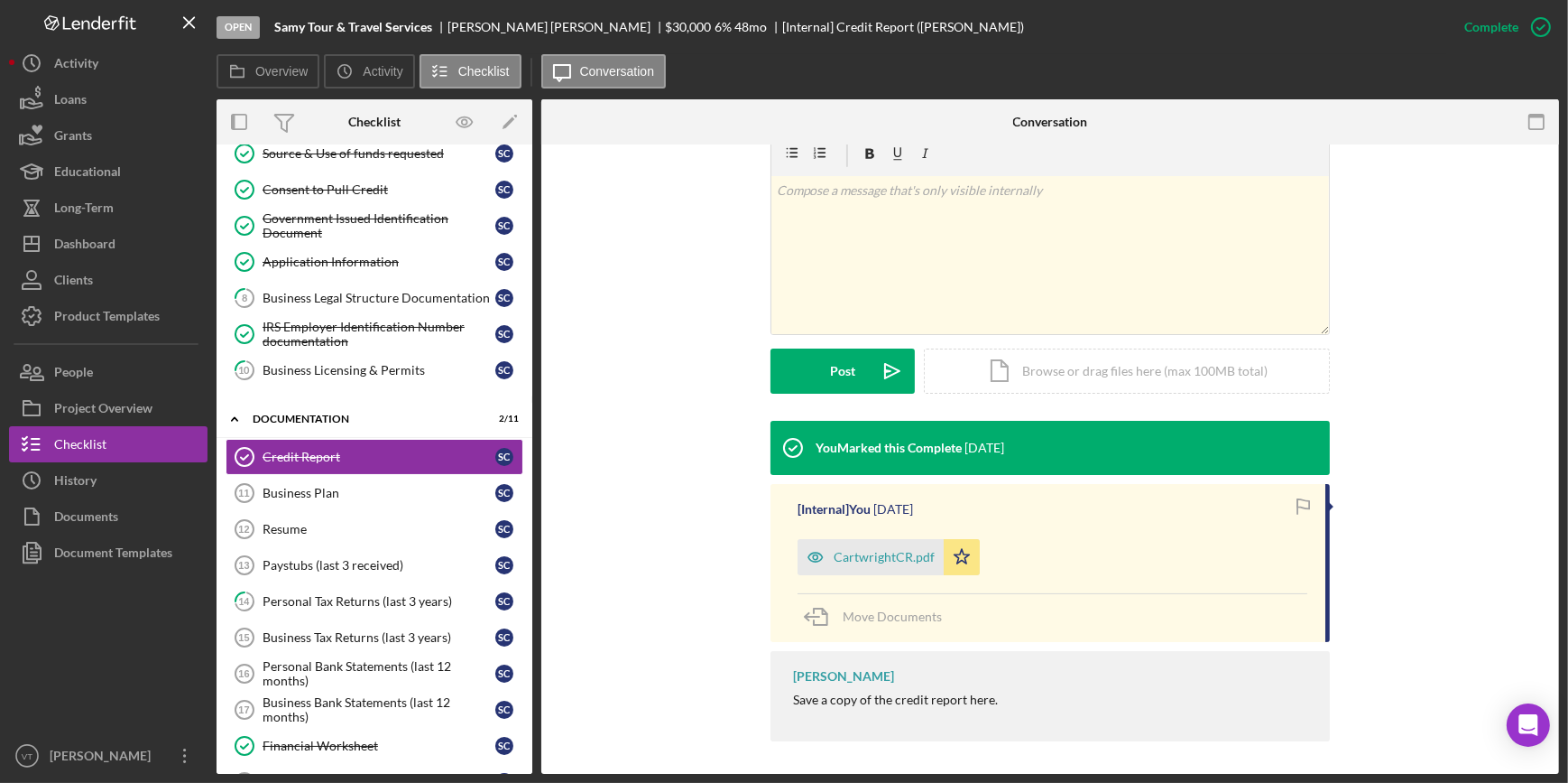
scroll to position [292, 0]
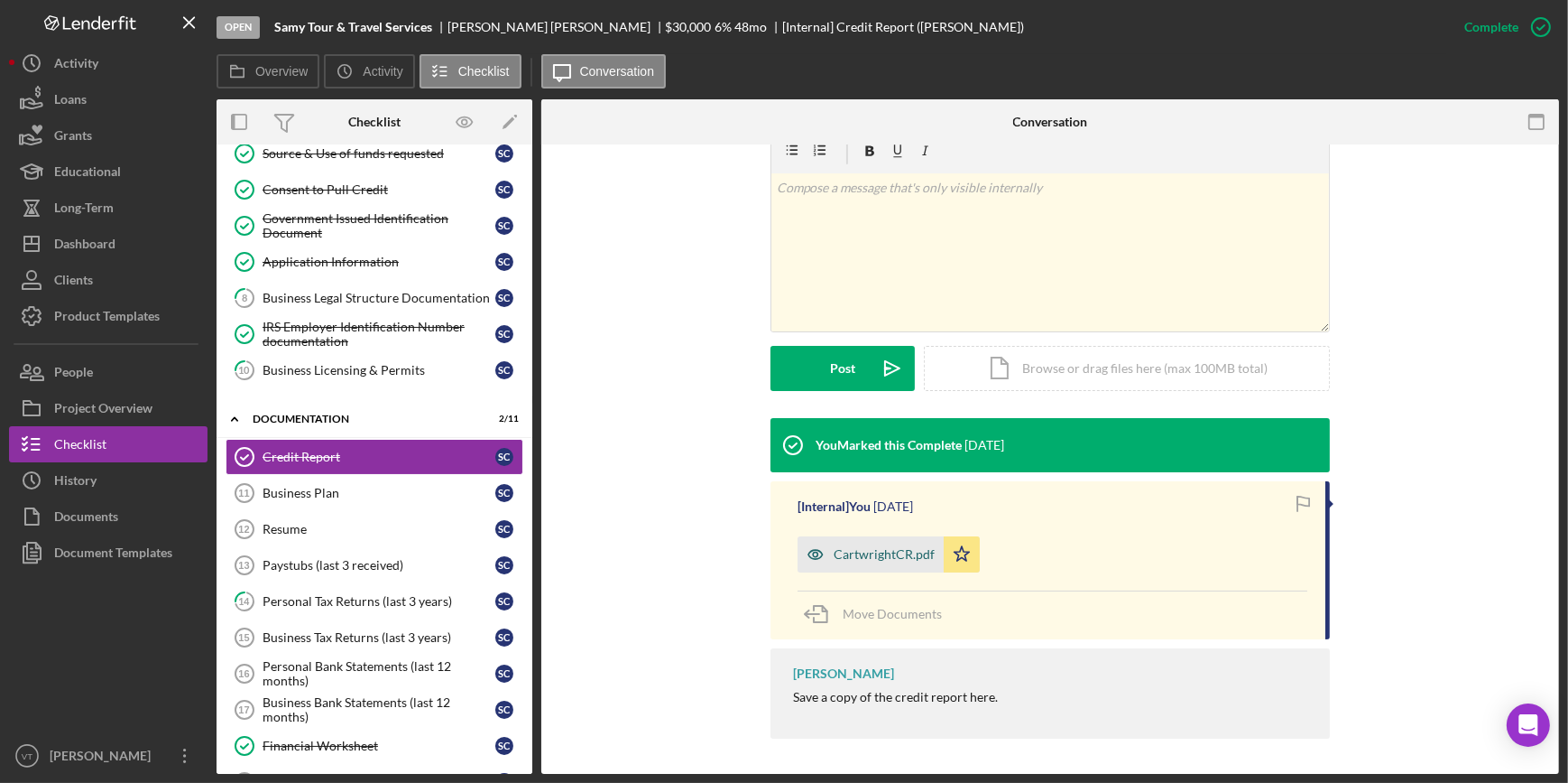
click at [867, 558] on div "CartwrightCR.pdf" at bounding box center [884, 555] width 101 height 15
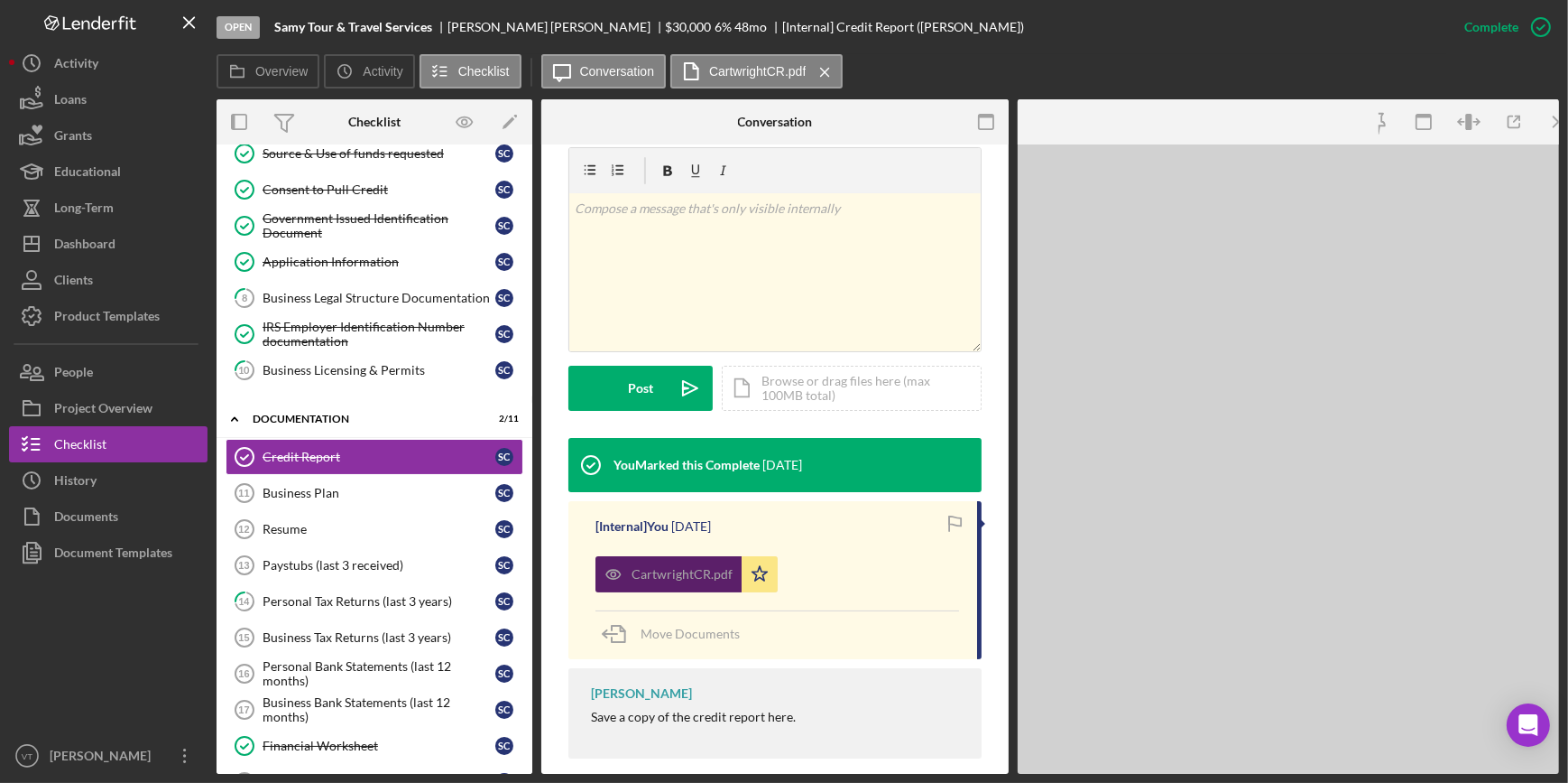
scroll to position [313, 0]
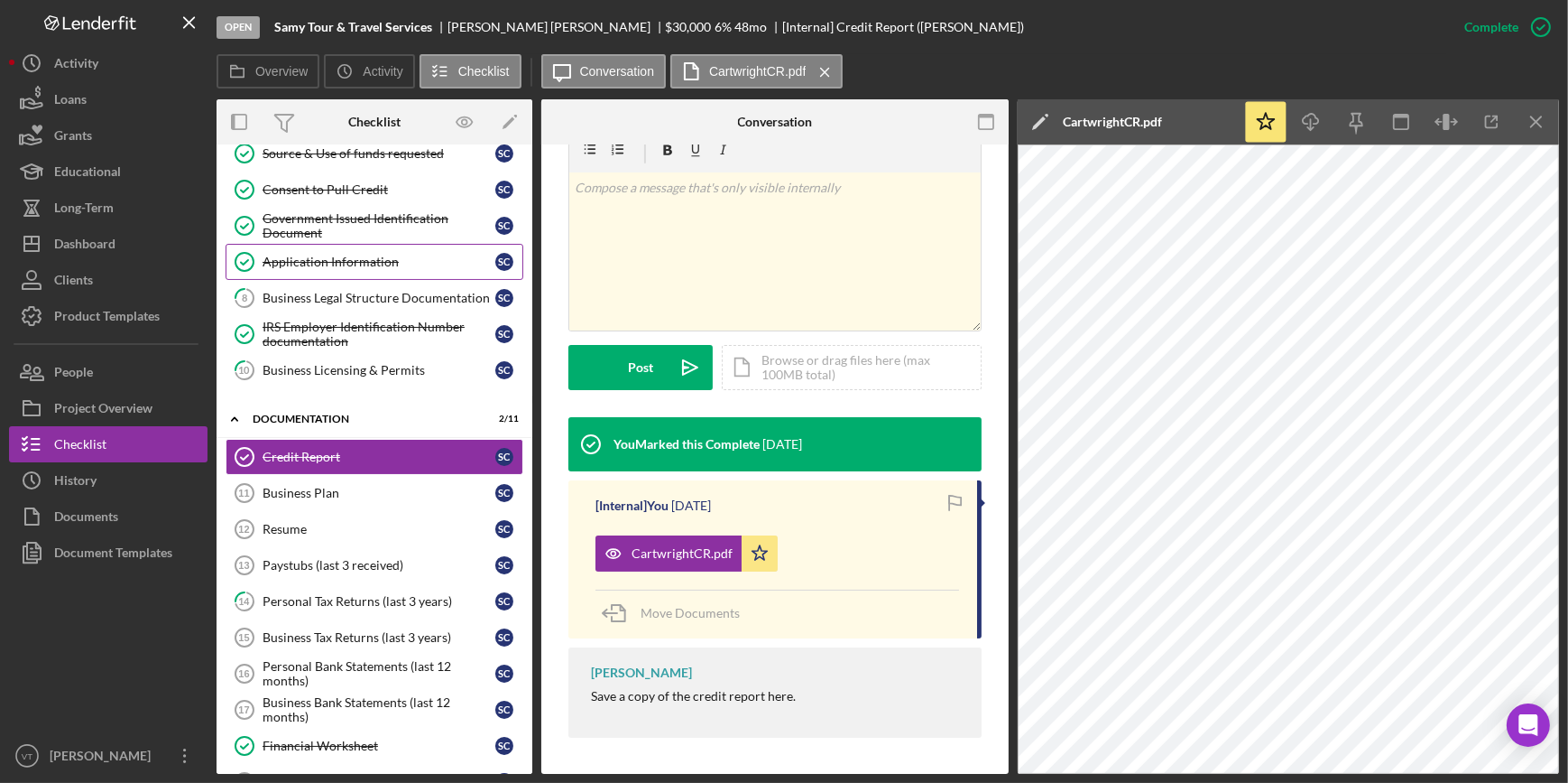
click at [394, 259] on div "Application Information" at bounding box center [379, 262] width 233 height 15
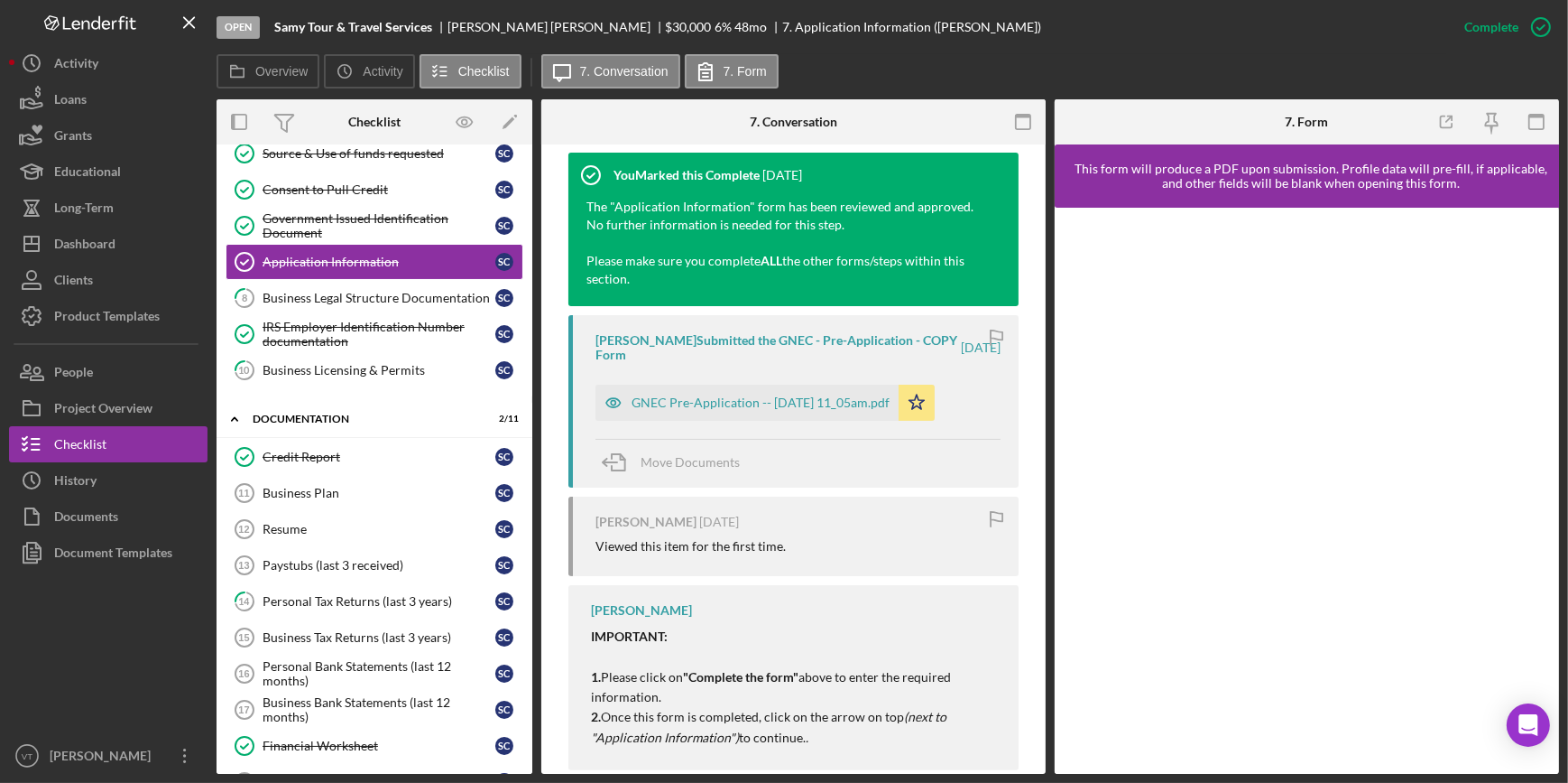
scroll to position [645, 0]
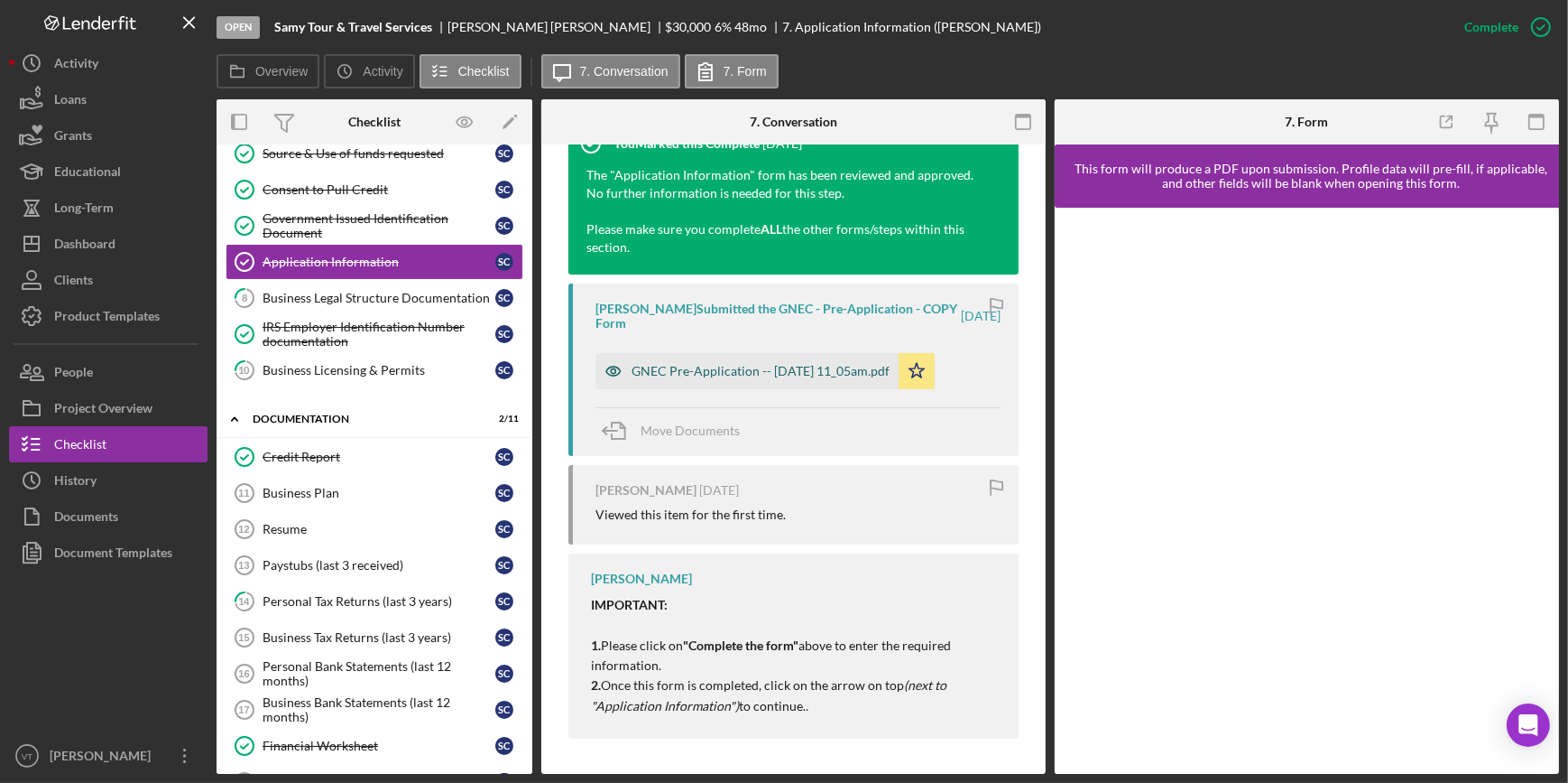
click at [728, 371] on div "GNEC Pre-Application -- 2025-07-09 11_05am.pdf" at bounding box center [760, 371] width 258 height 15
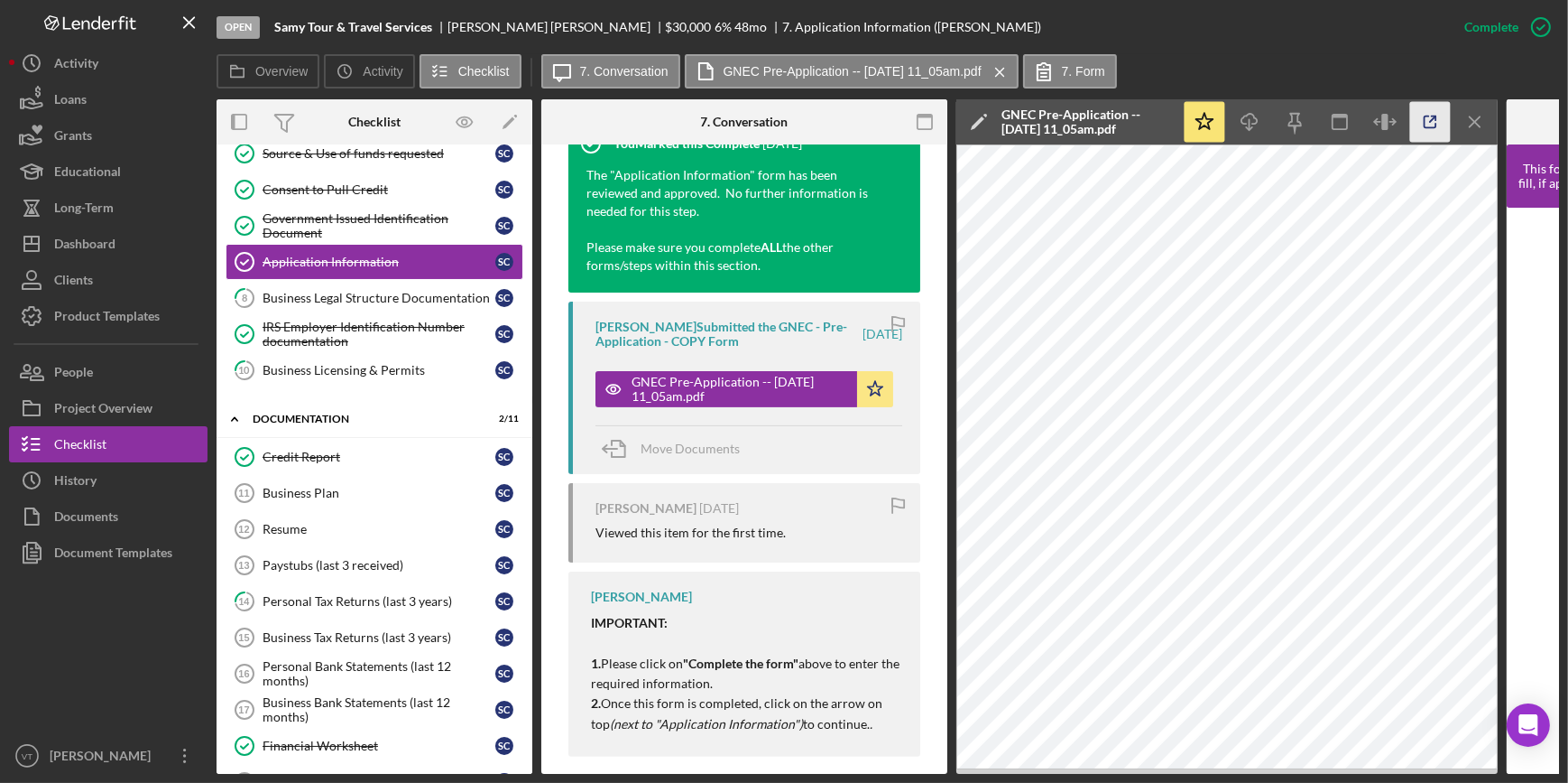
click at [1431, 113] on icon "button" at bounding box center [1430, 123] width 41 height 41
click at [117, 473] on button "Icon/History History" at bounding box center [108, 479] width 198 height 36
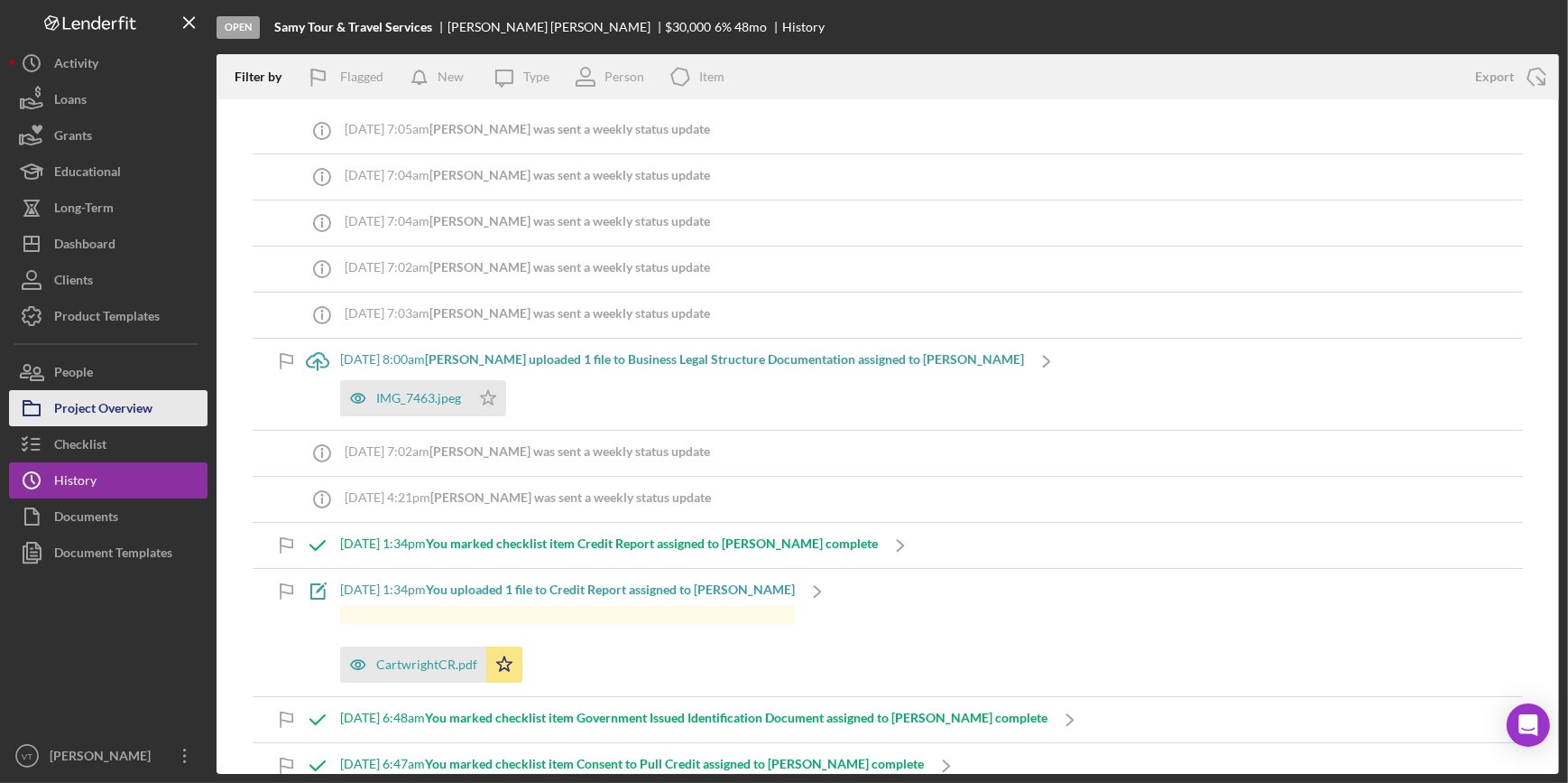
click at [154, 413] on button "Project Overview" at bounding box center [108, 408] width 198 height 36
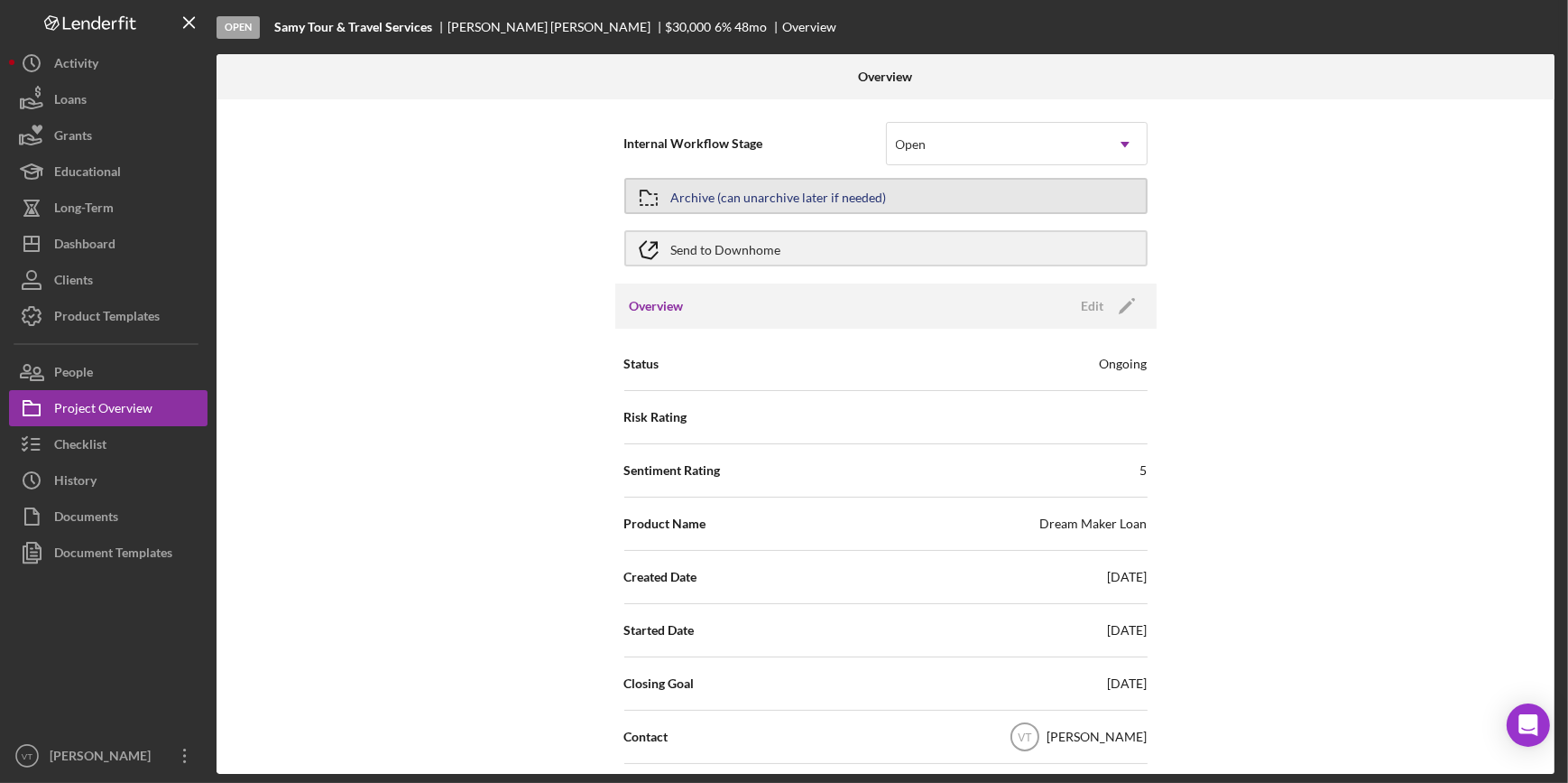
click at [786, 184] on div "Archive (can unarchive later if needed)" at bounding box center [779, 196] width 216 height 33
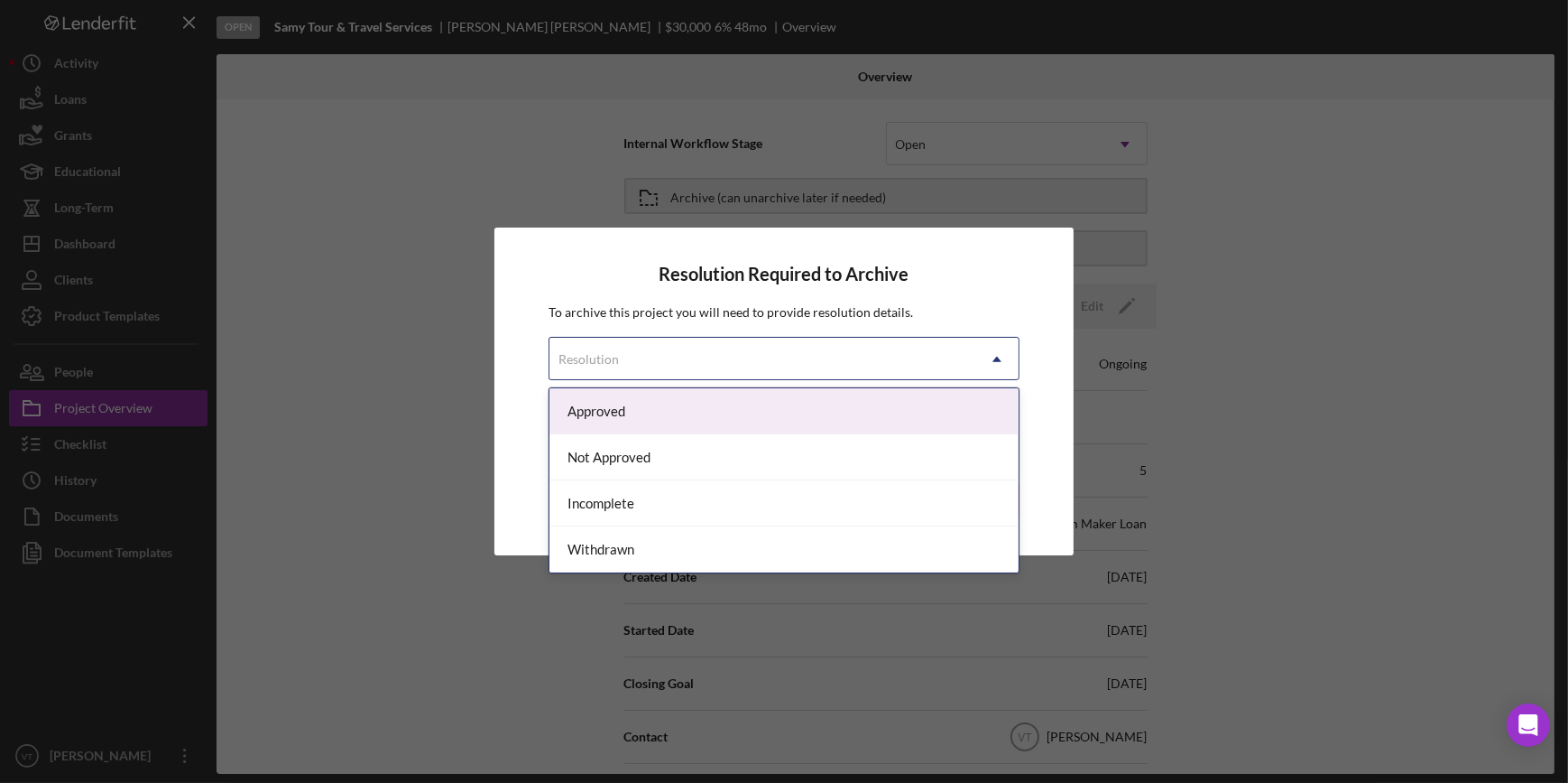
click at [771, 344] on div "Resolution" at bounding box center [761, 359] width 425 height 42
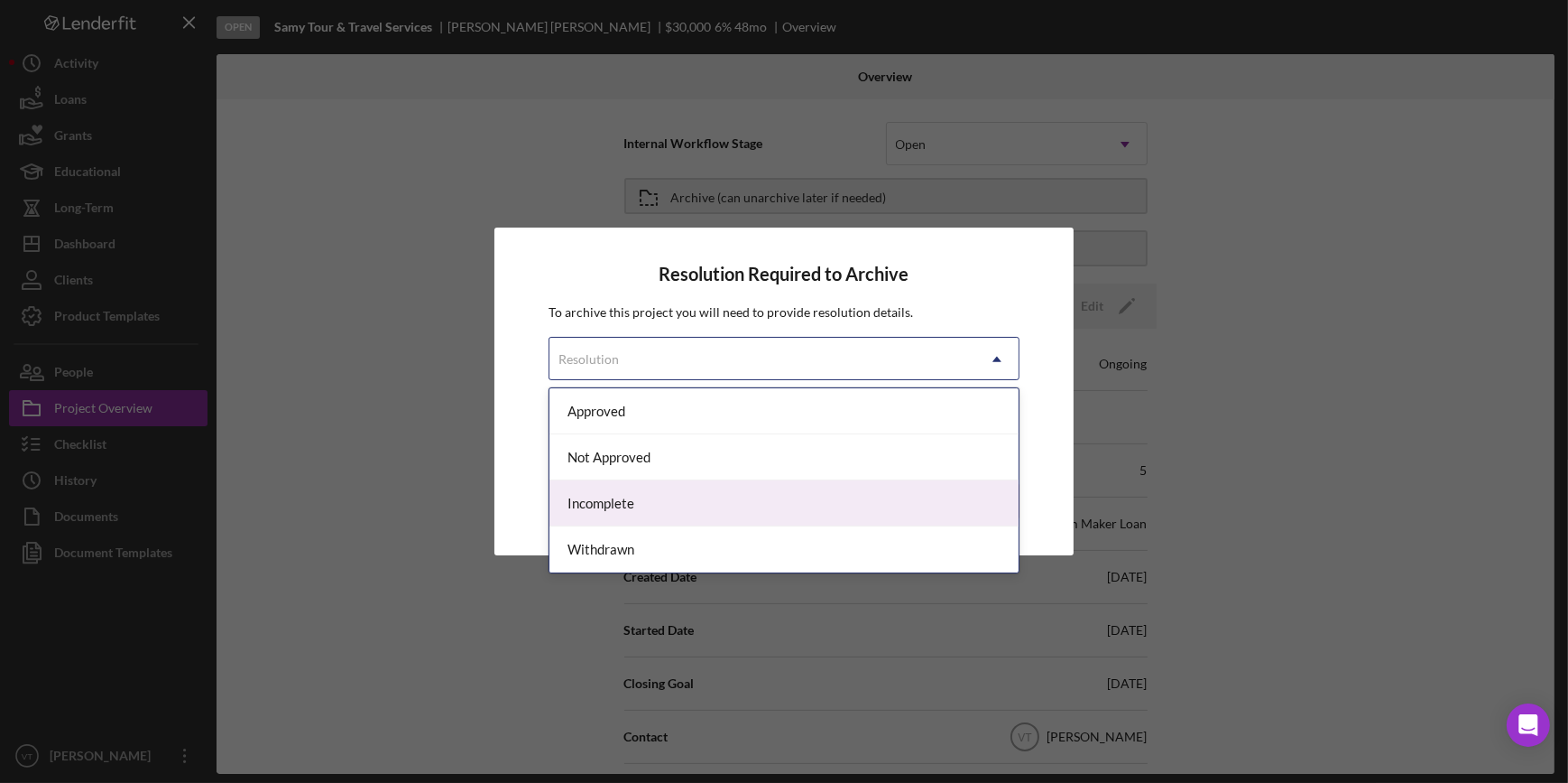
click at [676, 498] on div "Incomplete" at bounding box center [783, 503] width 468 height 46
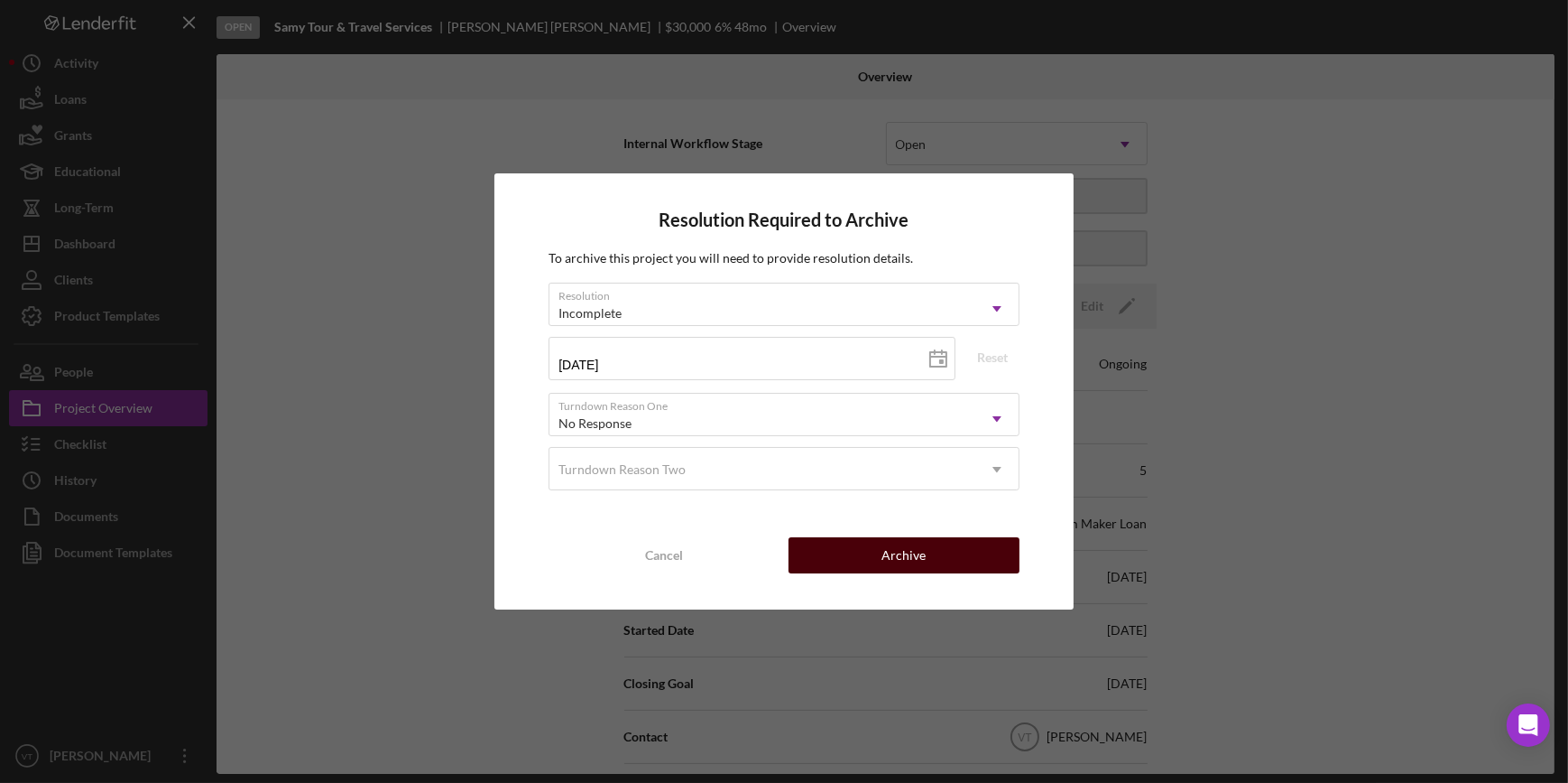
click at [845, 550] on button "Archive" at bounding box center [904, 555] width 231 height 36
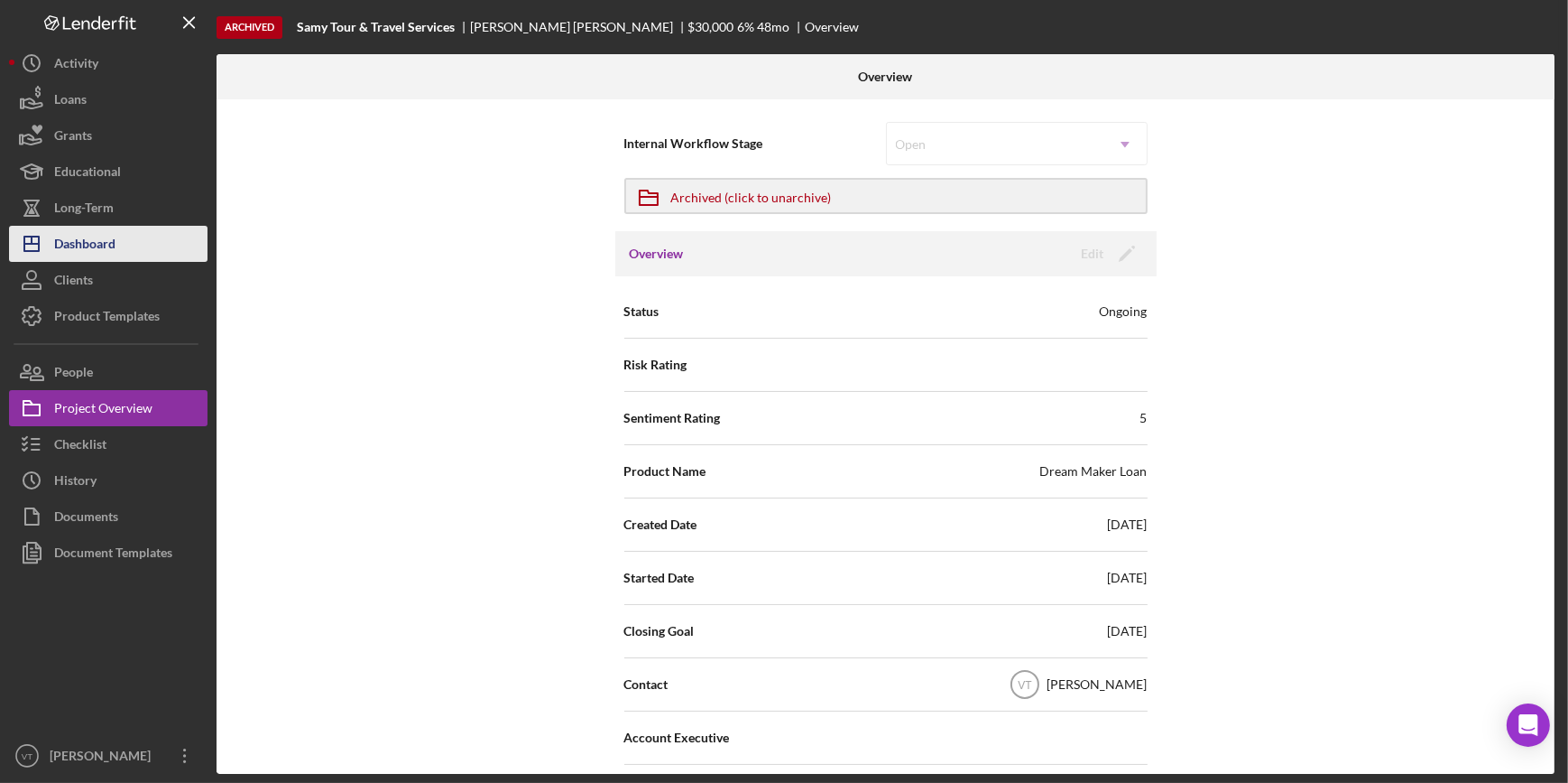
click at [118, 241] on button "Icon/Dashboard Dashboard" at bounding box center [108, 243] width 198 height 36
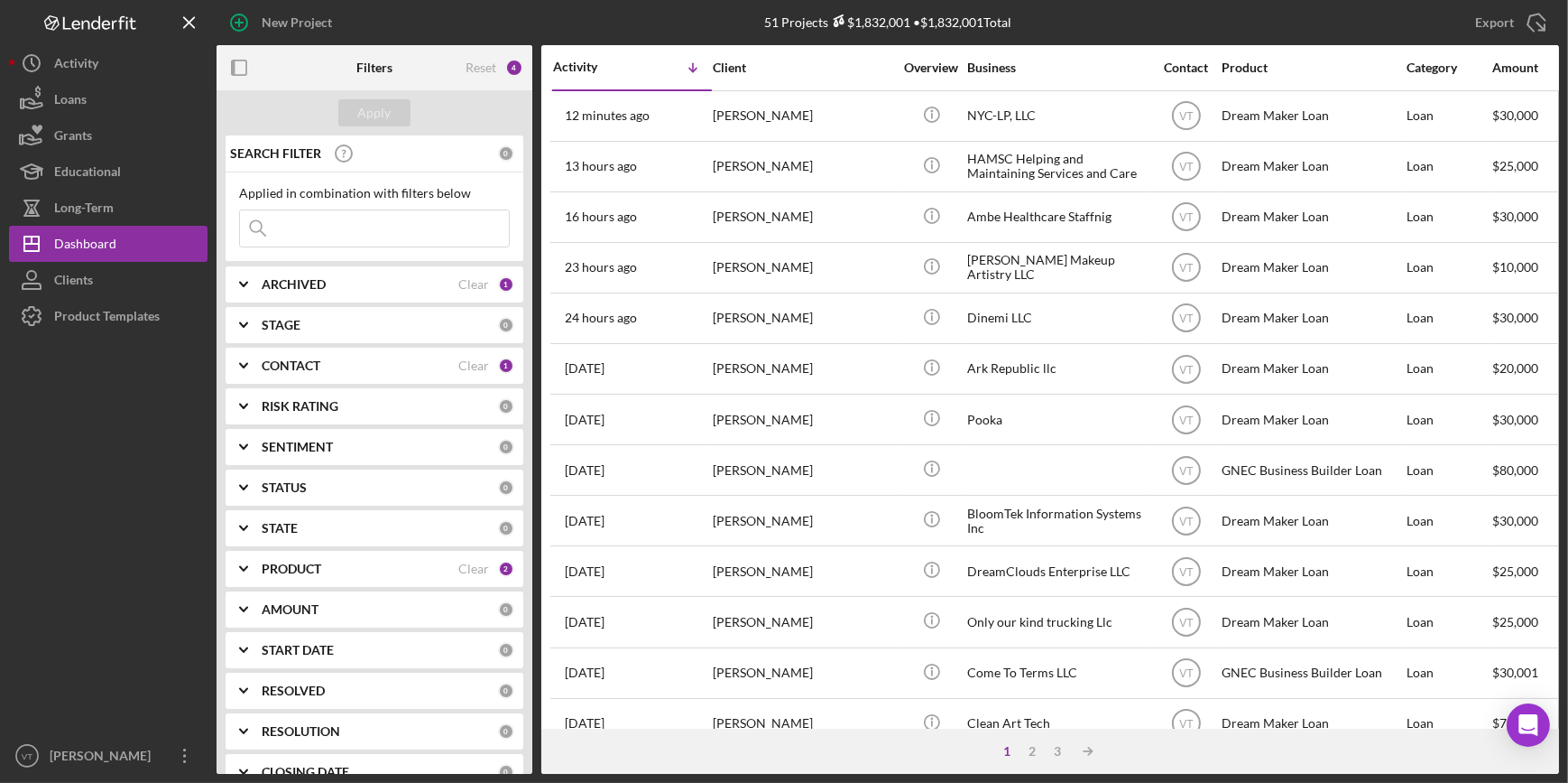
click at [317, 228] on input at bounding box center [374, 228] width 269 height 36
paste input "Ines"
type input "Ines"
click at [356, 117] on button "Apply" at bounding box center [375, 113] width 73 height 27
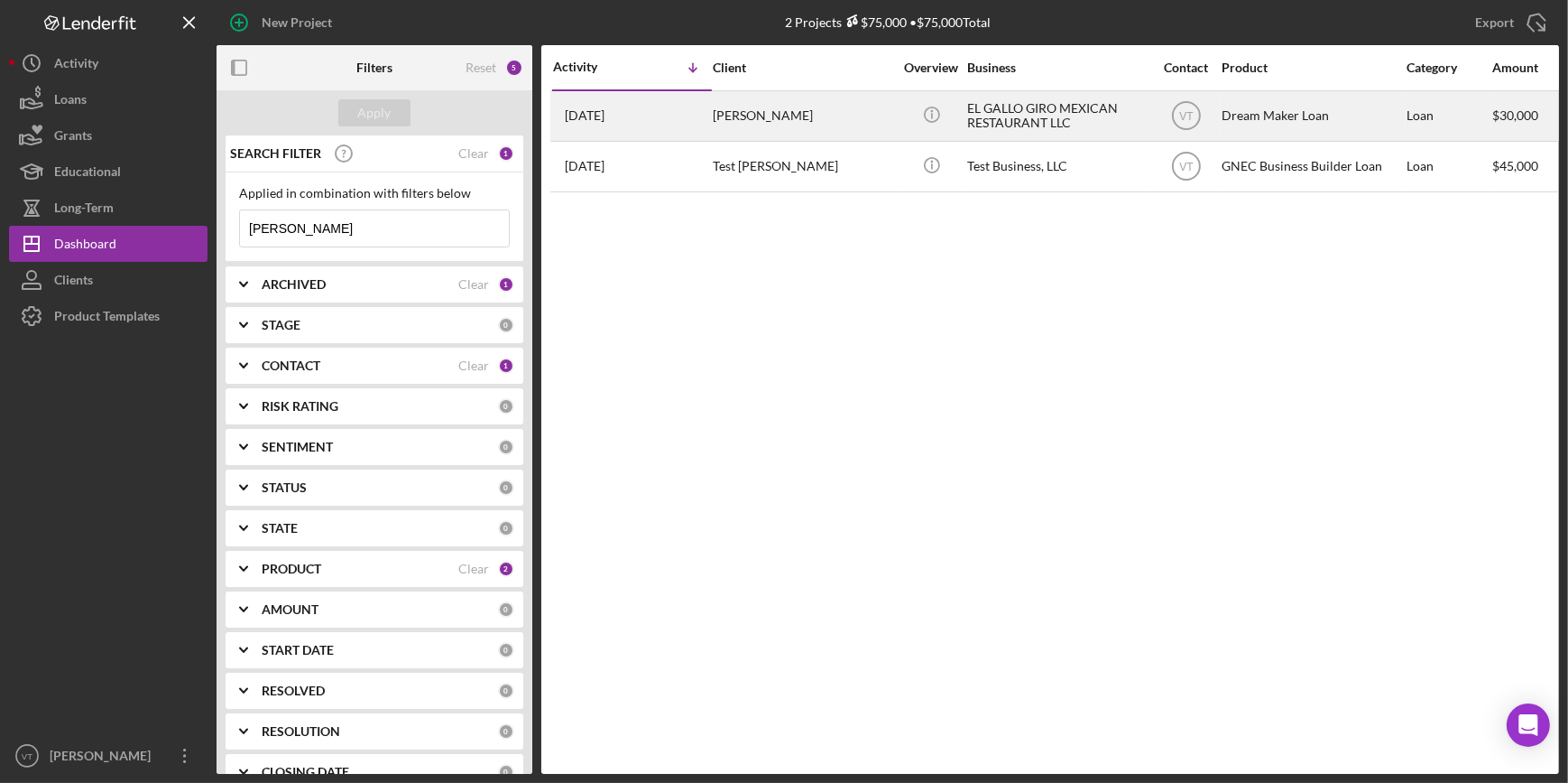
click at [834, 111] on div "[PERSON_NAME]" at bounding box center [803, 115] width 181 height 47
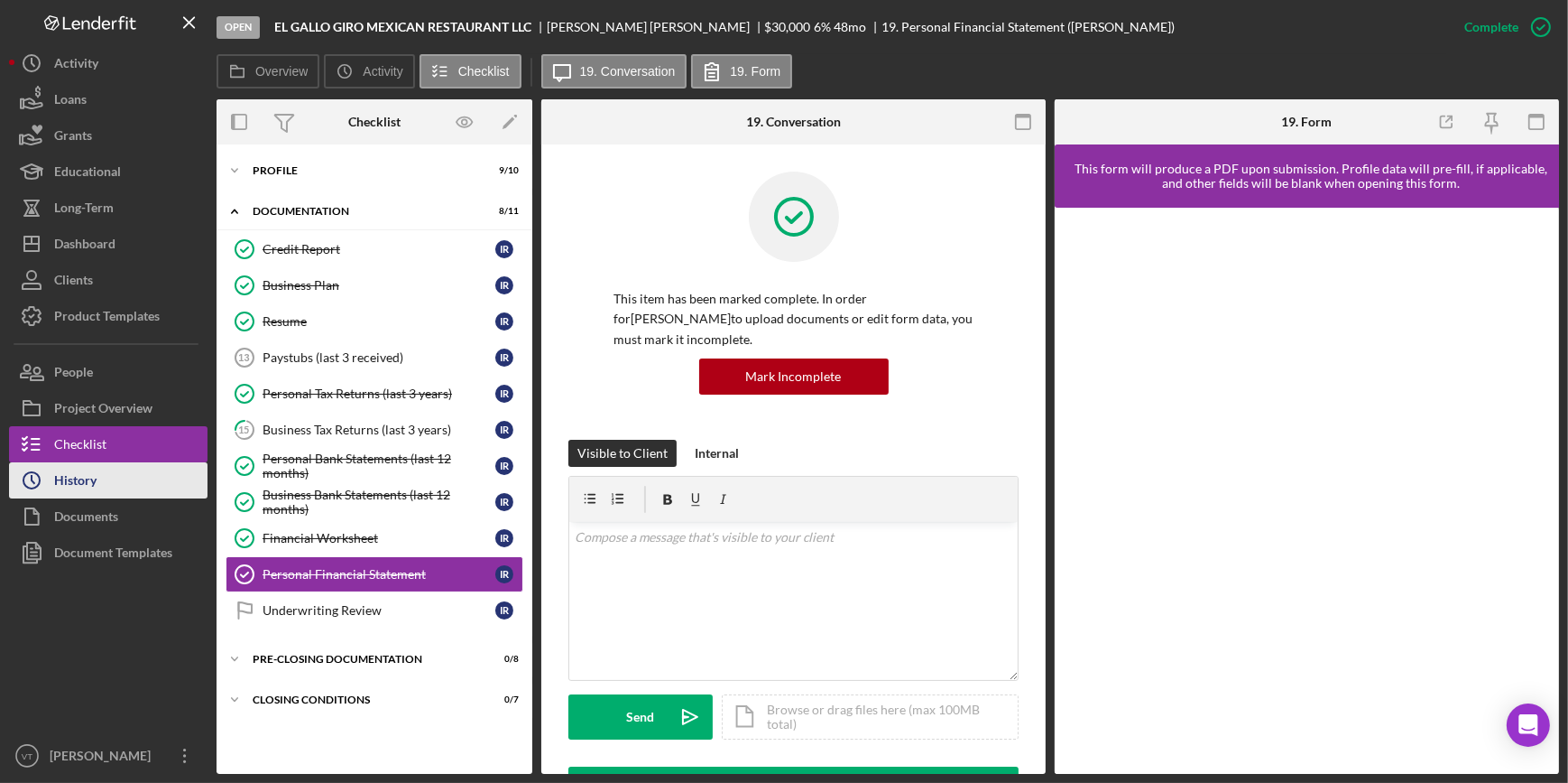
click at [107, 481] on button "Icon/History History" at bounding box center [108, 479] width 198 height 36
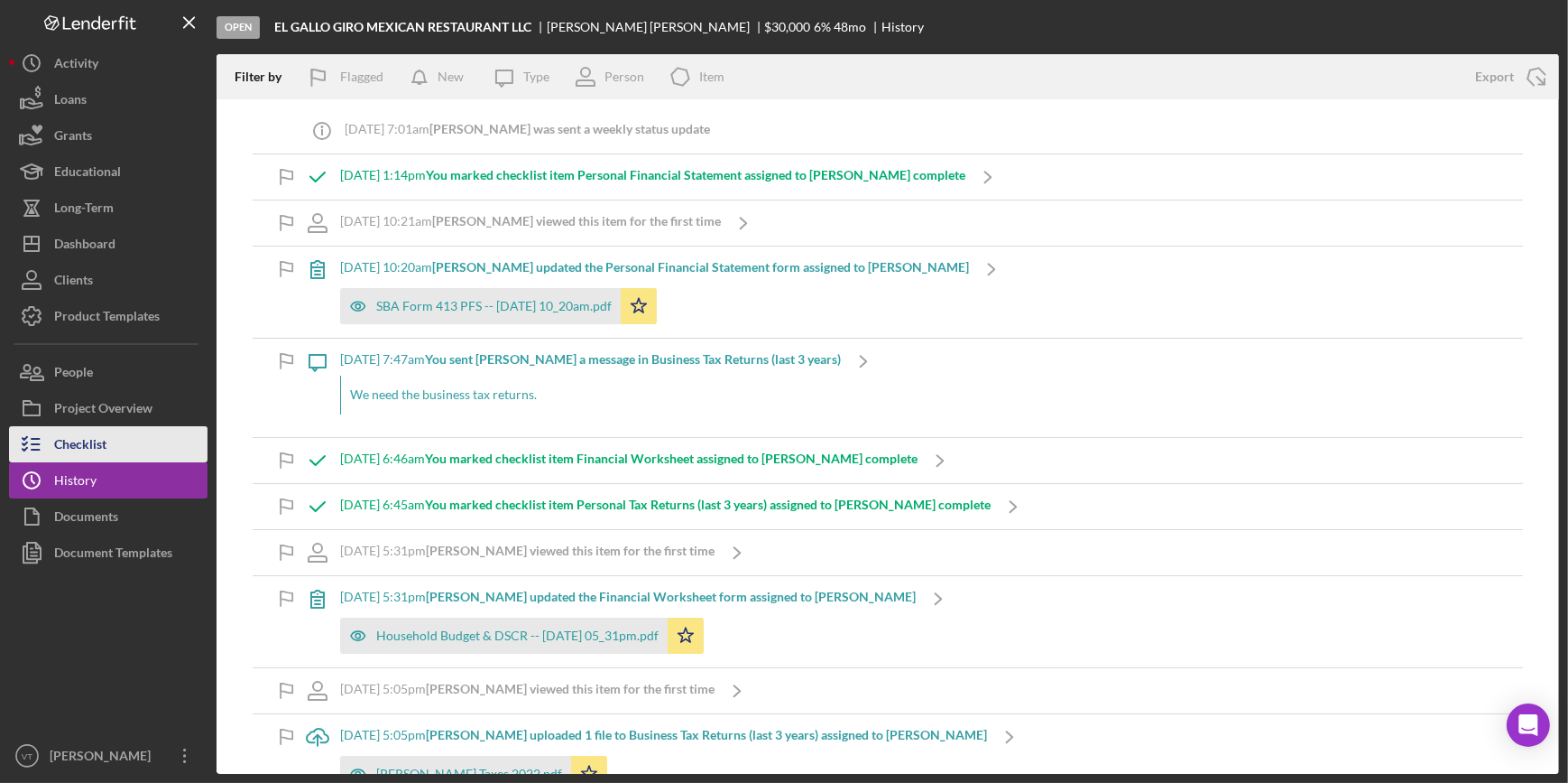
click at [138, 447] on button "Checklist" at bounding box center [108, 444] width 198 height 36
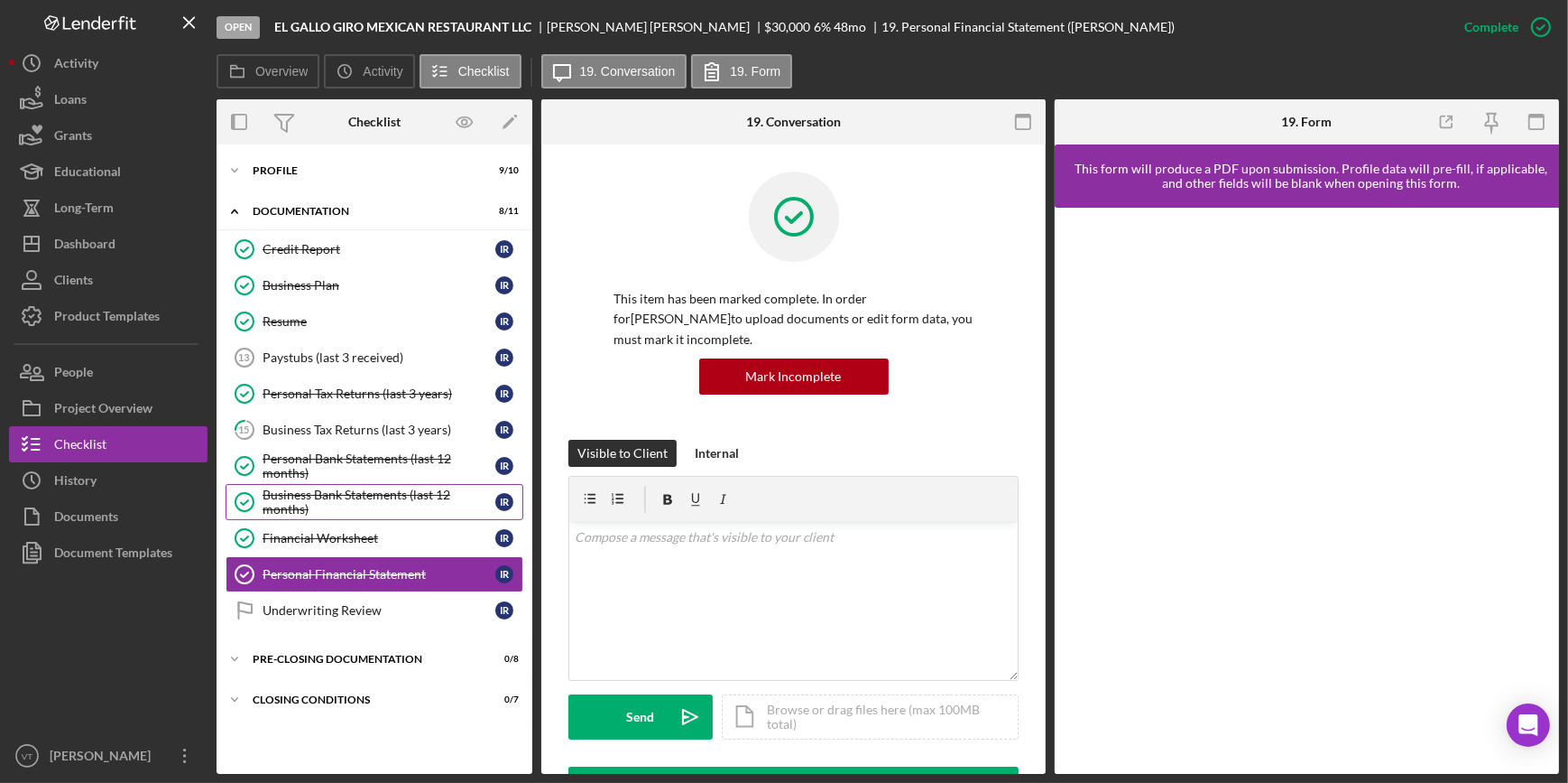
click at [320, 493] on div "Business Bank Statements (last 12 months)" at bounding box center [379, 502] width 233 height 29
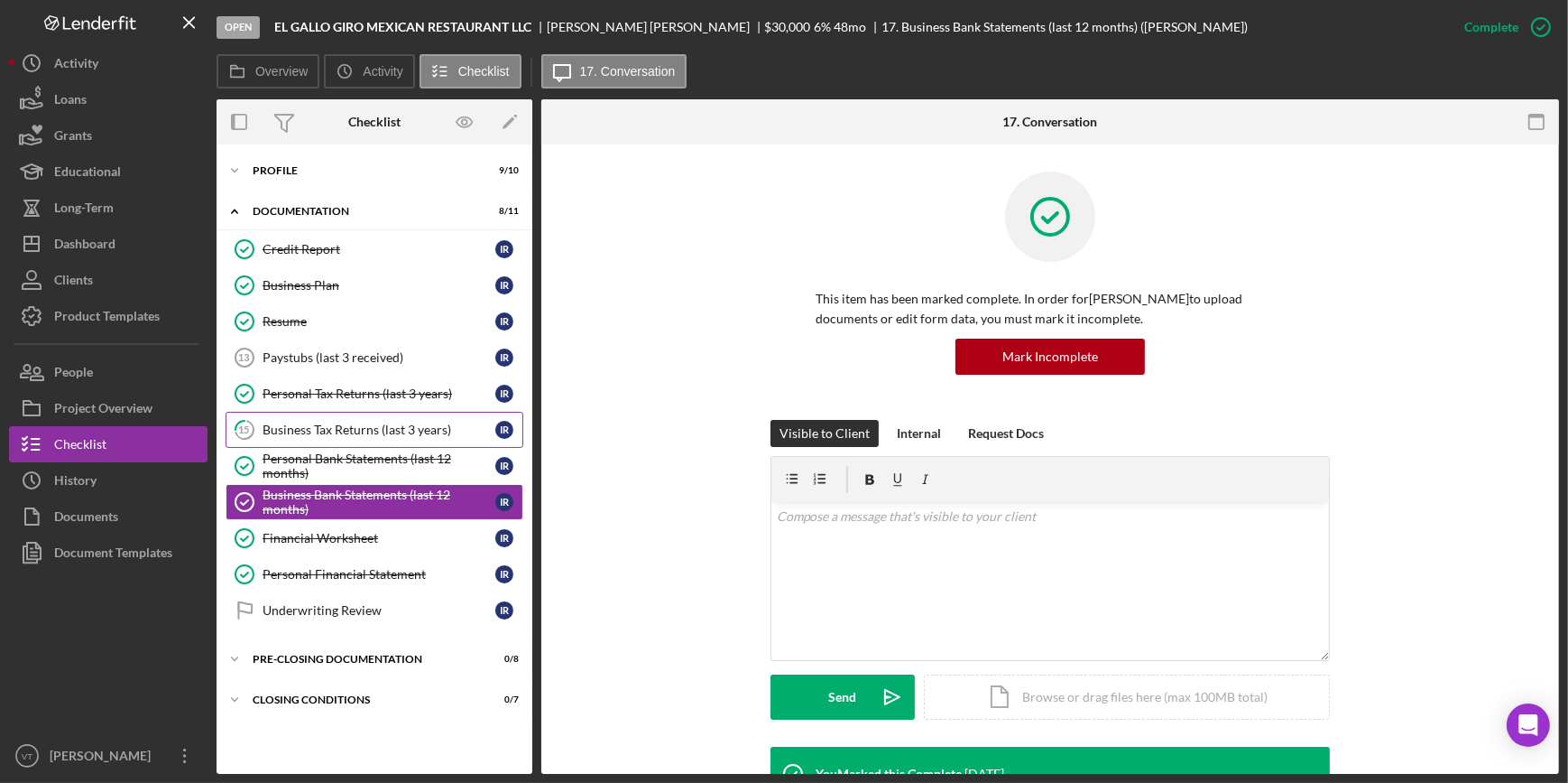
click at [334, 424] on div "Business Tax Returns (last 3 years)" at bounding box center [379, 430] width 233 height 15
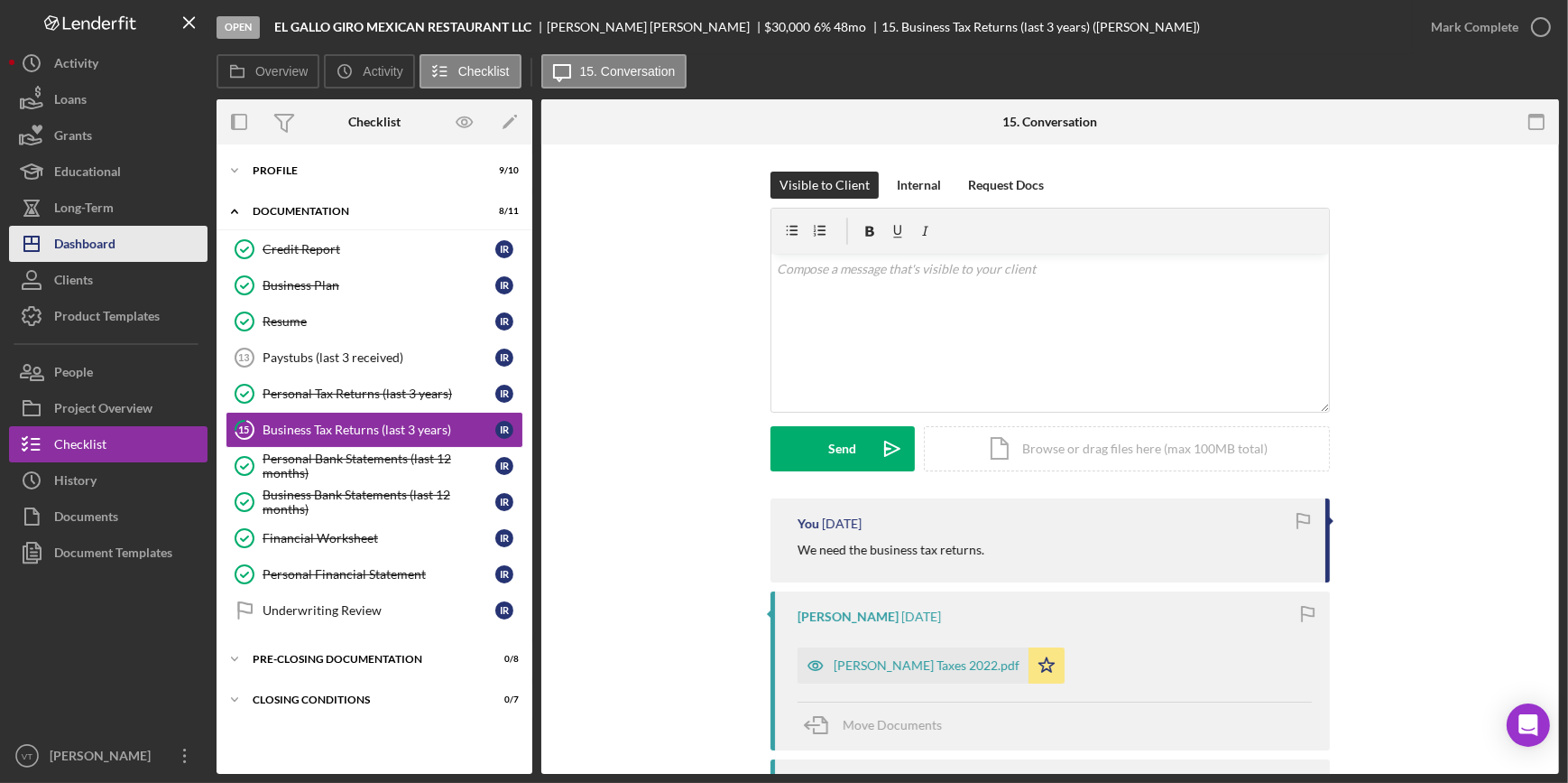
click at [95, 232] on div "Dashboard" at bounding box center [85, 246] width 61 height 41
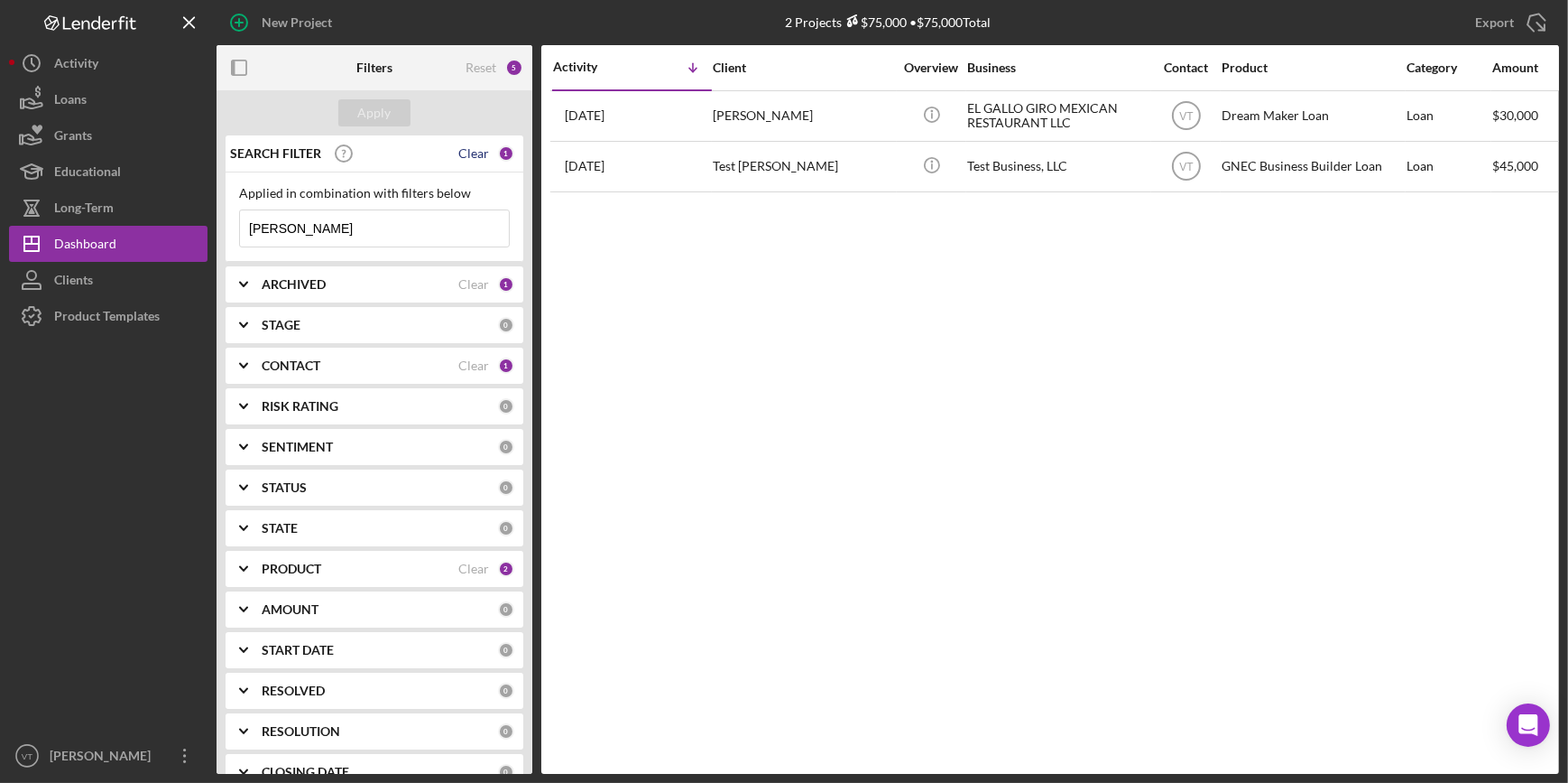
click at [478, 152] on div "Clear" at bounding box center [474, 154] width 31 height 15
click at [382, 110] on div "Apply" at bounding box center [375, 113] width 34 height 27
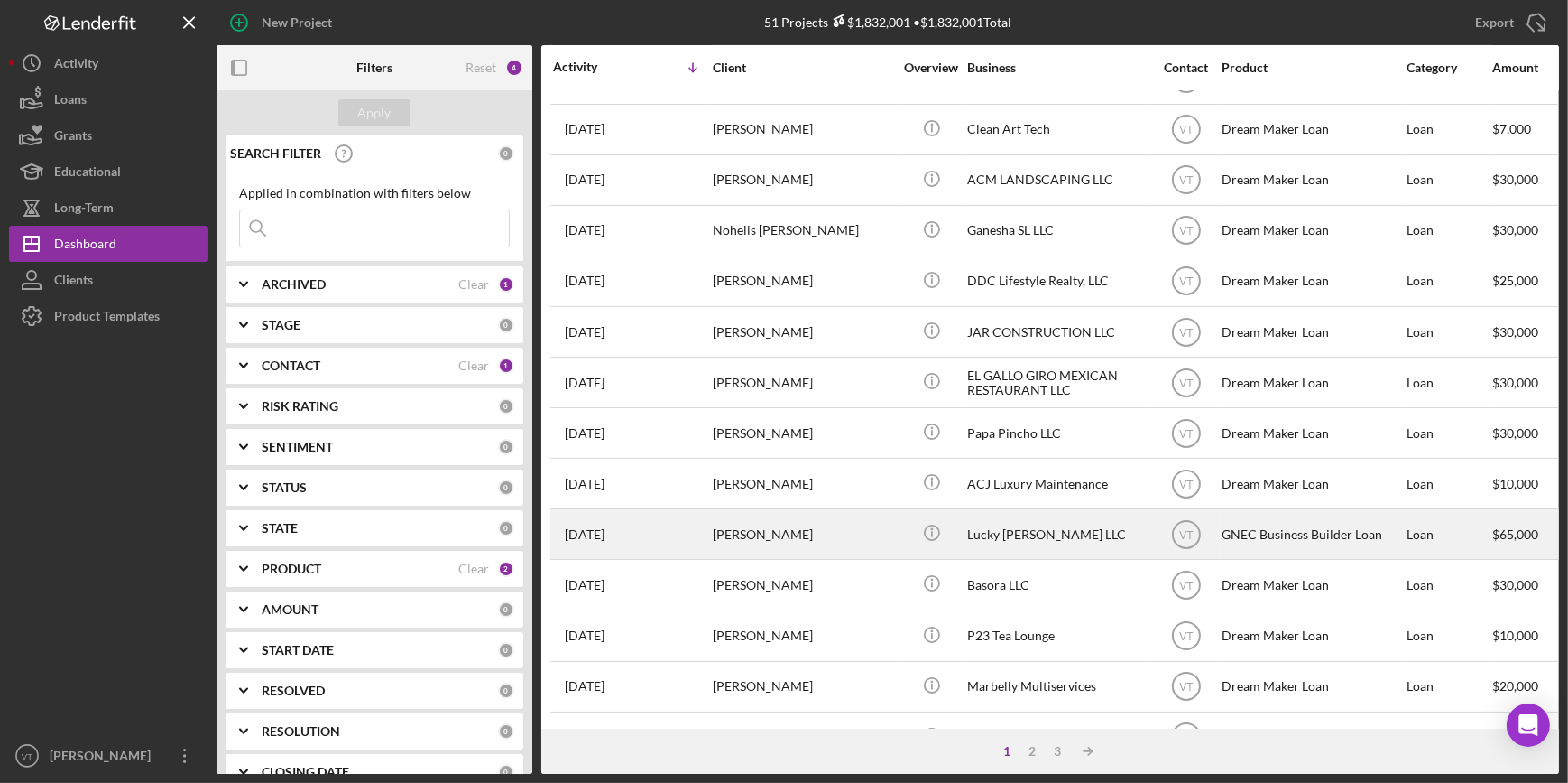
scroll to position [653, 0]
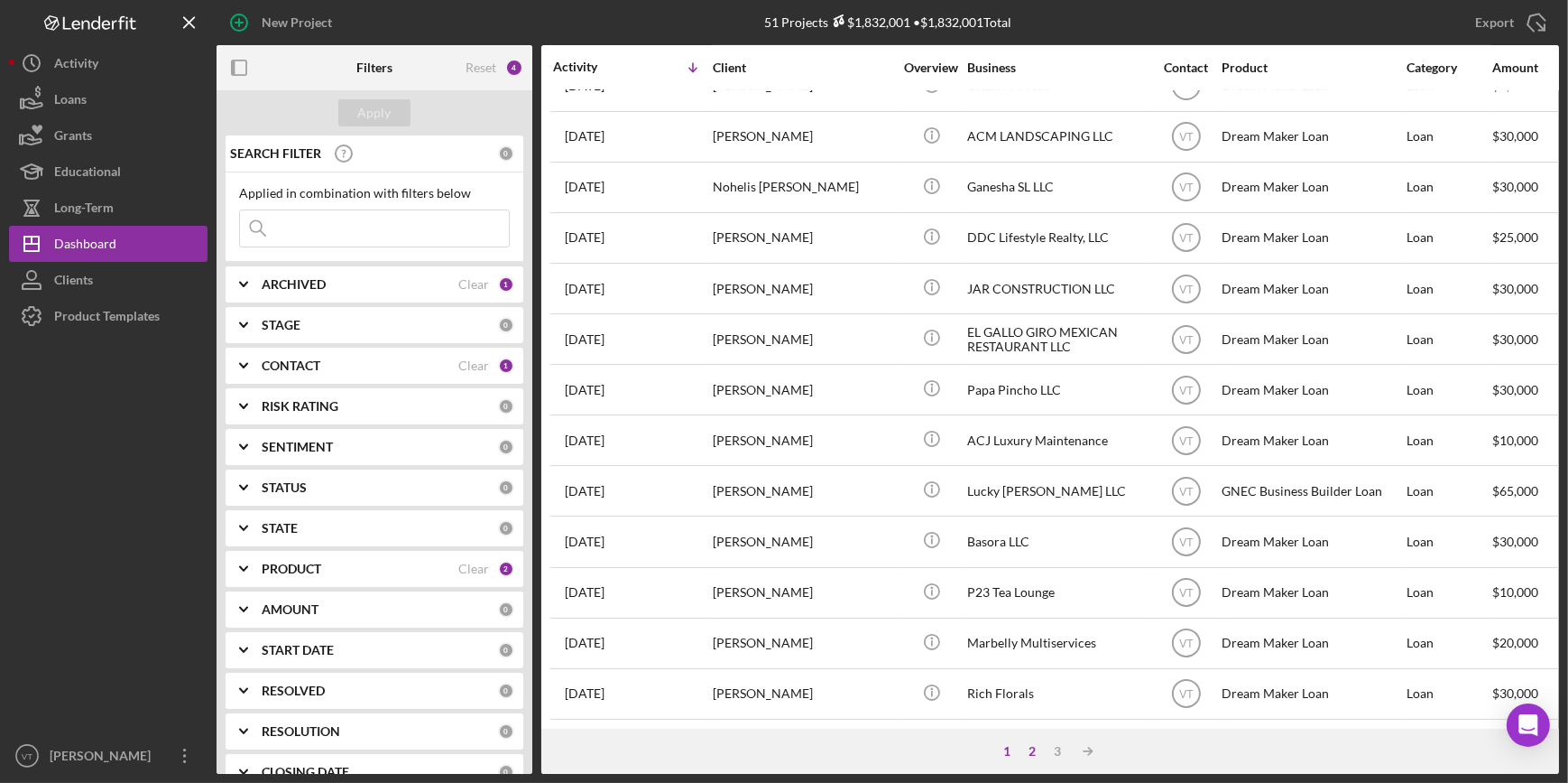
click at [1033, 751] on div "2" at bounding box center [1032, 751] width 25 height 15
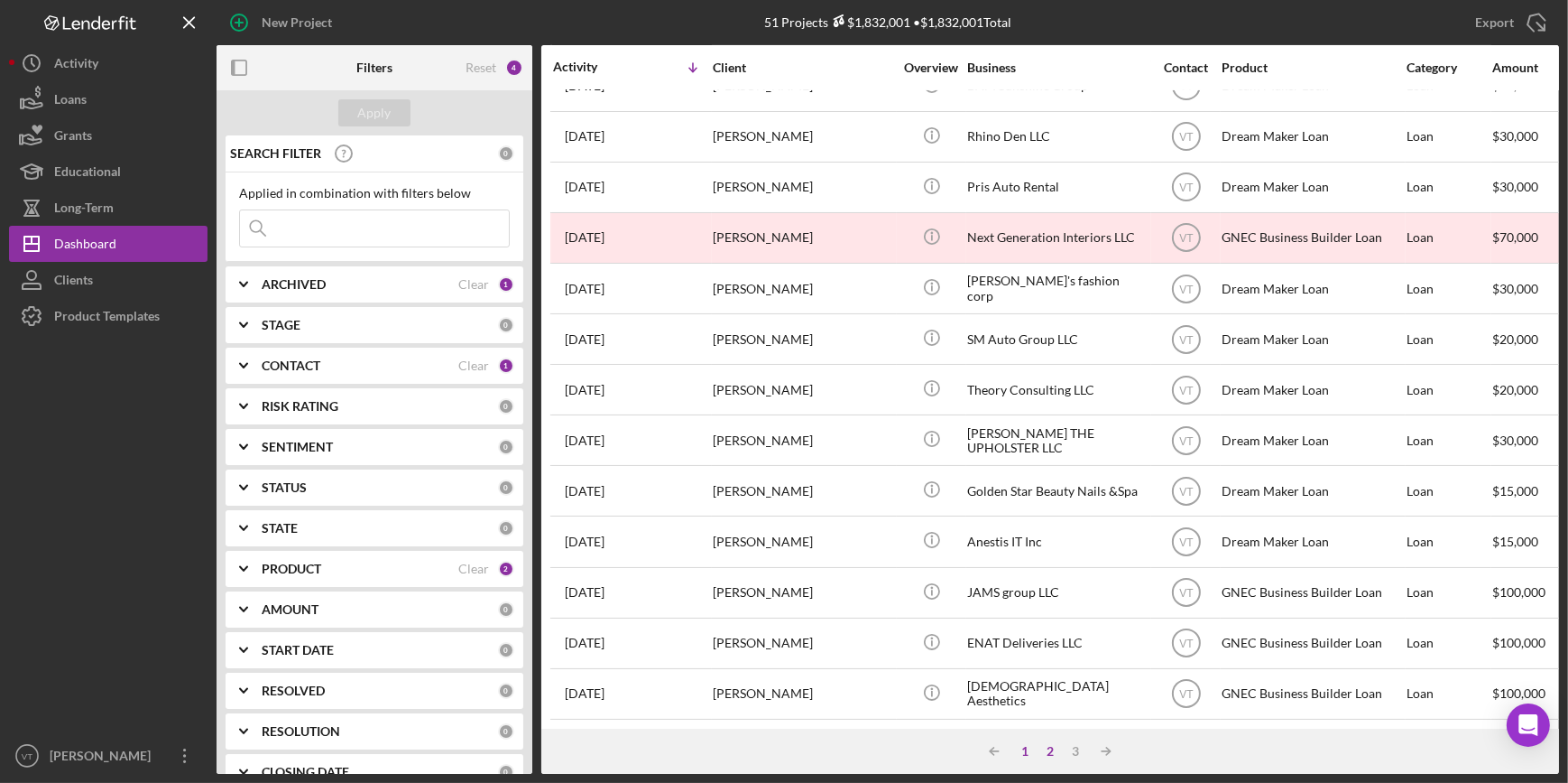
click at [1020, 749] on div "1" at bounding box center [1025, 751] width 25 height 15
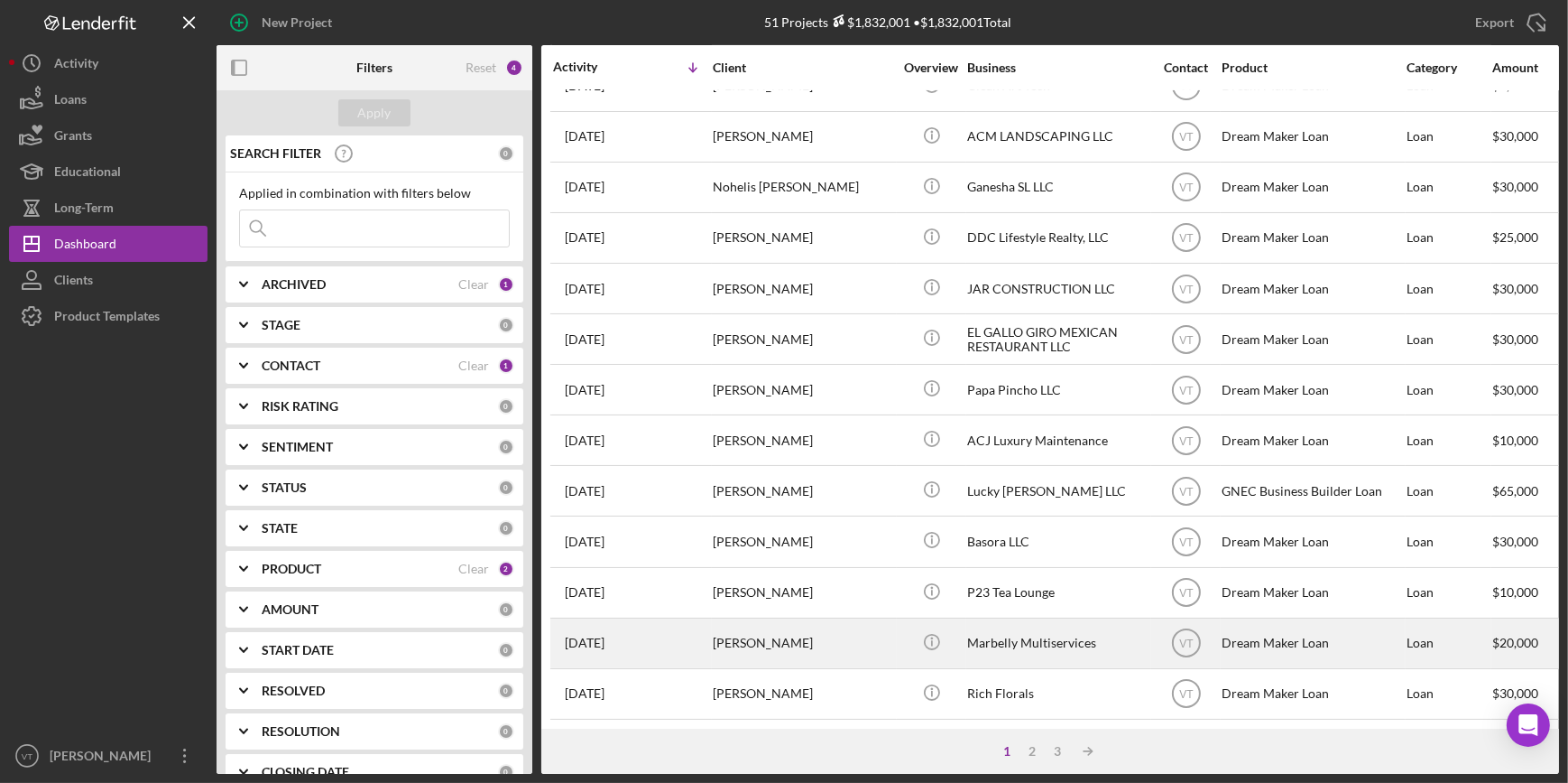
click at [838, 623] on div "[PERSON_NAME]" at bounding box center [803, 642] width 181 height 47
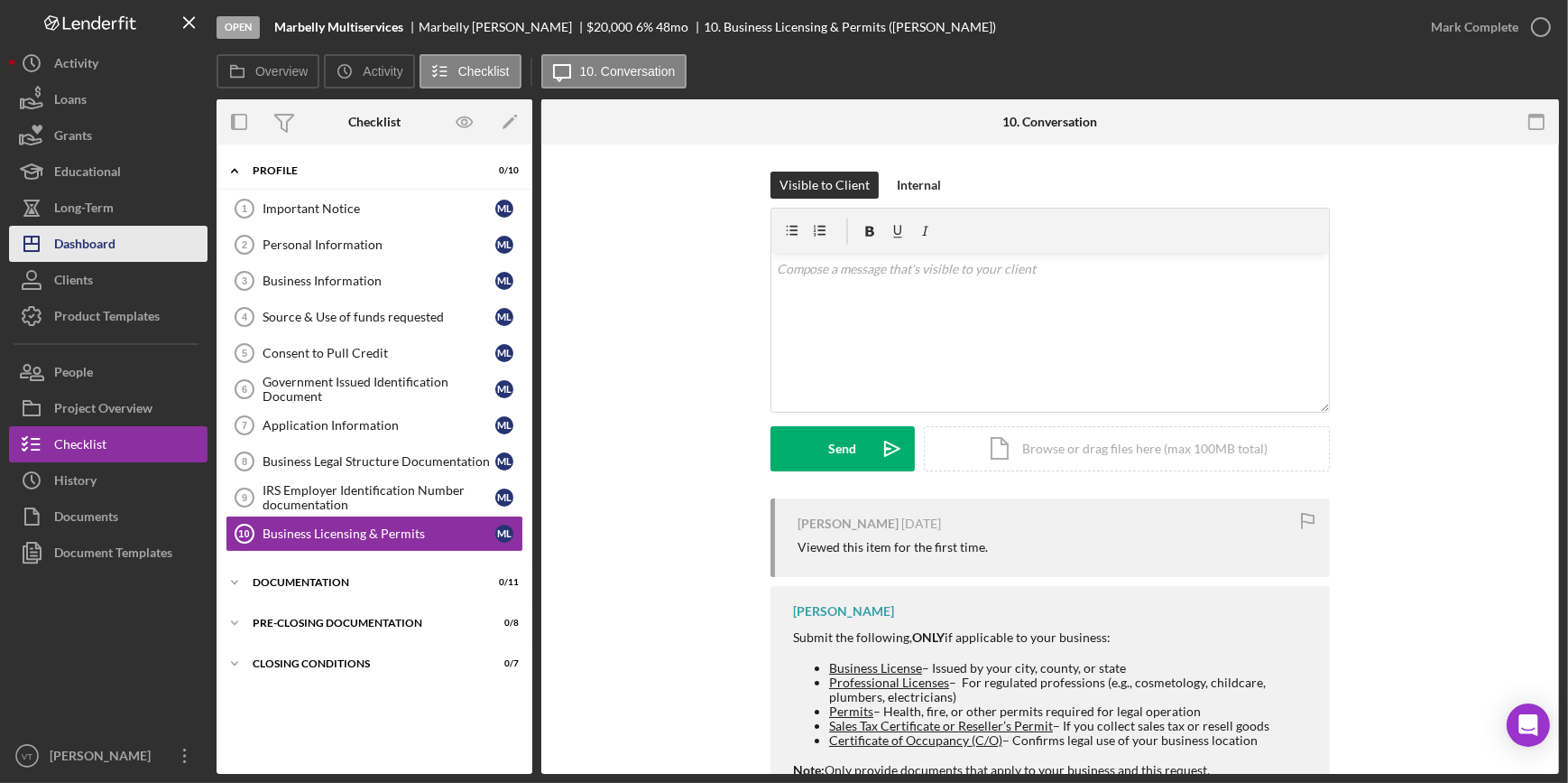
click at [130, 238] on button "Icon/Dashboard Dashboard" at bounding box center [108, 243] width 198 height 36
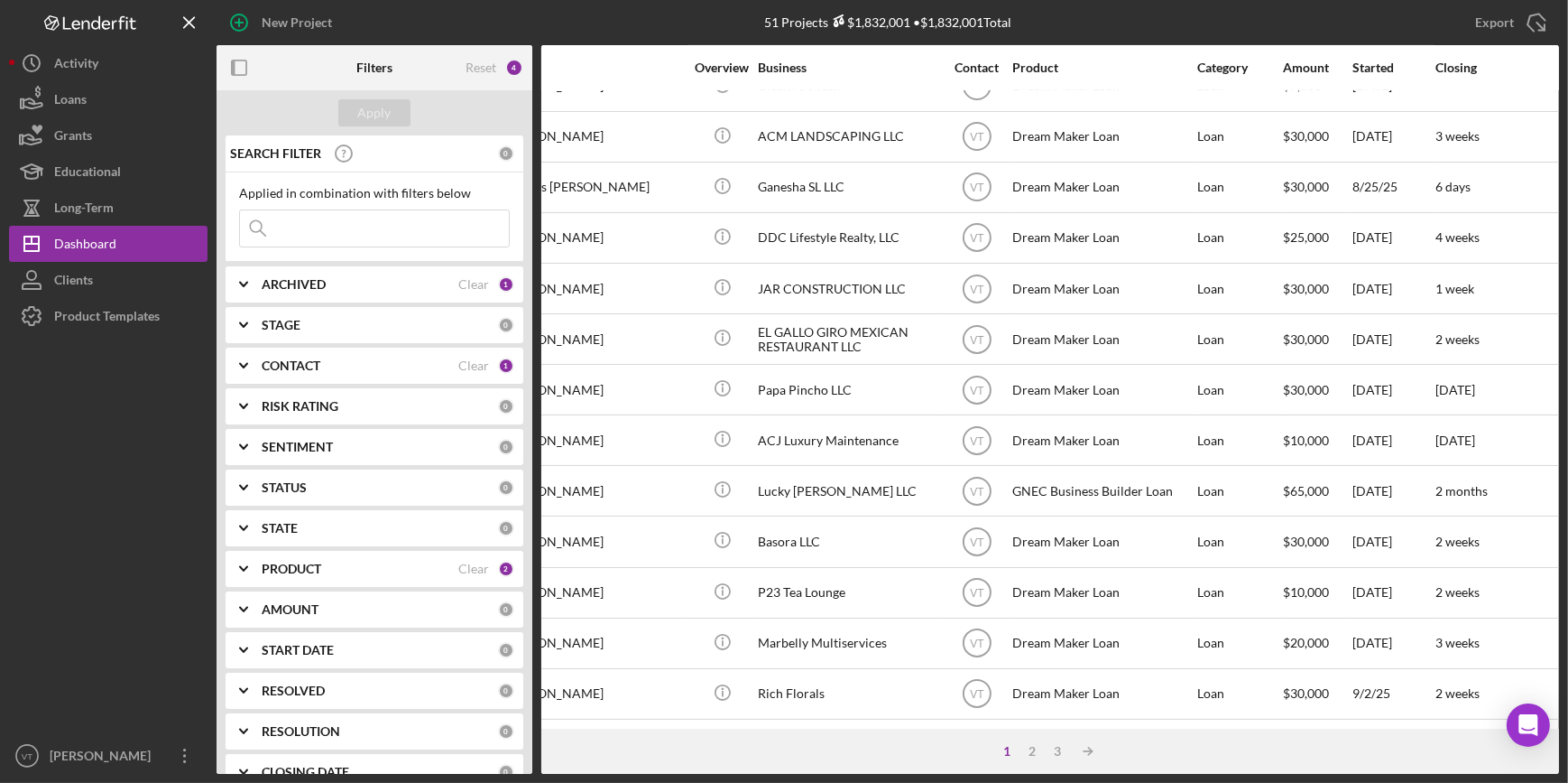
scroll to position [653, 0]
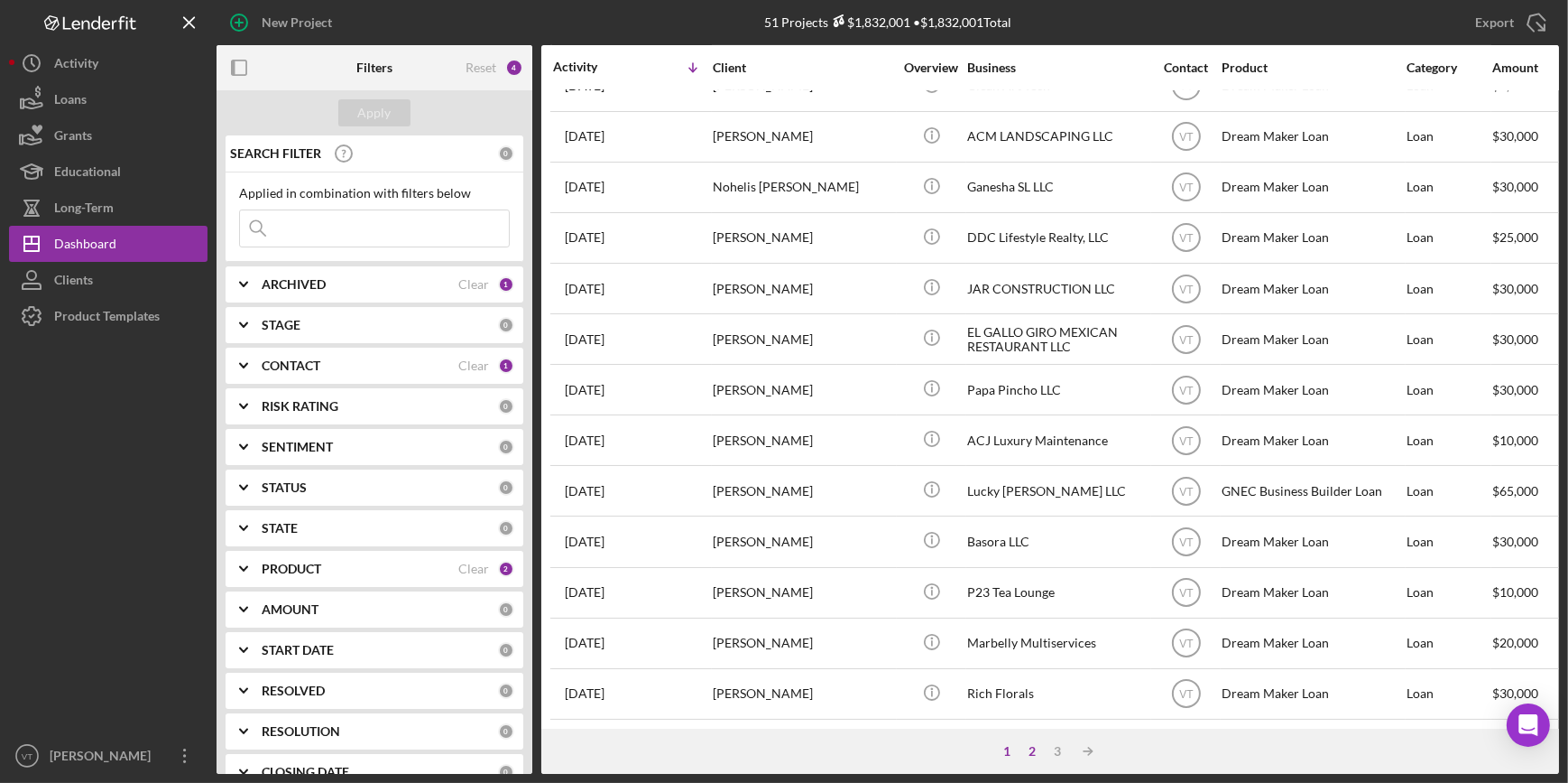
click at [1030, 749] on div "2" at bounding box center [1032, 751] width 25 height 15
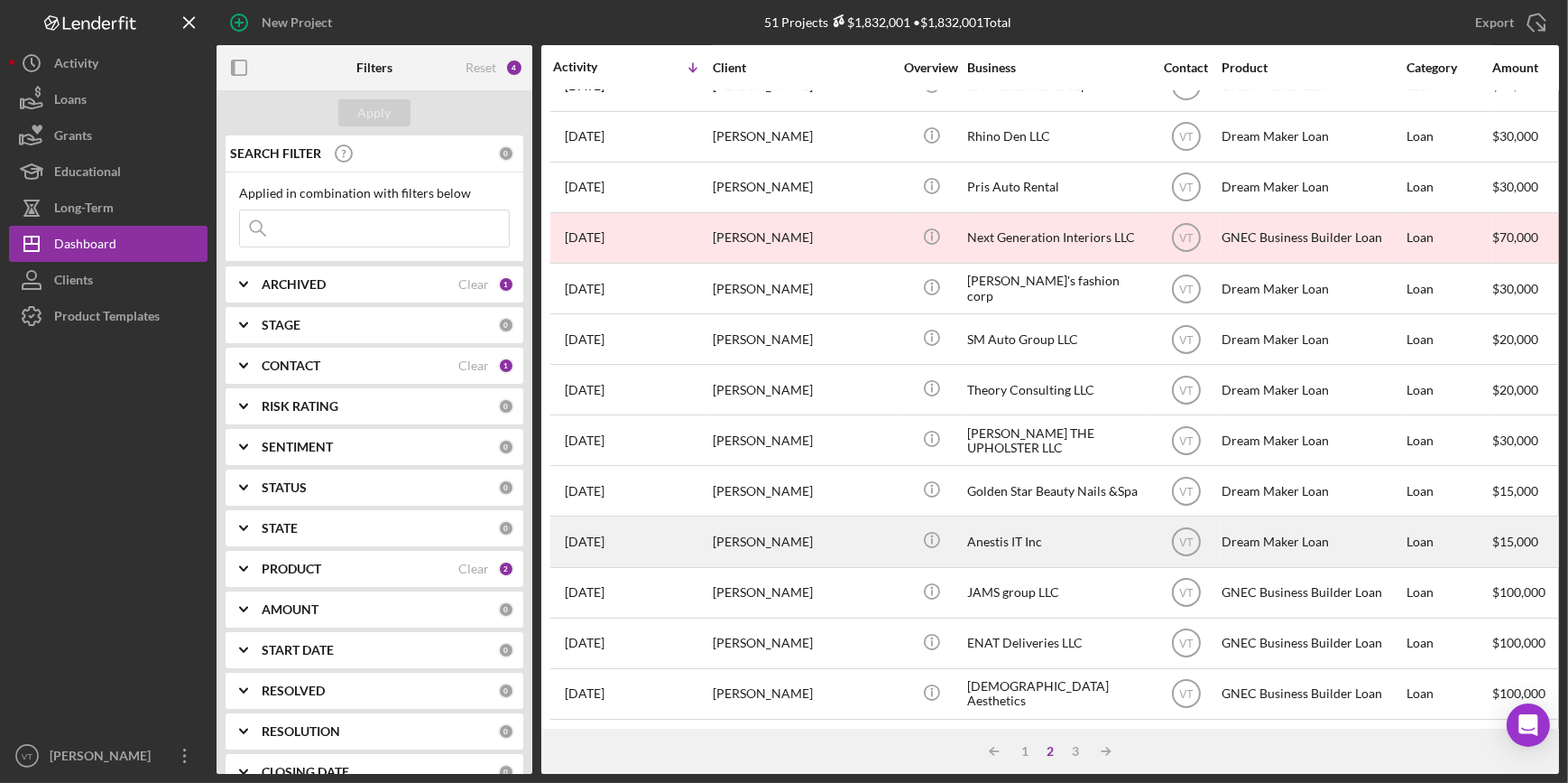
click at [889, 530] on div "Satyamurty Yerramilli" at bounding box center [803, 541] width 181 height 47
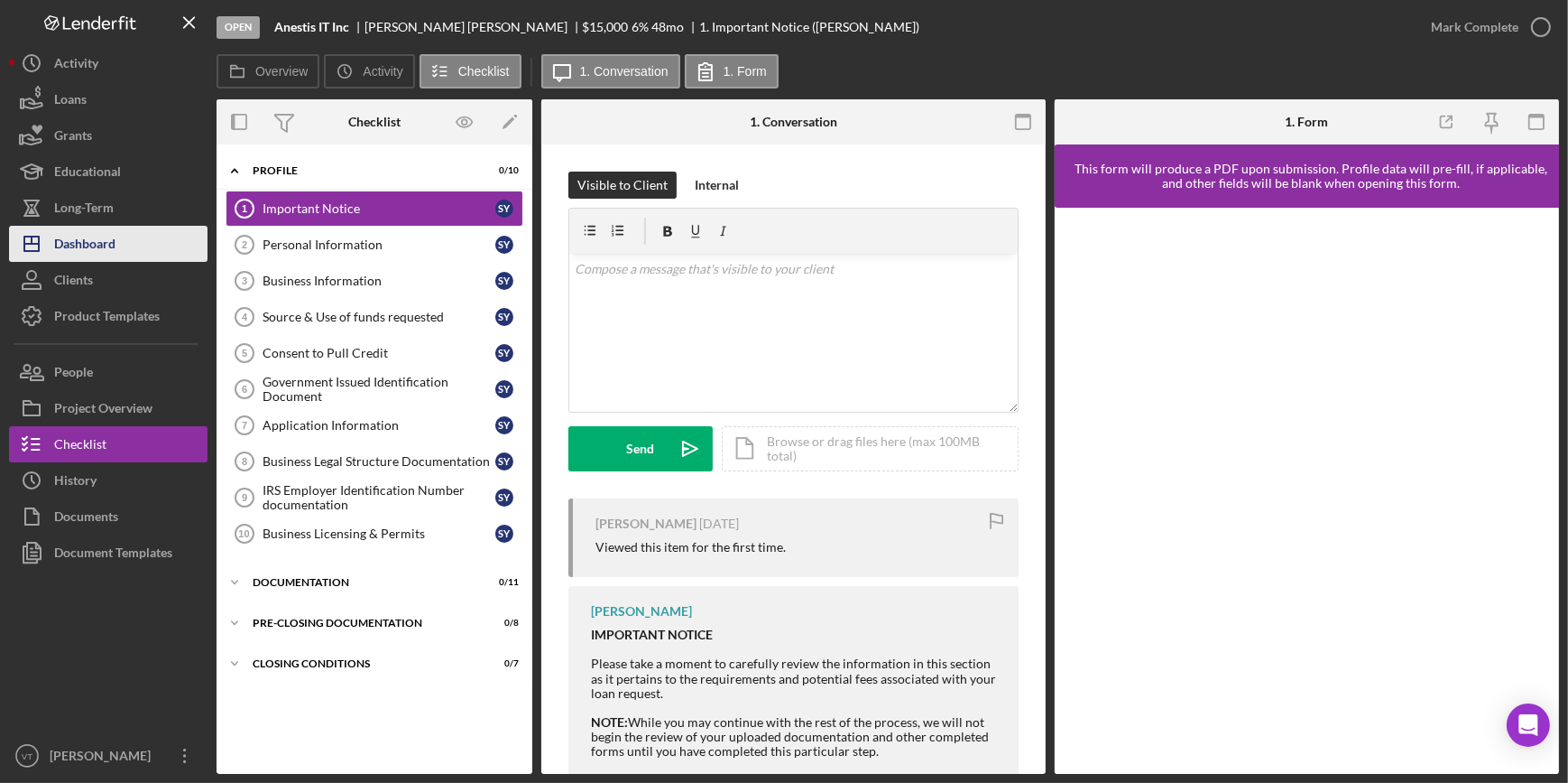
click at [129, 241] on button "Icon/Dashboard Dashboard" at bounding box center [108, 243] width 198 height 36
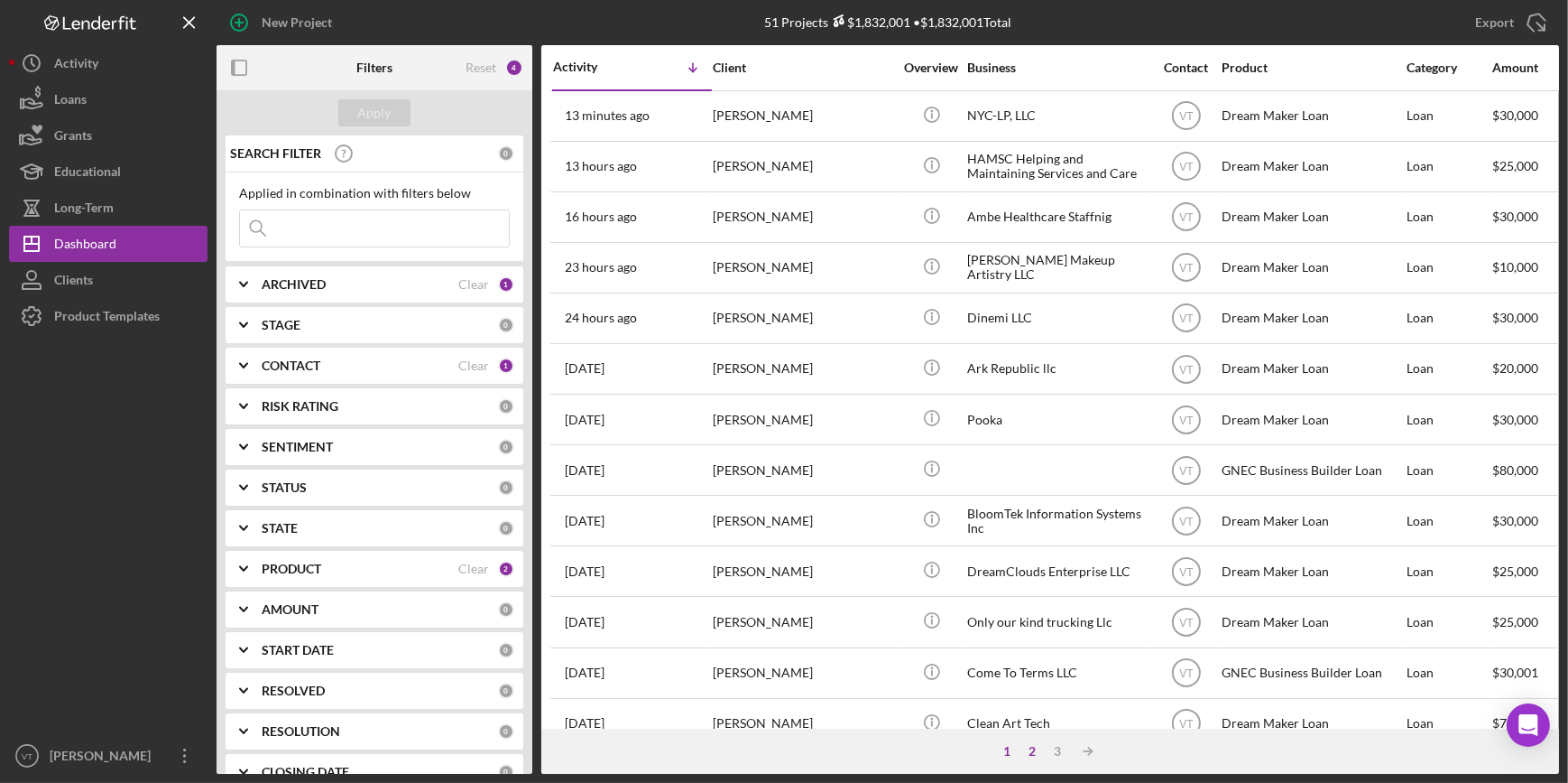
click at [1034, 755] on div "2" at bounding box center [1032, 751] width 25 height 15
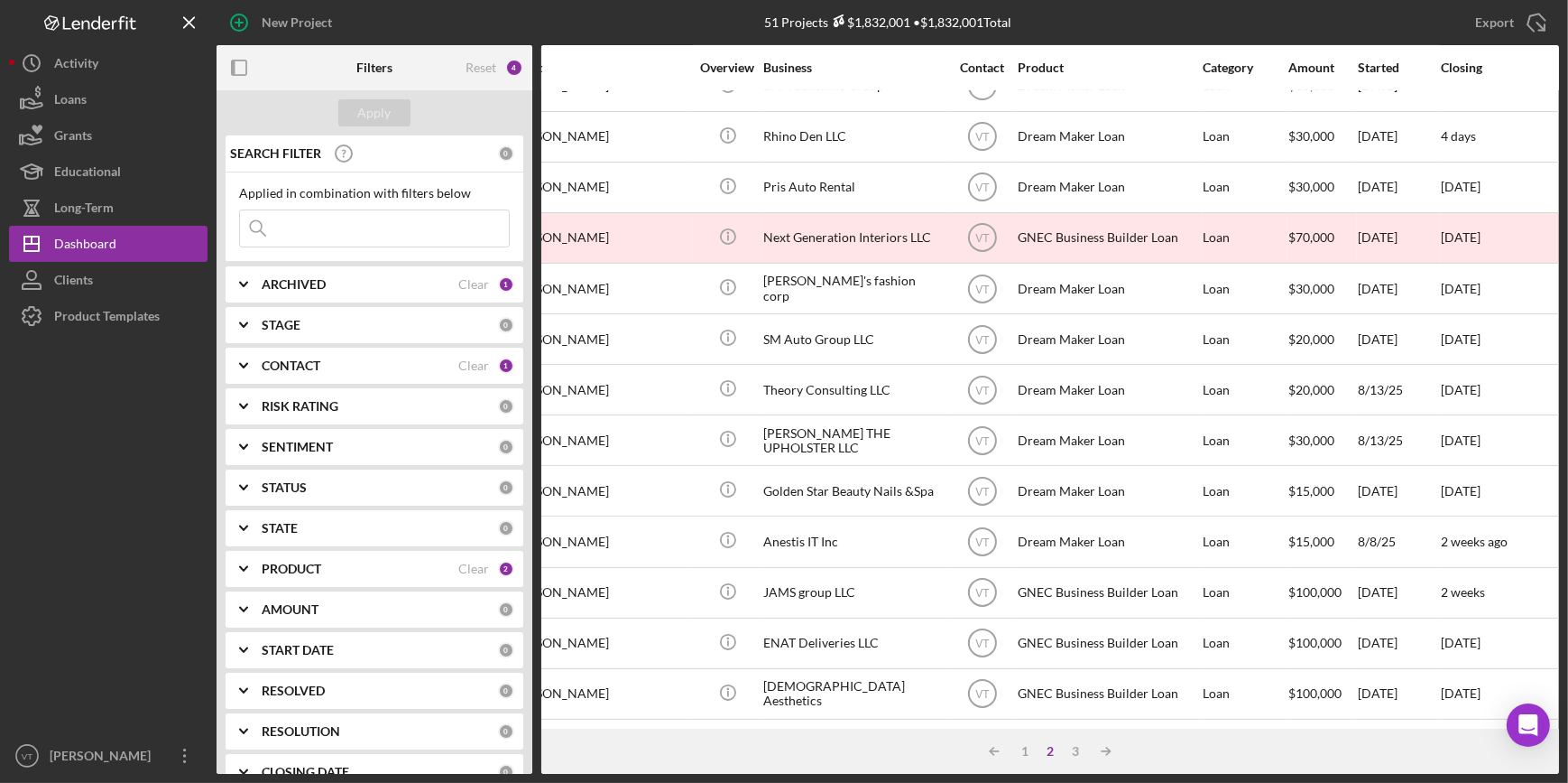
scroll to position [653, 0]
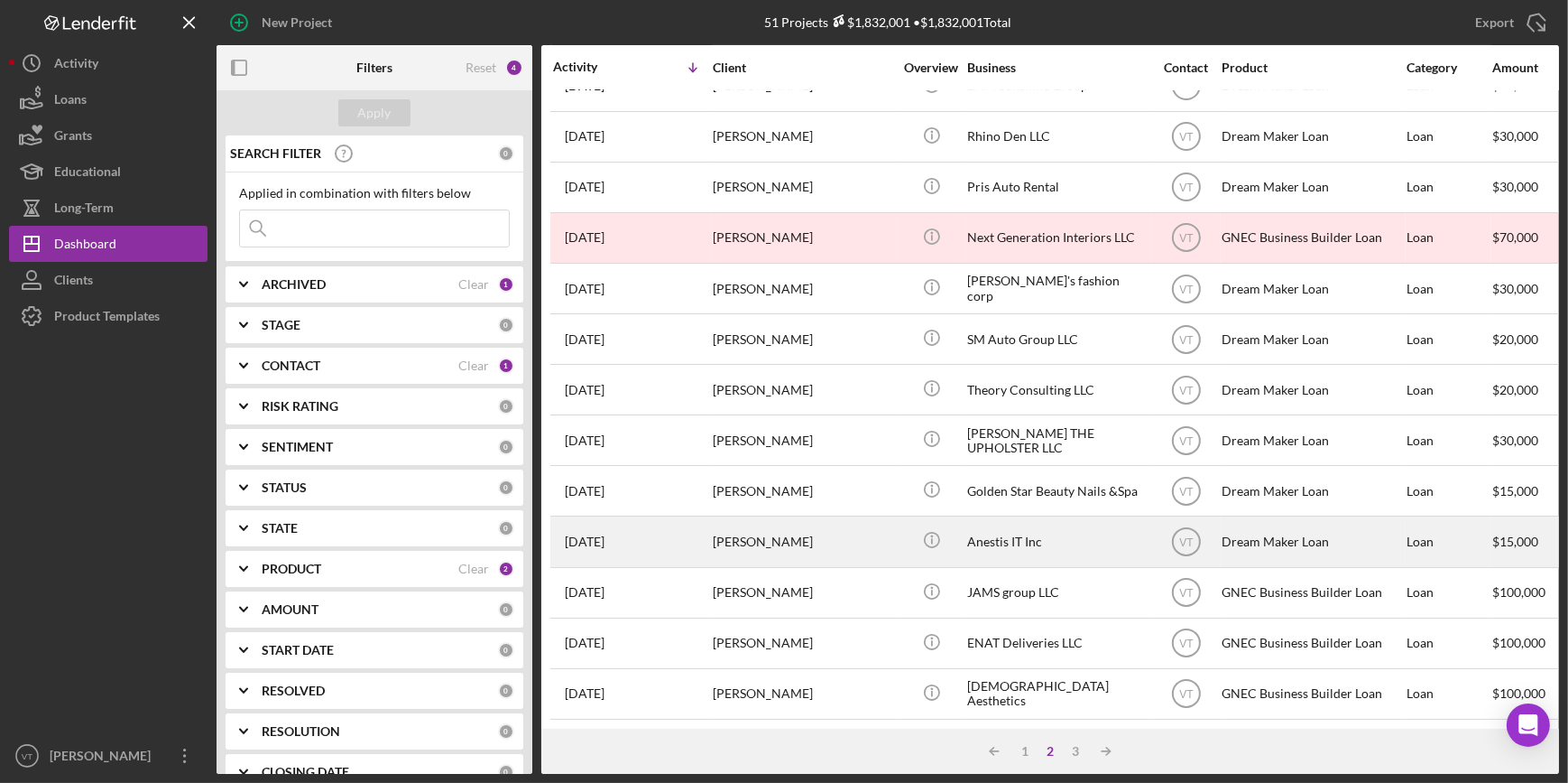
click at [853, 523] on div "Satyamurty Yerramilli" at bounding box center [803, 541] width 181 height 47
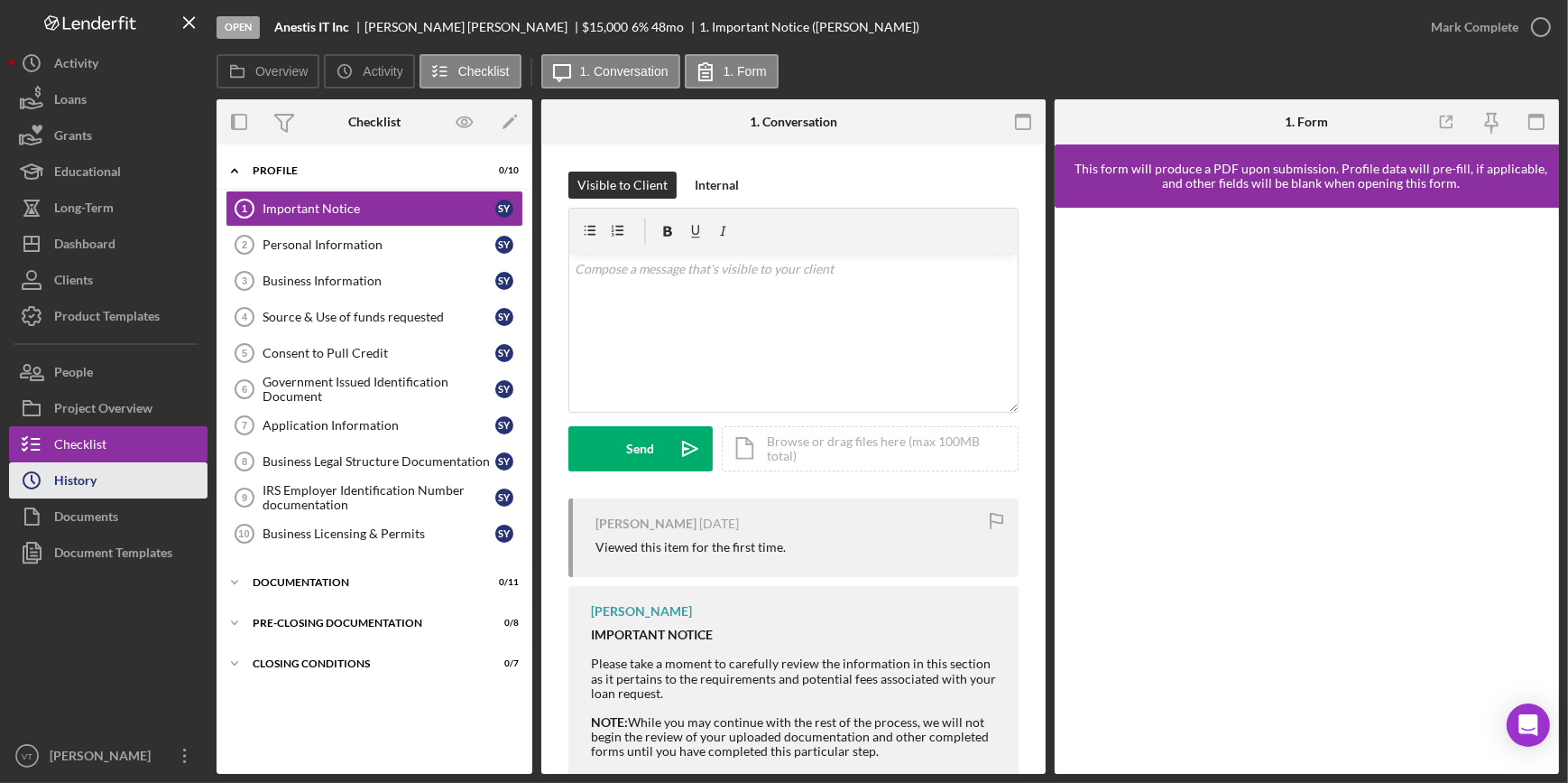
click at [133, 471] on button "Icon/History History" at bounding box center [108, 479] width 198 height 36
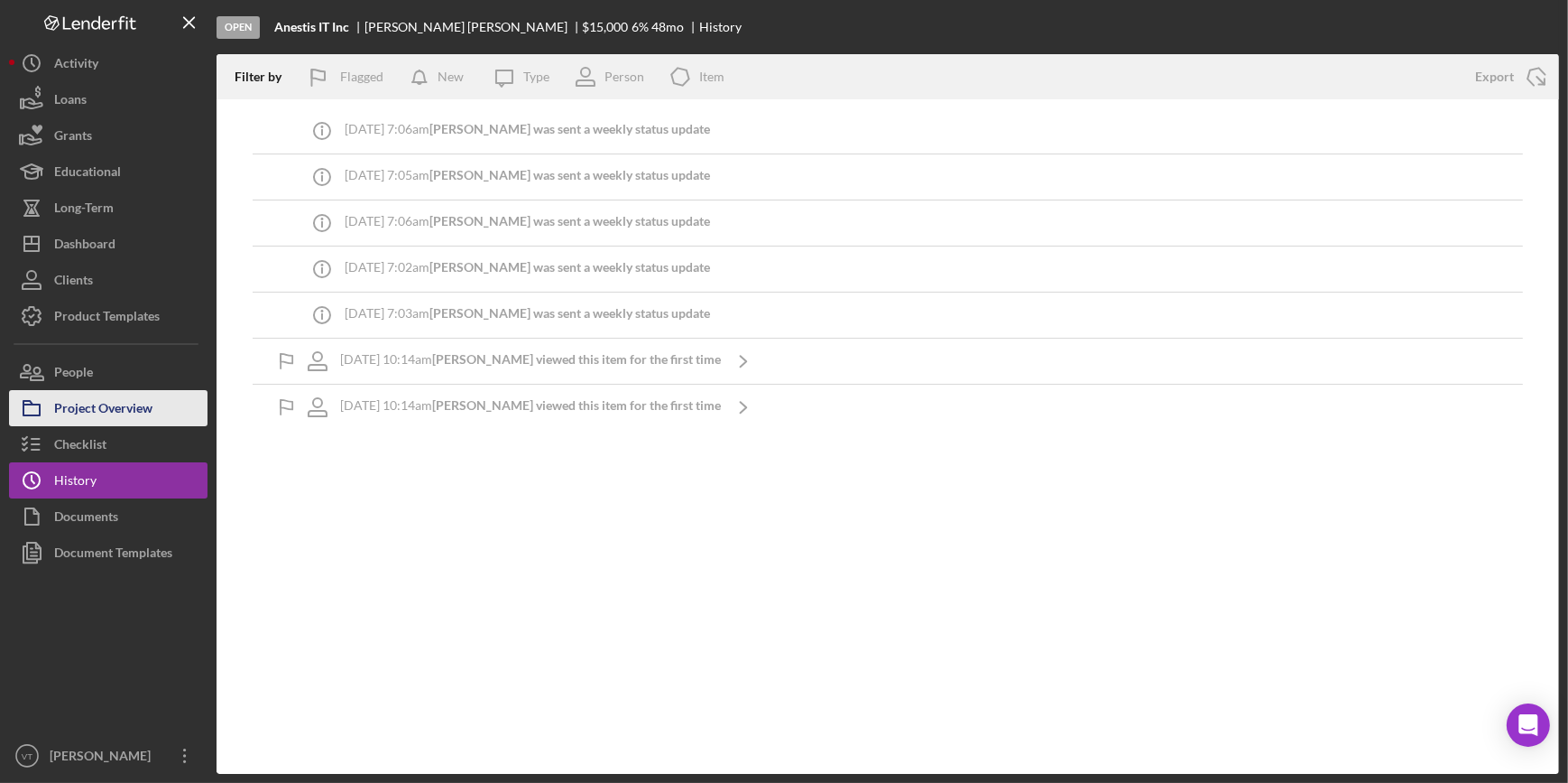
click at [167, 415] on button "Project Overview" at bounding box center [108, 408] width 198 height 36
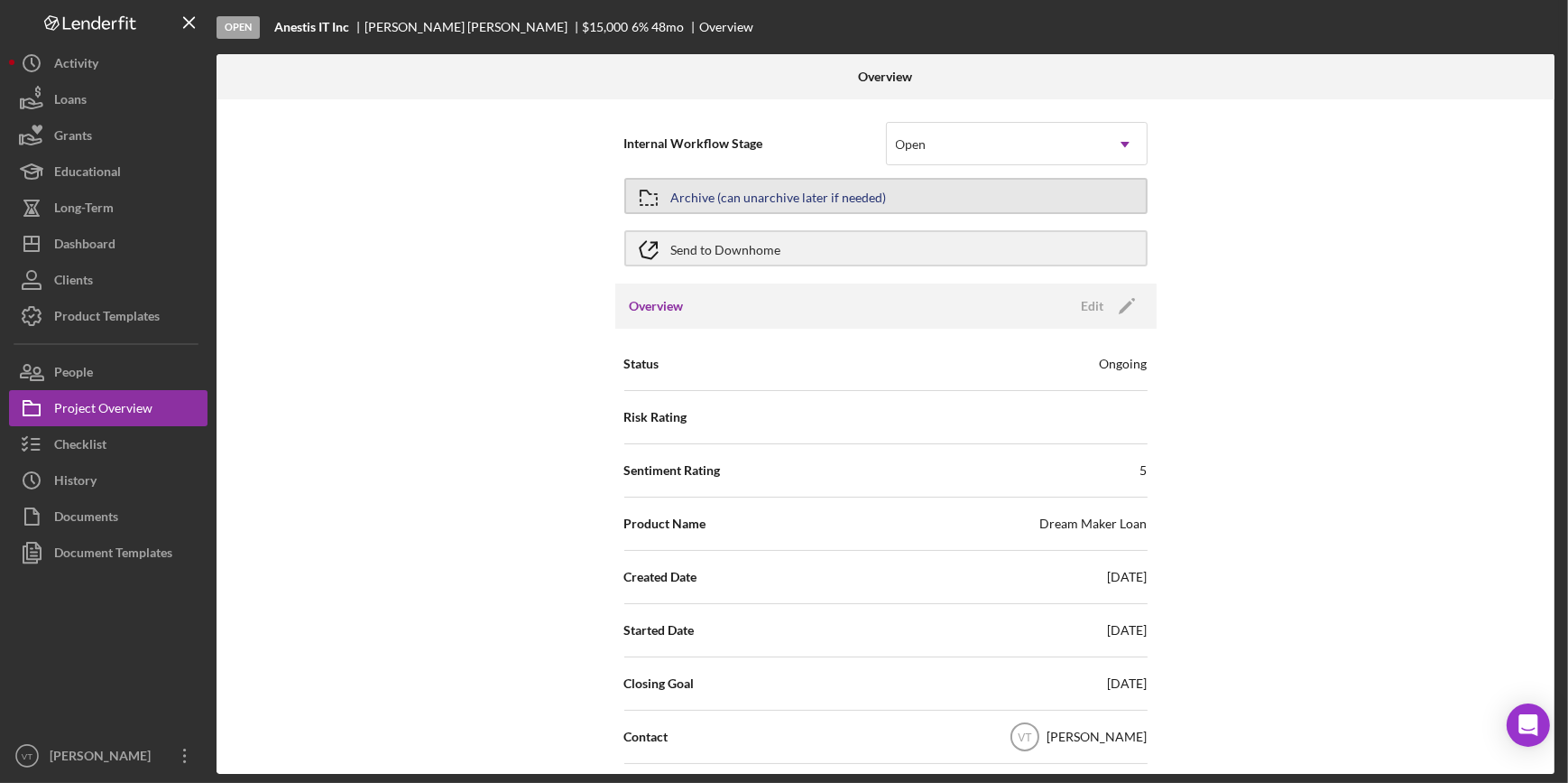
click at [847, 197] on div "Archive (can unarchive later if needed)" at bounding box center [779, 196] width 216 height 33
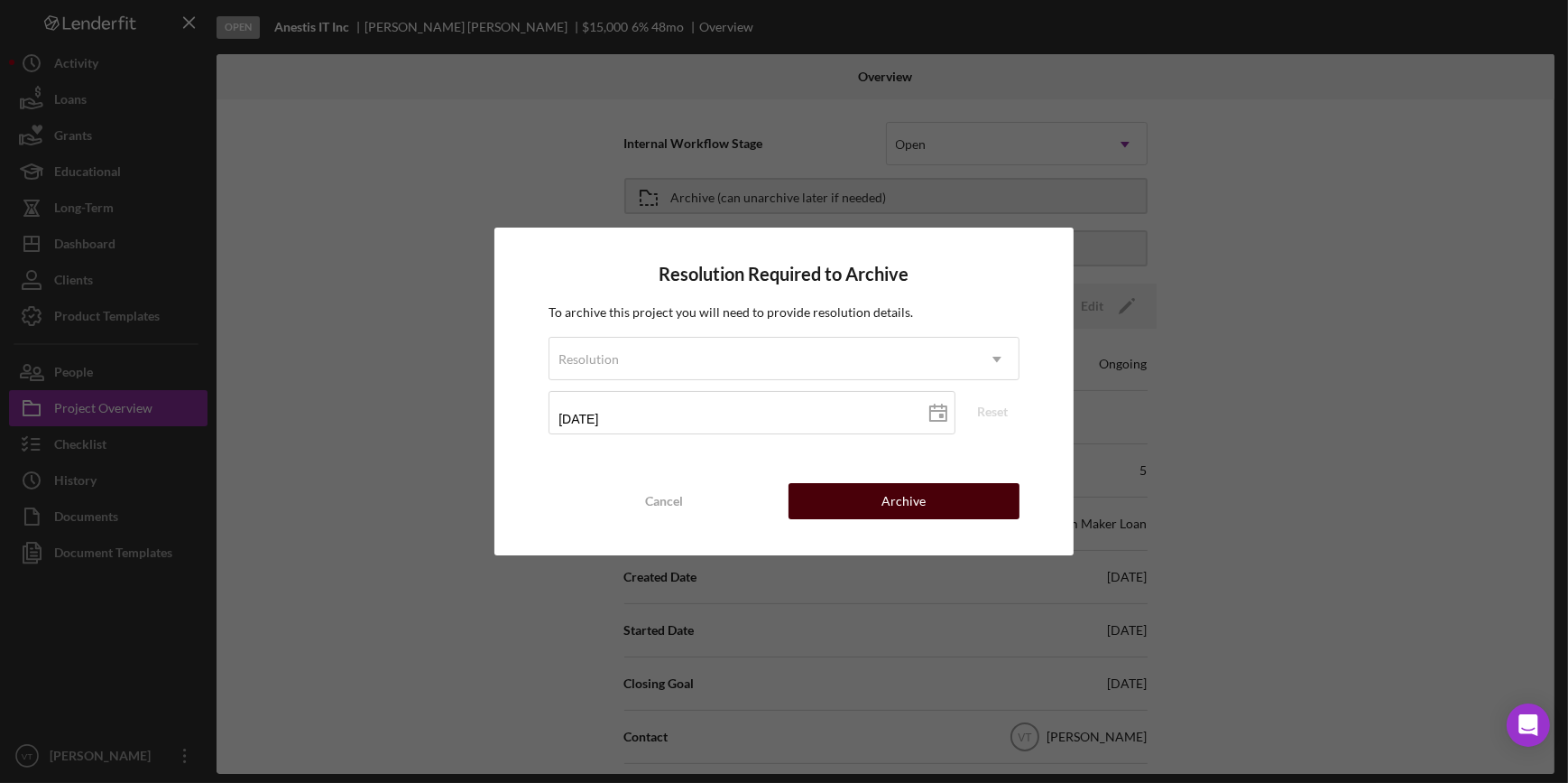
click at [843, 508] on button "Archive" at bounding box center [904, 501] width 231 height 36
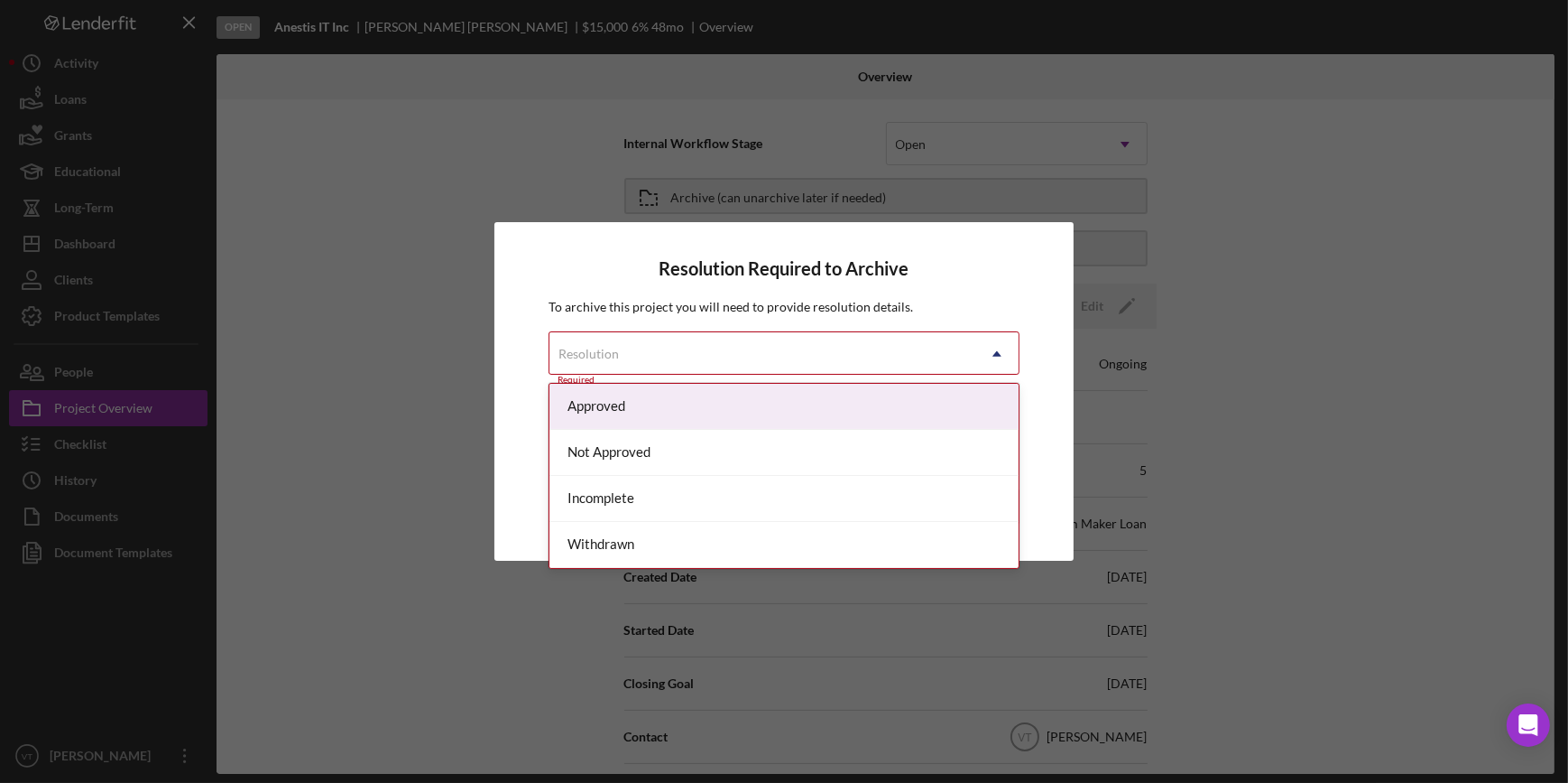
click at [833, 358] on div "Resolution" at bounding box center [761, 354] width 425 height 42
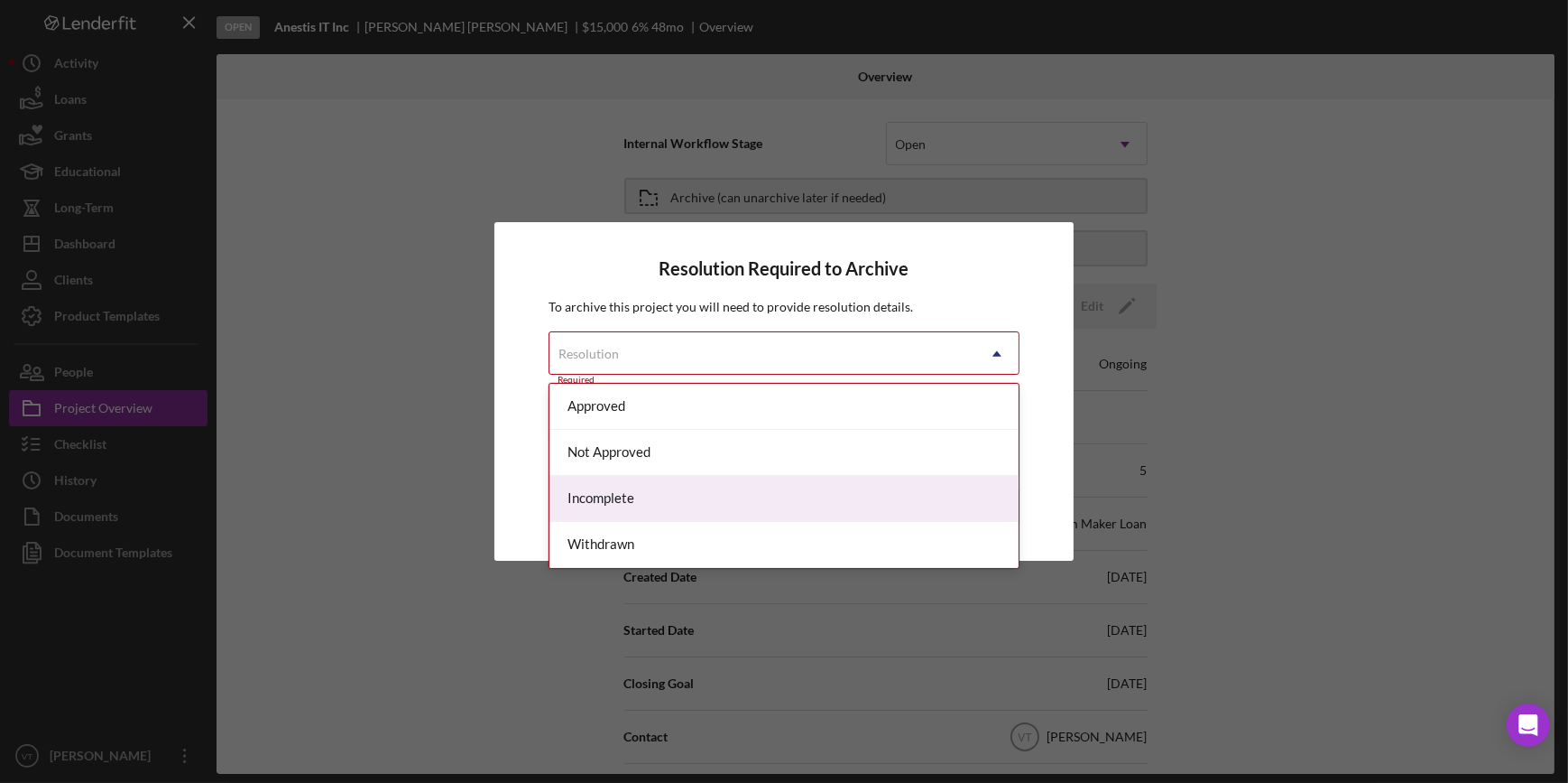
click at [784, 501] on div "Incomplete" at bounding box center [783, 498] width 468 height 46
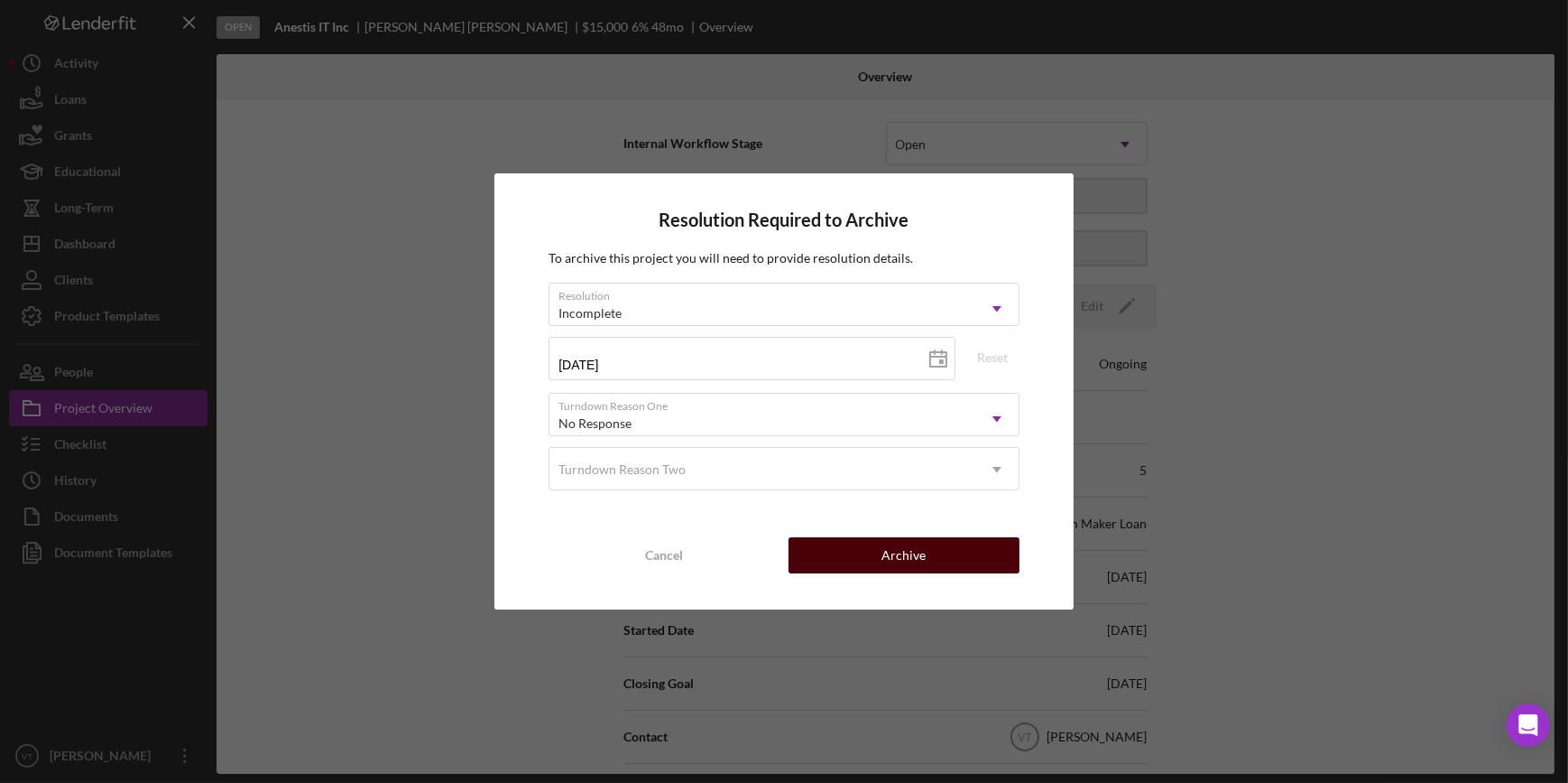
click at [874, 554] on button "Archive" at bounding box center [904, 555] width 231 height 36
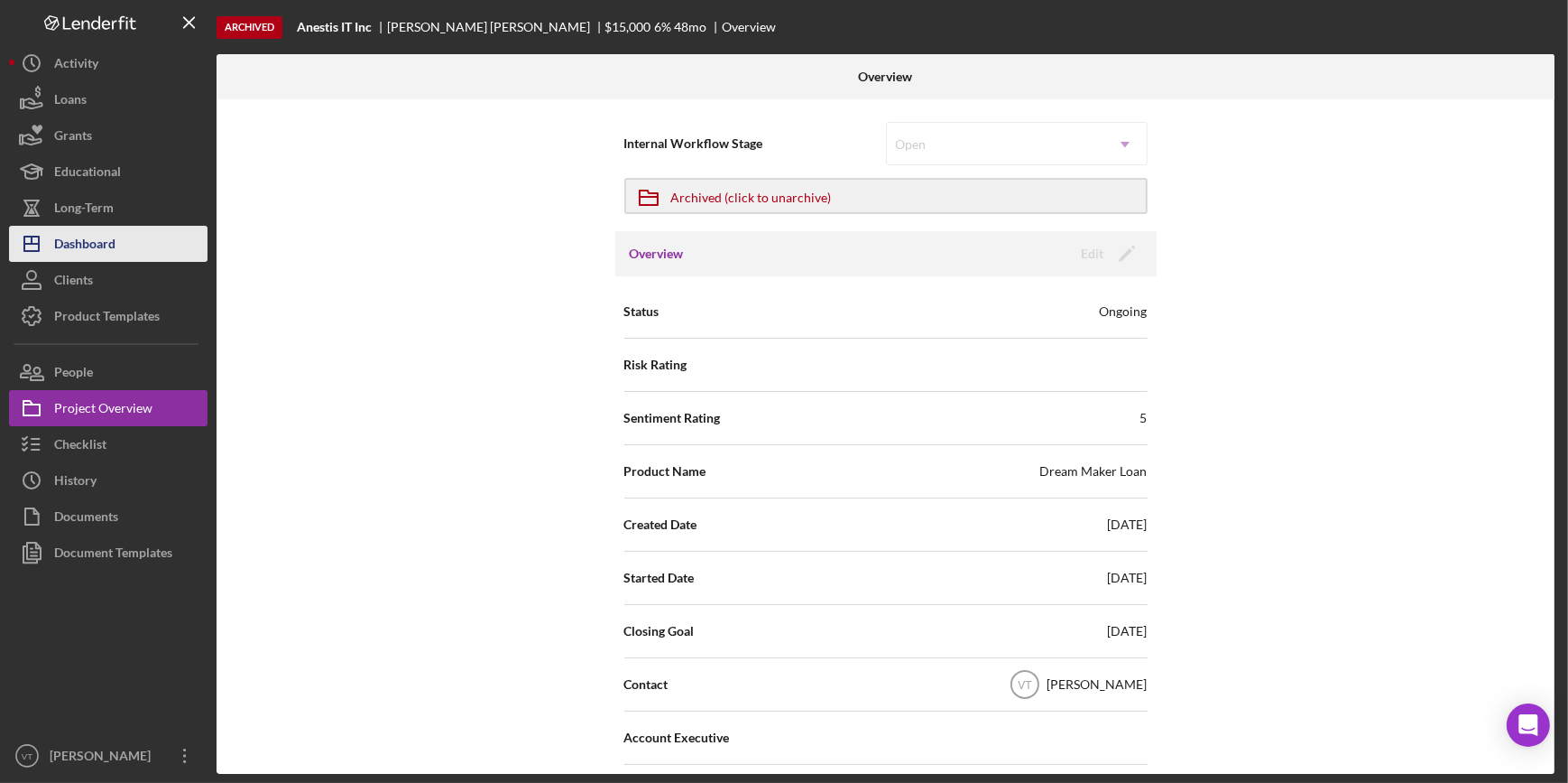
click at [138, 246] on button "Icon/Dashboard Dashboard" at bounding box center [108, 243] width 198 height 36
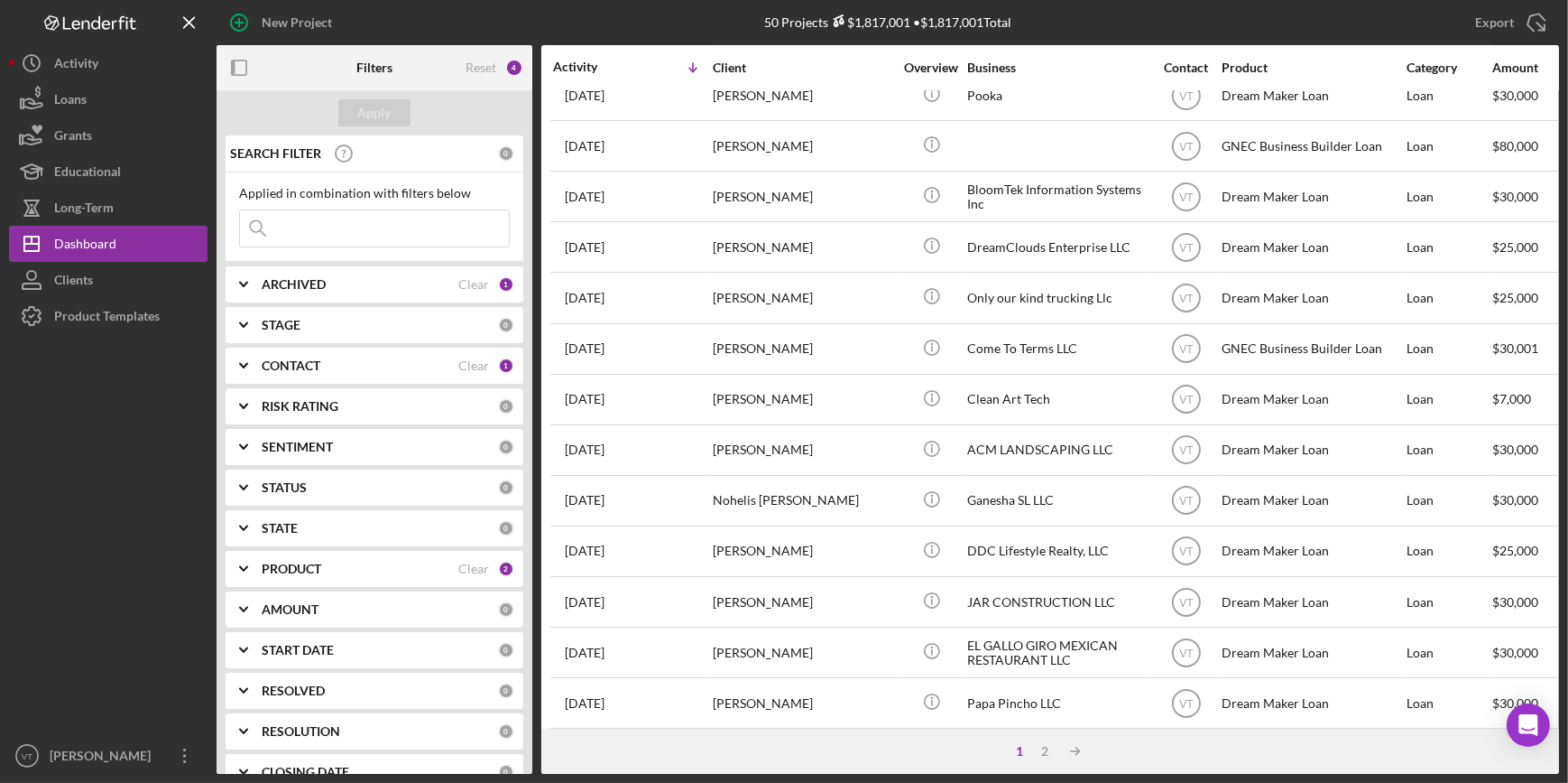
scroll to position [410, 0]
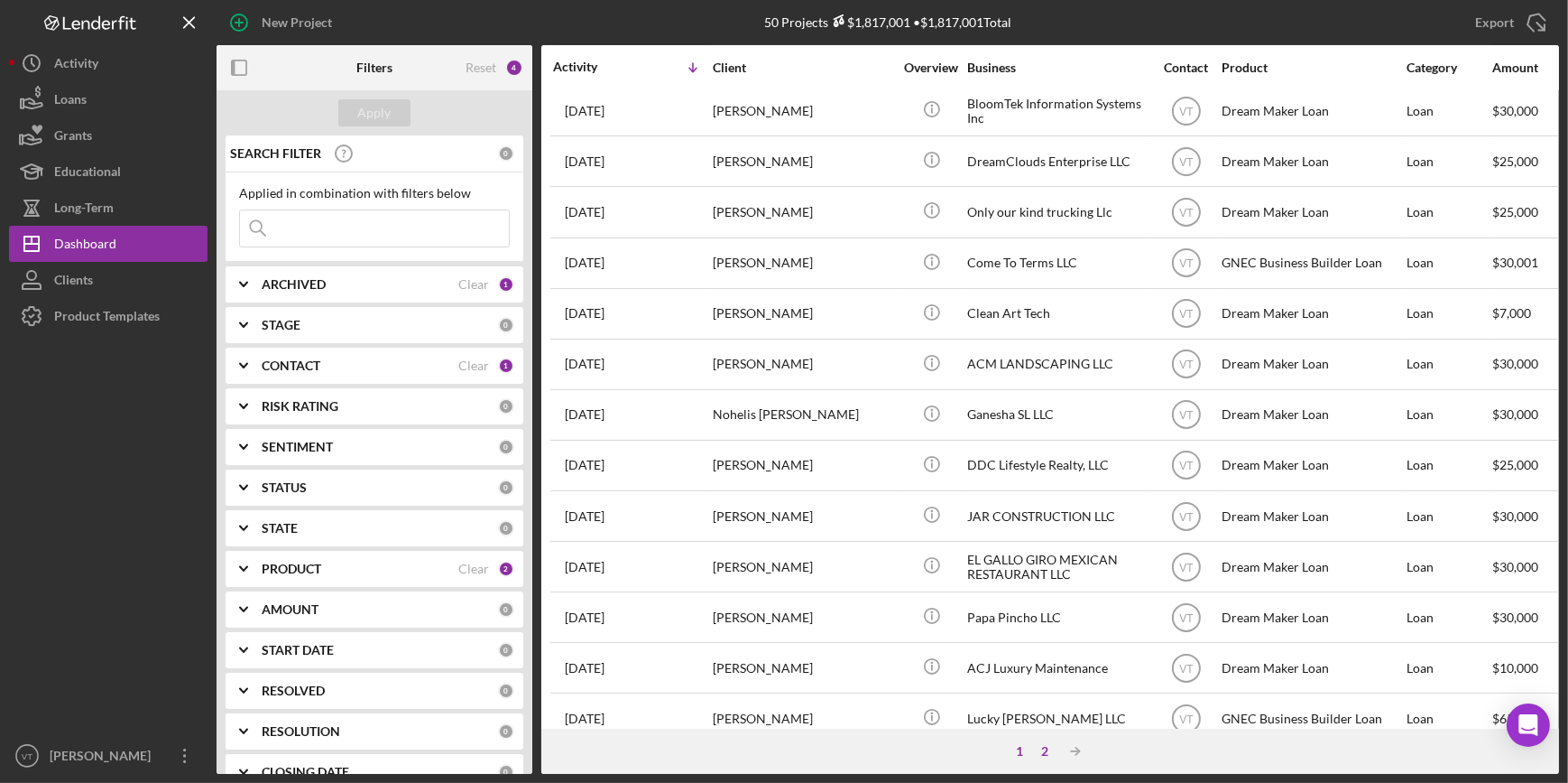
click at [1045, 755] on div "2" at bounding box center [1044, 751] width 25 height 15
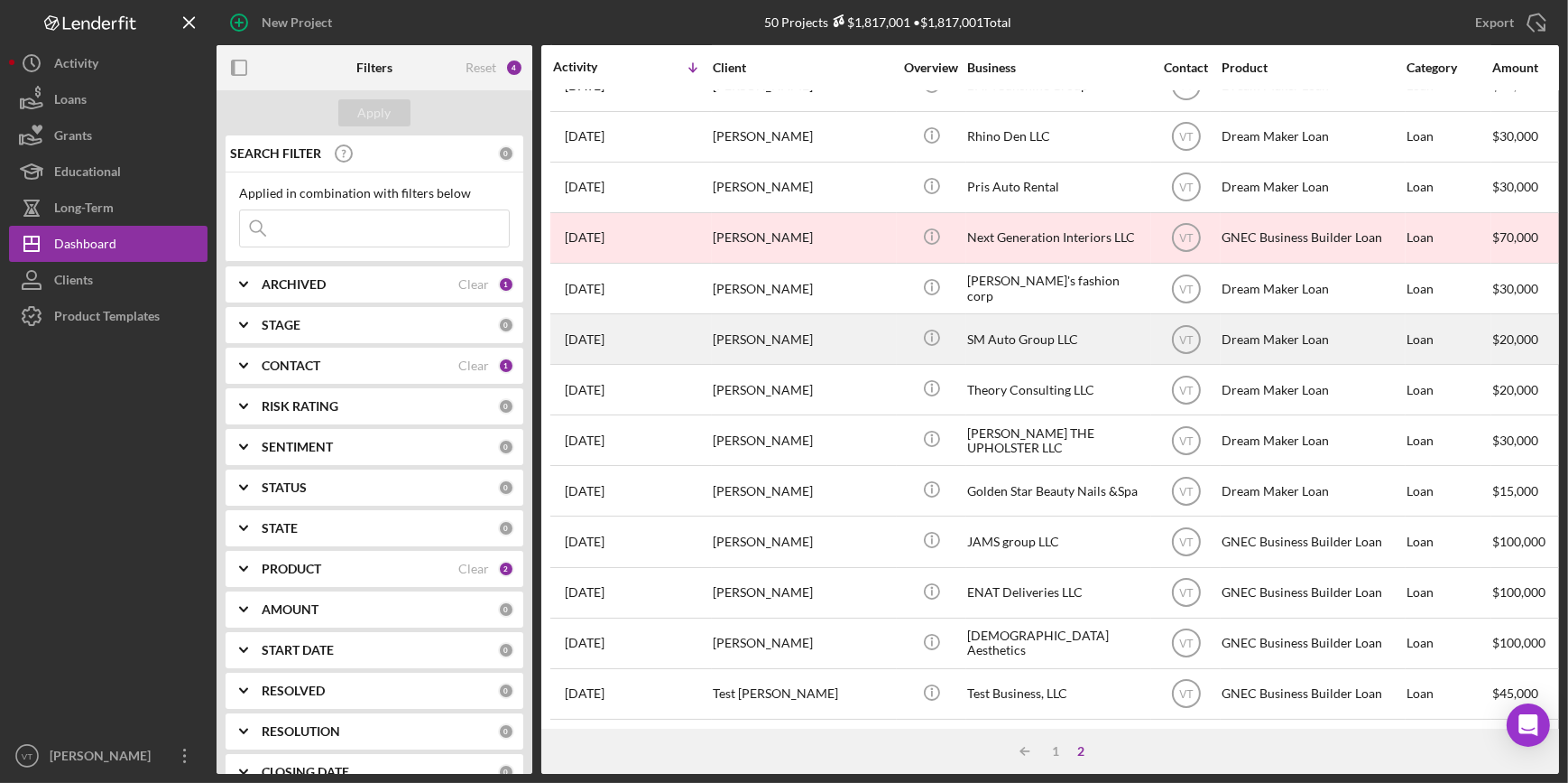
scroll to position [653, 0]
click at [843, 325] on div "Steven McCargo" at bounding box center [803, 338] width 181 height 47
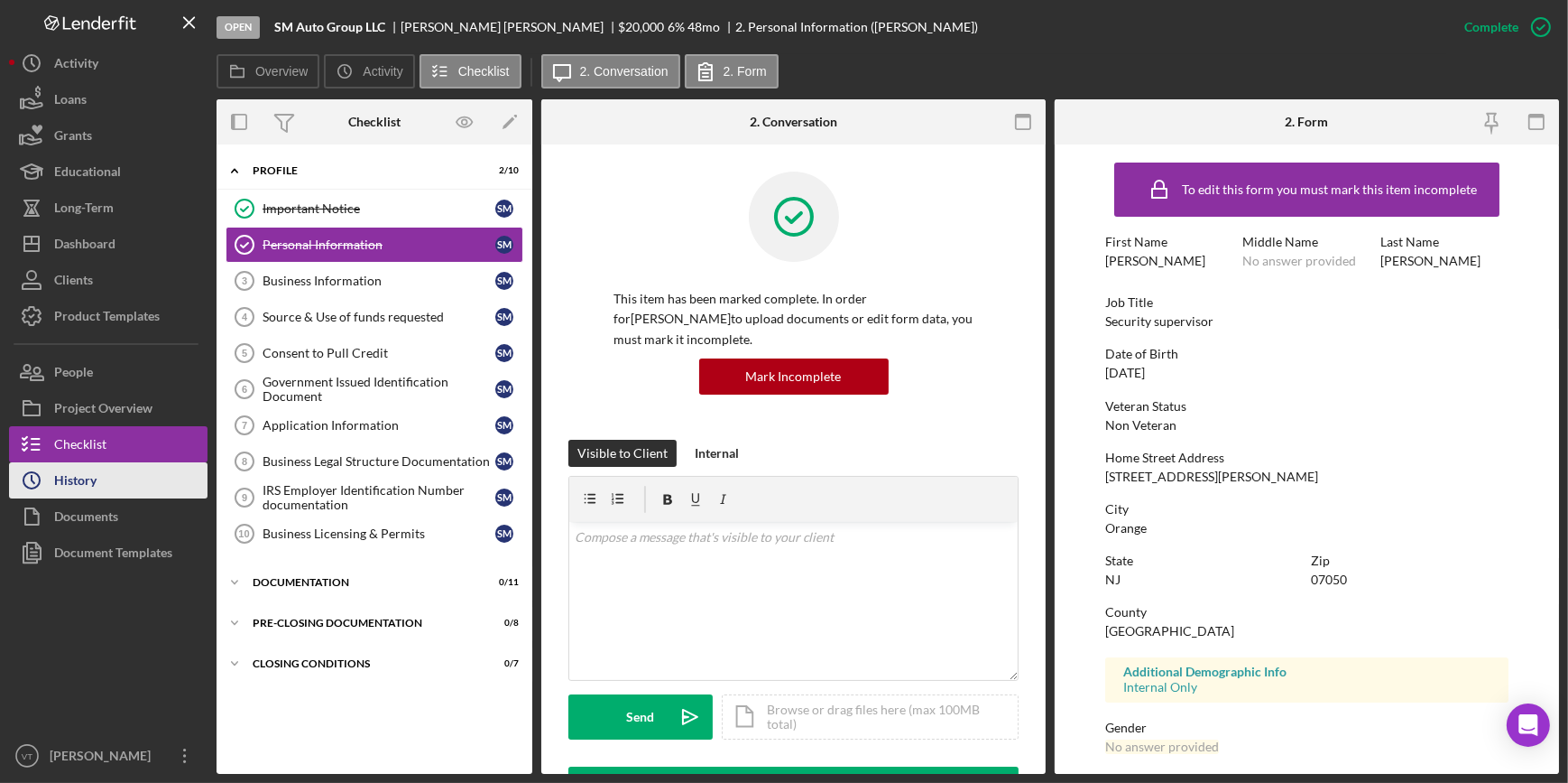
click at [97, 472] on button "Icon/History History" at bounding box center [108, 479] width 198 height 36
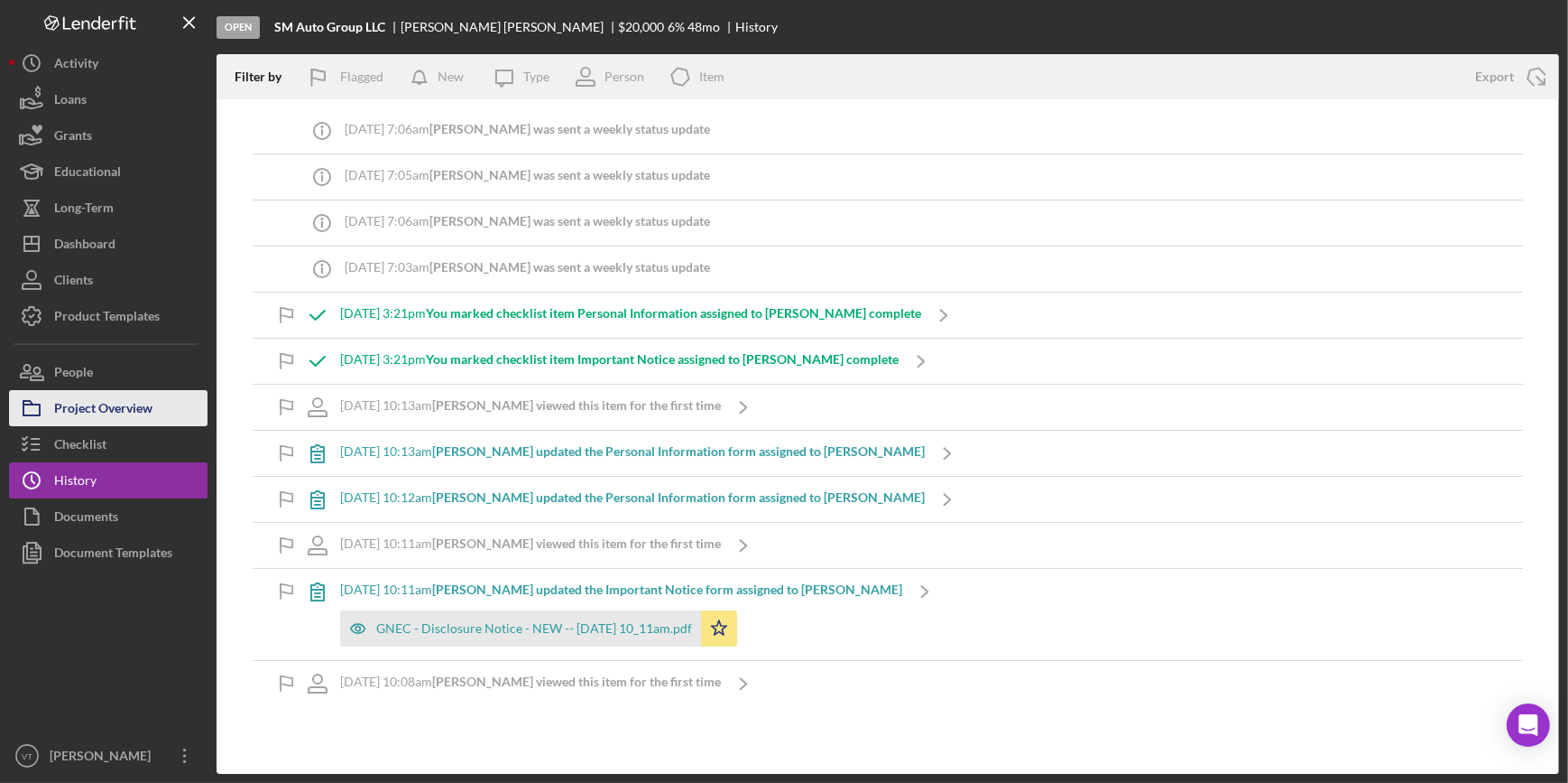
click at [106, 400] on div "Project Overview" at bounding box center [103, 411] width 99 height 41
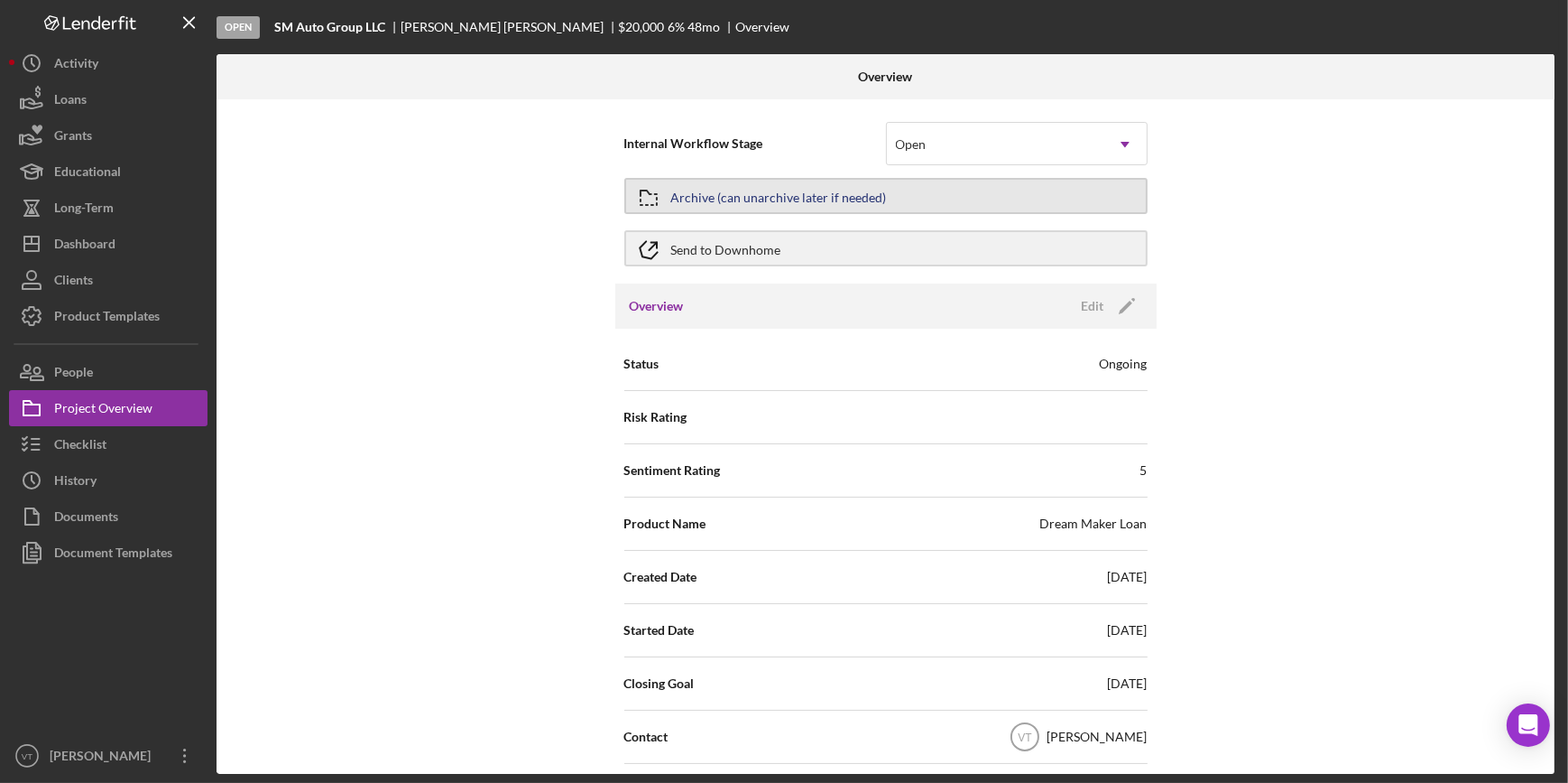
click at [790, 183] on div "Archive (can unarchive later if needed)" at bounding box center [779, 196] width 216 height 33
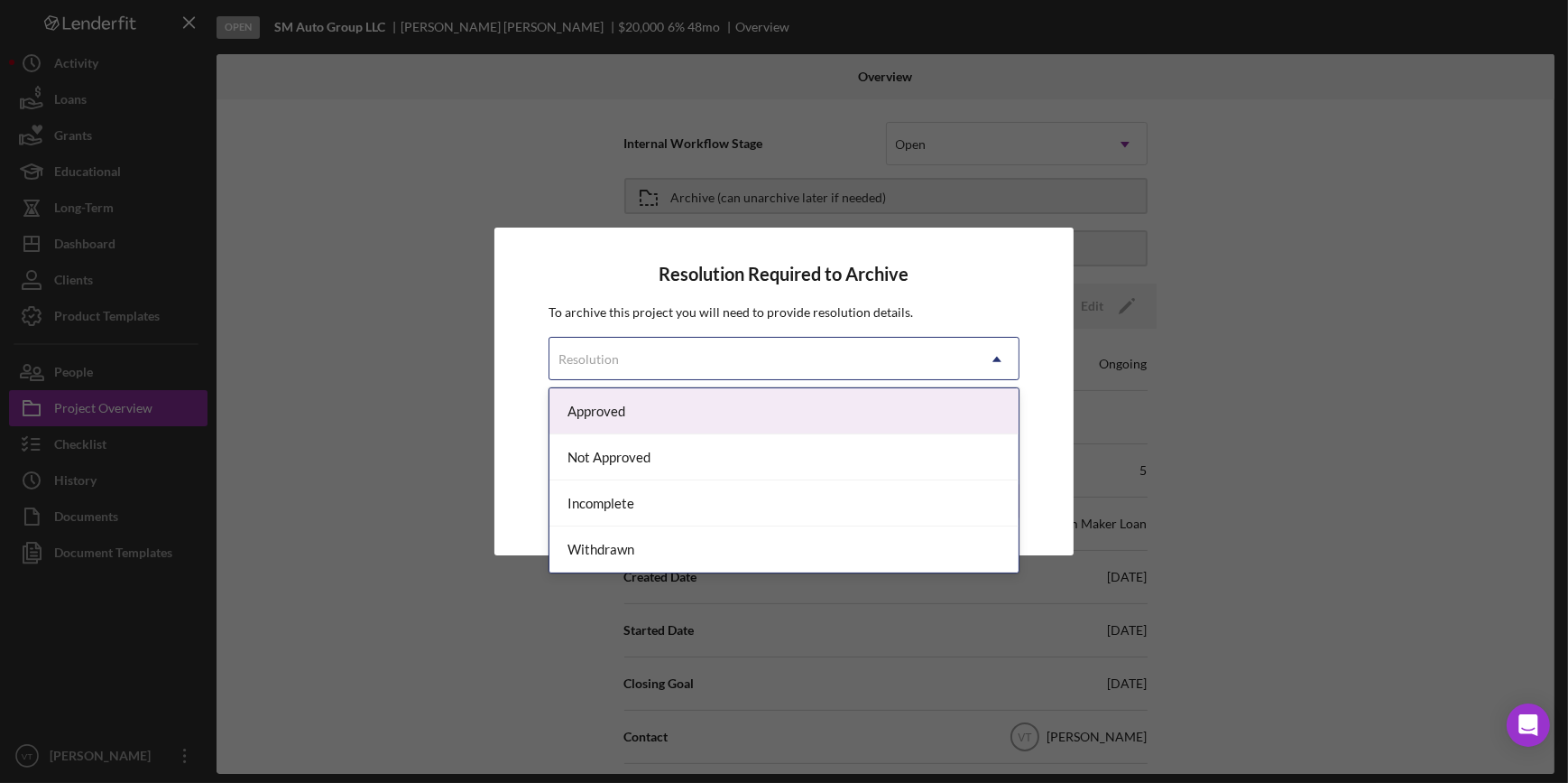
click at [809, 370] on div "Resolution" at bounding box center [761, 359] width 425 height 42
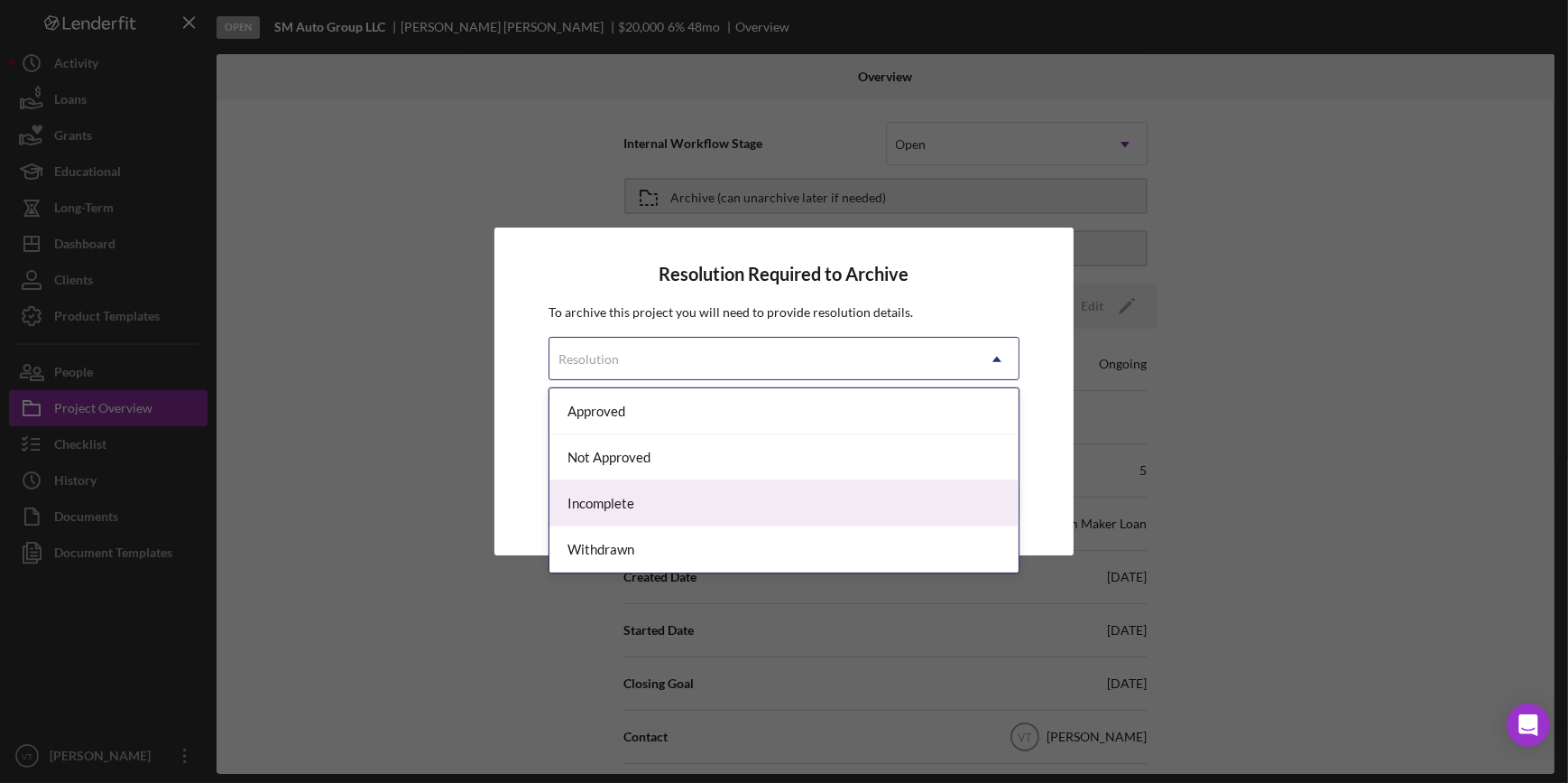
click at [757, 506] on div "Incomplete" at bounding box center [783, 503] width 468 height 46
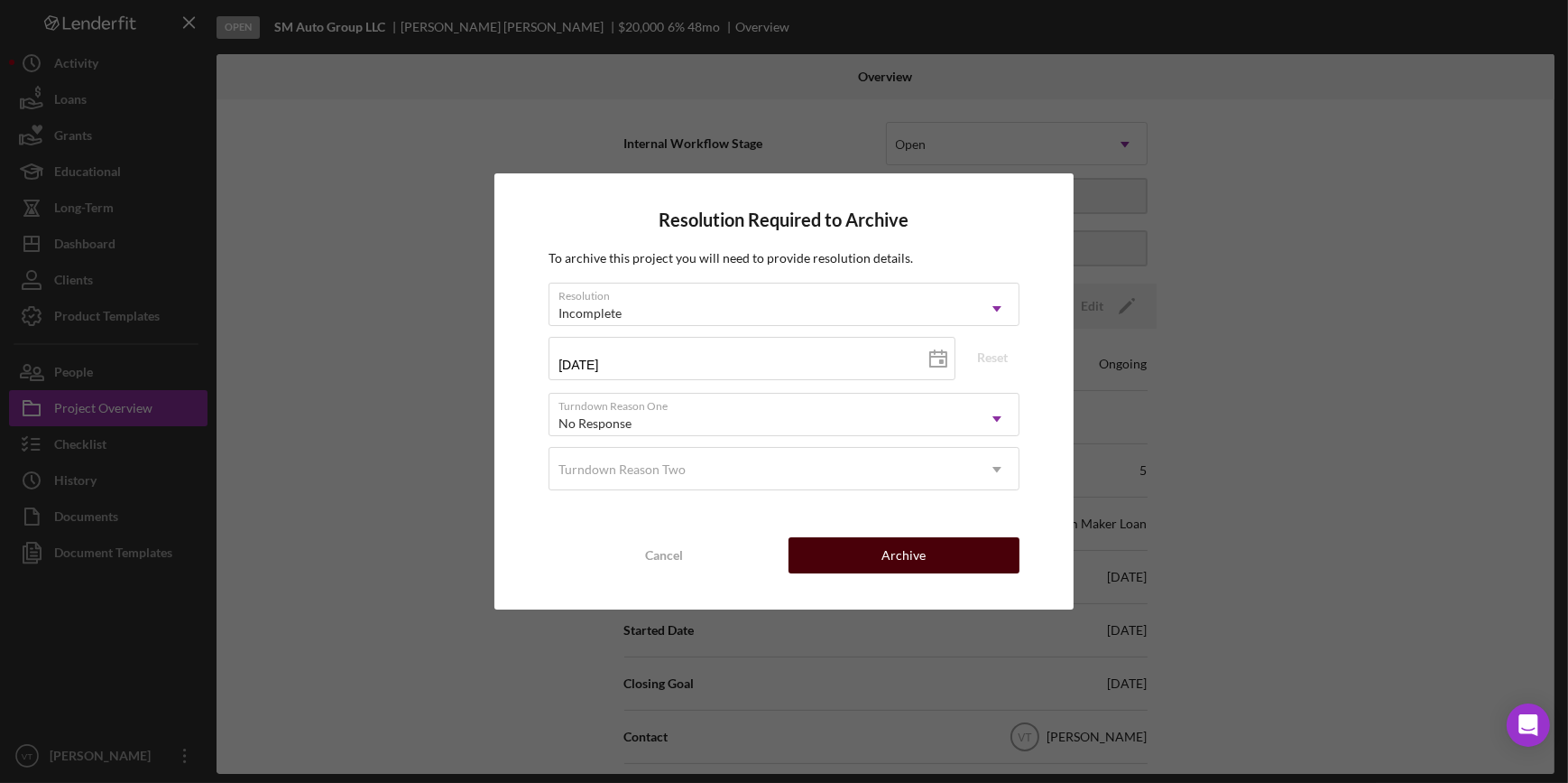
click at [864, 549] on button "Archive" at bounding box center [904, 555] width 231 height 36
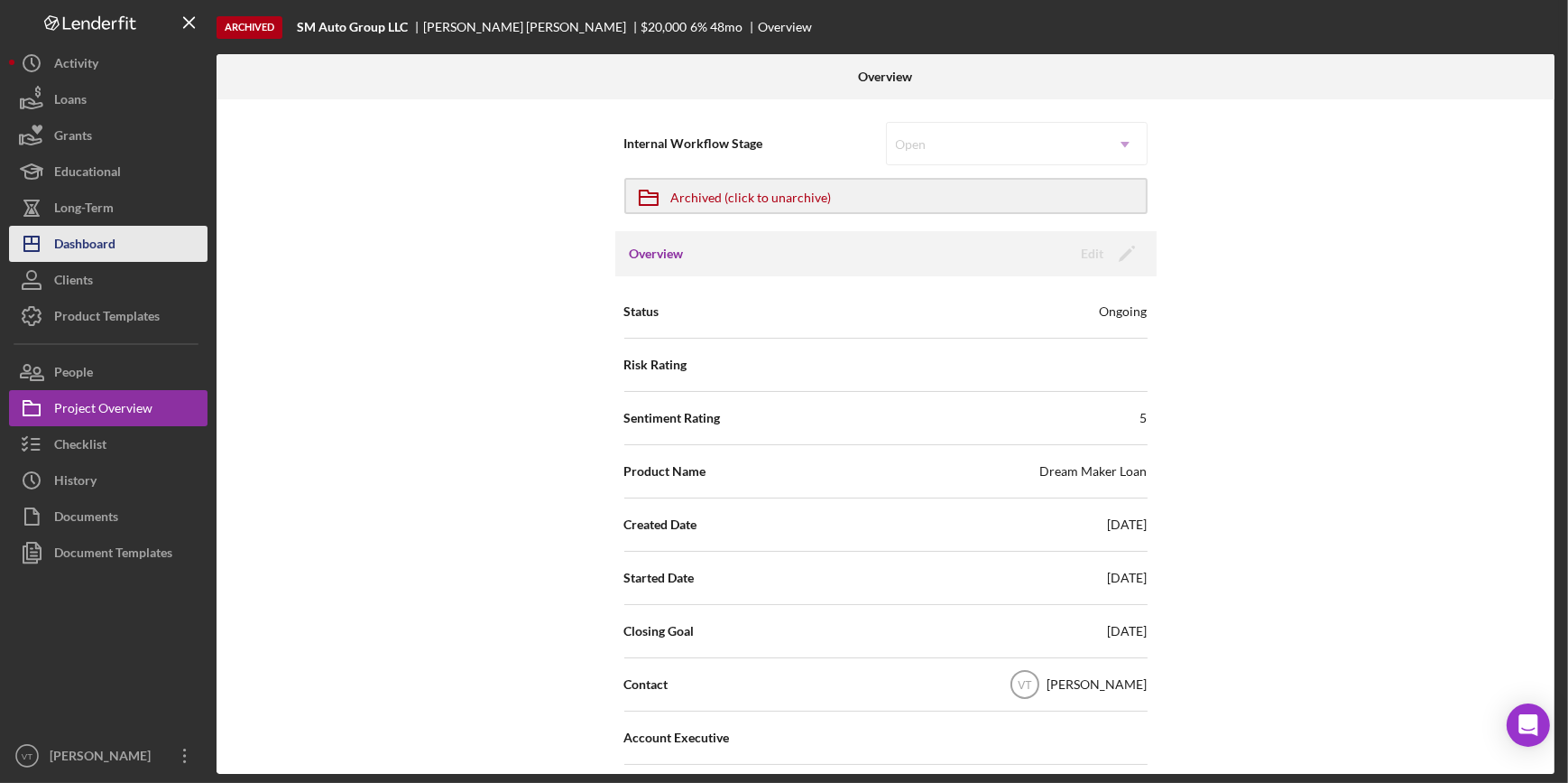
click at [154, 245] on button "Icon/Dashboard Dashboard" at bounding box center [108, 243] width 198 height 36
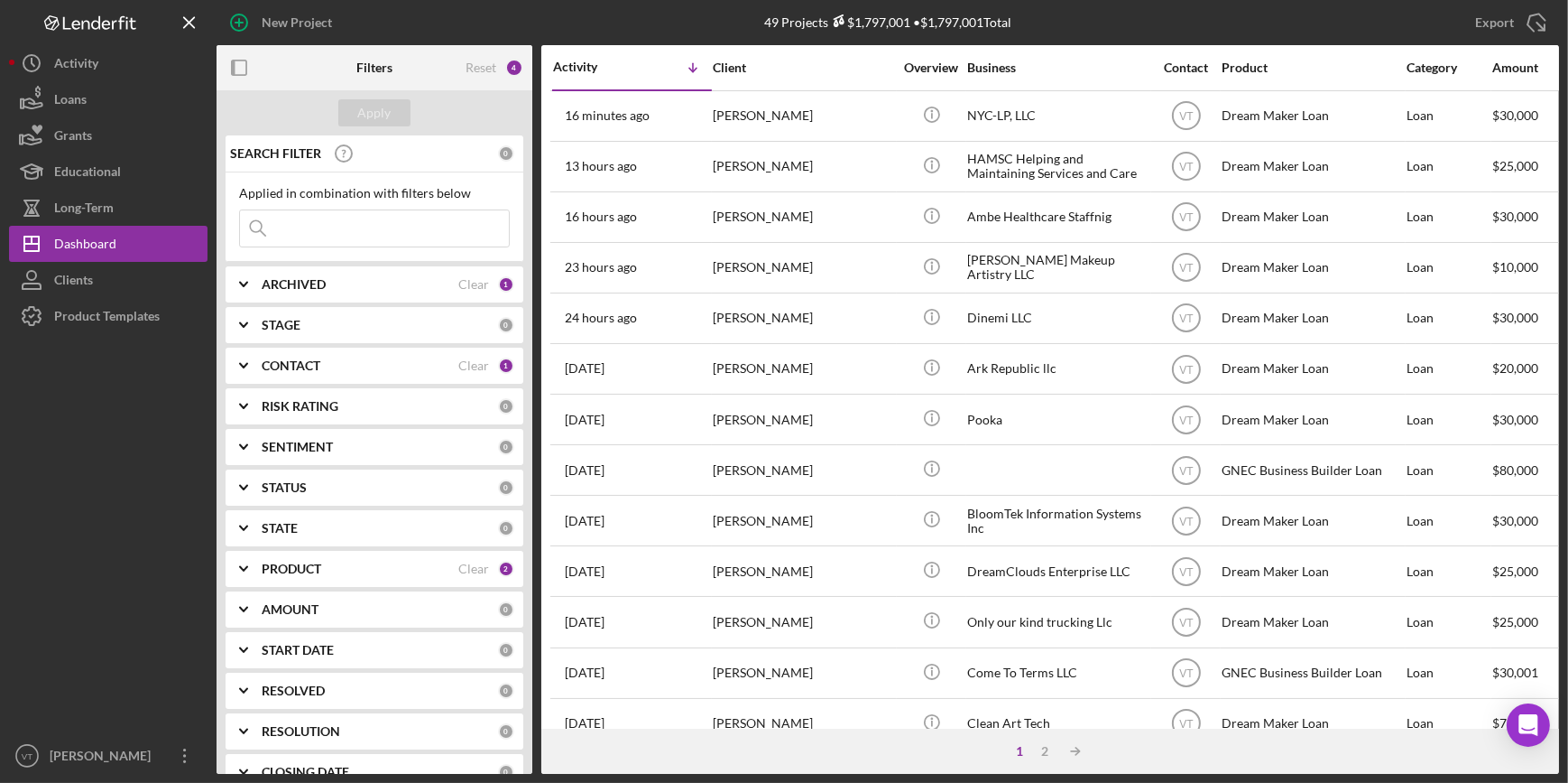
click at [344, 226] on input at bounding box center [374, 228] width 269 height 36
paste input "Steele"
type input "Steele"
click at [371, 116] on div "Apply" at bounding box center [375, 113] width 34 height 27
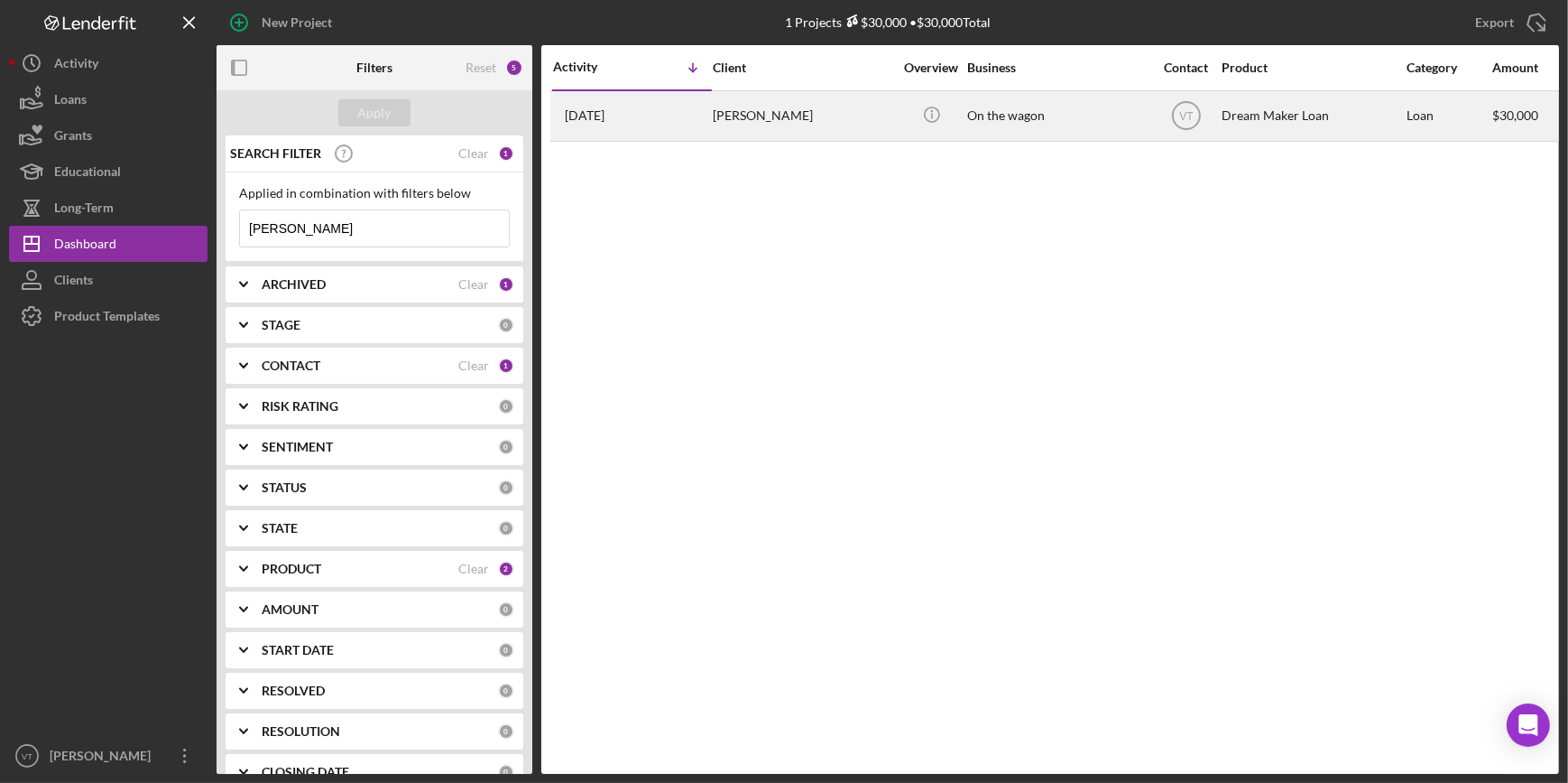
click at [774, 122] on div "Peter Steele" at bounding box center [803, 115] width 181 height 47
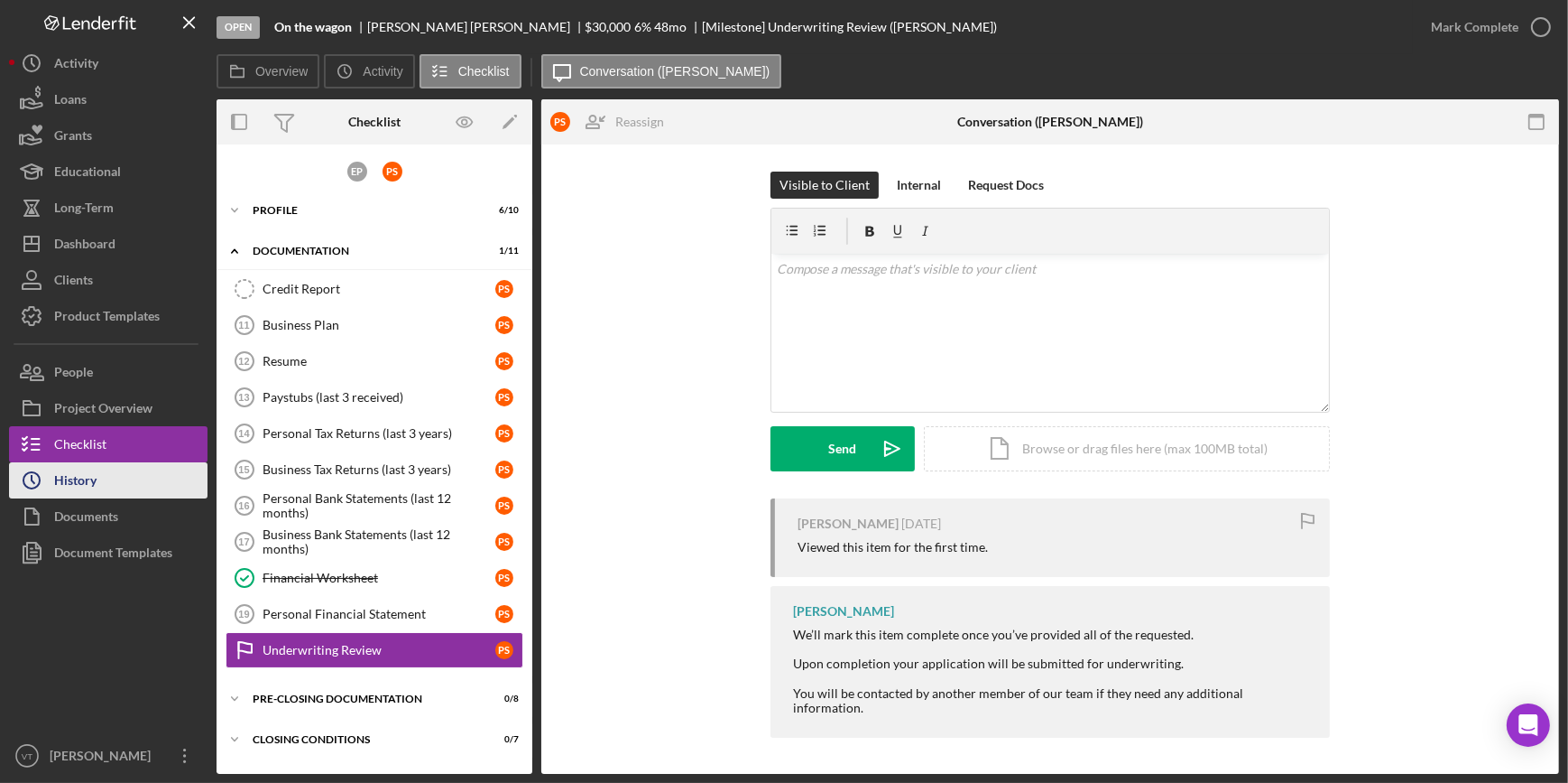
click at [88, 489] on div "History" at bounding box center [75, 482] width 43 height 41
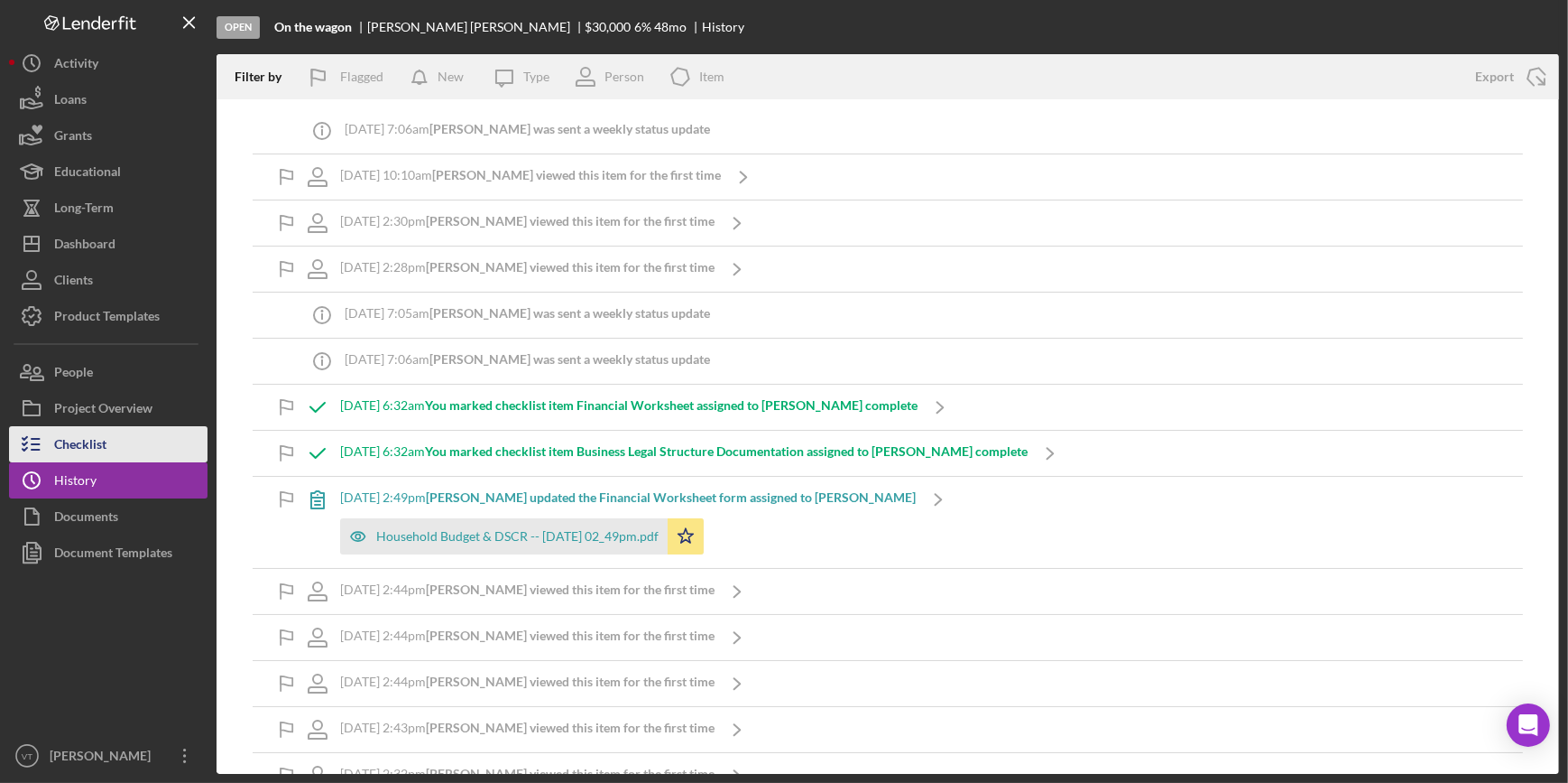
click at [126, 454] on button "Checklist" at bounding box center [108, 444] width 198 height 36
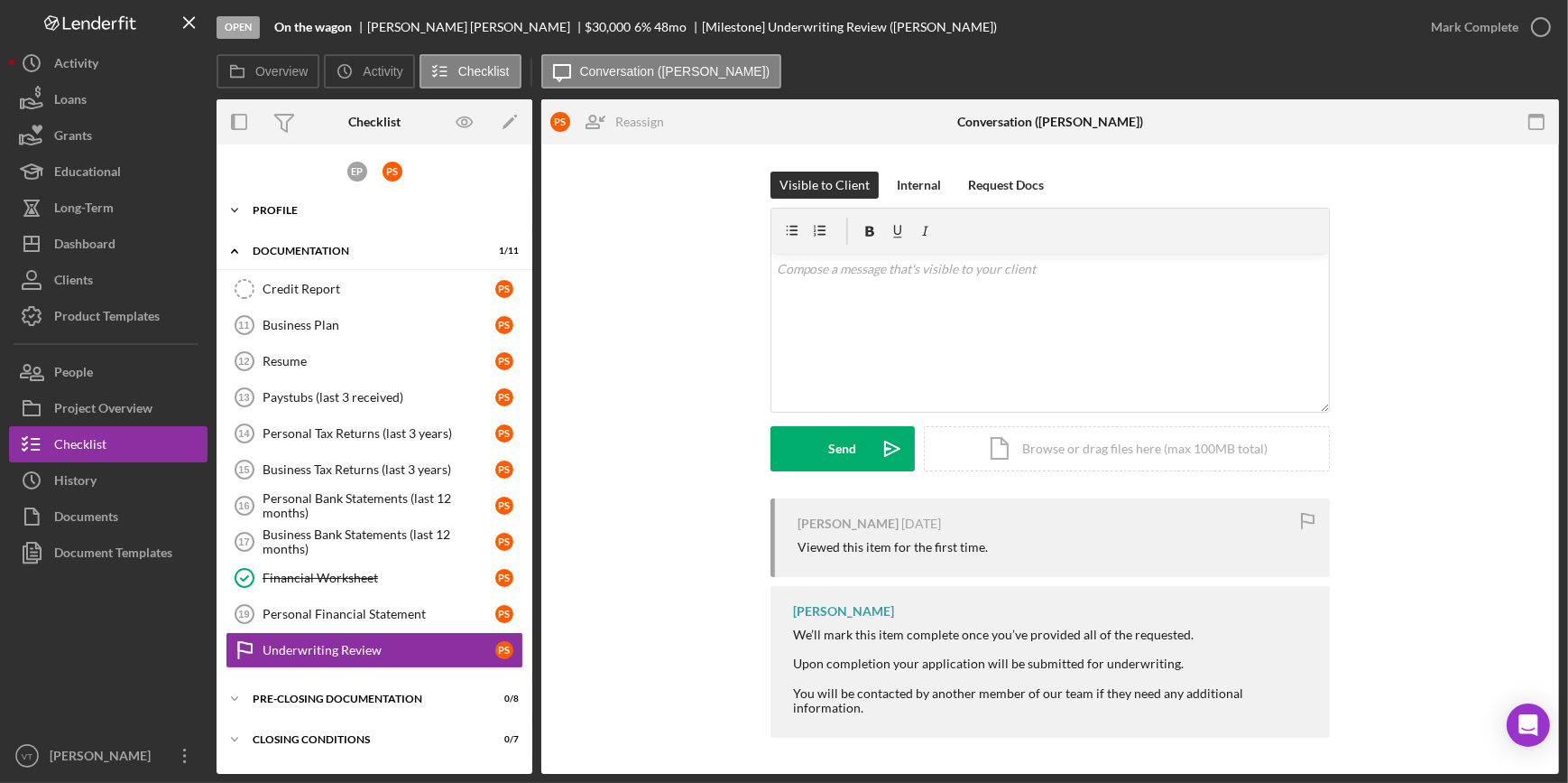
click at [245, 209] on icon "Icon/Expander" at bounding box center [235, 210] width 36 height 36
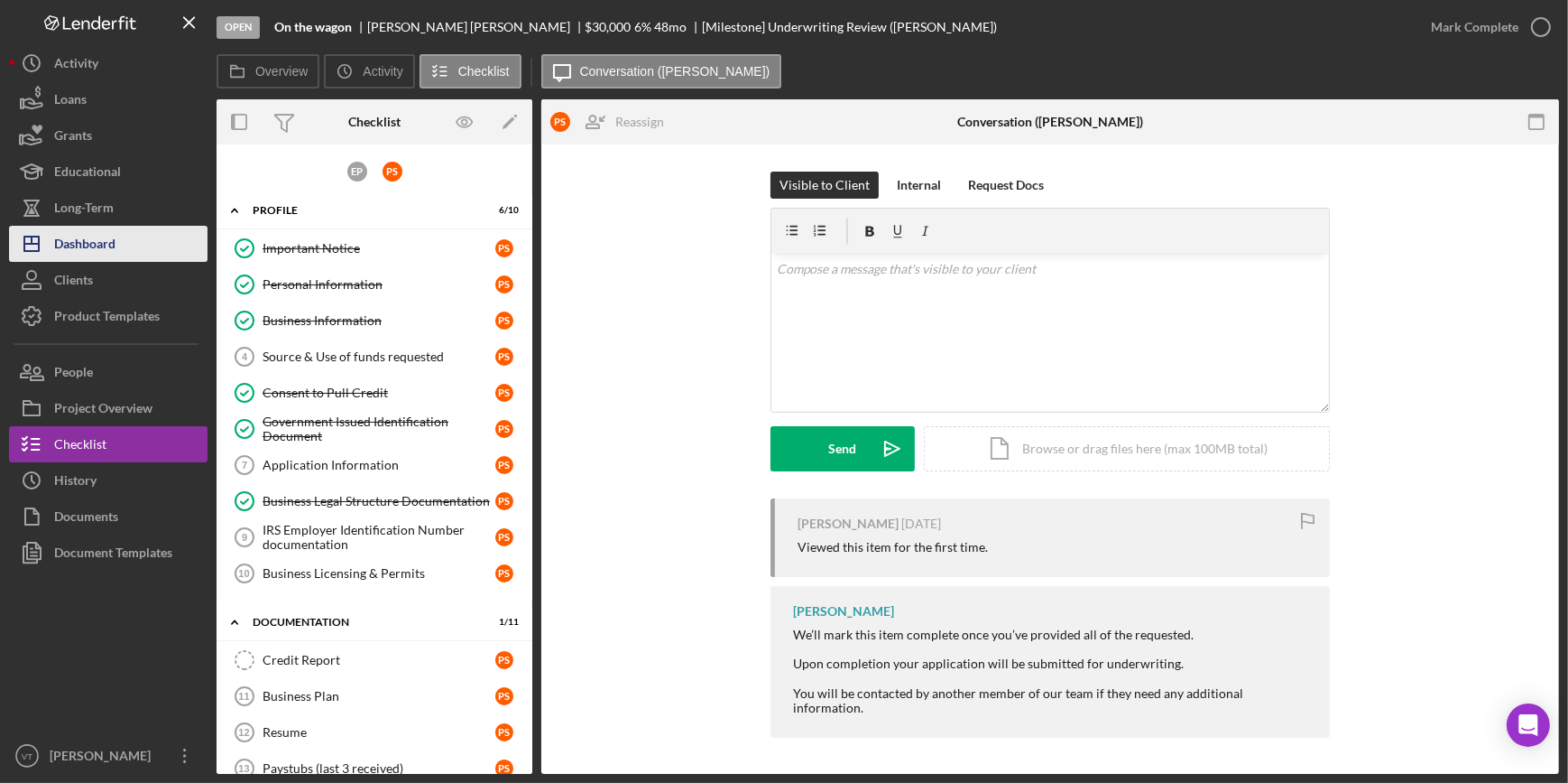
click at [122, 245] on button "Icon/Dashboard Dashboard" at bounding box center [108, 243] width 198 height 36
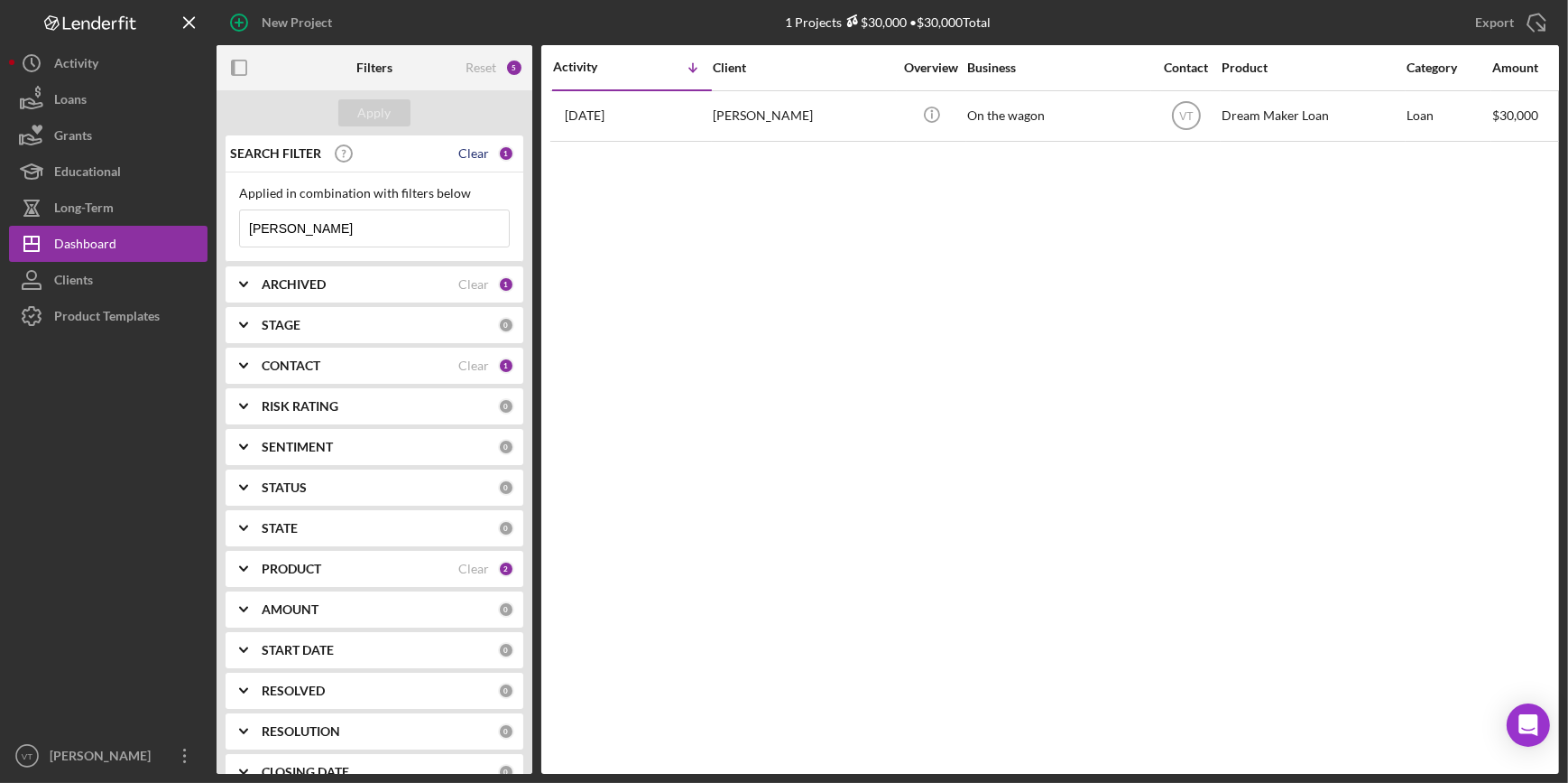
click at [473, 150] on div "Clear" at bounding box center [474, 154] width 31 height 15
click at [383, 113] on div "Apply" at bounding box center [375, 113] width 34 height 27
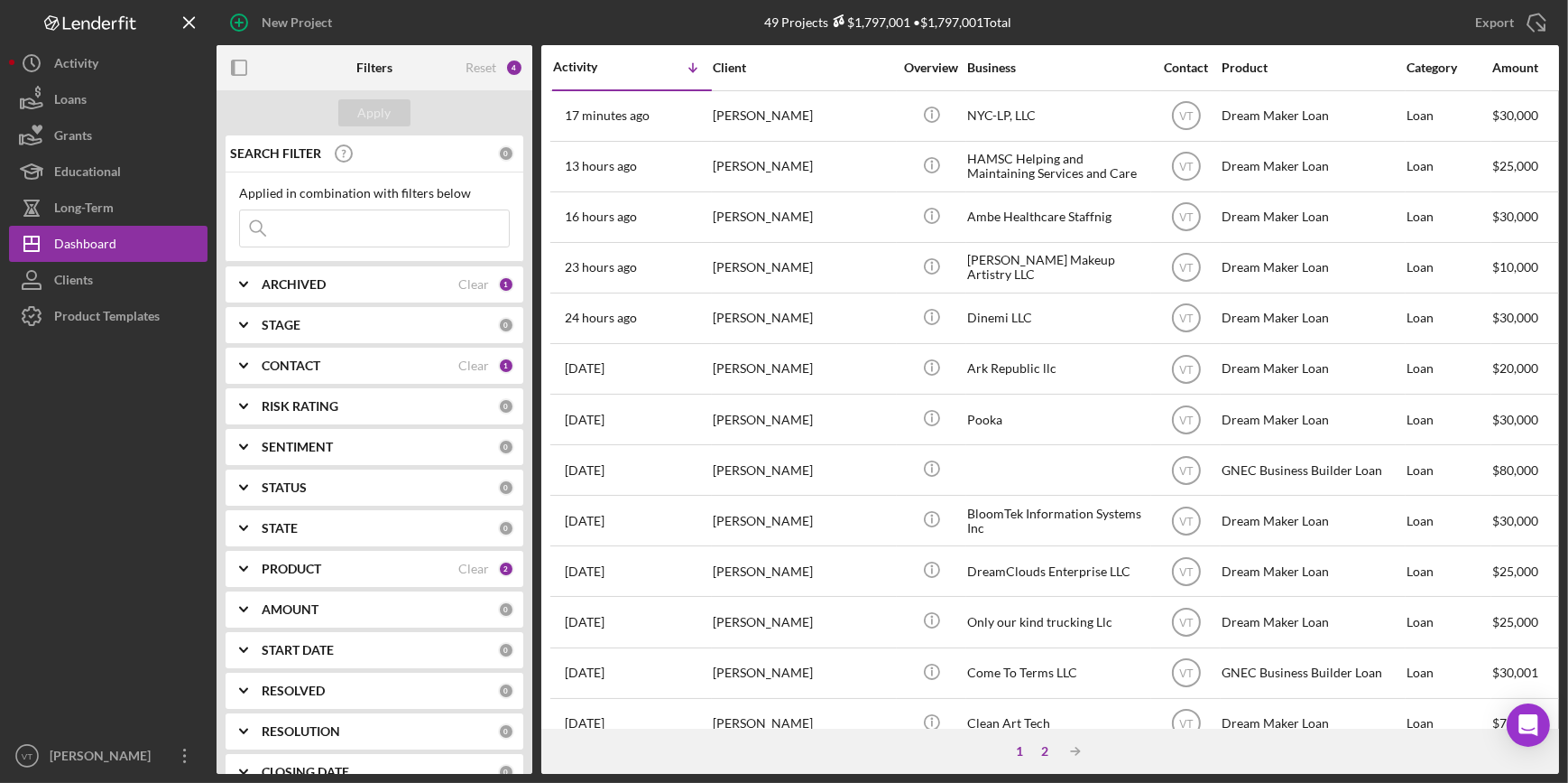
click at [1041, 756] on div "2" at bounding box center [1044, 751] width 25 height 15
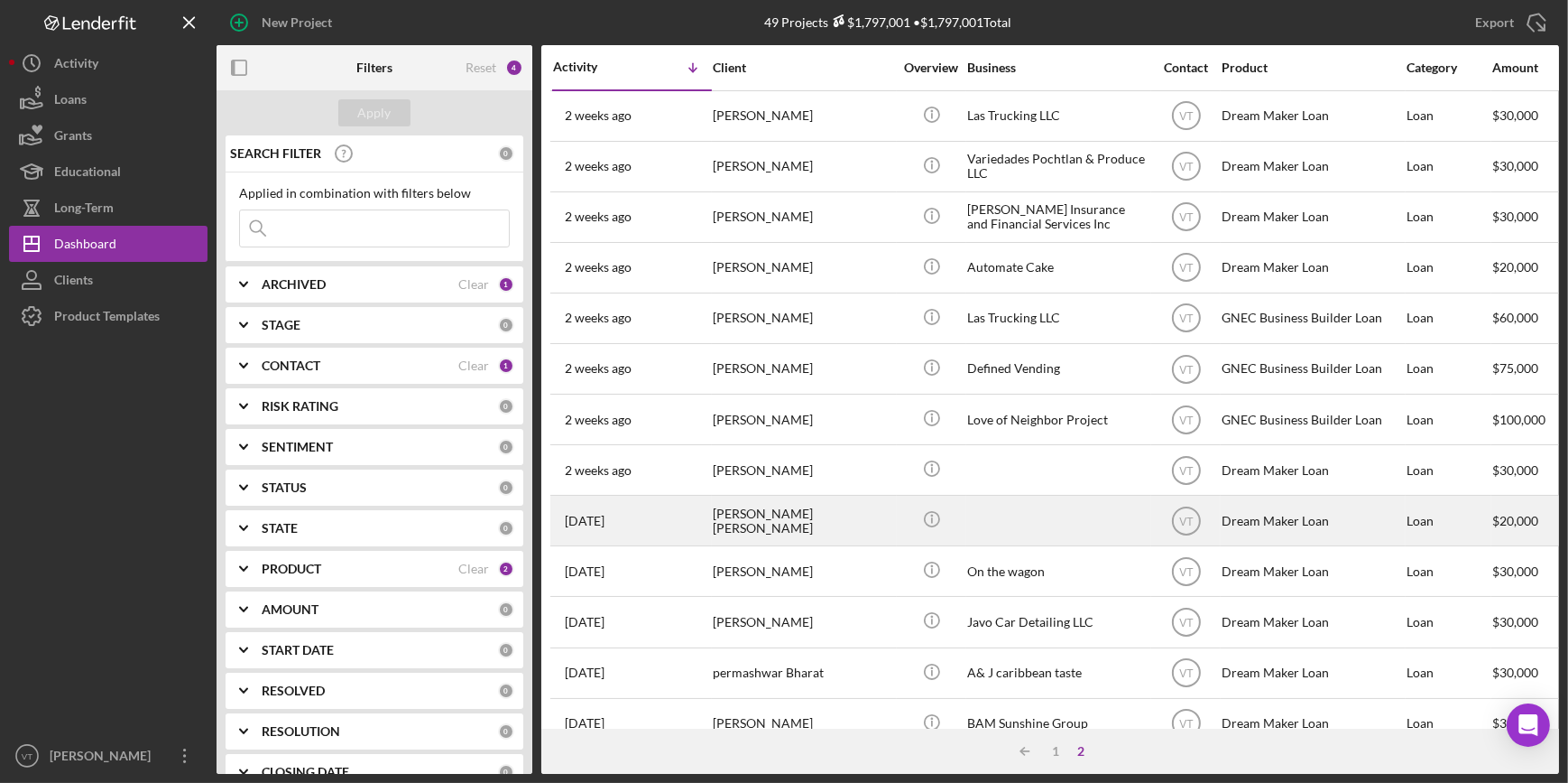
click at [867, 515] on div "Miller Pierre Louis" at bounding box center [803, 520] width 181 height 47
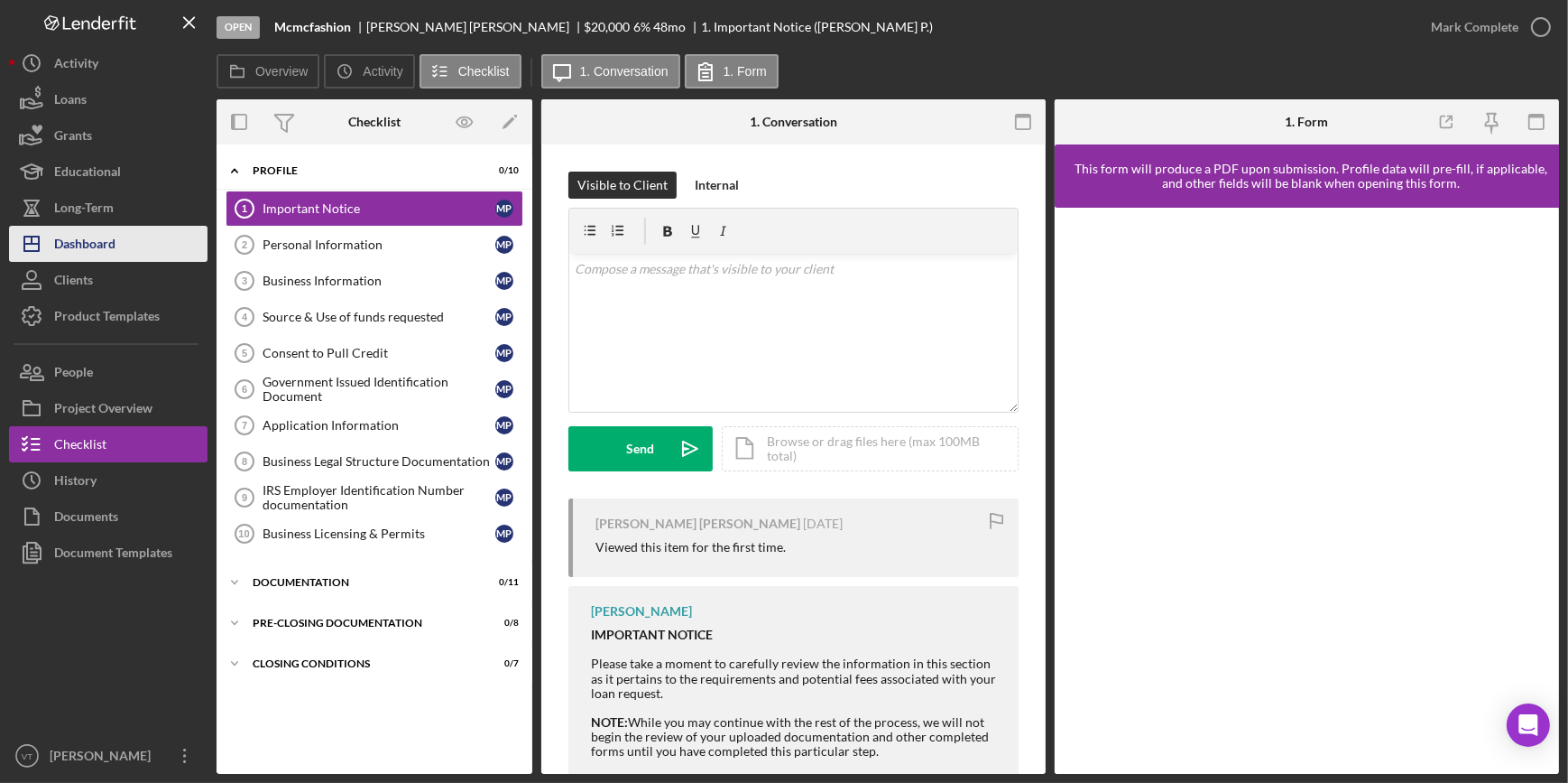
click at [135, 242] on button "Icon/Dashboard Dashboard" at bounding box center [108, 243] width 198 height 36
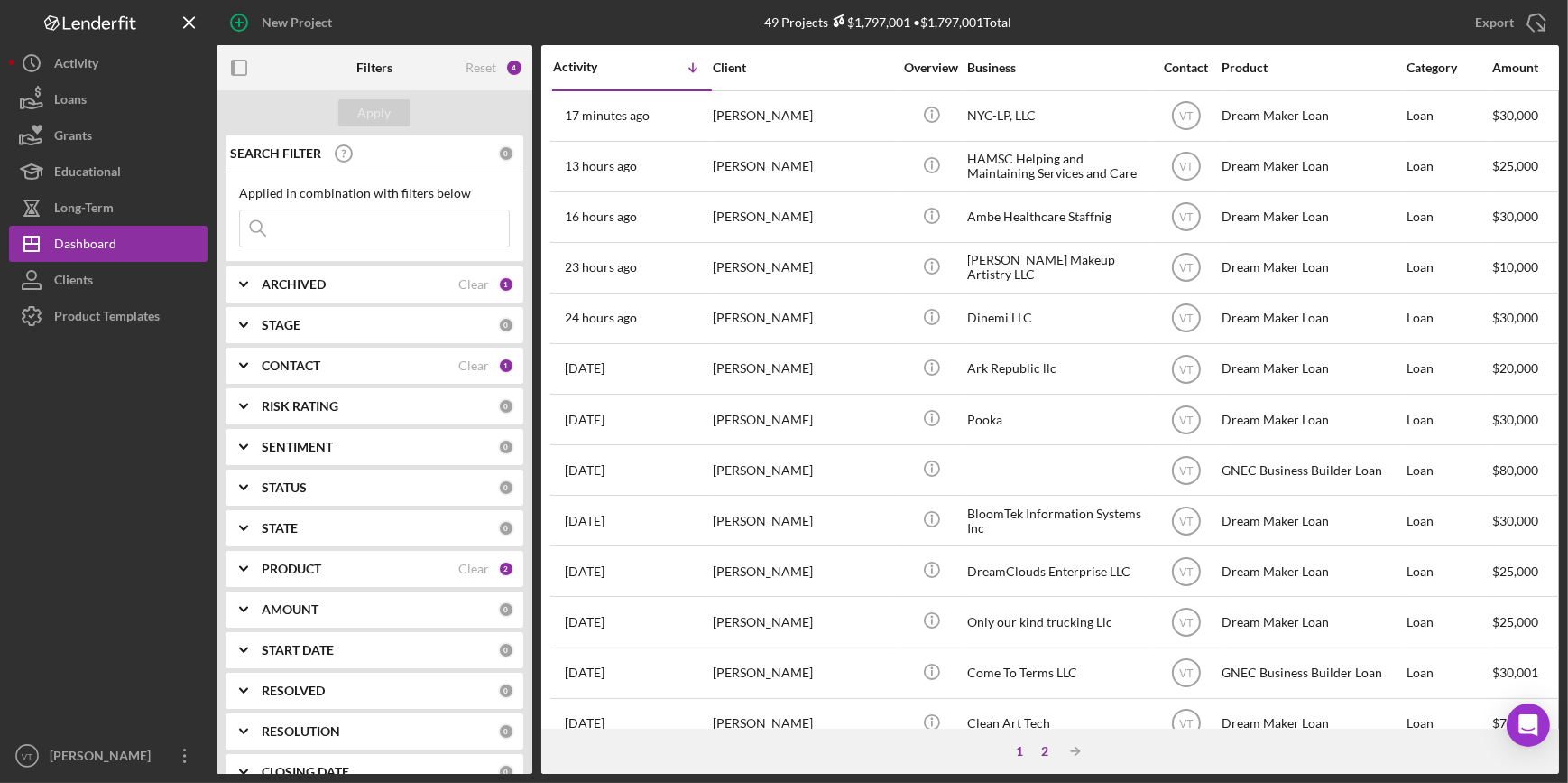
click at [1045, 748] on div "2" at bounding box center [1044, 751] width 25 height 15
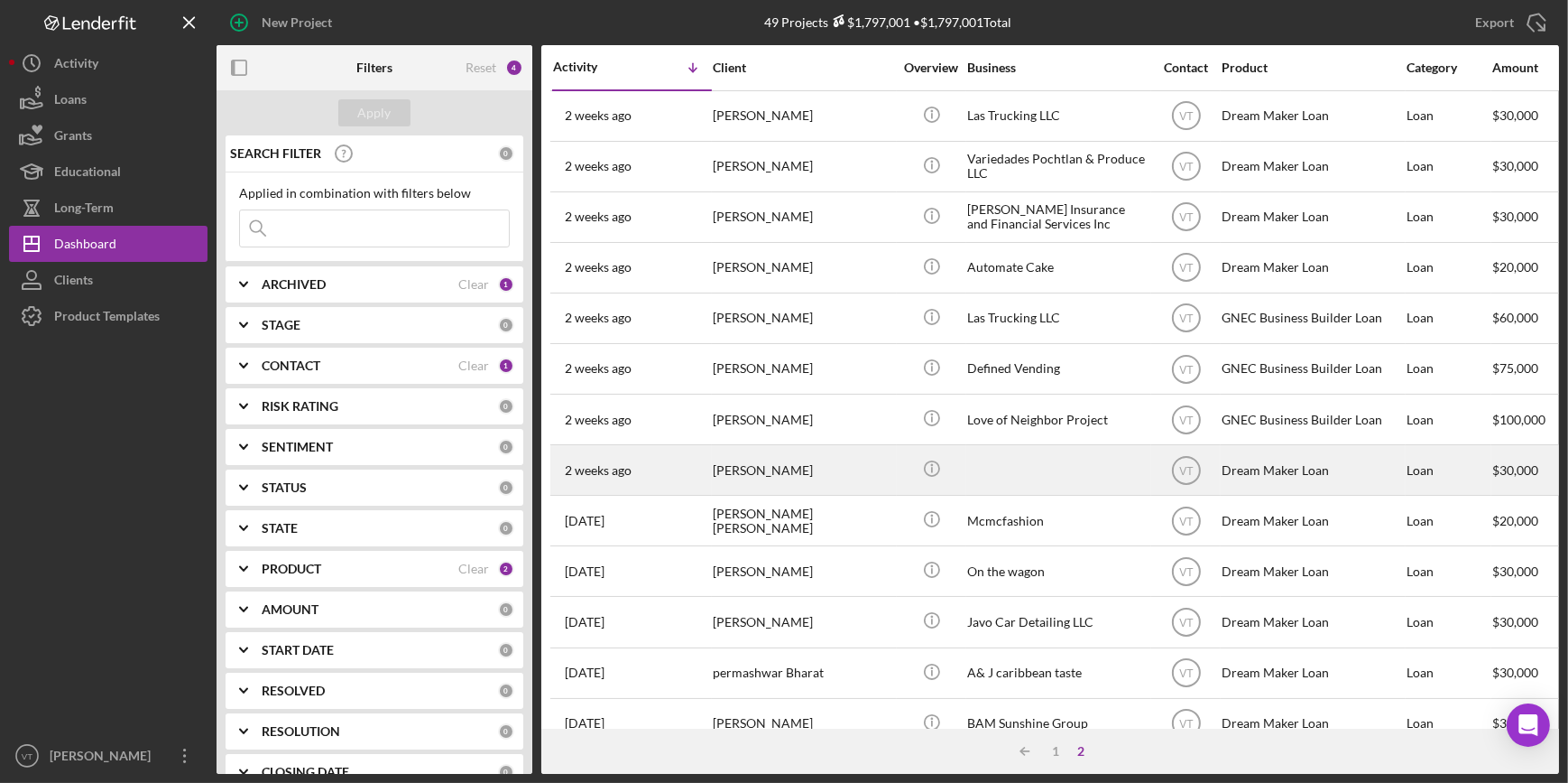
click at [869, 483] on div "Haroon Arshad" at bounding box center [803, 469] width 181 height 47
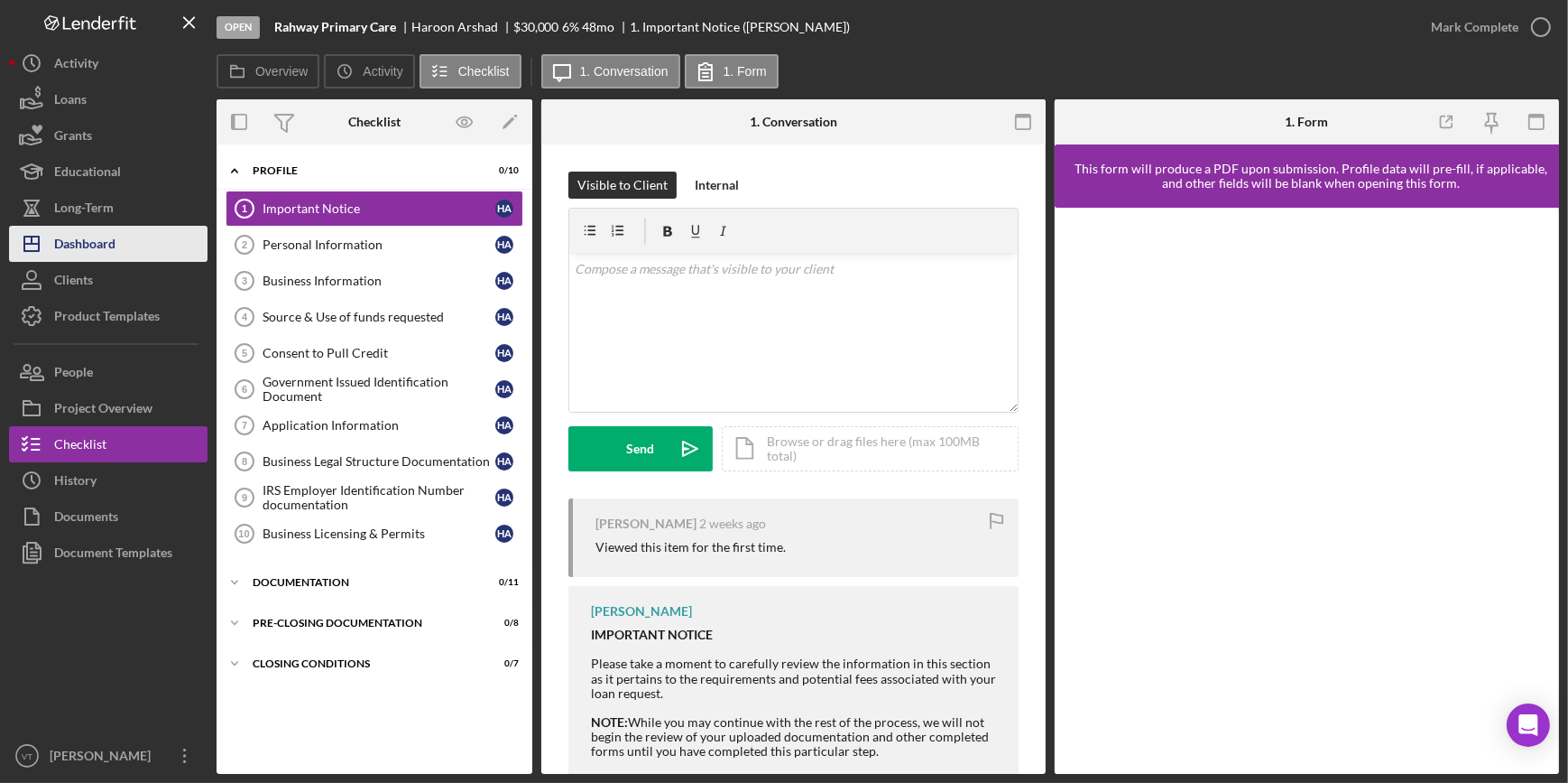
click at [144, 249] on button "Icon/Dashboard Dashboard" at bounding box center [108, 243] width 198 height 36
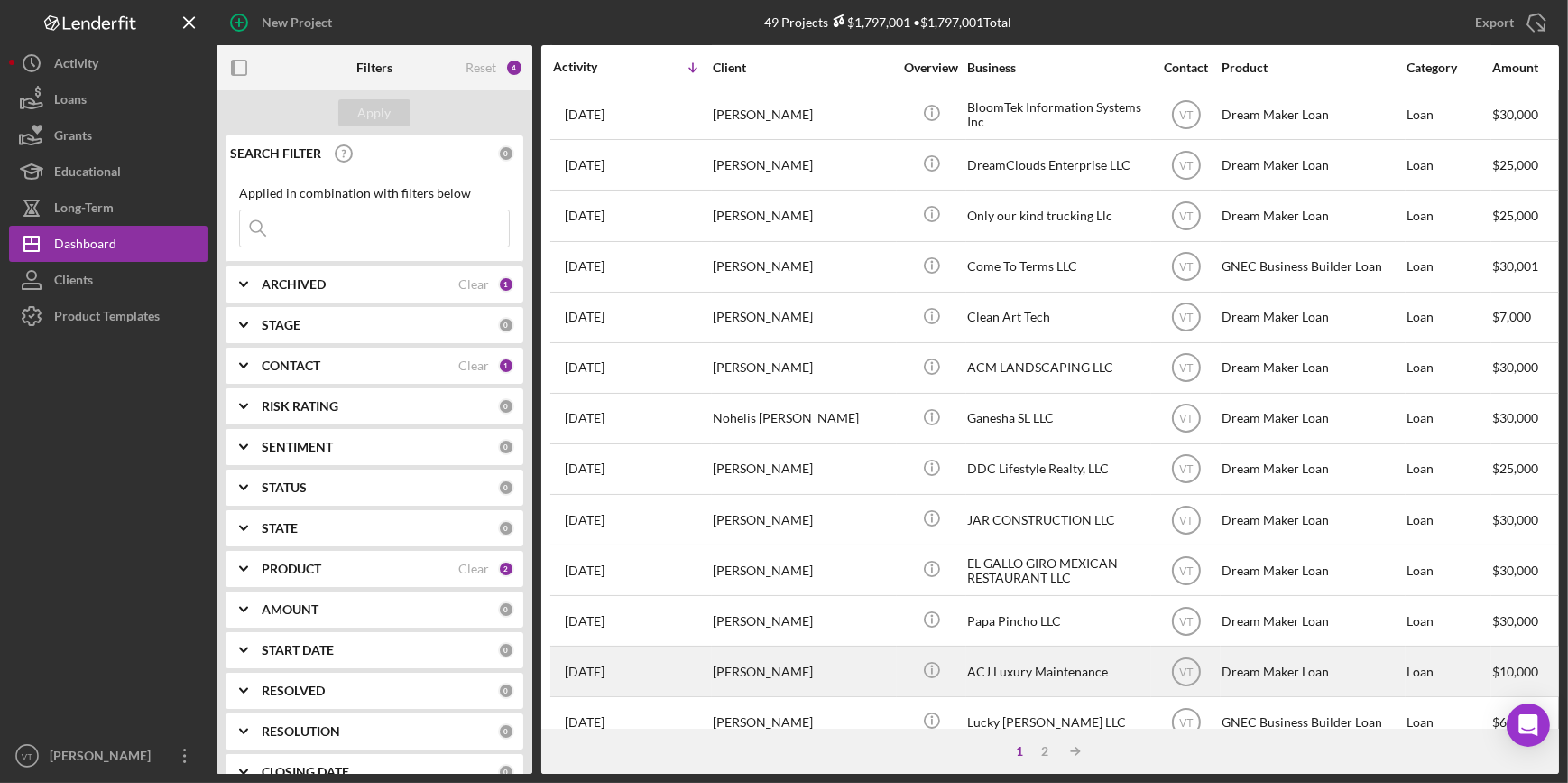
scroll to position [410, 0]
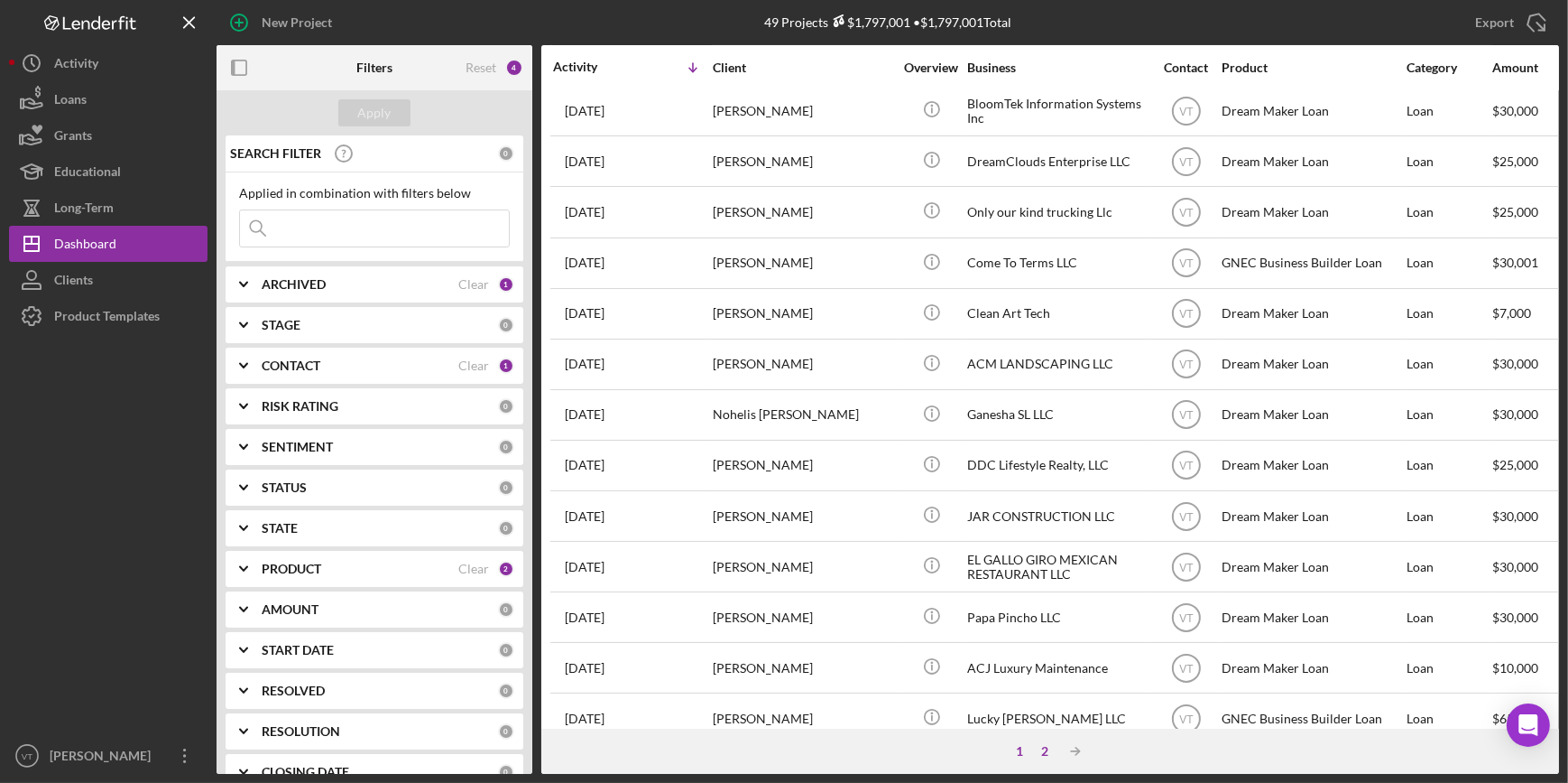
click at [1051, 755] on div "2" at bounding box center [1044, 751] width 25 height 15
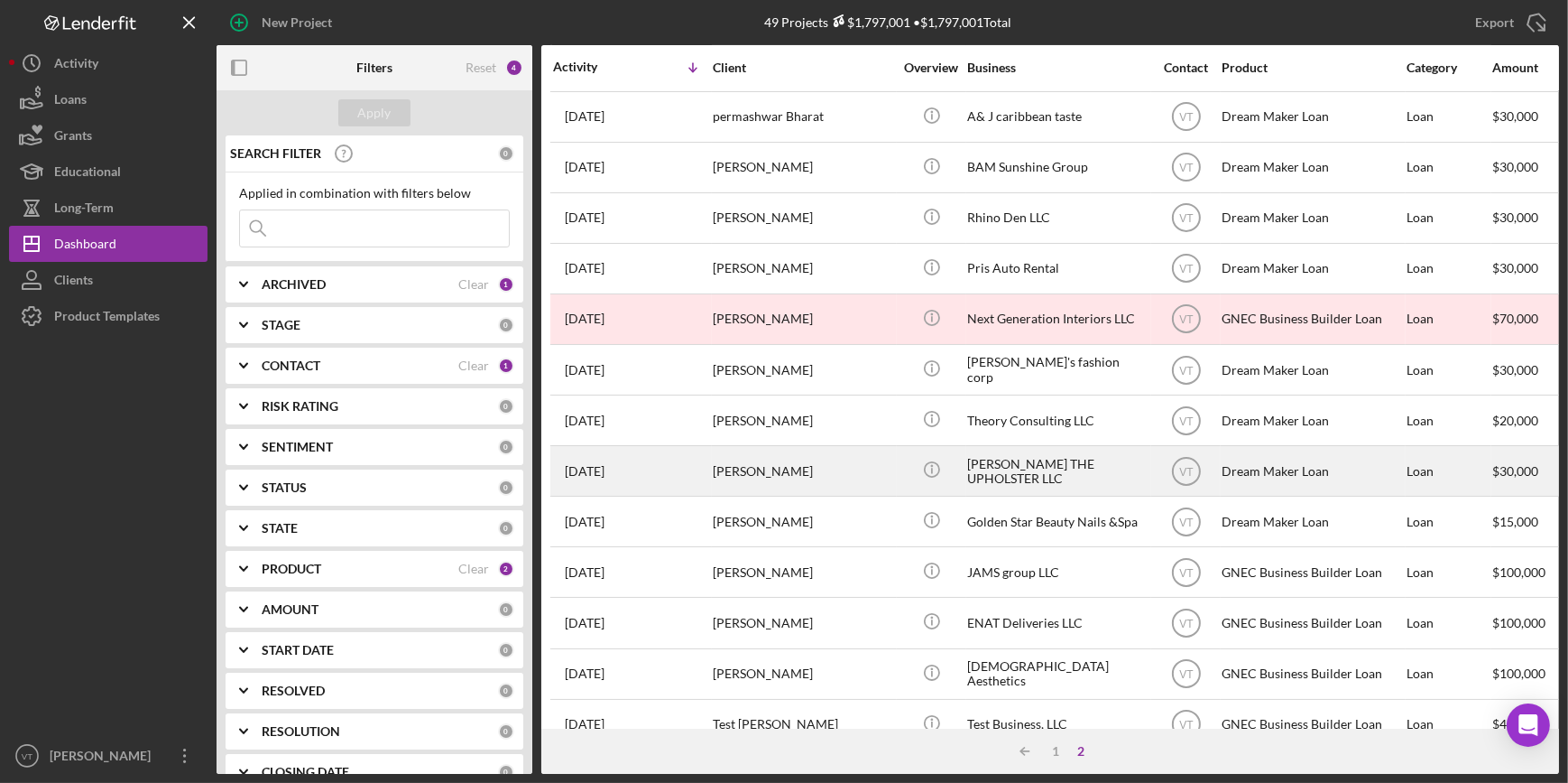
scroll to position [574, 0]
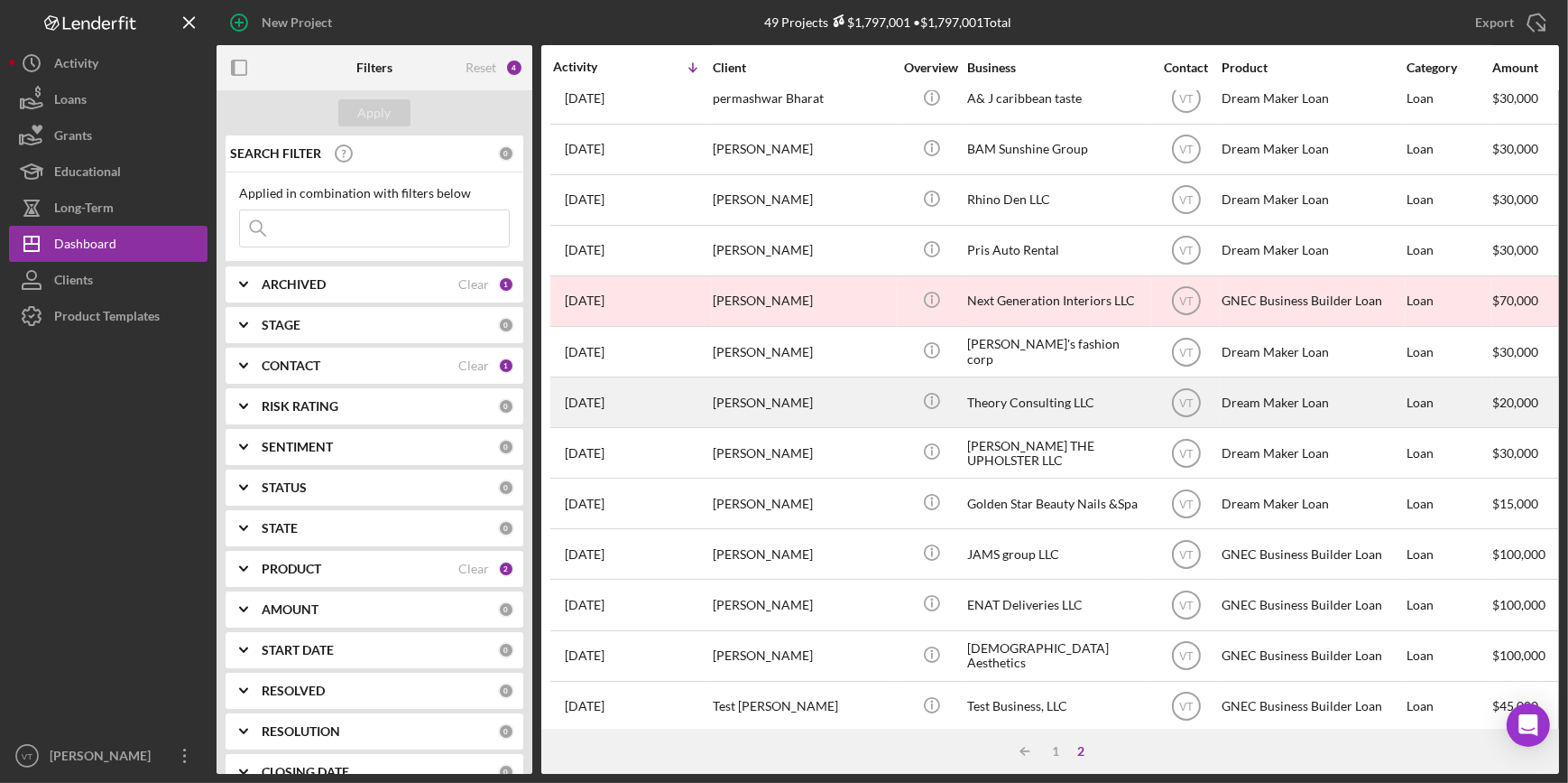
click at [877, 408] on div "Susana Holguin-Veras" at bounding box center [803, 401] width 181 height 47
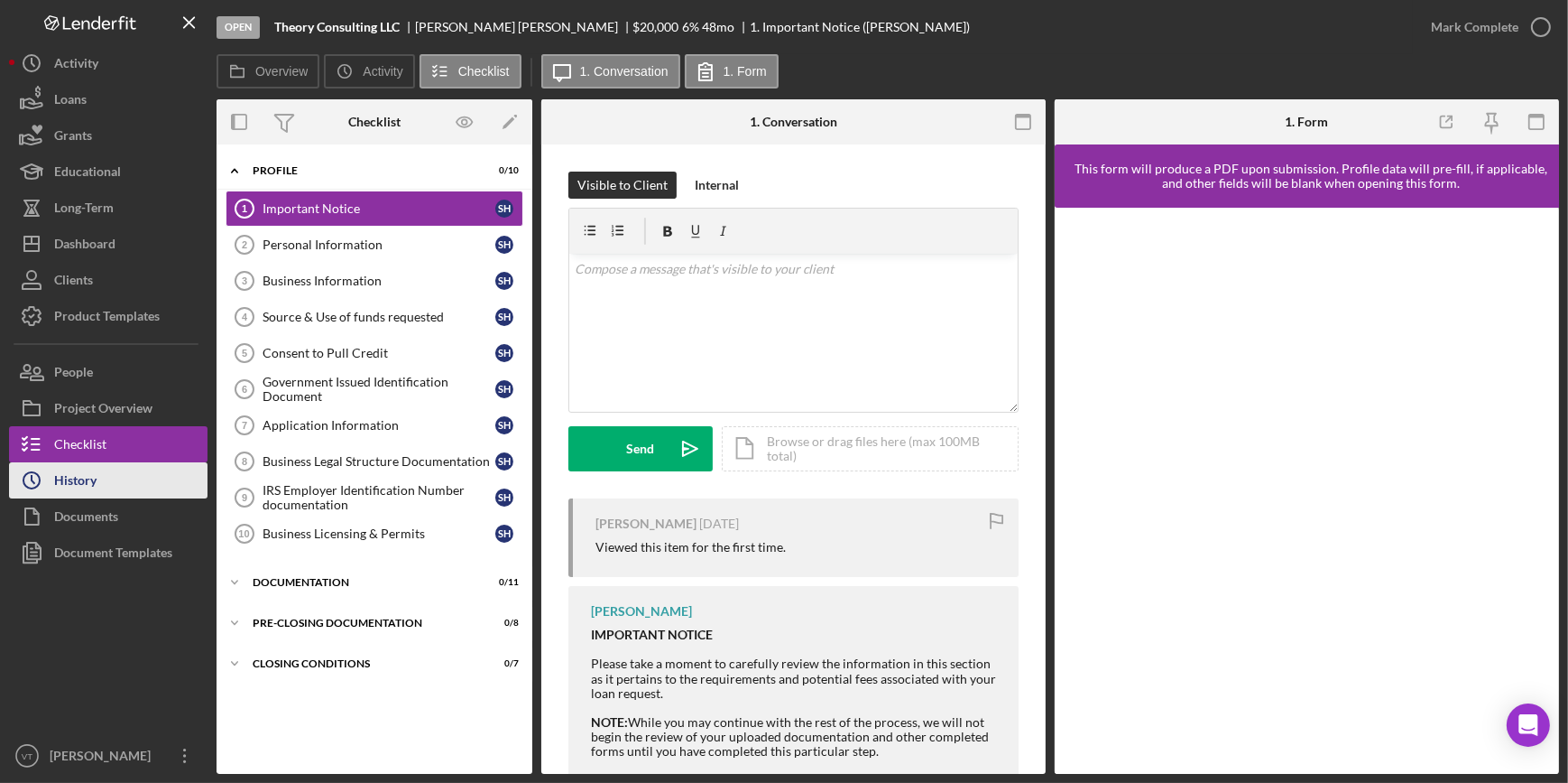
click at [99, 468] on button "Icon/History History" at bounding box center [108, 479] width 198 height 36
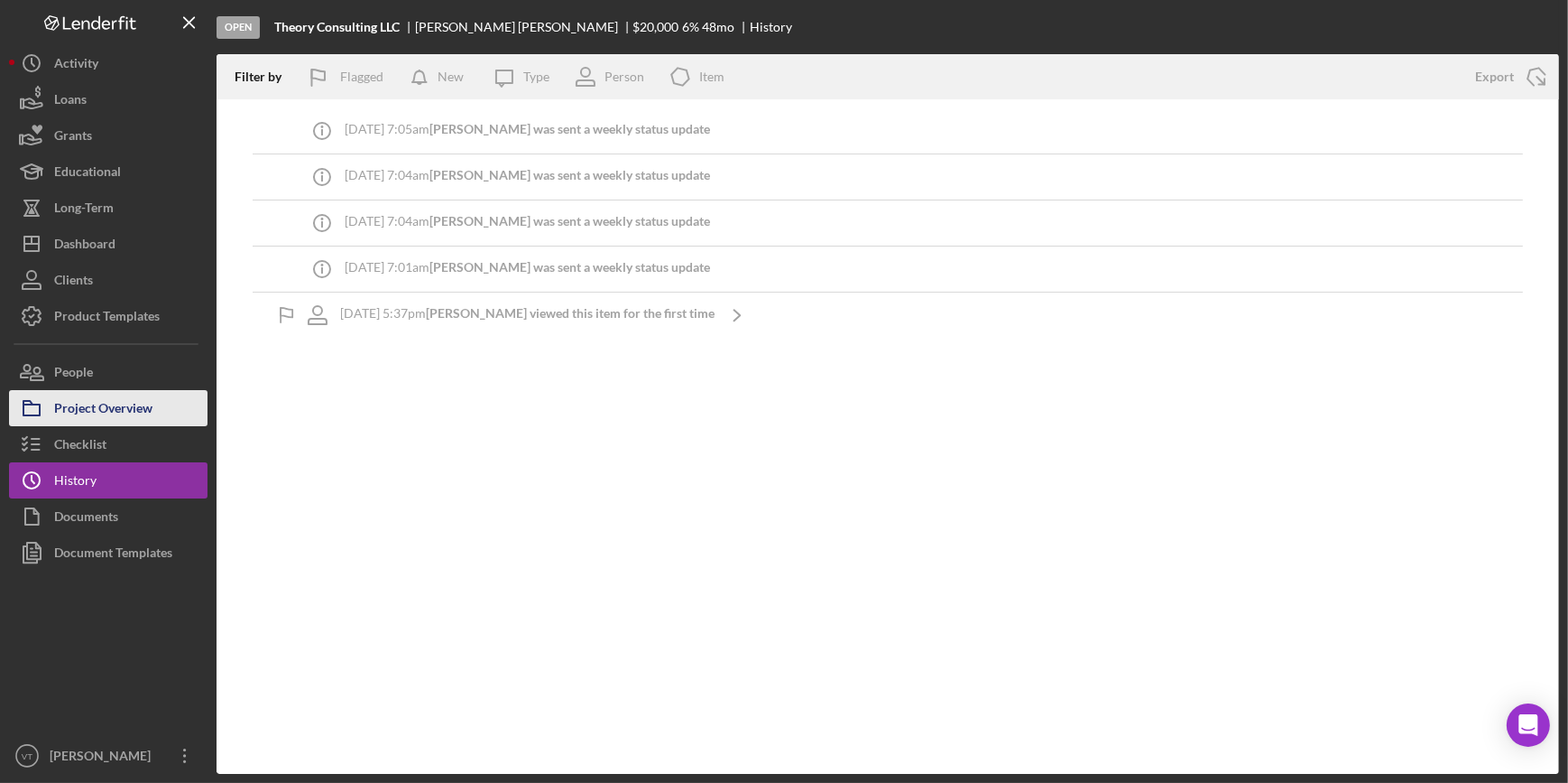
click at [142, 397] on div "Project Overview" at bounding box center [103, 411] width 99 height 41
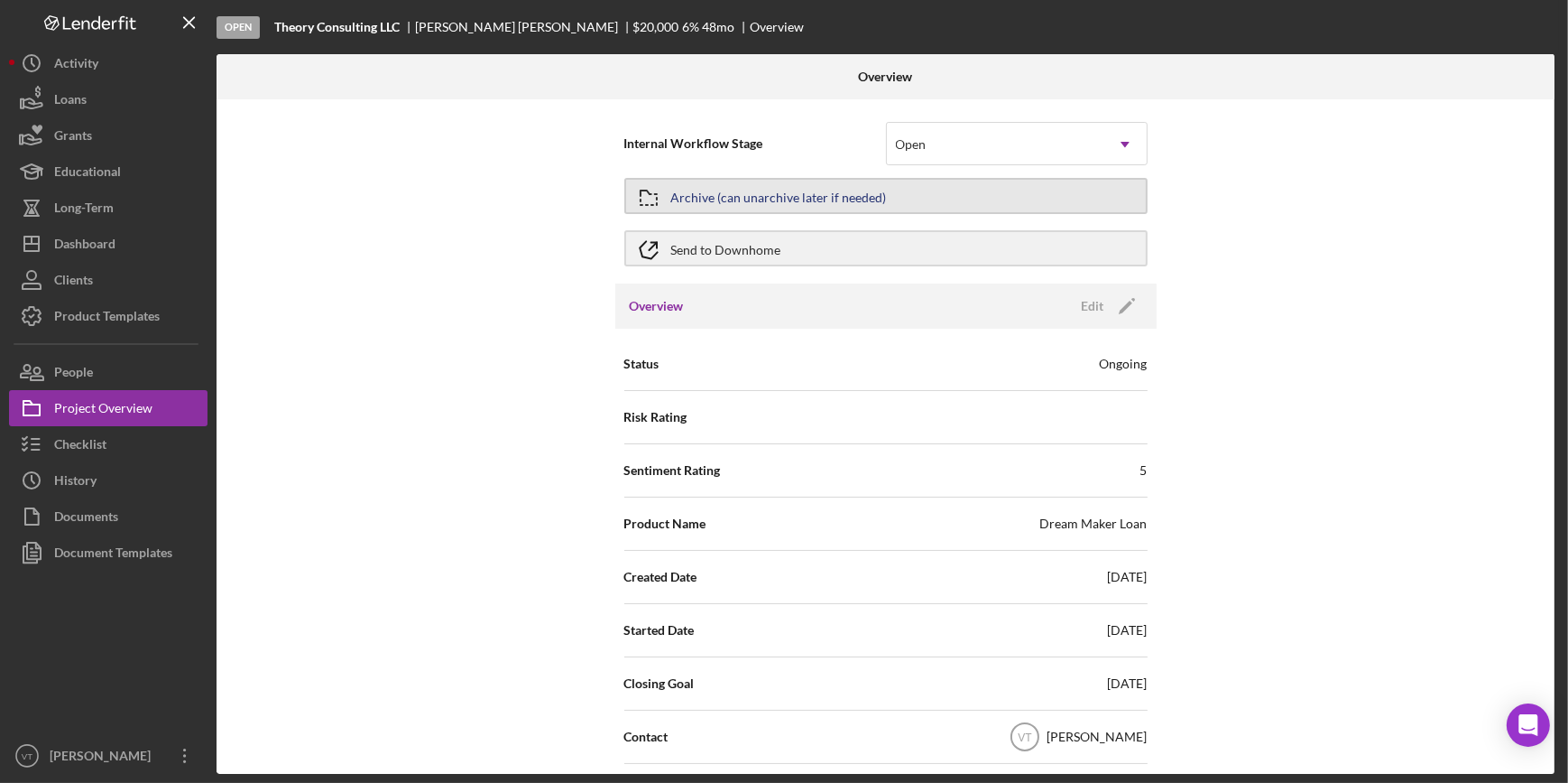
click at [694, 196] on div "Archive (can unarchive later if needed)" at bounding box center [779, 196] width 216 height 33
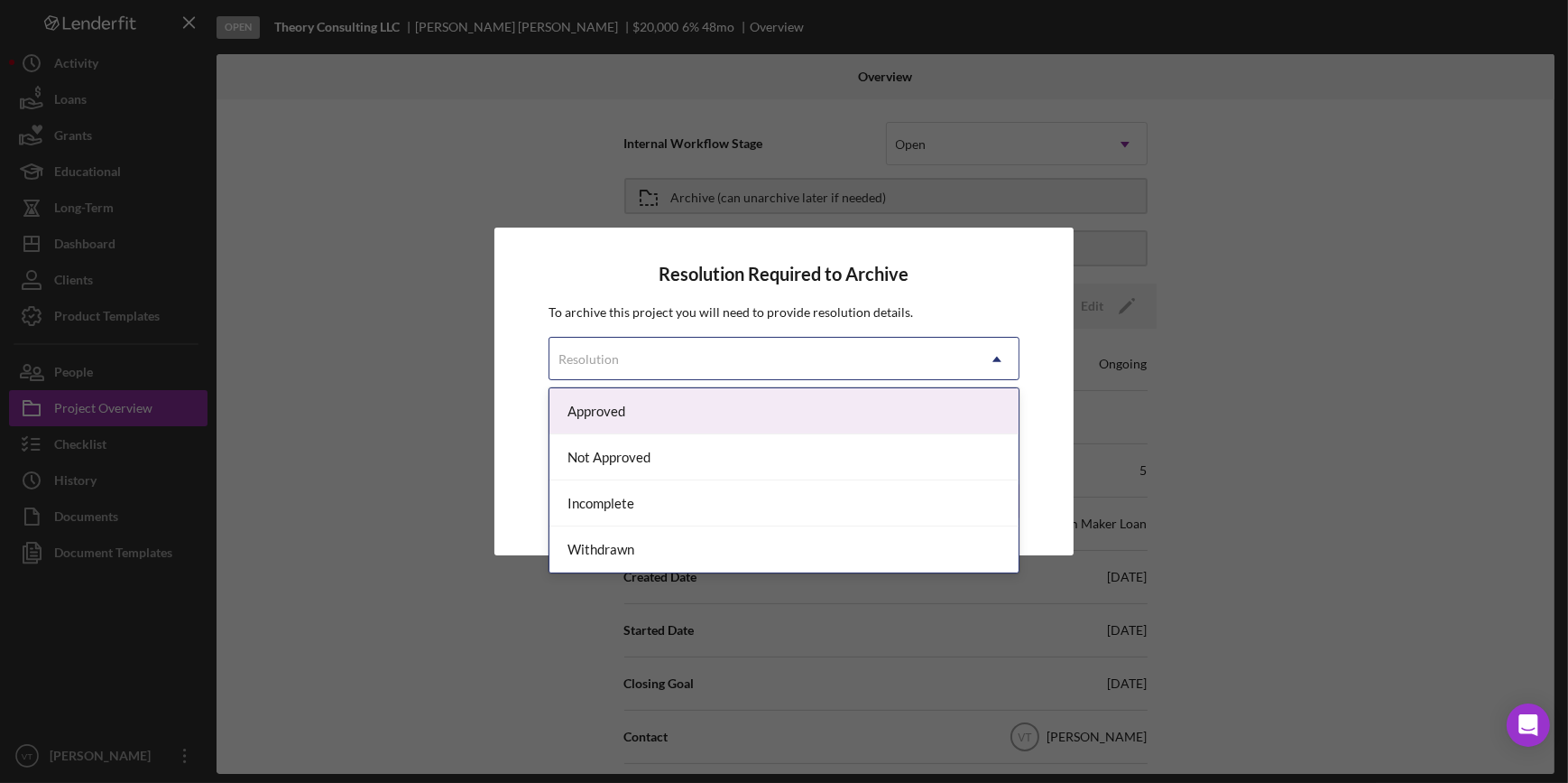
click at [664, 352] on div "Resolution" at bounding box center [761, 359] width 425 height 42
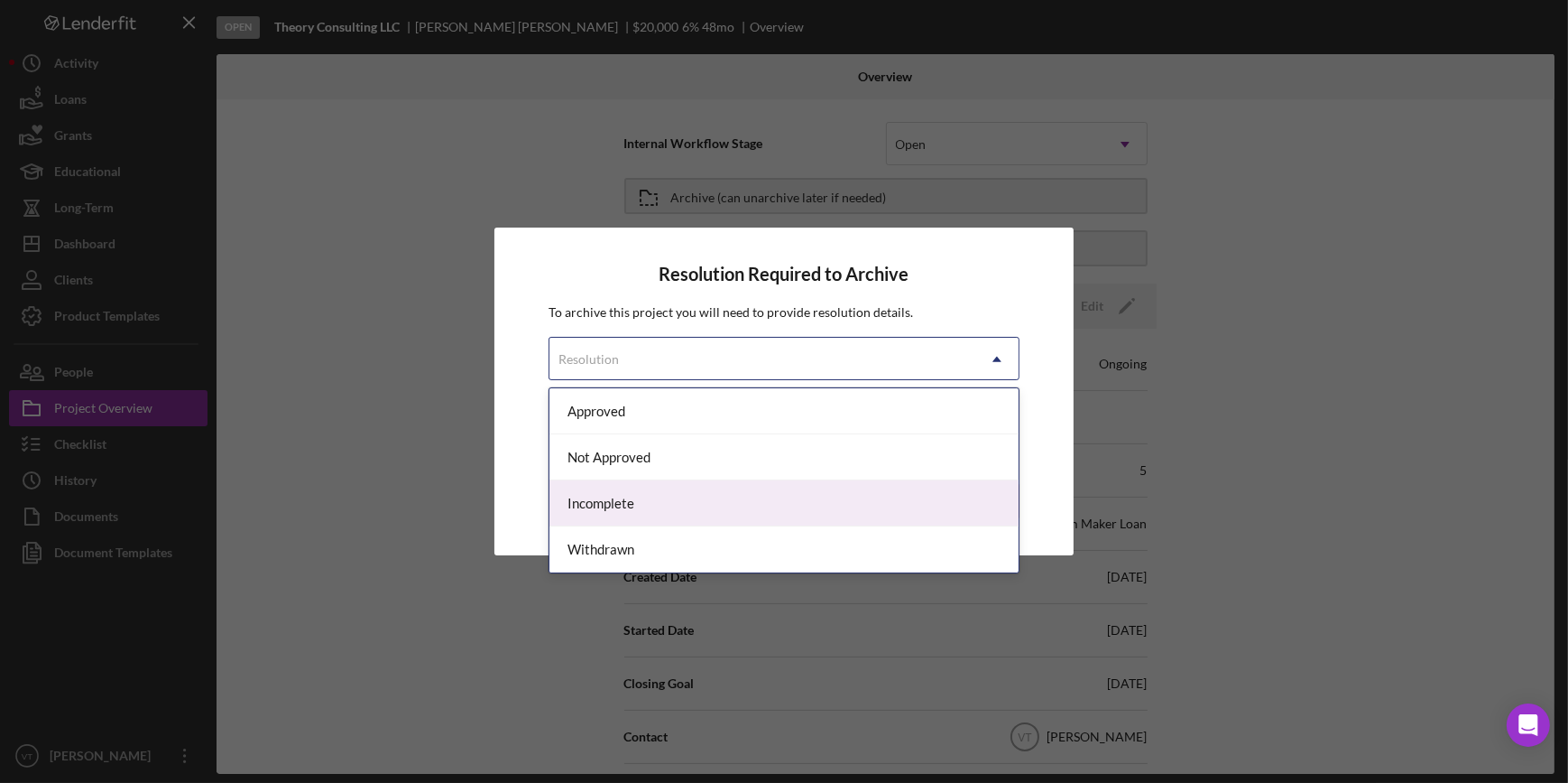
click at [637, 506] on div "Incomplete" at bounding box center [783, 503] width 468 height 46
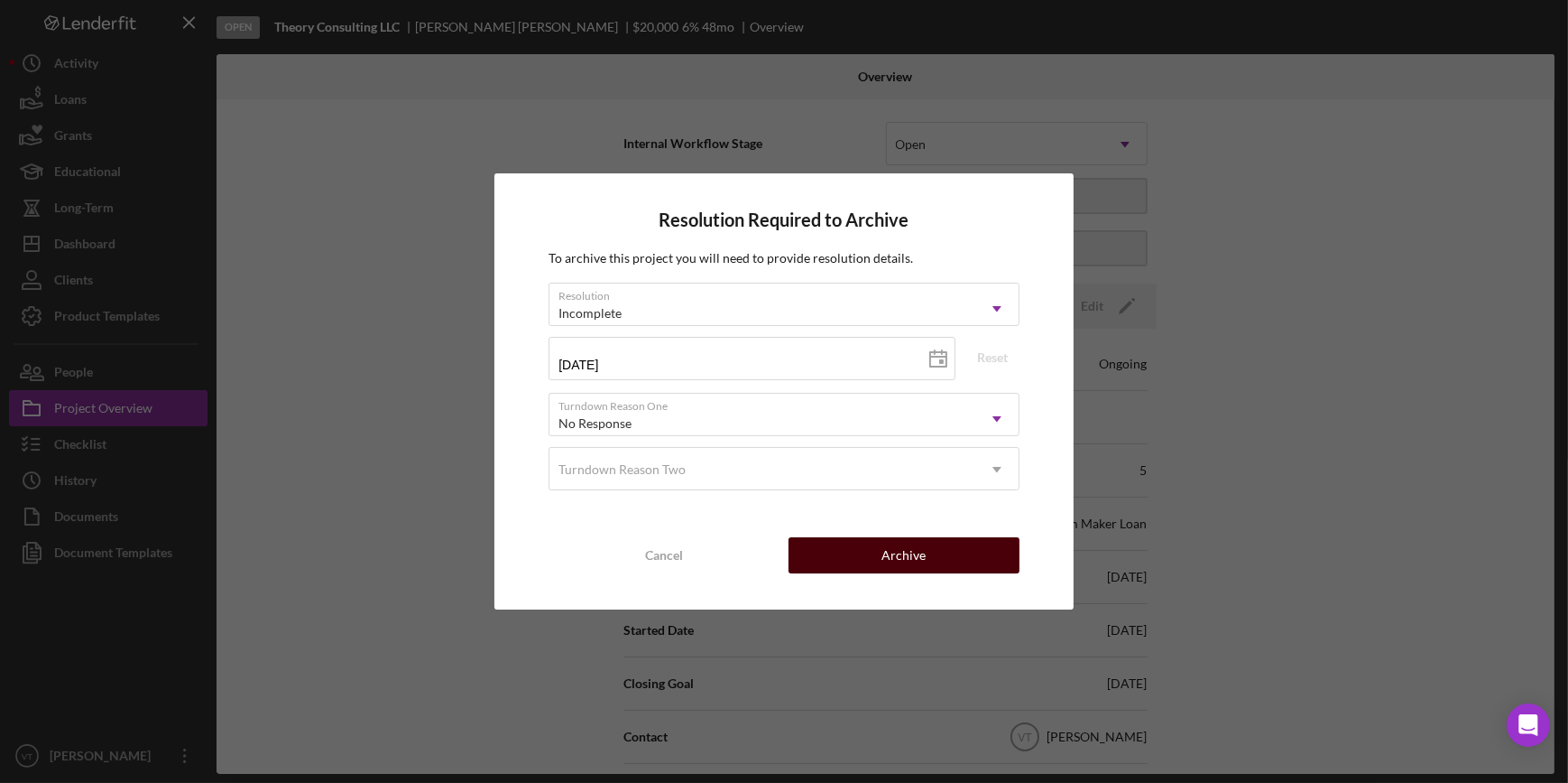
click at [882, 550] on button "Archive" at bounding box center [904, 555] width 231 height 36
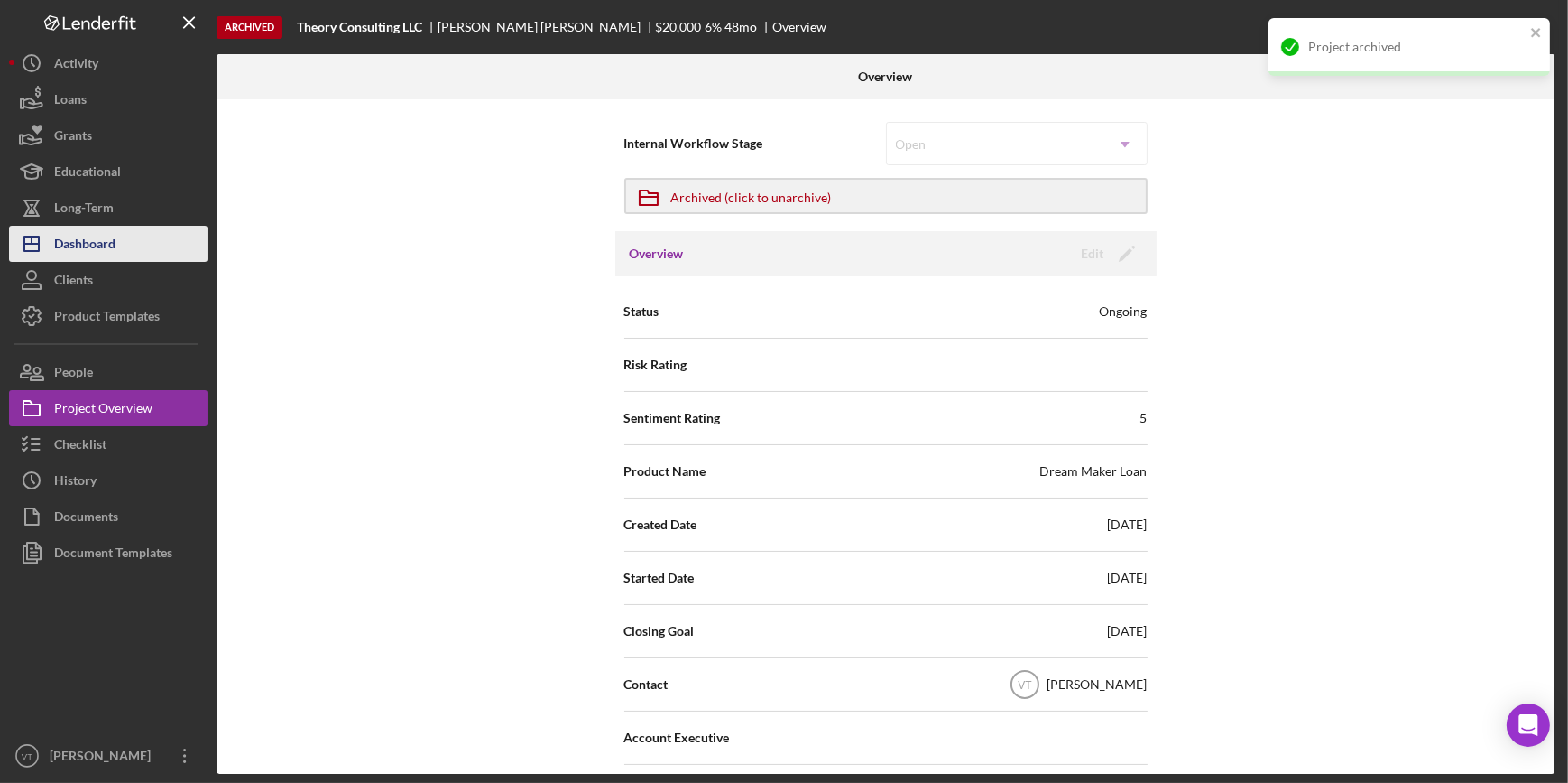
click at [109, 249] on div "Dashboard" at bounding box center [85, 246] width 61 height 41
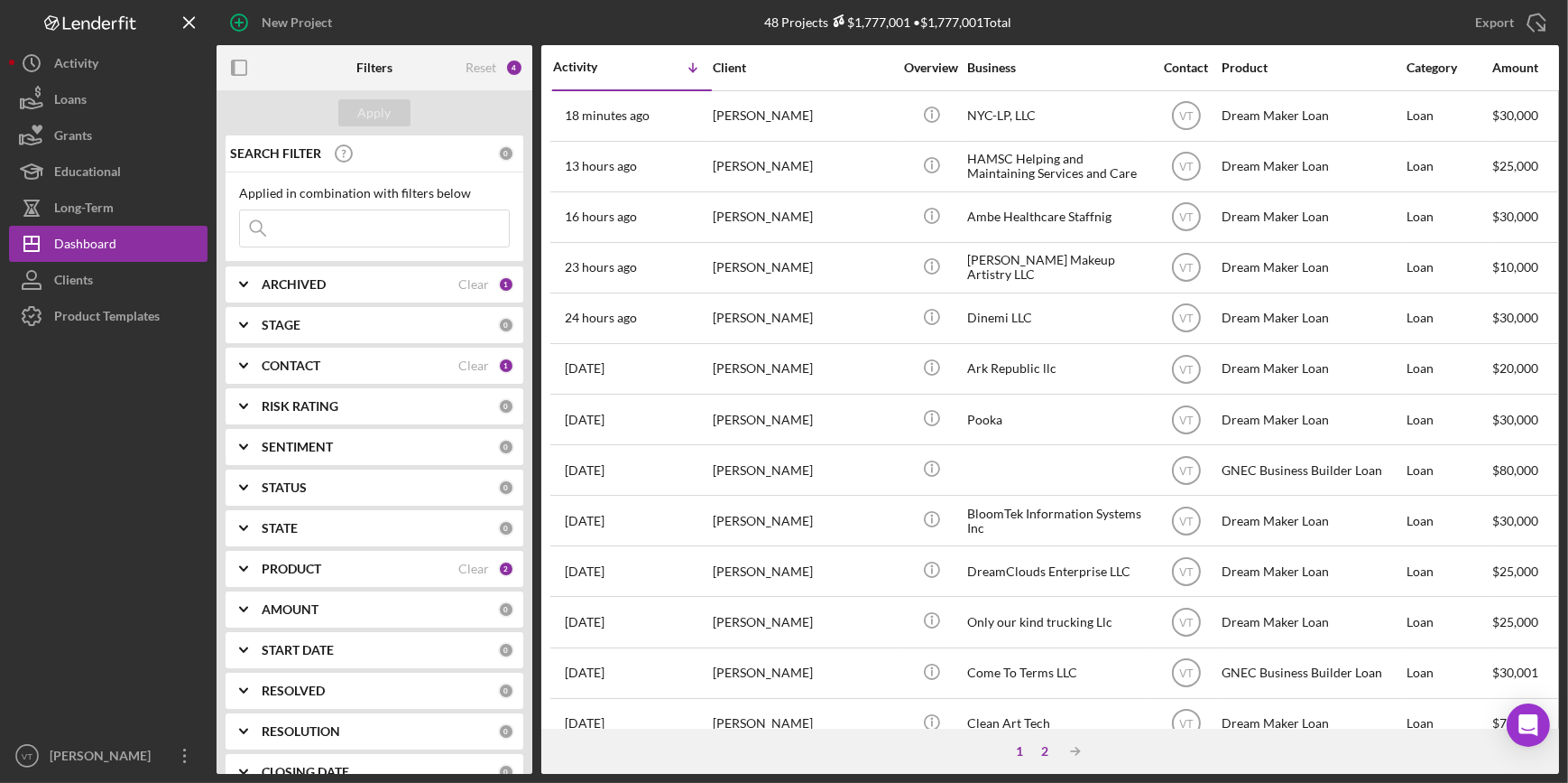
click at [1043, 745] on div "2" at bounding box center [1044, 751] width 25 height 15
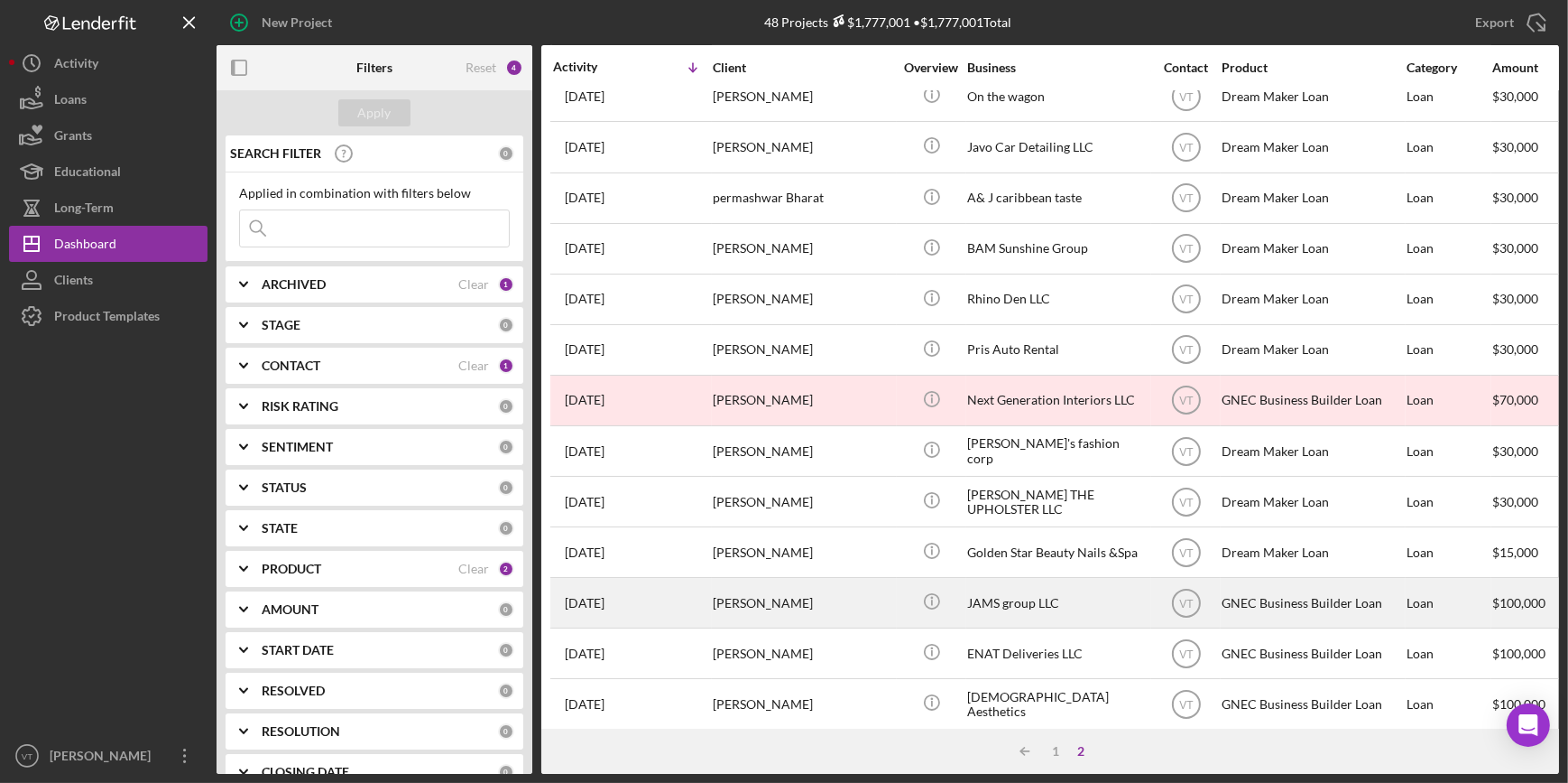
scroll to position [387, 0]
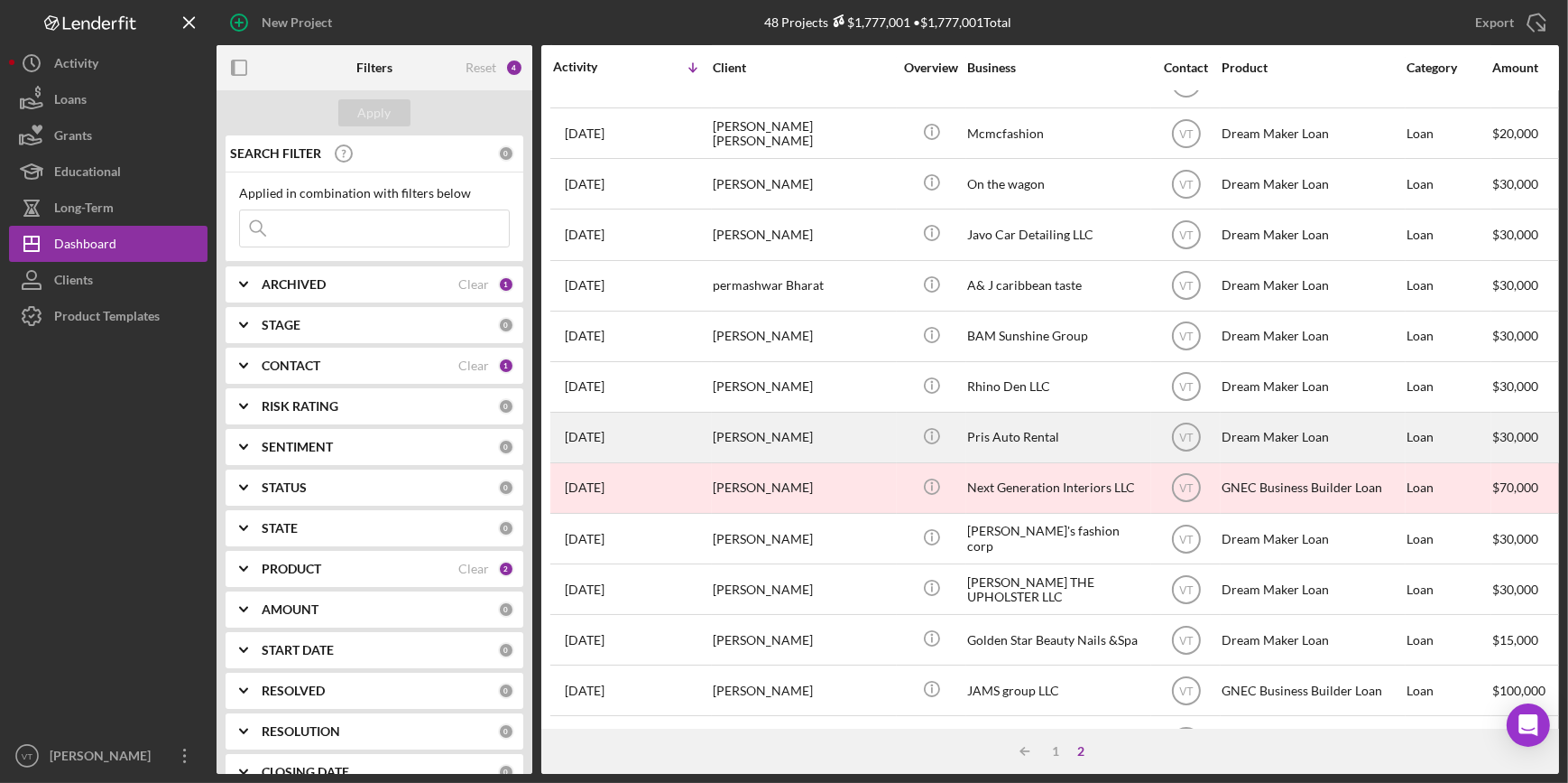
click at [783, 446] on div "Pritom Barua" at bounding box center [803, 437] width 181 height 47
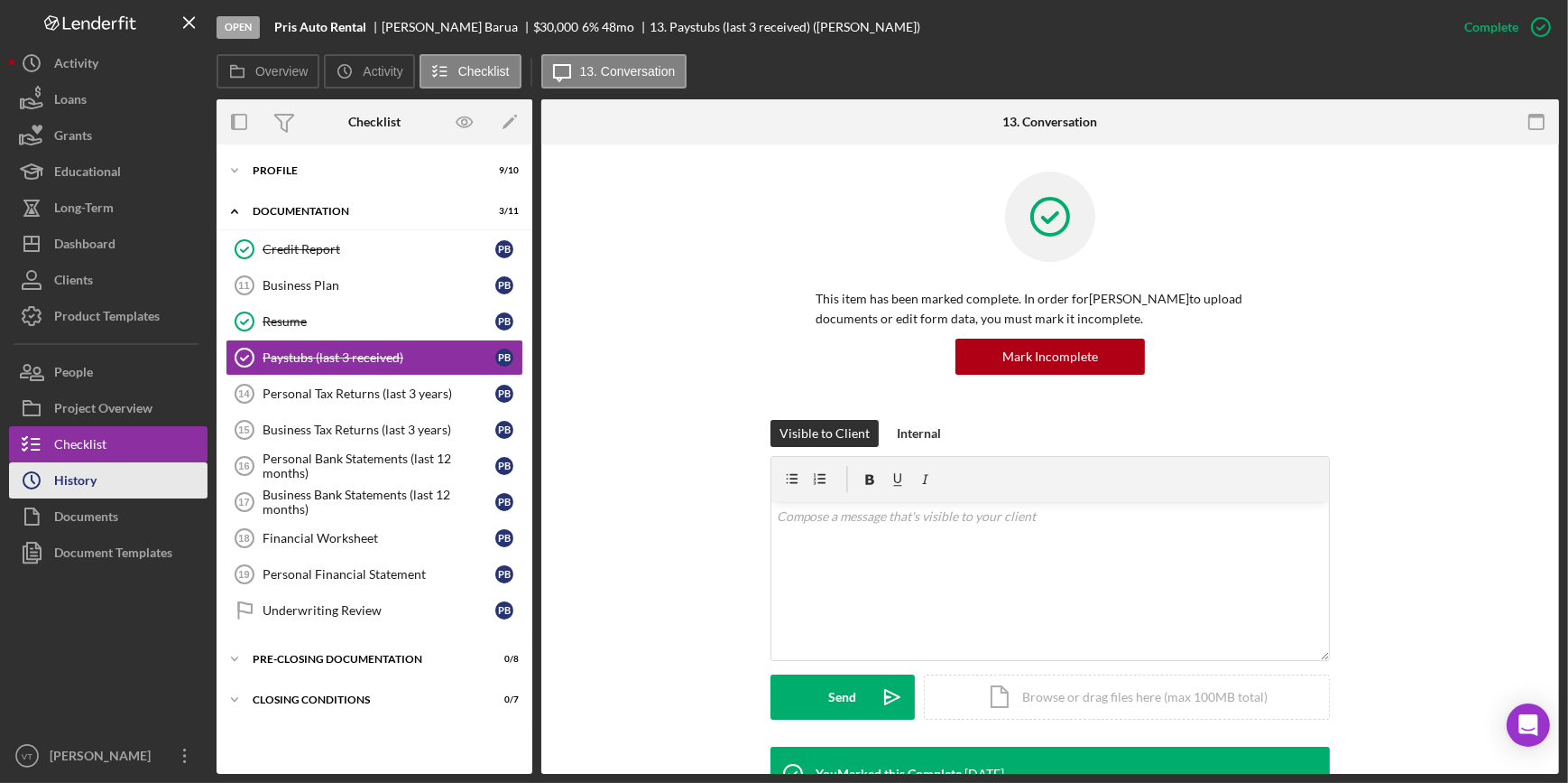
click at [87, 474] on div "History" at bounding box center [75, 482] width 43 height 41
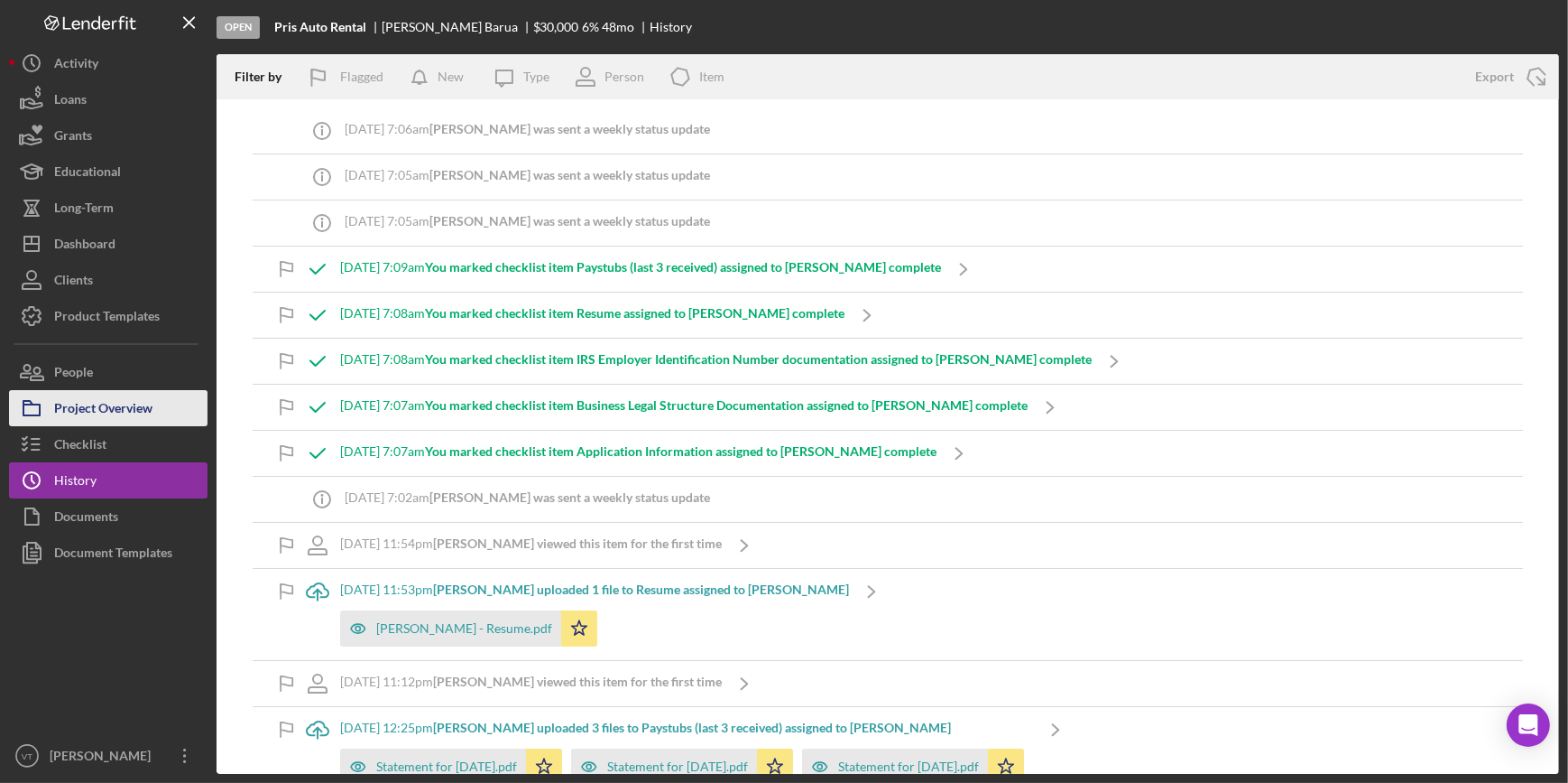
click at [156, 403] on button "Project Overview" at bounding box center [108, 408] width 198 height 36
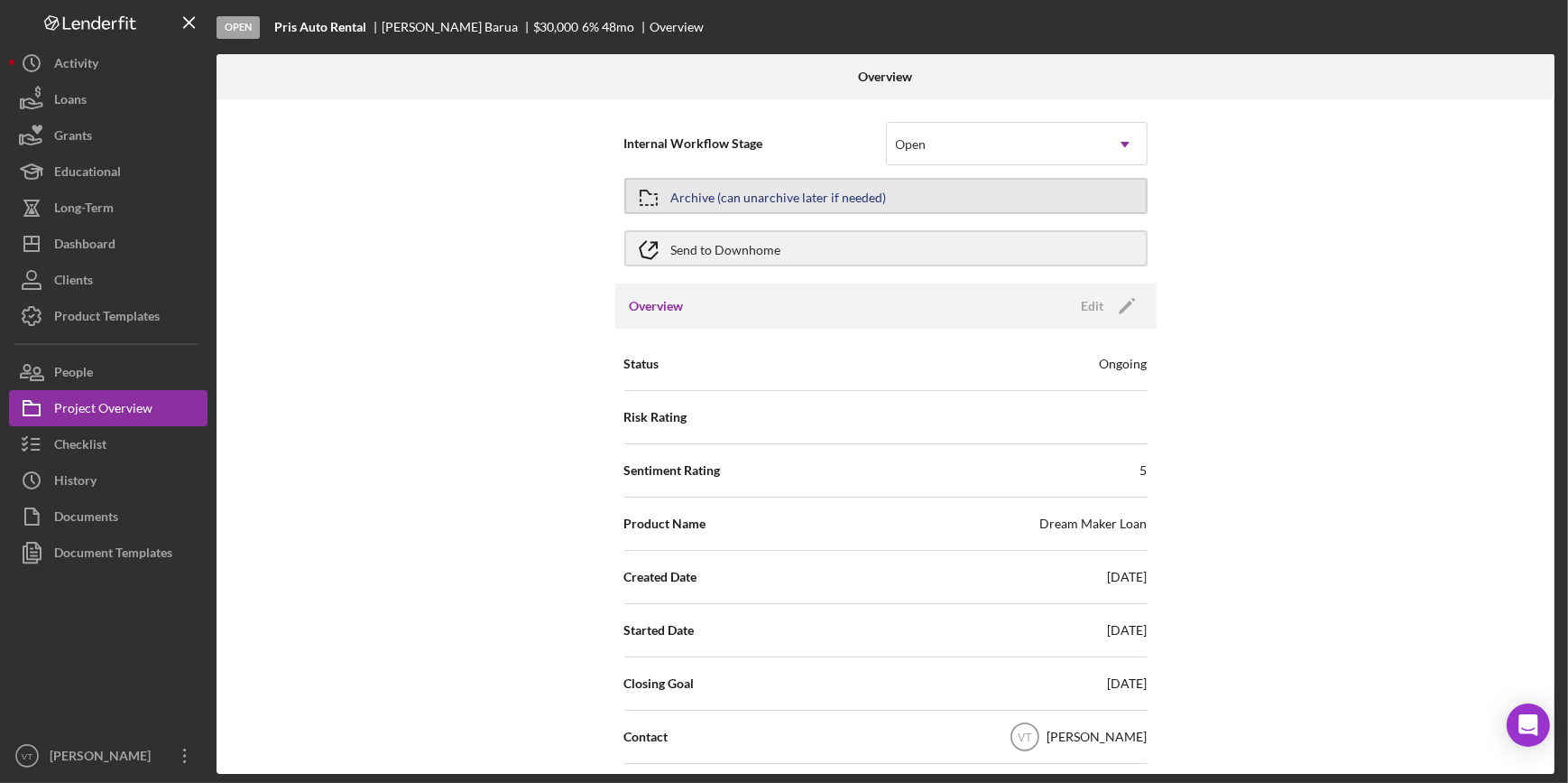
click at [720, 193] on div "Archive (can unarchive later if needed)" at bounding box center [779, 196] width 216 height 33
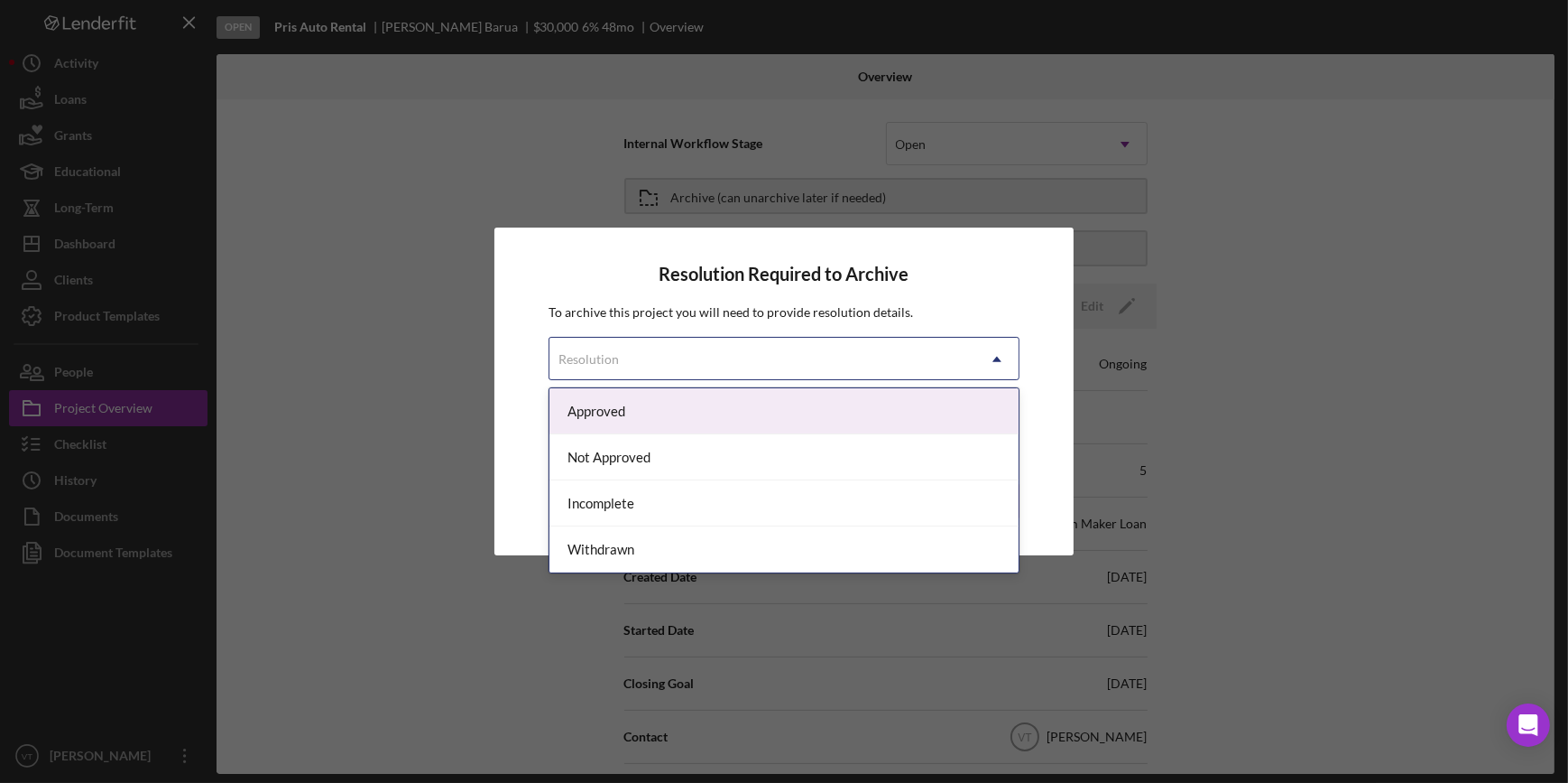
click at [793, 358] on div "Resolution" at bounding box center [761, 359] width 425 height 42
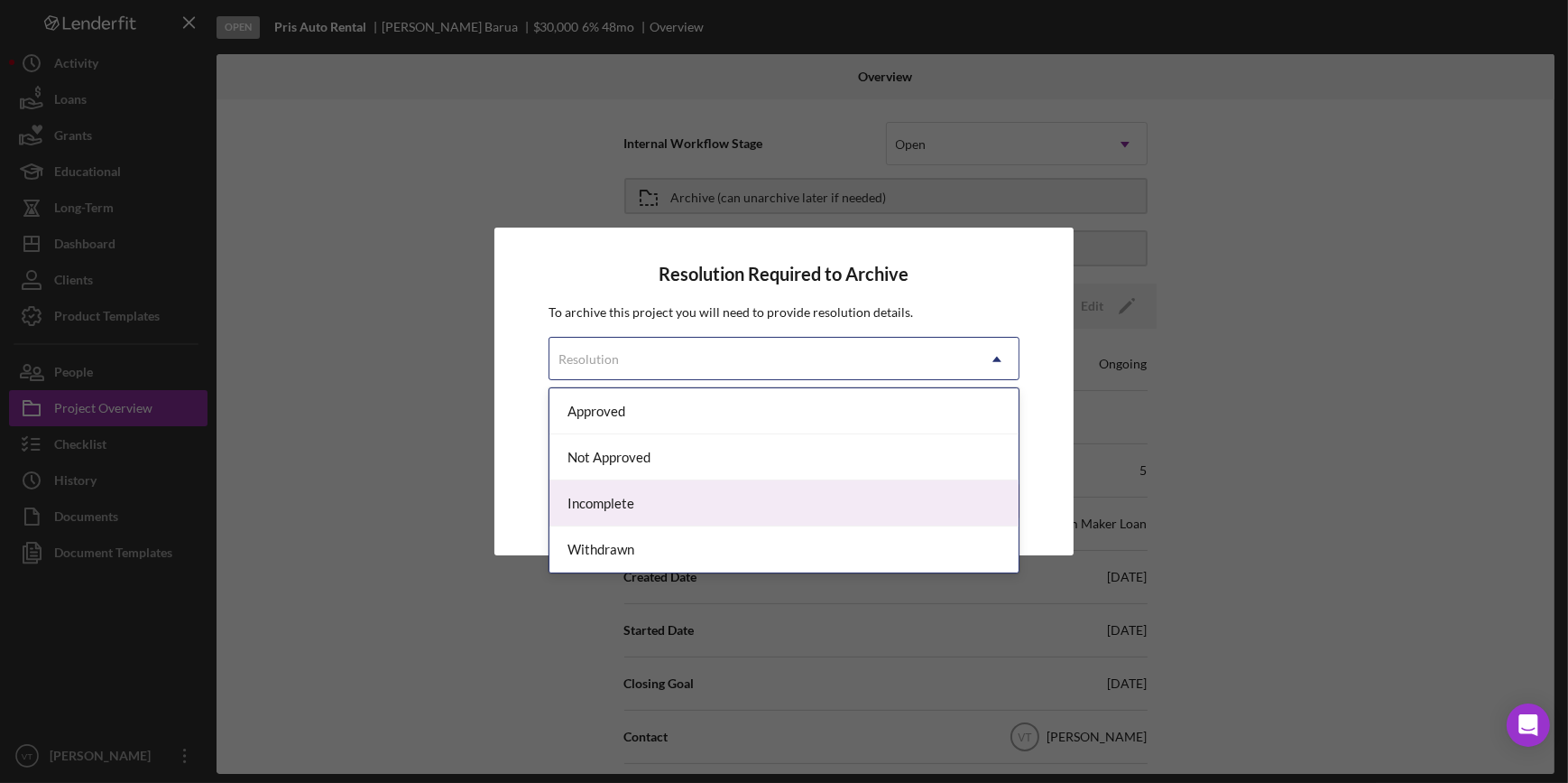
click at [611, 500] on div "Incomplete" at bounding box center [783, 503] width 468 height 46
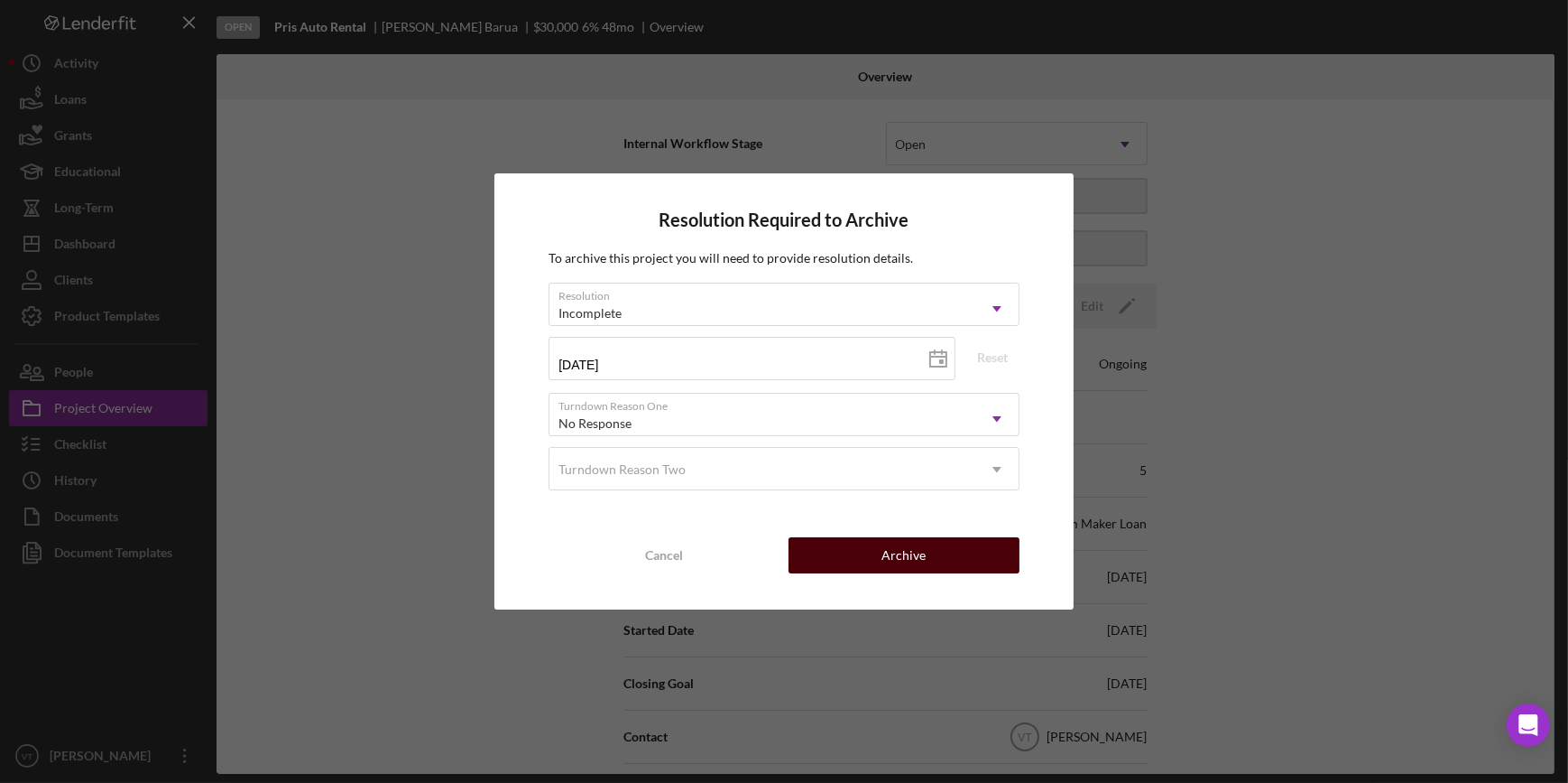
click at [858, 558] on button "Archive" at bounding box center [904, 555] width 231 height 36
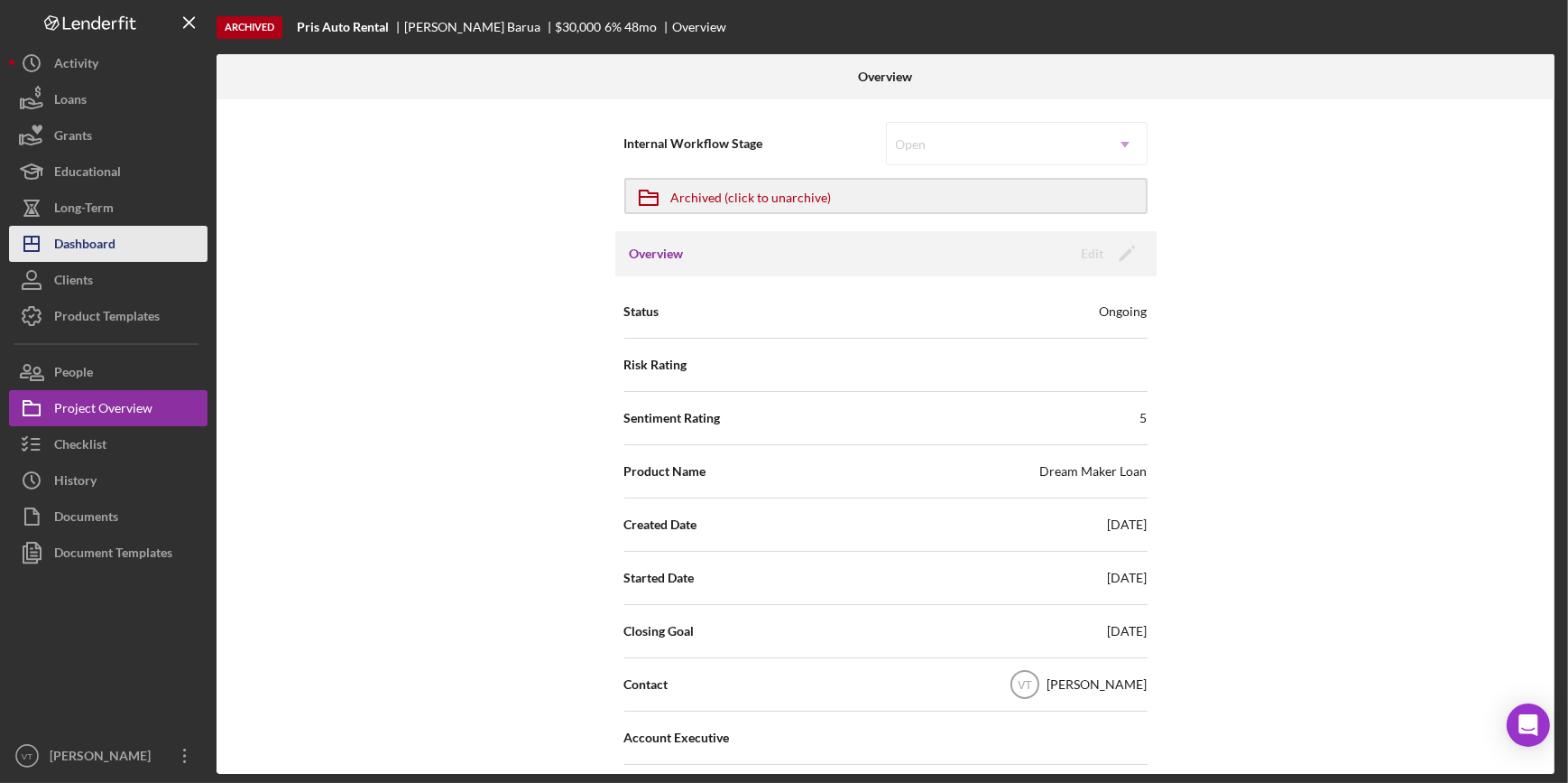
click at [95, 235] on div "Dashboard" at bounding box center [85, 246] width 61 height 41
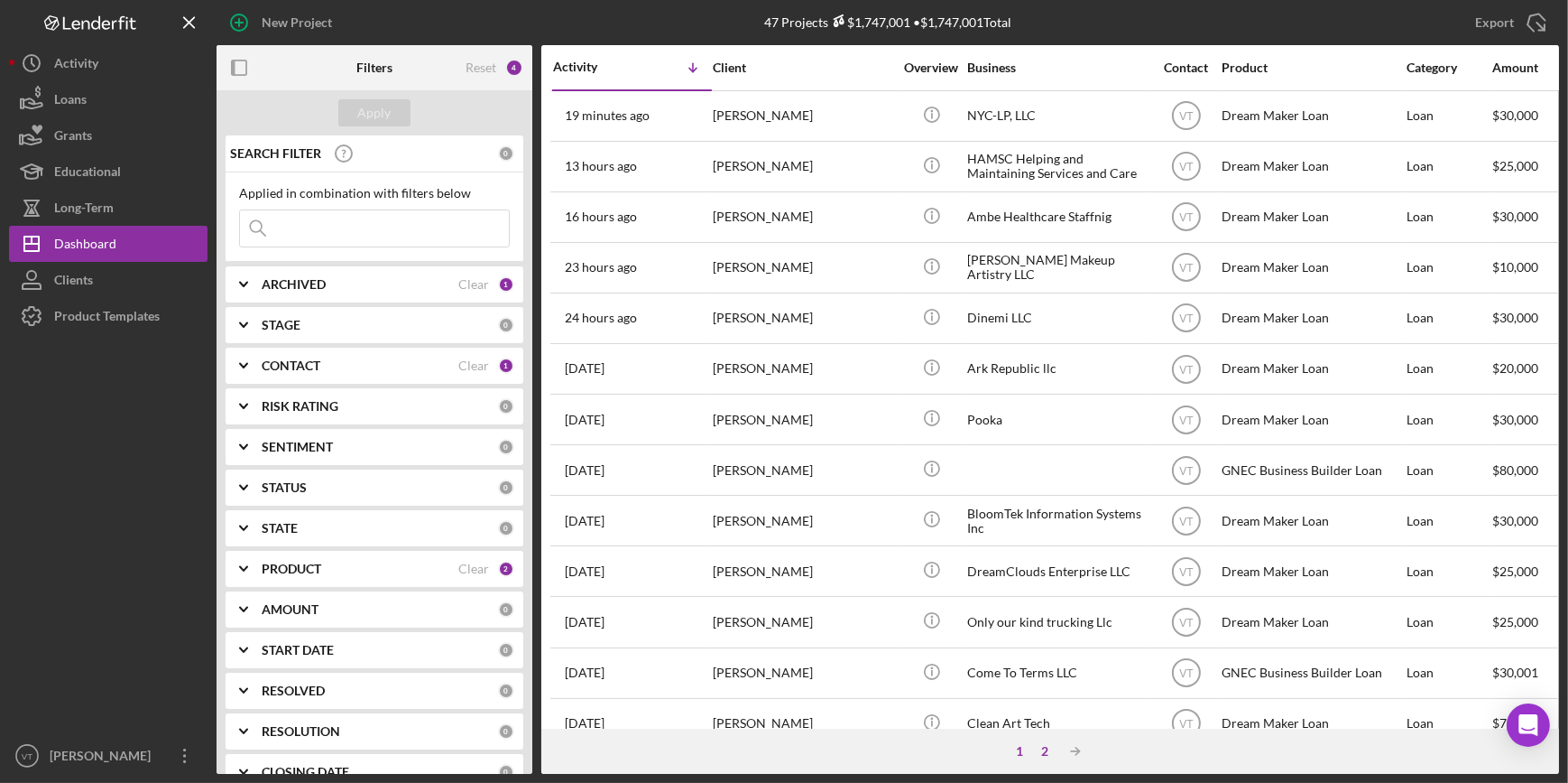
click at [1043, 750] on div "2" at bounding box center [1044, 751] width 25 height 15
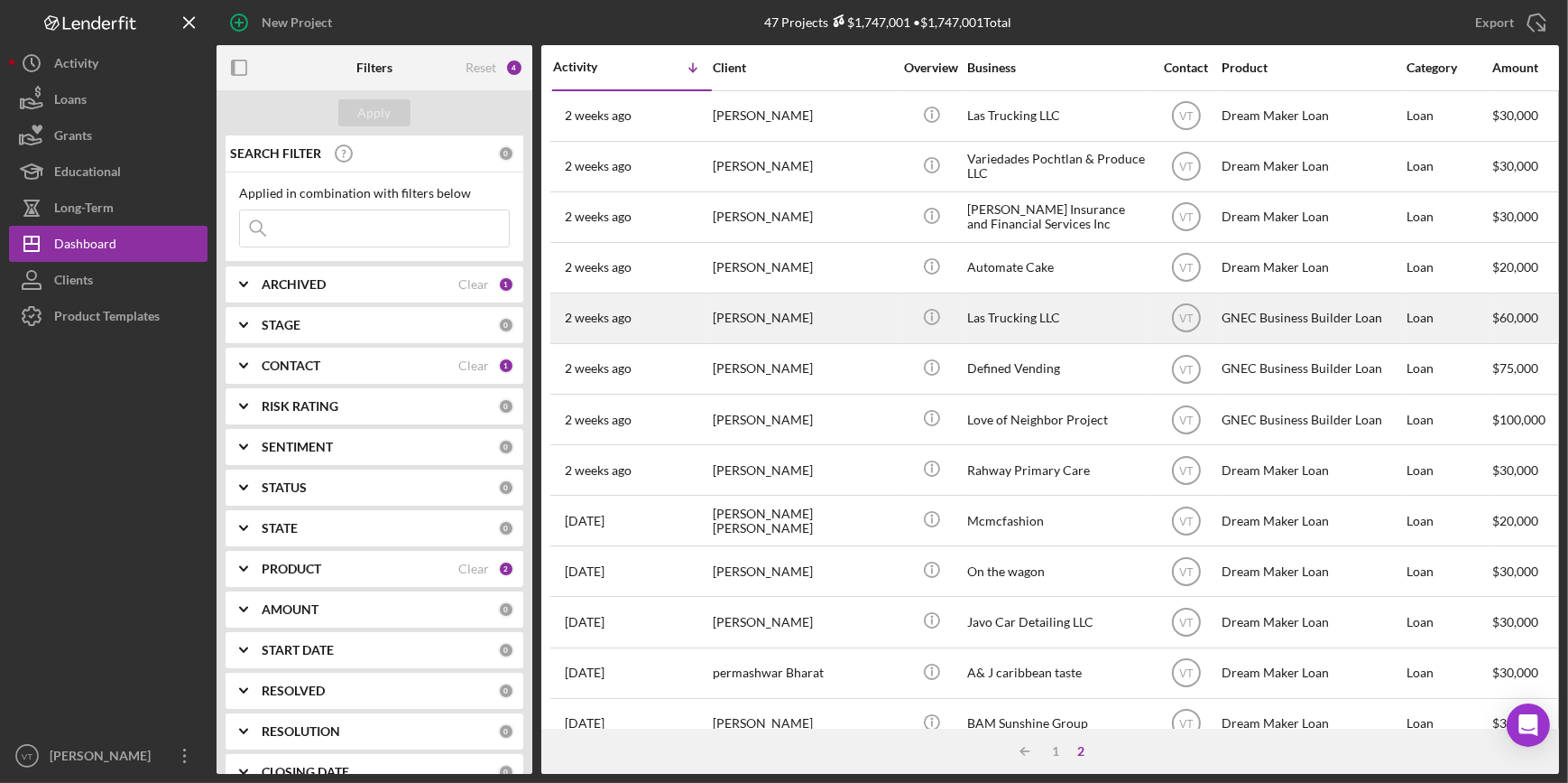
click at [857, 325] on div "[PERSON_NAME]" at bounding box center [803, 317] width 181 height 47
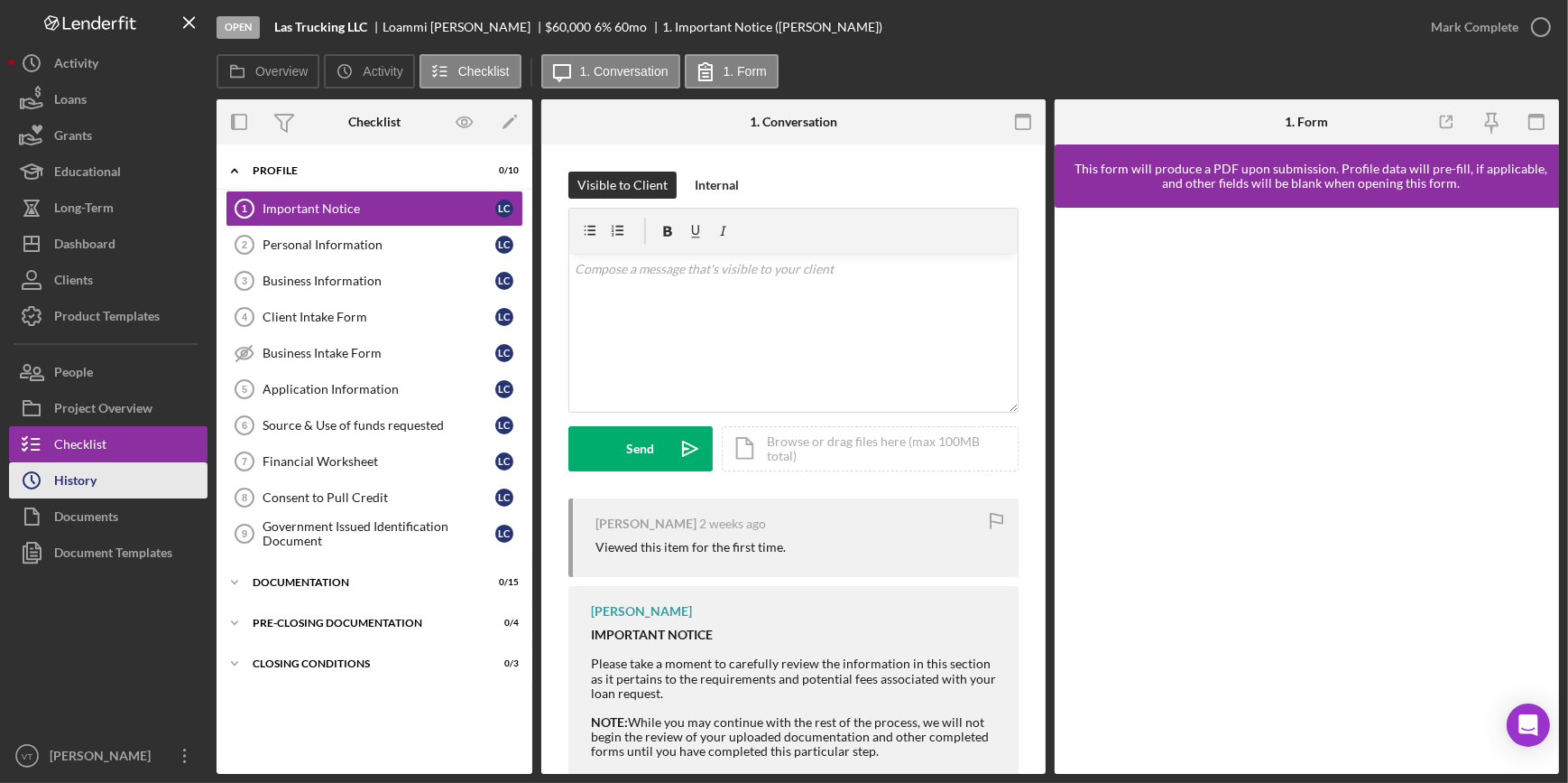
click at [112, 479] on button "Icon/History History" at bounding box center [108, 479] width 198 height 36
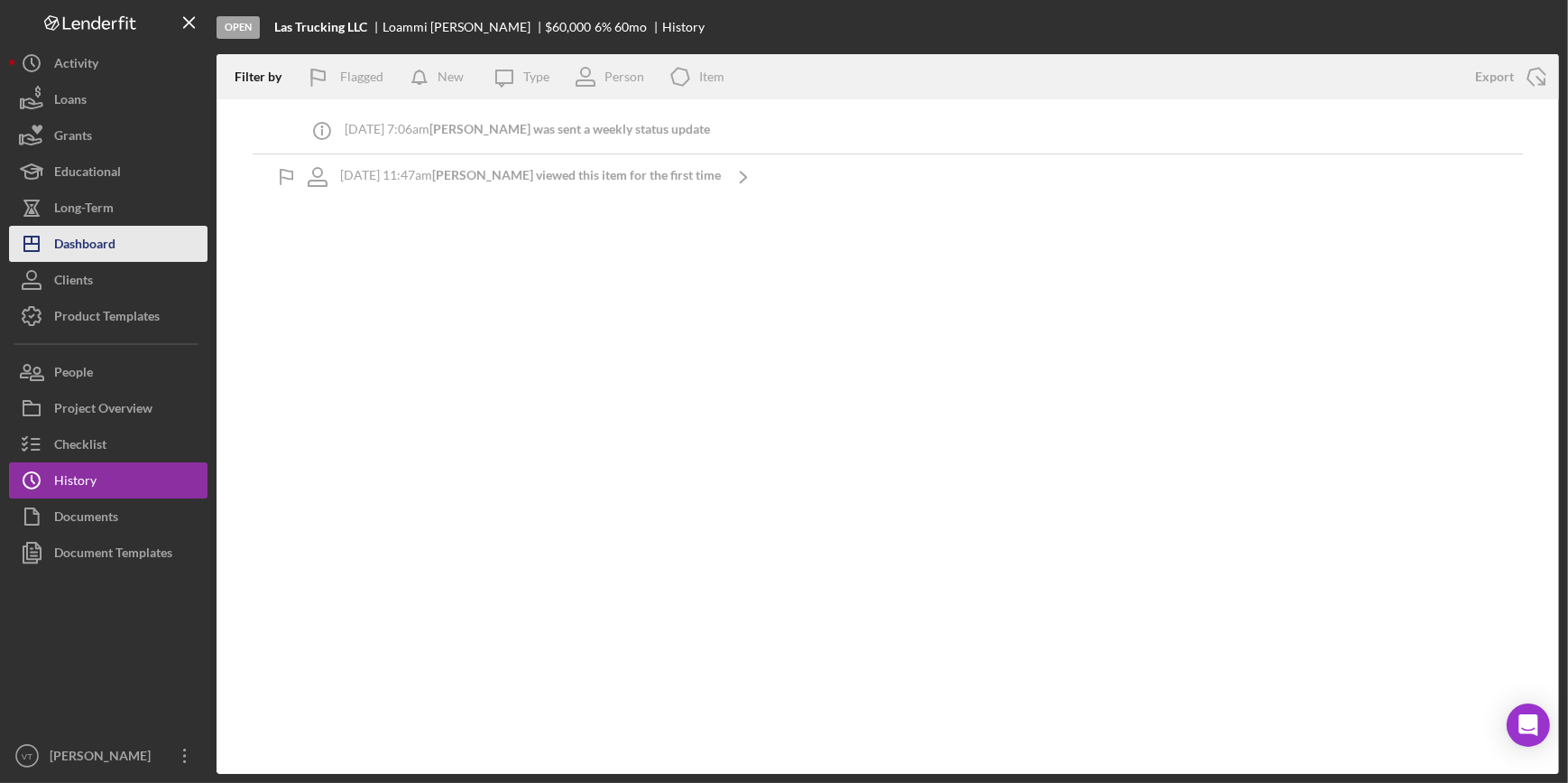
click at [99, 249] on div "Dashboard" at bounding box center [85, 246] width 61 height 41
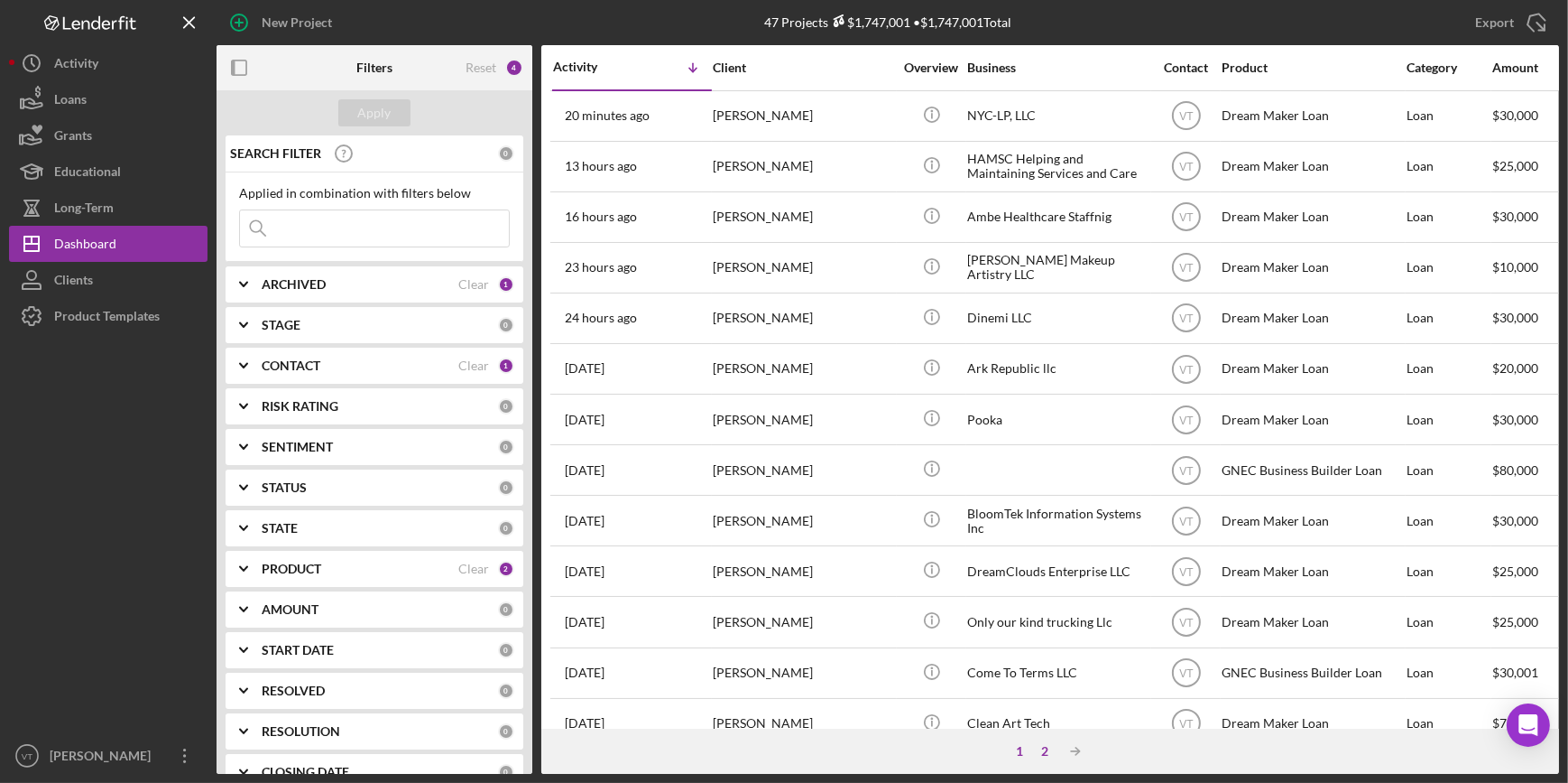
click at [1038, 749] on div "2" at bounding box center [1044, 751] width 25 height 15
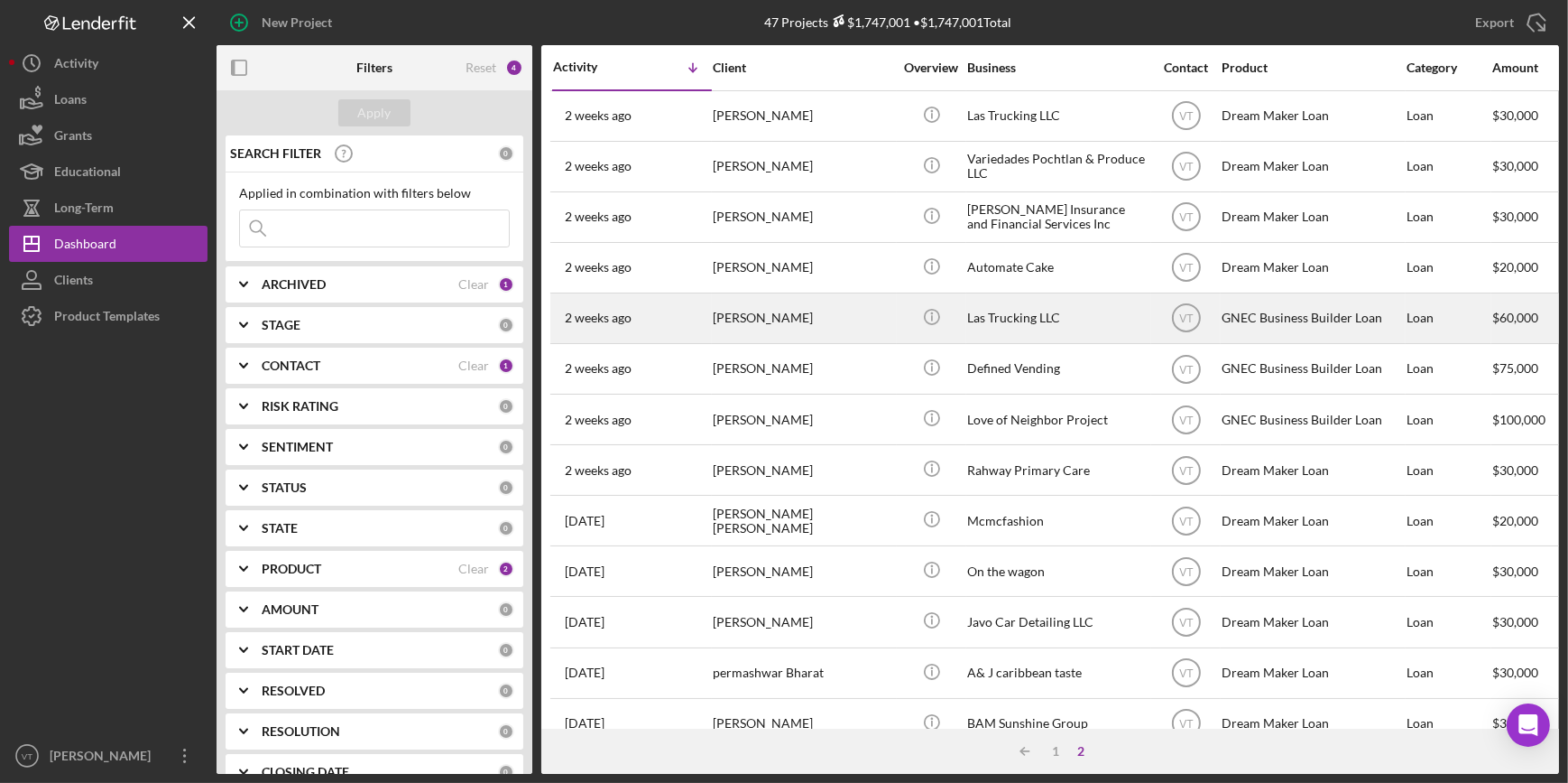
click at [884, 320] on div "[PERSON_NAME]" at bounding box center [803, 317] width 181 height 47
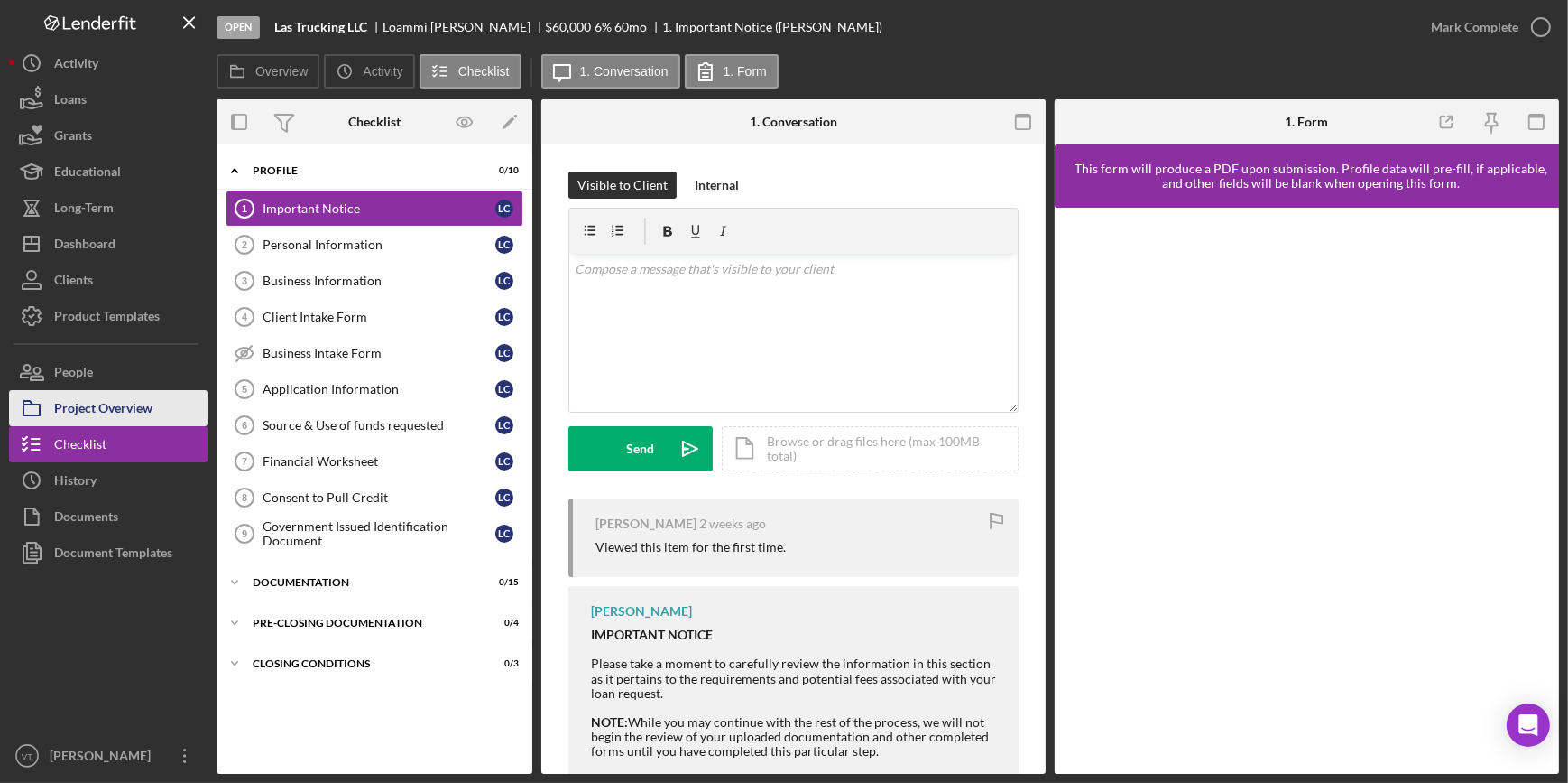
click at [135, 406] on div "Project Overview" at bounding box center [103, 411] width 99 height 41
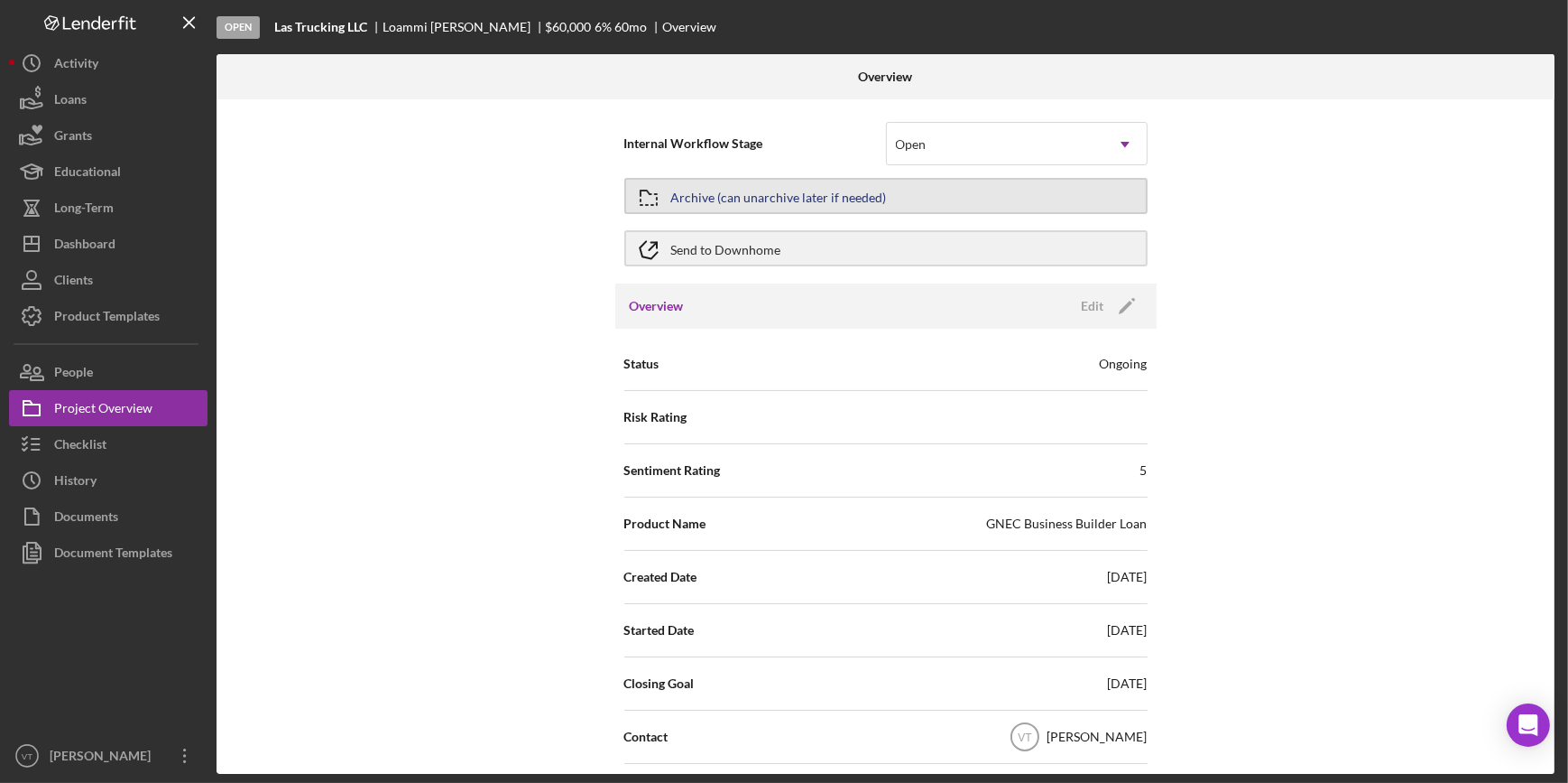
click at [820, 200] on div "Archive (can unarchive later if needed)" at bounding box center [779, 196] width 216 height 33
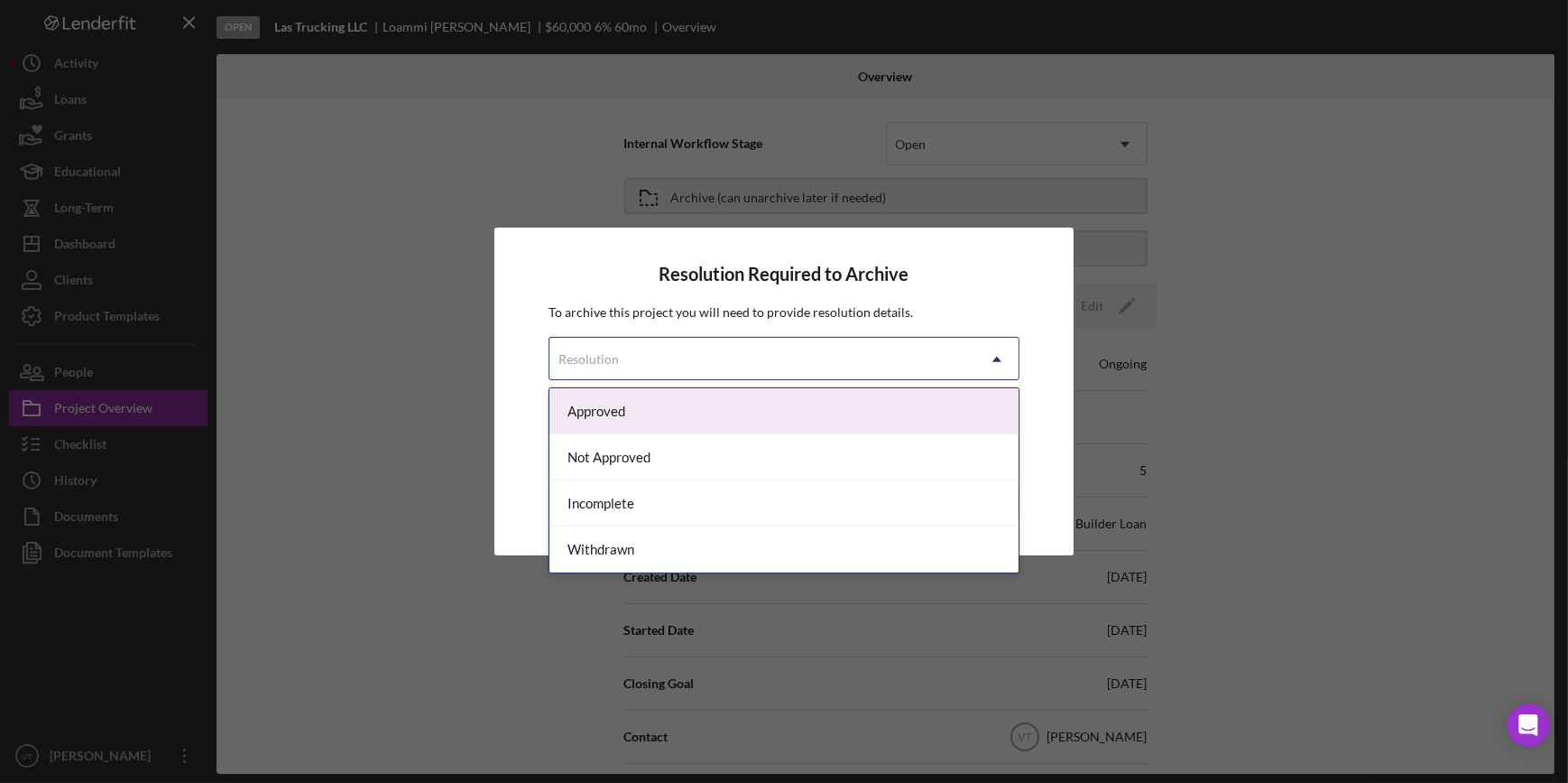
click at [838, 363] on div "Resolution" at bounding box center [761, 359] width 425 height 42
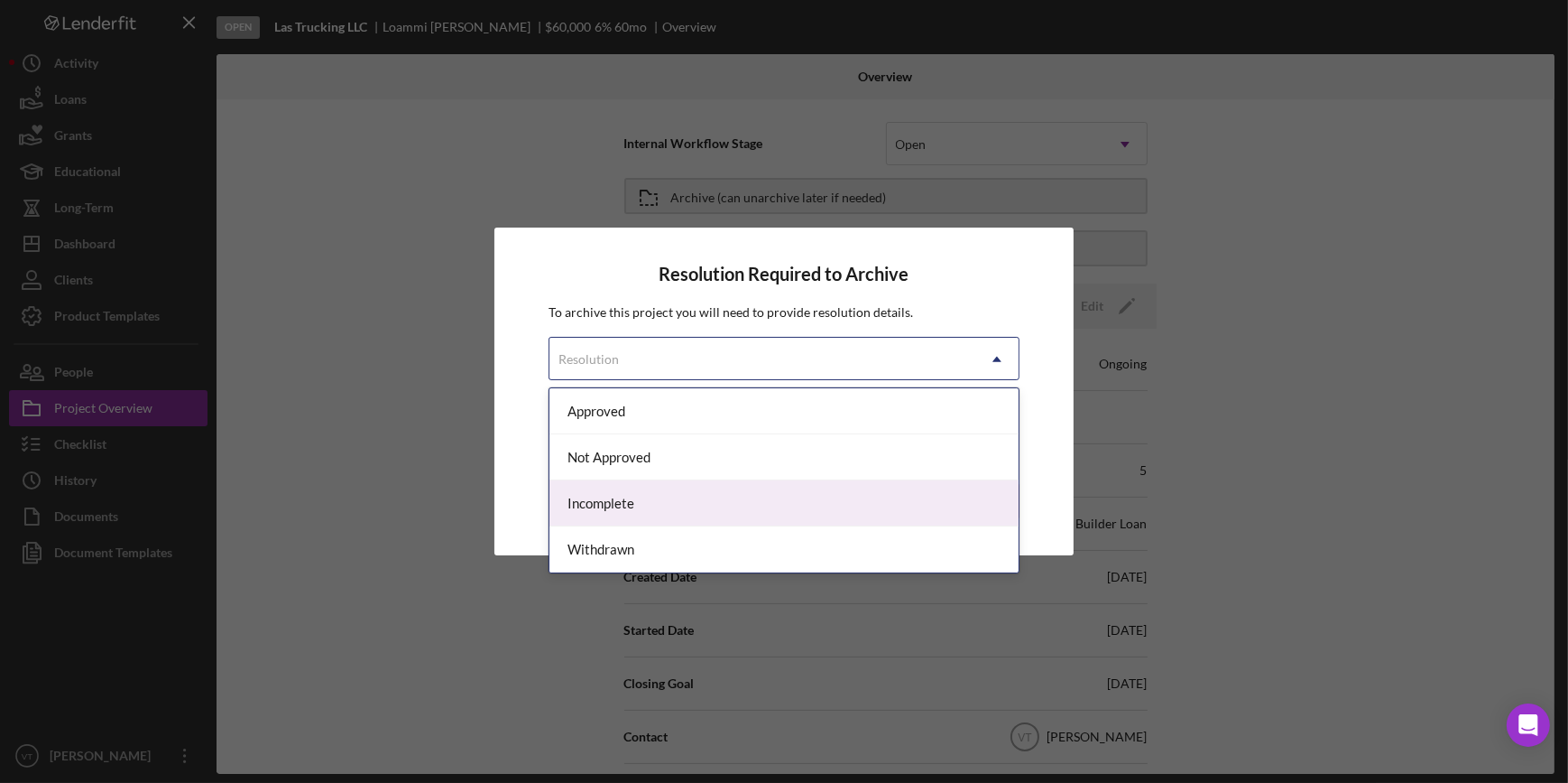
click at [768, 503] on div "Incomplete" at bounding box center [783, 503] width 468 height 46
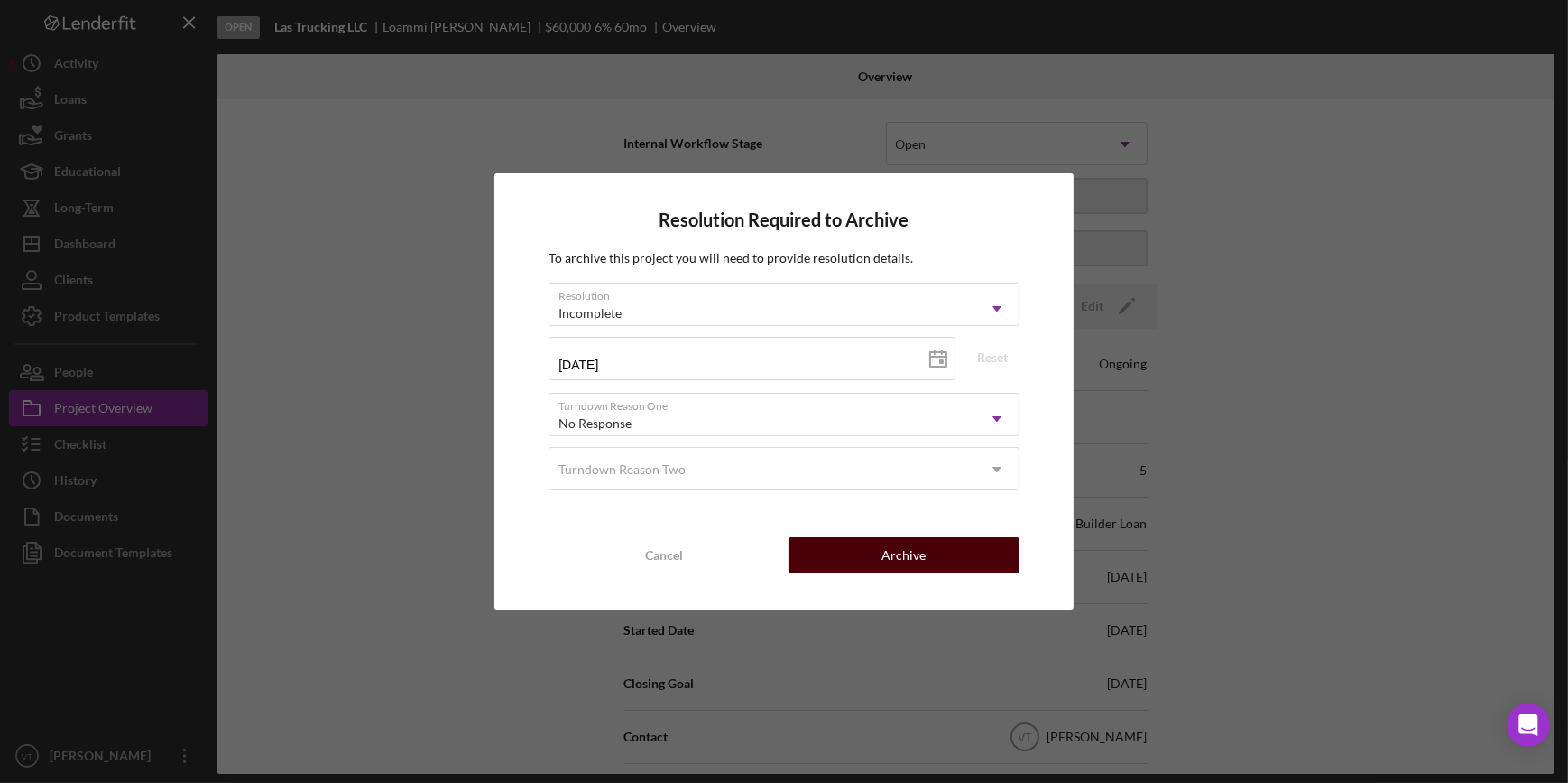
click at [871, 550] on button "Archive" at bounding box center [904, 555] width 231 height 36
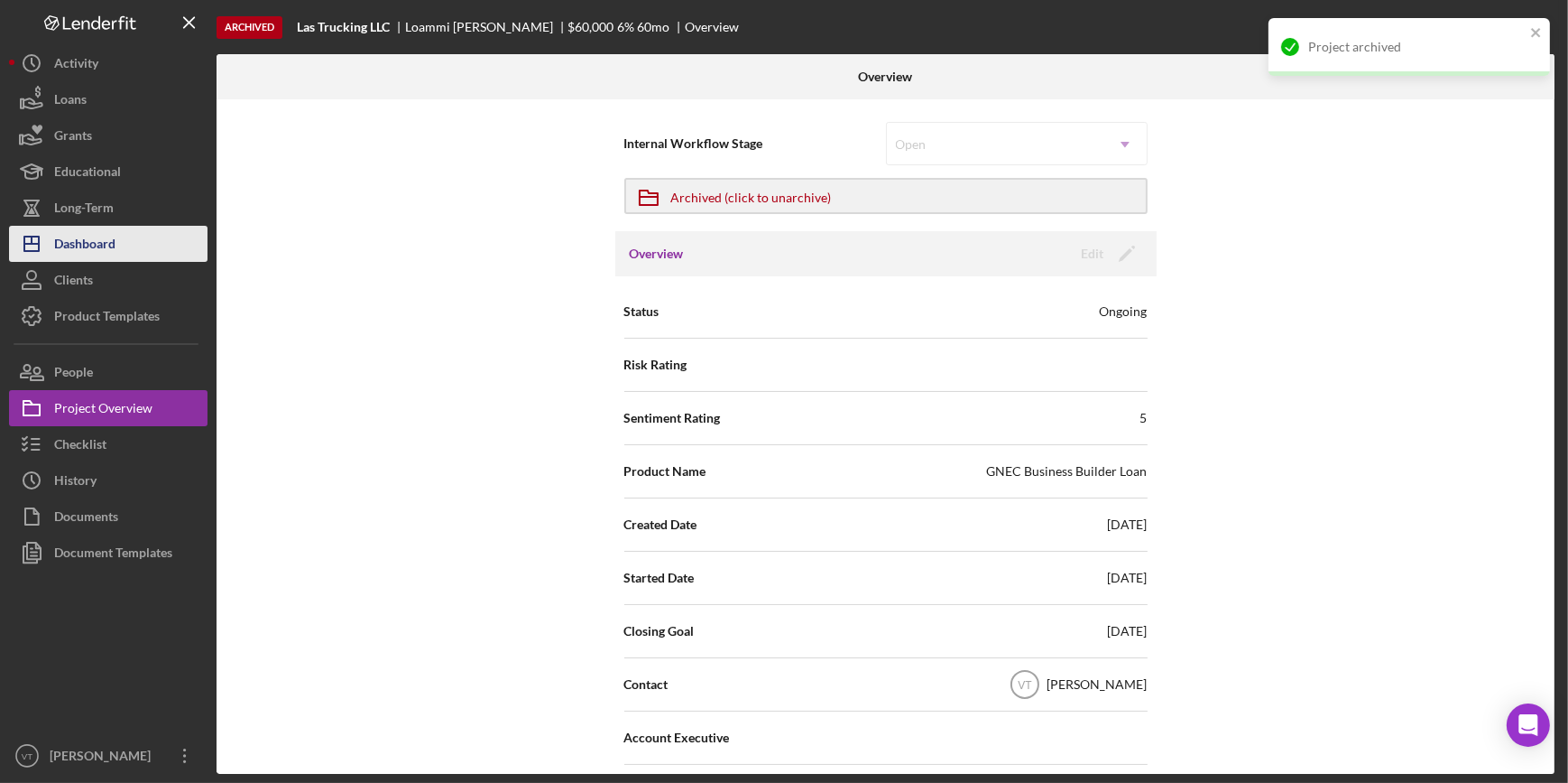
click at [124, 244] on button "Icon/Dashboard Dashboard" at bounding box center [108, 243] width 198 height 36
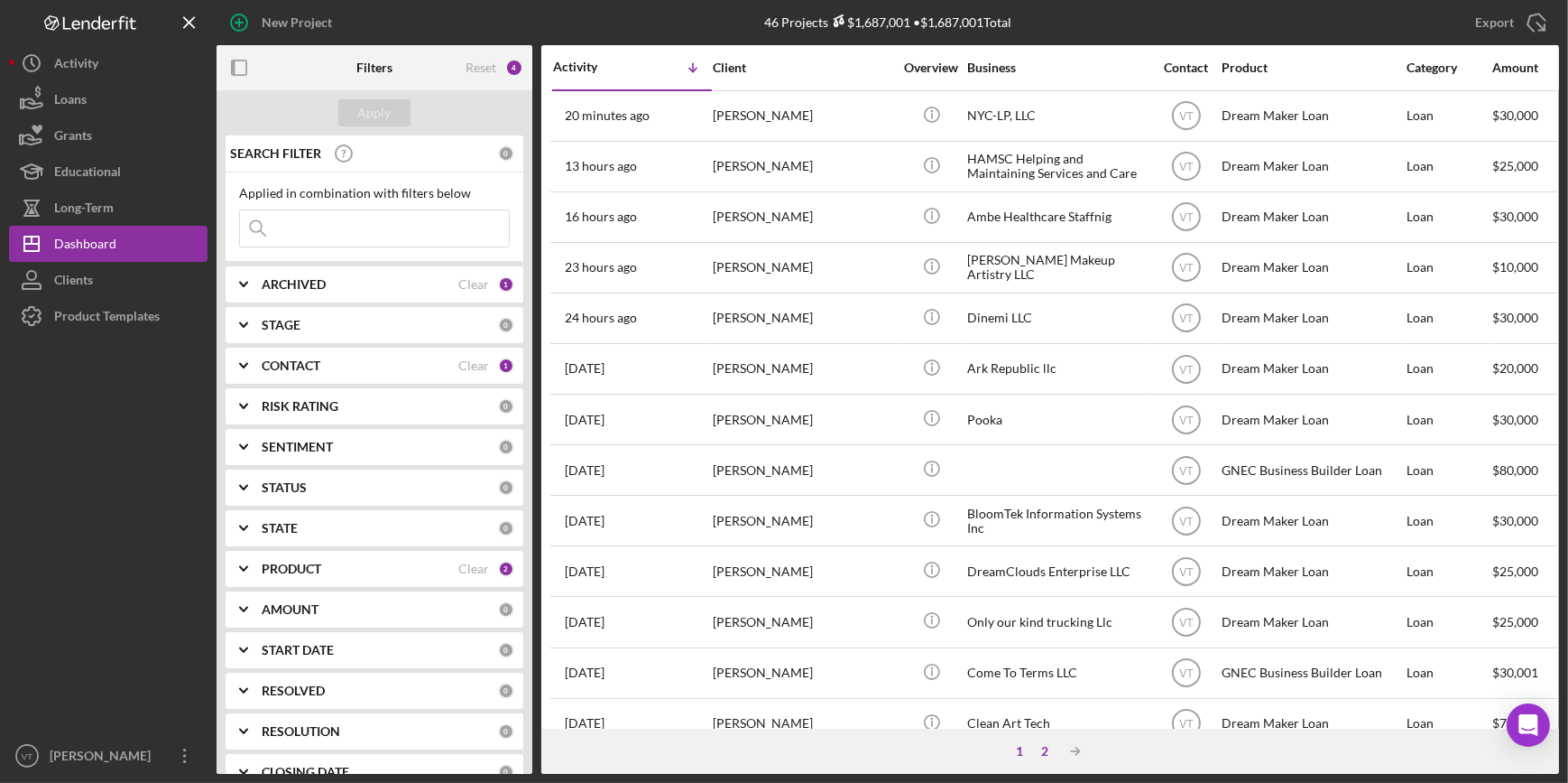
click at [1042, 752] on div "2" at bounding box center [1044, 751] width 25 height 15
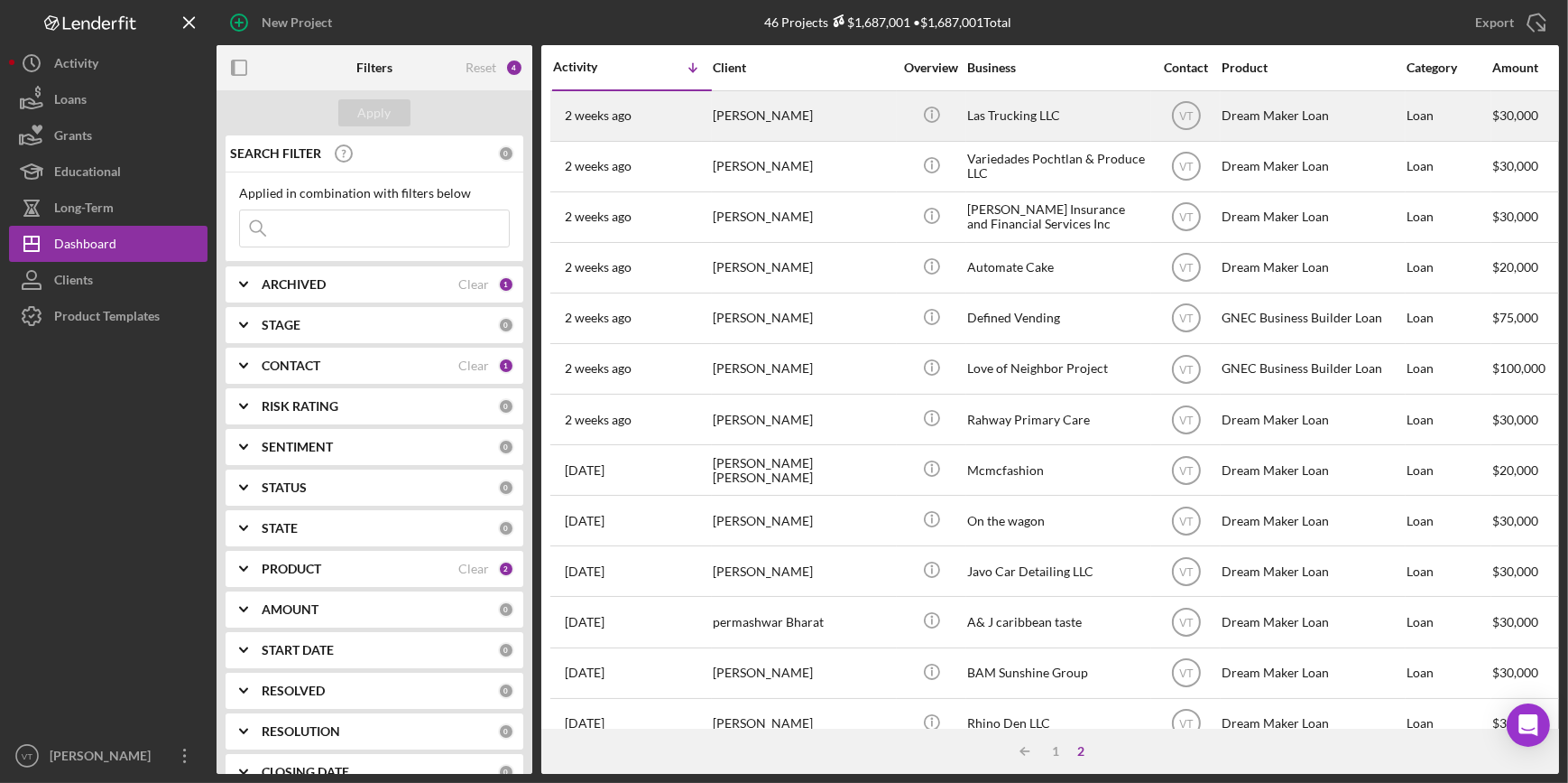
click at [797, 102] on div "[PERSON_NAME]" at bounding box center [803, 115] width 181 height 47
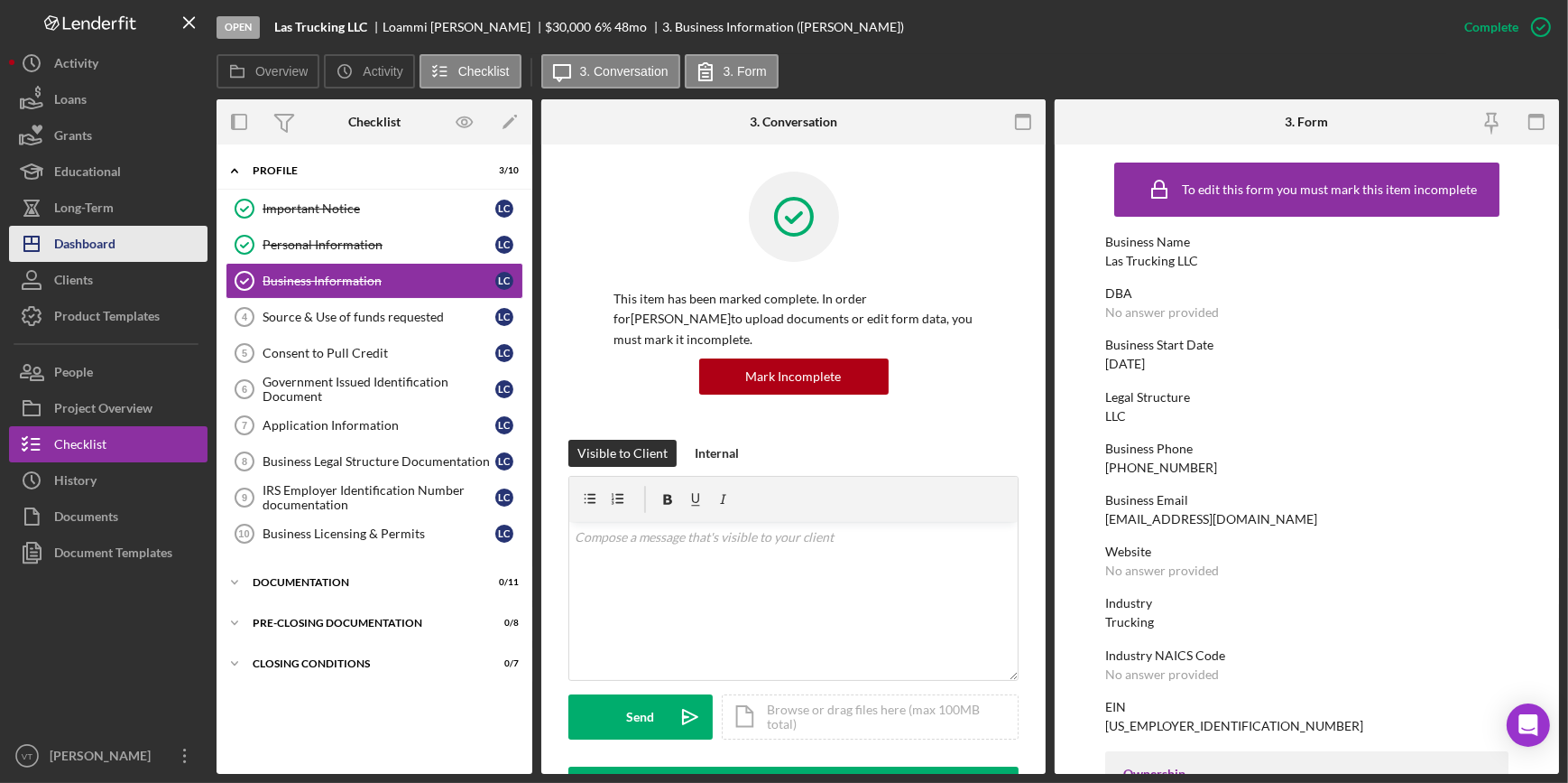
click at [110, 254] on div "Dashboard" at bounding box center [85, 246] width 61 height 41
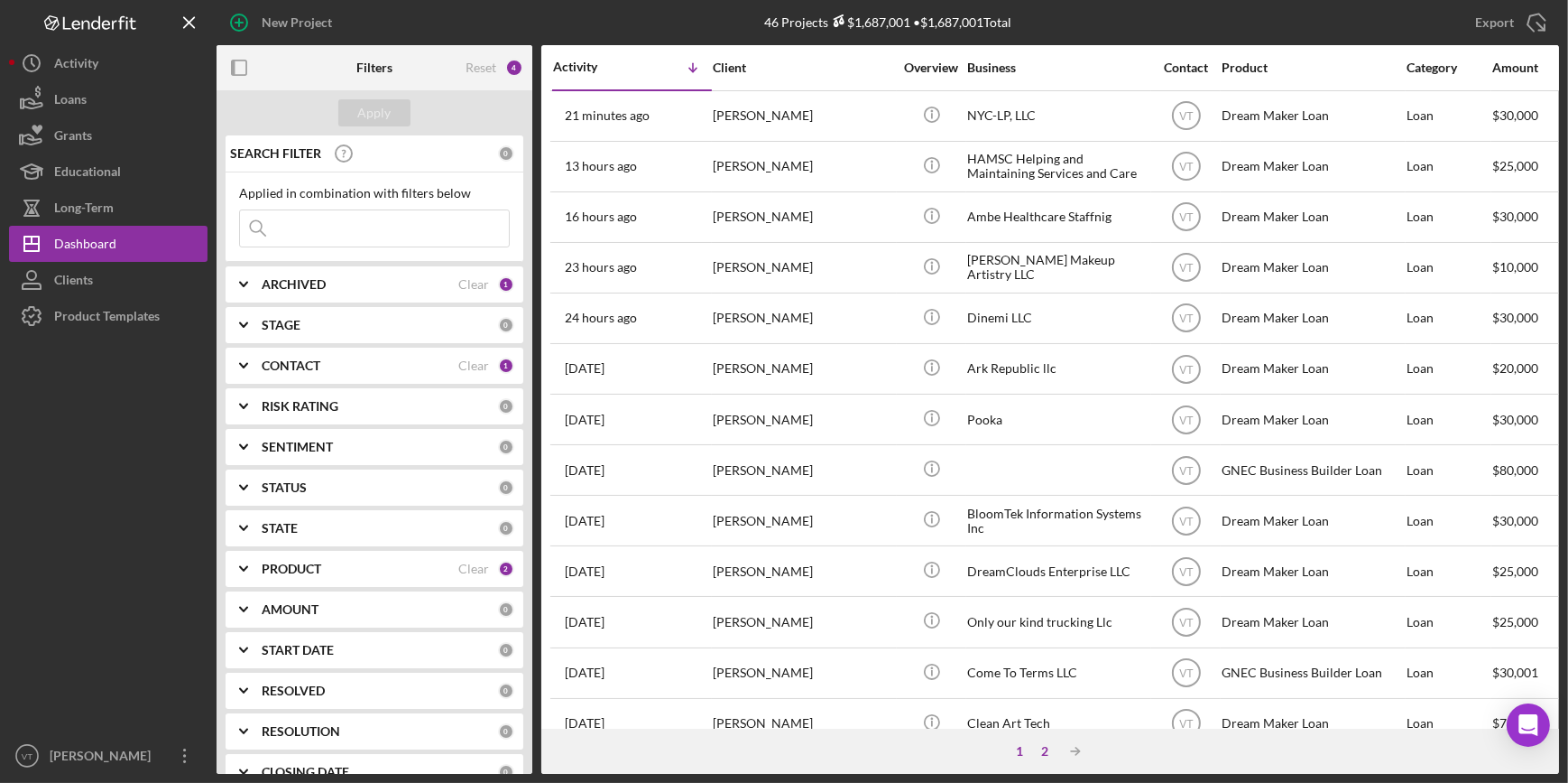
click at [1045, 749] on div "2" at bounding box center [1044, 751] width 25 height 15
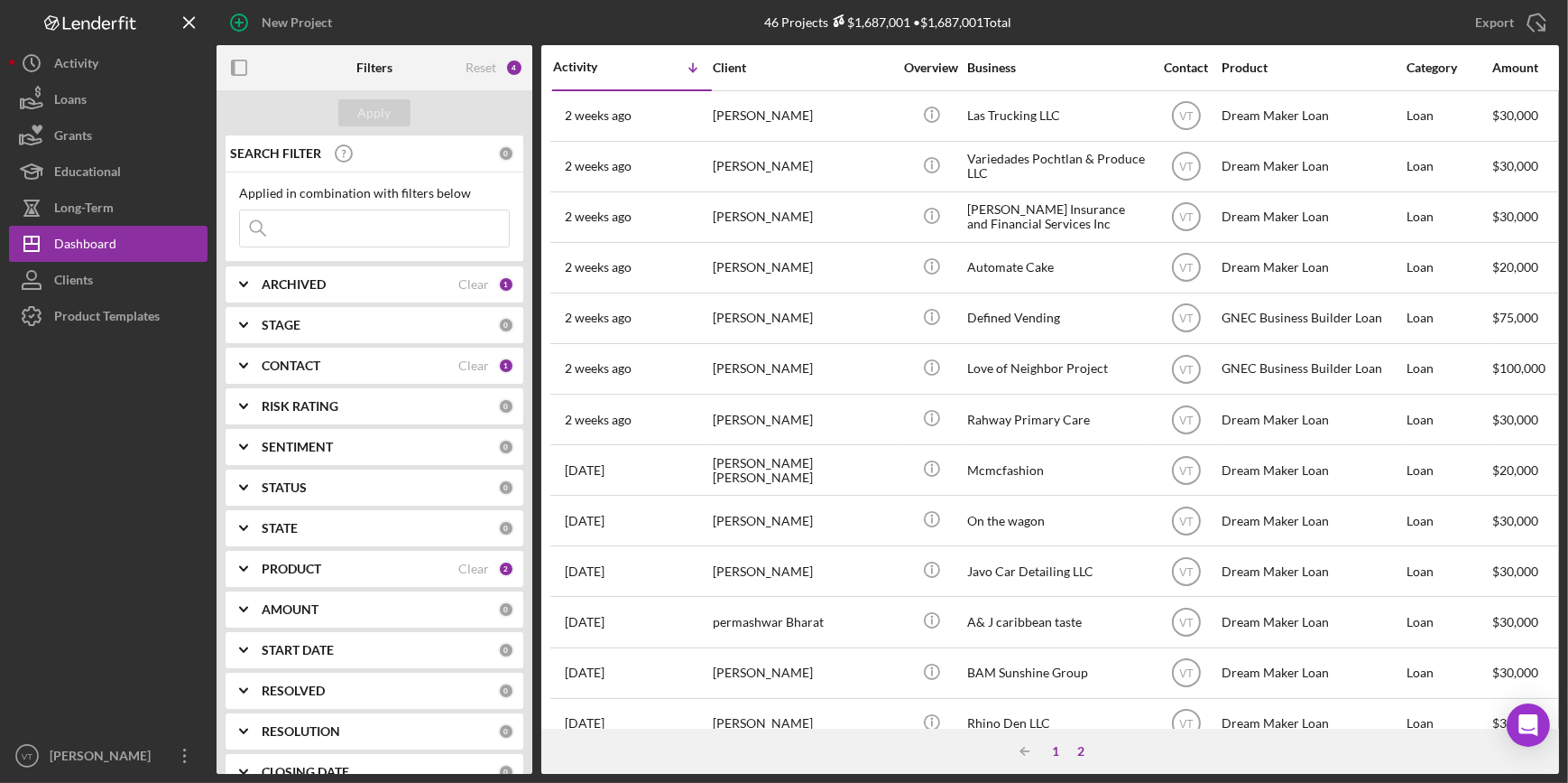
click at [1054, 749] on div "1" at bounding box center [1055, 751] width 25 height 15
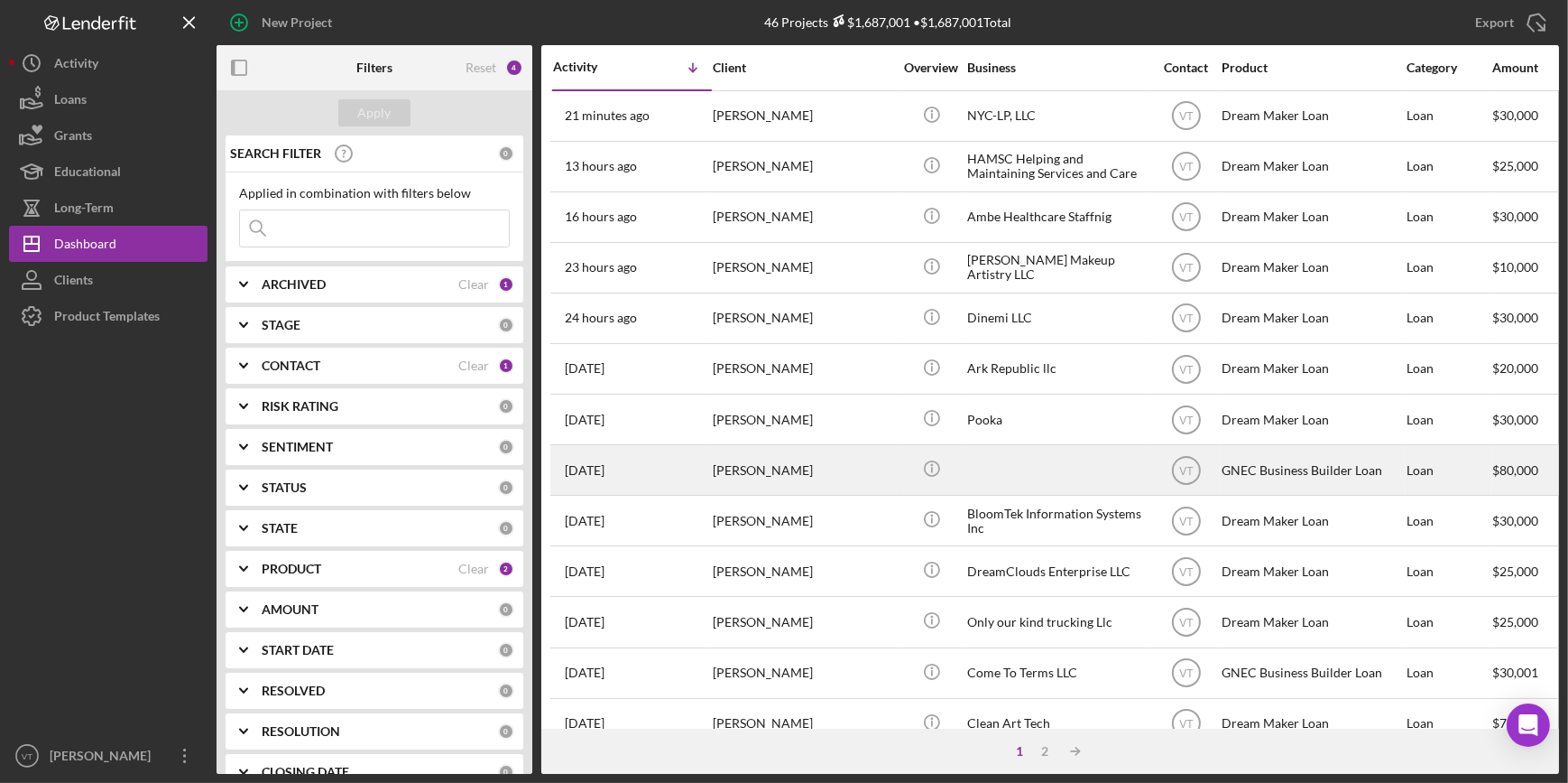
click at [765, 463] on div "[PERSON_NAME]" at bounding box center [803, 469] width 181 height 47
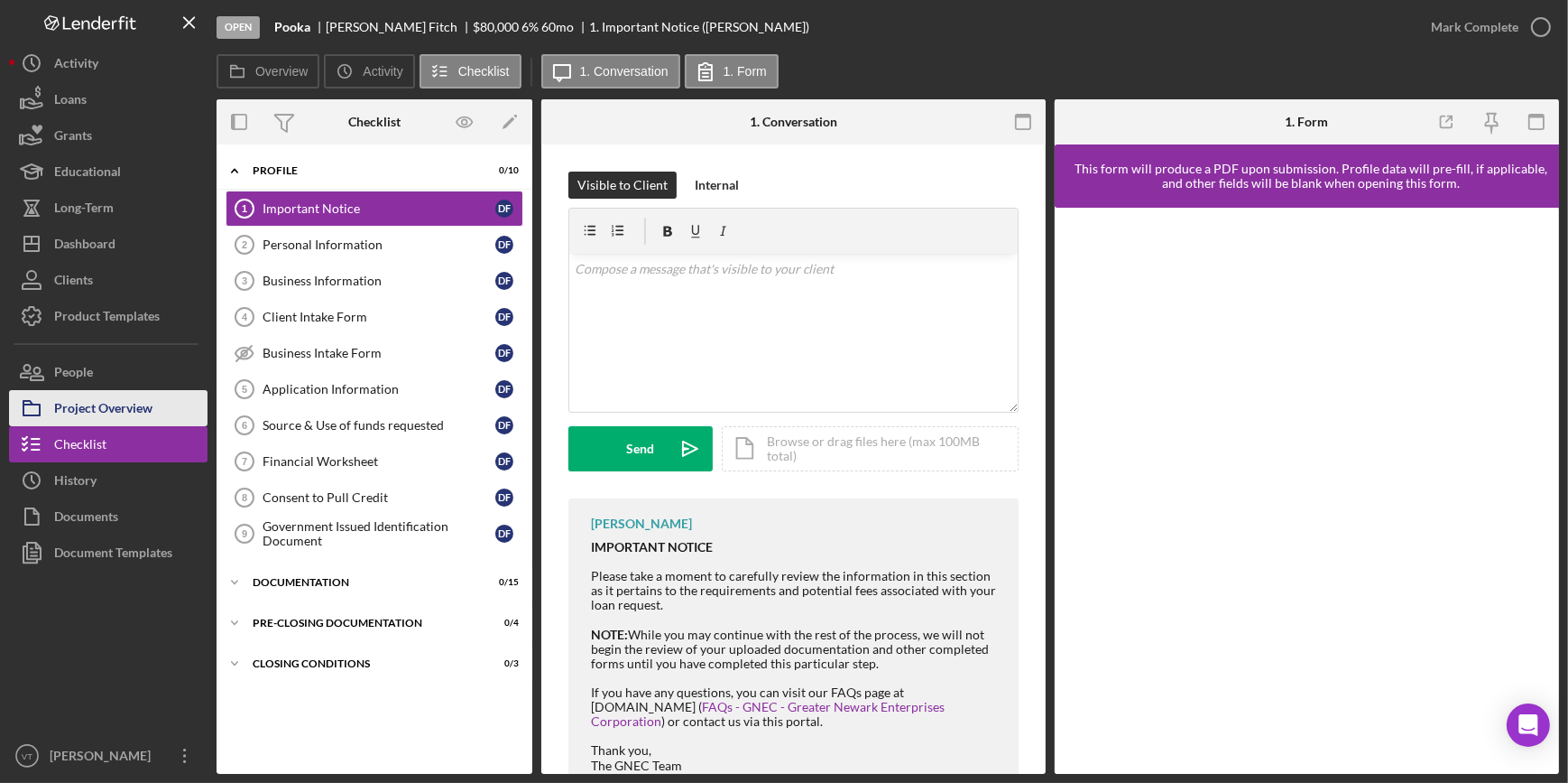
click at [133, 405] on div "Project Overview" at bounding box center [103, 411] width 99 height 41
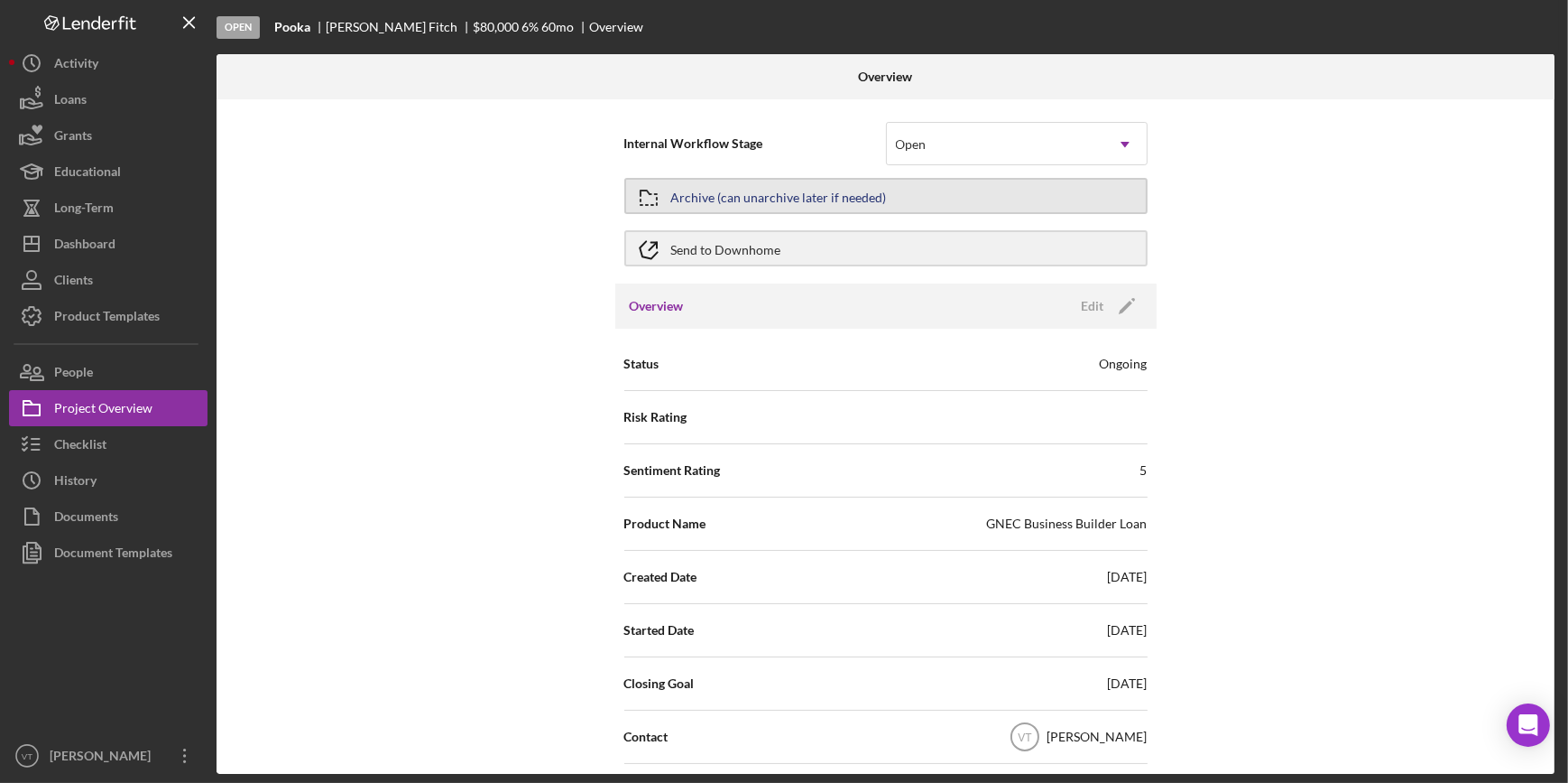
click at [698, 190] on div "Archive (can unarchive later if needed)" at bounding box center [779, 196] width 216 height 33
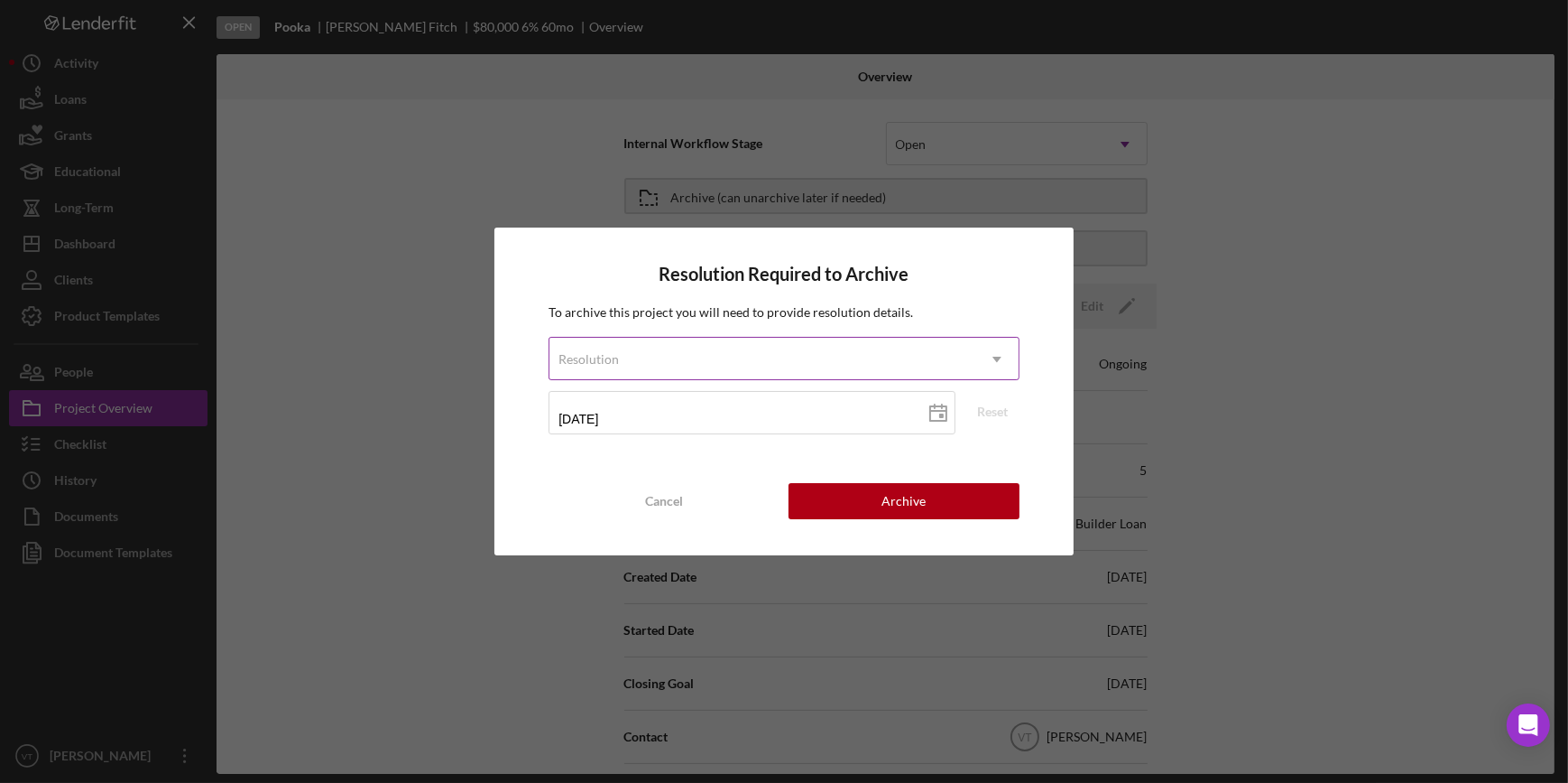
click at [681, 352] on div "Resolution" at bounding box center [761, 359] width 425 height 42
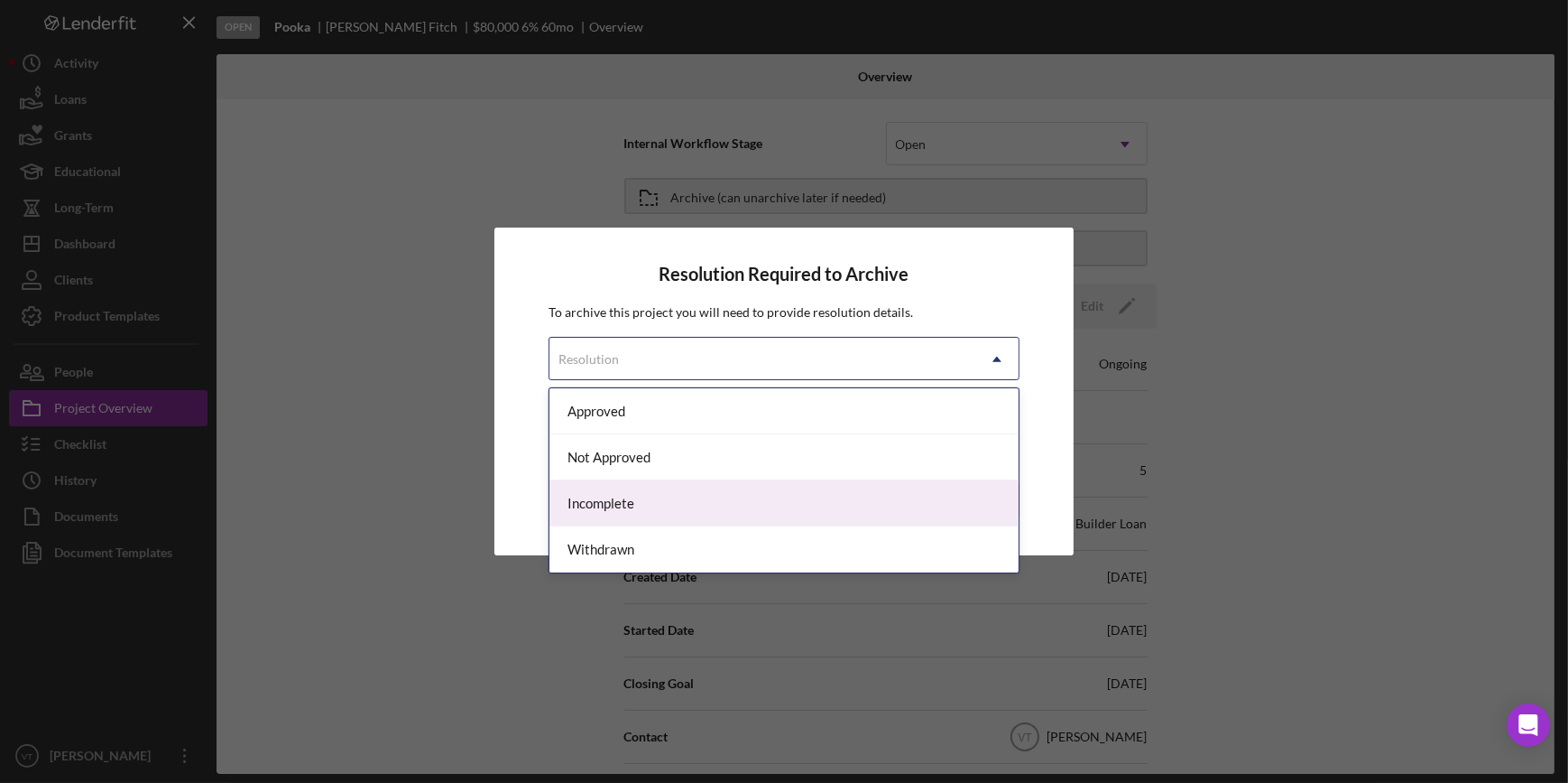
click at [666, 495] on div "Incomplete" at bounding box center [783, 503] width 468 height 46
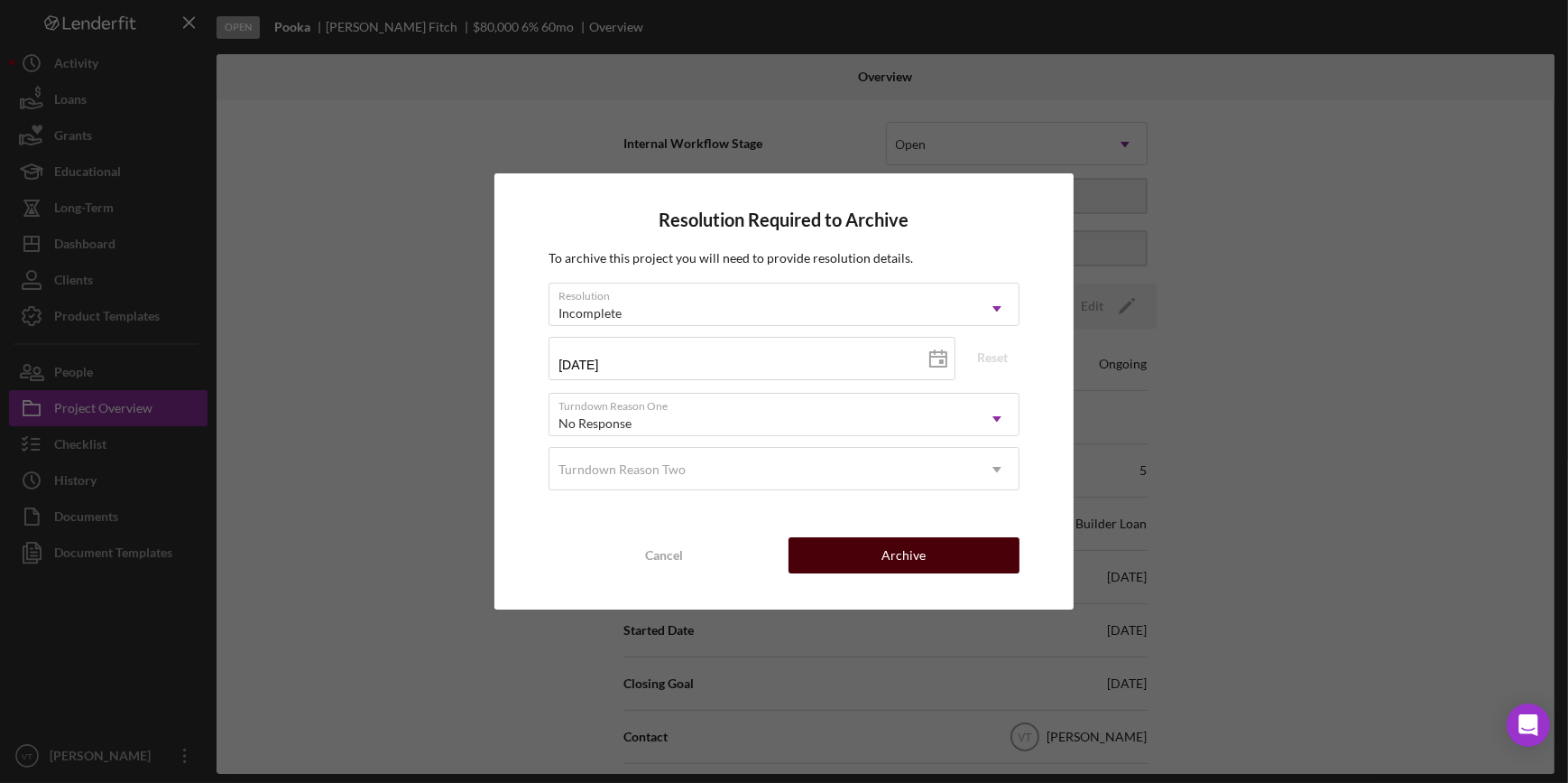
click at [894, 547] on div "Archive" at bounding box center [904, 555] width 45 height 36
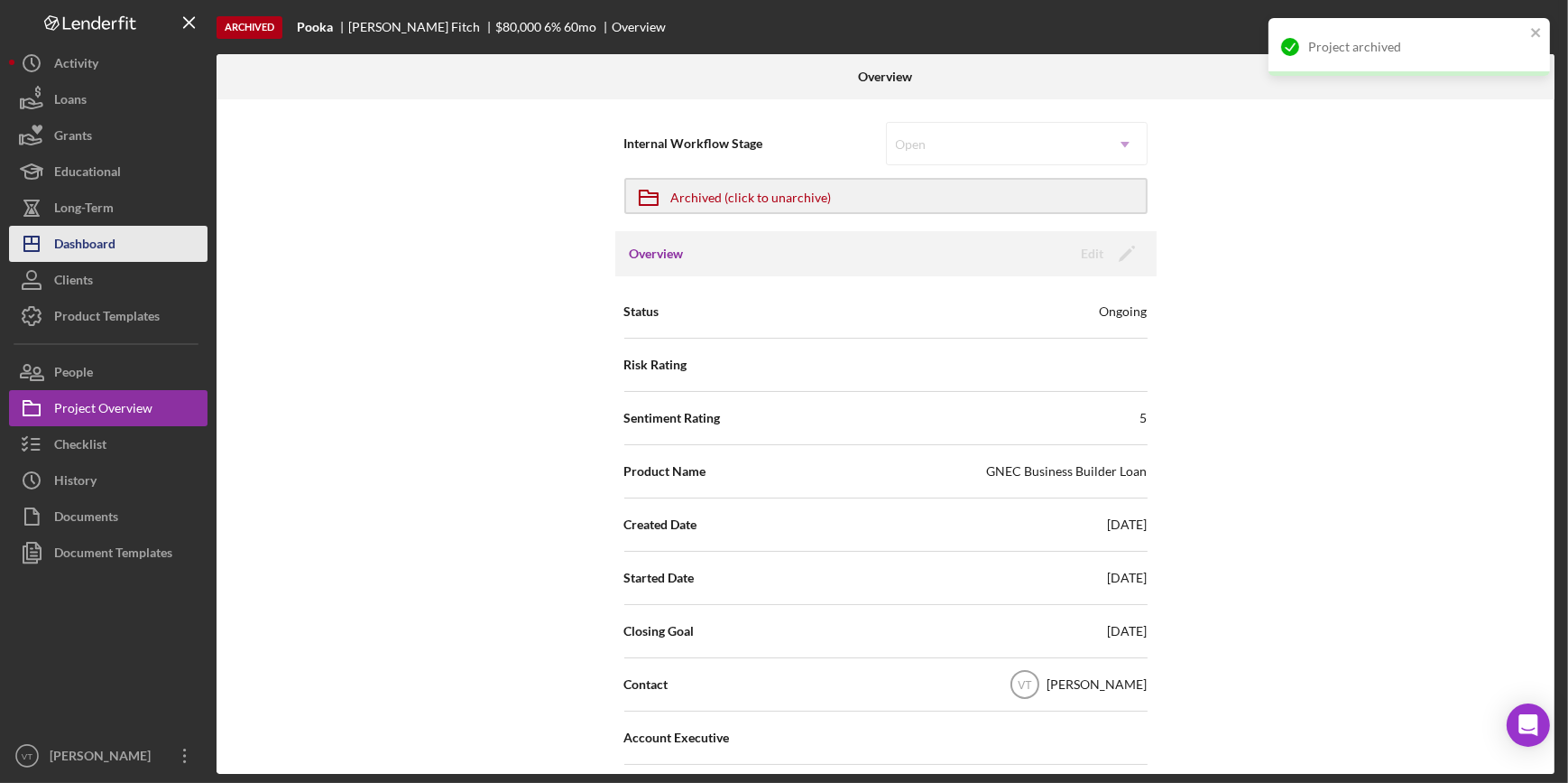
click at [114, 227] on div "Dashboard" at bounding box center [85, 246] width 61 height 41
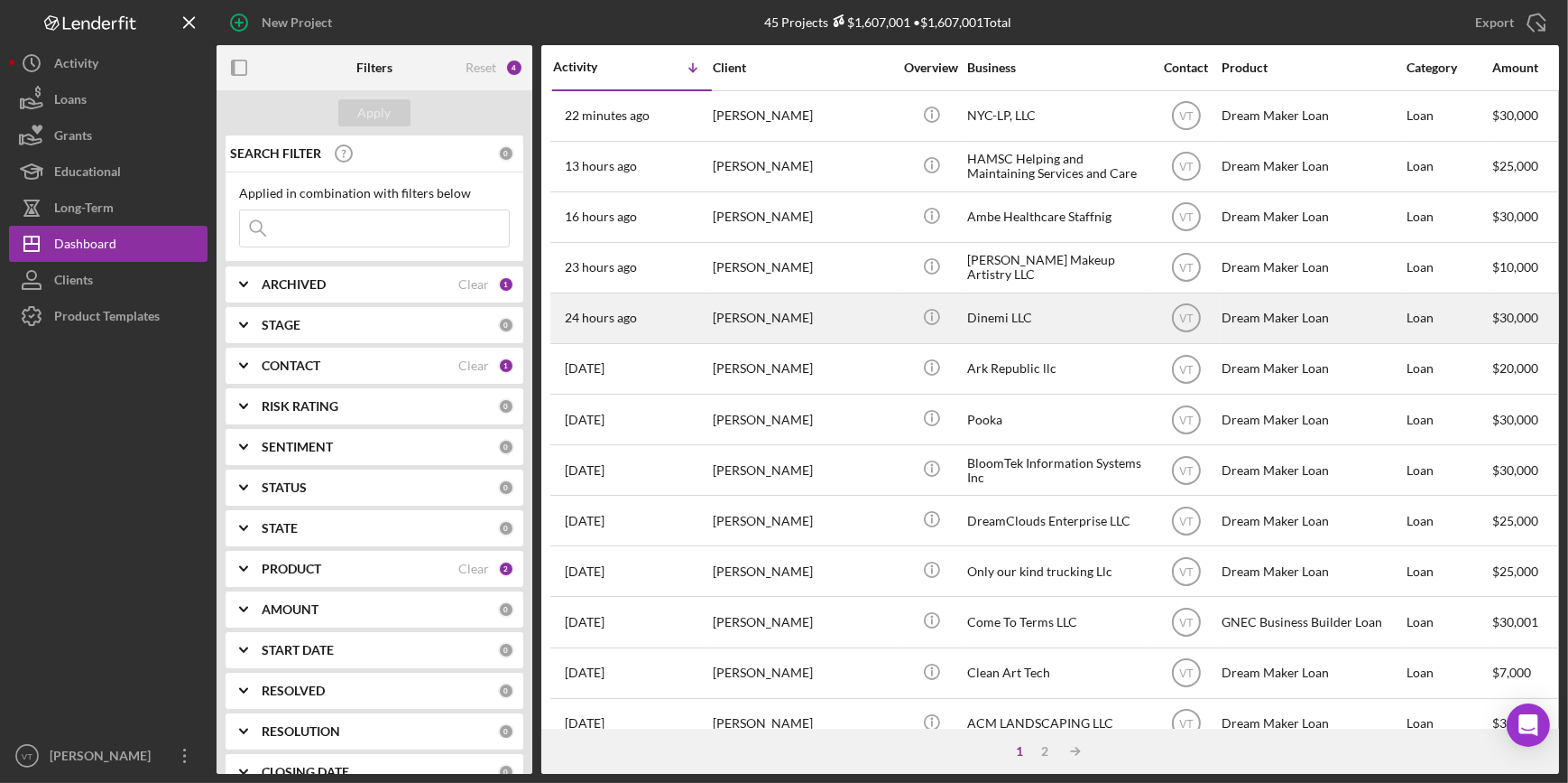
click at [775, 326] on div "[PERSON_NAME]" at bounding box center [803, 317] width 181 height 47
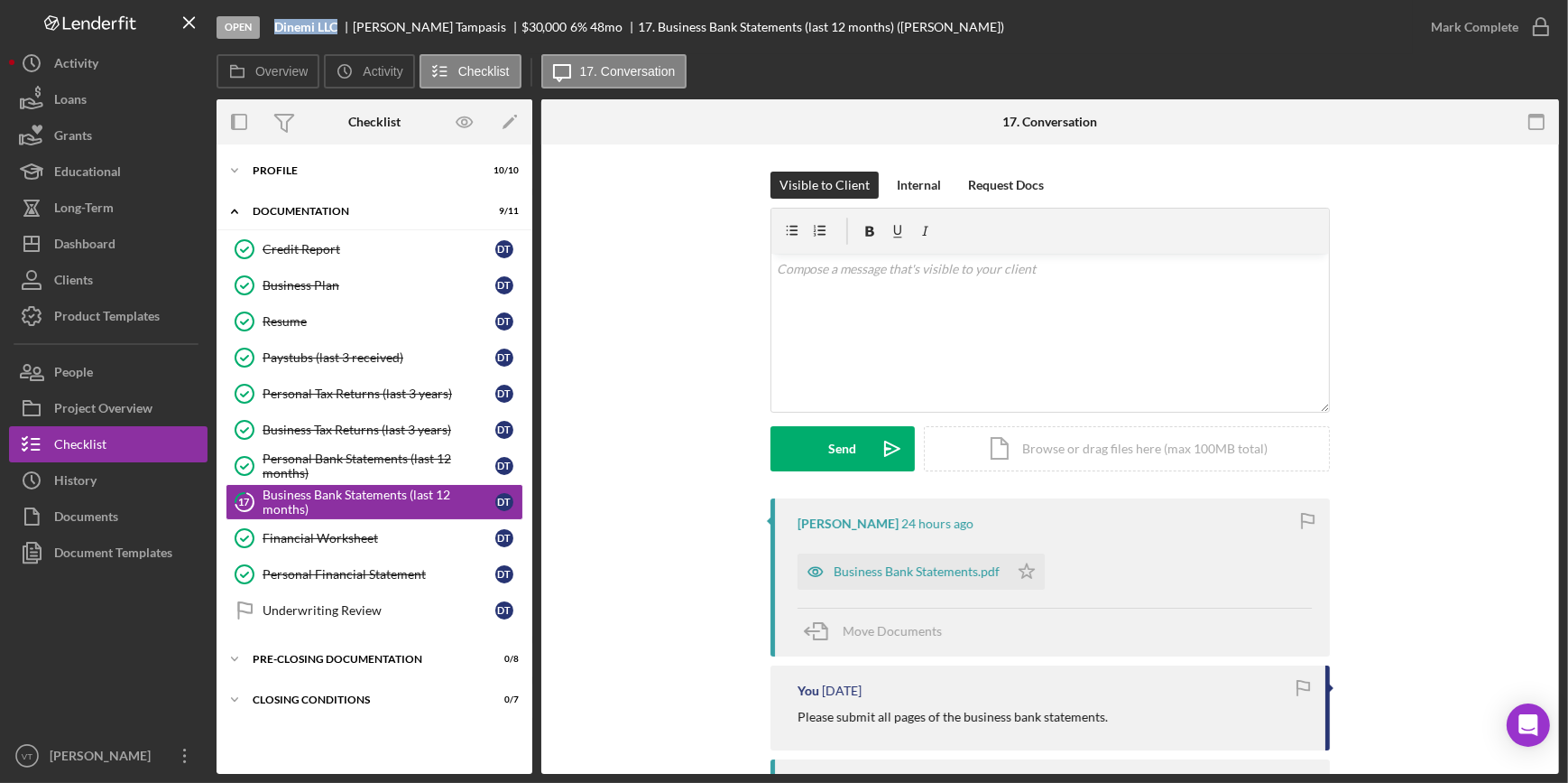
drag, startPoint x: 342, startPoint y: 20, endPoint x: 274, endPoint y: 29, distance: 68.6
click at [275, 29] on div "Dinemi LLC" at bounding box center [314, 27] width 78 height 15
copy b "Dinemi LLC"
click at [100, 488] on button "Icon/History History" at bounding box center [108, 479] width 198 height 36
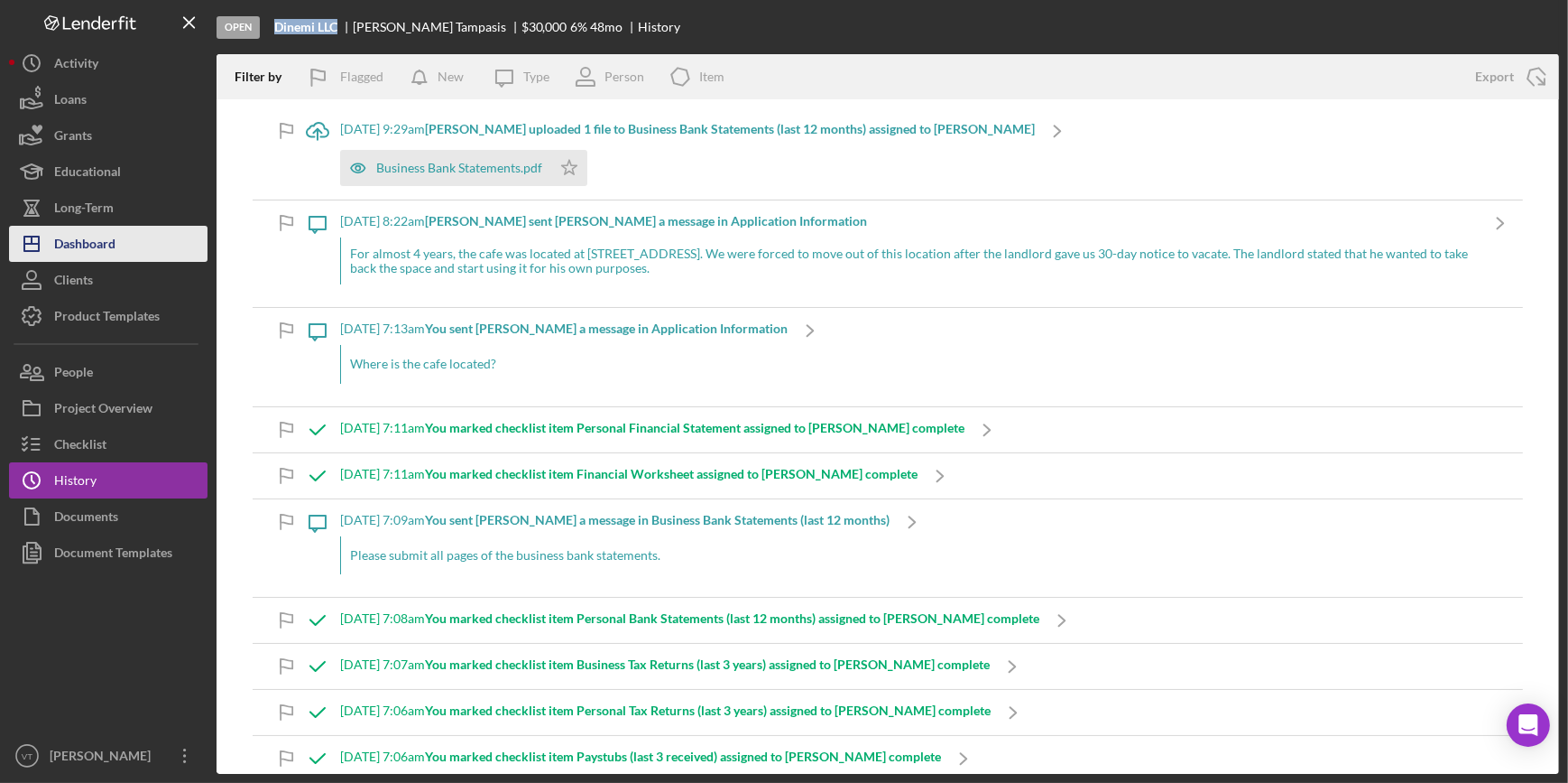
click at [127, 243] on button "Icon/Dashboard Dashboard" at bounding box center [108, 243] width 198 height 36
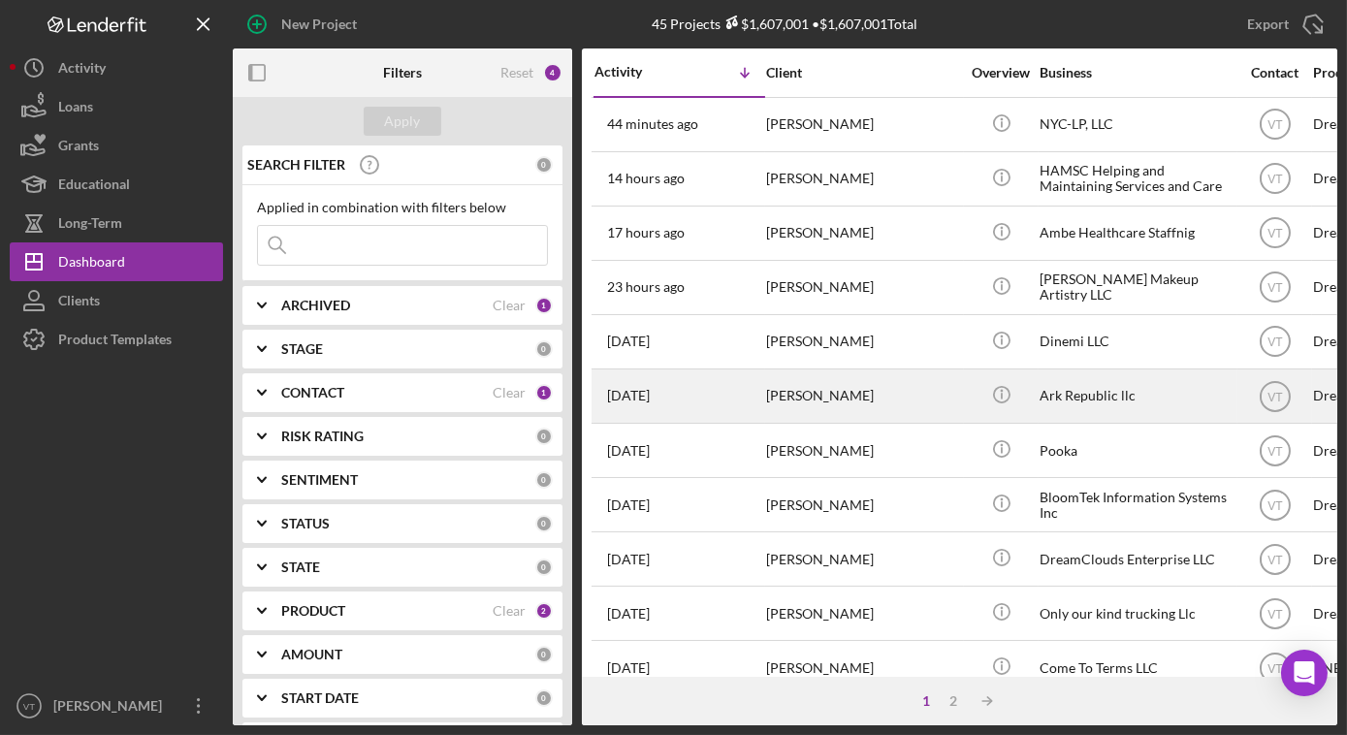
click at [726, 386] on div "1 day ago Kaia Shivers" at bounding box center [679, 395] width 170 height 51
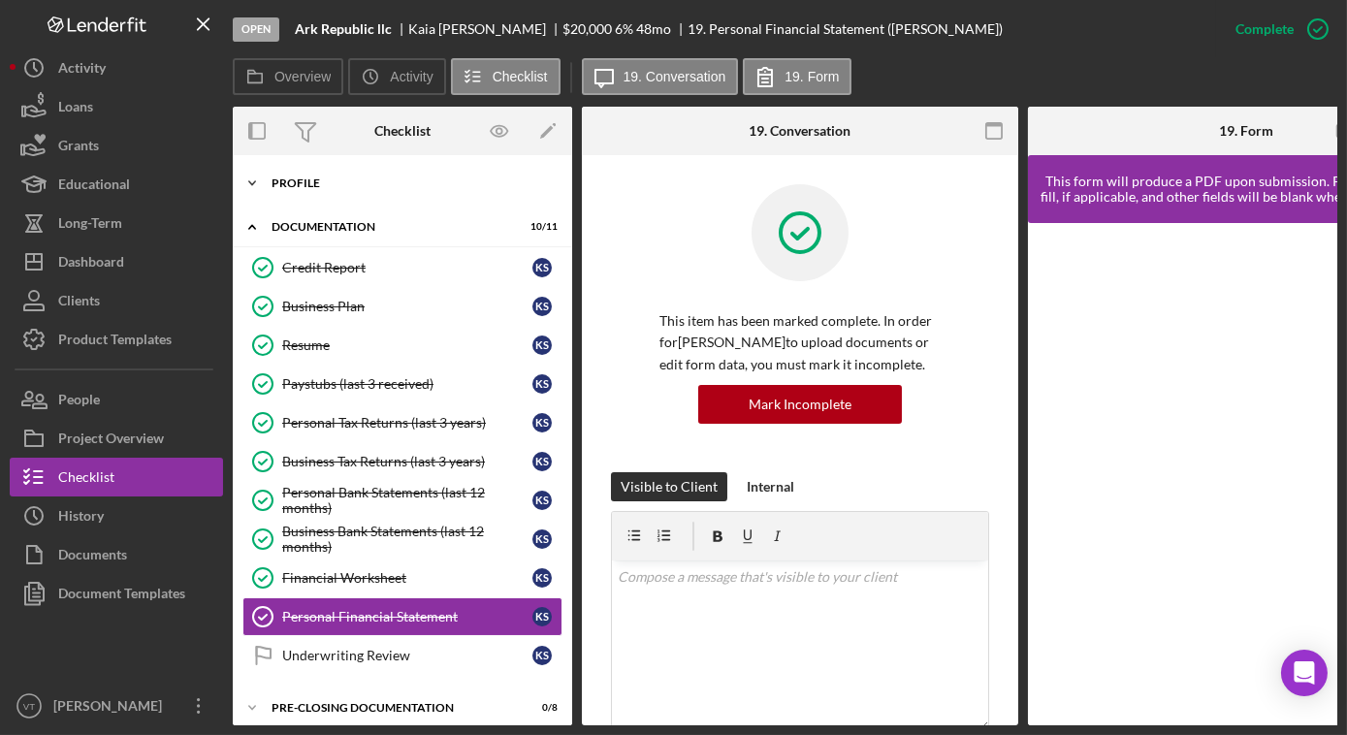
click at [254, 171] on icon "Icon/Expander" at bounding box center [252, 183] width 39 height 39
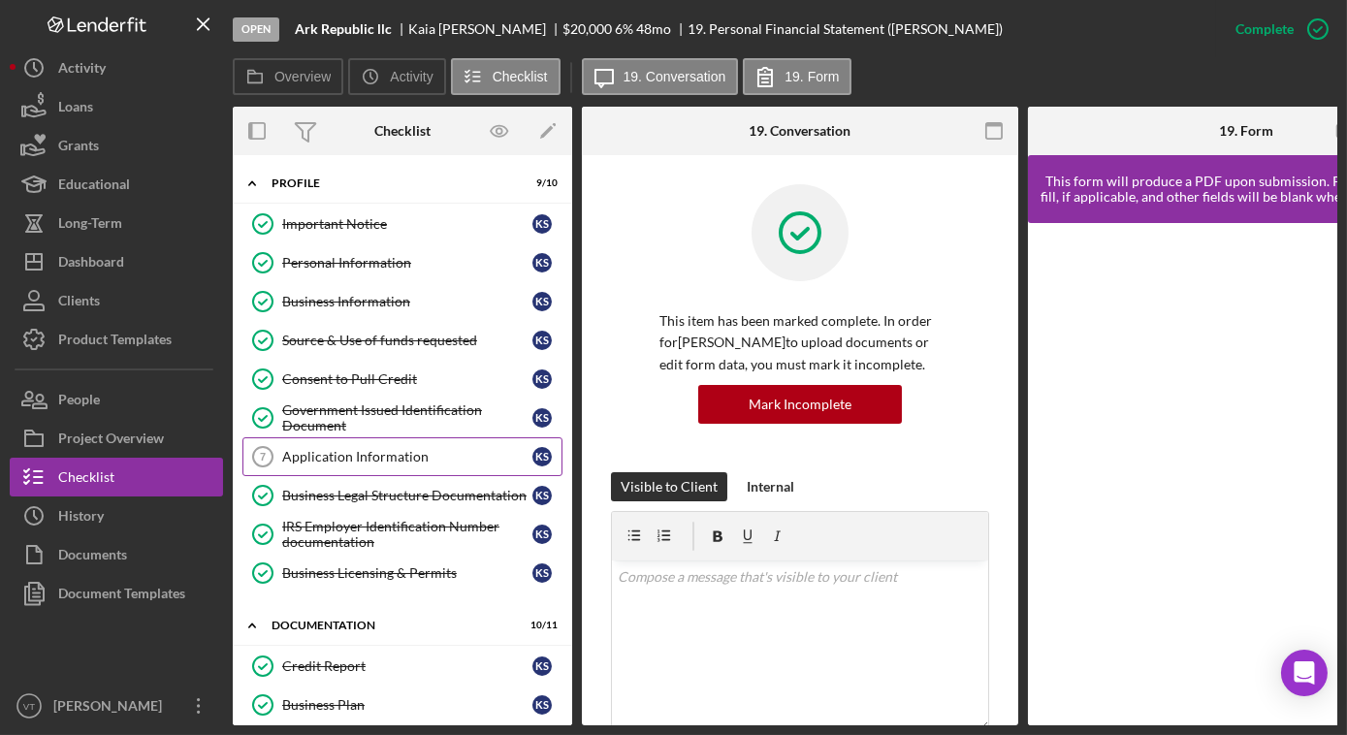
click at [408, 449] on div "Application Information" at bounding box center [407, 457] width 250 height 16
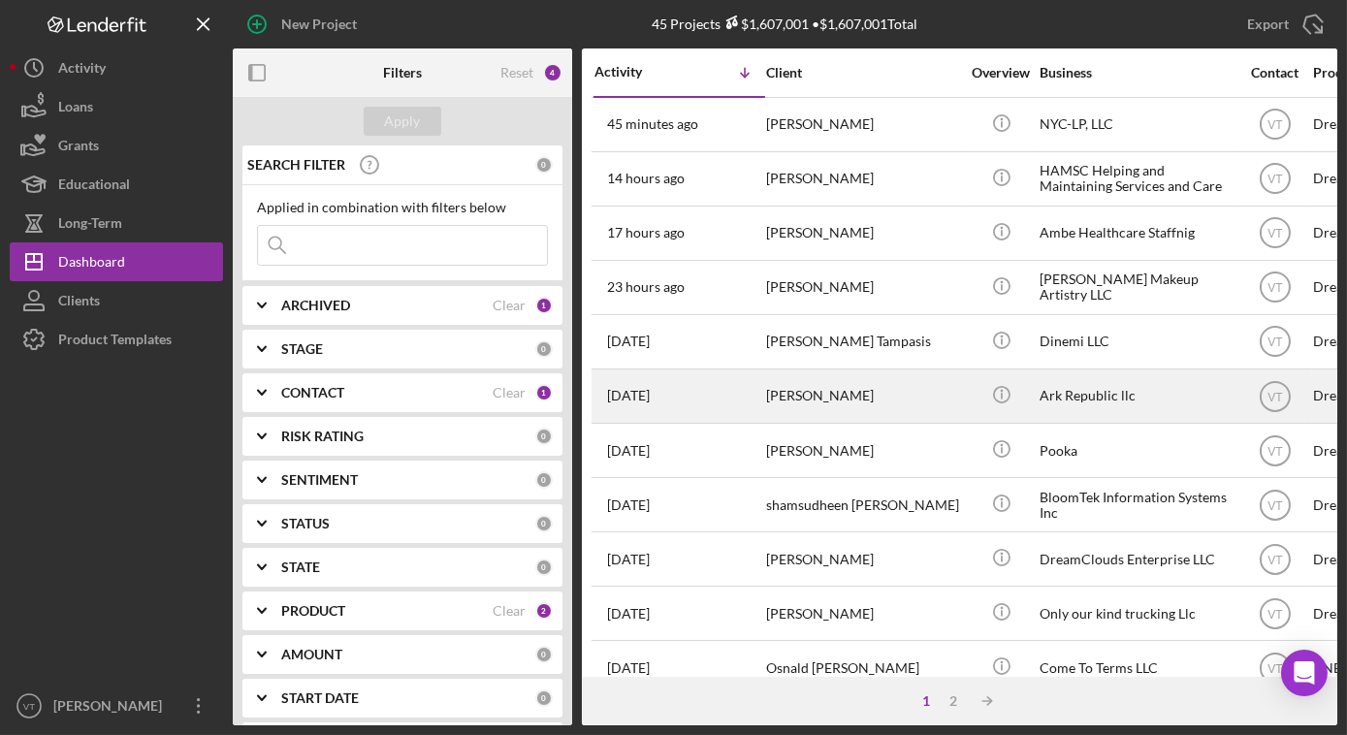
click at [749, 402] on div "1 day ago Kaia Shivers" at bounding box center [679, 395] width 170 height 51
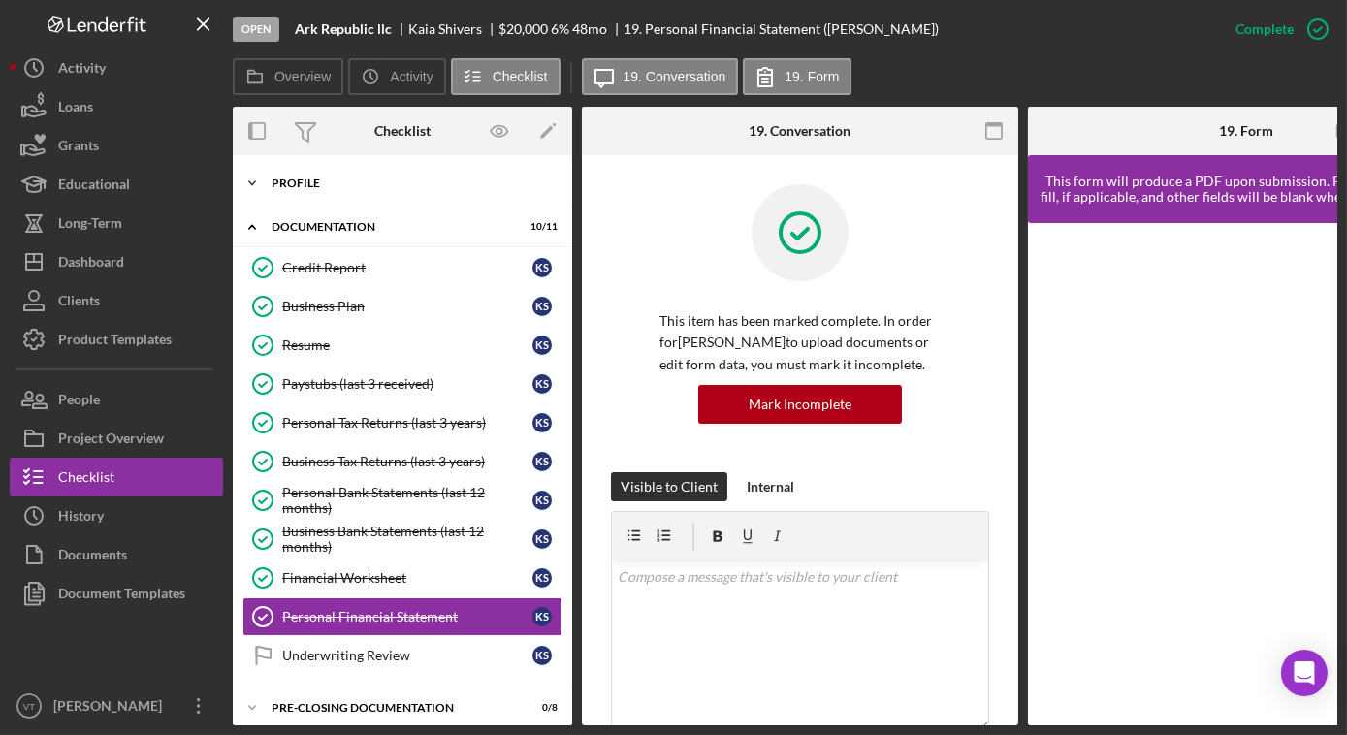
click at [255, 176] on icon "Icon/Expander" at bounding box center [252, 183] width 39 height 39
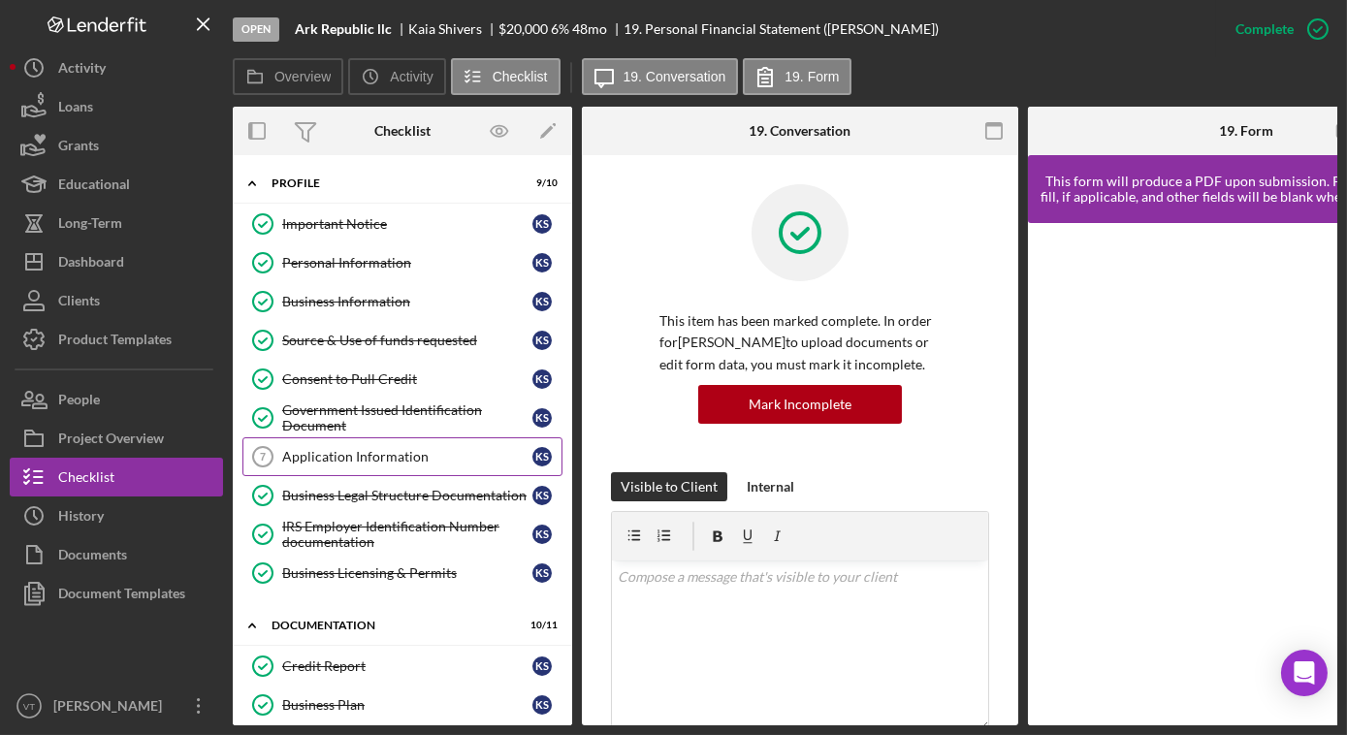
click at [374, 459] on div "Application Information" at bounding box center [407, 457] width 250 height 16
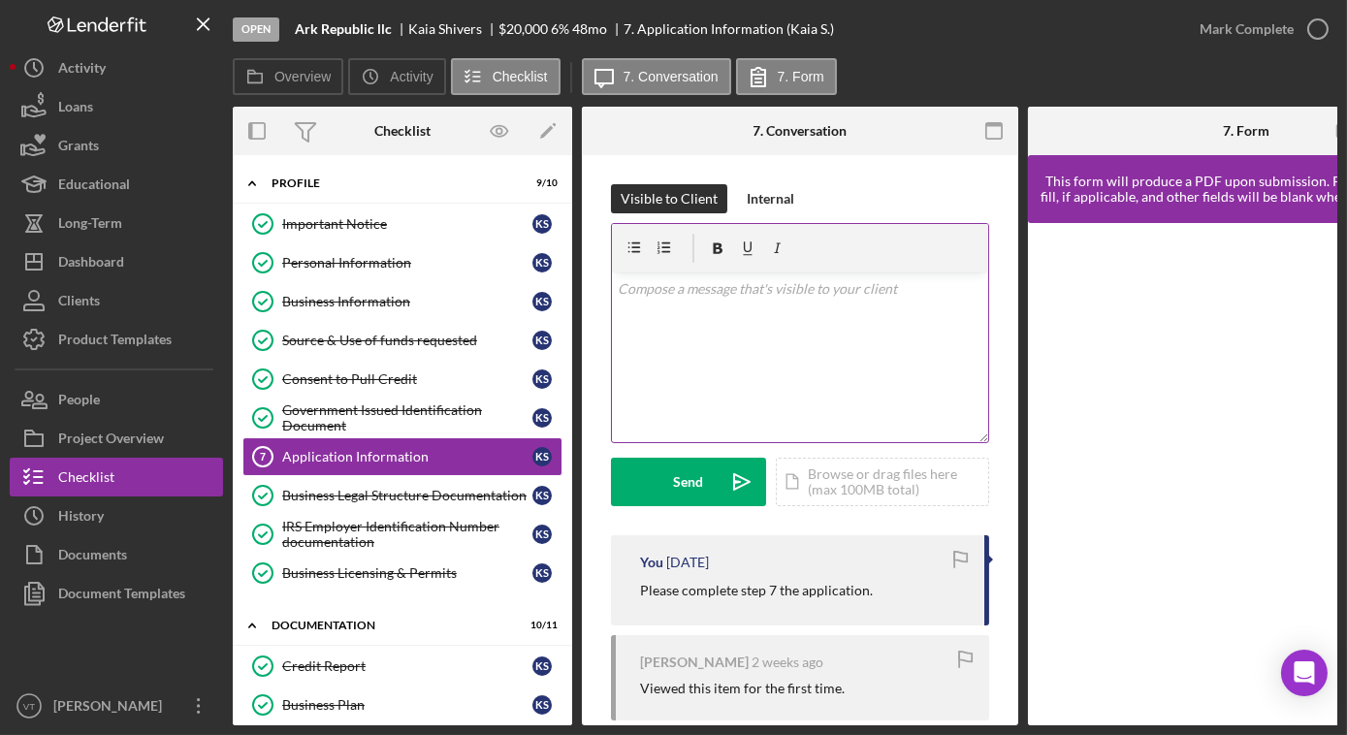
click at [692, 290] on p at bounding box center [801, 288] width 366 height 21
click at [706, 295] on p "Good morning, please complete the appication so I can prepare your file for rev…" at bounding box center [801, 300] width 366 height 44
drag, startPoint x: 792, startPoint y: 371, endPoint x: 795, endPoint y: 381, distance: 10.1
click at [795, 381] on div "v Color teal Color pink Remove color Add row above Add row below Add column bef…" at bounding box center [800, 357] width 376 height 170
click at [709, 288] on p "Good morning, please complete the application so I can prepare your file for re…" at bounding box center [801, 300] width 366 height 44
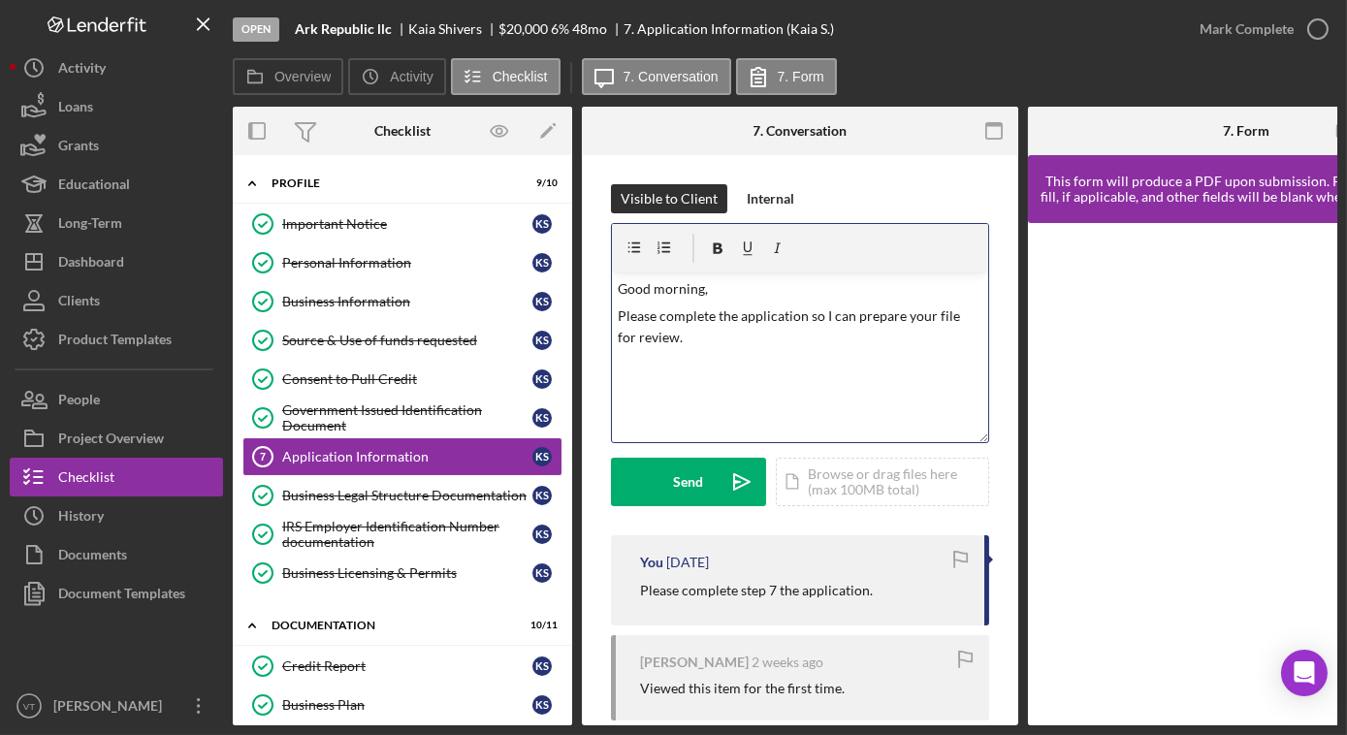
click at [720, 344] on p "Please complete the application so I can prepare your file for review." at bounding box center [801, 327] width 366 height 44
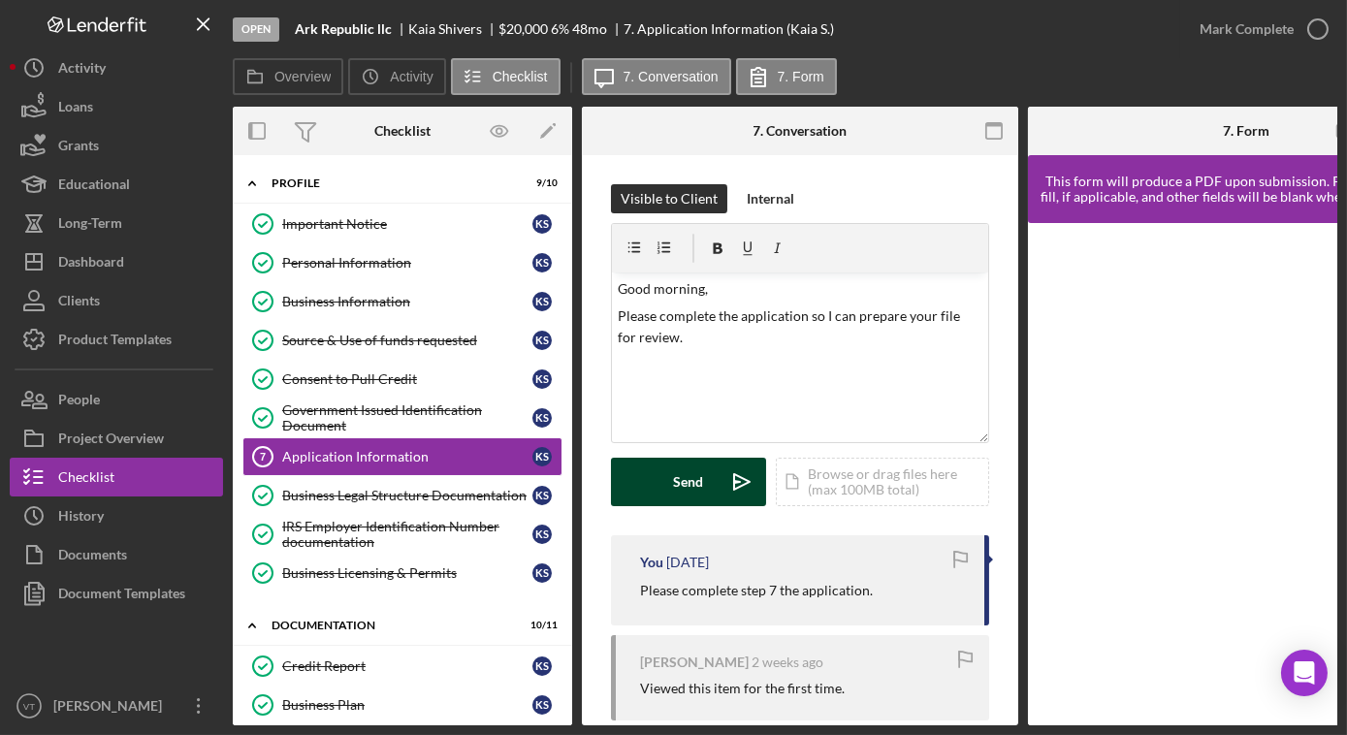
click at [675, 478] on div "Send" at bounding box center [689, 482] width 30 height 48
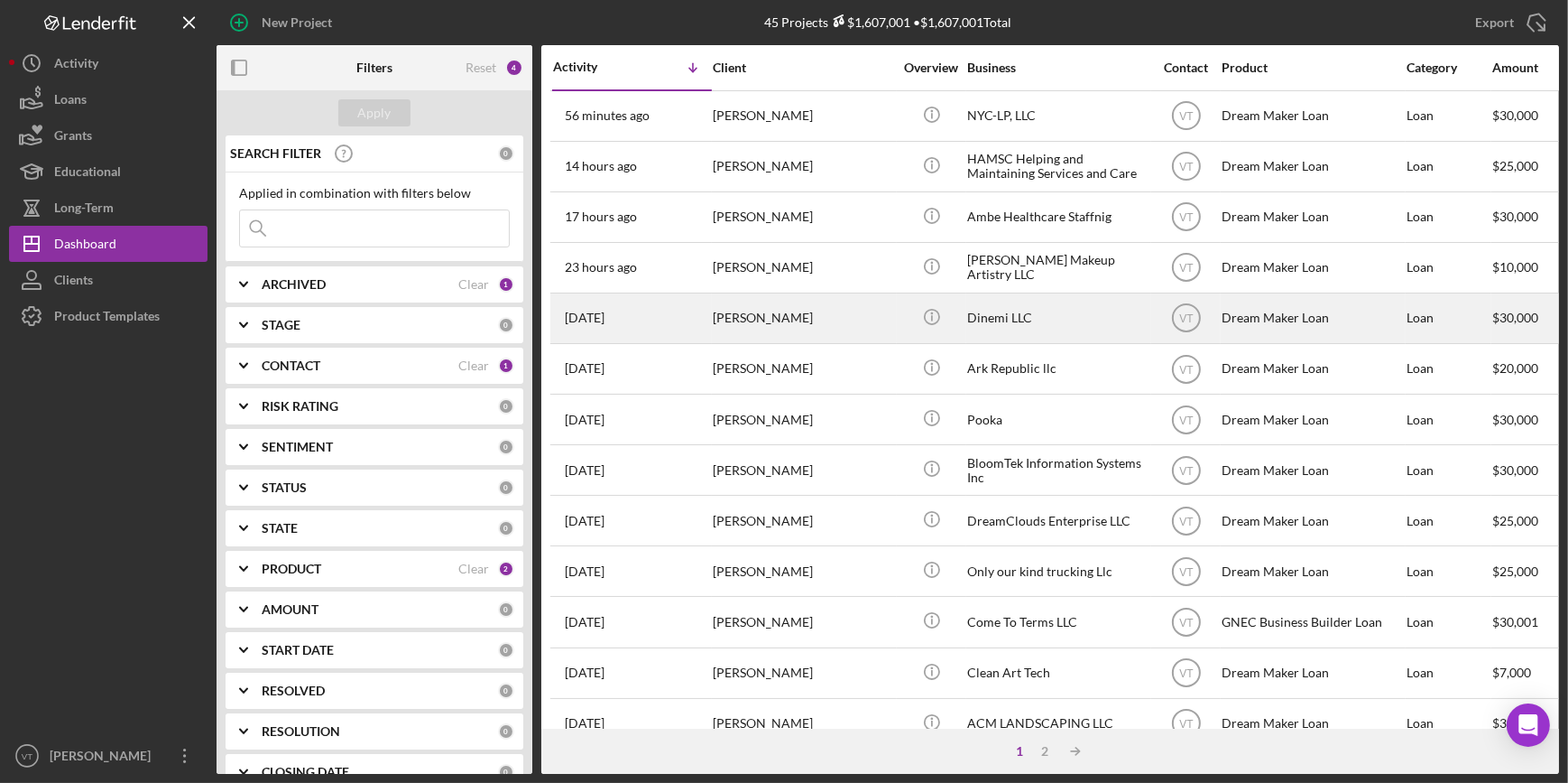
click at [796, 324] on div "[PERSON_NAME]" at bounding box center [803, 317] width 181 height 47
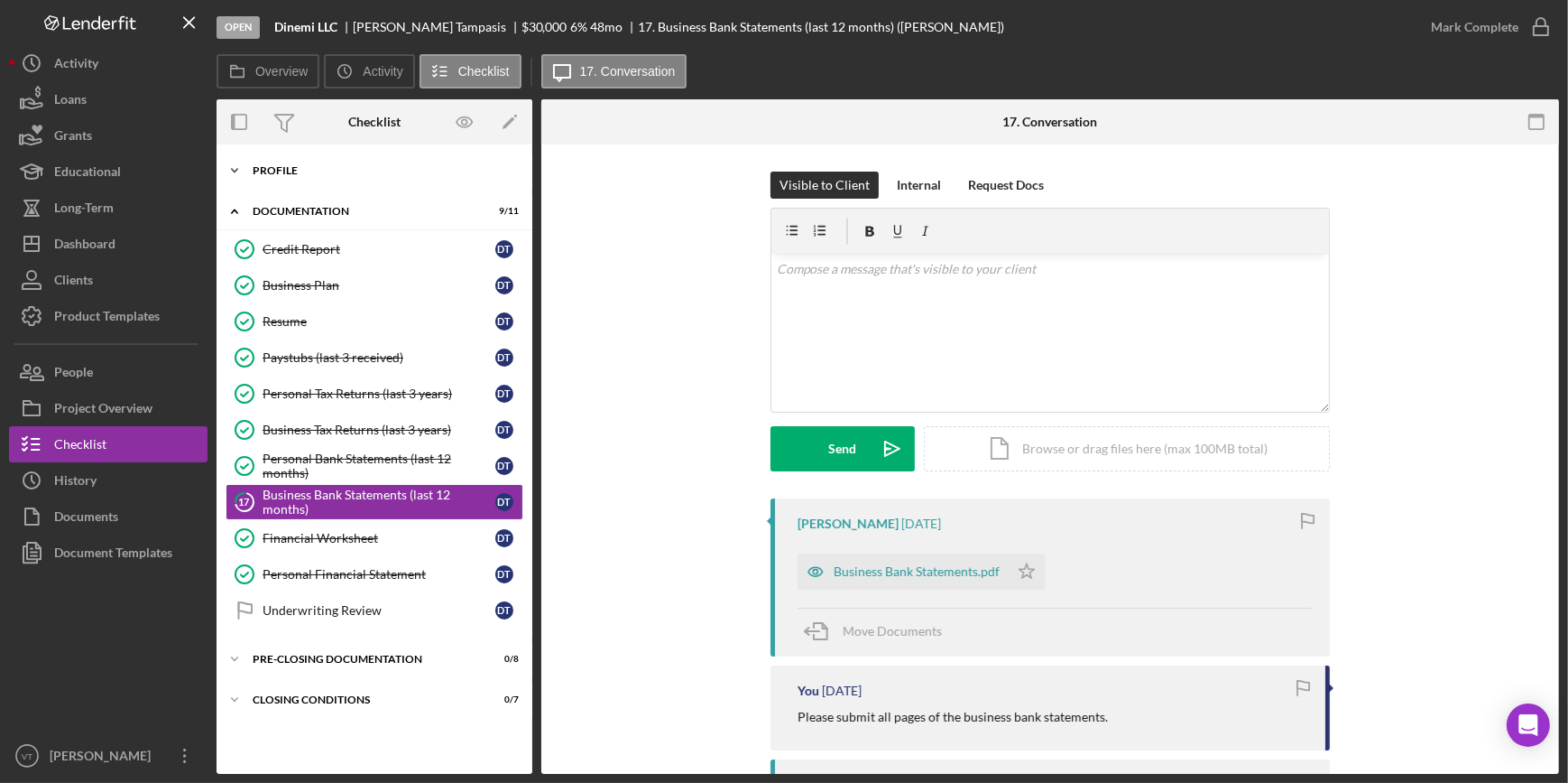
click at [232, 159] on icon "Icon/Expander" at bounding box center [235, 170] width 36 height 36
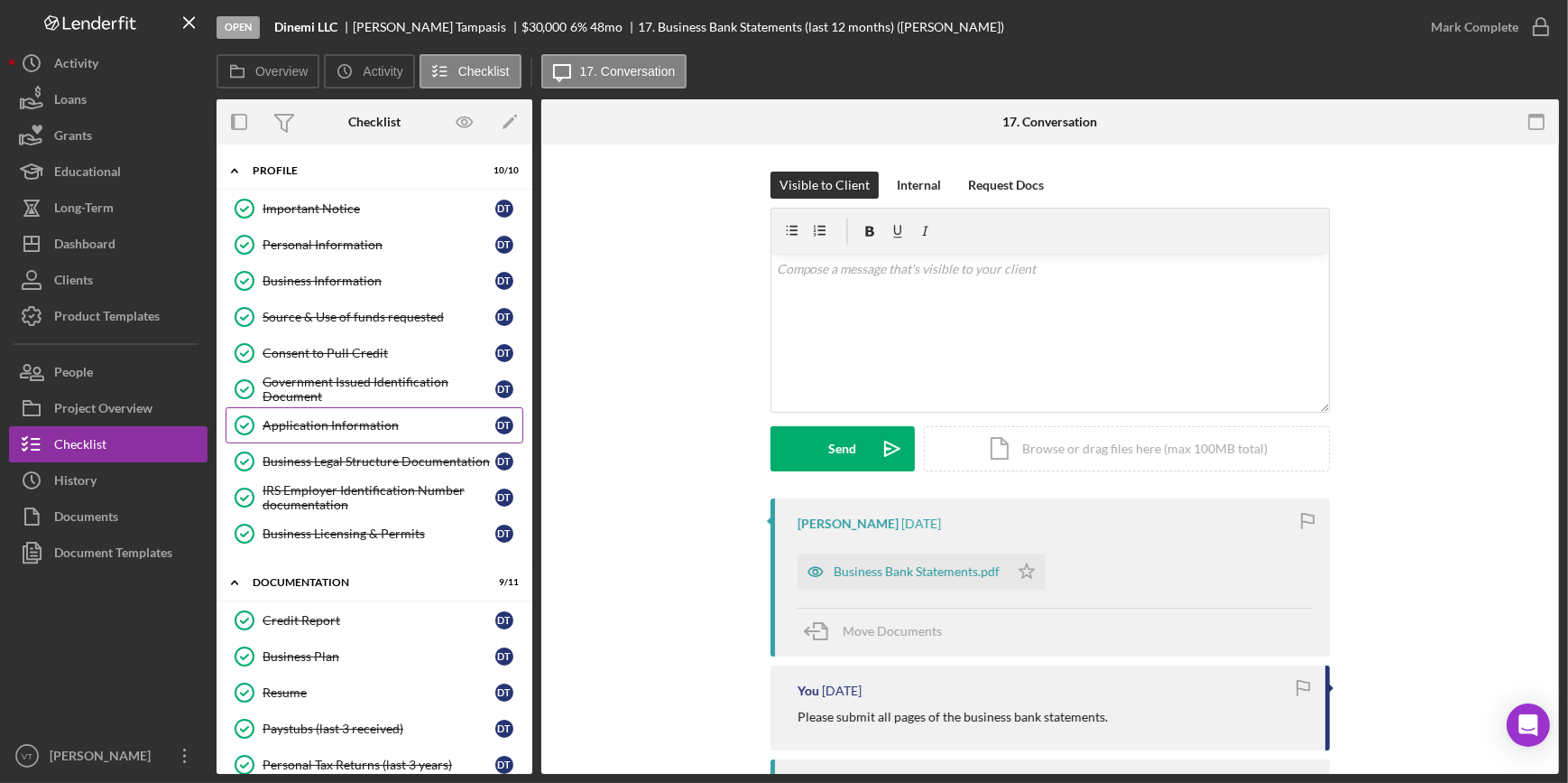
click at [348, 423] on div "Application Information" at bounding box center [379, 425] width 233 height 15
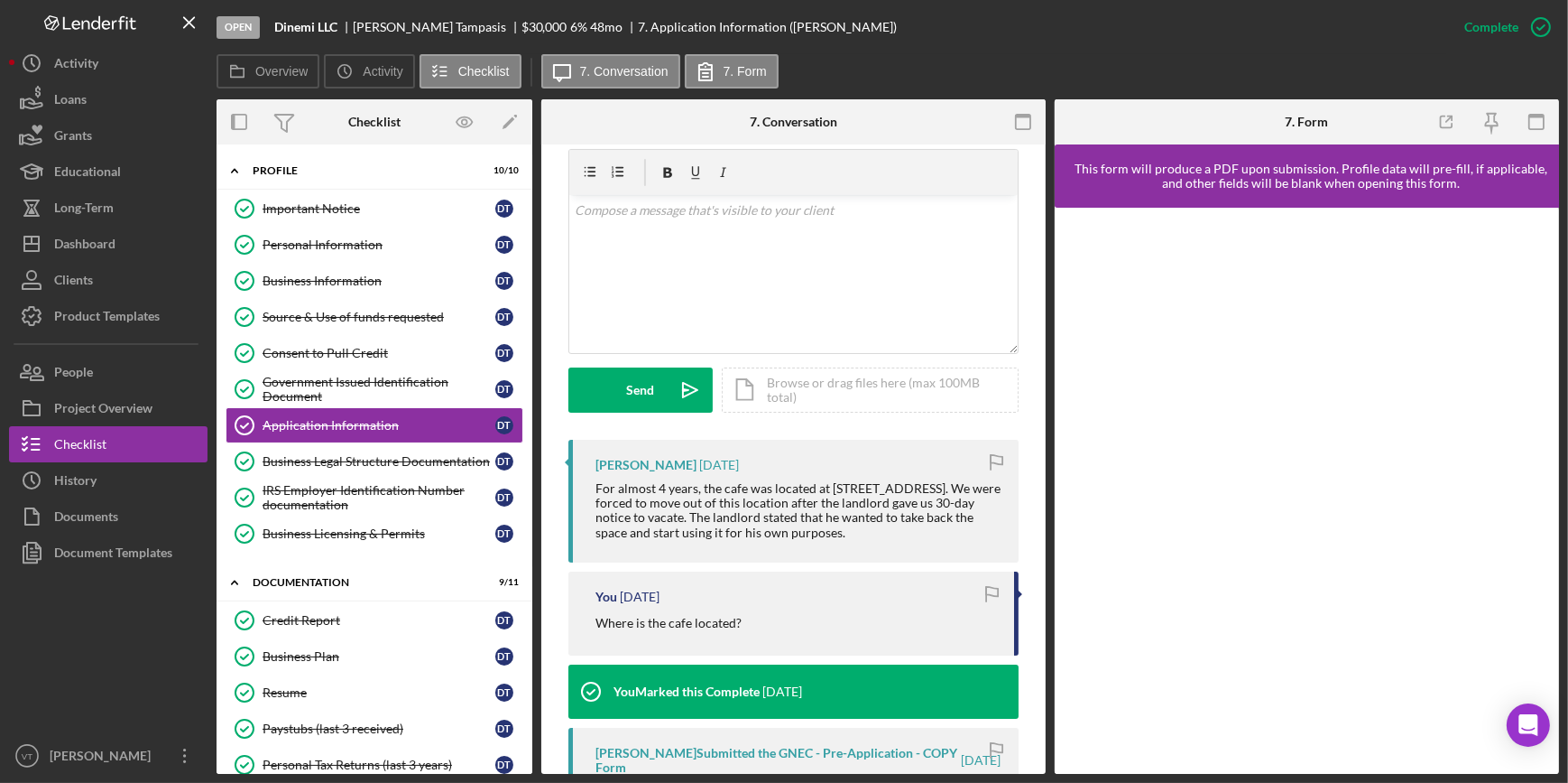
scroll to position [328, 0]
